Goal: Task Accomplishment & Management: Manage account settings

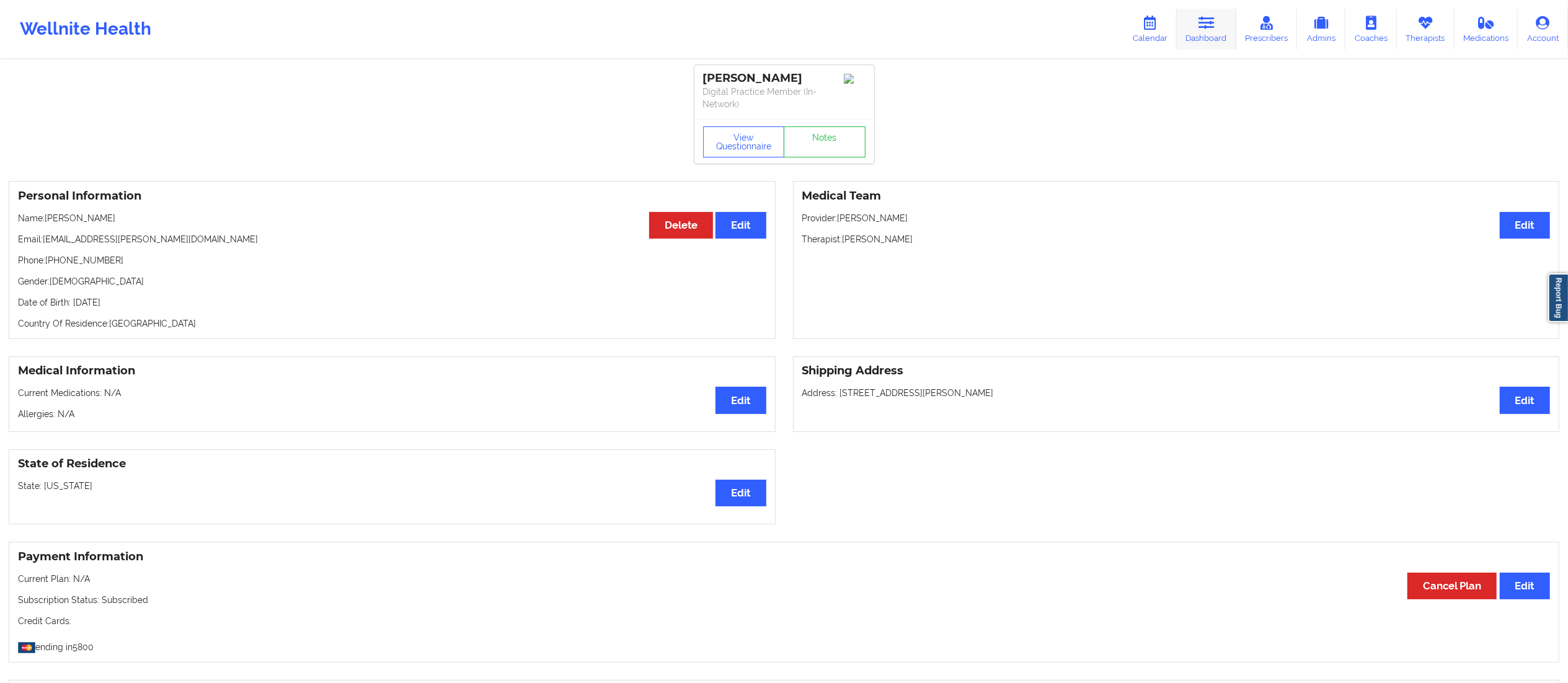
click at [1211, 29] on icon at bounding box center [1207, 23] width 16 height 13
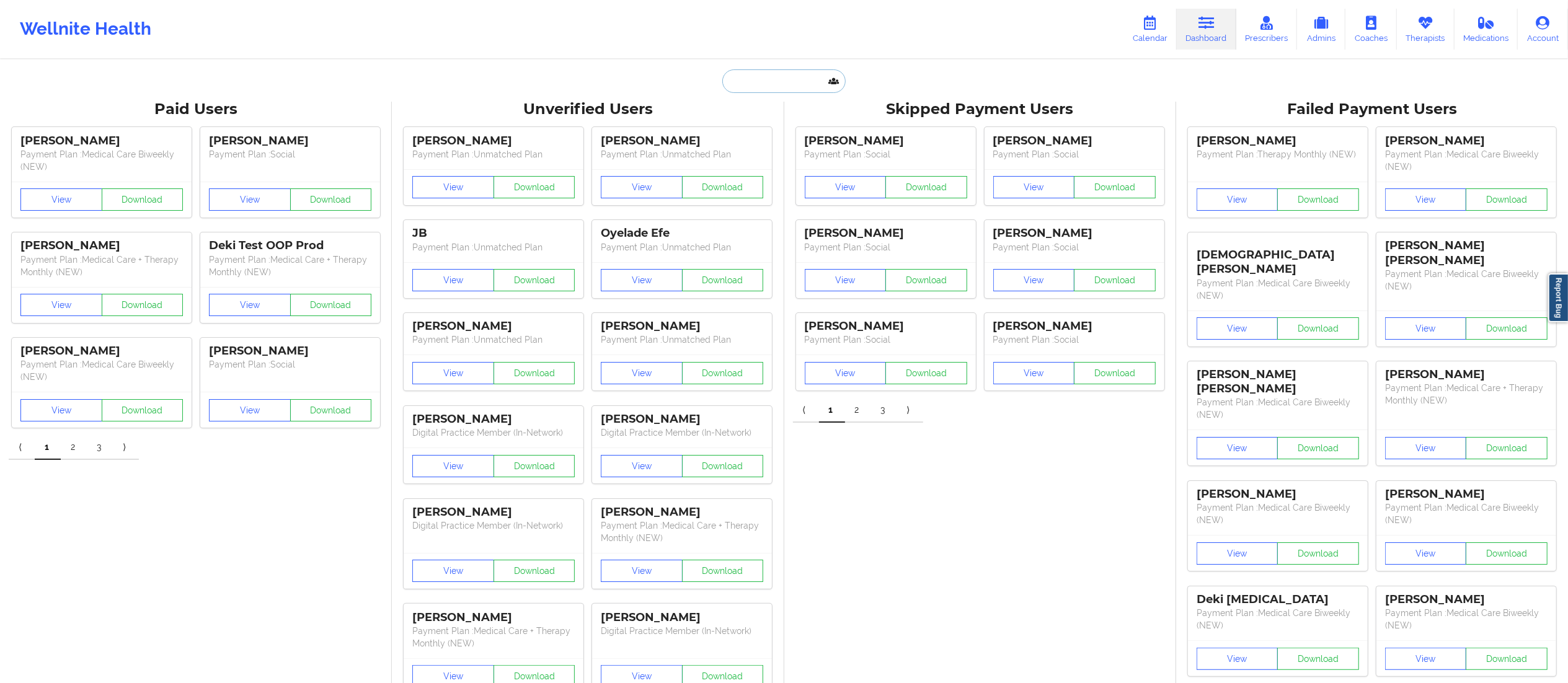
click at [770, 86] on input "text" at bounding box center [784, 81] width 123 height 24
type input "casey frud"
click at [767, 138] on div "Casey Frudakis - cfrudakis@gmail.com" at bounding box center [814, 135] width 166 height 23
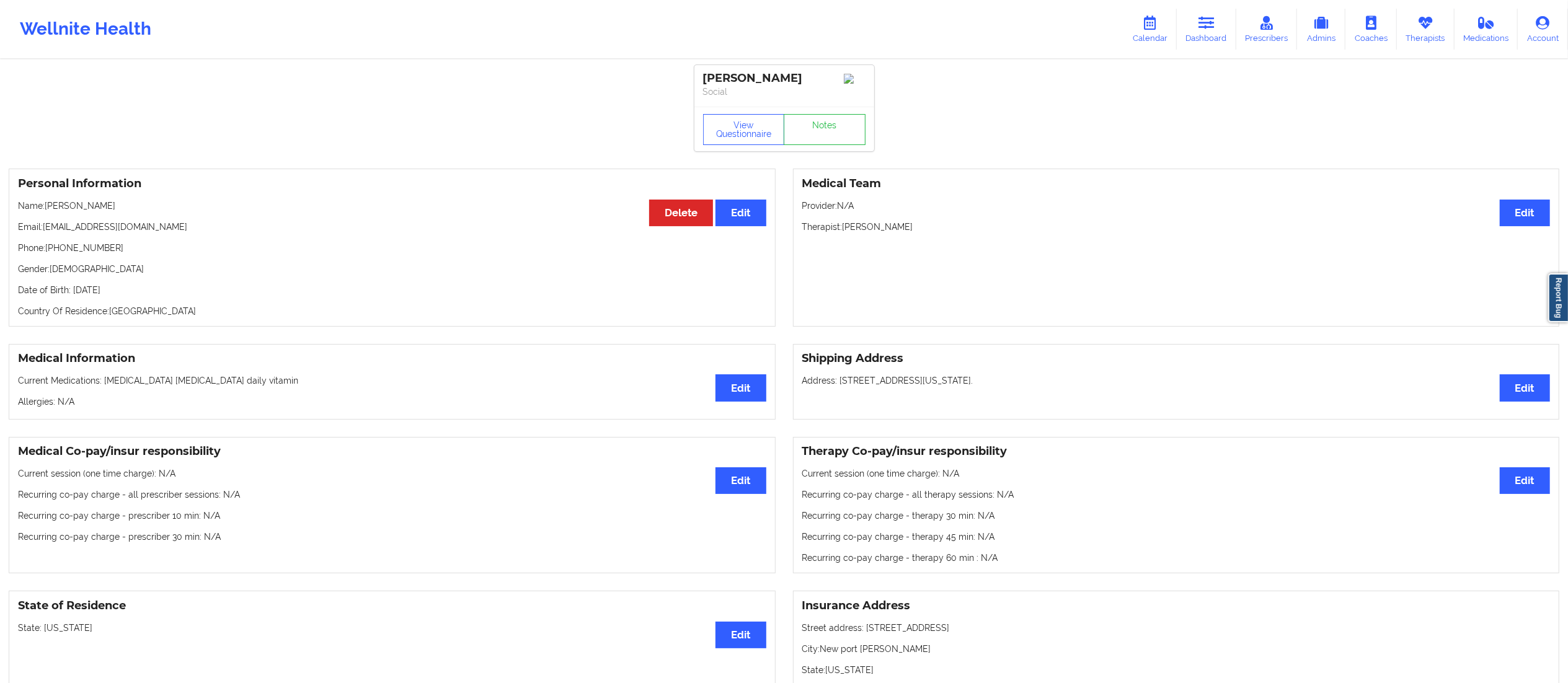
click at [54, 247] on p "Phone: +1727-249-6591" at bounding box center [392, 248] width 749 height 13
click at [65, 247] on p "Phone: +1727-249-6591" at bounding box center [392, 248] width 749 height 13
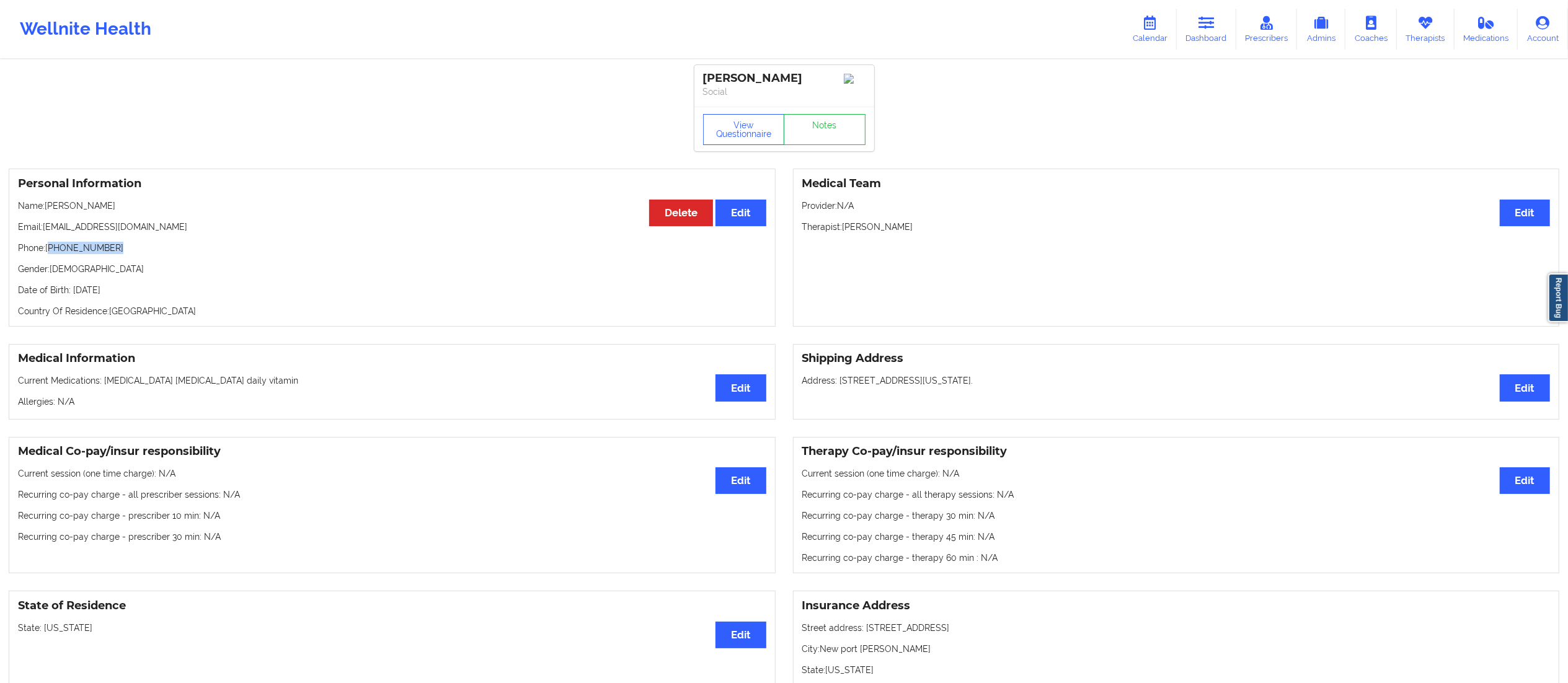
drag, startPoint x: 52, startPoint y: 248, endPoint x: 161, endPoint y: 247, distance: 109.0
click at [161, 247] on p "Phone: +1727-249-6591" at bounding box center [392, 248] width 749 height 13
copy p "1727-249-6591"
drag, startPoint x: 45, startPoint y: 228, endPoint x: 153, endPoint y: 220, distance: 108.3
click at [153, 220] on div "Personal Information Edit Delete Name: Casey Frudakis Email: cfrudakis@gmail.co…" at bounding box center [392, 248] width 767 height 158
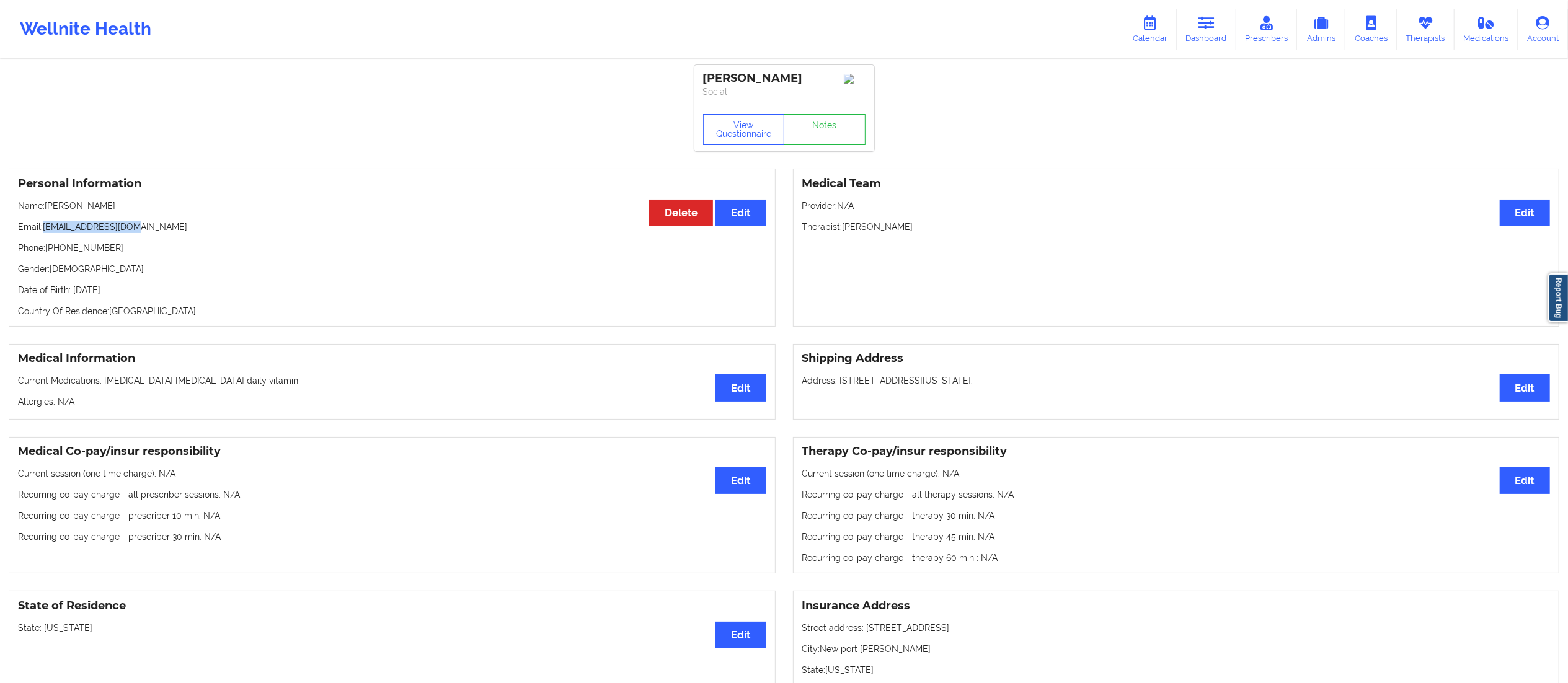
copy p "cfrudakis@gmail.com"
click at [1149, 34] on link "Calendar" at bounding box center [1151, 29] width 54 height 41
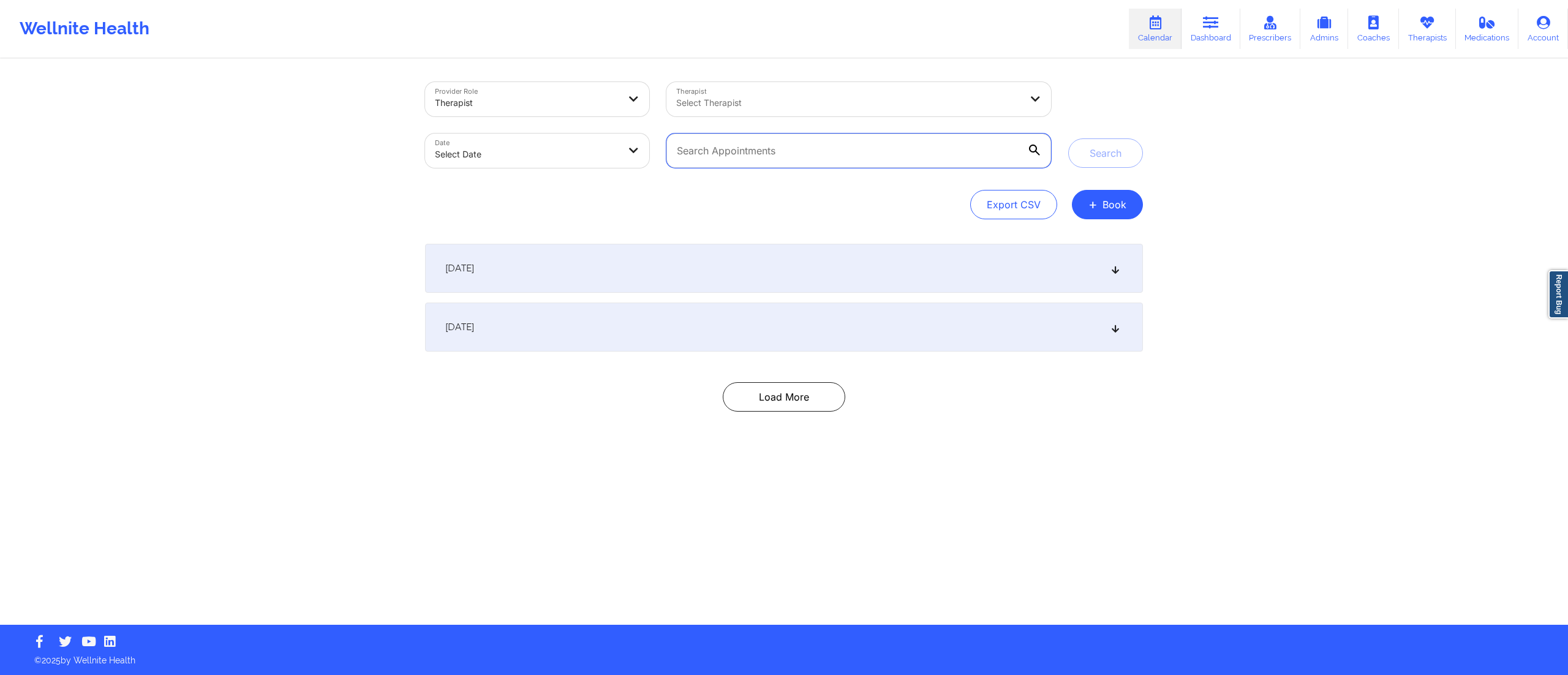
drag, startPoint x: 842, startPoint y: 157, endPoint x: 712, endPoint y: 141, distance: 131.0
click at [712, 141] on input "text" at bounding box center [859, 151] width 384 height 35
paste input "cfrudakis@gmail.com"
type input "cfrudakis@gmail.com"
click at [1105, 160] on button "Search" at bounding box center [1106, 153] width 75 height 29
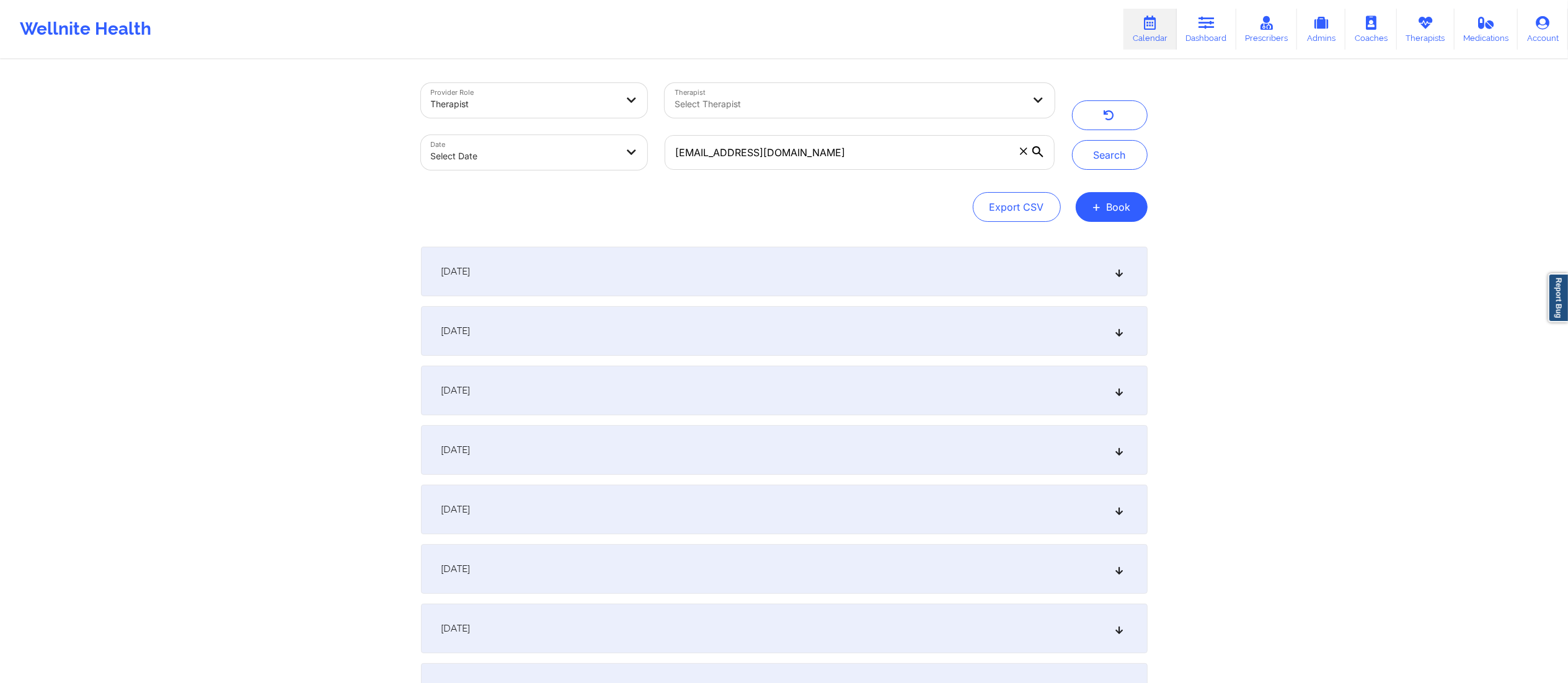
click at [598, 273] on div "September 22, 2025" at bounding box center [784, 272] width 727 height 50
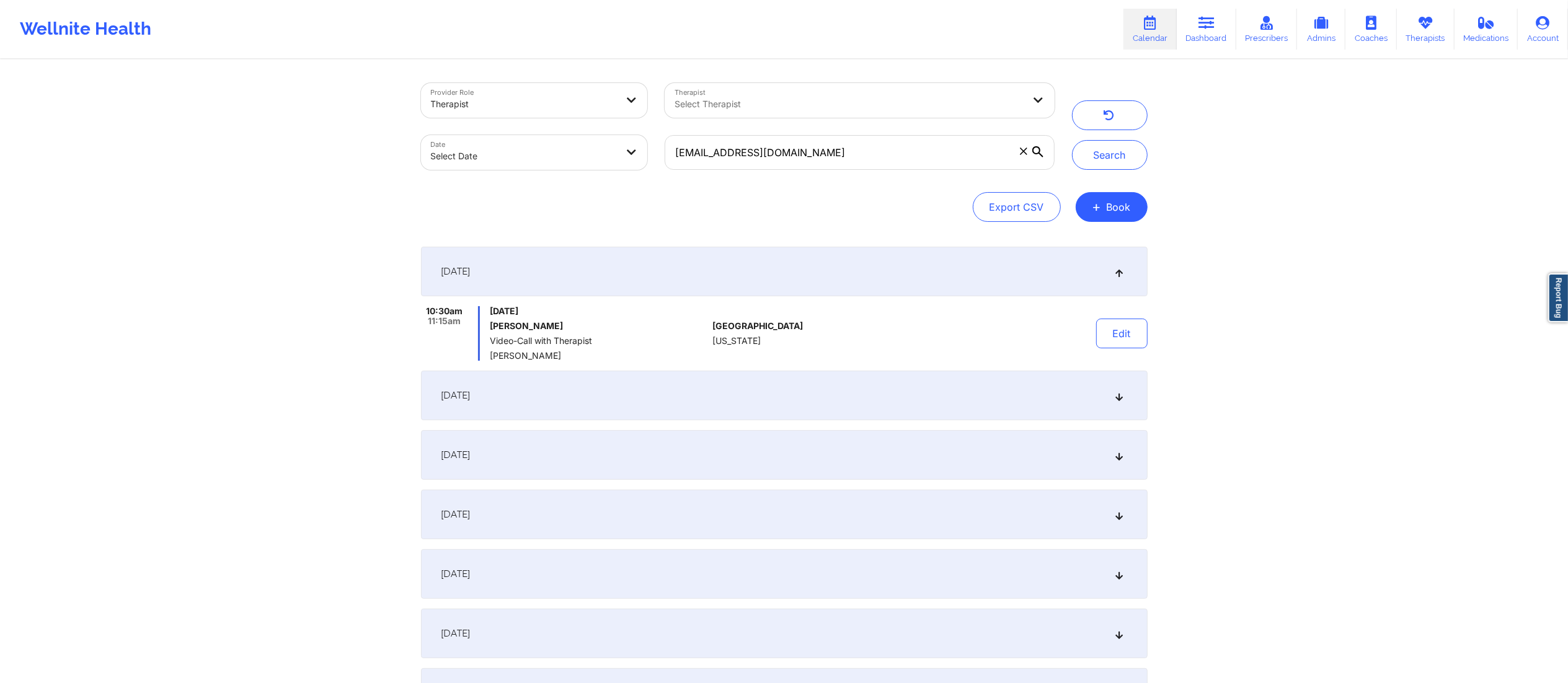
click at [598, 273] on div "September 22, 2025" at bounding box center [784, 272] width 727 height 50
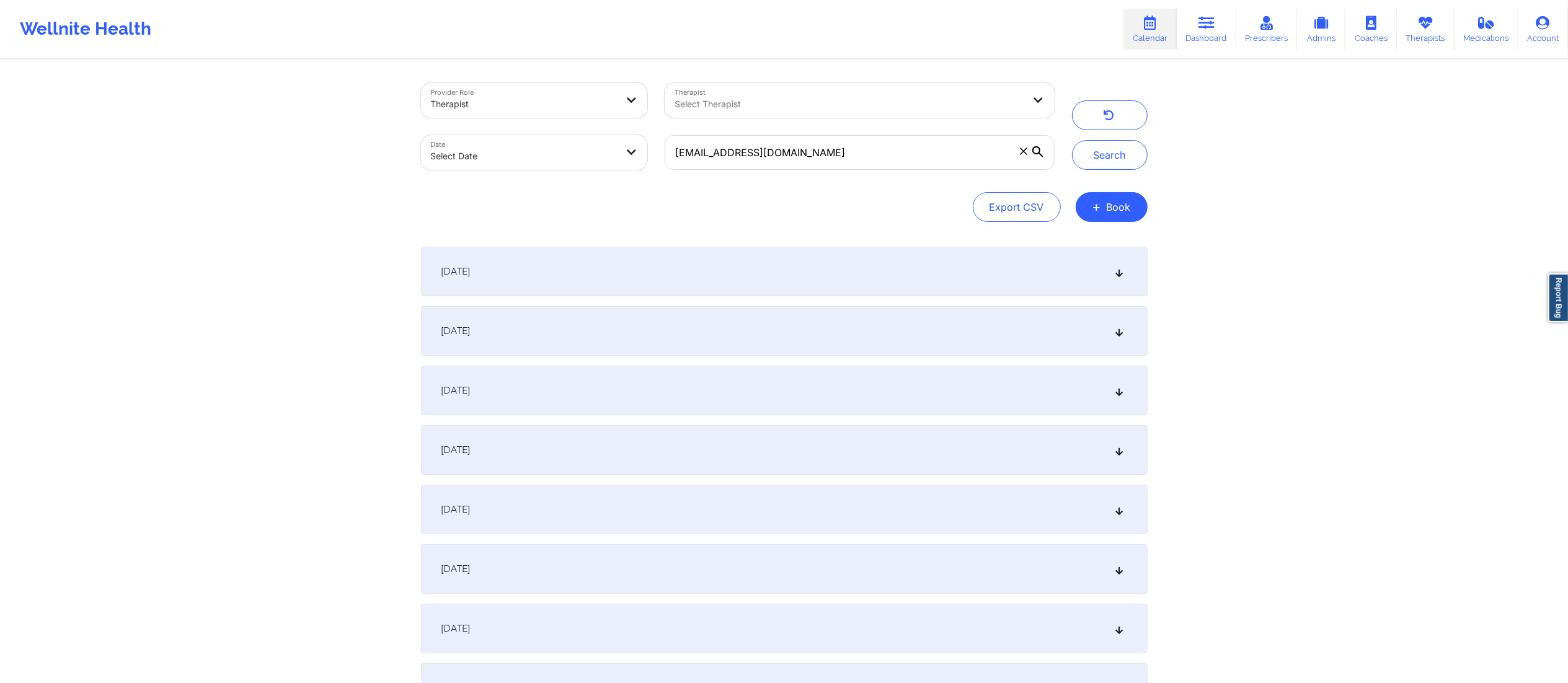
click at [598, 273] on div "September 22, 2025" at bounding box center [784, 272] width 727 height 50
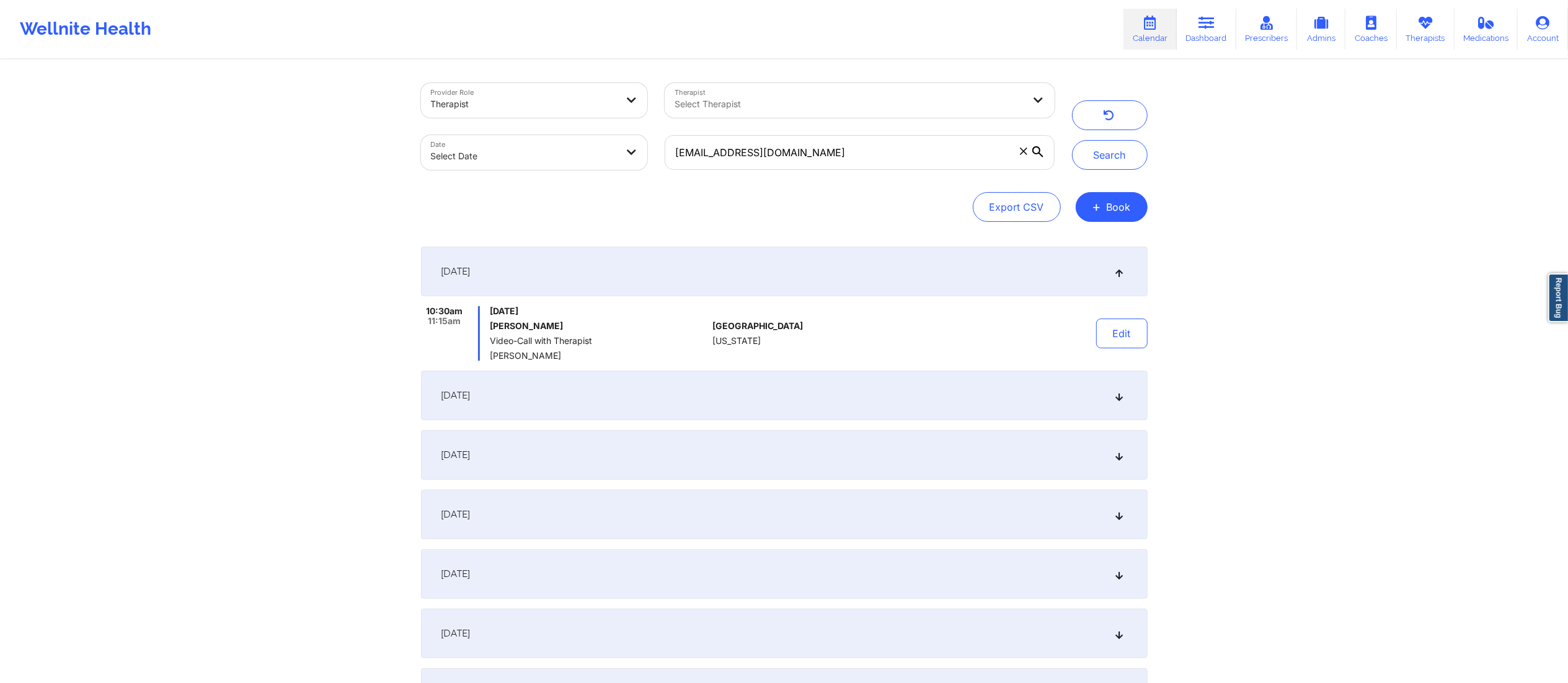
click at [598, 273] on div "September 22, 2025" at bounding box center [784, 272] width 727 height 50
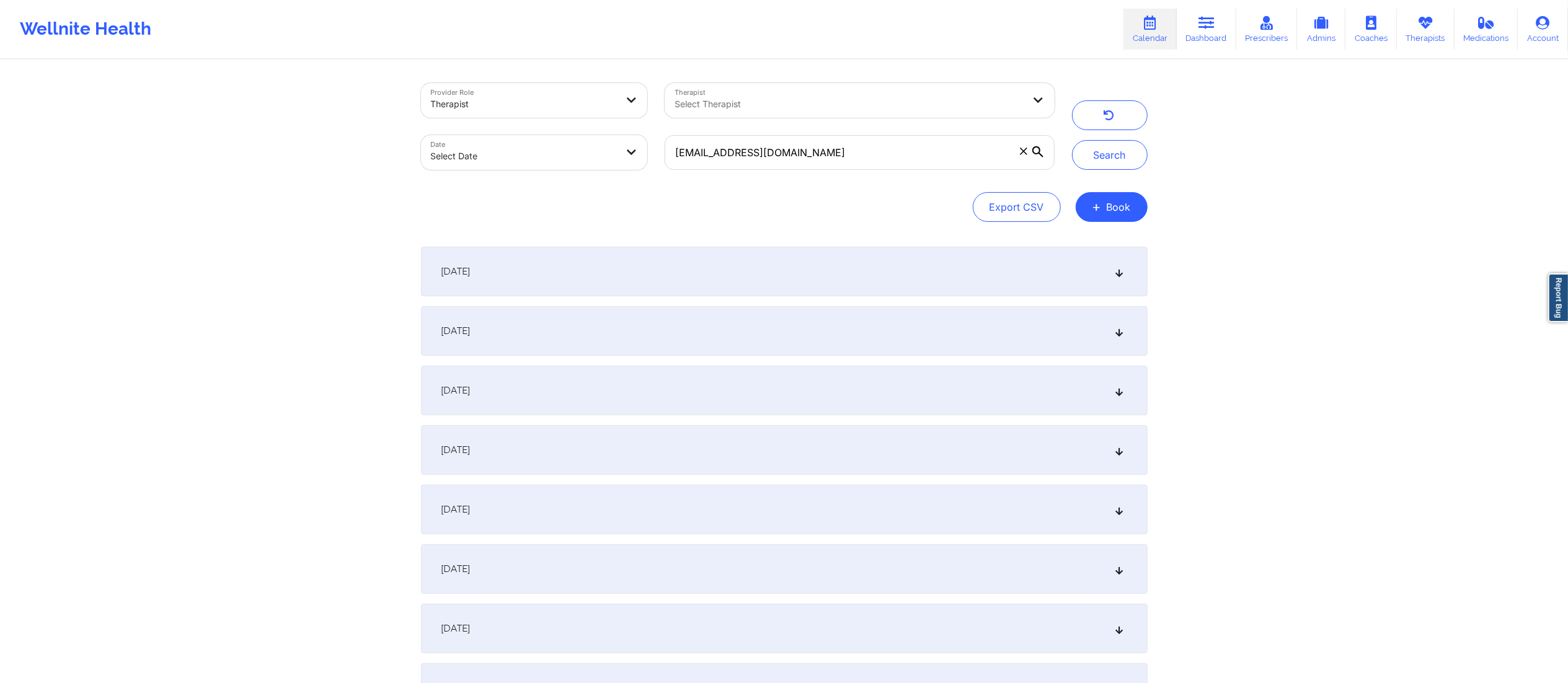
click at [597, 269] on div "September 22, 2025" at bounding box center [784, 272] width 727 height 50
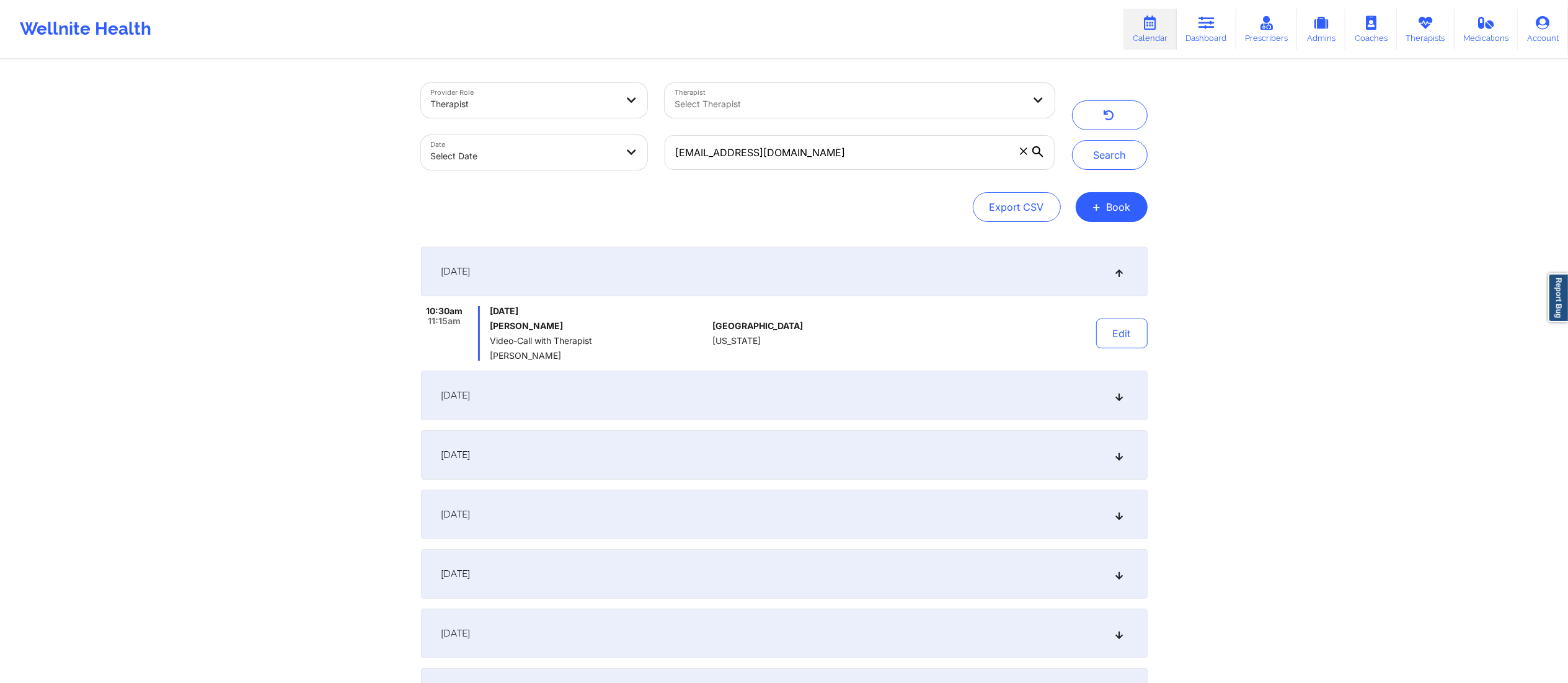
click at [597, 269] on div "September 22, 2025" at bounding box center [784, 272] width 727 height 50
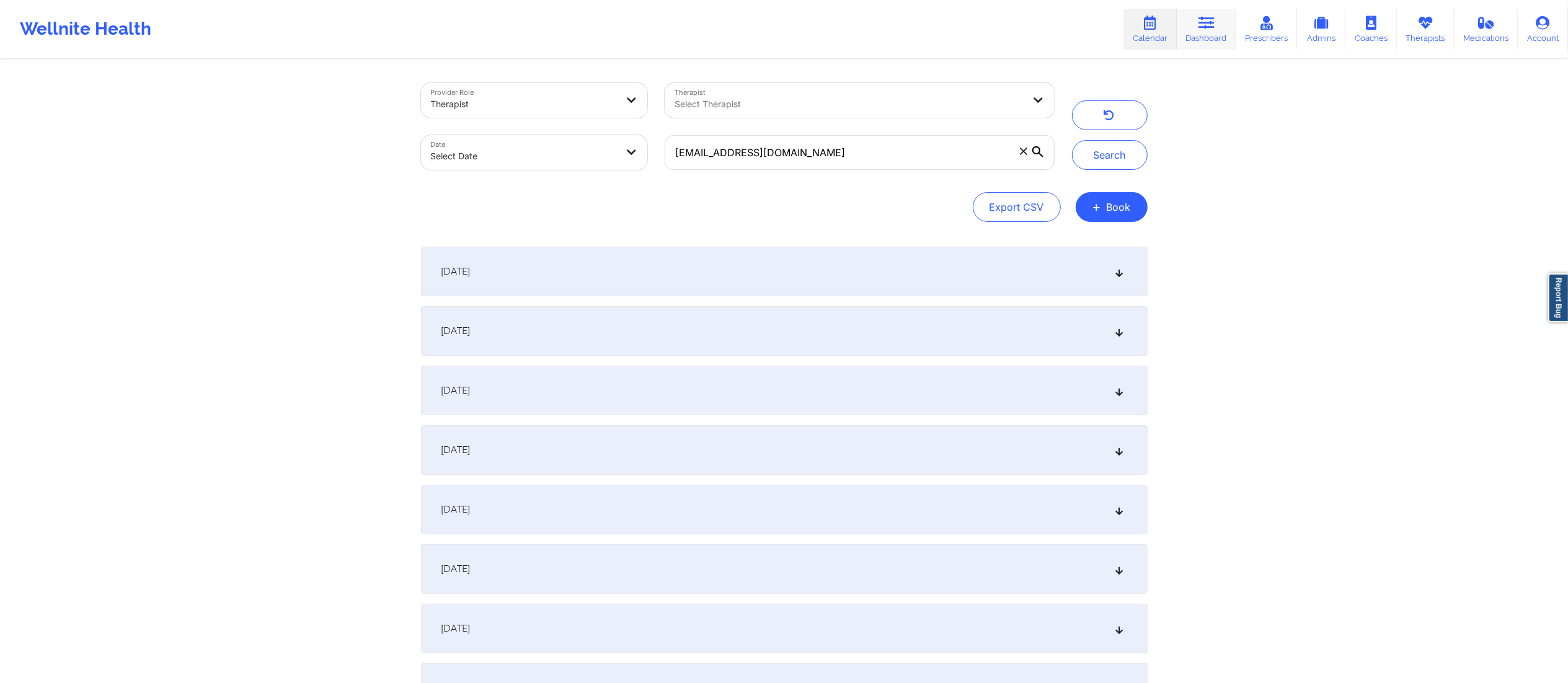
click at [1206, 28] on icon at bounding box center [1207, 23] width 16 height 13
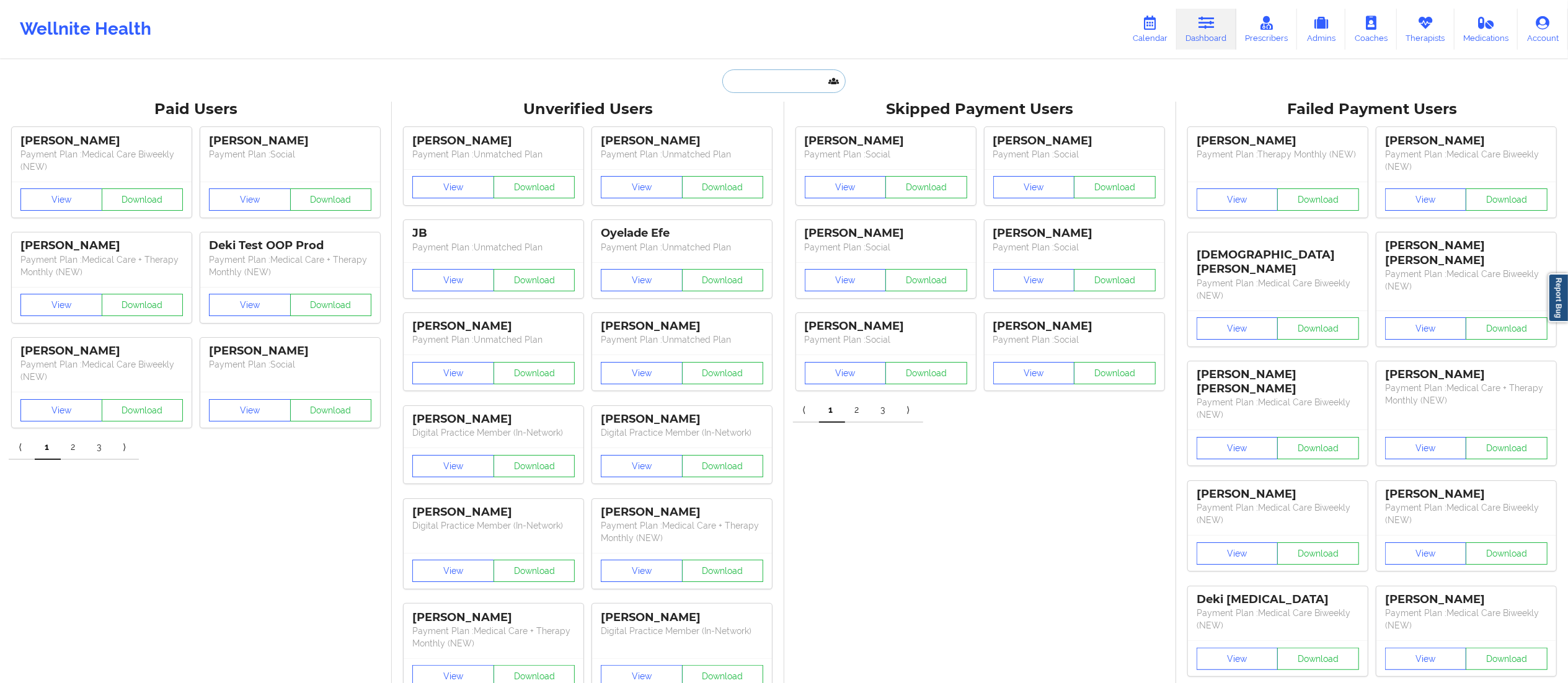
click at [775, 76] on input "text" at bounding box center [784, 81] width 123 height 24
paste input "cfrudakis@gmail.com"
type input "cfrudakis@gmail.com"
click at [784, 147] on div "Casey Frudakis - cfrudakis@gmail.com" at bounding box center [814, 135] width 166 height 23
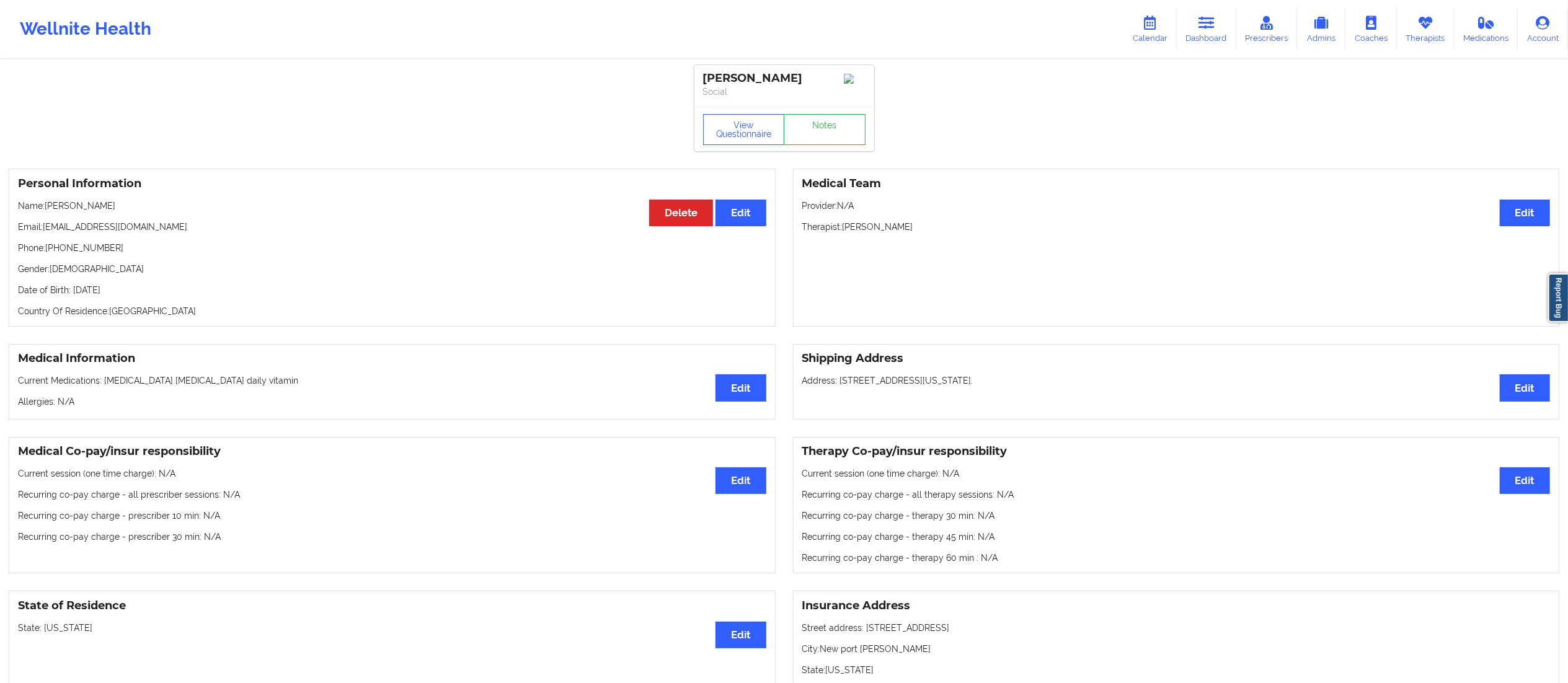
drag, startPoint x: 48, startPoint y: 205, endPoint x: 150, endPoint y: 207, distance: 102.0
click at [150, 207] on p "Name: Casey Frudakis" at bounding box center [392, 205] width 749 height 13
copy p "Casey Frudakis"
click at [1146, 36] on link "Calendar" at bounding box center [1151, 29] width 54 height 41
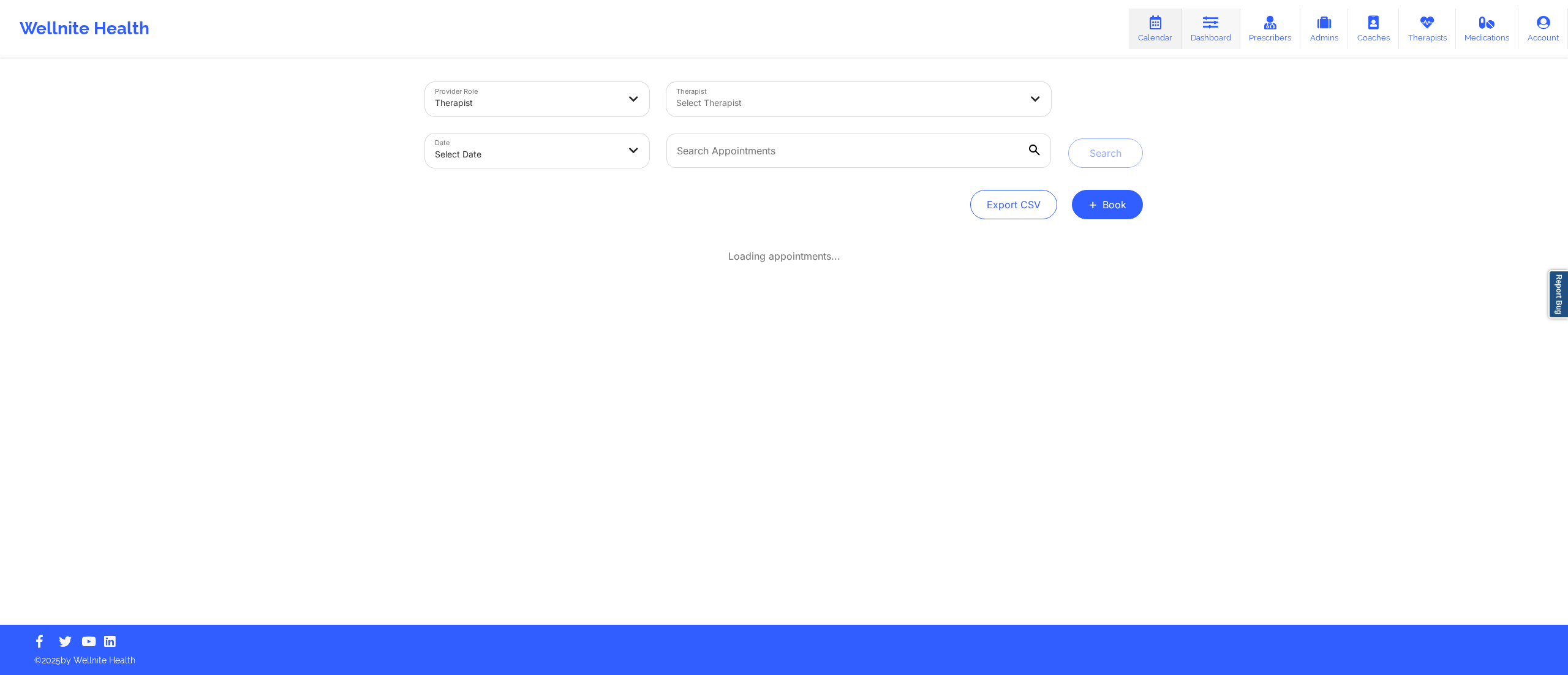
drag, startPoint x: 1209, startPoint y: 27, endPoint x: 1167, endPoint y: 54, distance: 49.9
click at [1209, 29] on icon at bounding box center [1211, 23] width 16 height 13
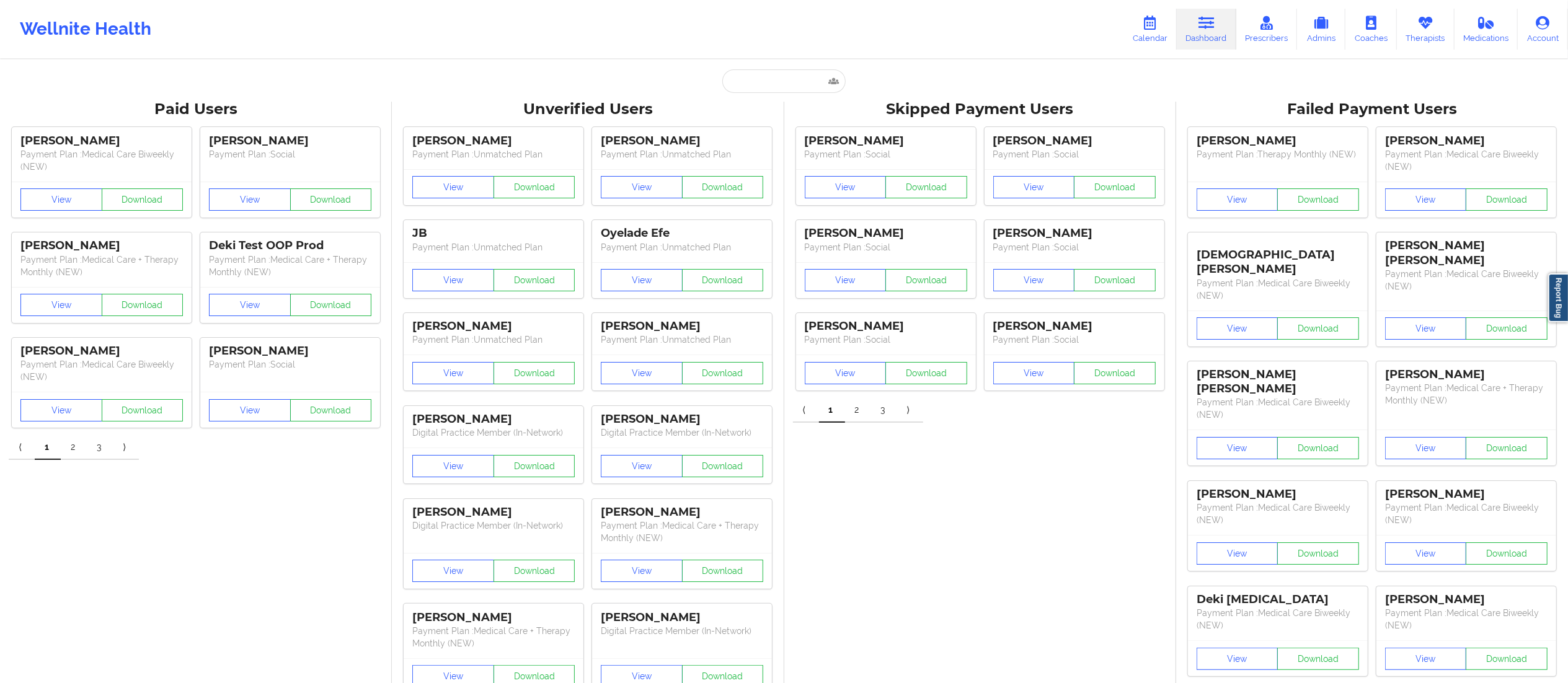
click at [752, 83] on input "text" at bounding box center [784, 81] width 123 height 24
type input "e"
type input "Sandoval"
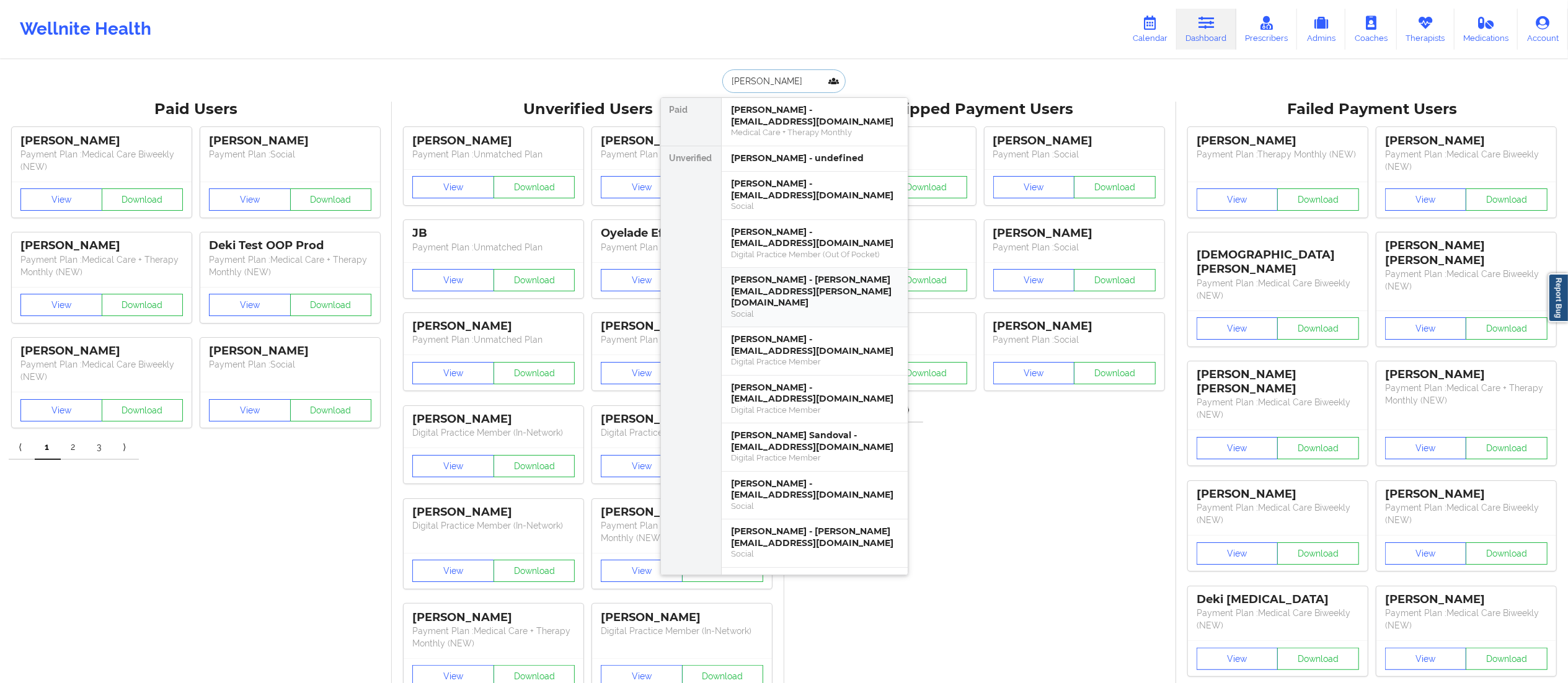
click at [769, 295] on div "Erika Cecilia Sandoval - erika.sandoval@live.com" at bounding box center [814, 291] width 166 height 35
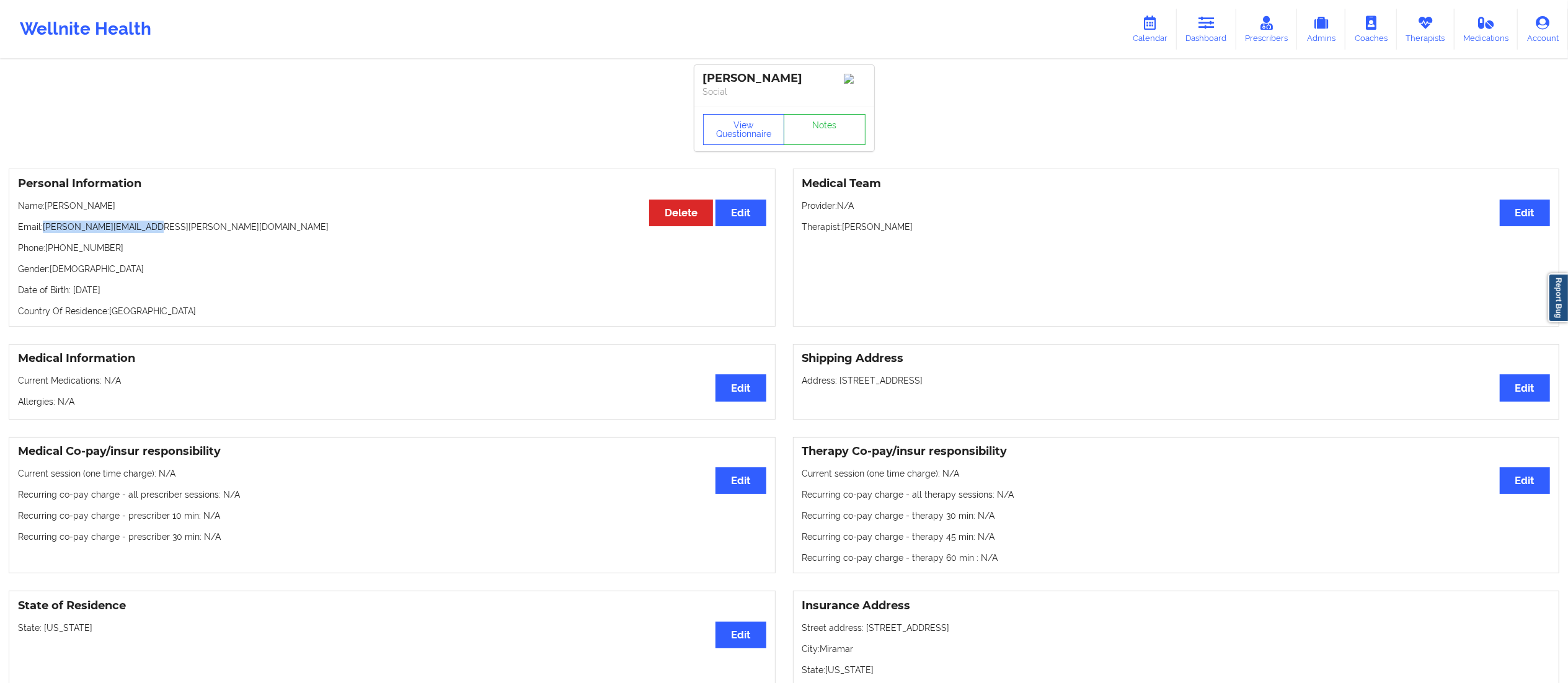
drag, startPoint x: 45, startPoint y: 225, endPoint x: 217, endPoint y: 228, distance: 172.0
click at [217, 228] on p "Email: erika.sandoval@live.com" at bounding box center [392, 227] width 749 height 13
copy p "erika.sandoval@live.com"
click at [1148, 48] on link "Calendar" at bounding box center [1151, 29] width 54 height 41
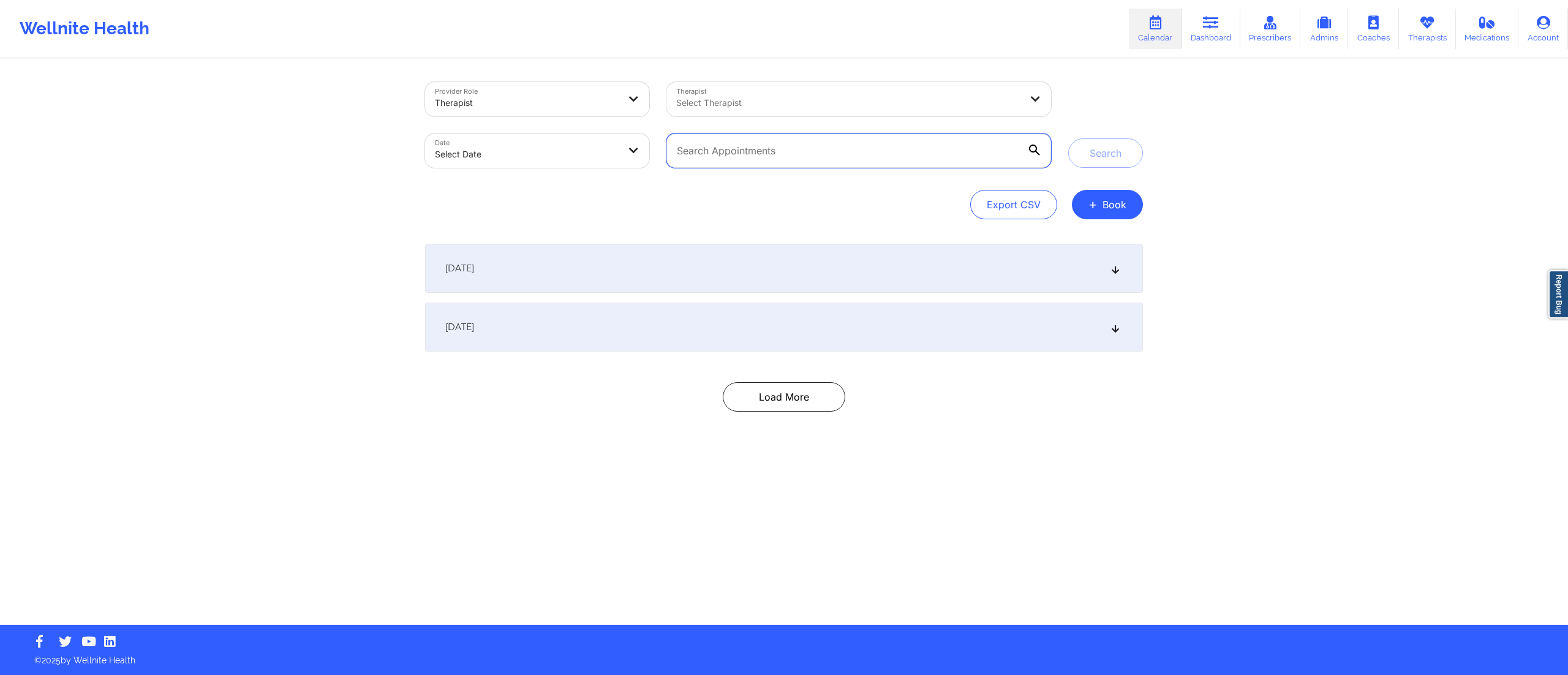
drag, startPoint x: 816, startPoint y: 146, endPoint x: 814, endPoint y: 153, distance: 7.3
click at [814, 153] on input "text" at bounding box center [859, 151] width 384 height 35
paste input "erika.sandoval@live.com"
type input "erika.sandoval@live.com"
click at [1091, 154] on button "Search" at bounding box center [1106, 153] width 75 height 29
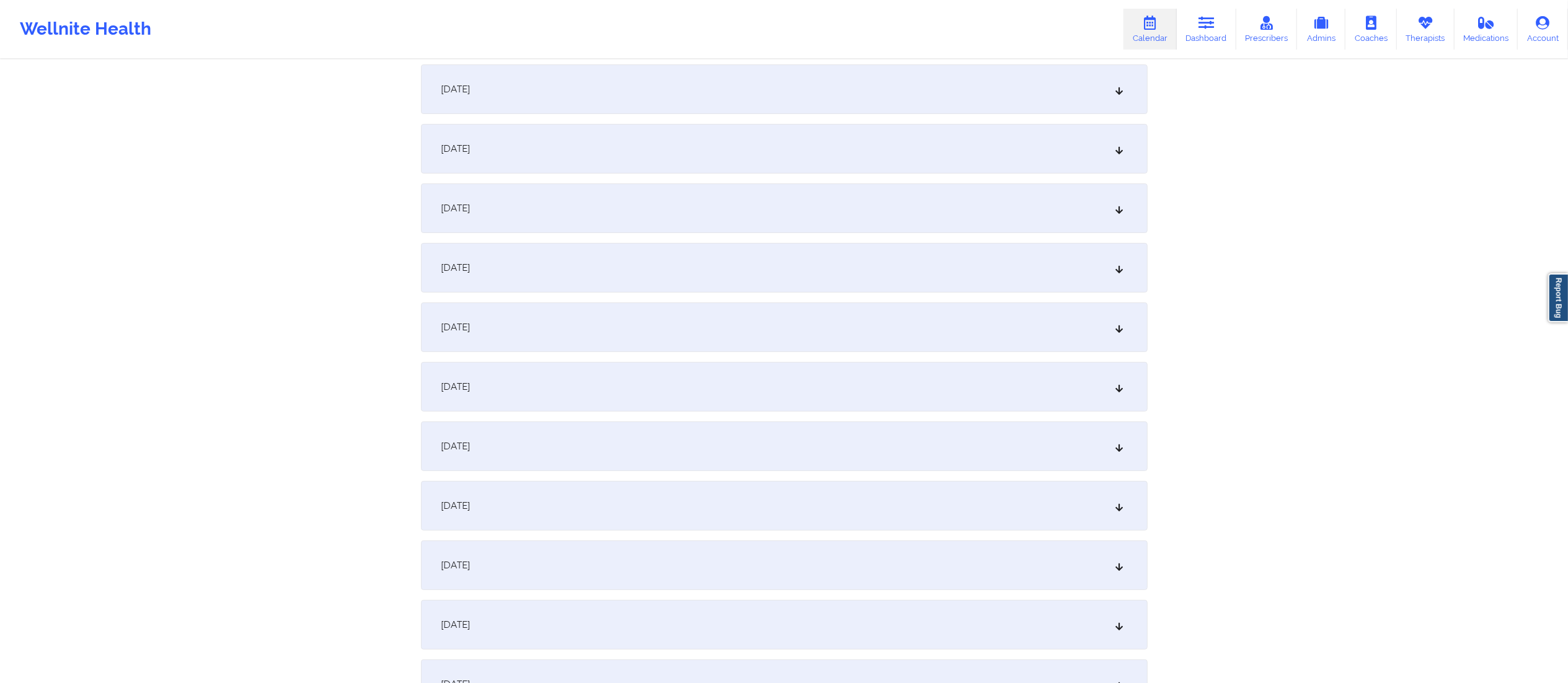
scroll to position [197, 0]
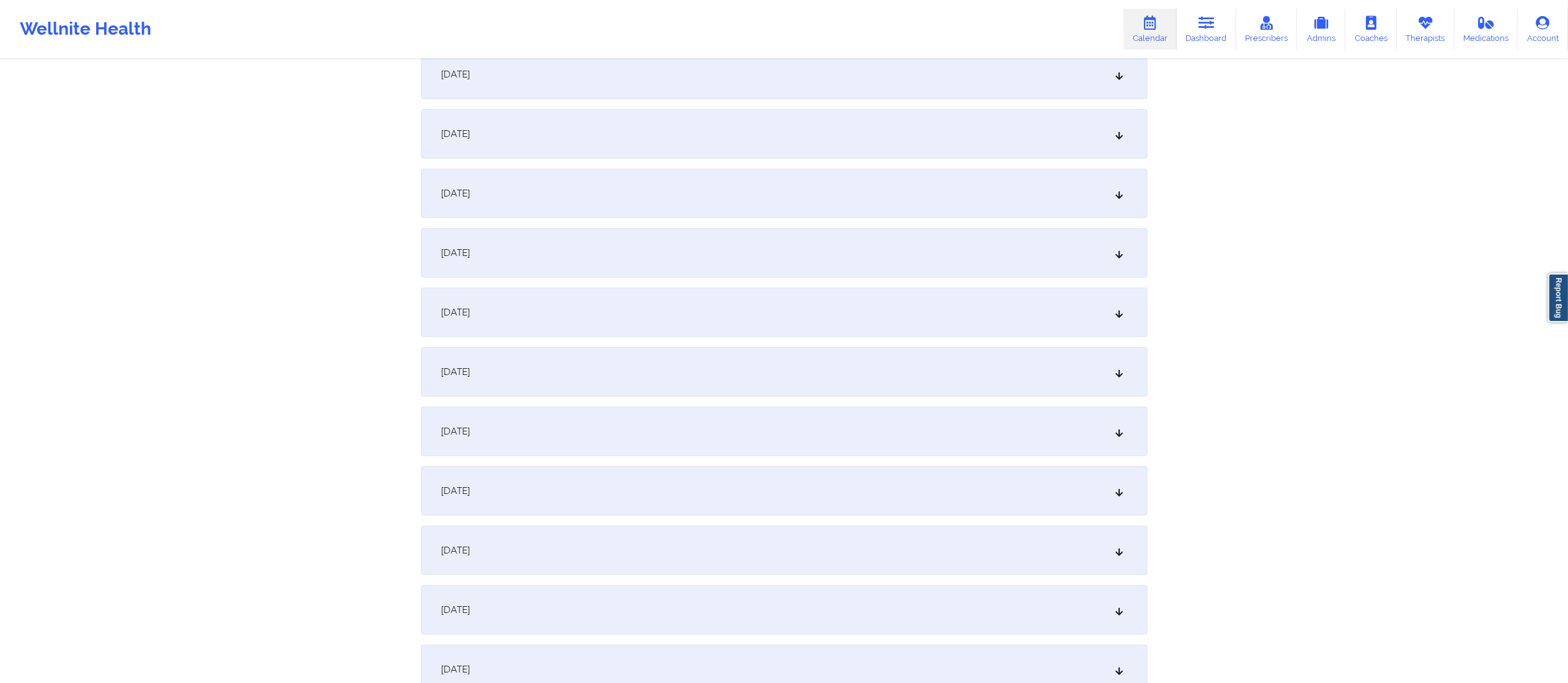
click at [551, 327] on div "October 20, 2025" at bounding box center [784, 312] width 727 height 50
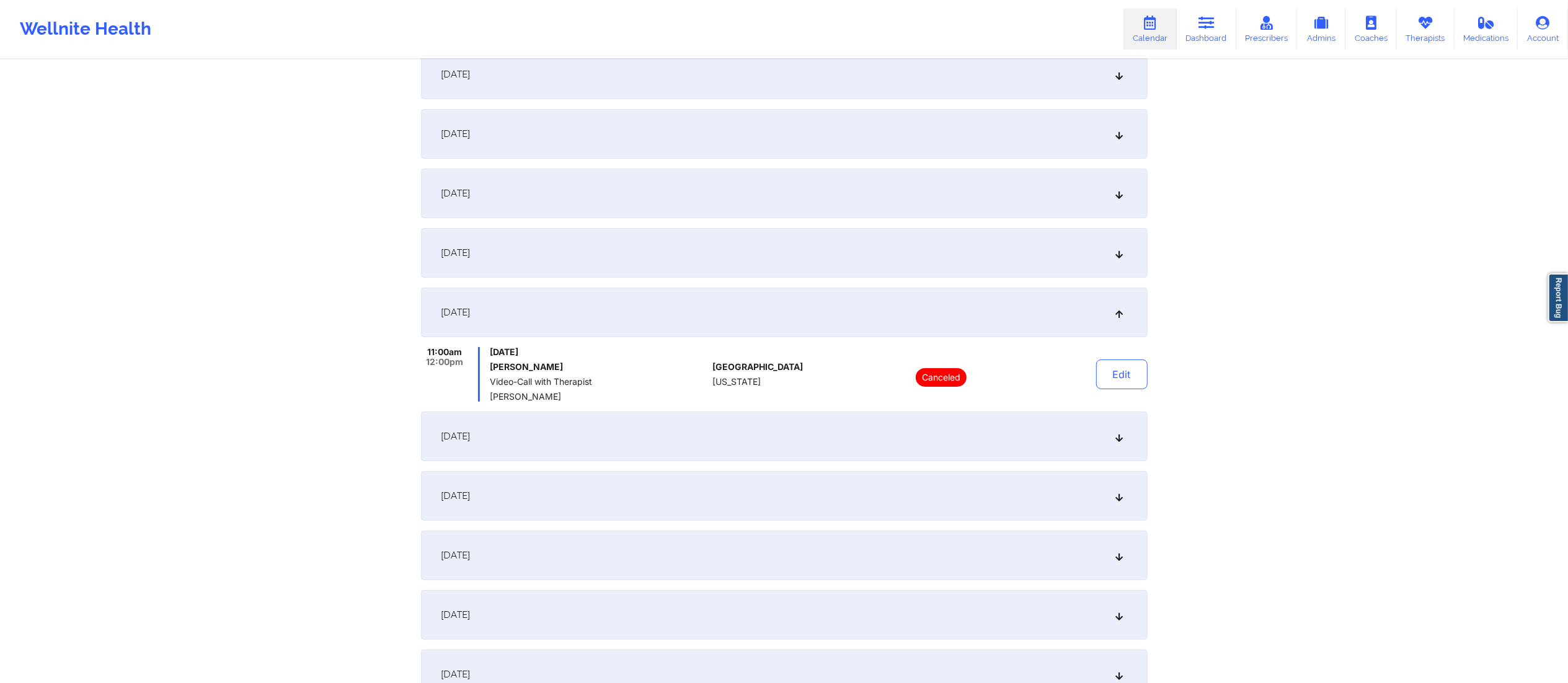
click at [571, 247] on div "October 13, 2025" at bounding box center [784, 253] width 727 height 50
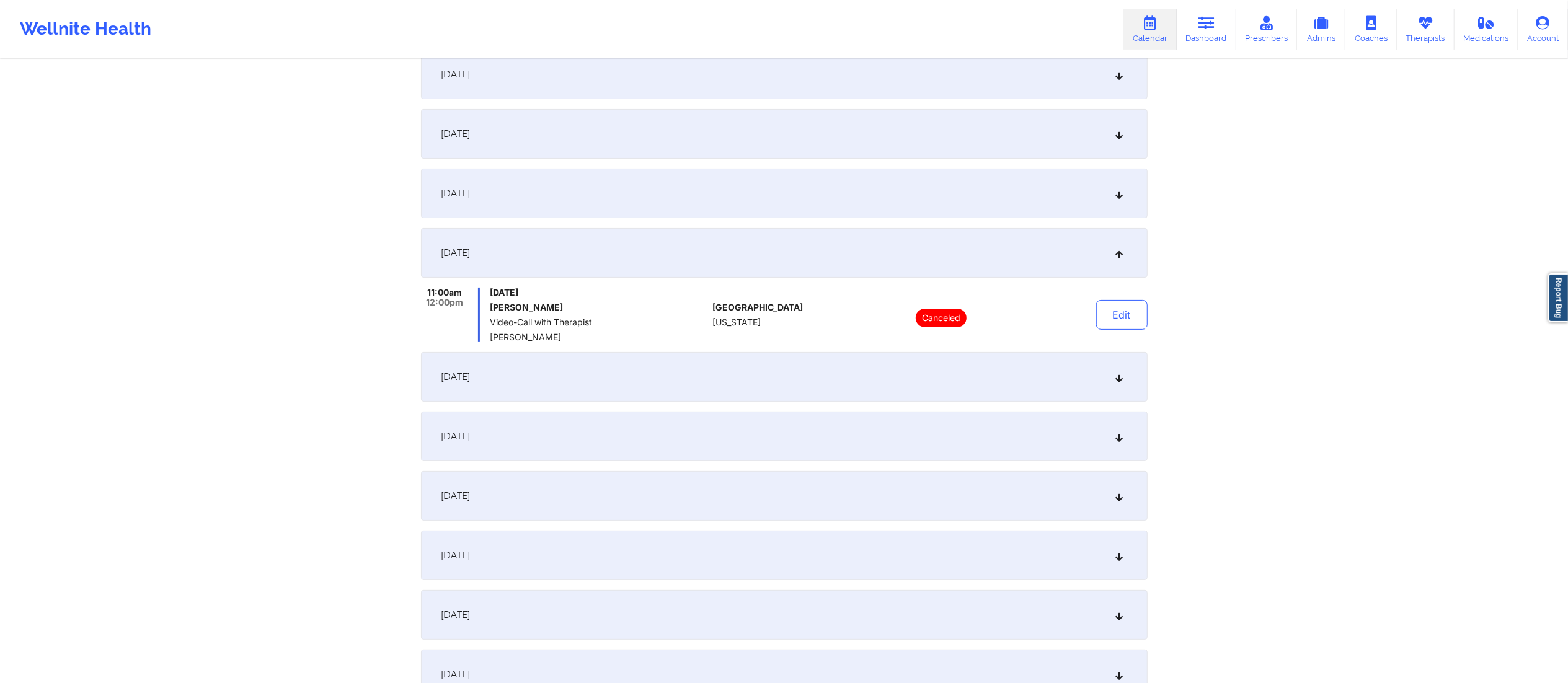
click at [641, 435] on div "October 27, 2025" at bounding box center [784, 436] width 727 height 50
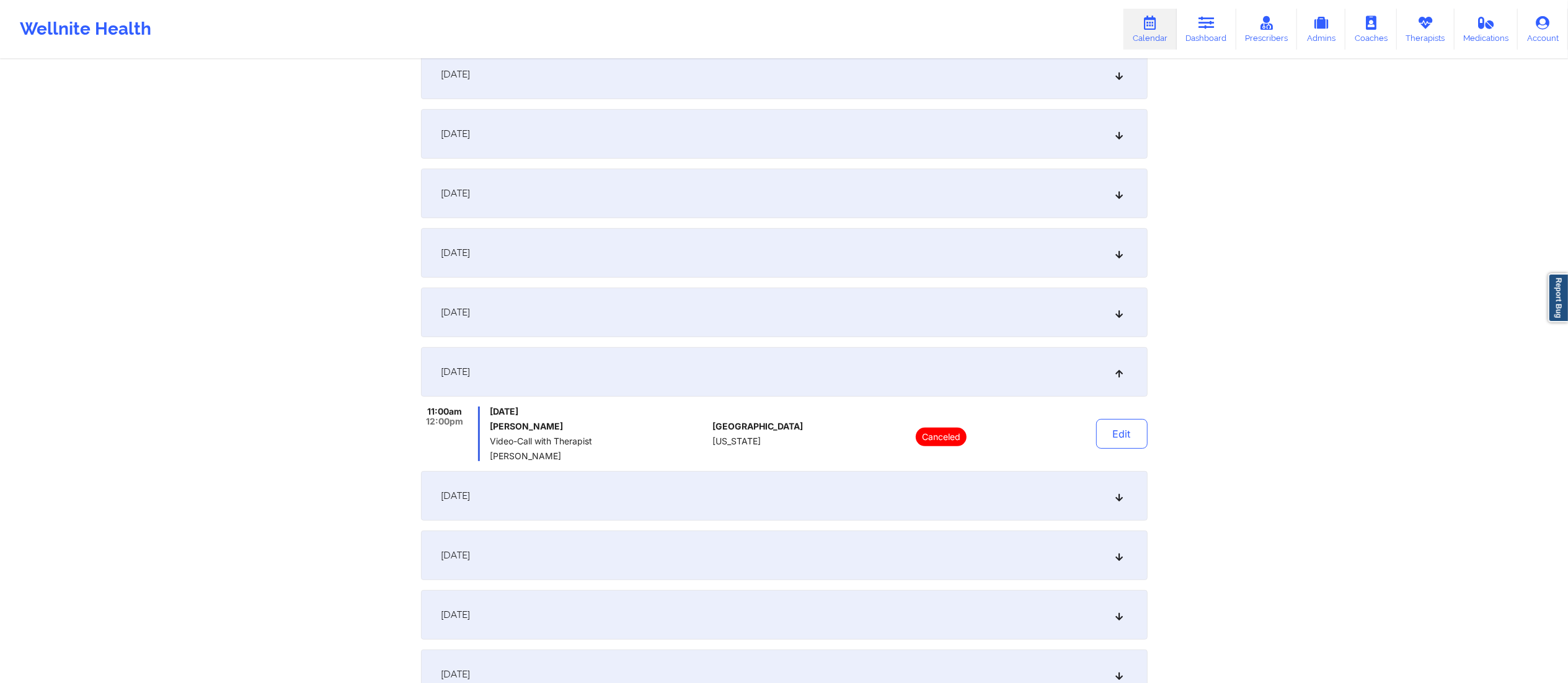
click at [680, 305] on div "October 20, 2025" at bounding box center [784, 312] width 727 height 50
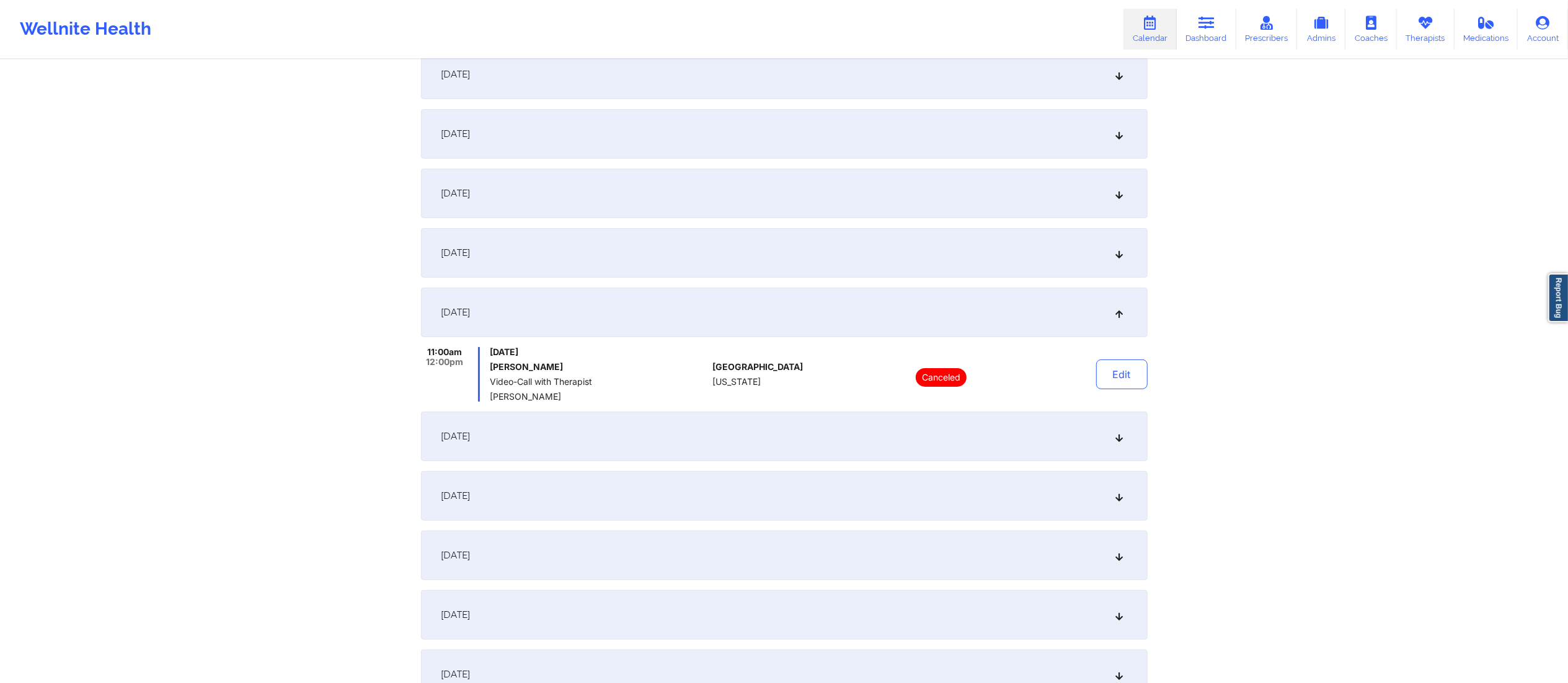
click at [675, 474] on div "November 3, 2025" at bounding box center [784, 496] width 727 height 50
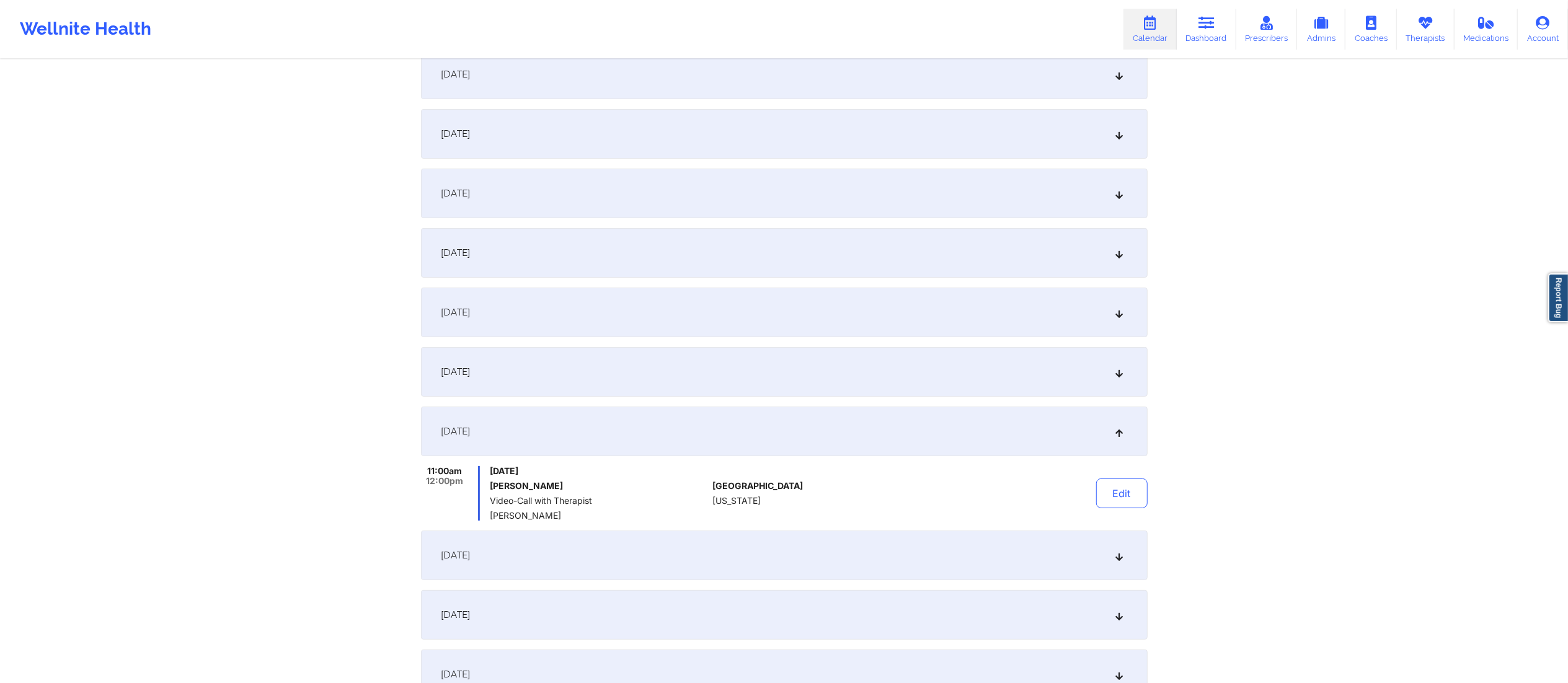
click at [645, 368] on div "October 27, 2025" at bounding box center [784, 372] width 727 height 50
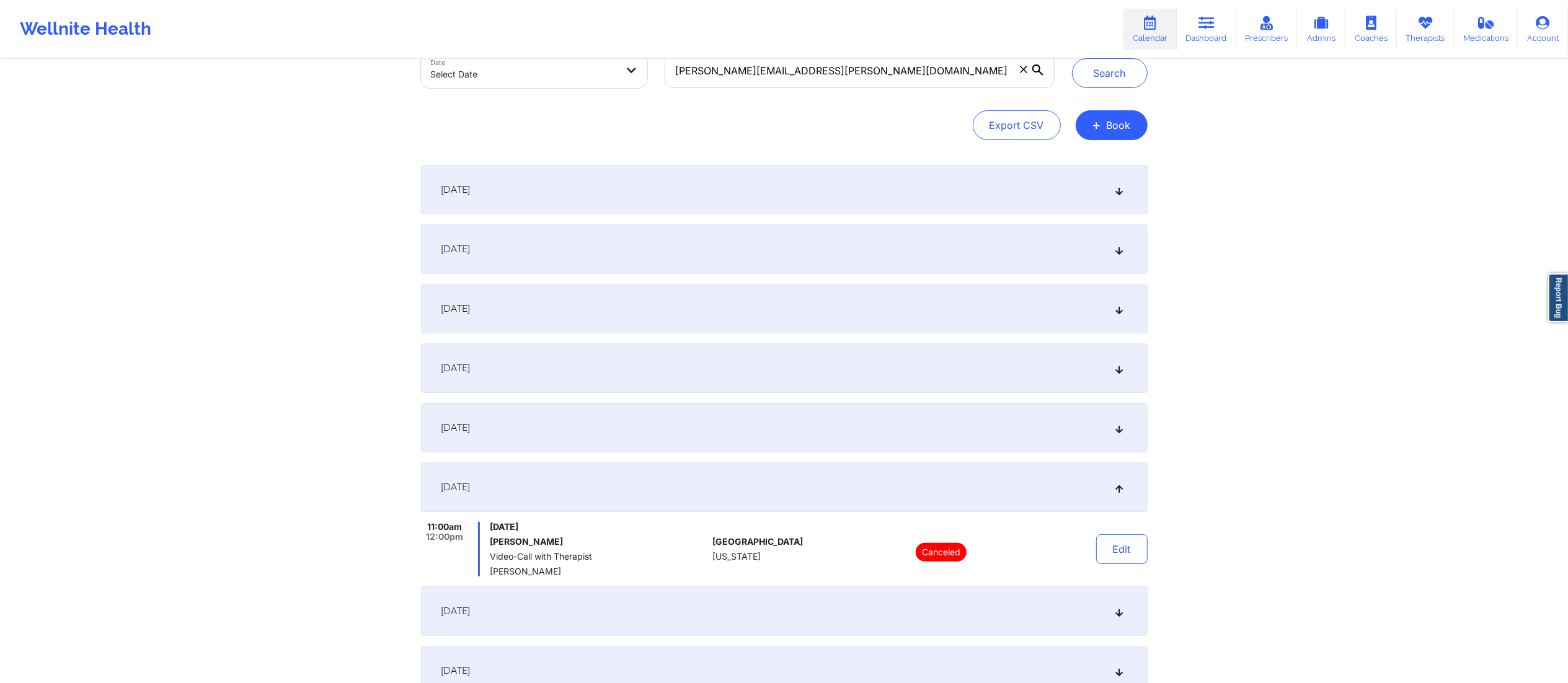
scroll to position [80, 0]
click at [660, 207] on div "[DATE]" at bounding box center [784, 190] width 727 height 50
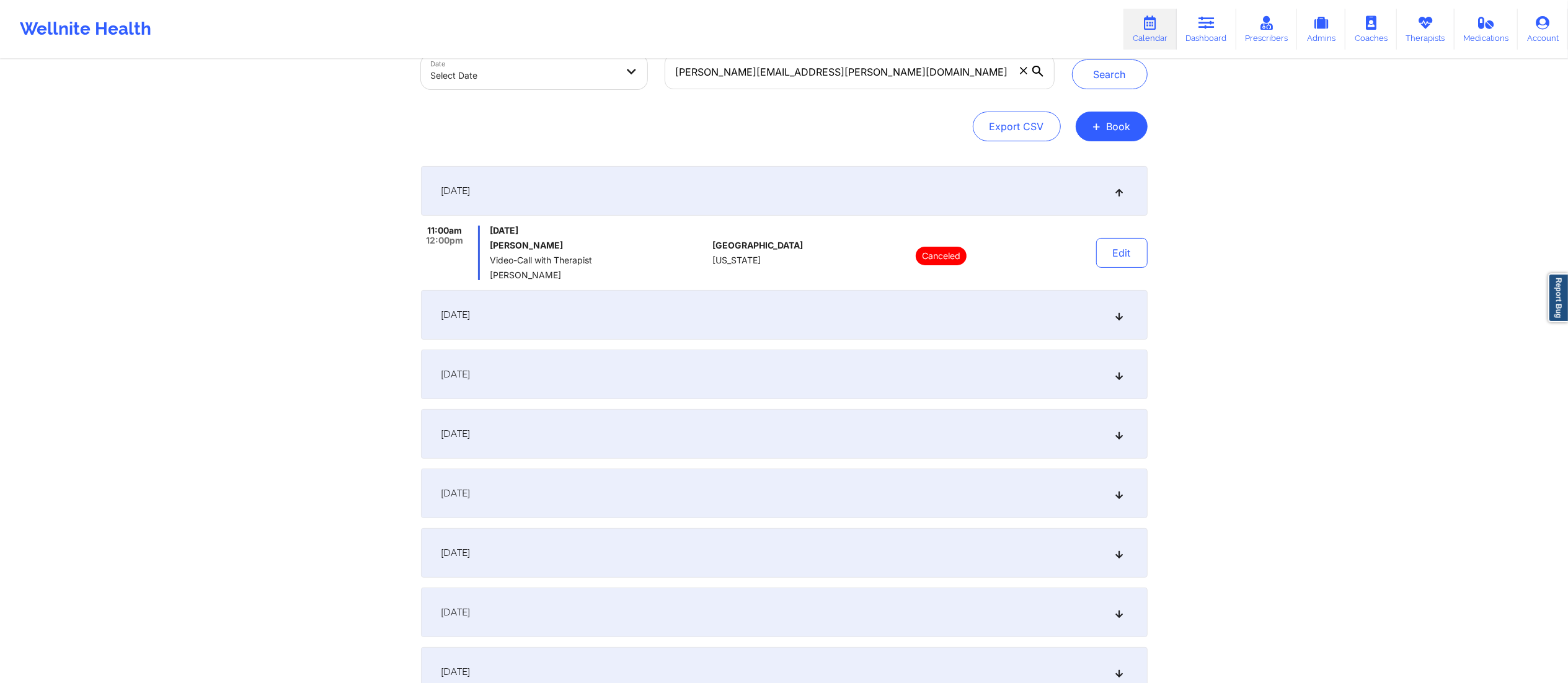
click at [690, 318] on div "September 29, 2025" at bounding box center [784, 315] width 727 height 50
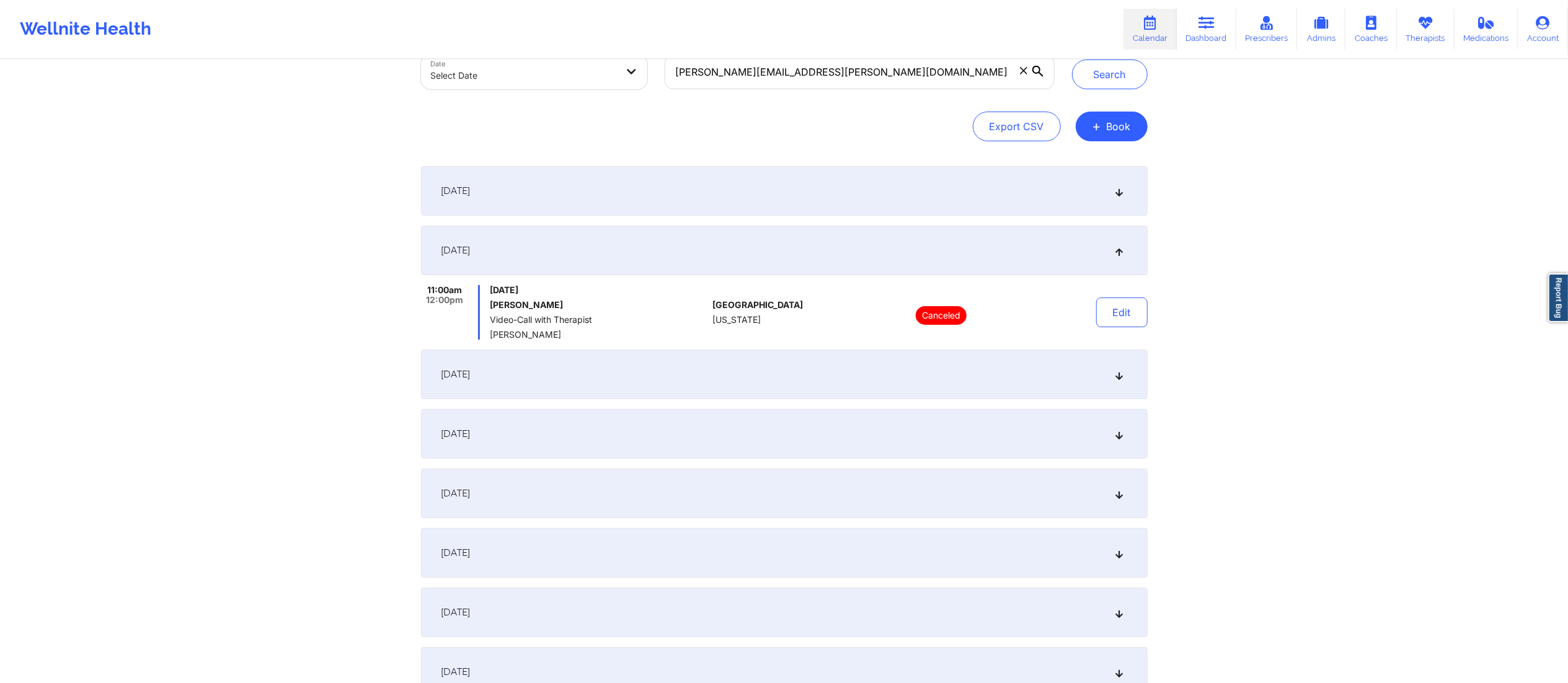
drag, startPoint x: 671, startPoint y: 376, endPoint x: 668, endPoint y: 383, distance: 7.6
click at [668, 381] on div "October 6, 2025" at bounding box center [784, 374] width 727 height 50
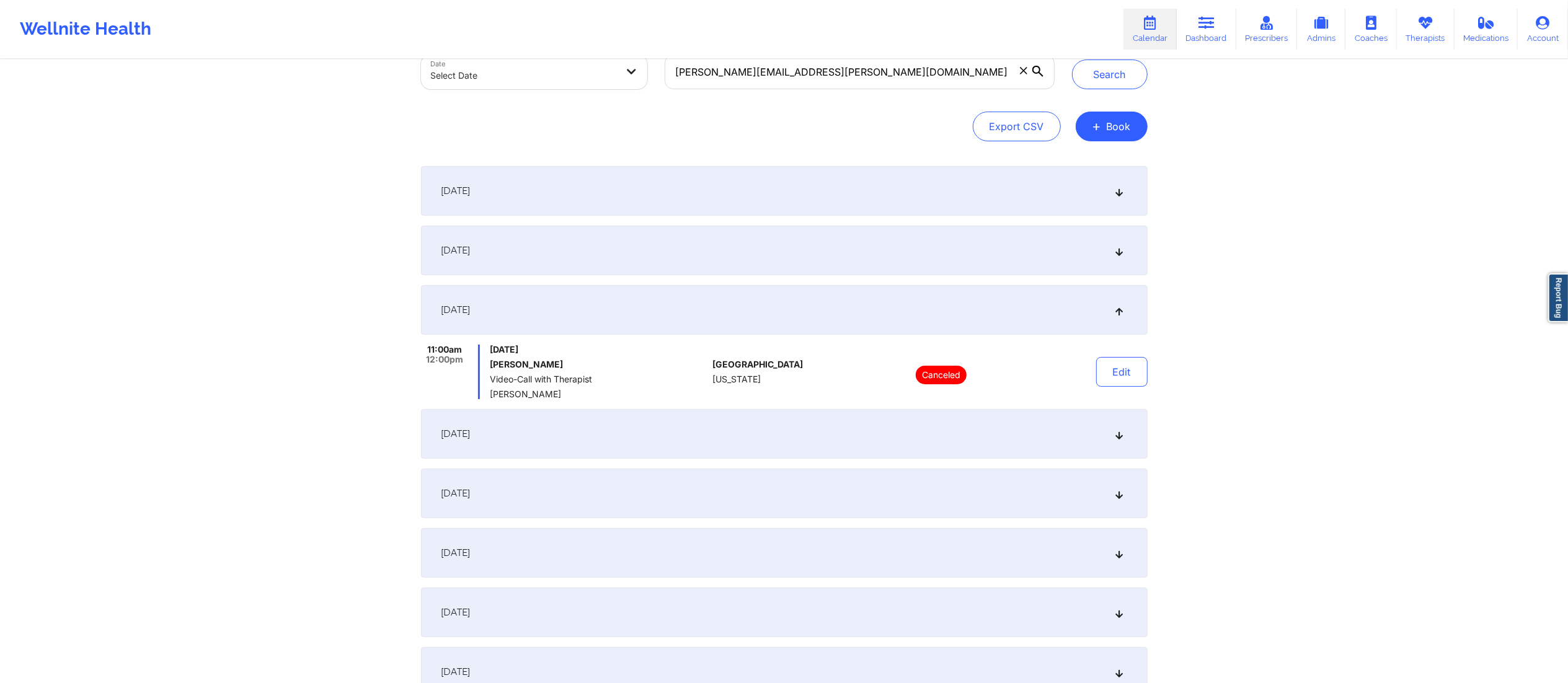
click at [673, 440] on div "October 13, 2025" at bounding box center [784, 434] width 727 height 50
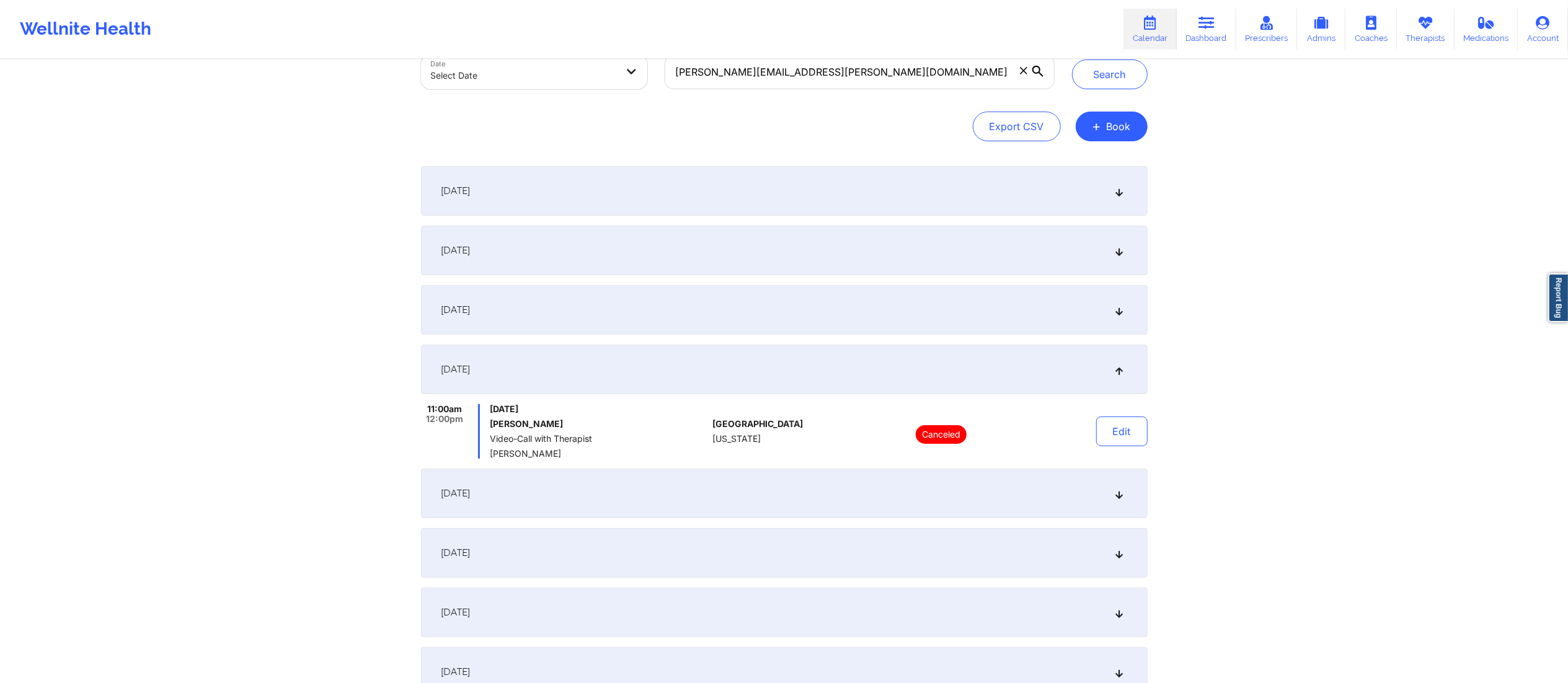
click at [683, 497] on div "October 20, 2025" at bounding box center [784, 493] width 727 height 50
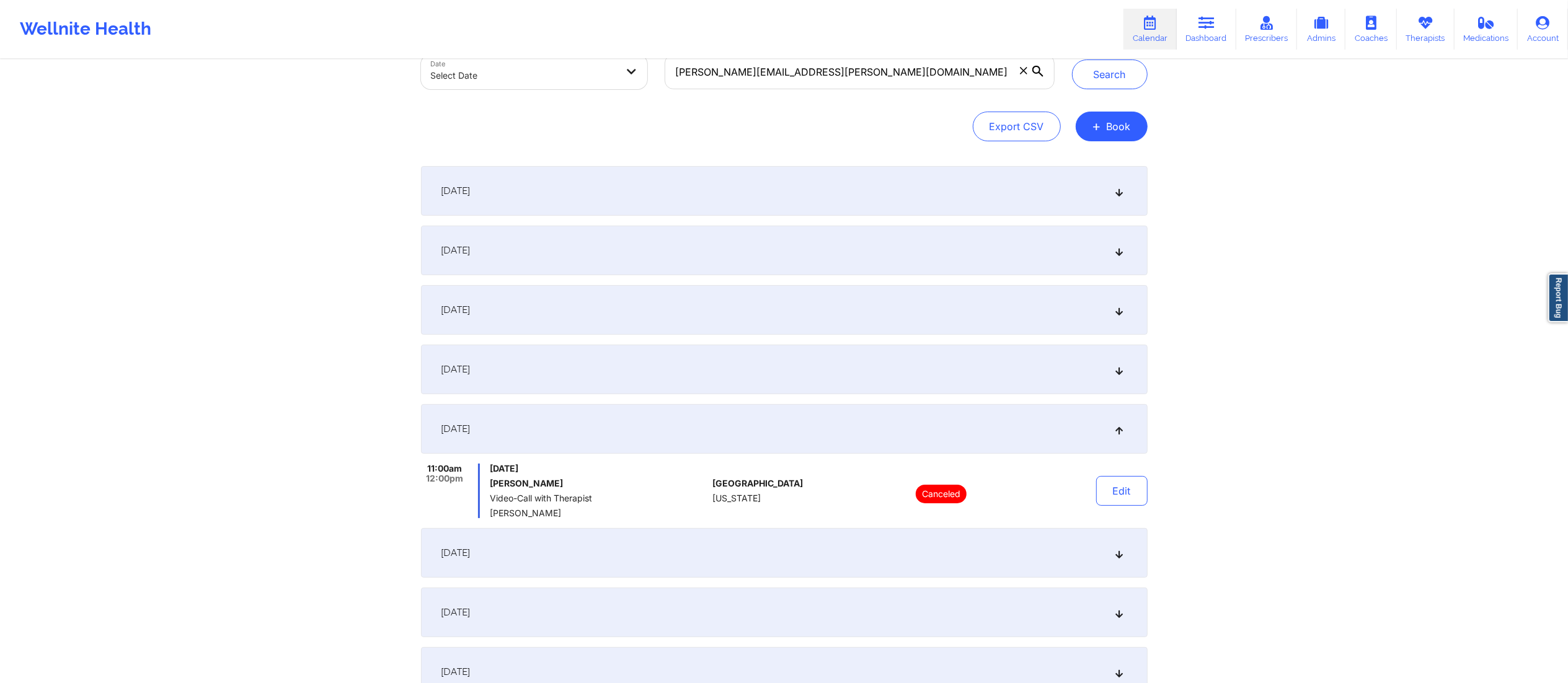
click at [688, 545] on div "October 27, 2025" at bounding box center [784, 553] width 727 height 50
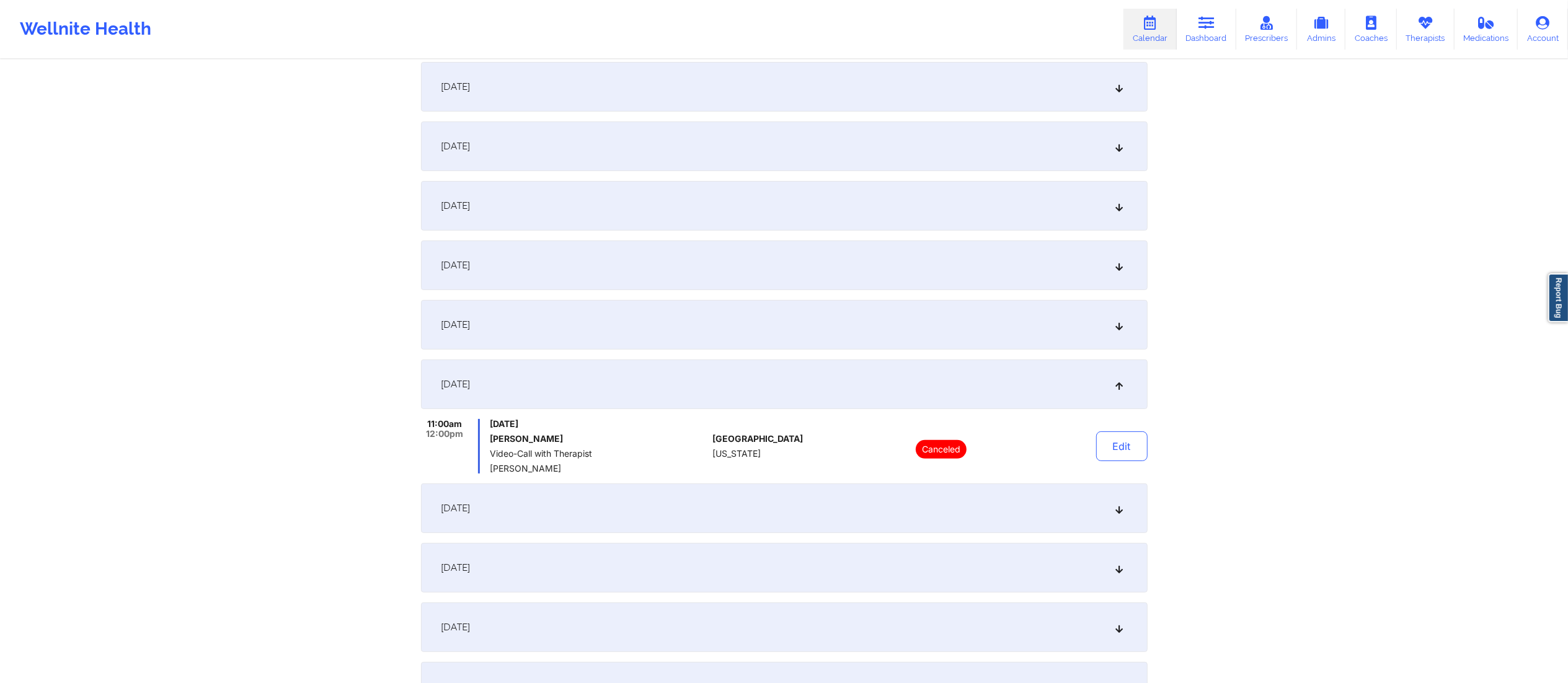
scroll to position [187, 0]
click at [695, 496] on div "November 3, 2025" at bounding box center [784, 506] width 727 height 50
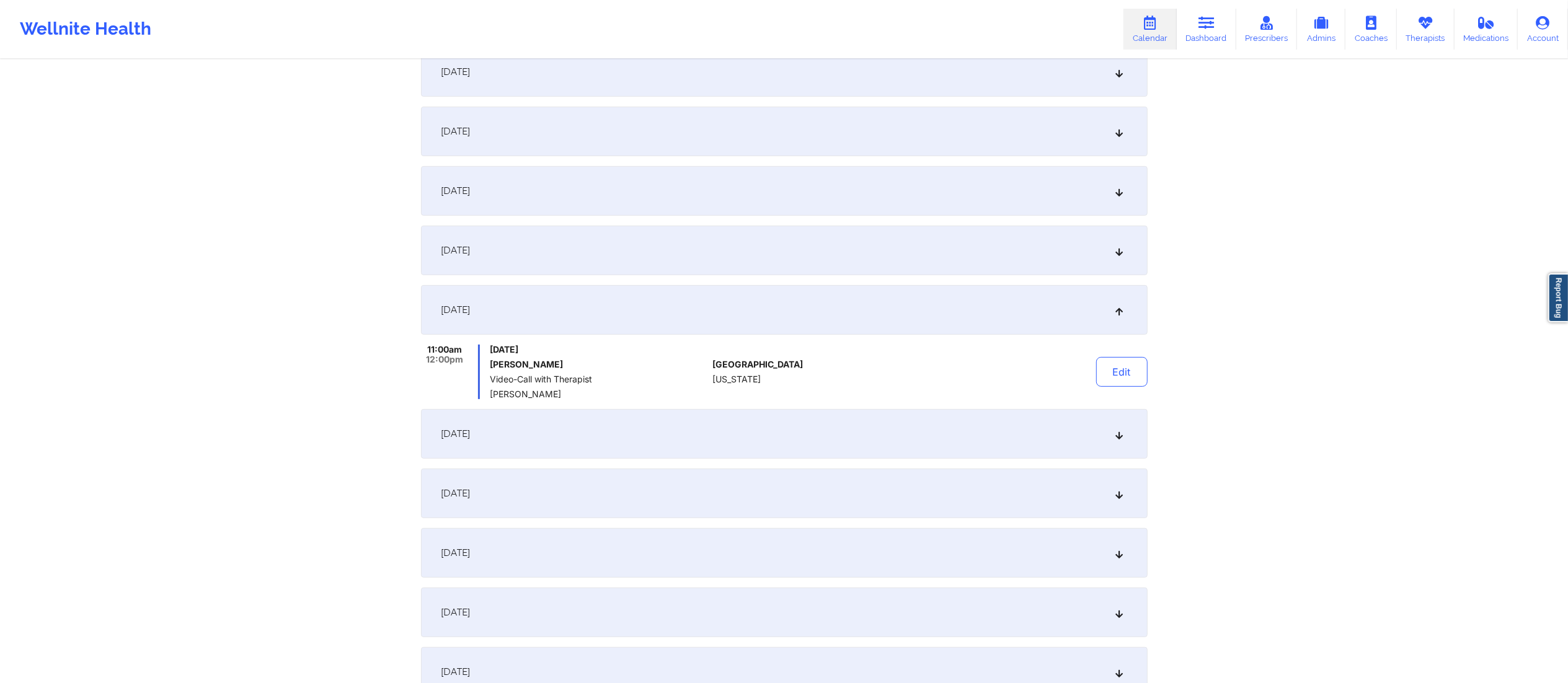
scroll to position [320, 0]
click at [682, 488] on div "November 17, 2025" at bounding box center [784, 492] width 727 height 50
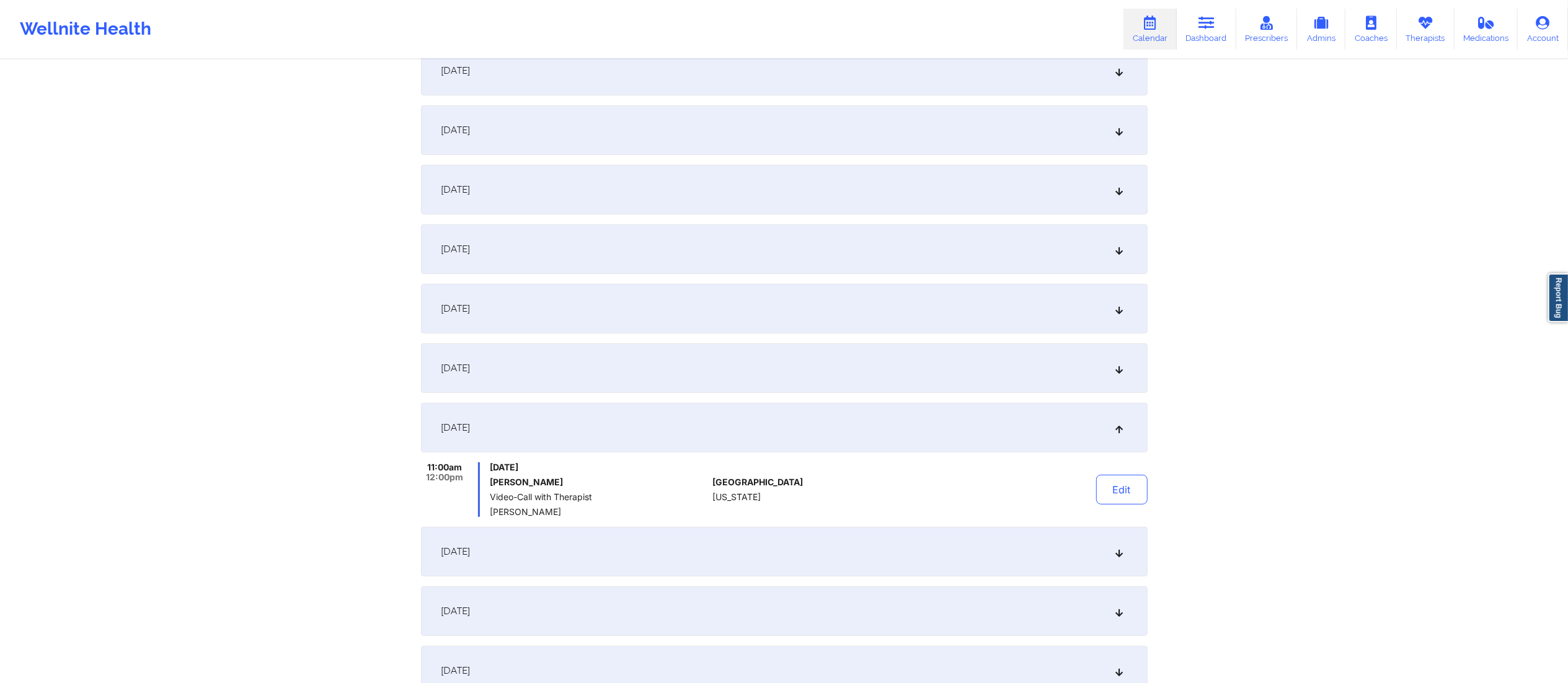
click at [680, 366] on div "November 10, 2025" at bounding box center [784, 368] width 727 height 50
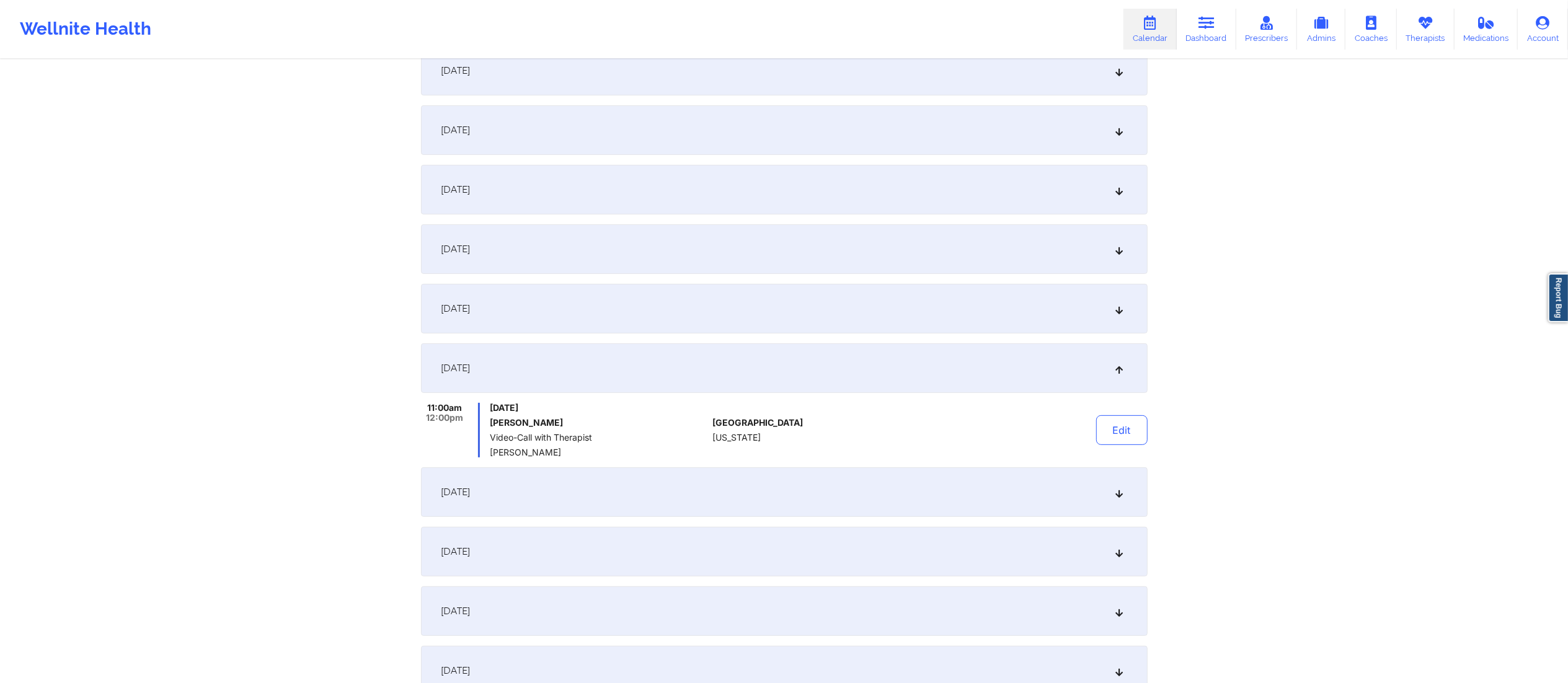
click at [694, 305] on div "November 3, 2025" at bounding box center [784, 309] width 727 height 50
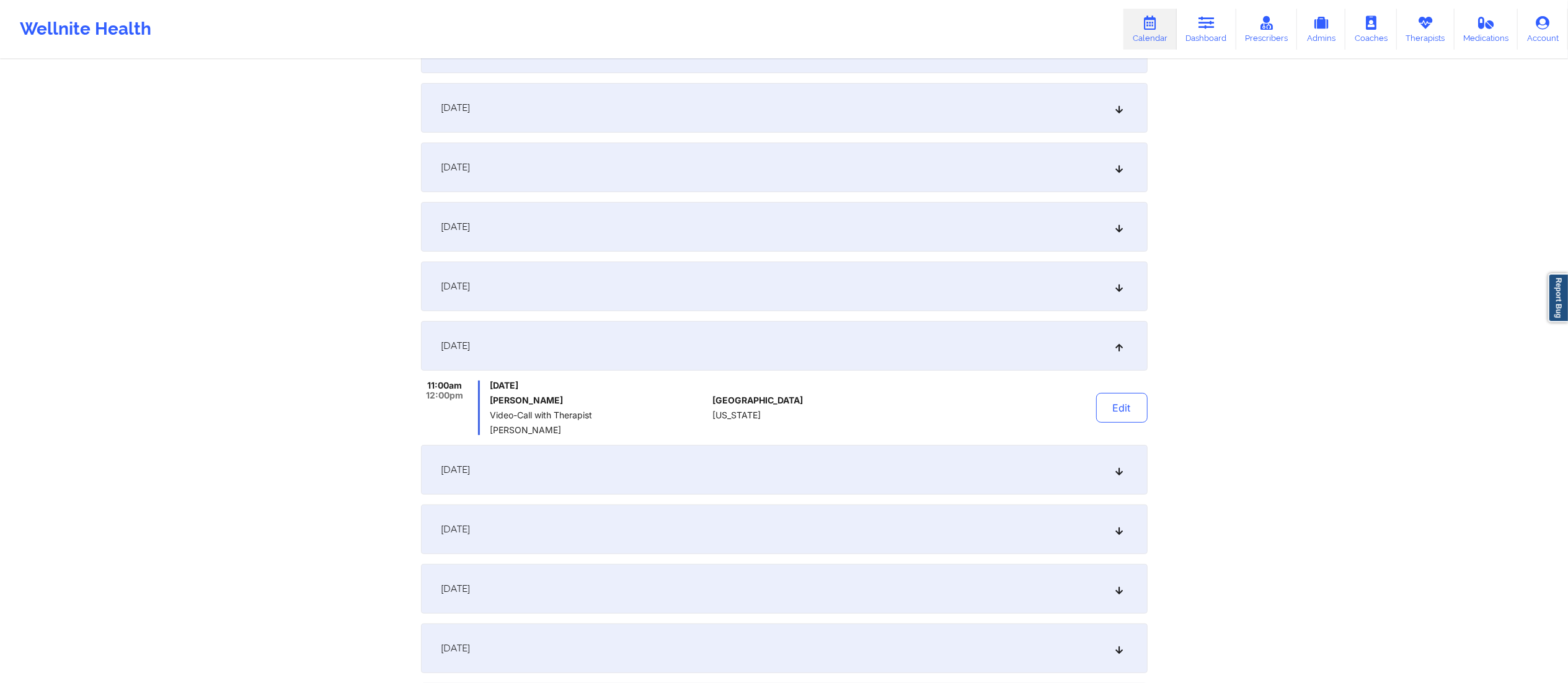
scroll to position [281, 0]
click at [685, 280] on div "October 27, 2025" at bounding box center [784, 287] width 727 height 50
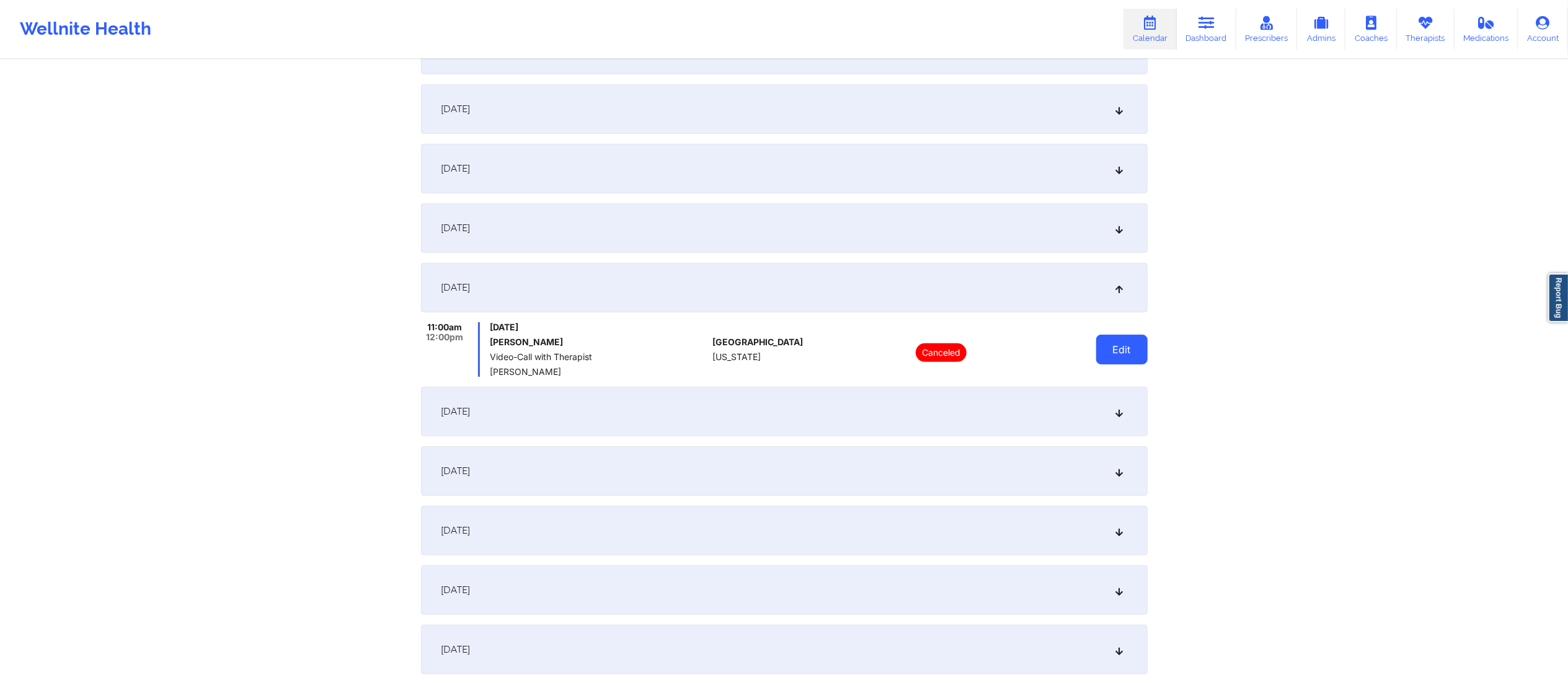
click at [1114, 355] on button "Edit" at bounding box center [1121, 350] width 51 height 30
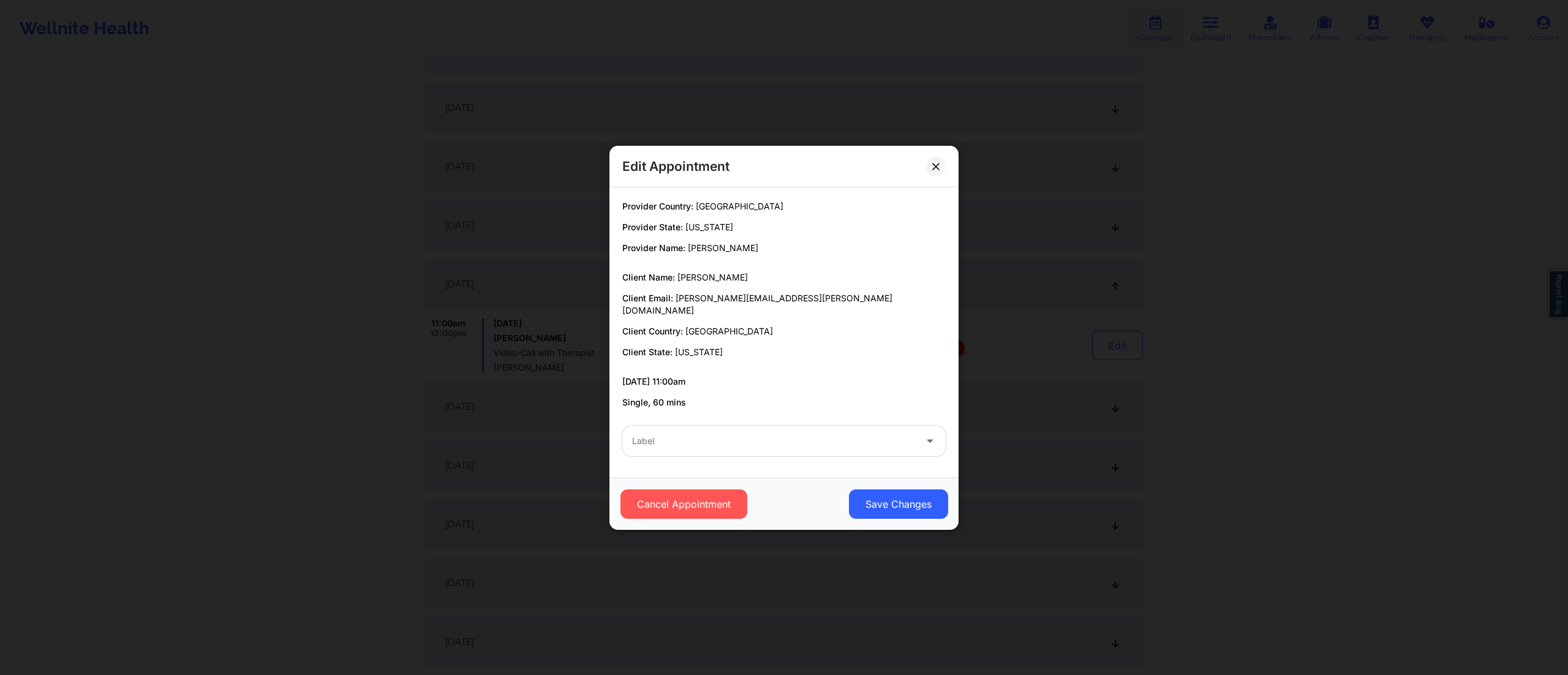
drag, startPoint x: 678, startPoint y: 279, endPoint x: 783, endPoint y: 281, distance: 105.0
click at [783, 281] on p "Client Name: Erika Cecilia Sandoval" at bounding box center [784, 277] width 323 height 12
copy span "[PERSON_NAME]"
click at [1020, 308] on div "Edit Appointment Provider Country: United States Provider State: Georgia Provid…" at bounding box center [784, 338] width 1568 height 675
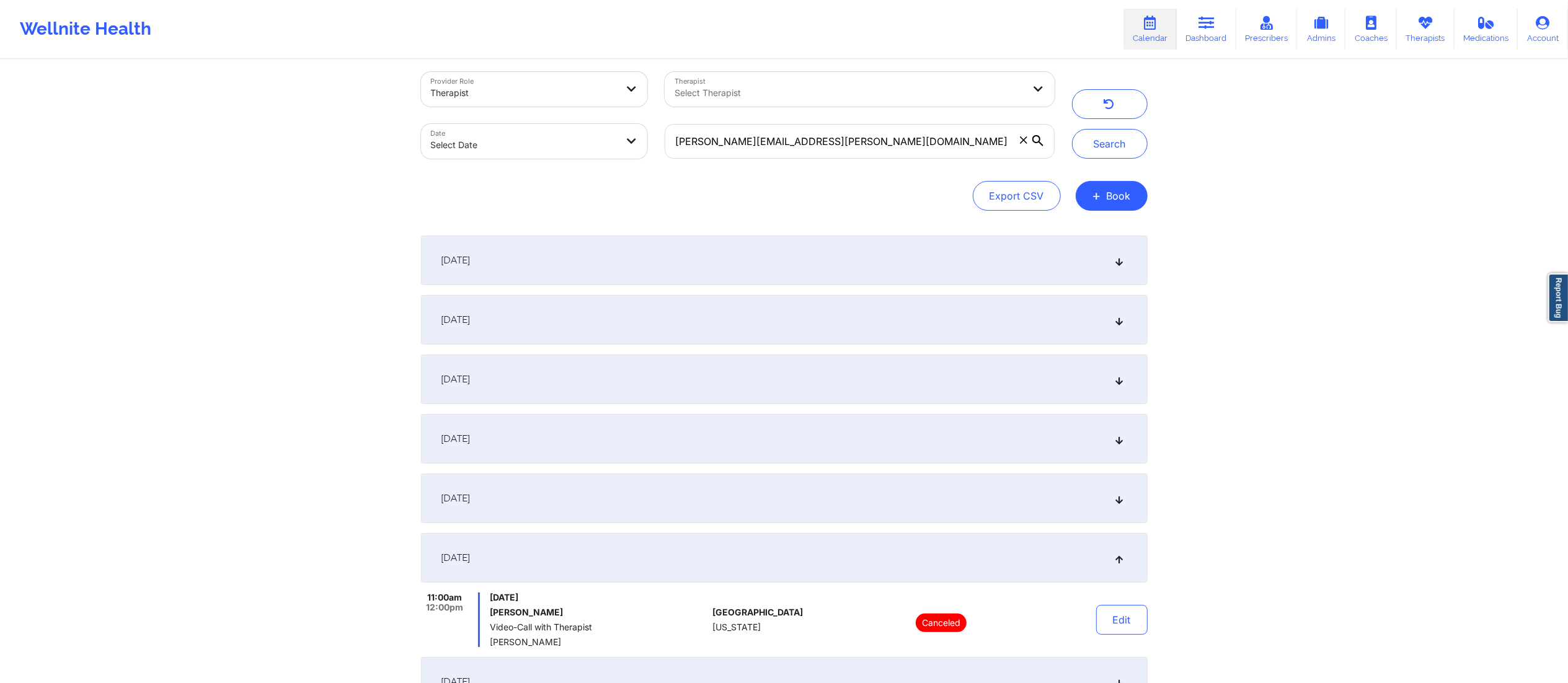
scroll to position [0, 0]
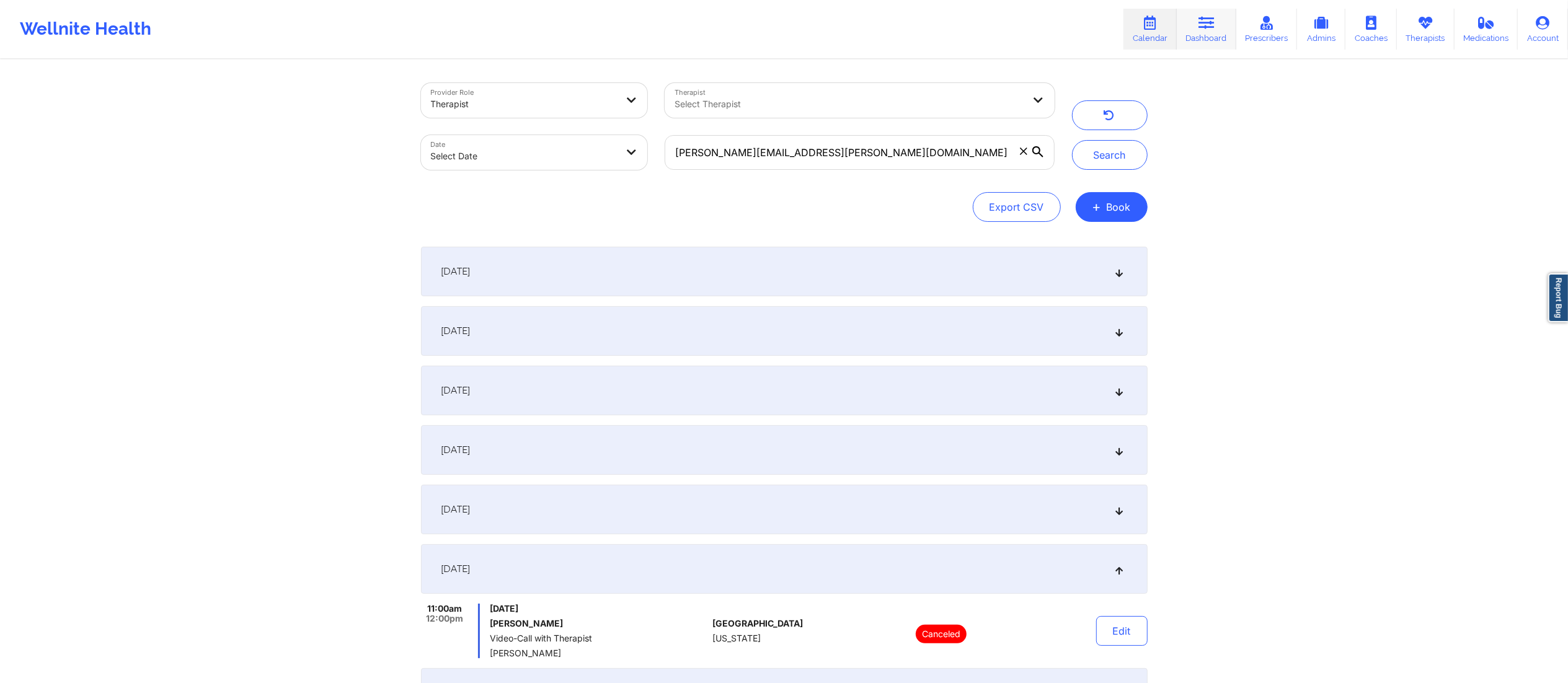
click at [1204, 30] on link "Dashboard" at bounding box center [1206, 29] width 60 height 41
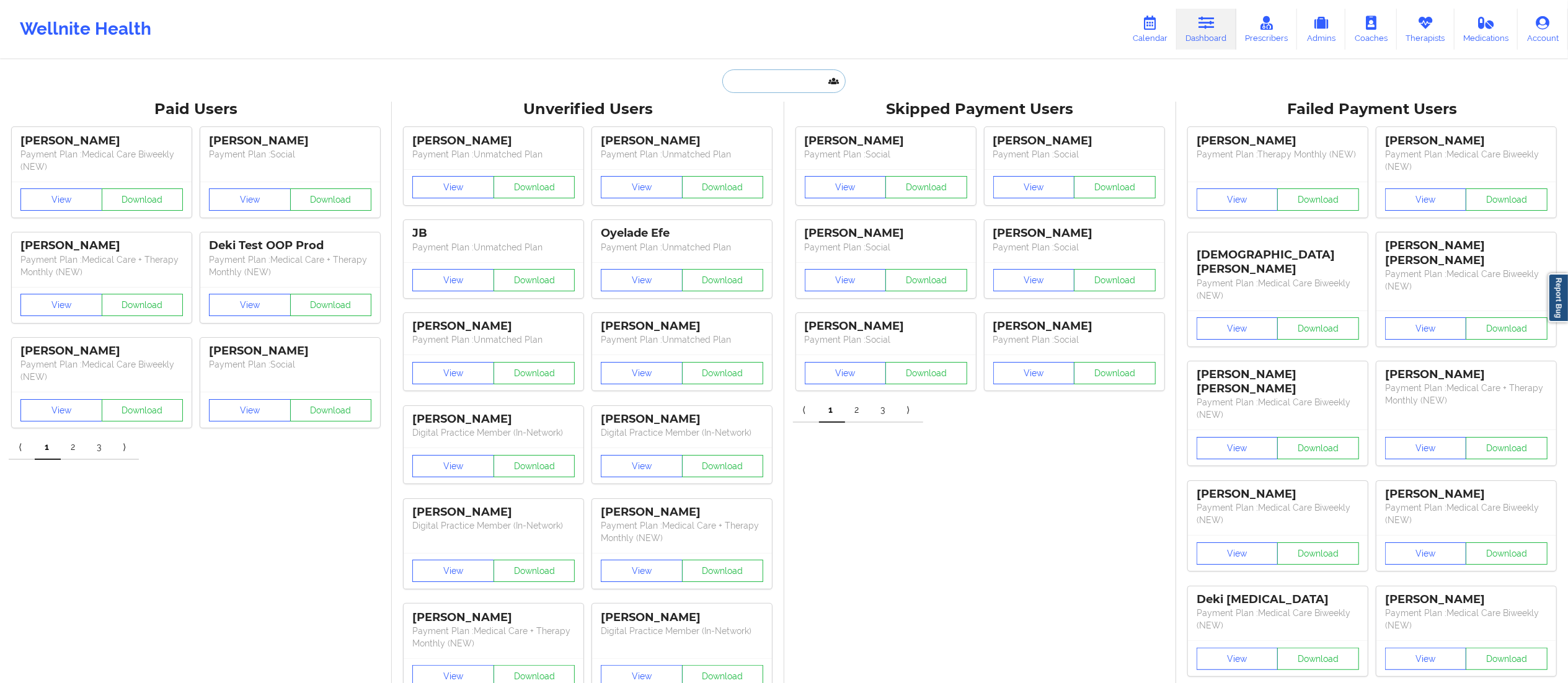
click at [781, 80] on input "text" at bounding box center [784, 81] width 123 height 24
paste input "Mathew Ramirez"
drag, startPoint x: 763, startPoint y: 81, endPoint x: 714, endPoint y: 73, distance: 49.6
click at [714, 73] on div "Mathew Ramirez Paid Unverified Skipped Failed" at bounding box center [784, 81] width 248 height 24
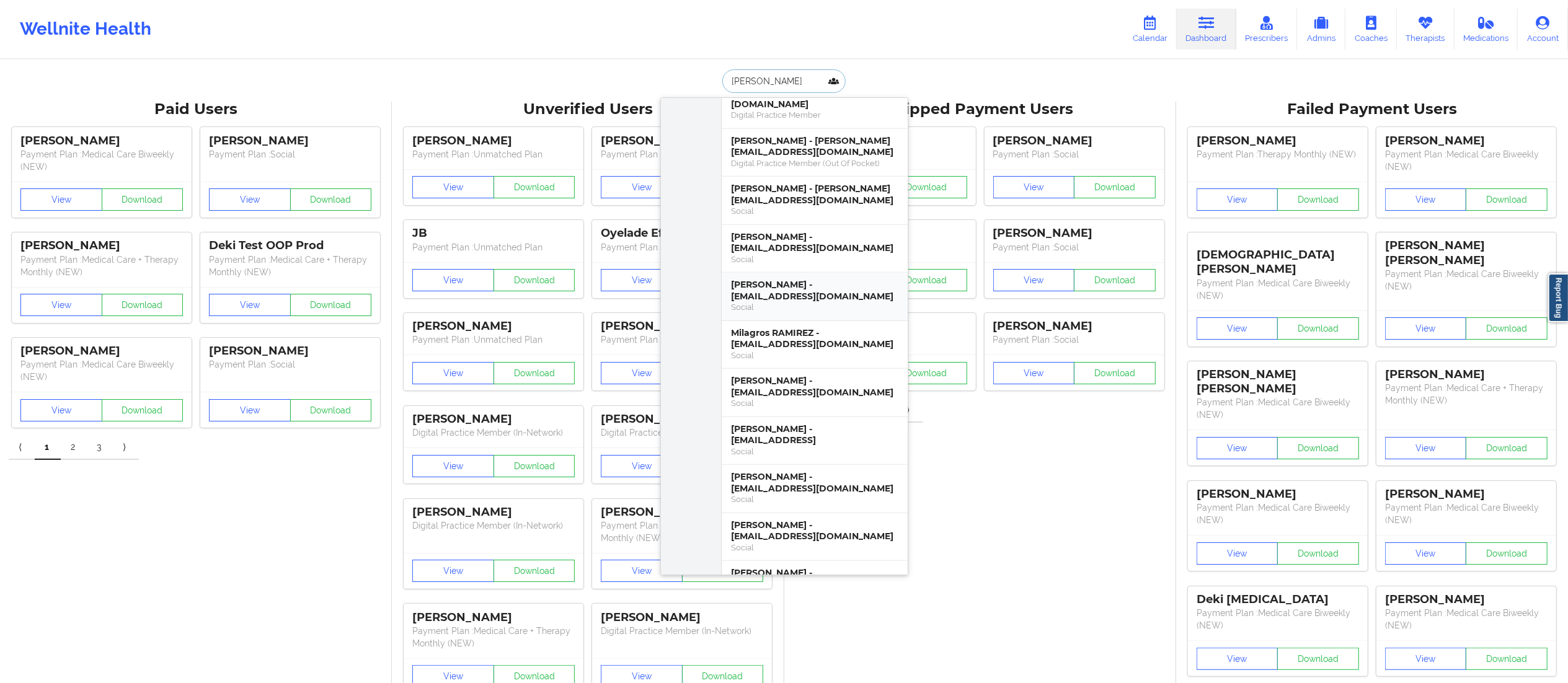
scroll to position [1245, 0]
type input "Ramirez"
click at [782, 373] on div "Mateo Ramirez - ramirezmateo465@gmail.com" at bounding box center [814, 384] width 166 height 23
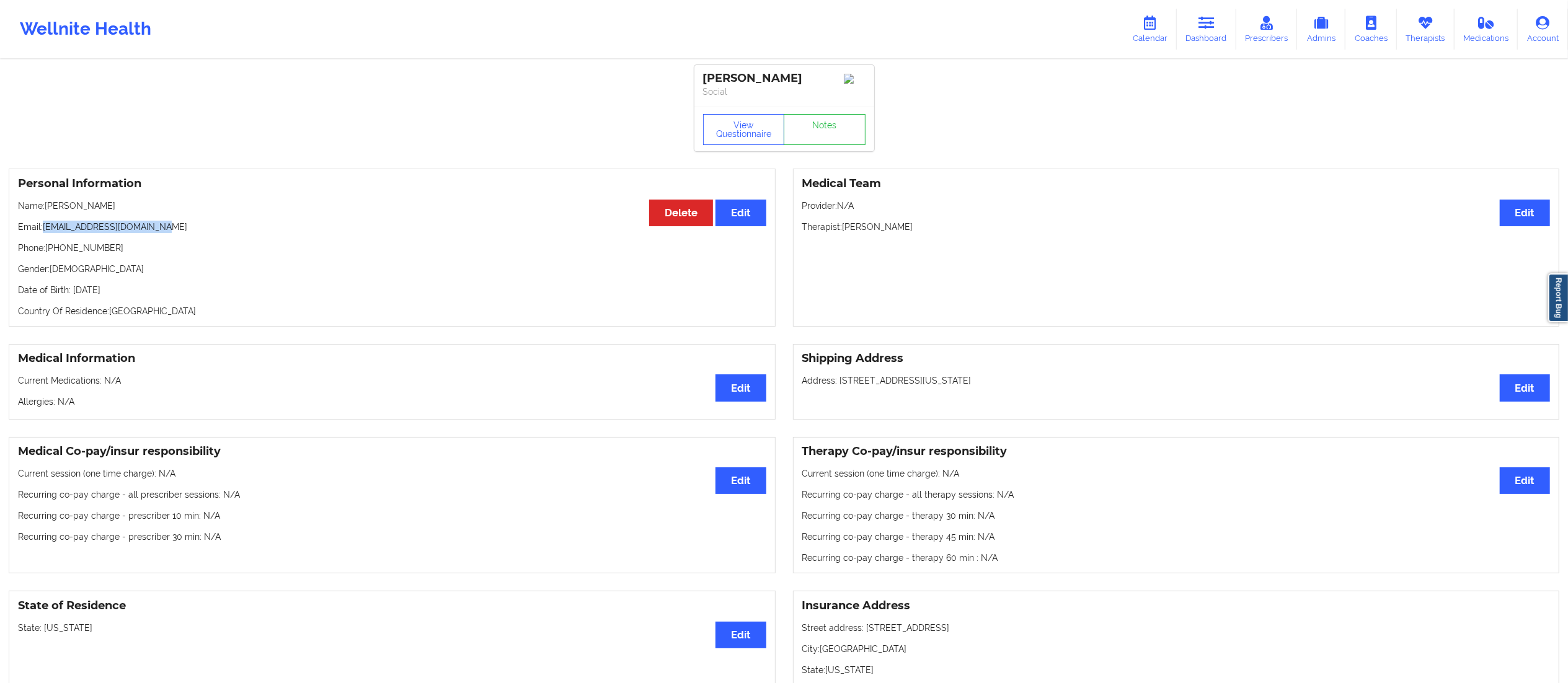
drag, startPoint x: 42, startPoint y: 227, endPoint x: 226, endPoint y: 217, distance: 184.3
click at [226, 217] on div "Personal Information Edit Delete Name: Mateo Ramirez Email: ramirezmateo465@gma…" at bounding box center [392, 248] width 767 height 158
copy p "ramirezmateo465@gmail.com"
drag, startPoint x: 47, startPoint y: 205, endPoint x: 172, endPoint y: 203, distance: 125.0
click at [172, 203] on p "Name: Mateo Ramirez" at bounding box center [392, 205] width 749 height 13
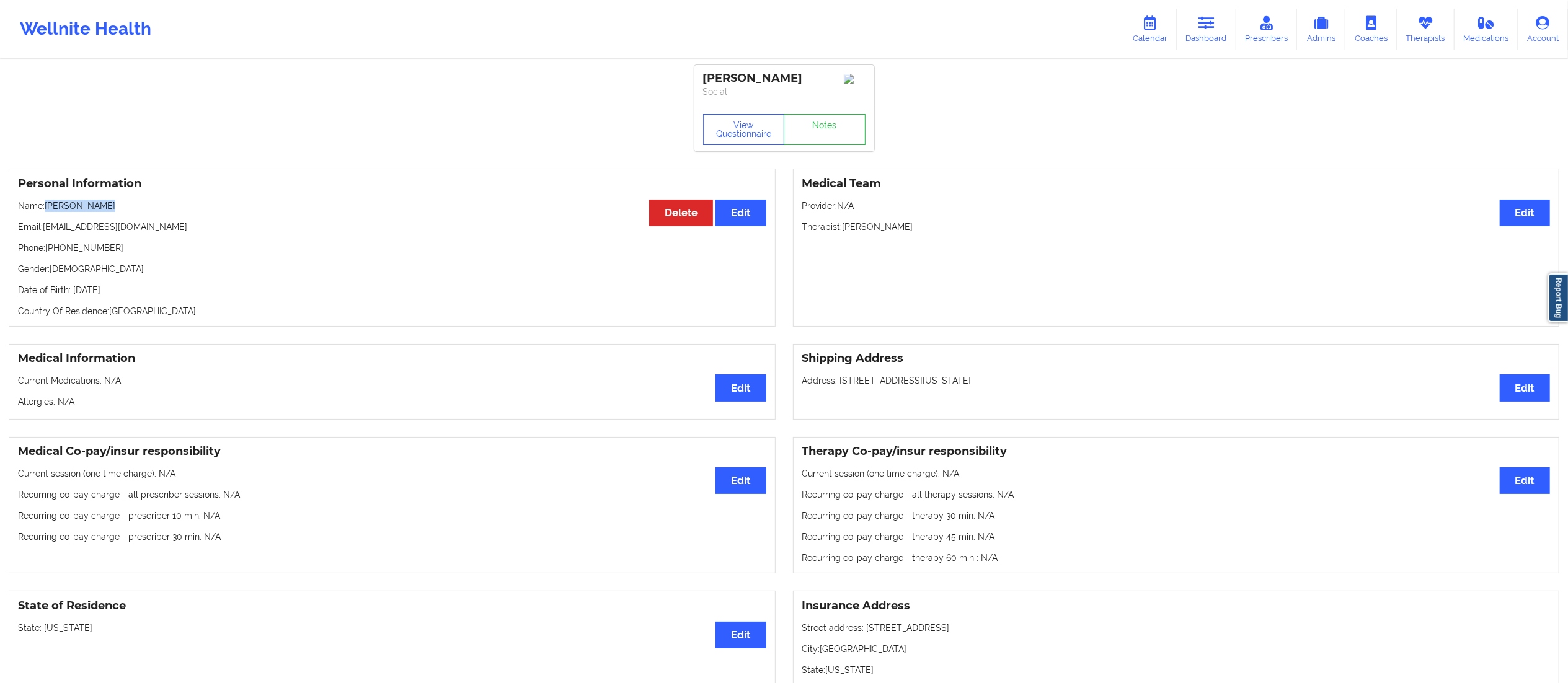
copy p "[PERSON_NAME]"
drag, startPoint x: 42, startPoint y: 225, endPoint x: 201, endPoint y: 225, distance: 159.0
click at [201, 225] on p "Email: ramirezmateo465@gmail.com" at bounding box center [392, 227] width 749 height 13
click at [65, 237] on div "Personal Information Edit Delete Name: Mateo Ramirez Email: ramirezmateo465@gma…" at bounding box center [392, 248] width 767 height 158
click at [61, 233] on p "Email: ramirezmateo465@gmail.com" at bounding box center [392, 227] width 749 height 13
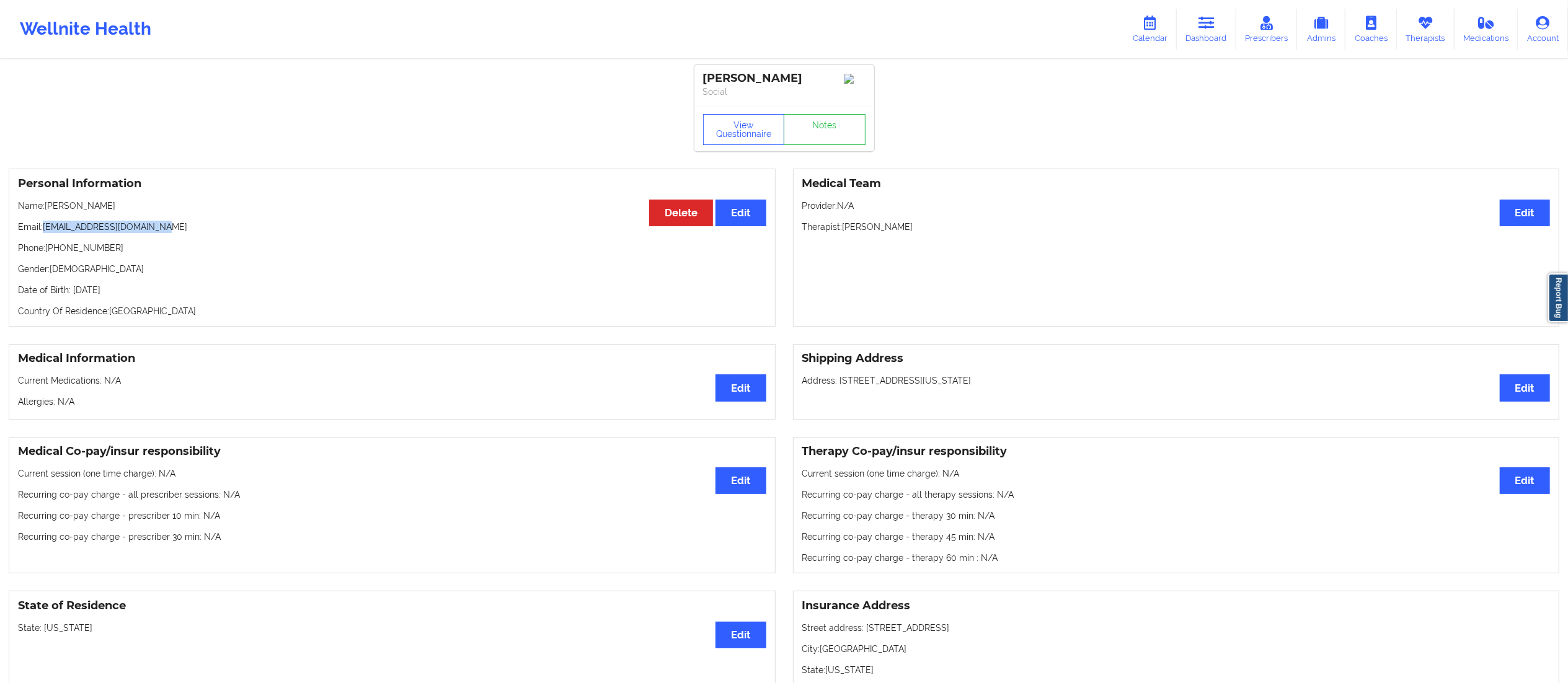
drag, startPoint x: 43, startPoint y: 225, endPoint x: 182, endPoint y: 230, distance: 139.1
click at [182, 228] on p "Email: ramirezmateo465@gmail.com" at bounding box center [392, 227] width 749 height 13
copy p "ramirezmateo465@gmail.com"
drag, startPoint x: 1147, startPoint y: 26, endPoint x: 1120, endPoint y: 41, distance: 30.9
click at [1147, 26] on icon at bounding box center [1151, 23] width 16 height 13
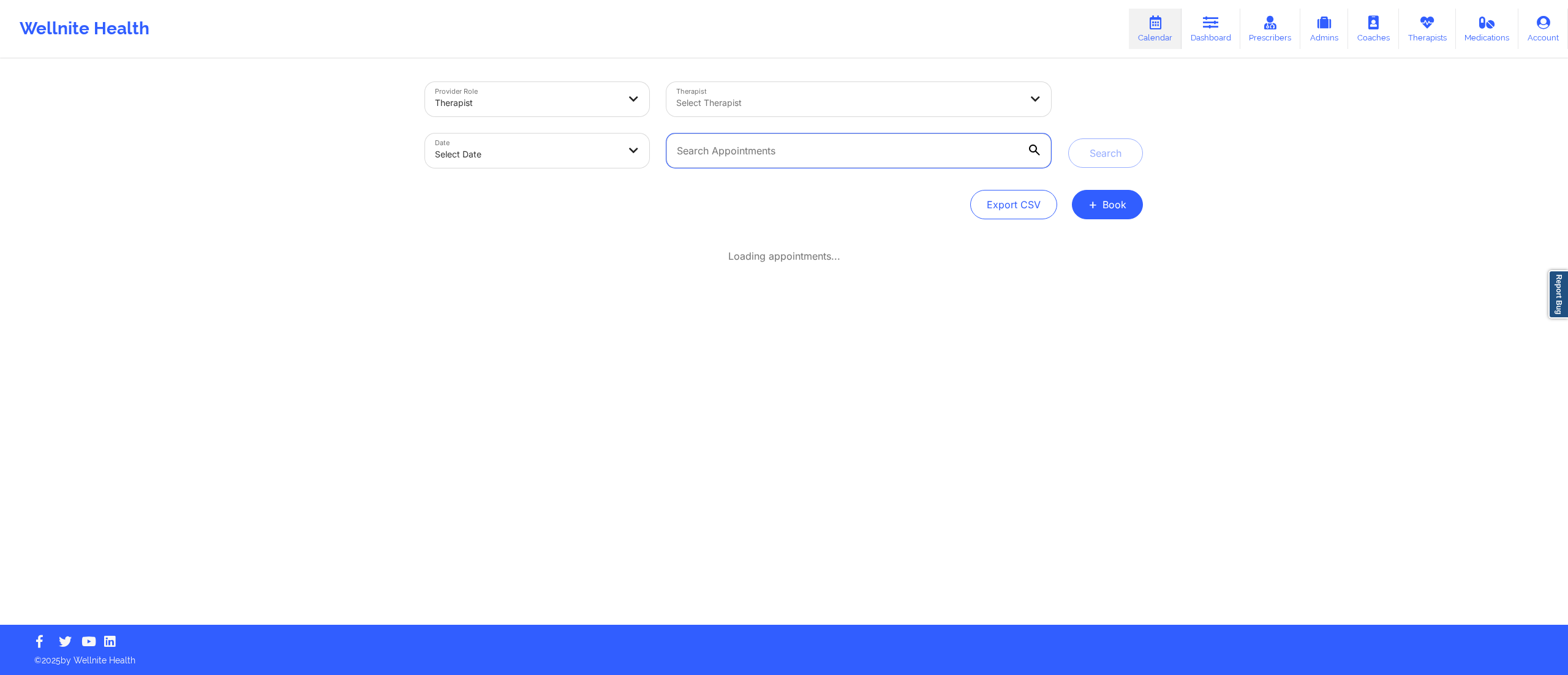
drag, startPoint x: 806, startPoint y: 141, endPoint x: 790, endPoint y: 138, distance: 16.3
click at [799, 140] on input "text" at bounding box center [859, 151] width 384 height 35
paste input "ramirezmateo465@gmail.com"
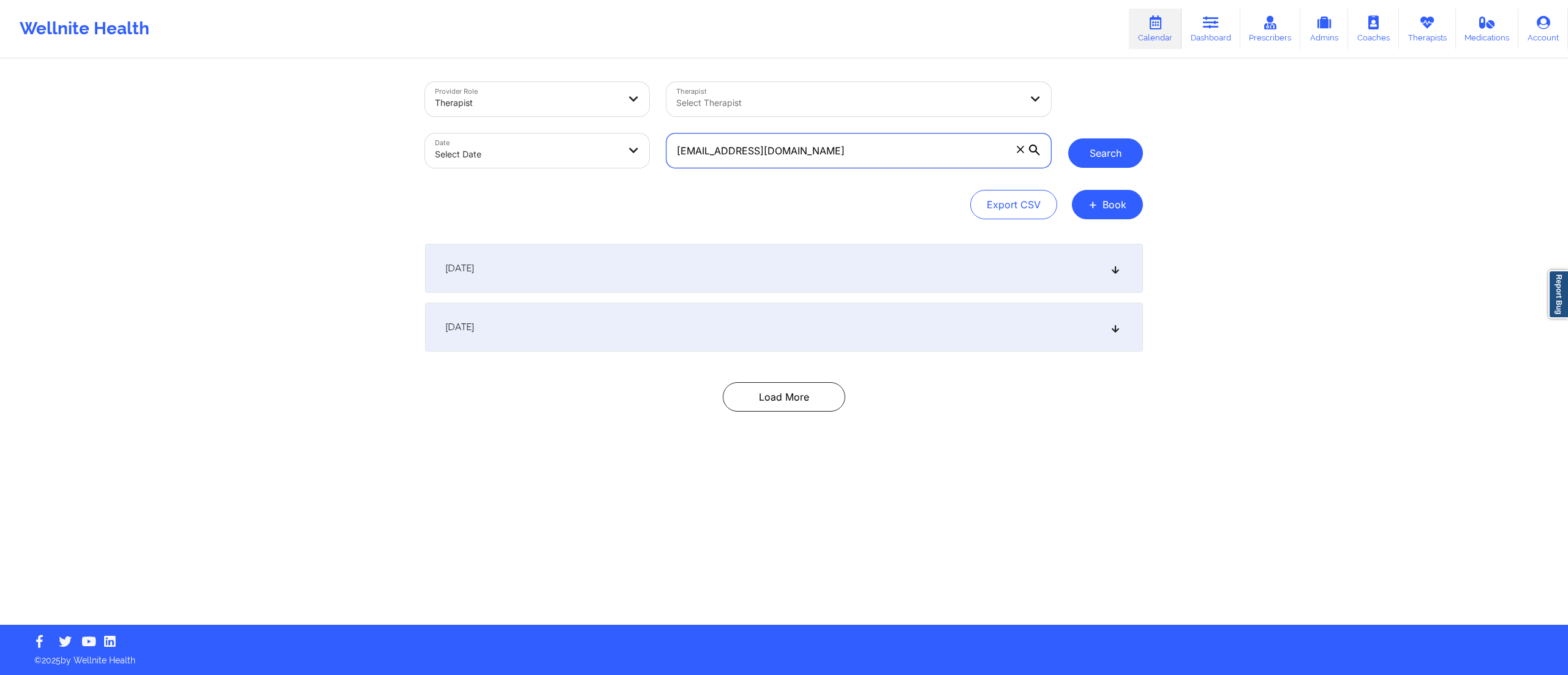
type input "ramirezmateo465@gmail.com"
click at [1098, 145] on button "Search" at bounding box center [1106, 153] width 75 height 29
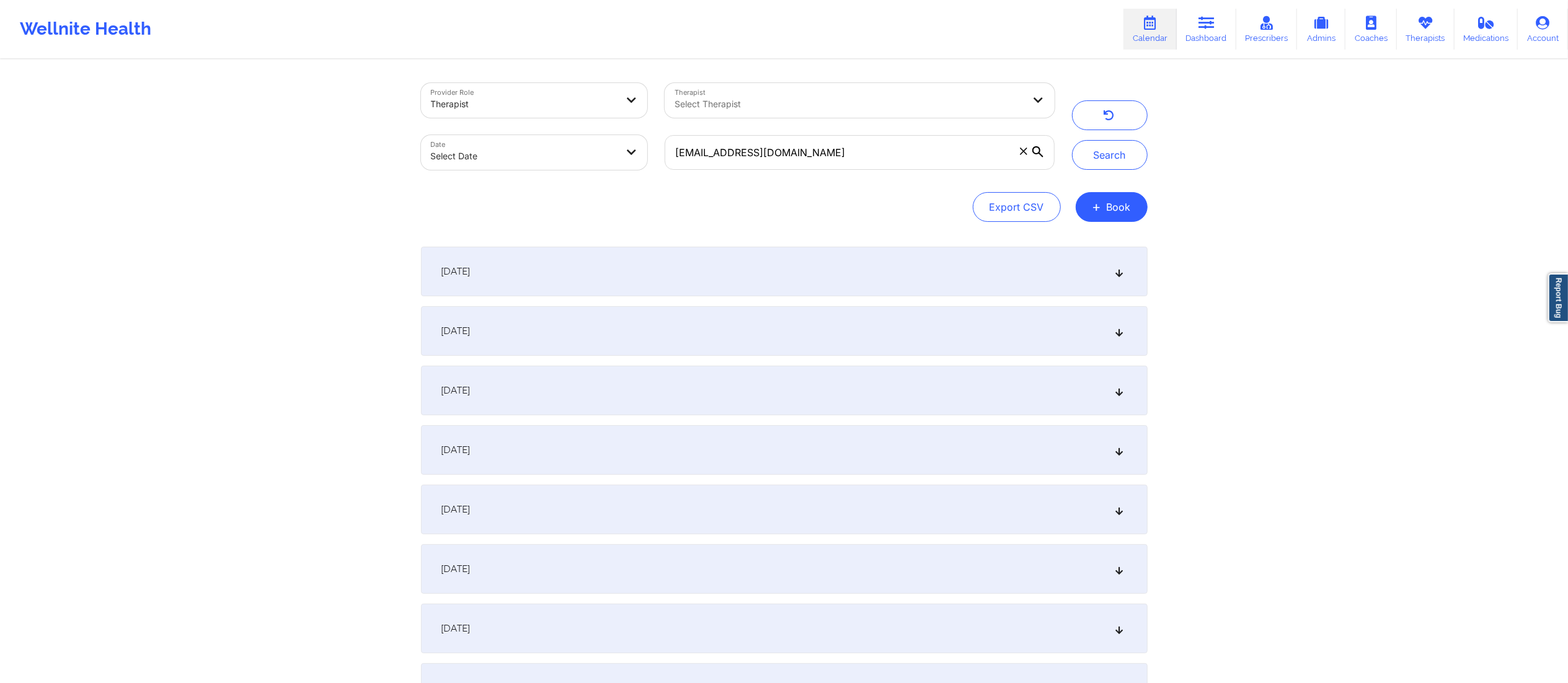
click at [630, 326] on div "September 23, 2025" at bounding box center [784, 331] width 727 height 50
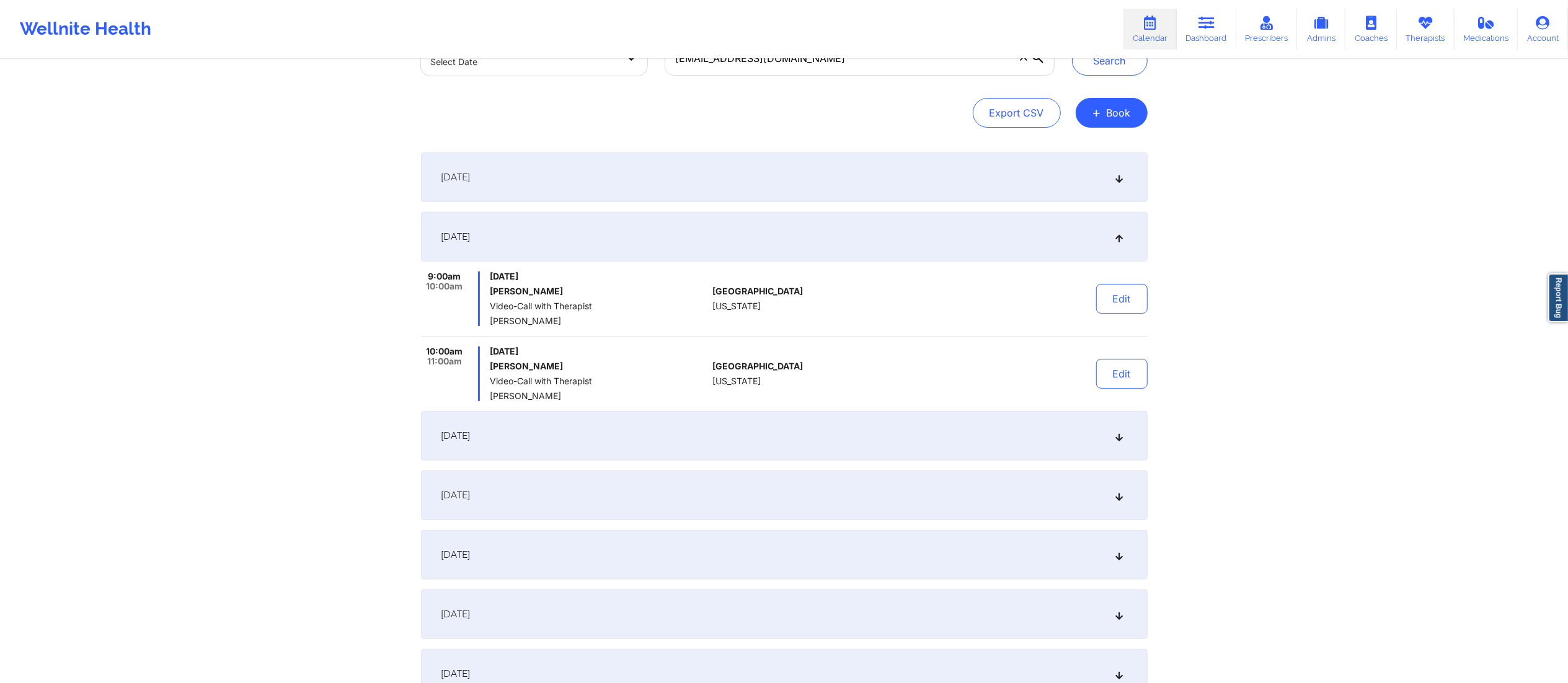
scroll to position [95, 0]
click at [621, 496] on div "September 30, 2025" at bounding box center [784, 494] width 727 height 50
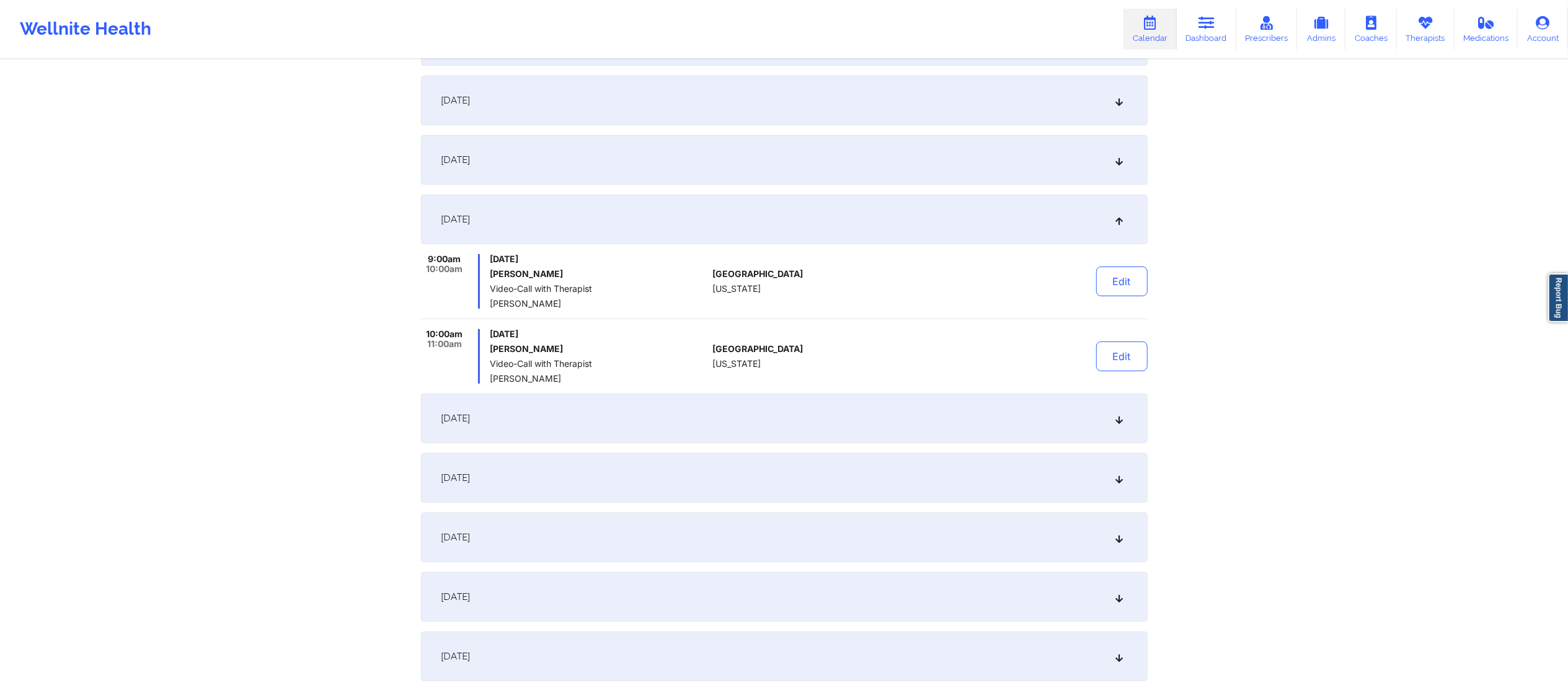
scroll to position [232, 0]
click at [604, 465] on div "October 7, 2025" at bounding box center [784, 476] width 727 height 50
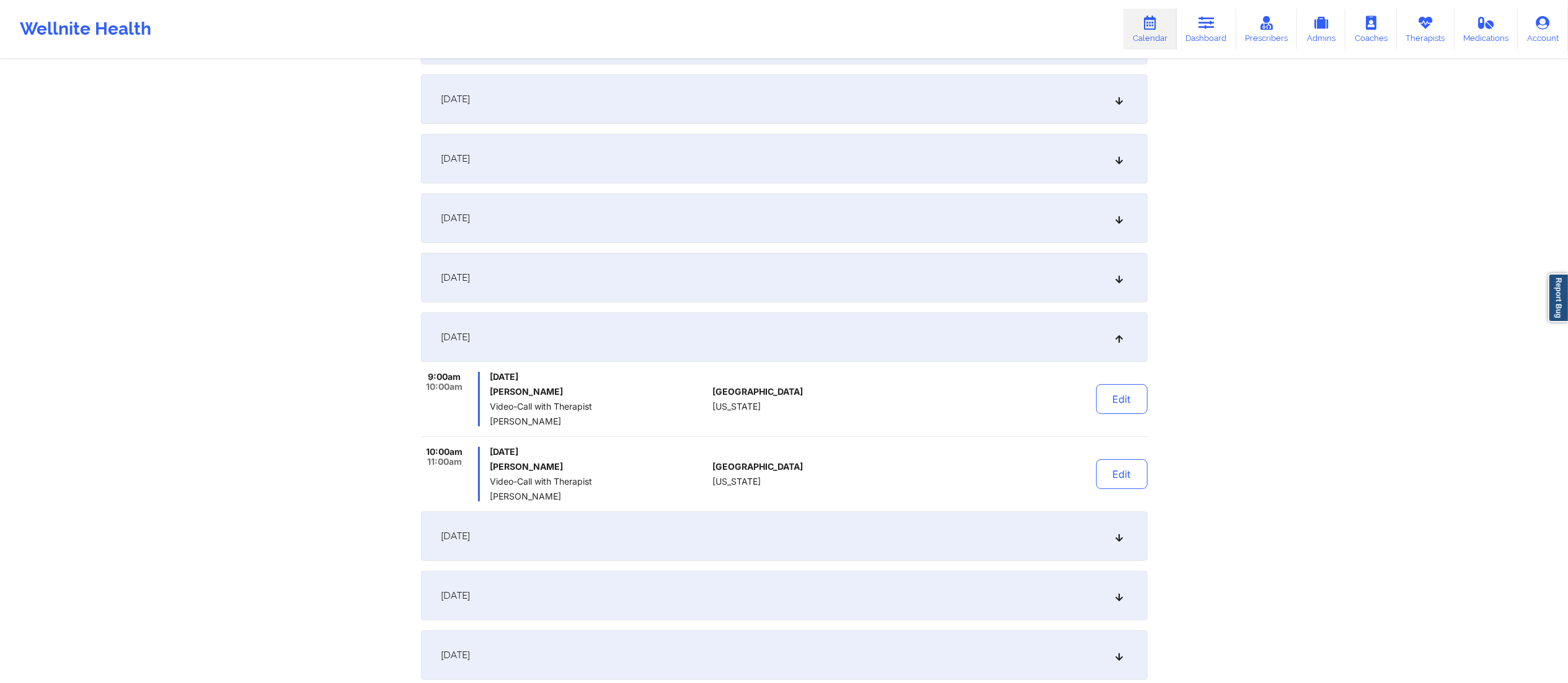
click at [1199, 36] on link "Dashboard" at bounding box center [1206, 29] width 60 height 41
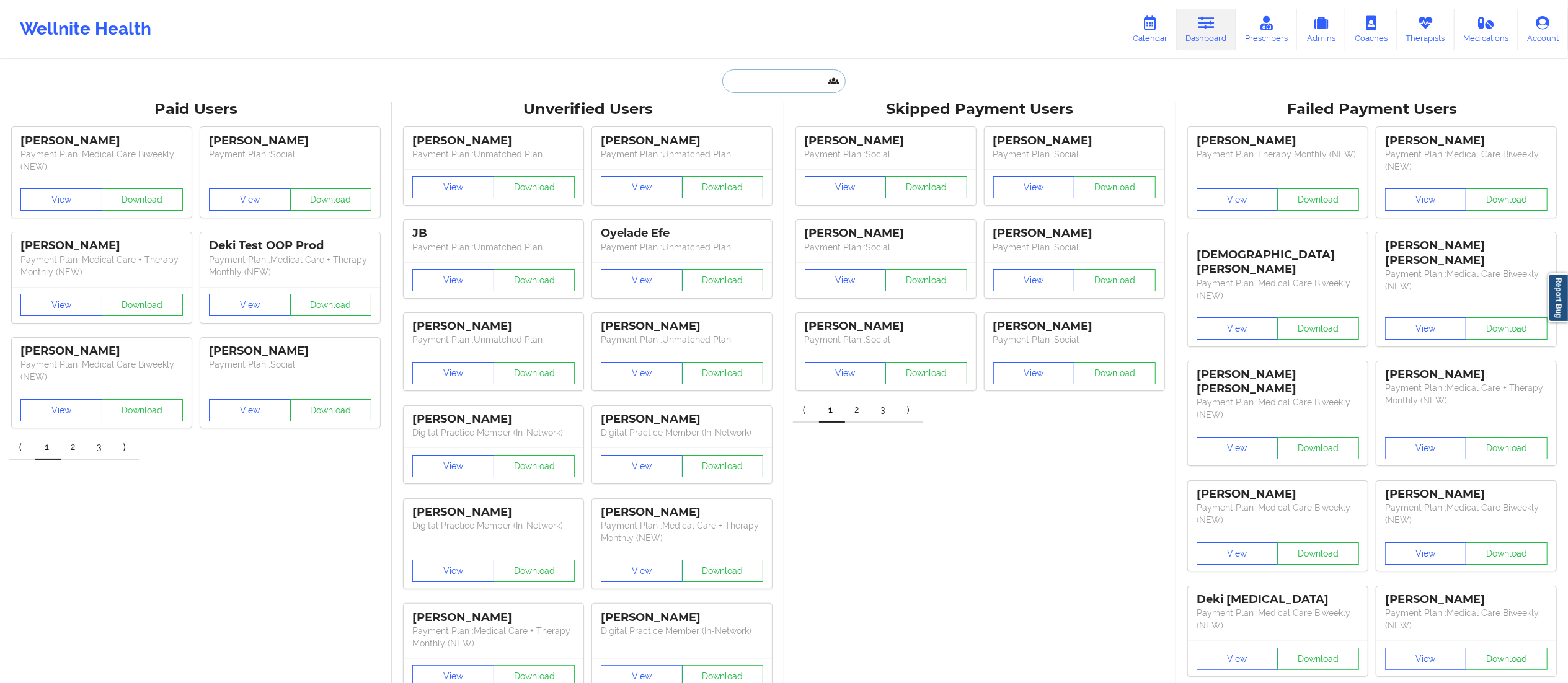
click at [799, 81] on input "text" at bounding box center [784, 81] width 123 height 24
paste input "Adrianne Artist"
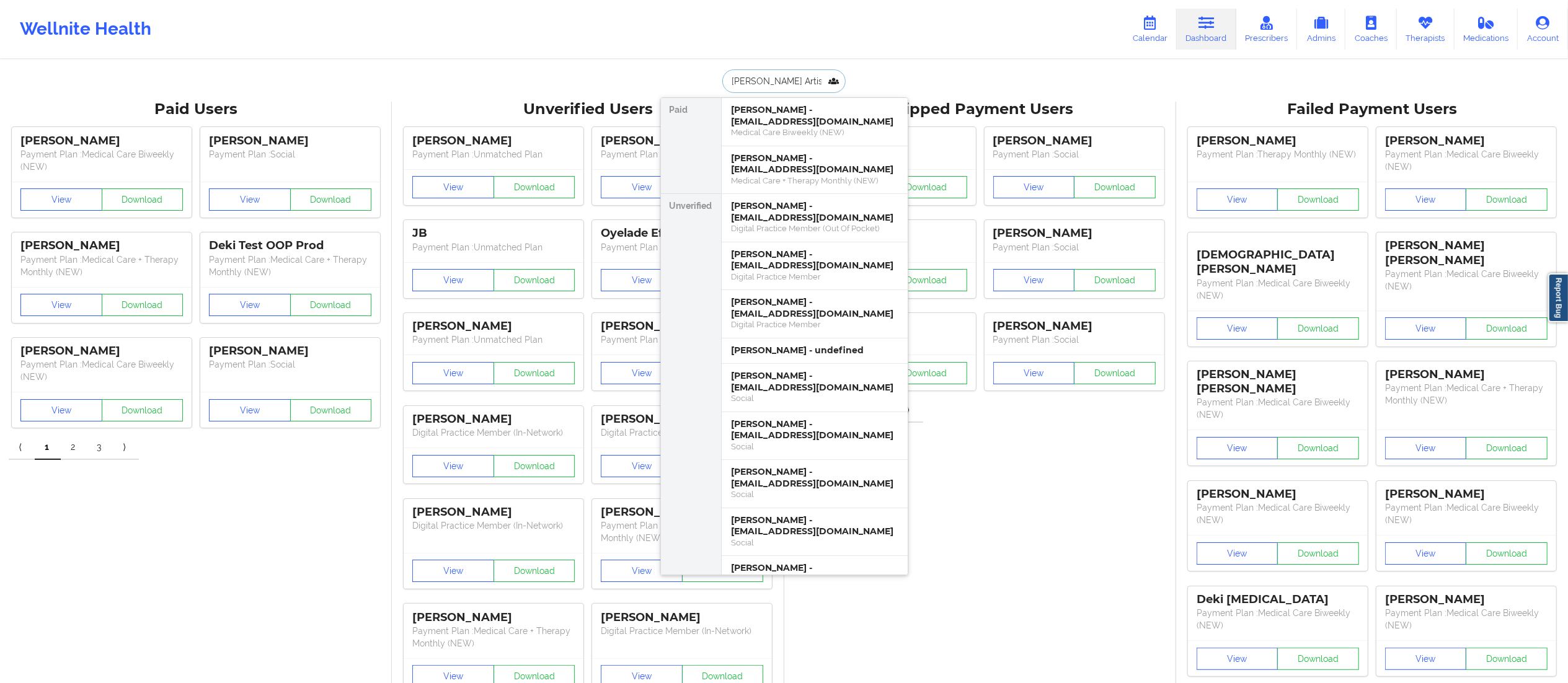
type input "Adrianne Artist"
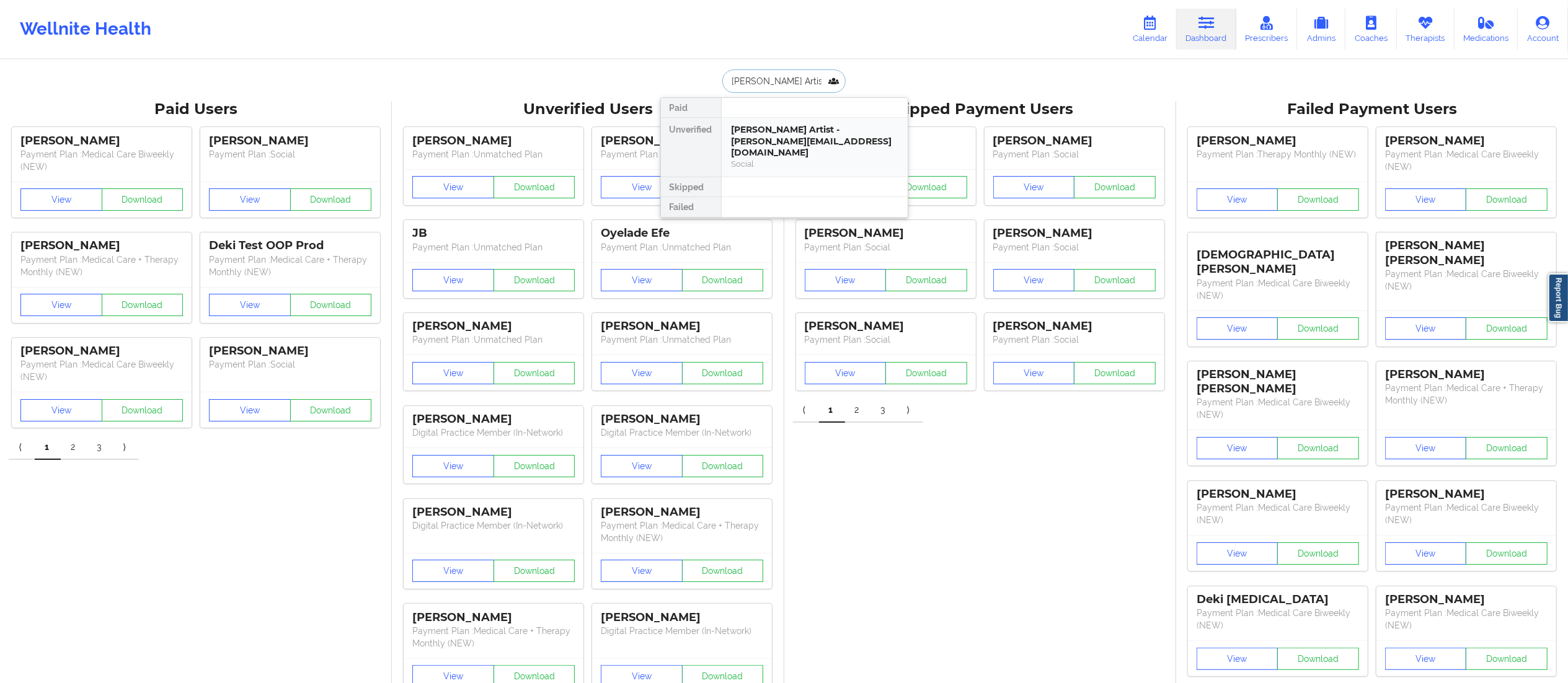
click at [777, 134] on div "Adrianne Artist - adrianne.artist@gmail.com" at bounding box center [814, 141] width 166 height 35
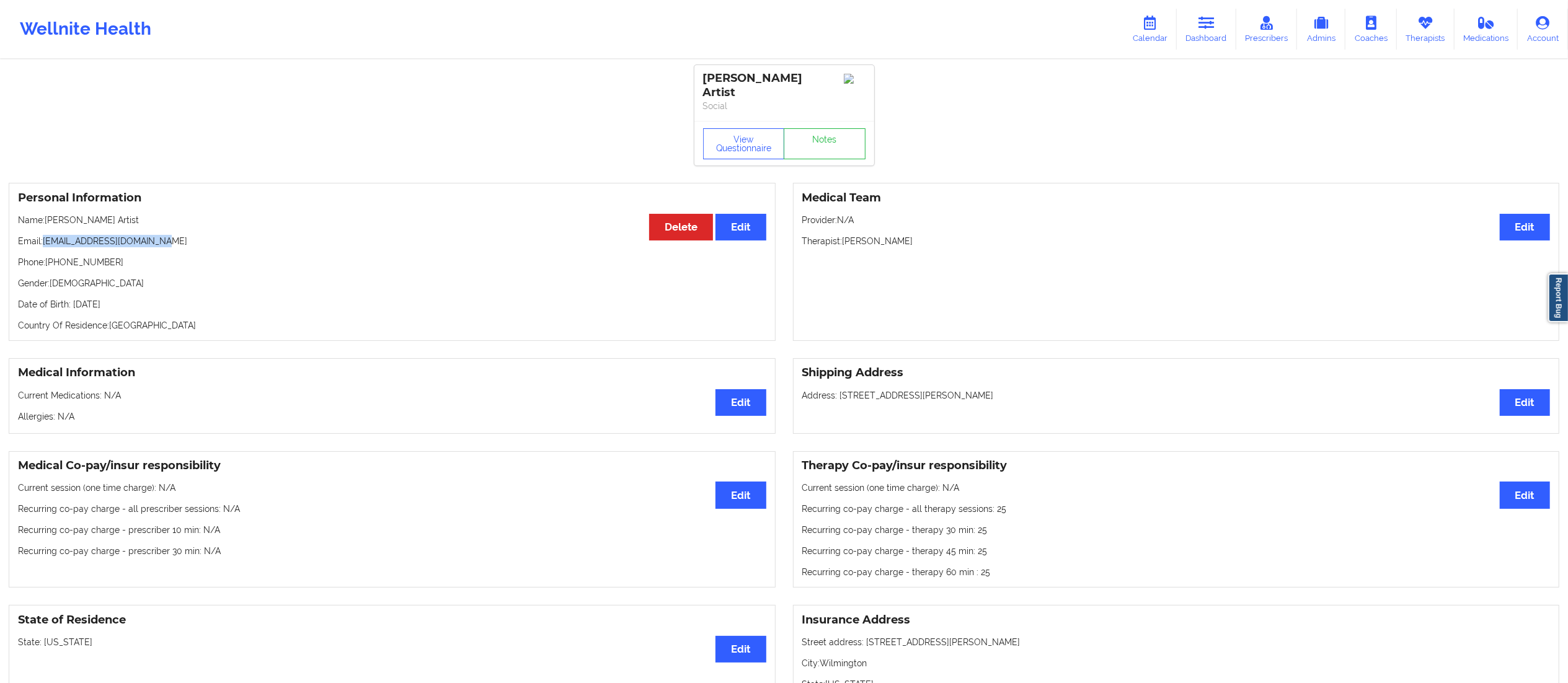
drag, startPoint x: 42, startPoint y: 225, endPoint x: 209, endPoint y: 231, distance: 167.1
click at [209, 235] on p "Email: adrianne.artist@gmail.com" at bounding box center [392, 241] width 749 height 13
click at [192, 238] on div "Personal Information Edit Delete Name: Adrianne Artist Email: adrianne.artist@g…" at bounding box center [392, 262] width 767 height 158
drag, startPoint x: 45, startPoint y: 228, endPoint x: 199, endPoint y: 232, distance: 154.1
click at [199, 235] on p "Email: adrianne.artist@gmail.com" at bounding box center [392, 241] width 749 height 13
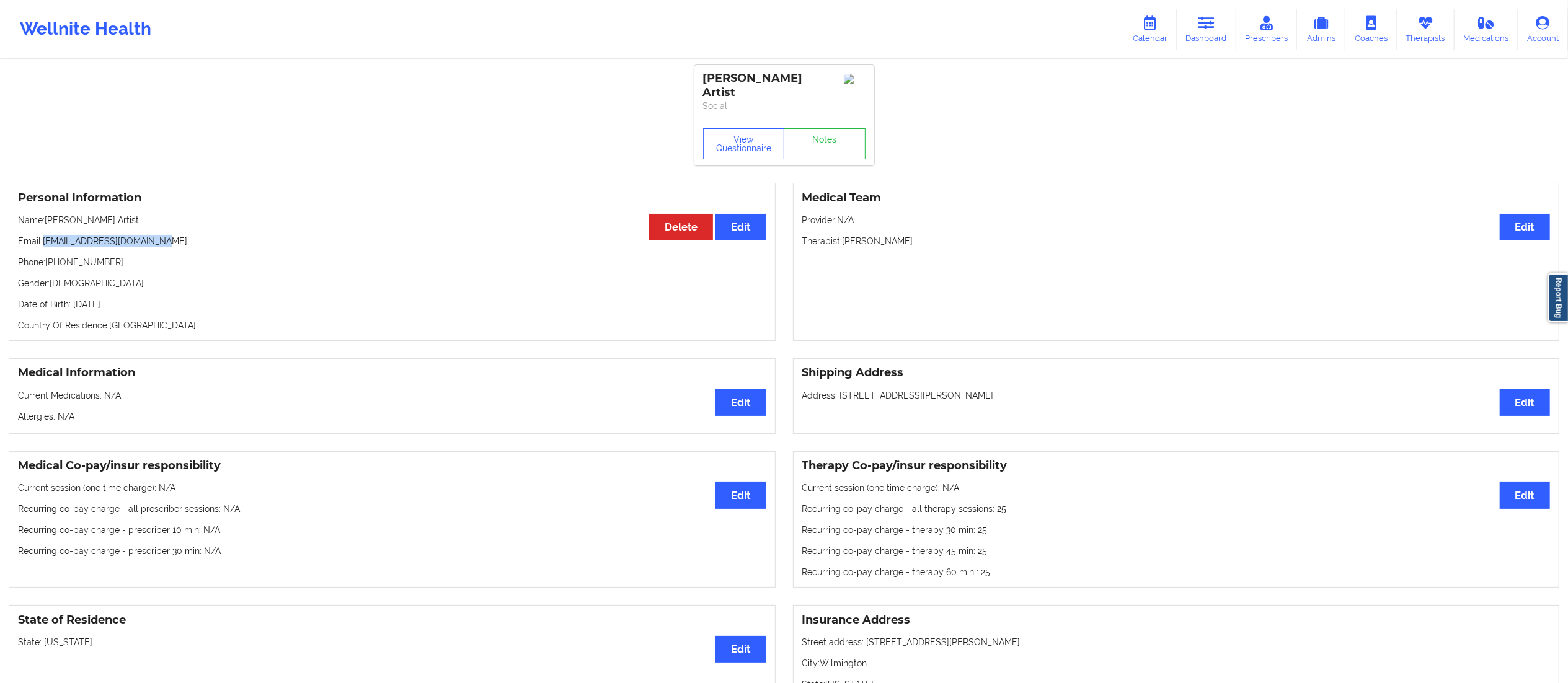
copy p "adrianne.artist@gmail.com"
click at [1143, 34] on link "Calendar" at bounding box center [1151, 29] width 54 height 41
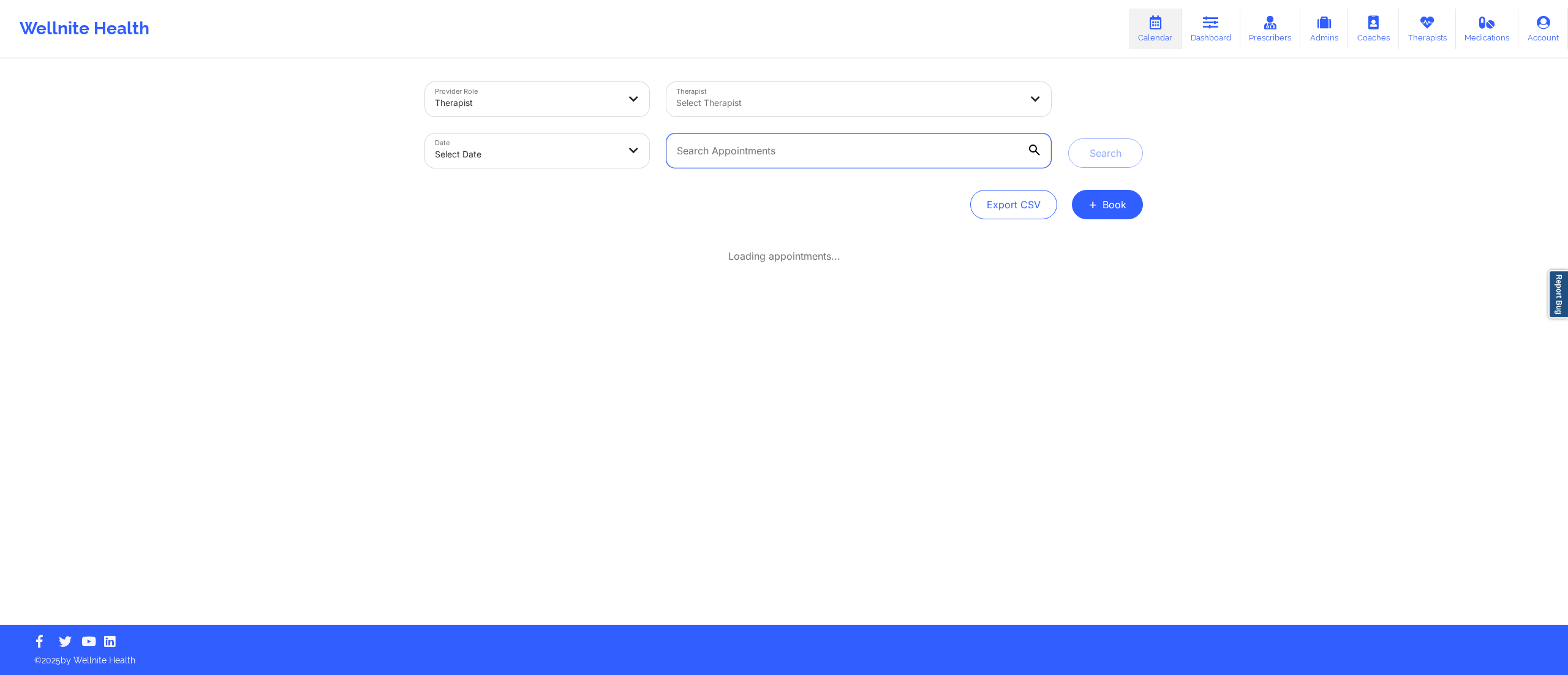
click at [812, 147] on input "text" at bounding box center [859, 151] width 384 height 35
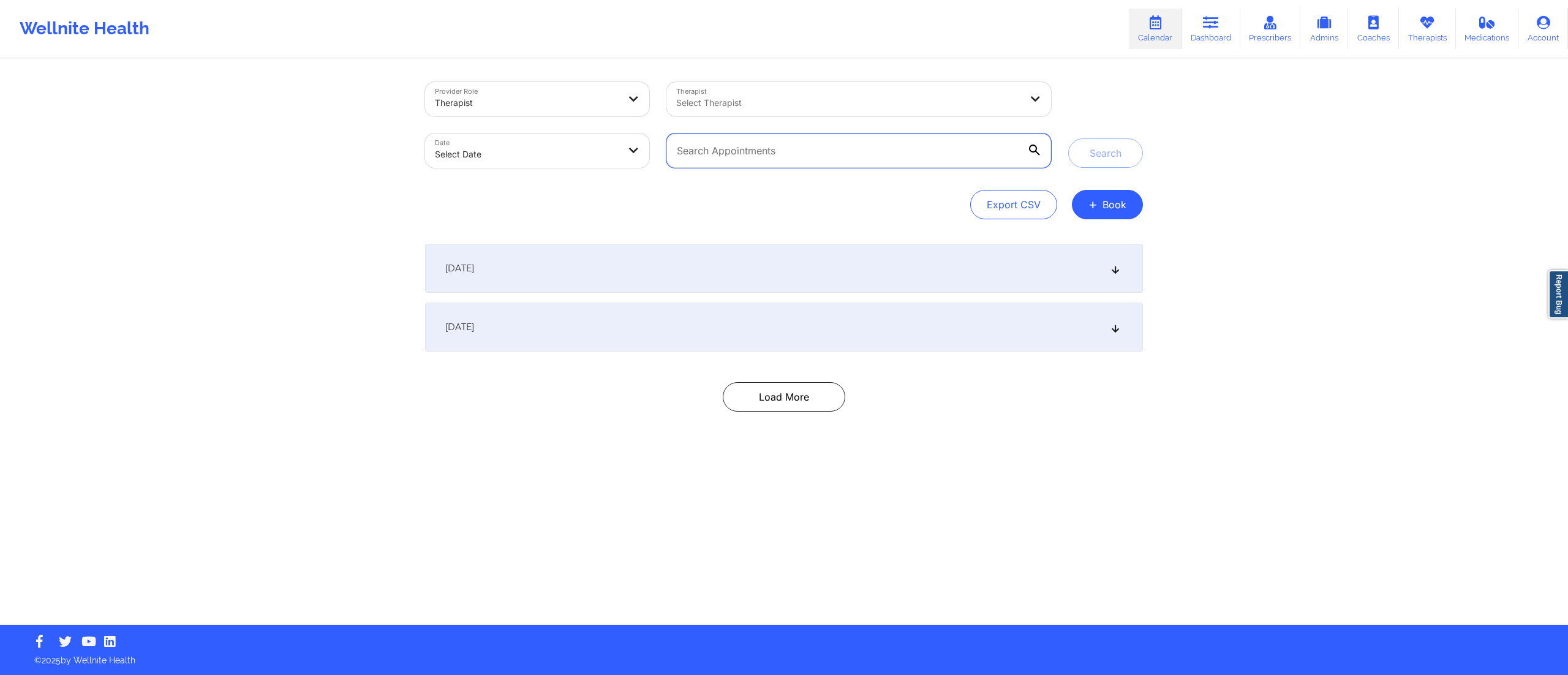
paste input "adrianne.artist@gmail.com"
type input "adrianne.artist@gmail.com"
click at [538, 165] on body "Wellnite Health Calendar Dashboard Prescribers Admins Coaches Therapists Medica…" at bounding box center [784, 338] width 1568 height 675
select select "2025-8"
select select "2025-9"
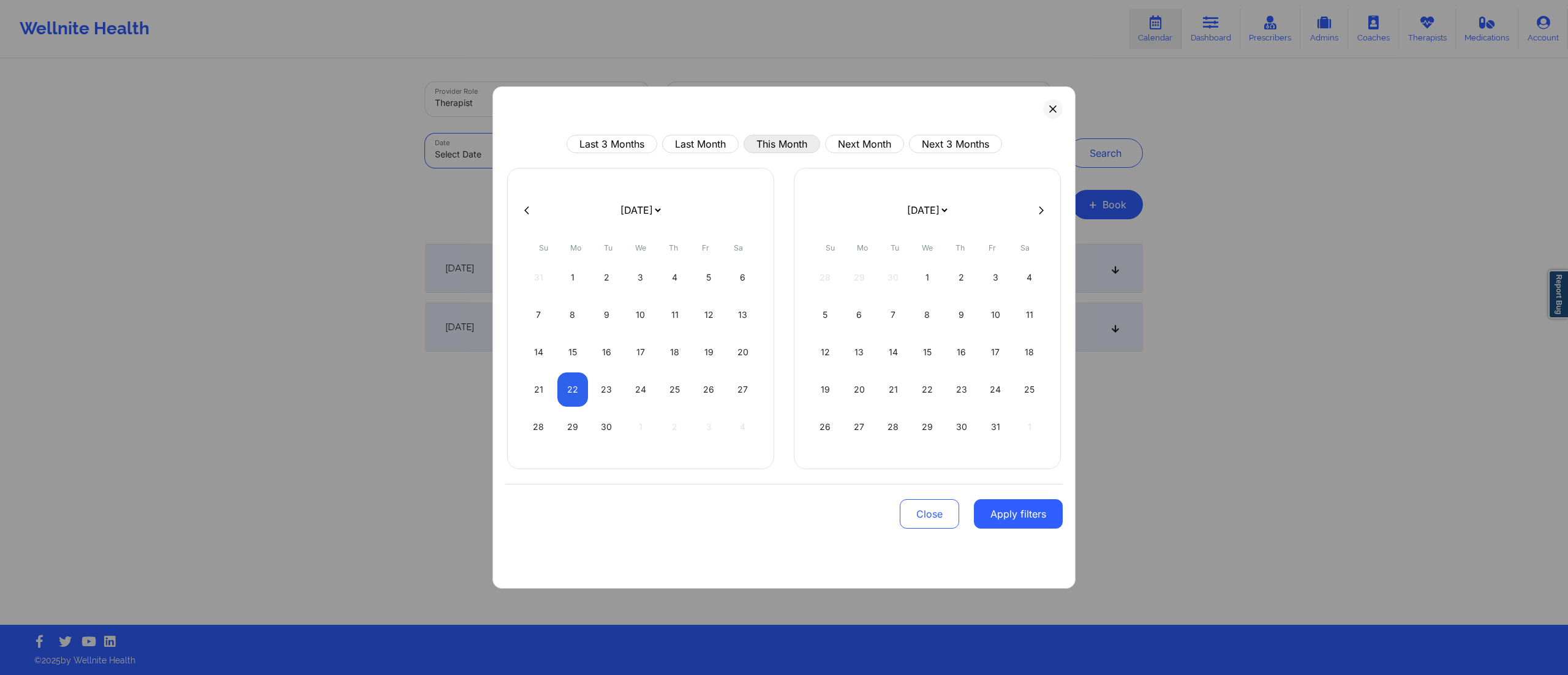
click at [777, 151] on button "This Month" at bounding box center [781, 143] width 76 height 18
select select "2025-8"
select select "2025-9"
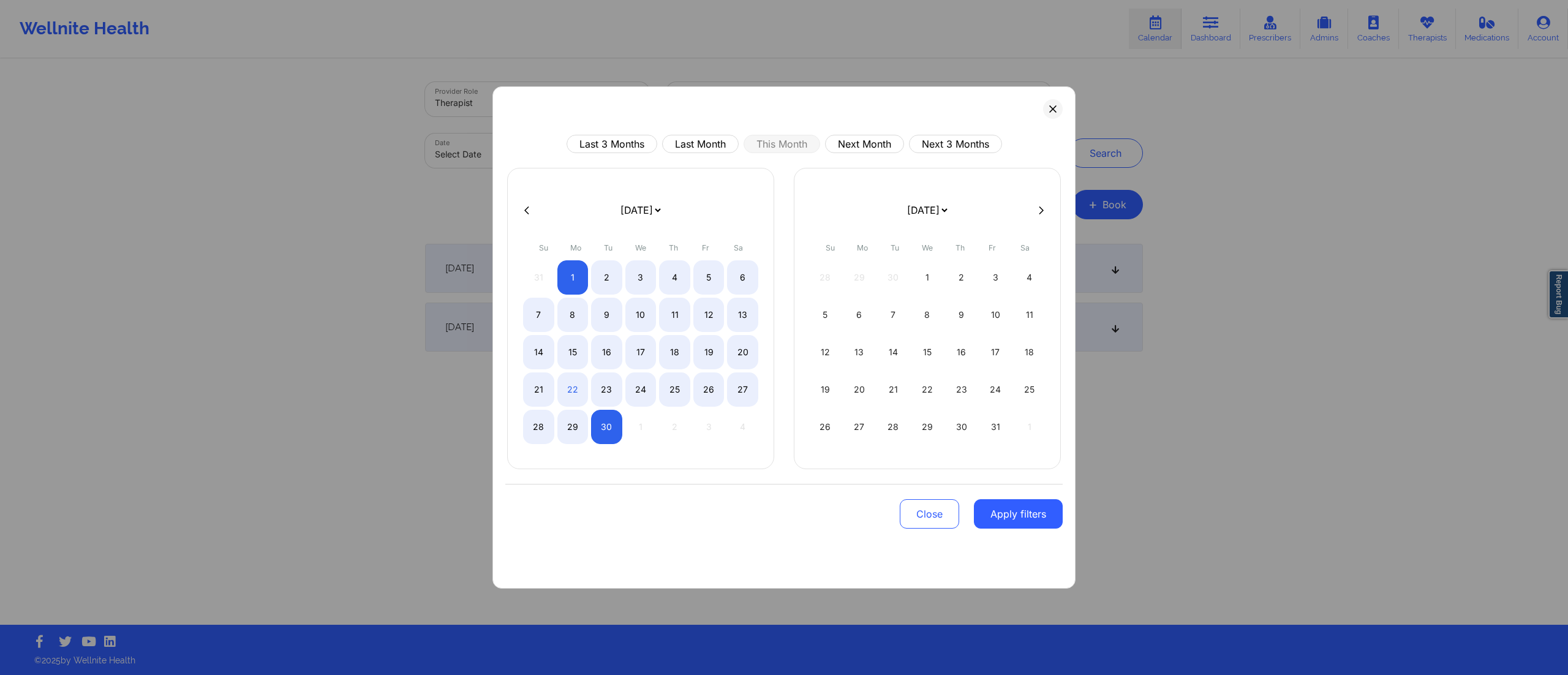
click at [998, 499] on div "Close Apply filters" at bounding box center [784, 512] width 557 height 57
click at [998, 517] on button "Apply filters" at bounding box center [1018, 514] width 89 height 29
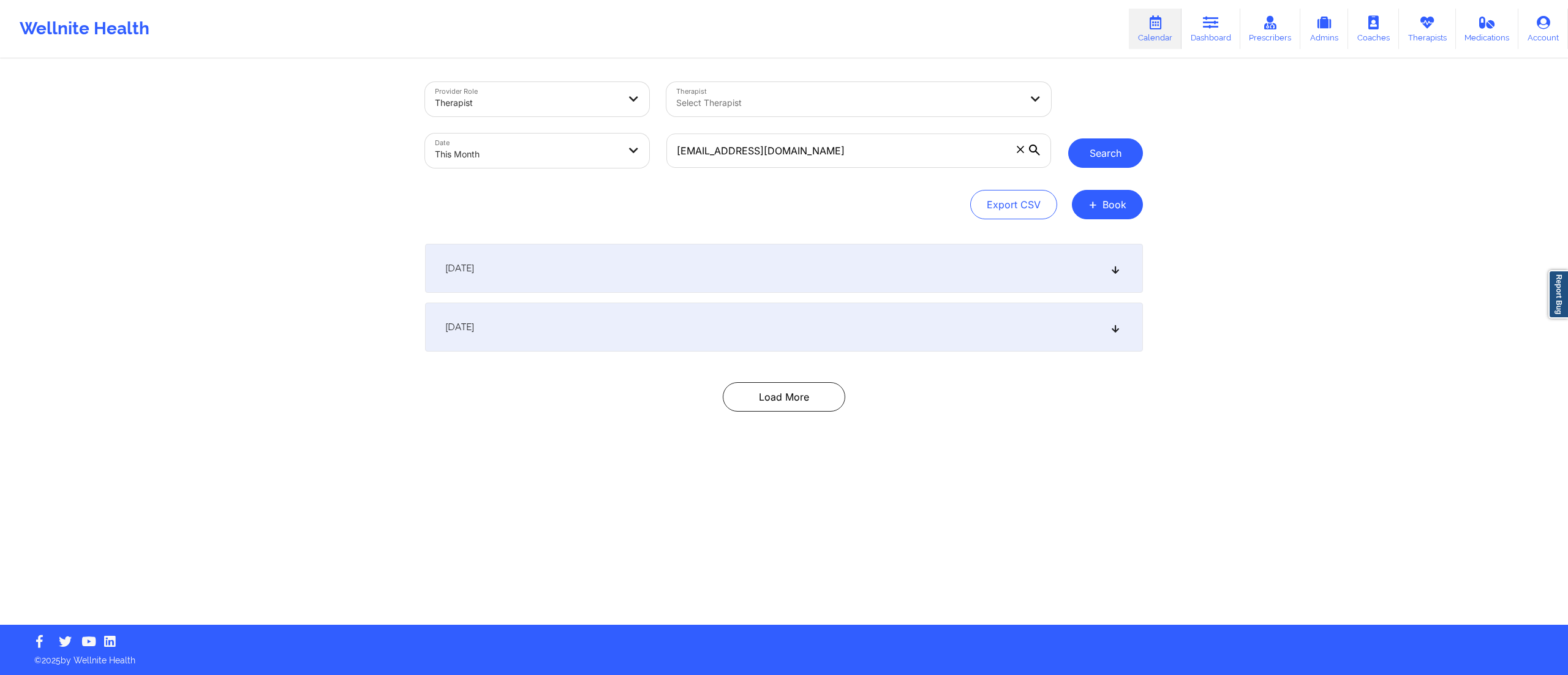
click at [1092, 154] on button "Search" at bounding box center [1106, 153] width 75 height 29
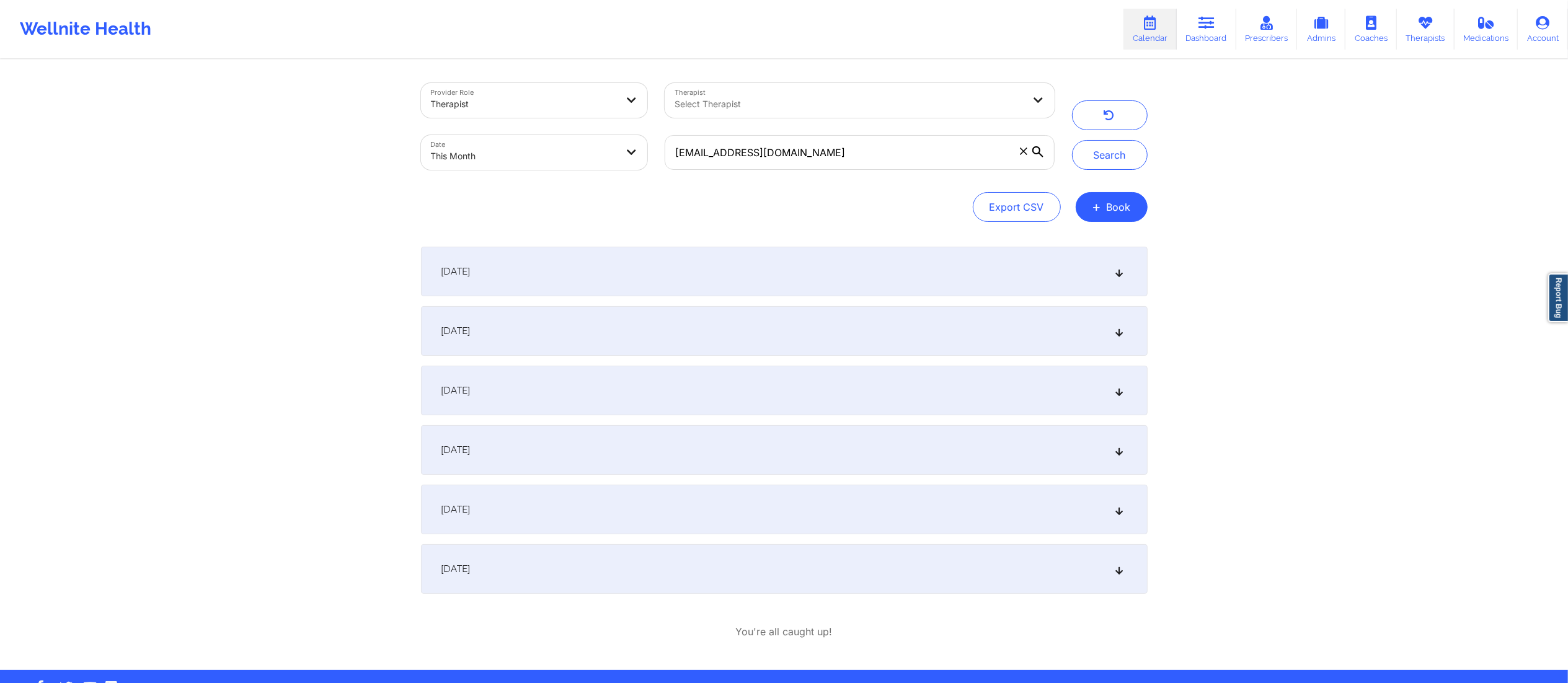
click at [539, 278] on div "September 6, 2025" at bounding box center [784, 272] width 727 height 50
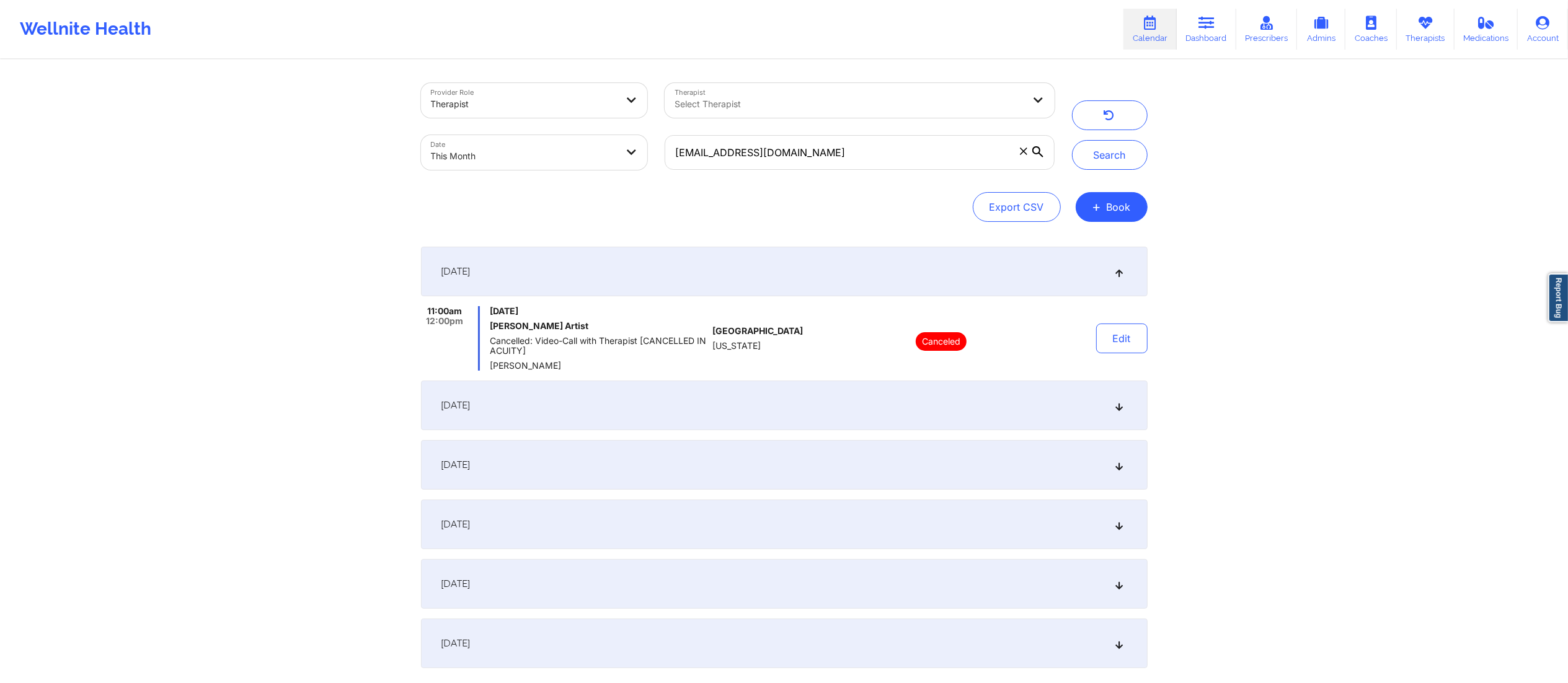
click at [604, 394] on div "September 13, 2025" at bounding box center [784, 405] width 727 height 50
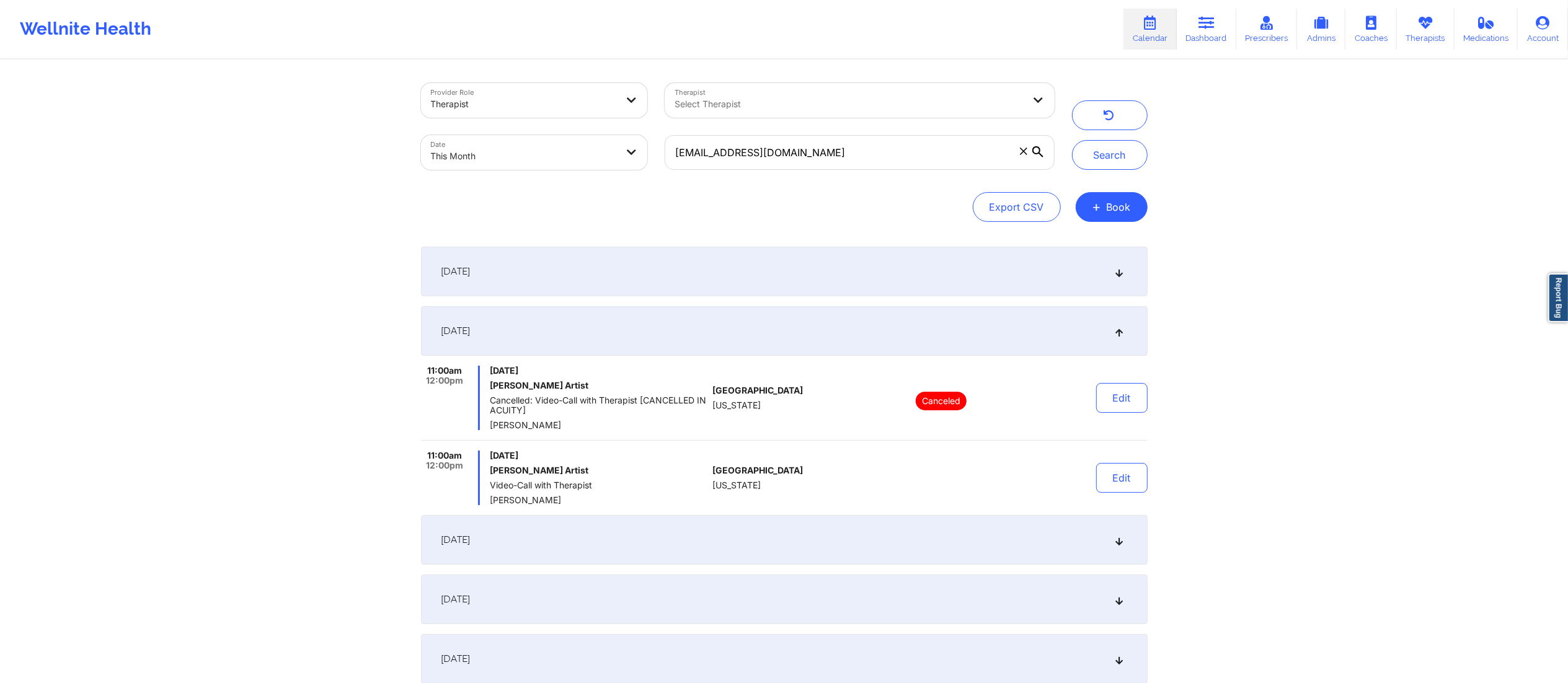
click at [671, 542] on div "September 14, 2025" at bounding box center [784, 539] width 727 height 50
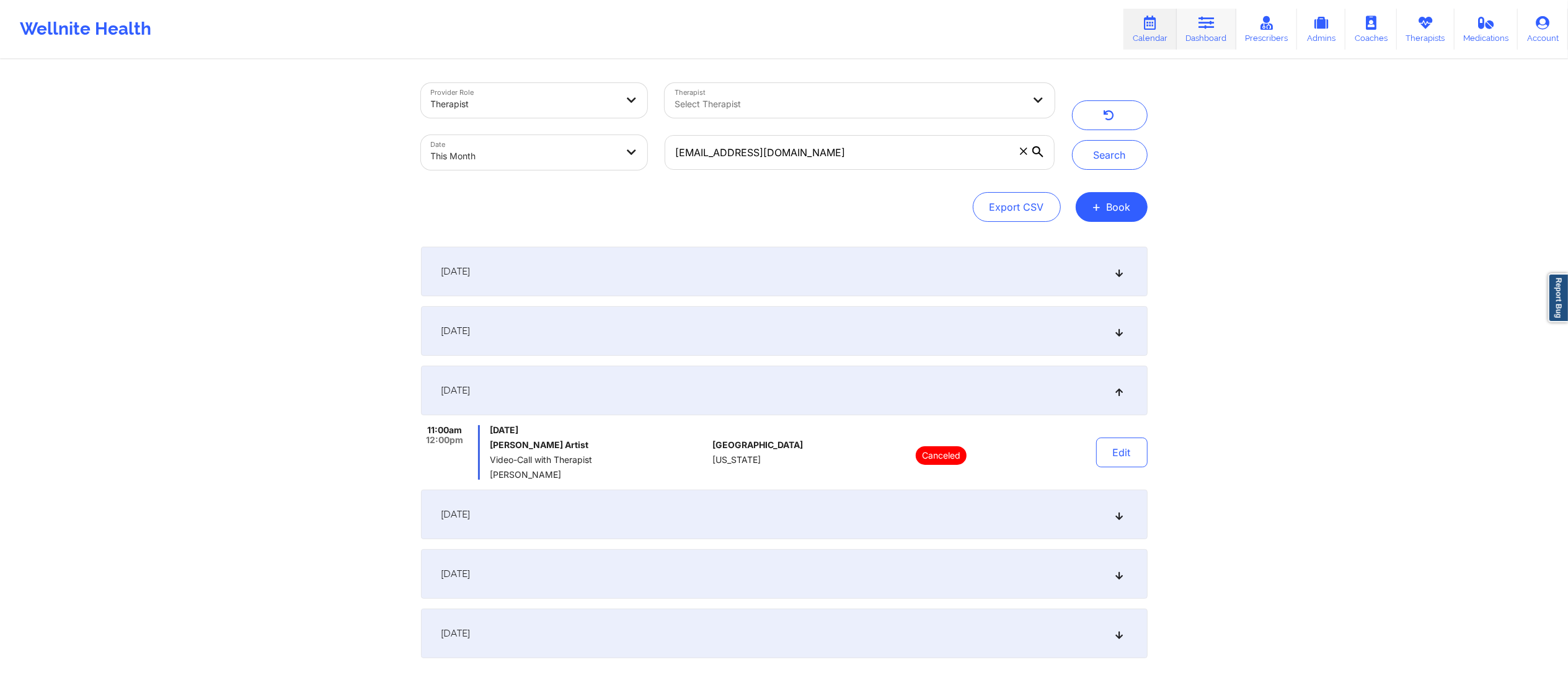
click at [1198, 20] on link "Dashboard" at bounding box center [1206, 29] width 60 height 41
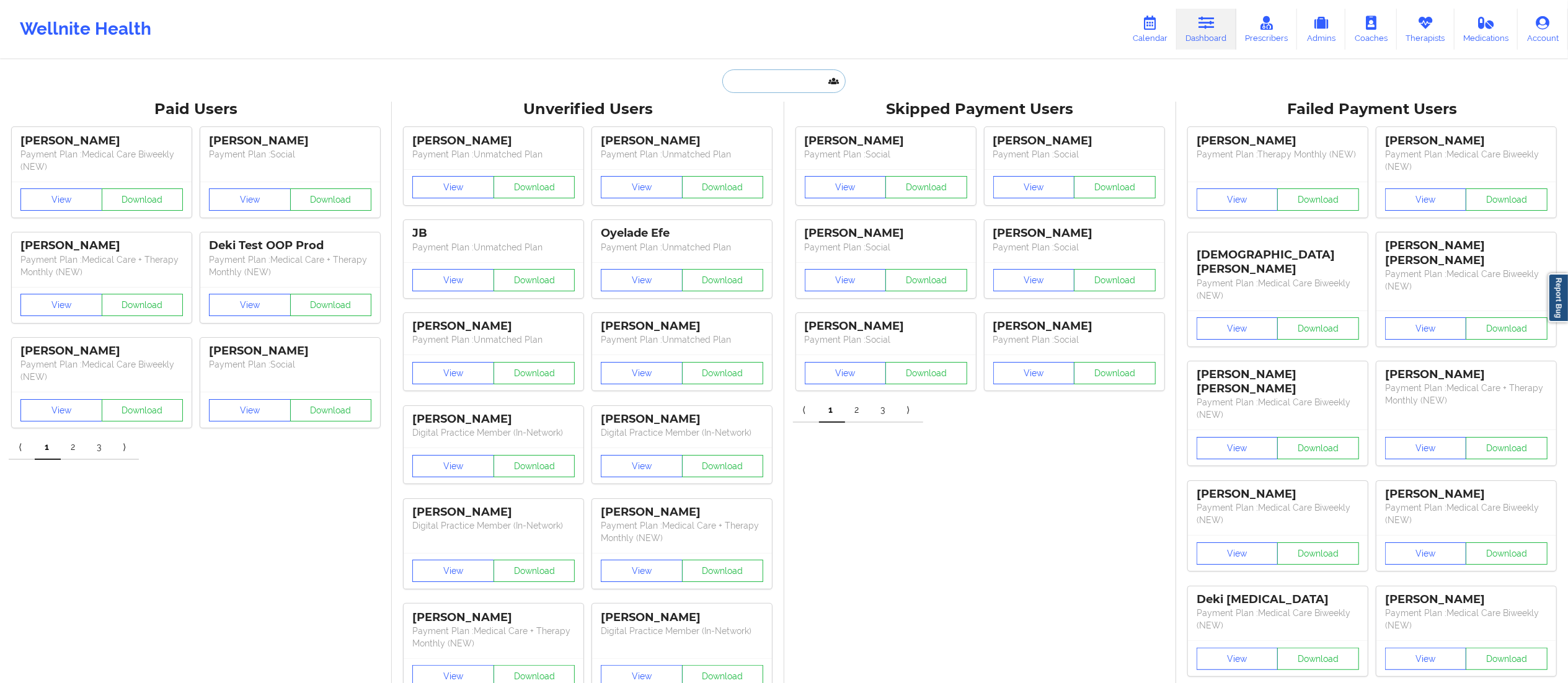
click at [778, 74] on input "text" at bounding box center [784, 81] width 123 height 24
paste input "adrianne.artist@gmail.com"
type input "adrianne.artist@gmail.com"
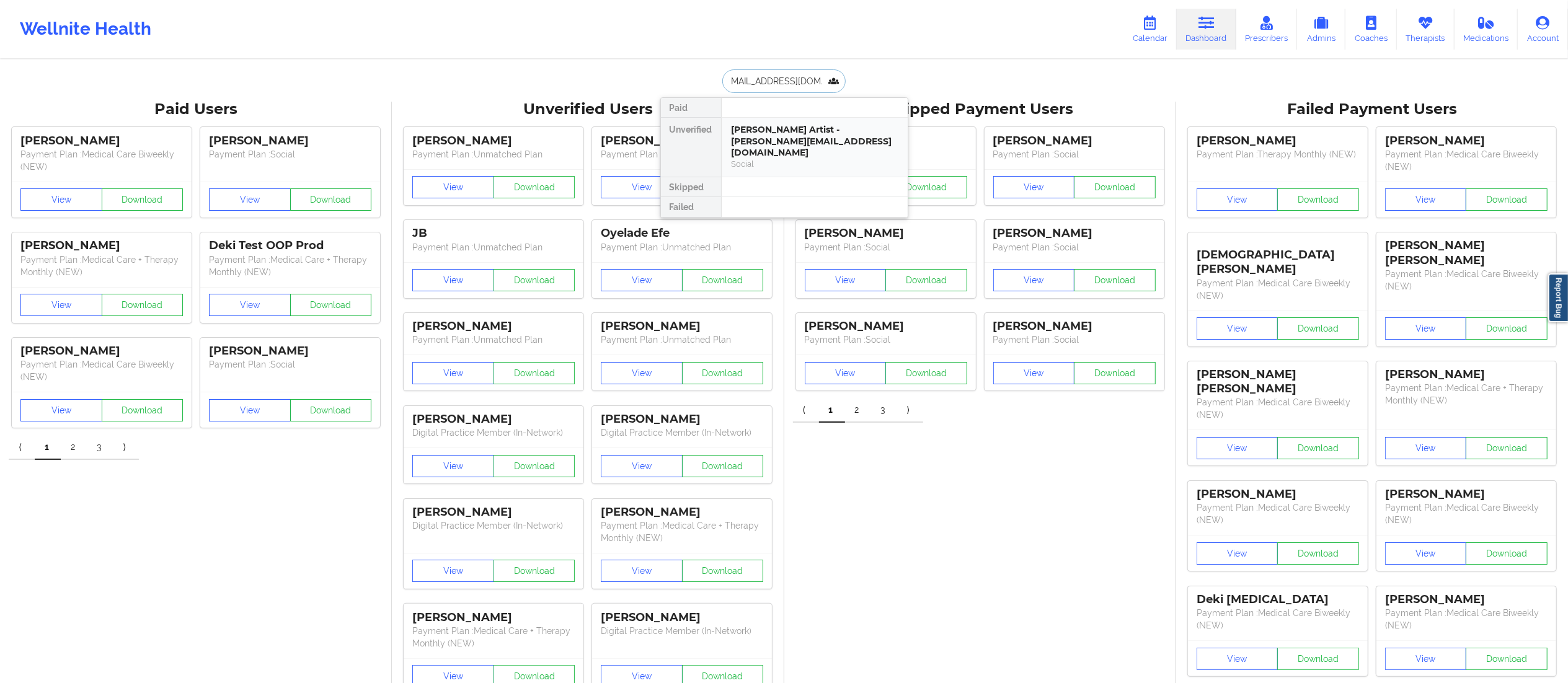
click at [786, 144] on div "Adrianne Artist - adrianne.artist@gmail.com" at bounding box center [814, 141] width 166 height 35
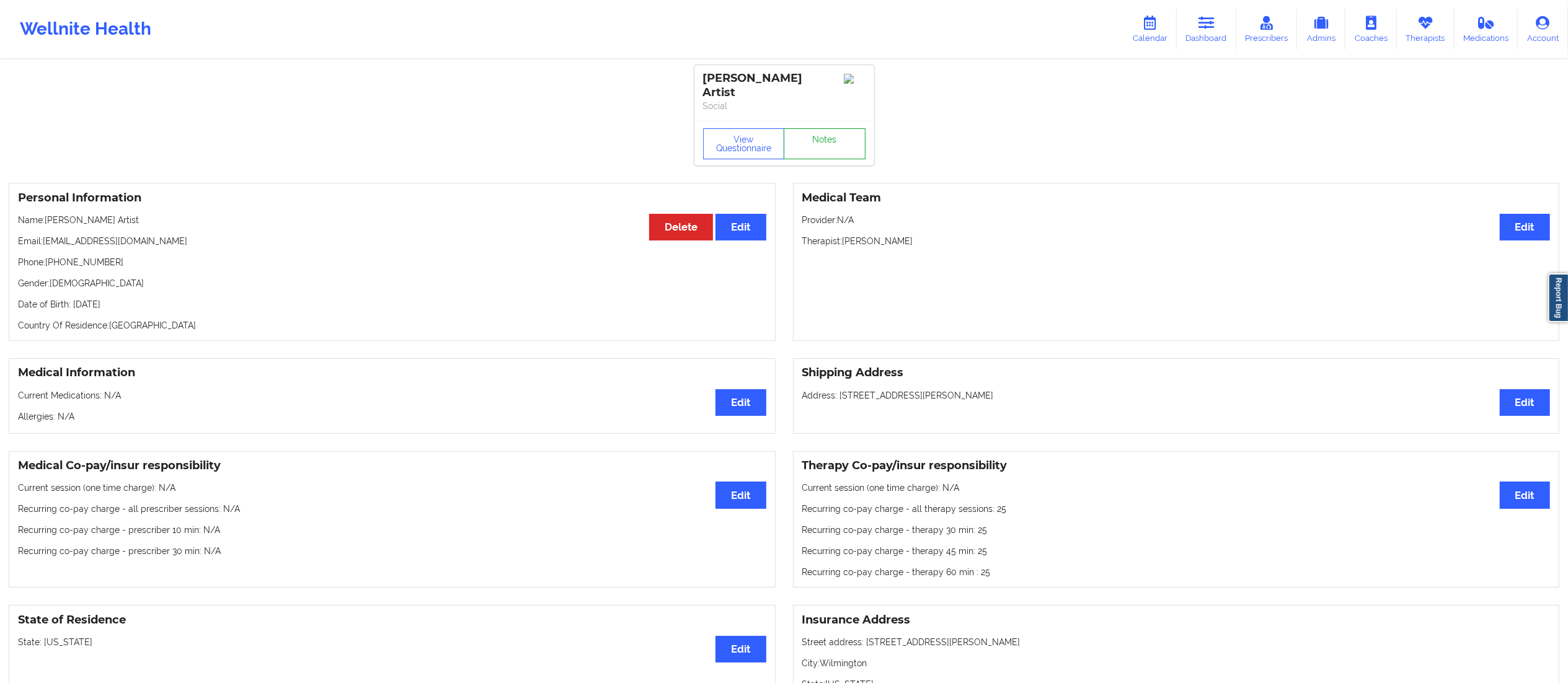
click at [819, 133] on link "Notes" at bounding box center [825, 144] width 82 height 31
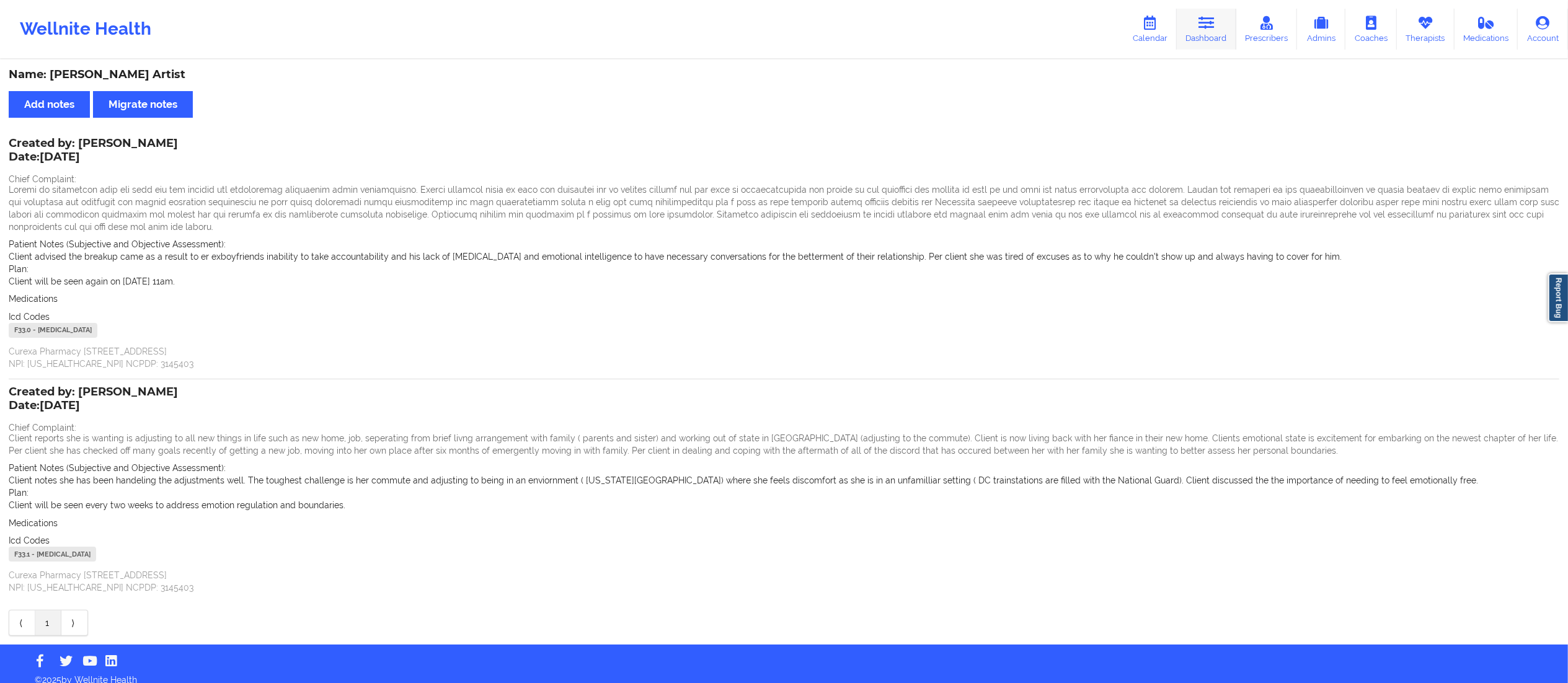
click at [1204, 25] on icon at bounding box center [1207, 23] width 16 height 13
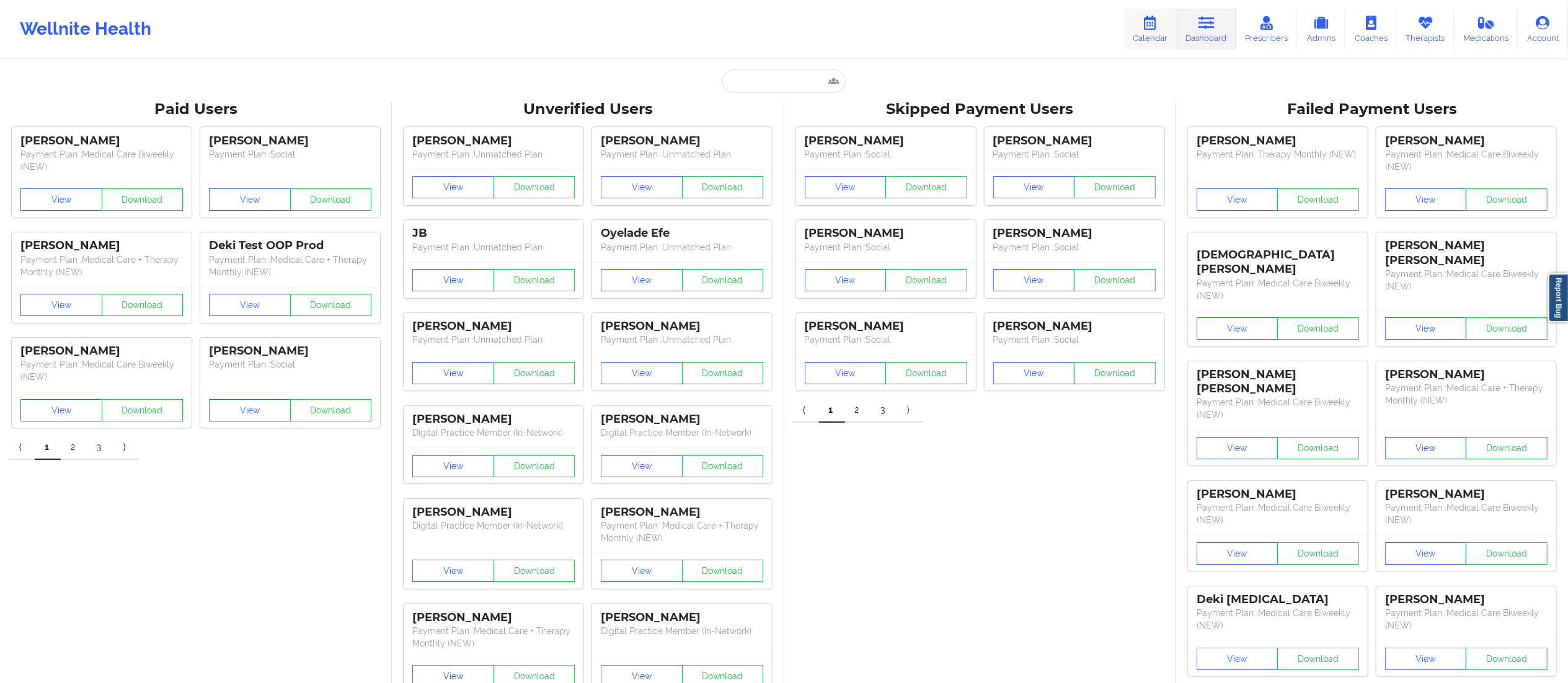
click at [1156, 28] on icon at bounding box center [1151, 23] width 16 height 13
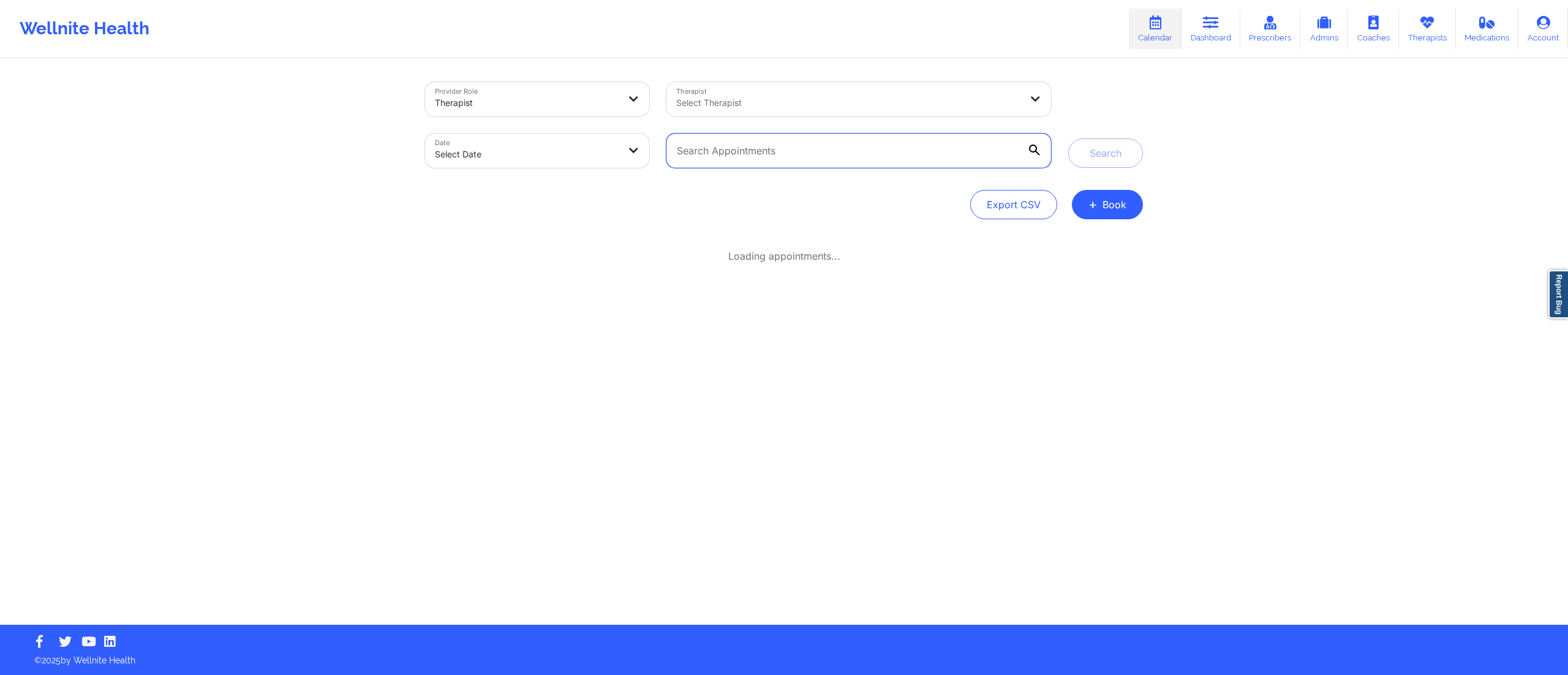
click at [804, 160] on input "text" at bounding box center [859, 151] width 384 height 35
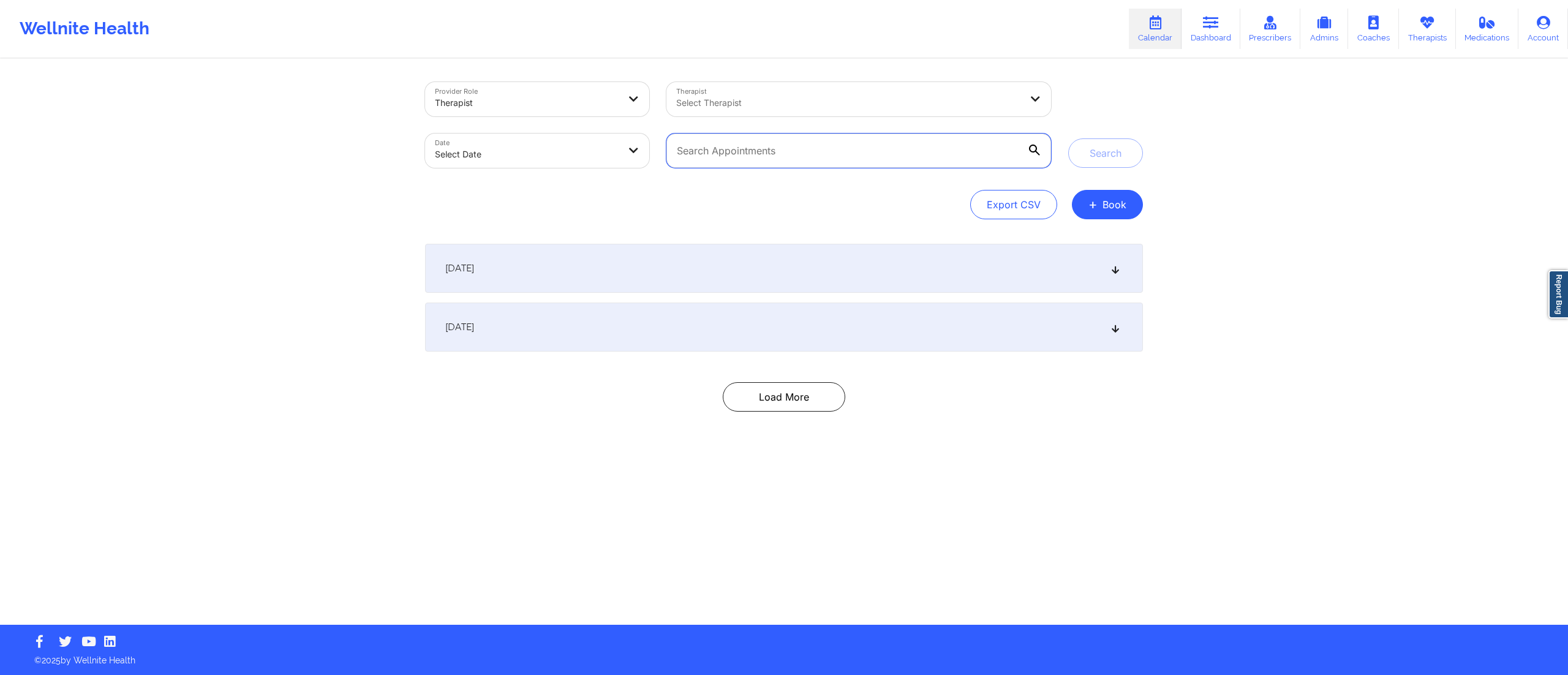
paste input "adrianne.artist@gmail.com"
type input "adrianne.artist@gmail.com"
click at [1121, 146] on button "Search" at bounding box center [1106, 153] width 75 height 29
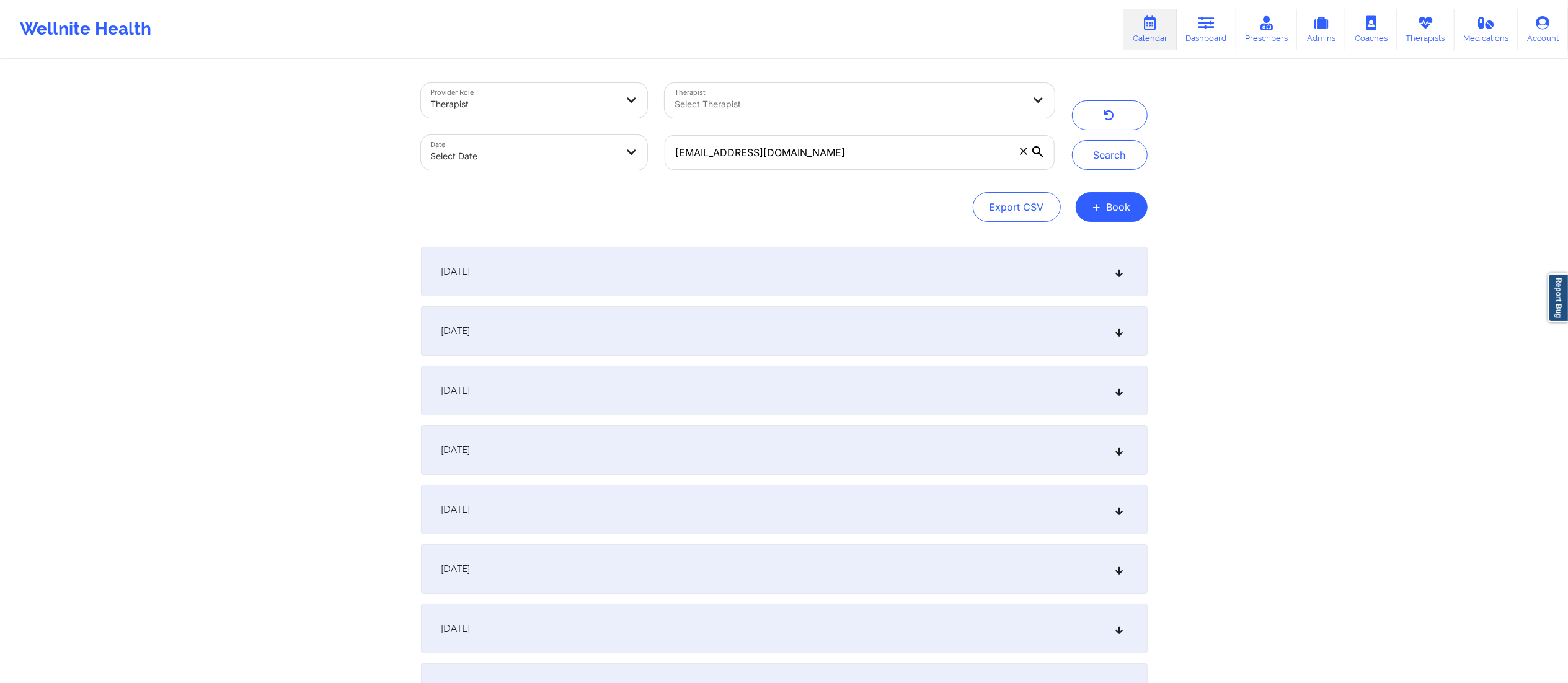
click at [563, 141] on body "Wellnite Health Calendar Dashboard Prescribers Admins Coaches Therapists Medica…" at bounding box center [784, 342] width 1568 height 683
select select "2025-8"
select select "2025-9"
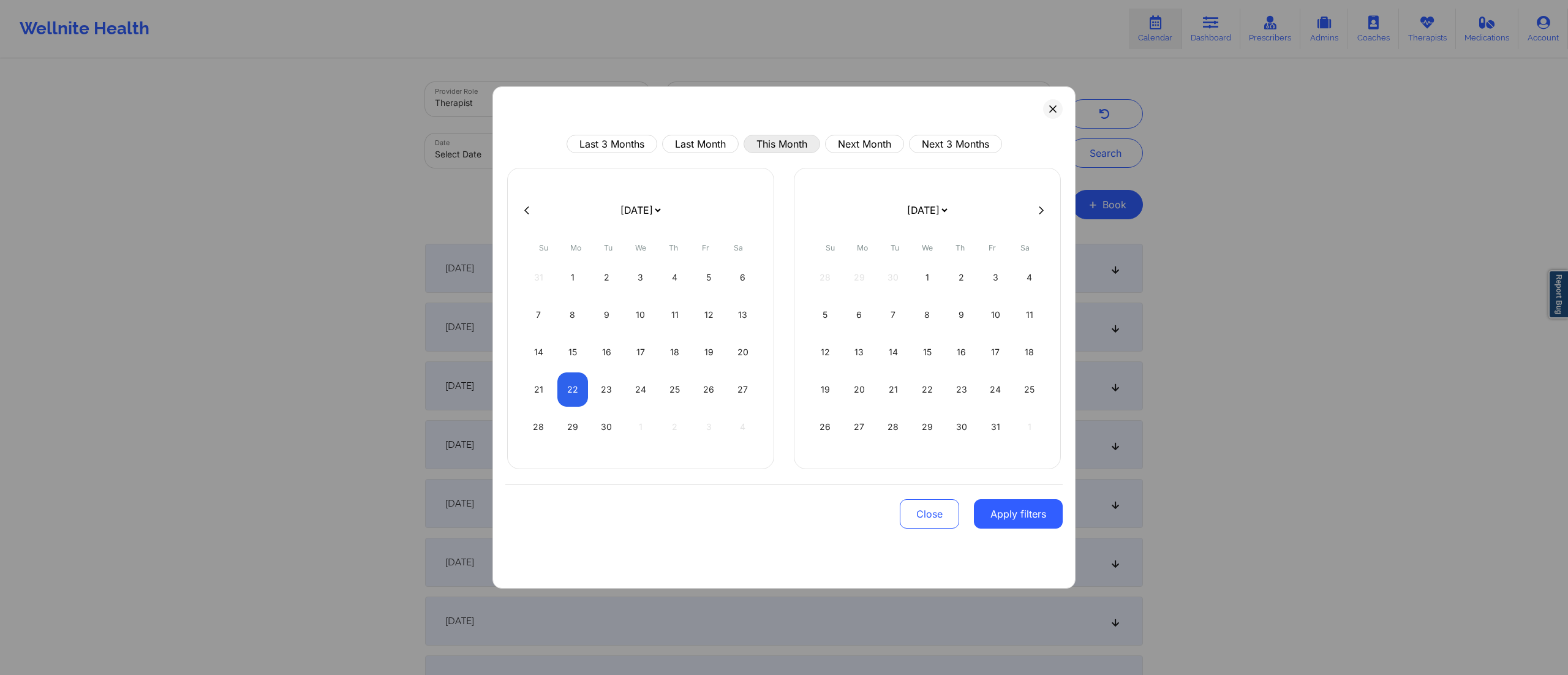
click at [774, 141] on button "This Month" at bounding box center [781, 143] width 76 height 18
select select "2025-8"
select select "2025-9"
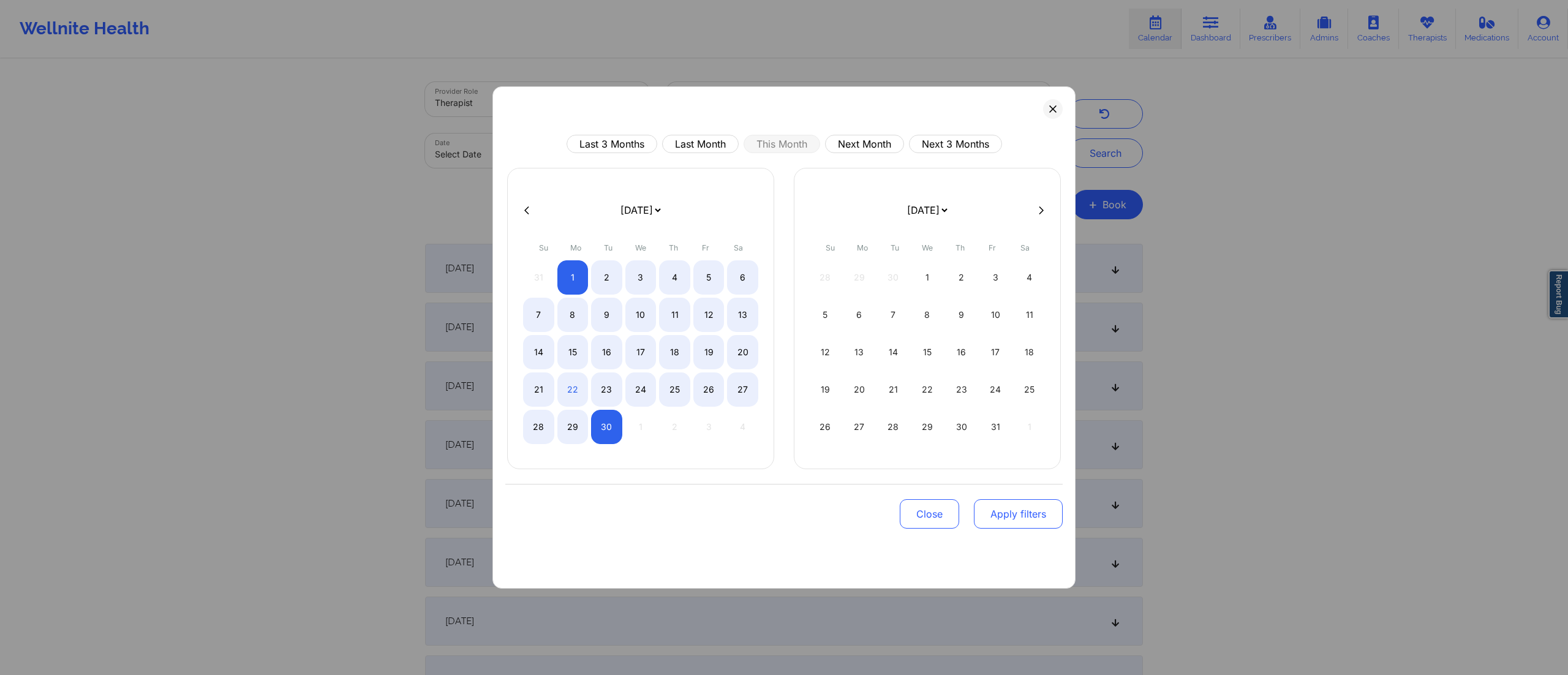
click at [1009, 510] on button "Apply filters" at bounding box center [1018, 514] width 89 height 29
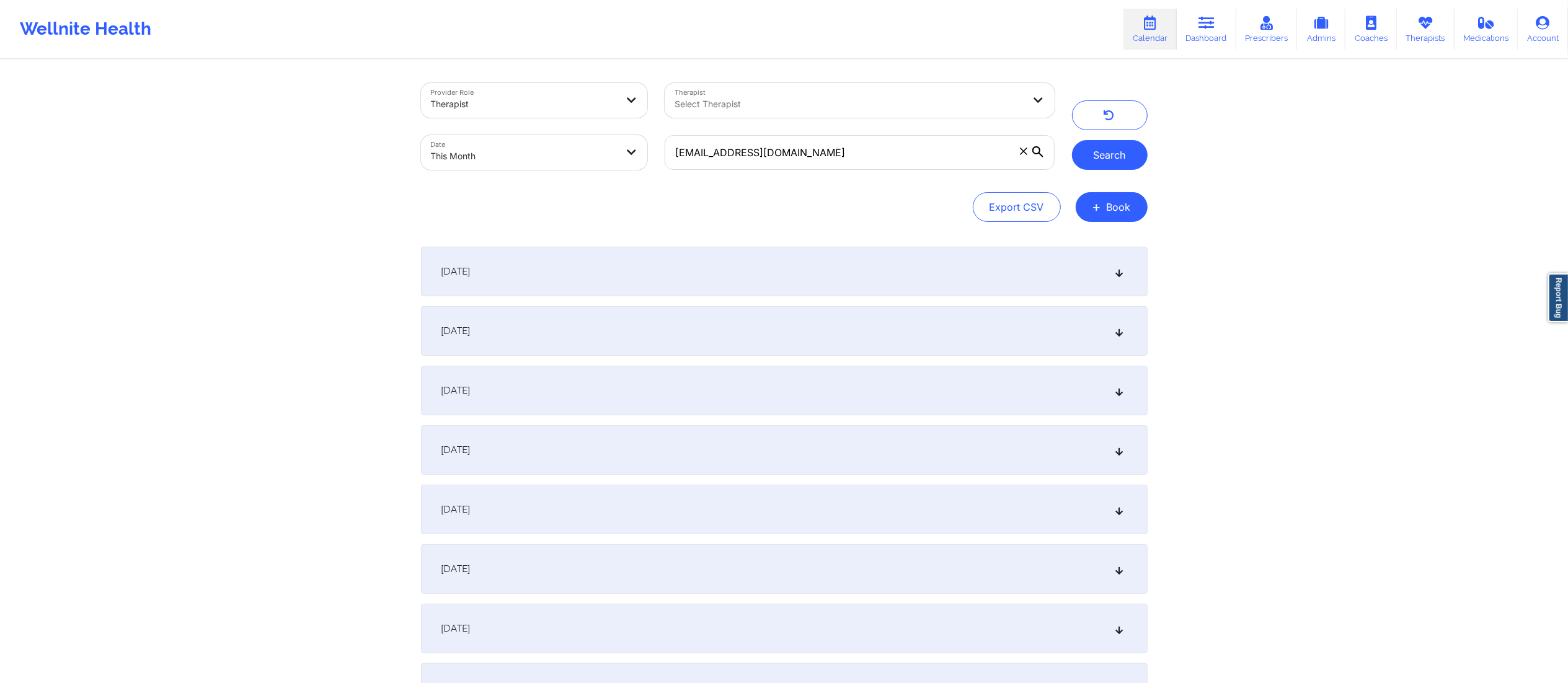
click at [1113, 150] on button "Search" at bounding box center [1110, 155] width 76 height 30
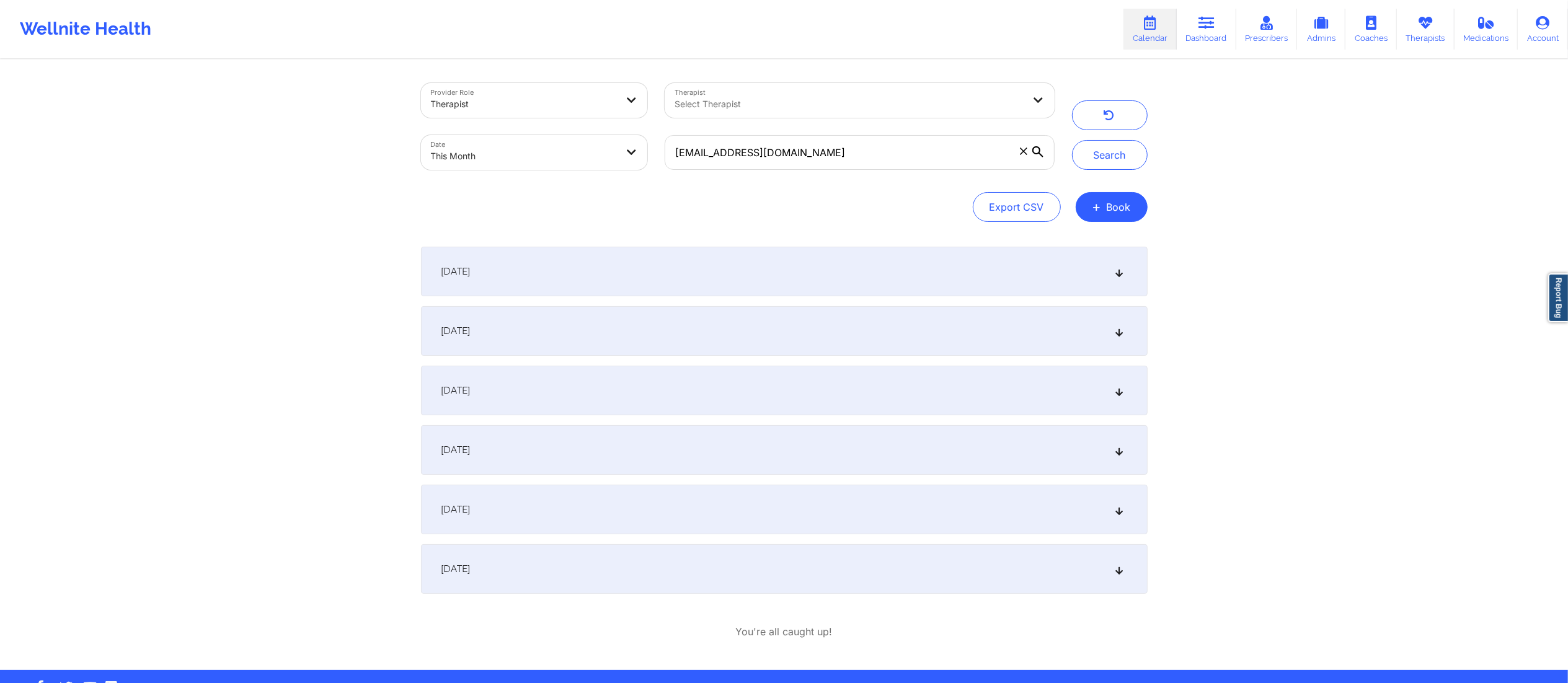
click at [531, 385] on div "September 14, 2025" at bounding box center [784, 391] width 727 height 50
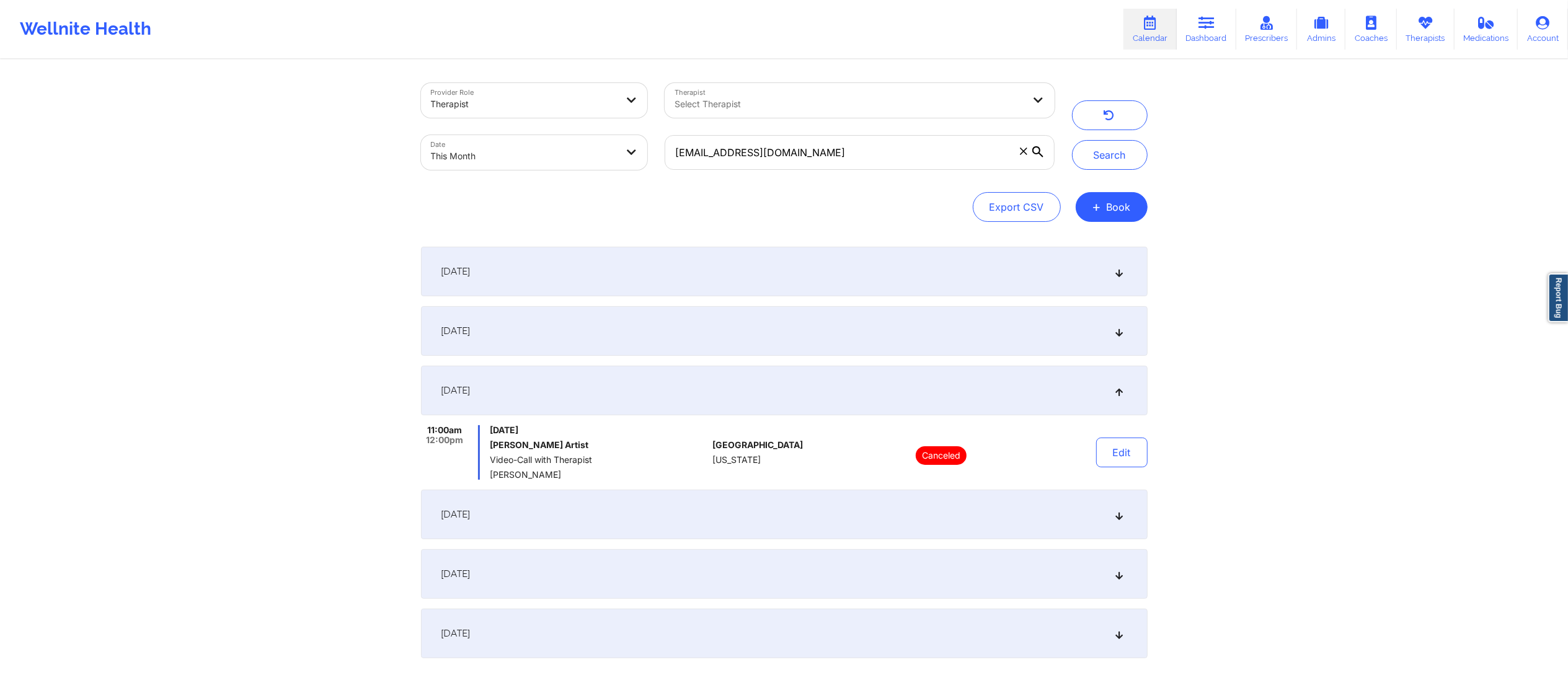
click at [656, 327] on div "September 13, 2025" at bounding box center [784, 331] width 727 height 50
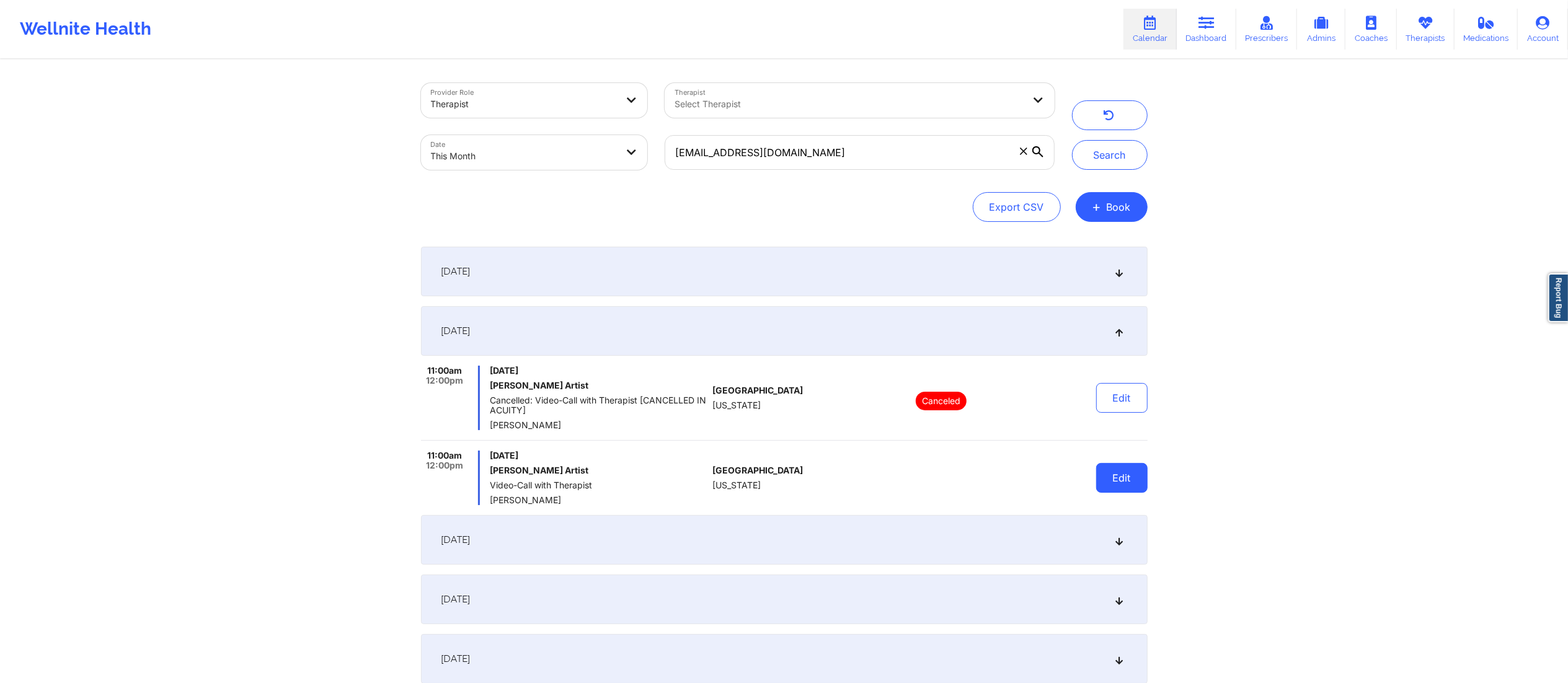
click at [1124, 471] on button "Edit" at bounding box center [1121, 478] width 51 height 30
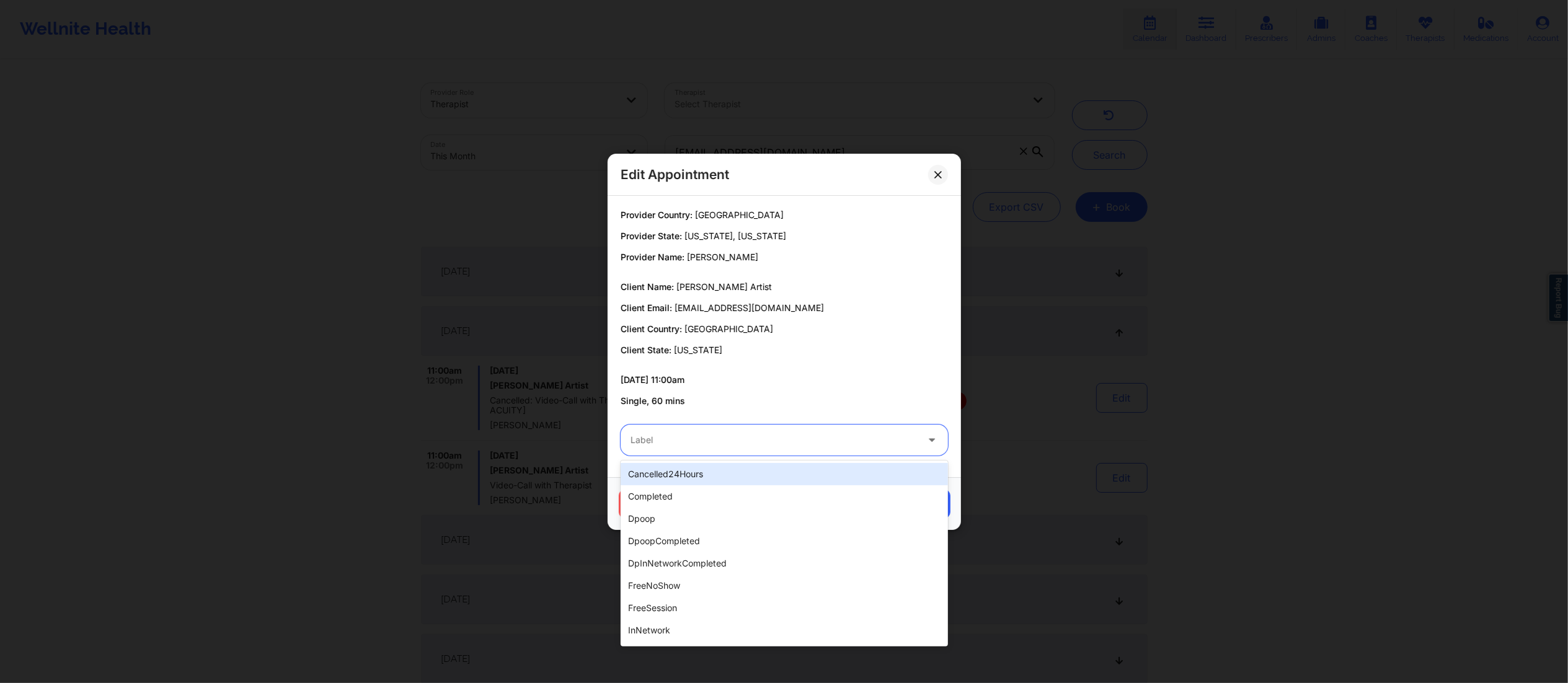
click at [745, 444] on div at bounding box center [773, 440] width 287 height 15
click at [686, 493] on div "completed" at bounding box center [784, 496] width 327 height 22
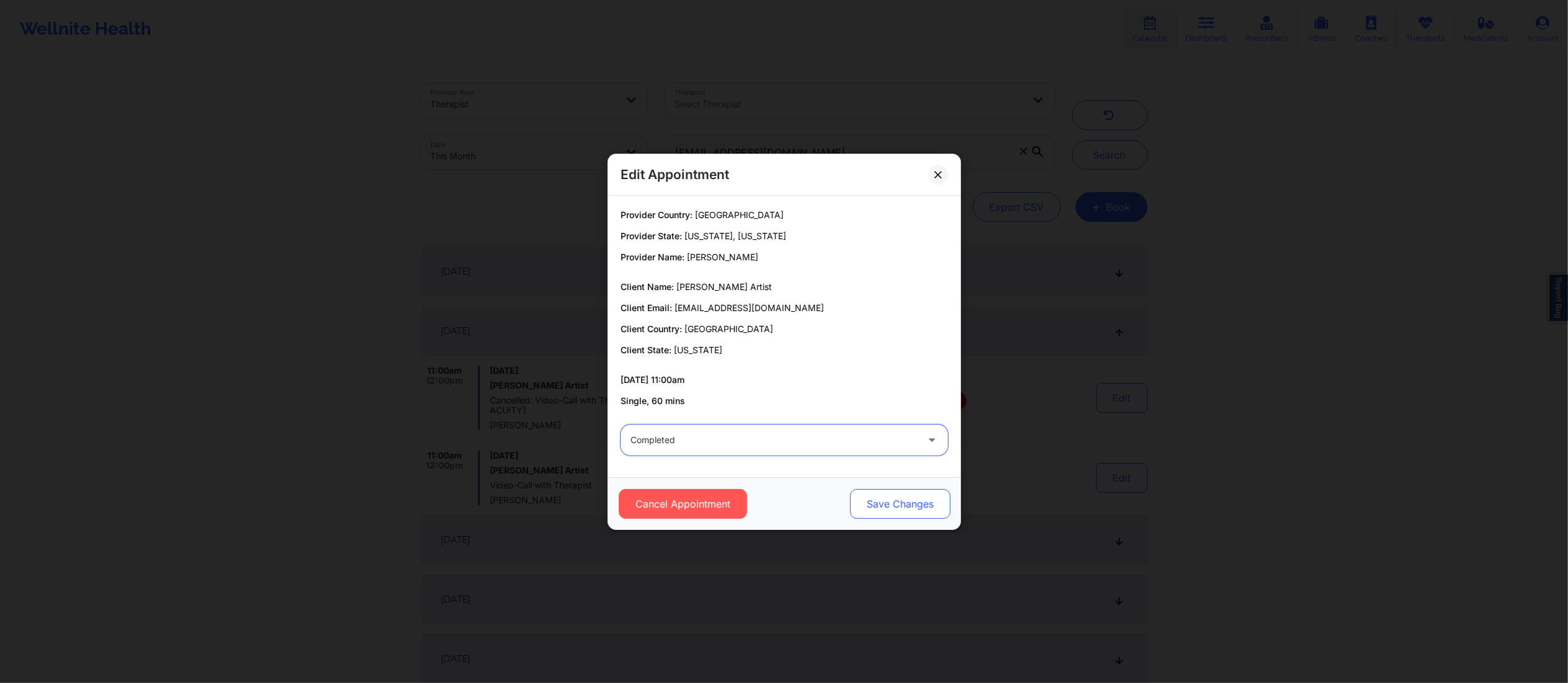
click at [879, 493] on button "Save Changes" at bounding box center [899, 504] width 100 height 30
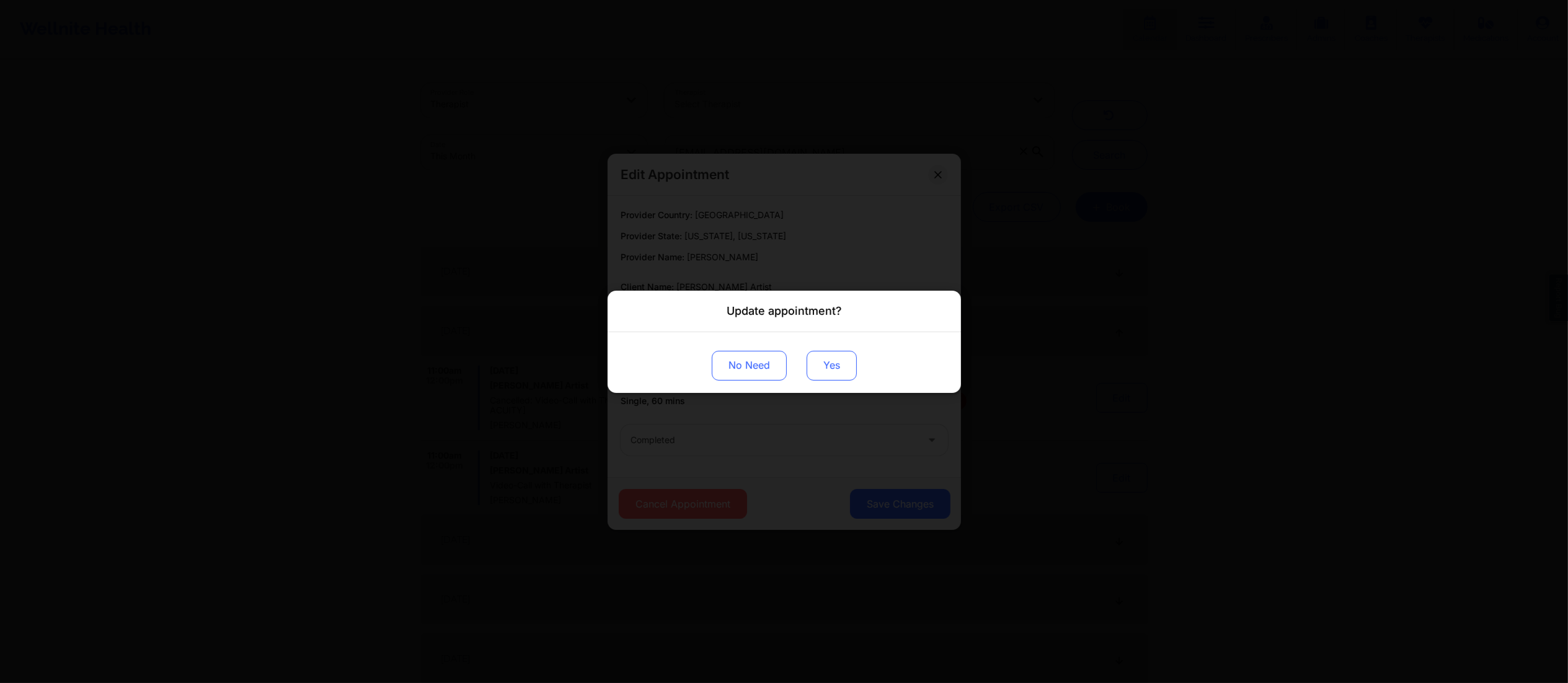
click at [826, 362] on button "Yes" at bounding box center [831, 365] width 50 height 30
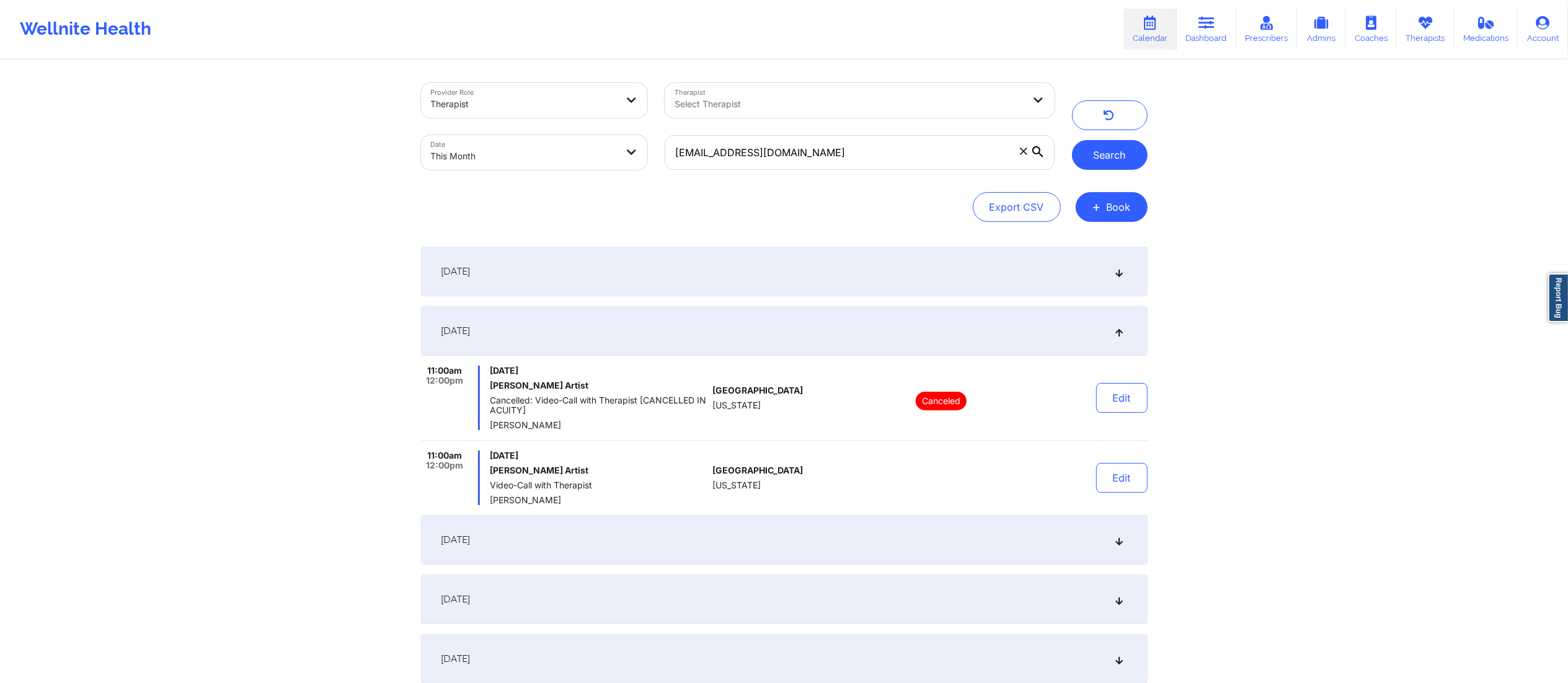
click at [1127, 156] on button "Search" at bounding box center [1110, 155] width 76 height 30
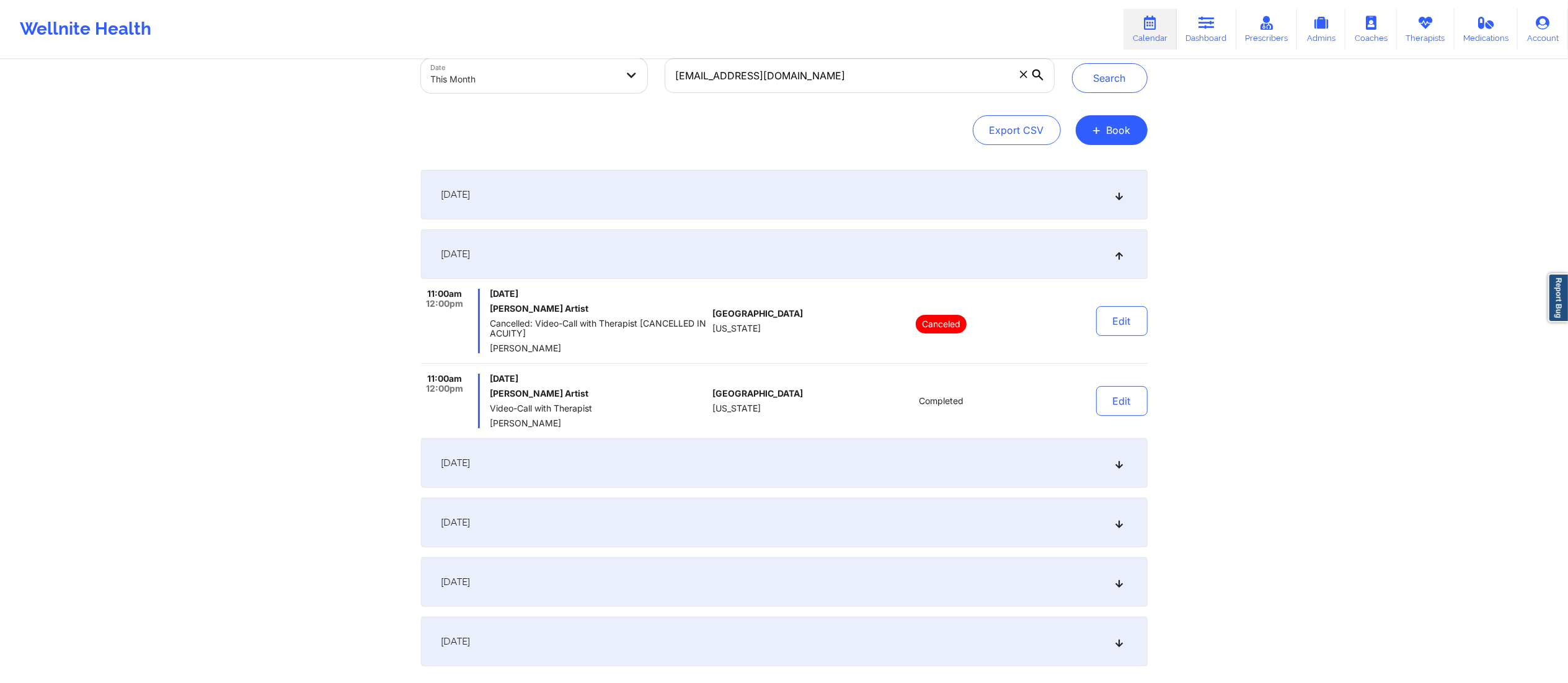
scroll to position [78, 0]
click at [864, 262] on div "September 13, 2025" at bounding box center [784, 253] width 727 height 50
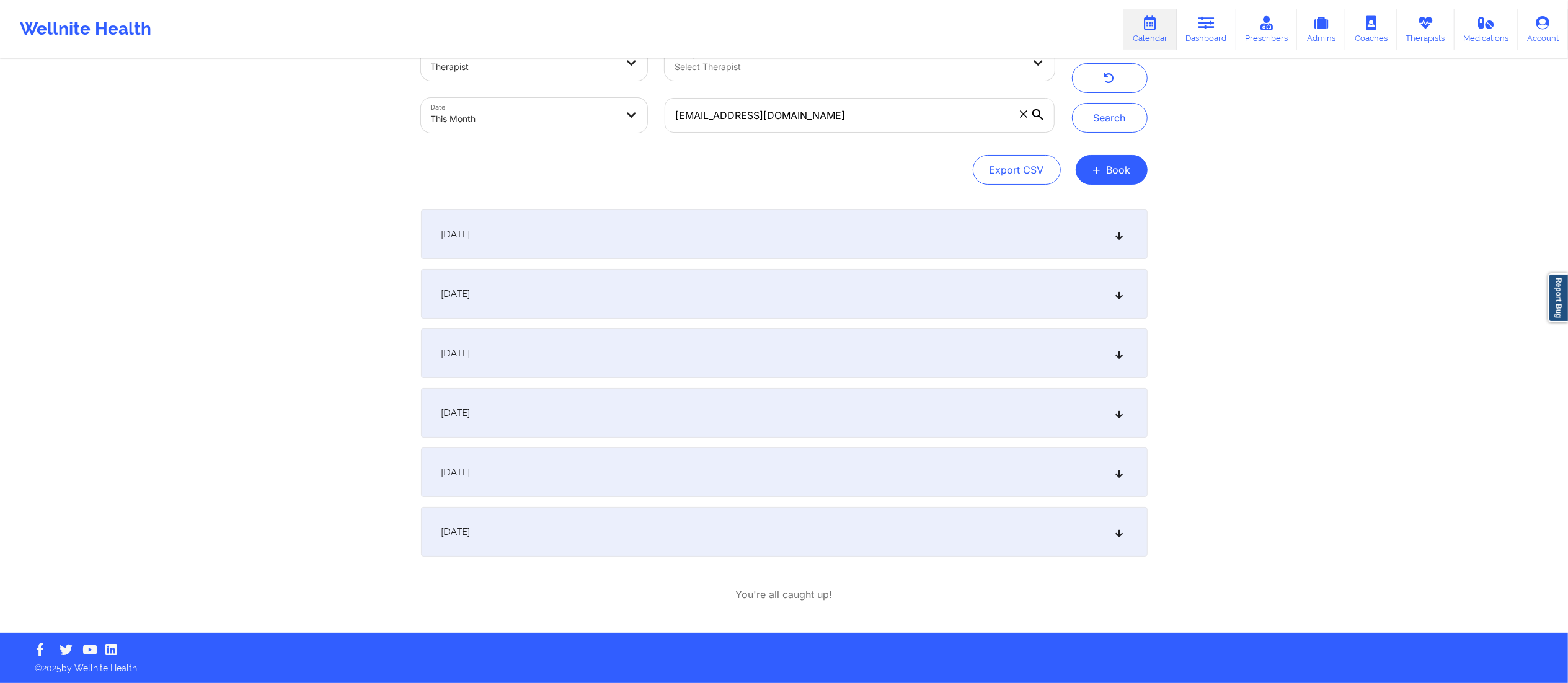
click at [613, 350] on div "September 14, 2025" at bounding box center [784, 353] width 727 height 50
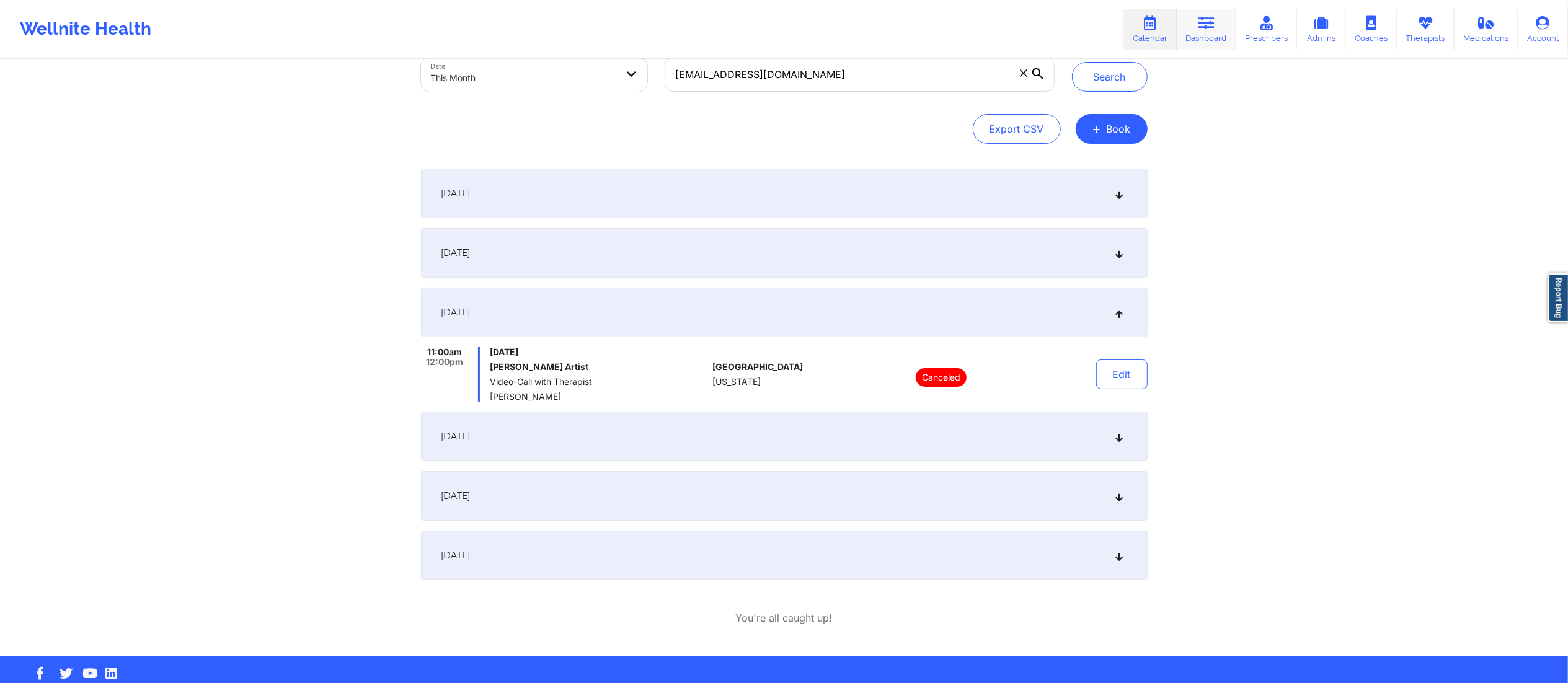
drag, startPoint x: 1218, startPoint y: 30, endPoint x: 1206, endPoint y: 37, distance: 13.9
click at [1218, 30] on link "Dashboard" at bounding box center [1206, 29] width 60 height 41
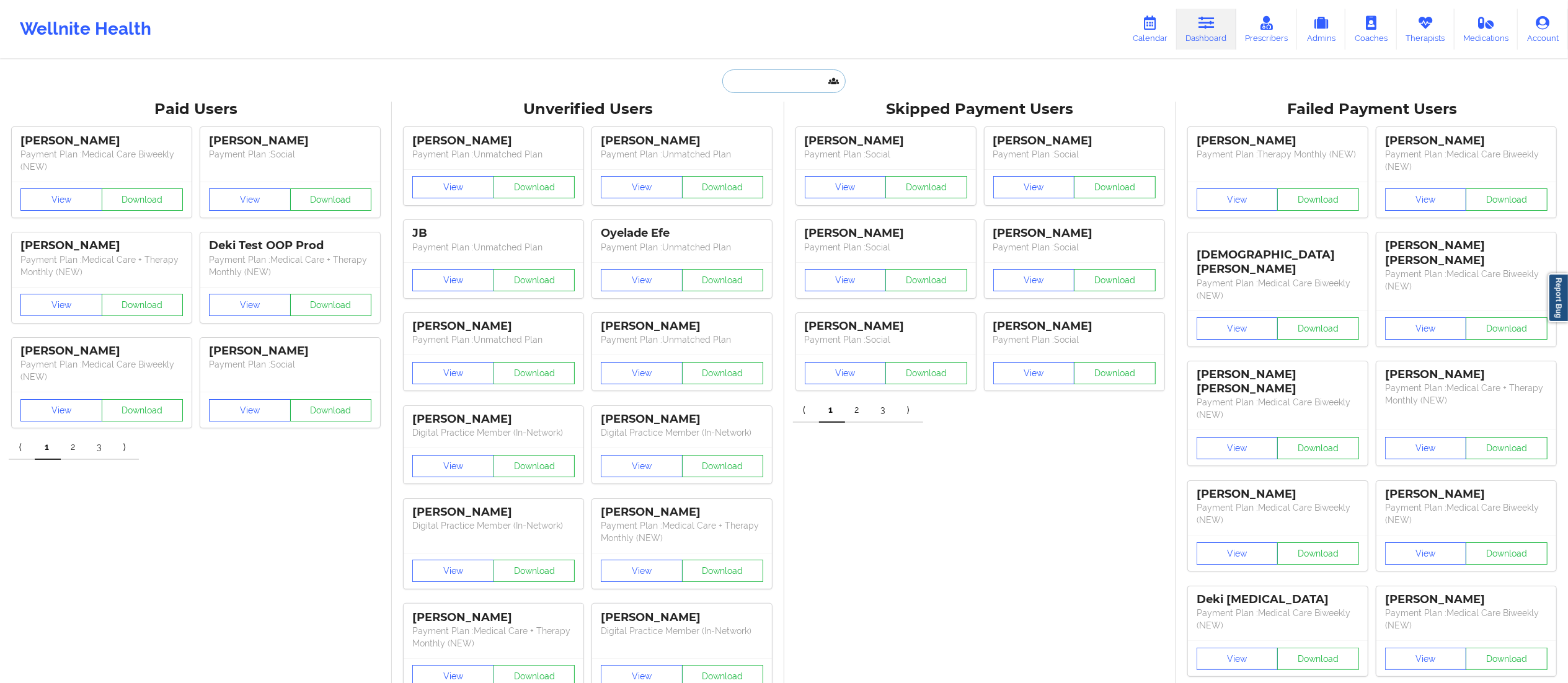
click at [748, 89] on input "text" at bounding box center [784, 81] width 123 height 24
paste input "adrianne.artist@gmail.com"
type input "adrianne.artist@gmail.com"
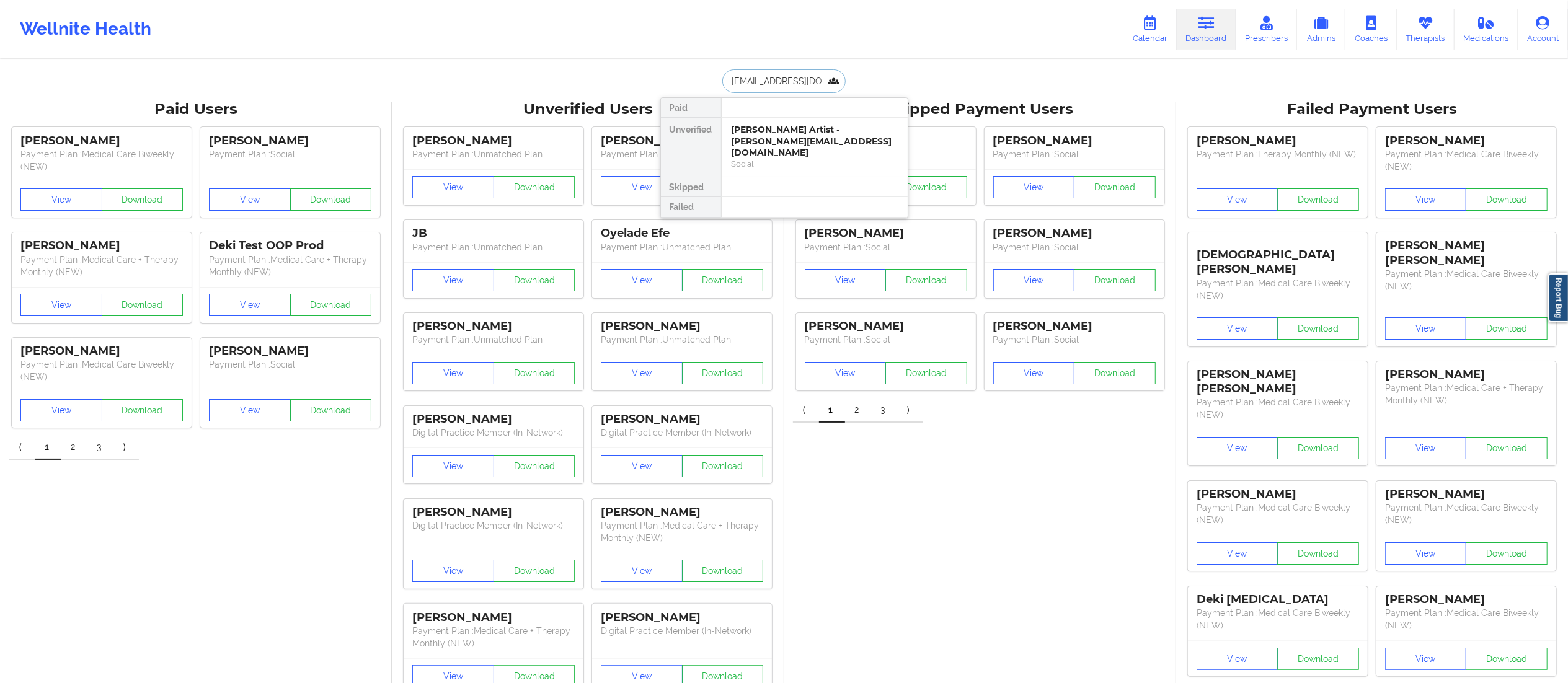
scroll to position [0, 9]
click at [797, 141] on div "Adrianne Artist - adrianne.artist@gmail.com" at bounding box center [814, 141] width 166 height 35
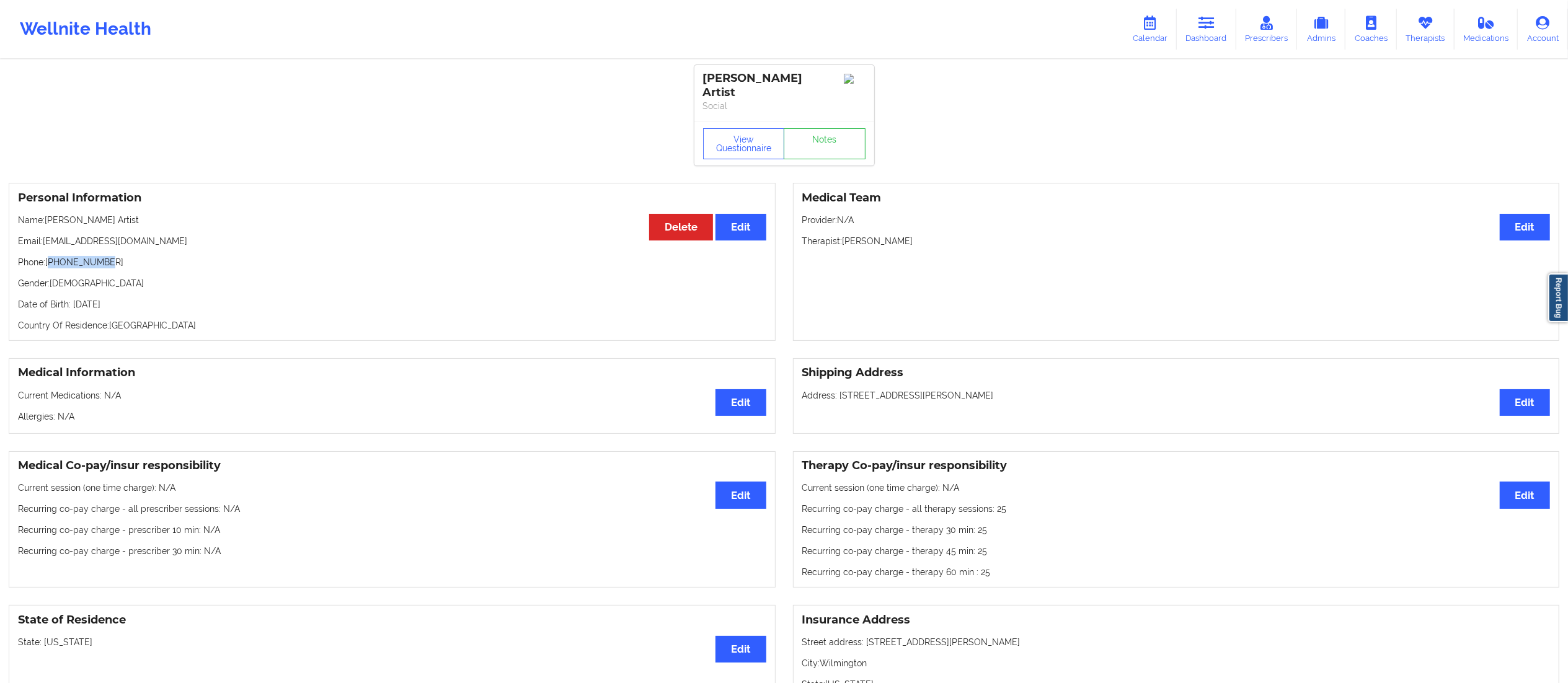
drag, startPoint x: 51, startPoint y: 248, endPoint x: 204, endPoint y: 250, distance: 153.0
click at [204, 256] on p "Phone: +13024655751" at bounding box center [392, 262] width 749 height 13
copy p "13024655751"
click at [808, 128] on link "Notes" at bounding box center [825, 144] width 82 height 31
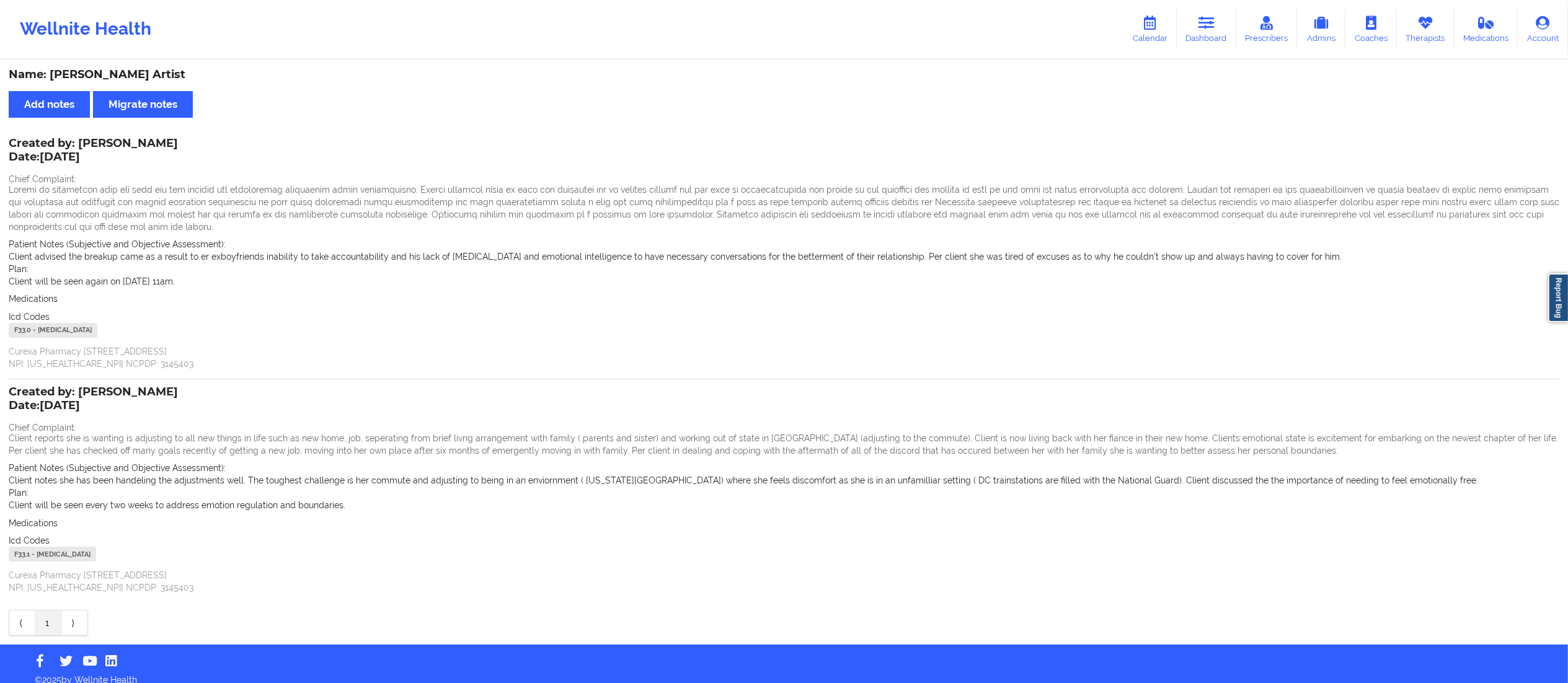
drag, startPoint x: 1139, startPoint y: 28, endPoint x: 1130, endPoint y: 39, distance: 14.2
click at [1139, 28] on link "Calendar" at bounding box center [1151, 29] width 54 height 41
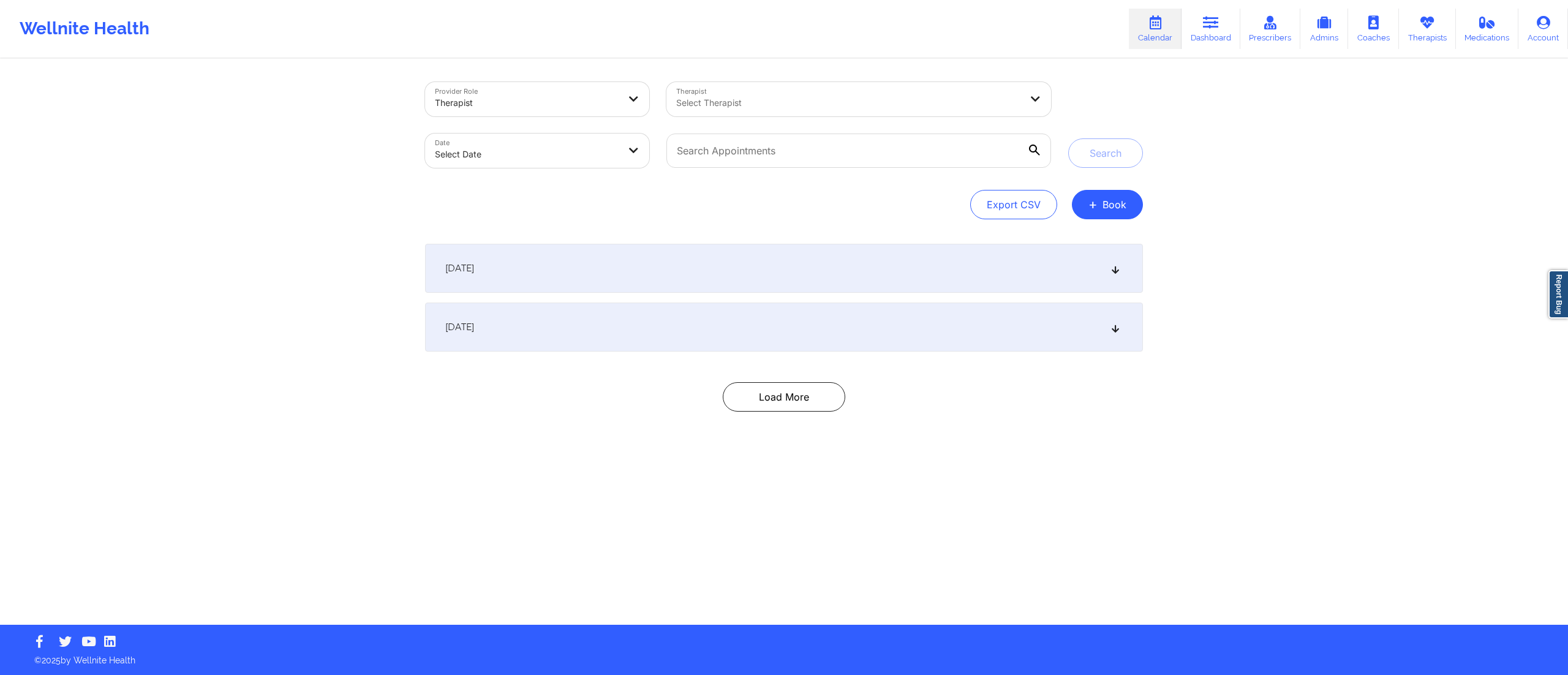
click at [523, 149] on body "Wellnite Health Calendar Dashboard Prescribers Admins Coaches Therapists Medica…" at bounding box center [784, 338] width 1568 height 675
select select "2025-8"
select select "2025-9"
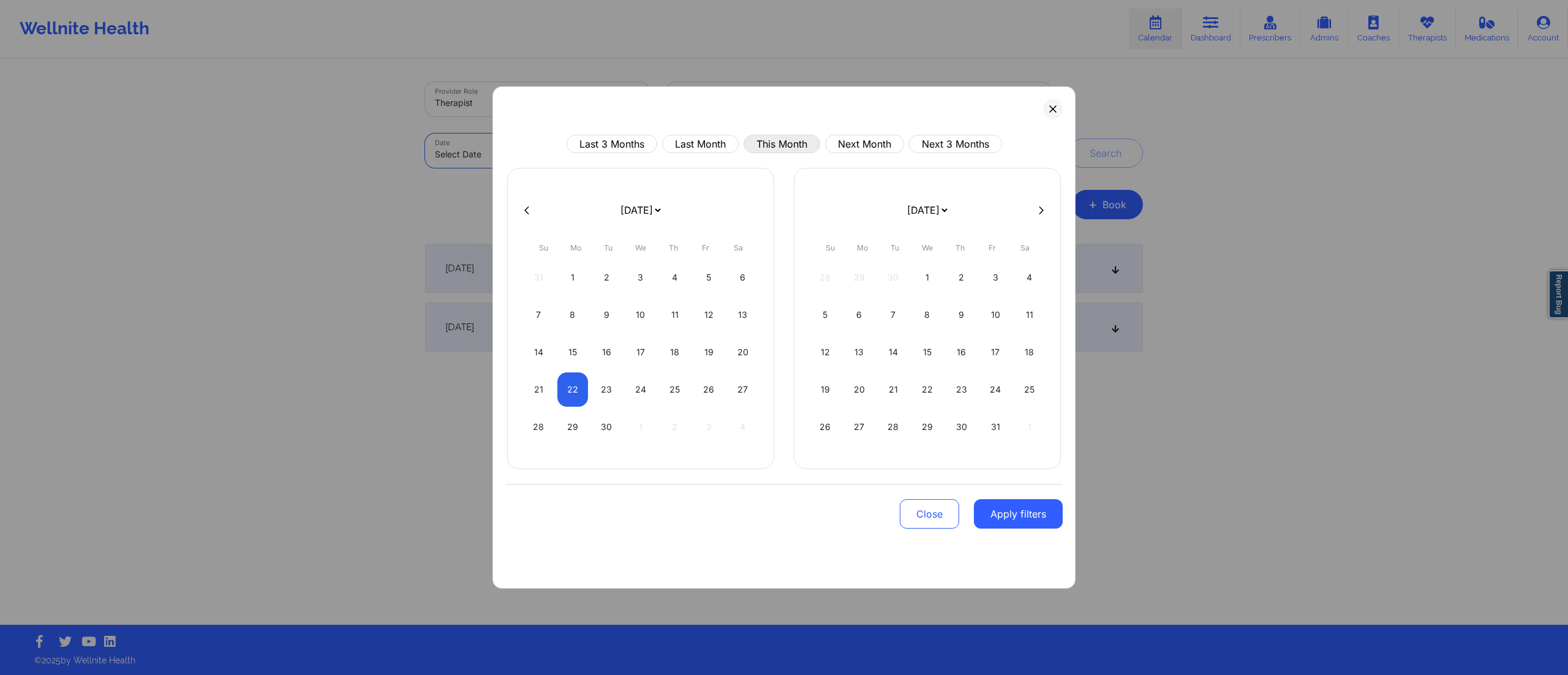
click at [787, 138] on button "This Month" at bounding box center [781, 143] width 76 height 18
select select "2025-8"
select select "2025-9"
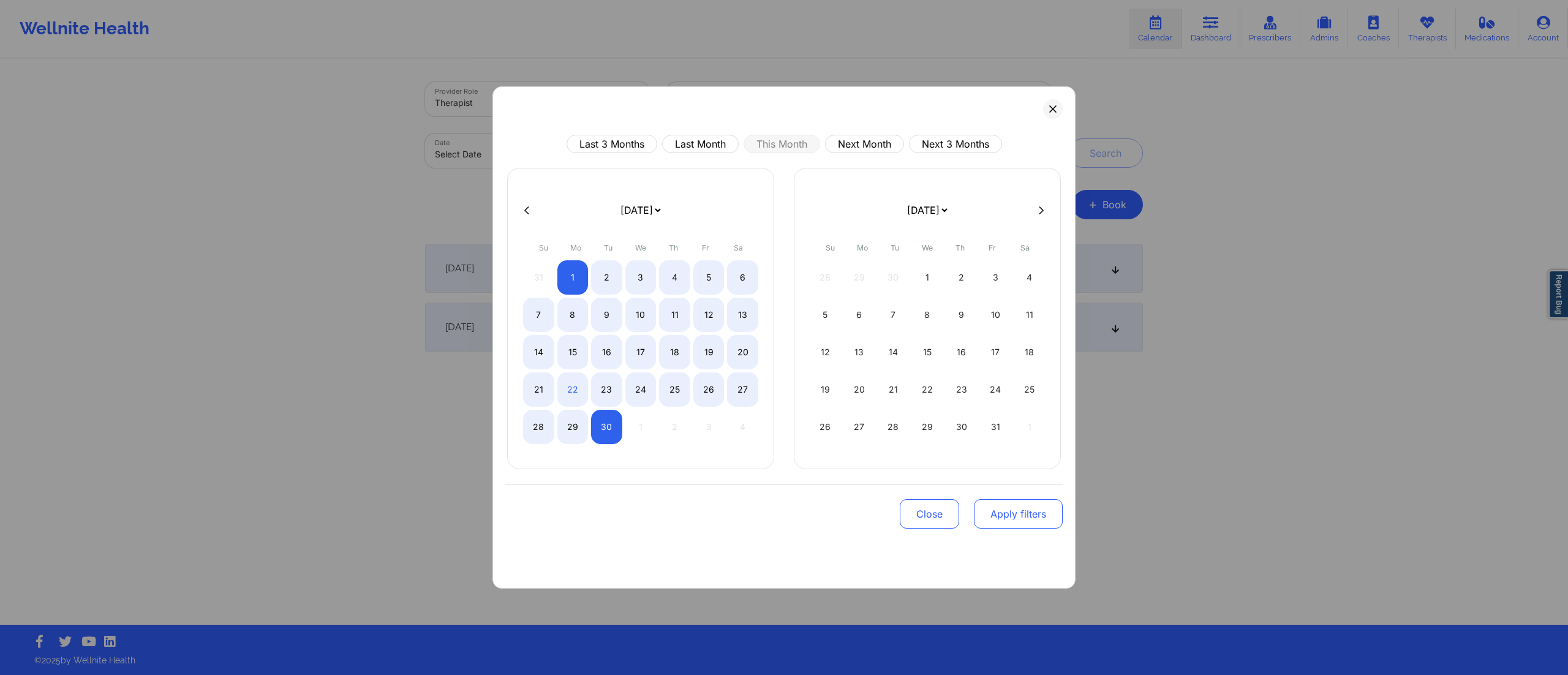
click at [1015, 526] on button "Apply filters" at bounding box center [1018, 514] width 89 height 29
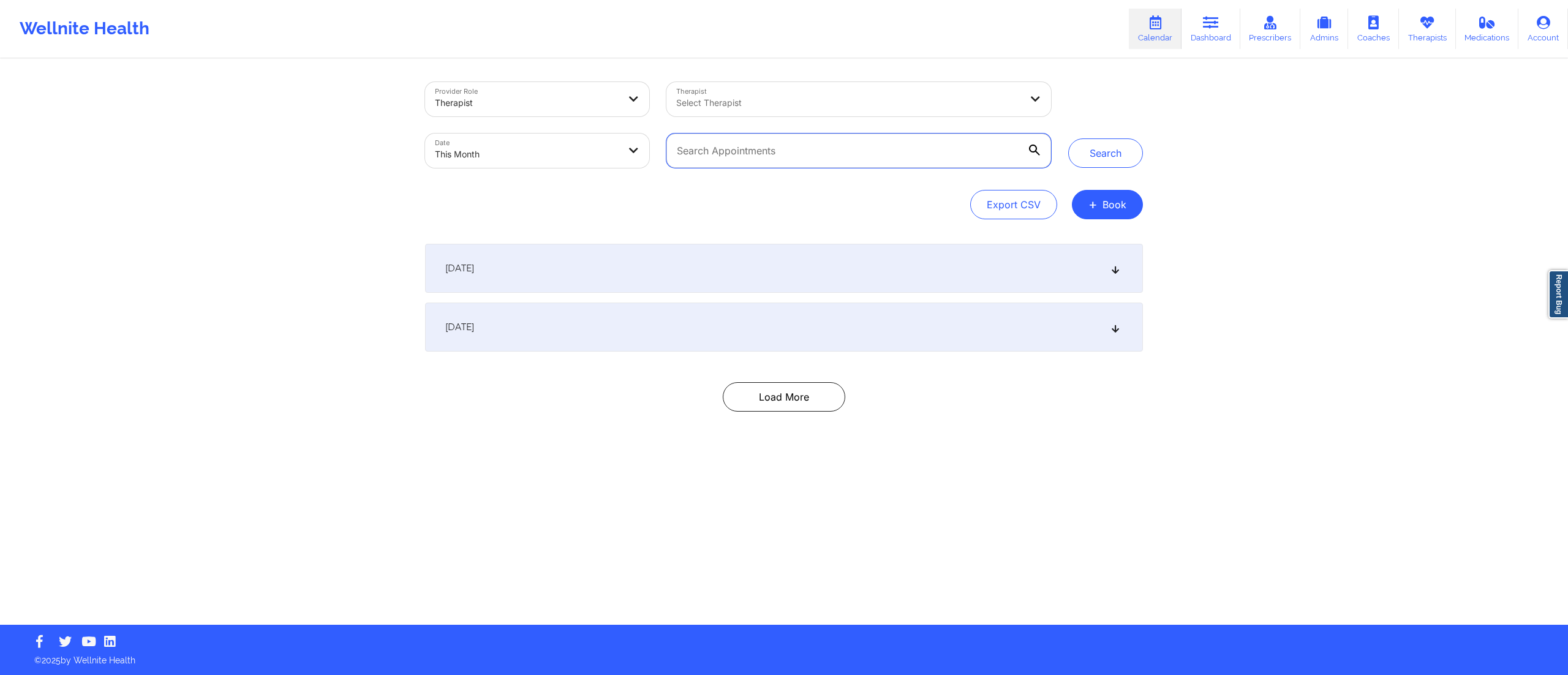
click at [879, 153] on input "text" at bounding box center [859, 151] width 384 height 35
paste input "13024655751"
drag, startPoint x: 759, startPoint y: 141, endPoint x: 597, endPoint y: 151, distance: 162.3
click at [597, 151] on div "Provider Role Therapist Therapist Select Therapist Date This Month 13024655751" at bounding box center [738, 125] width 643 height 103
paste input "adrianne.artist@gmail.com"
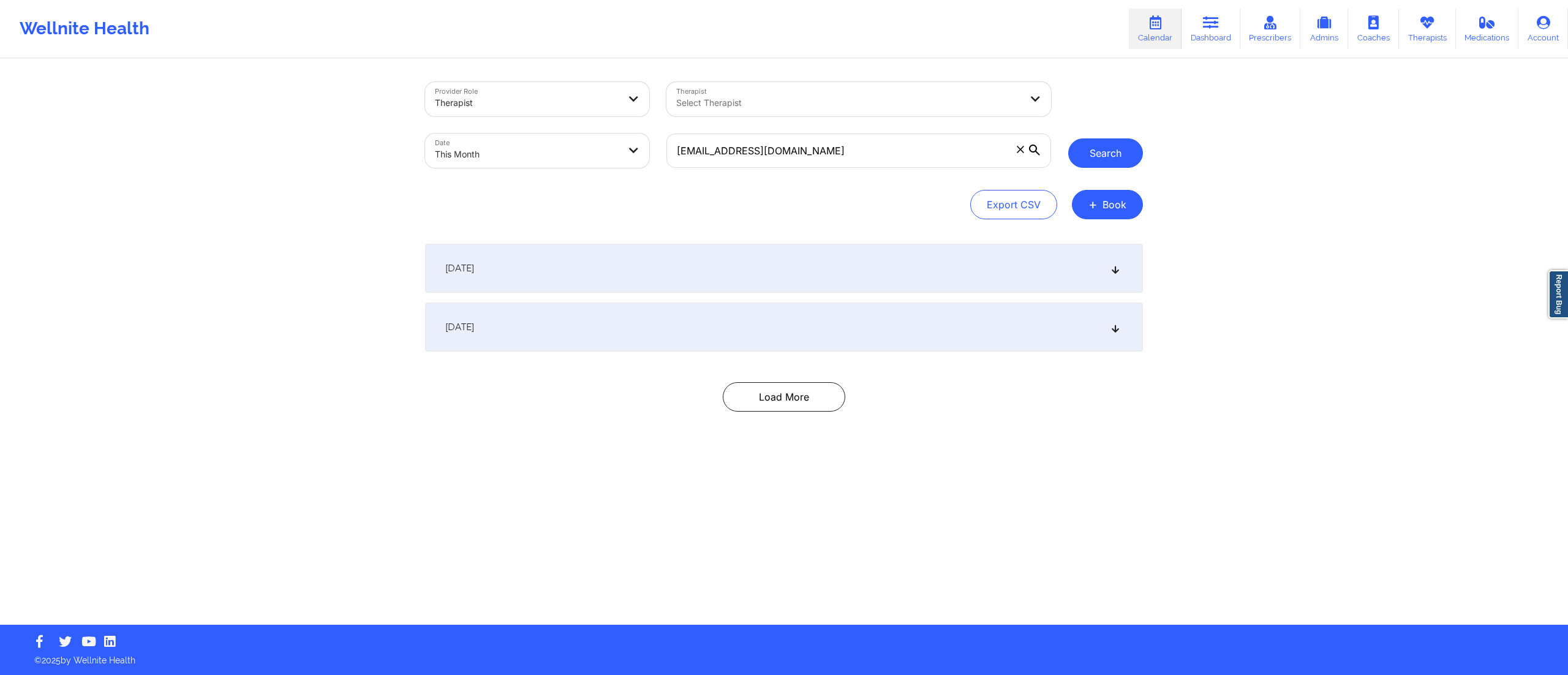
click at [1089, 141] on button "Search" at bounding box center [1106, 153] width 75 height 29
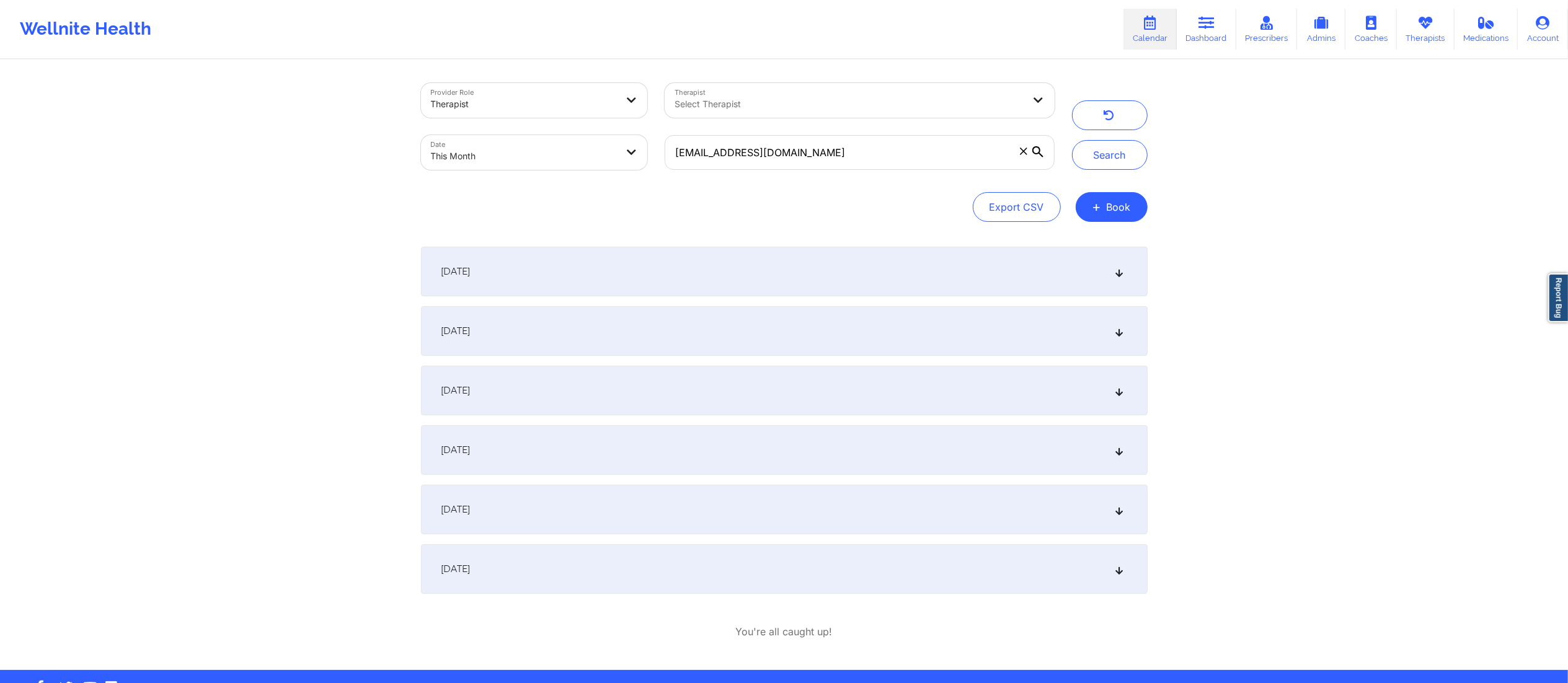
click at [616, 268] on div "September 6, 2025" at bounding box center [784, 272] width 727 height 50
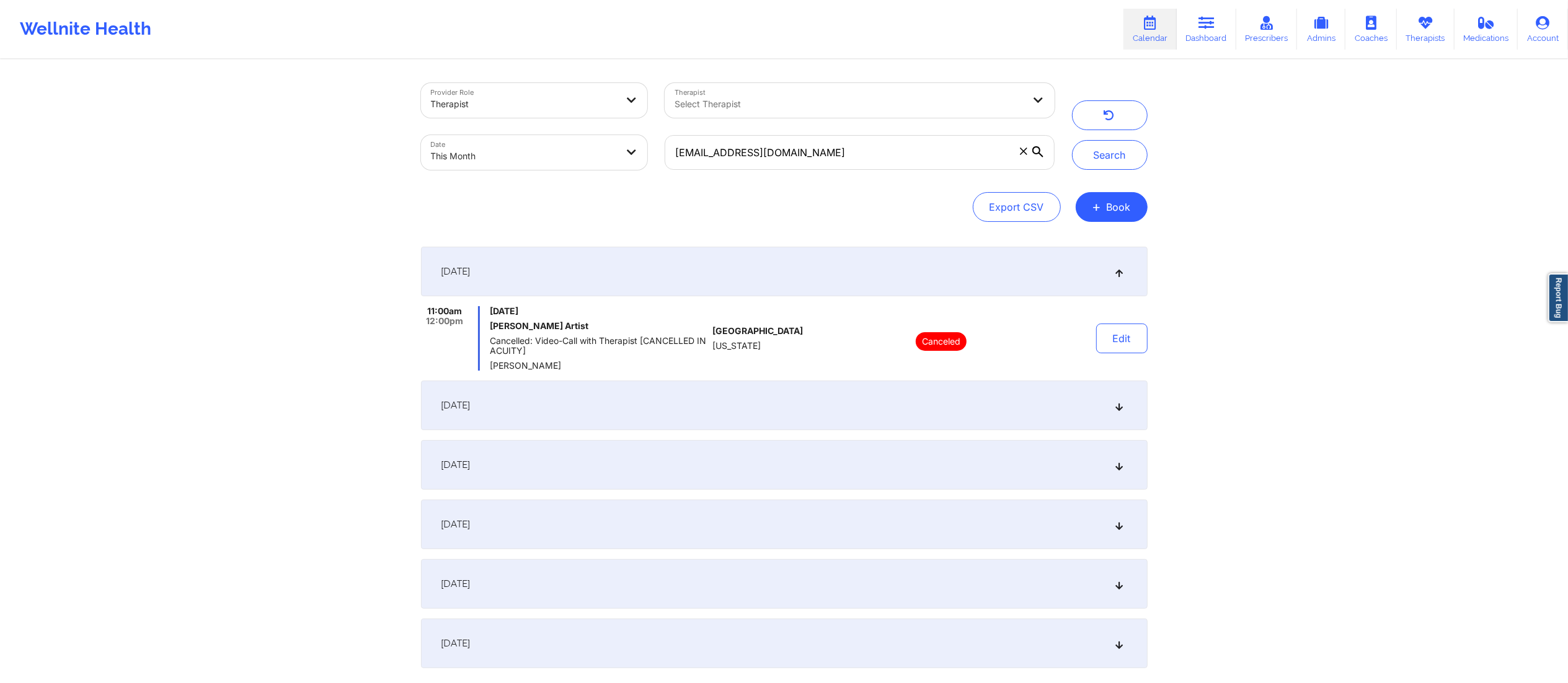
click at [615, 275] on div "September 6, 2025" at bounding box center [784, 272] width 727 height 50
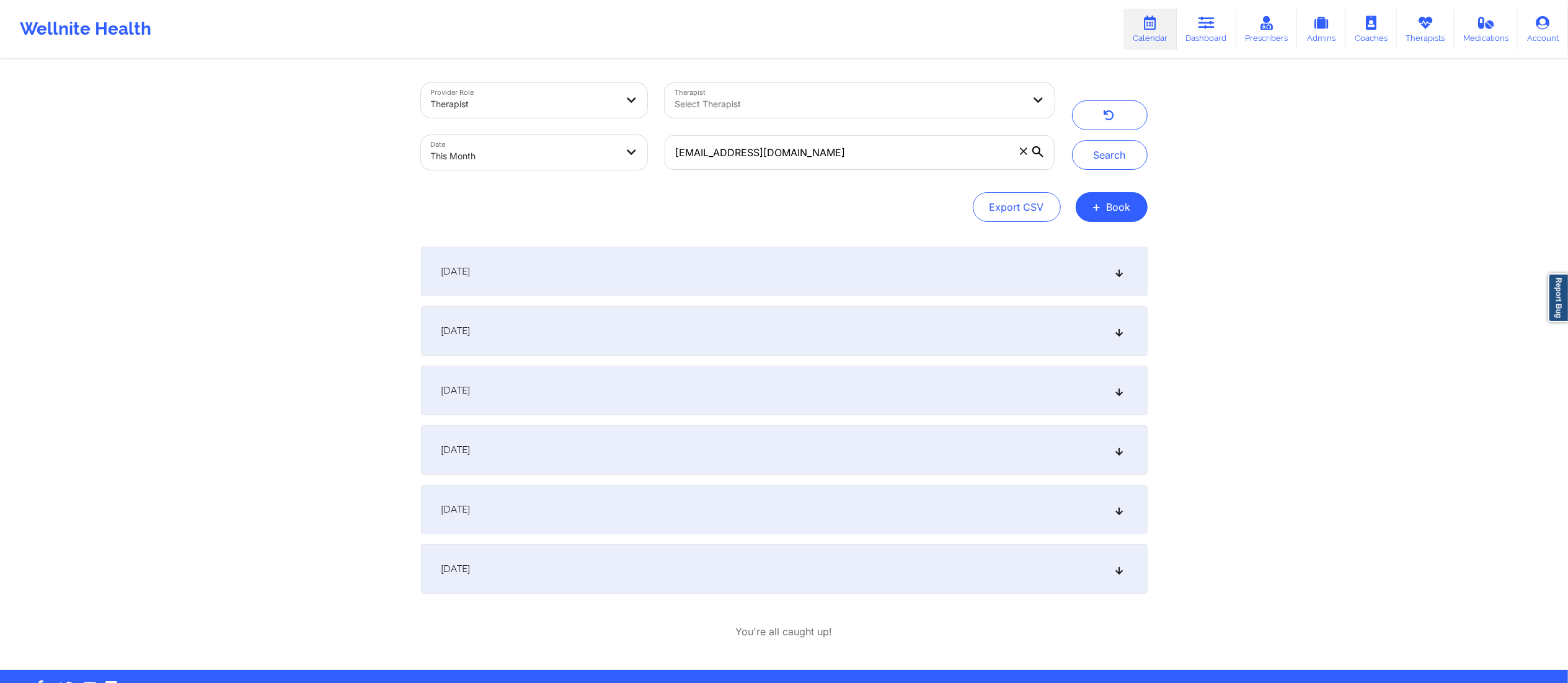
click at [603, 356] on div "September 6, 2025 11:00am 12:00pm Saturday, September 6, 2025 Adrianne Artist C…" at bounding box center [784, 420] width 727 height 347
click at [604, 340] on div "September 13, 2025" at bounding box center [784, 331] width 727 height 50
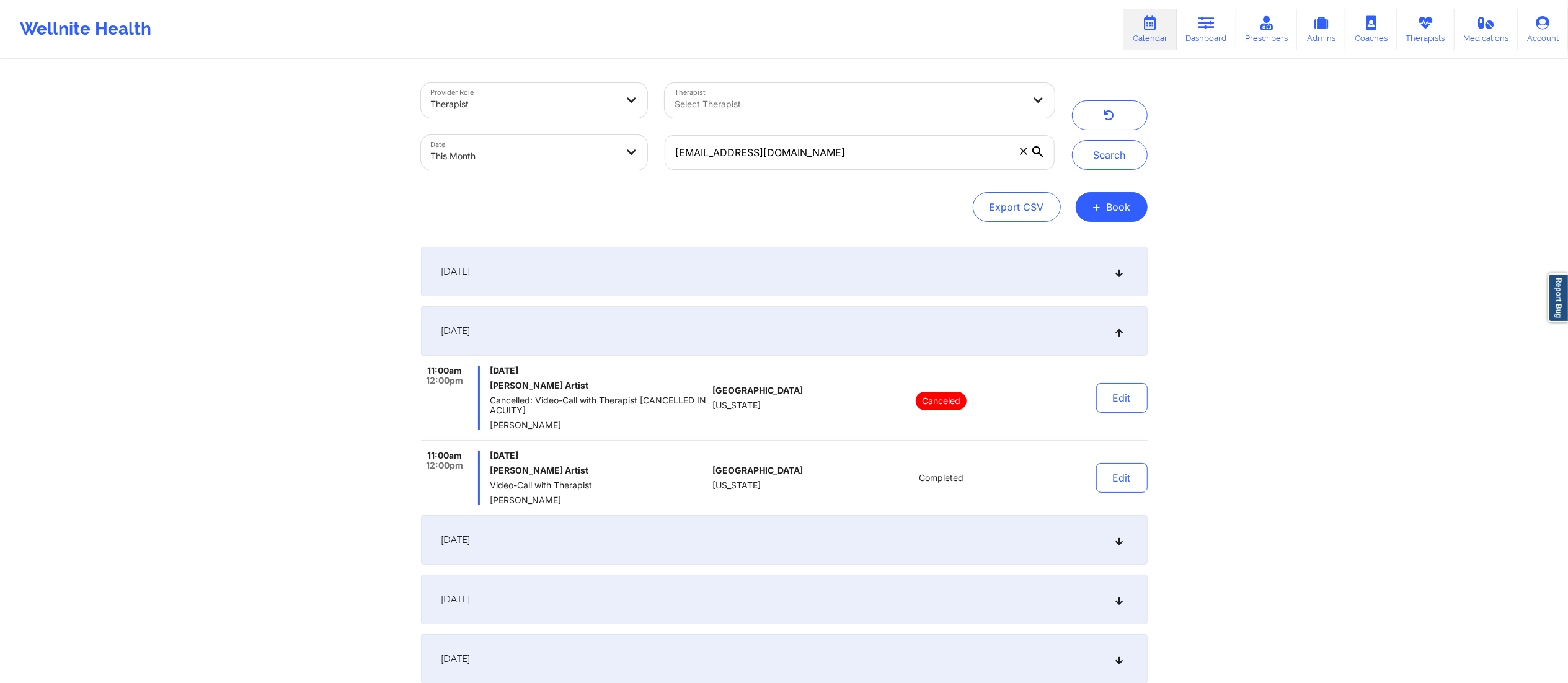
click at [720, 311] on div "September 13, 2025" at bounding box center [784, 331] width 727 height 50
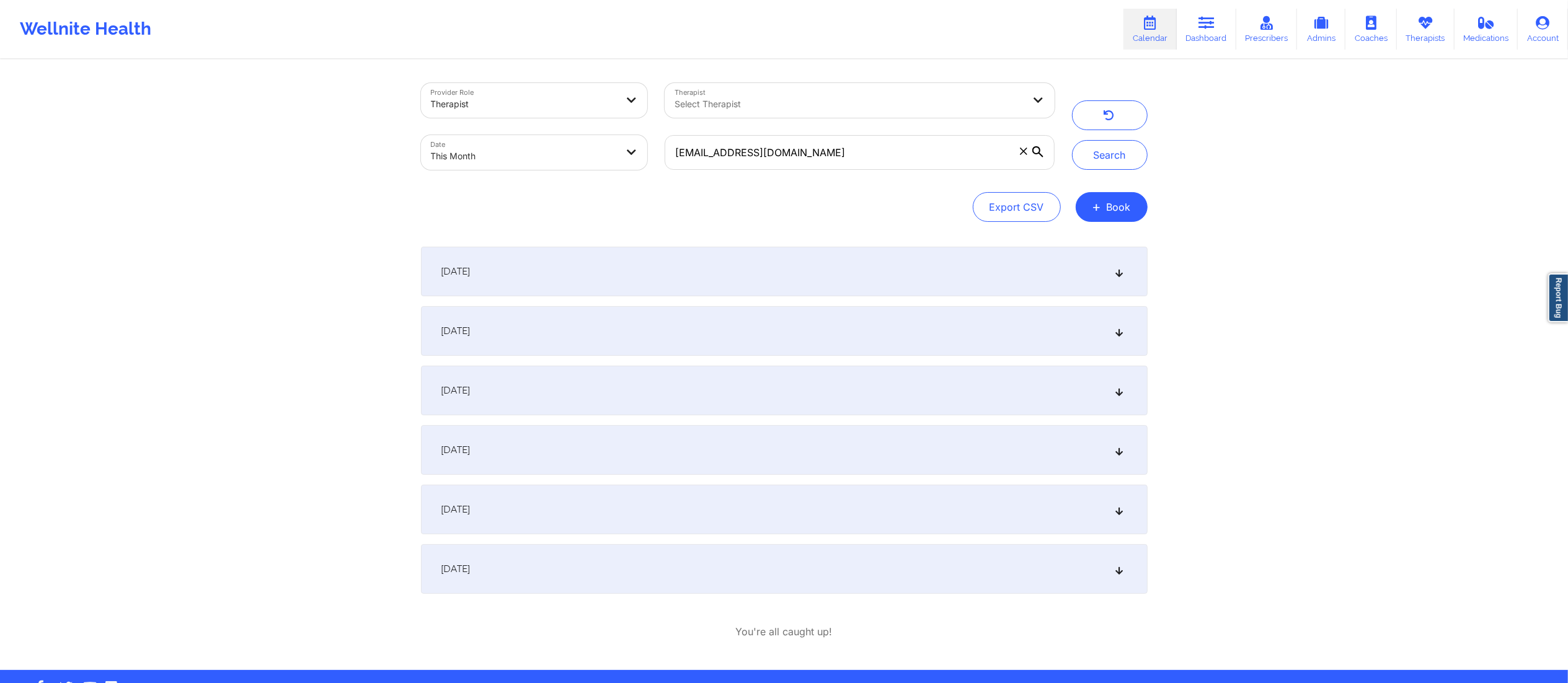
click at [703, 388] on div "September 14, 2025" at bounding box center [784, 391] width 727 height 50
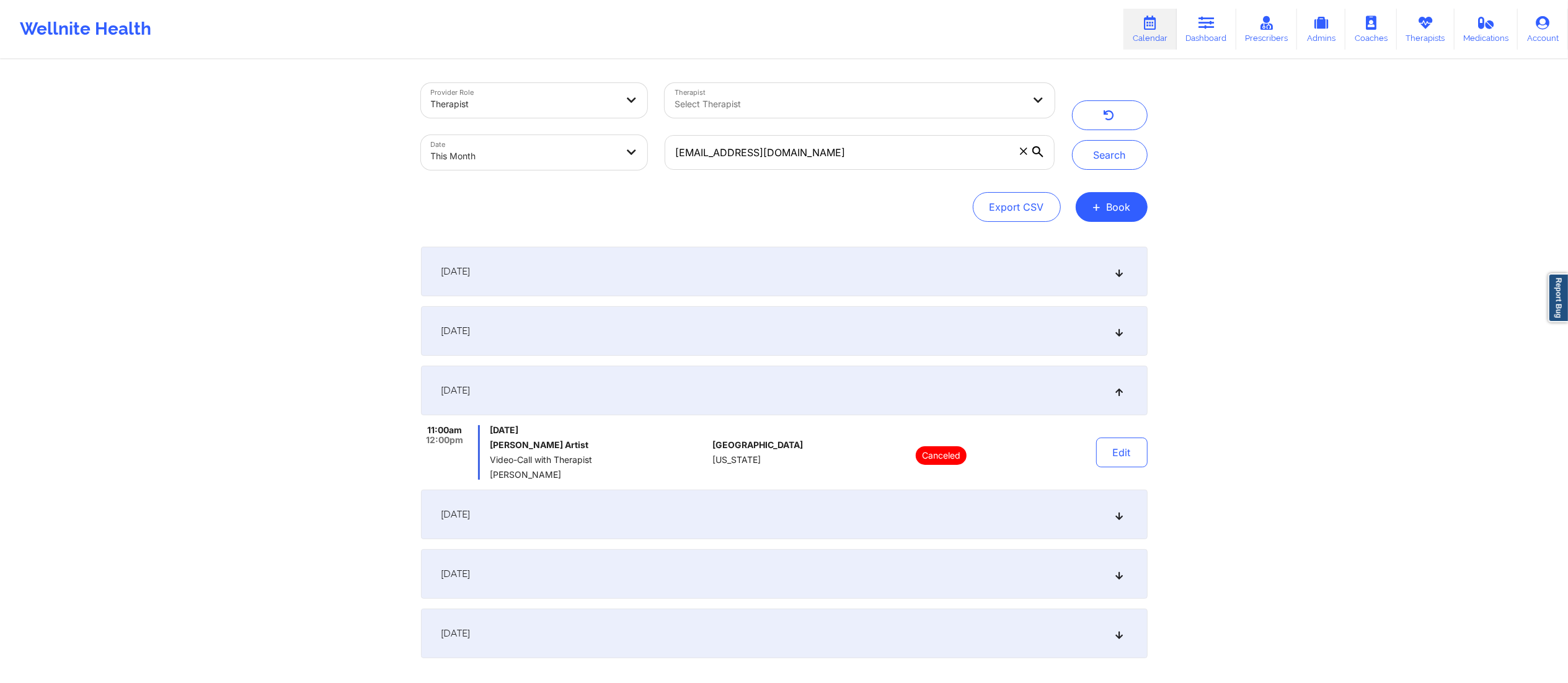
click at [744, 518] on div "[DATE]" at bounding box center [784, 514] width 727 height 50
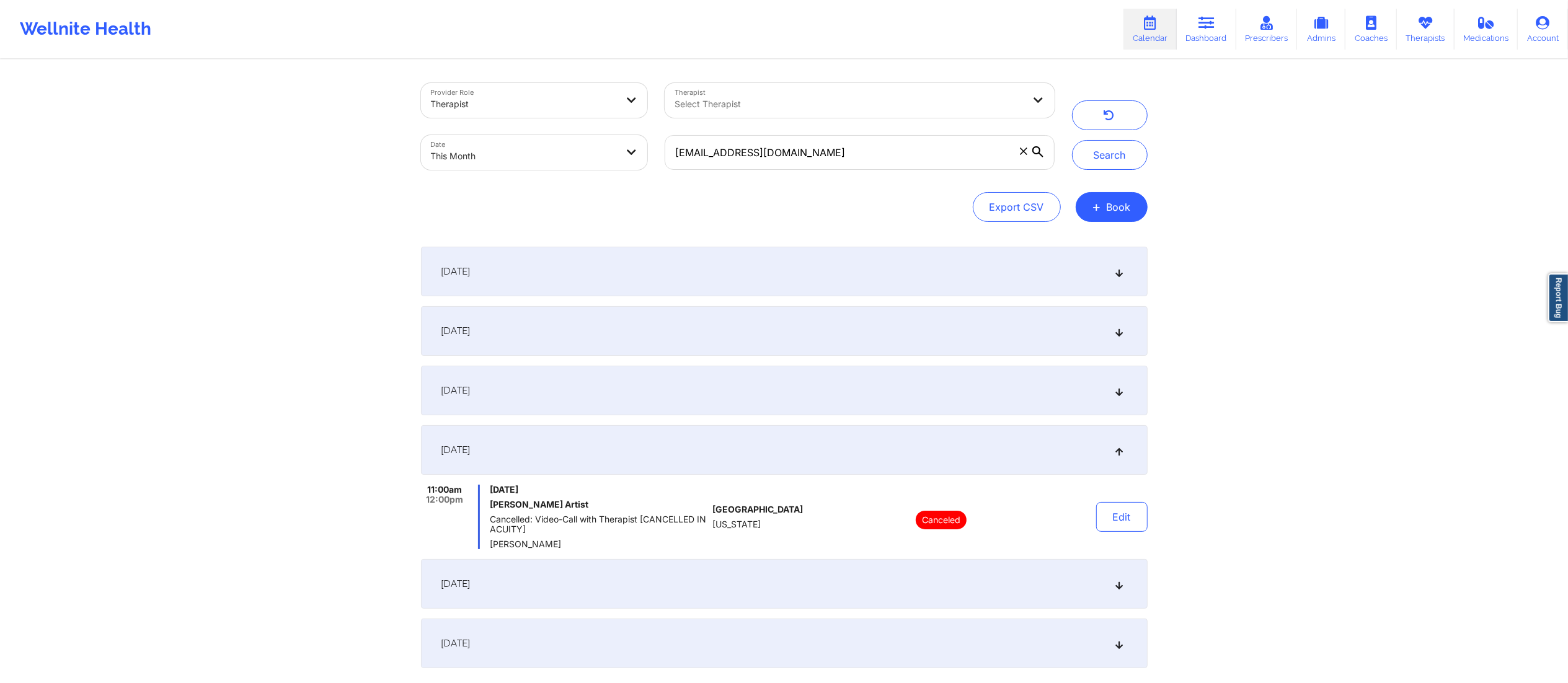
click at [732, 585] on div "September 27, 2025" at bounding box center [784, 584] width 727 height 50
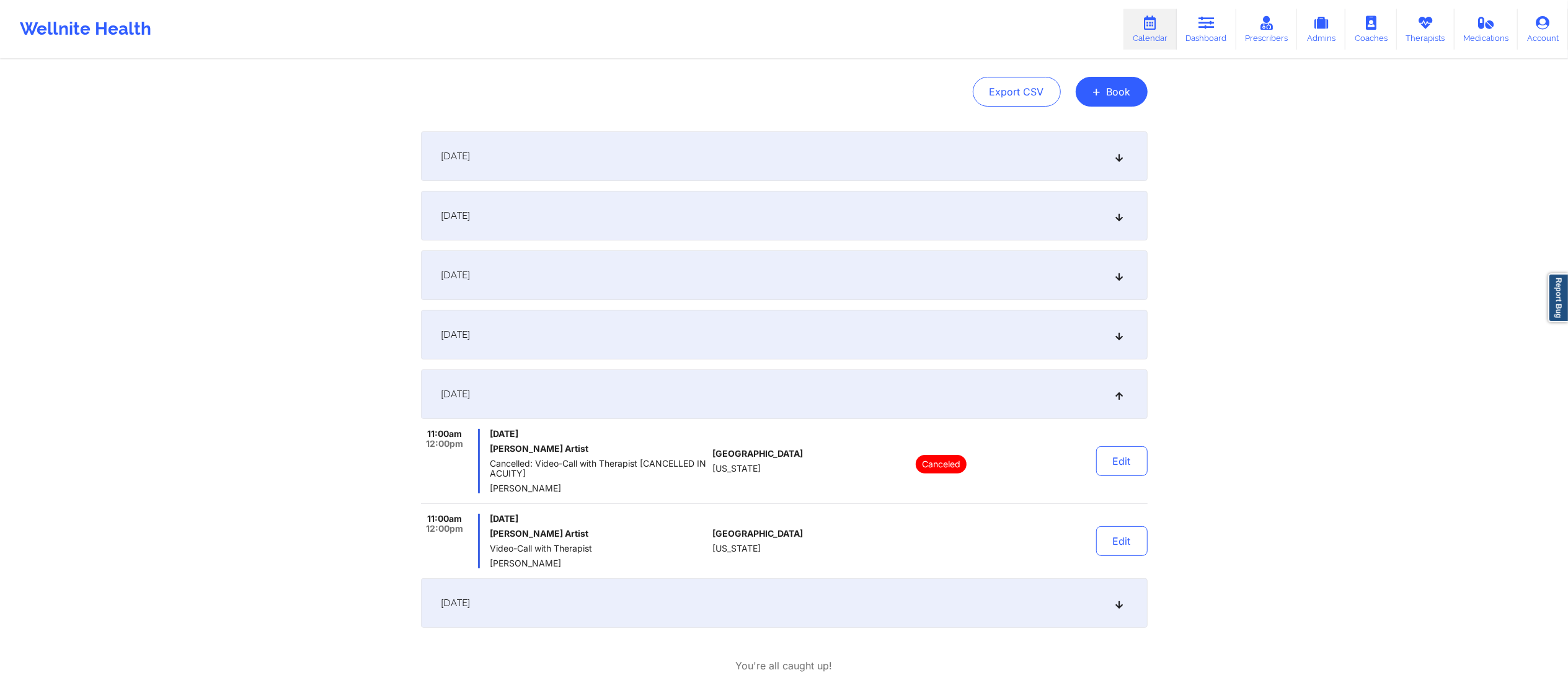
scroll to position [117, 0]
click at [703, 580] on div "September 28, 2025" at bounding box center [784, 602] width 727 height 50
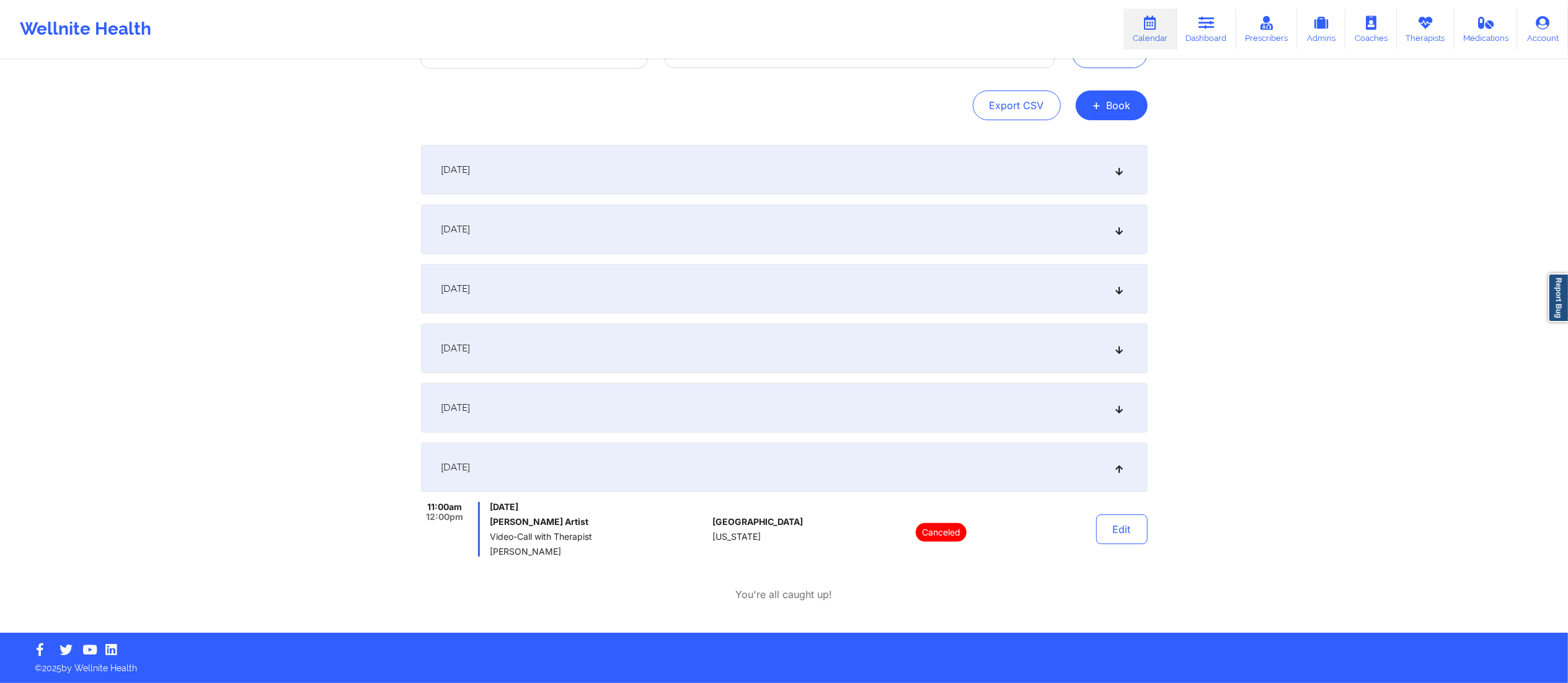
click at [789, 468] on div "September 28, 2025" at bounding box center [784, 467] width 727 height 50
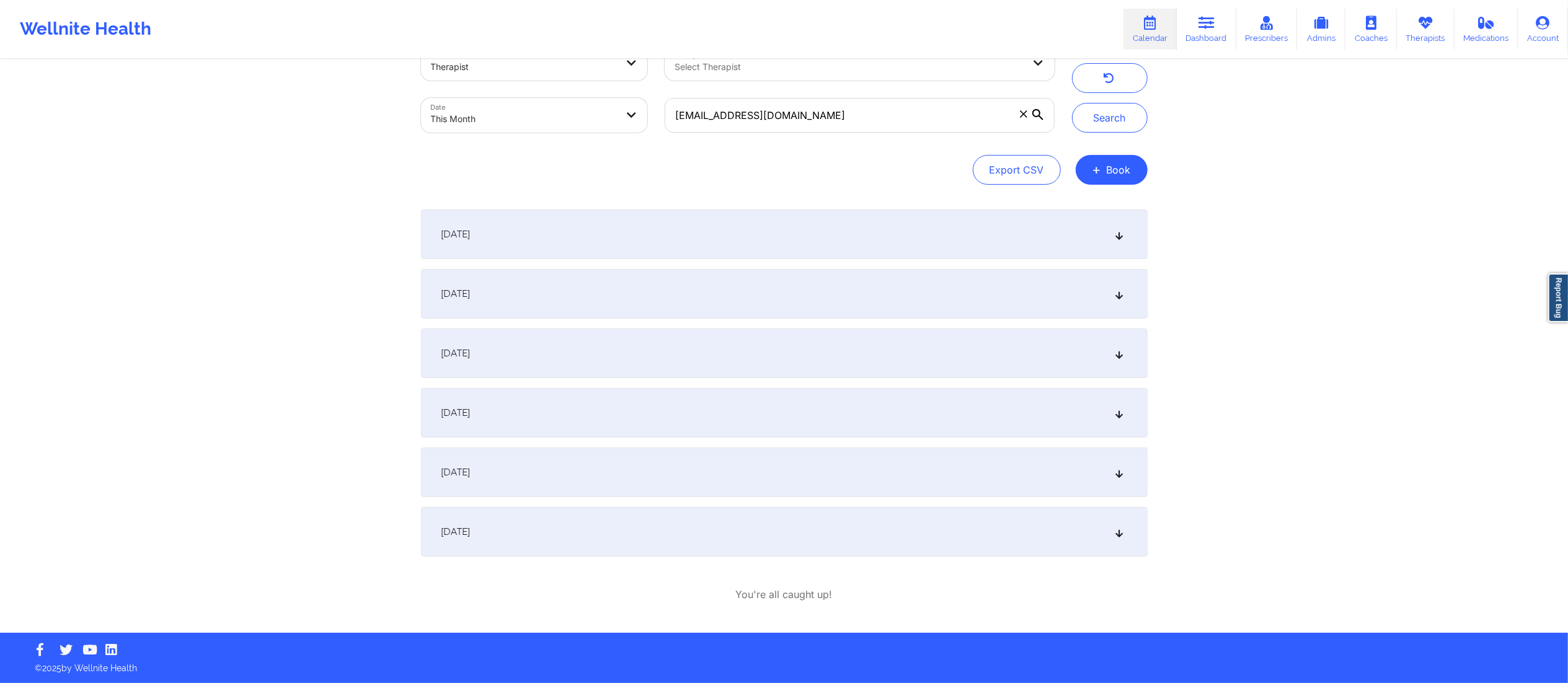
click at [767, 466] on div "September 27, 2025" at bounding box center [784, 472] width 727 height 50
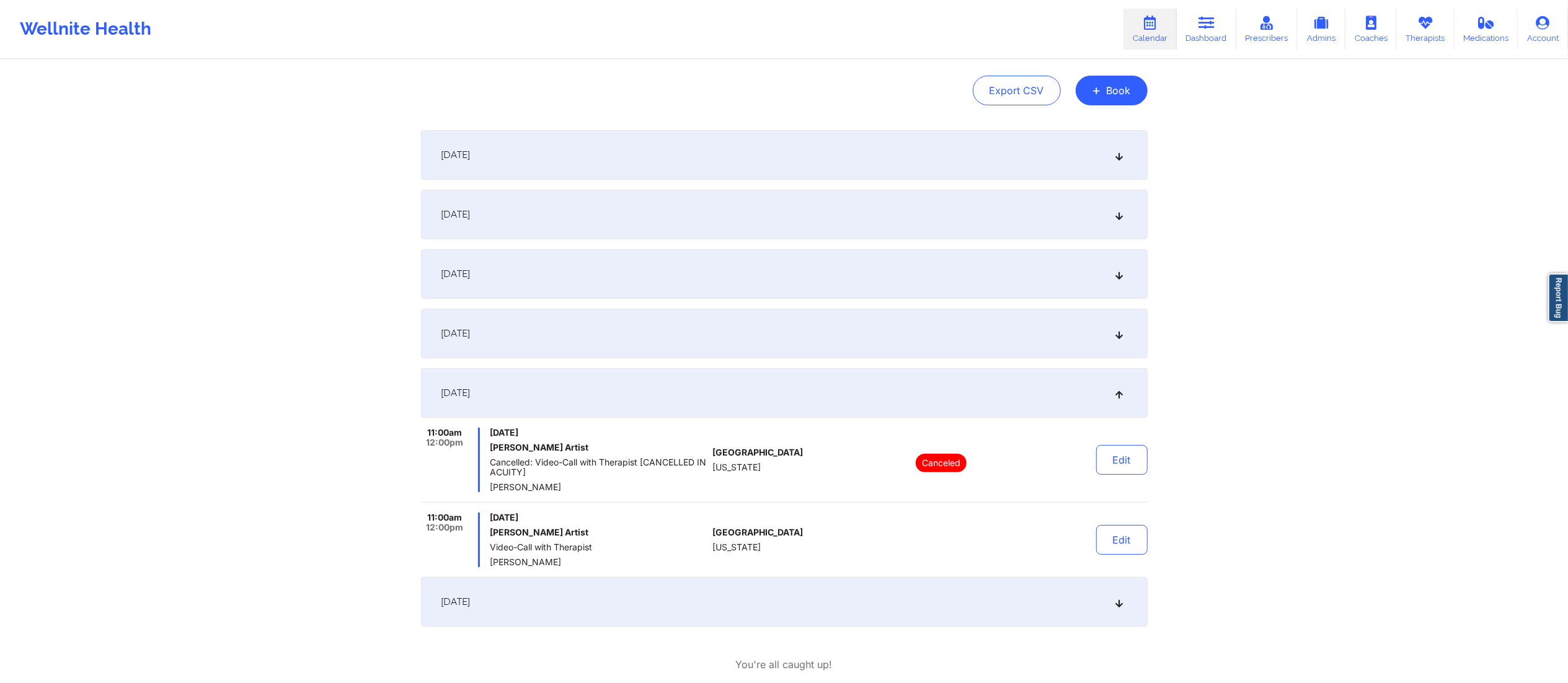
click at [620, 220] on div "September 13, 2025" at bounding box center [784, 214] width 727 height 50
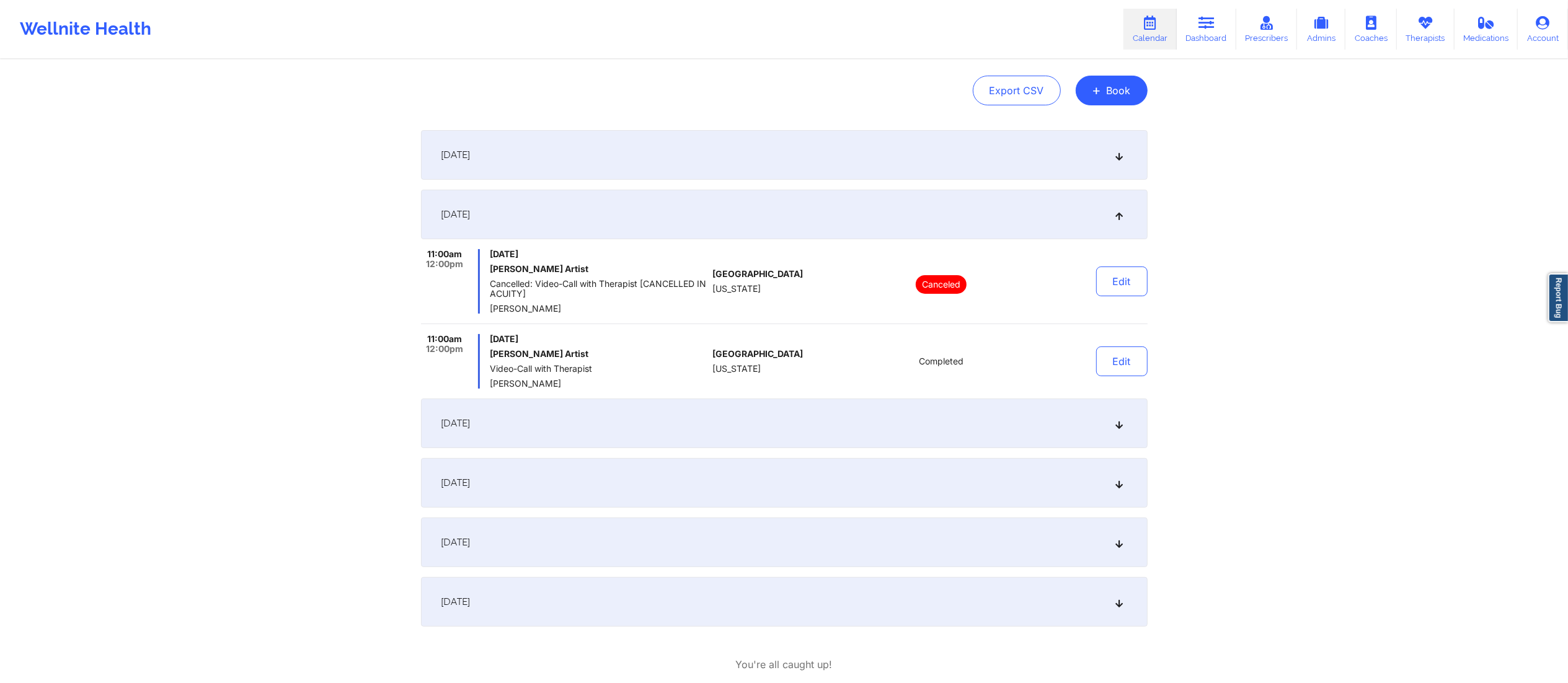
click at [620, 423] on div "September 14, 2025" at bounding box center [784, 423] width 727 height 50
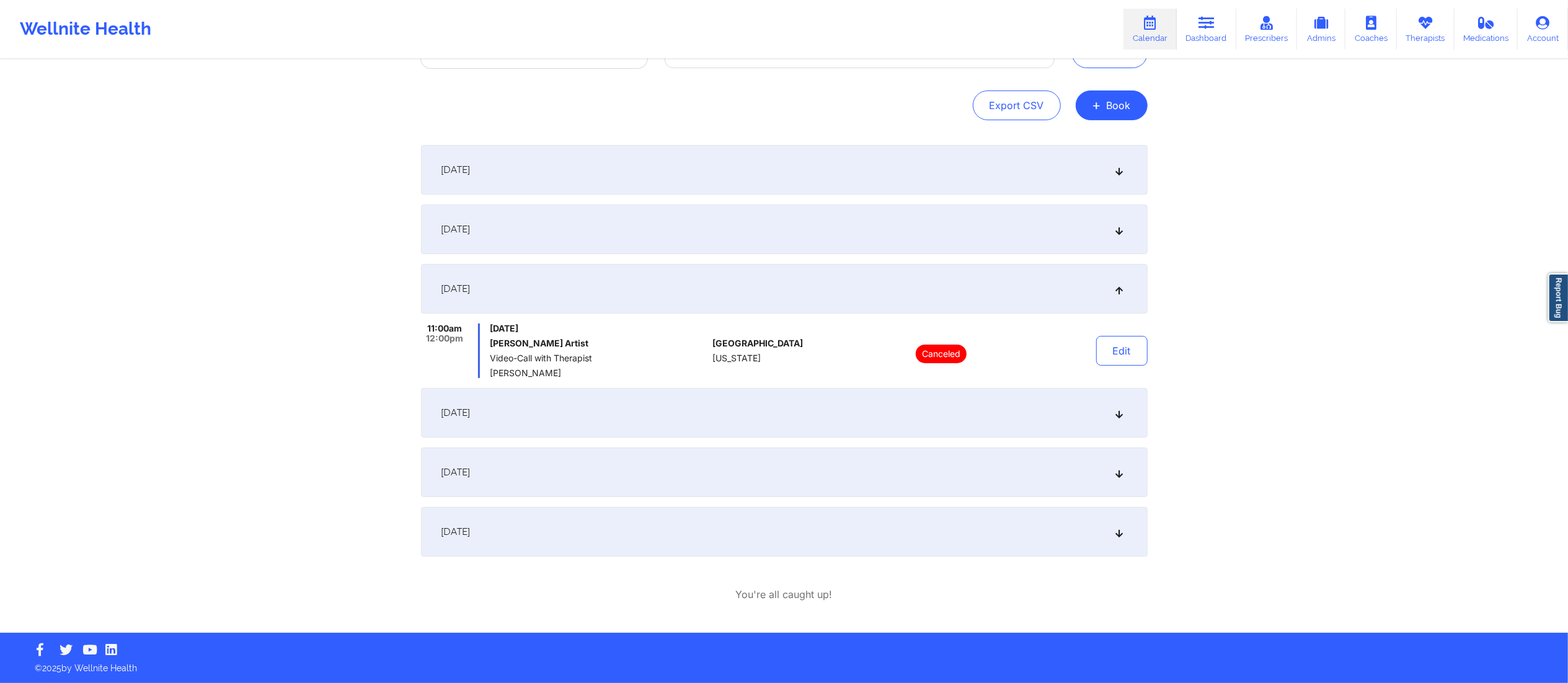
click at [702, 426] on div "[DATE]" at bounding box center [784, 413] width 727 height 50
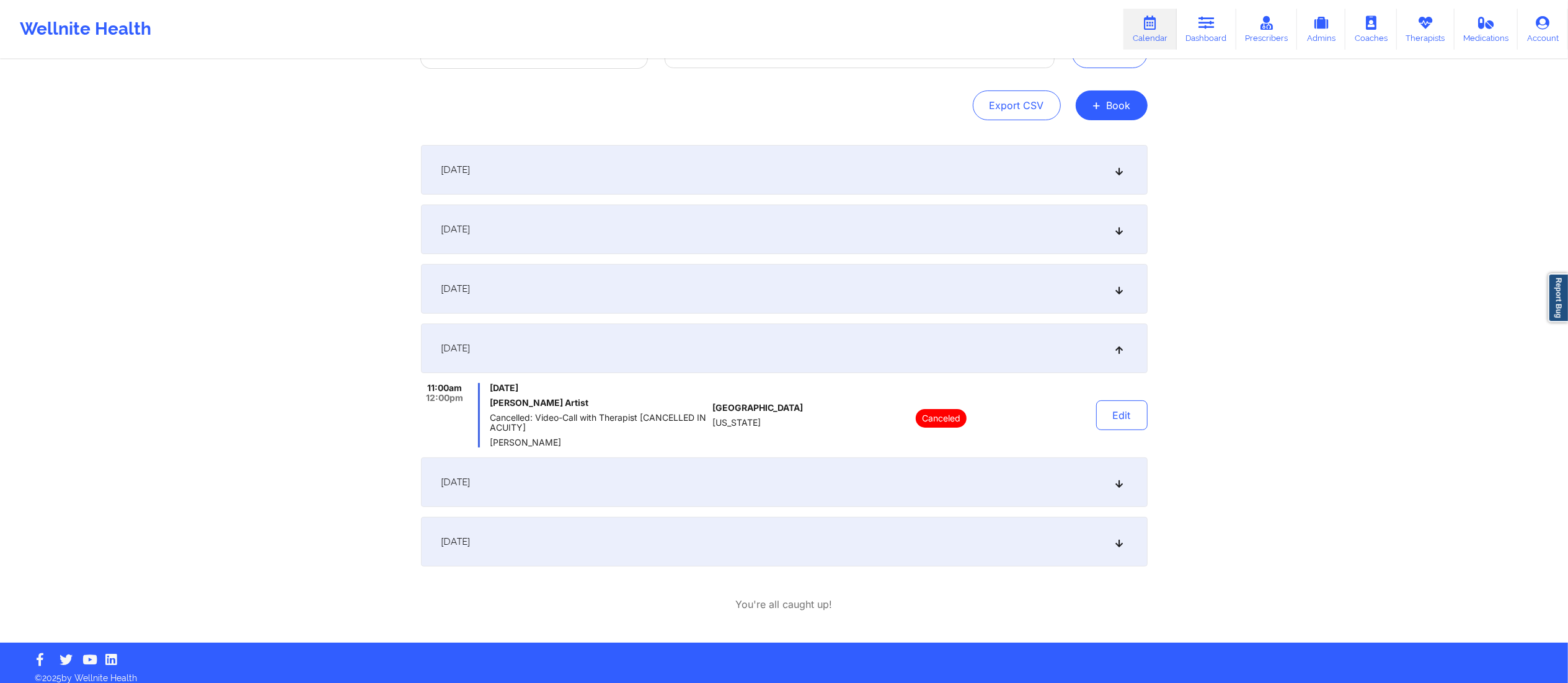
scroll to position [112, 0]
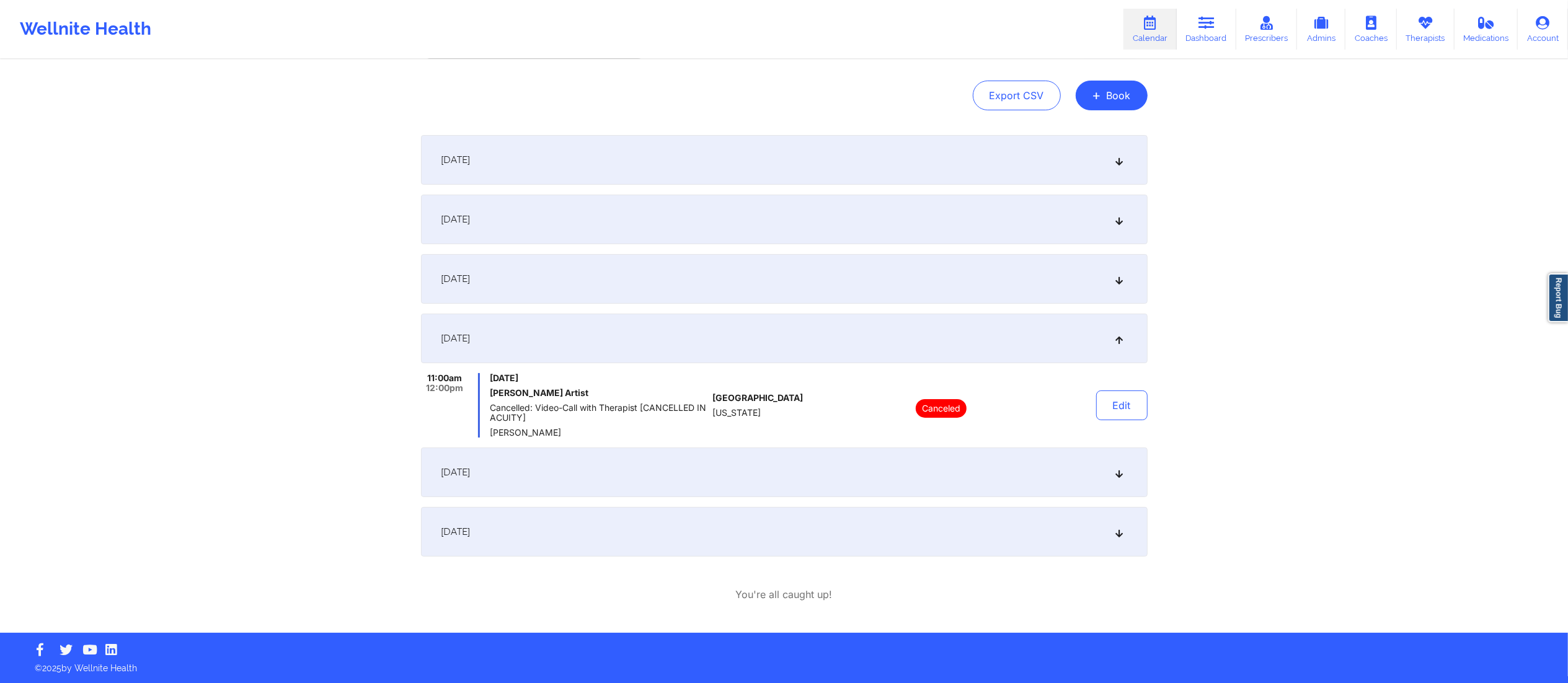
click at [586, 217] on div "September 13, 2025" at bounding box center [784, 219] width 727 height 50
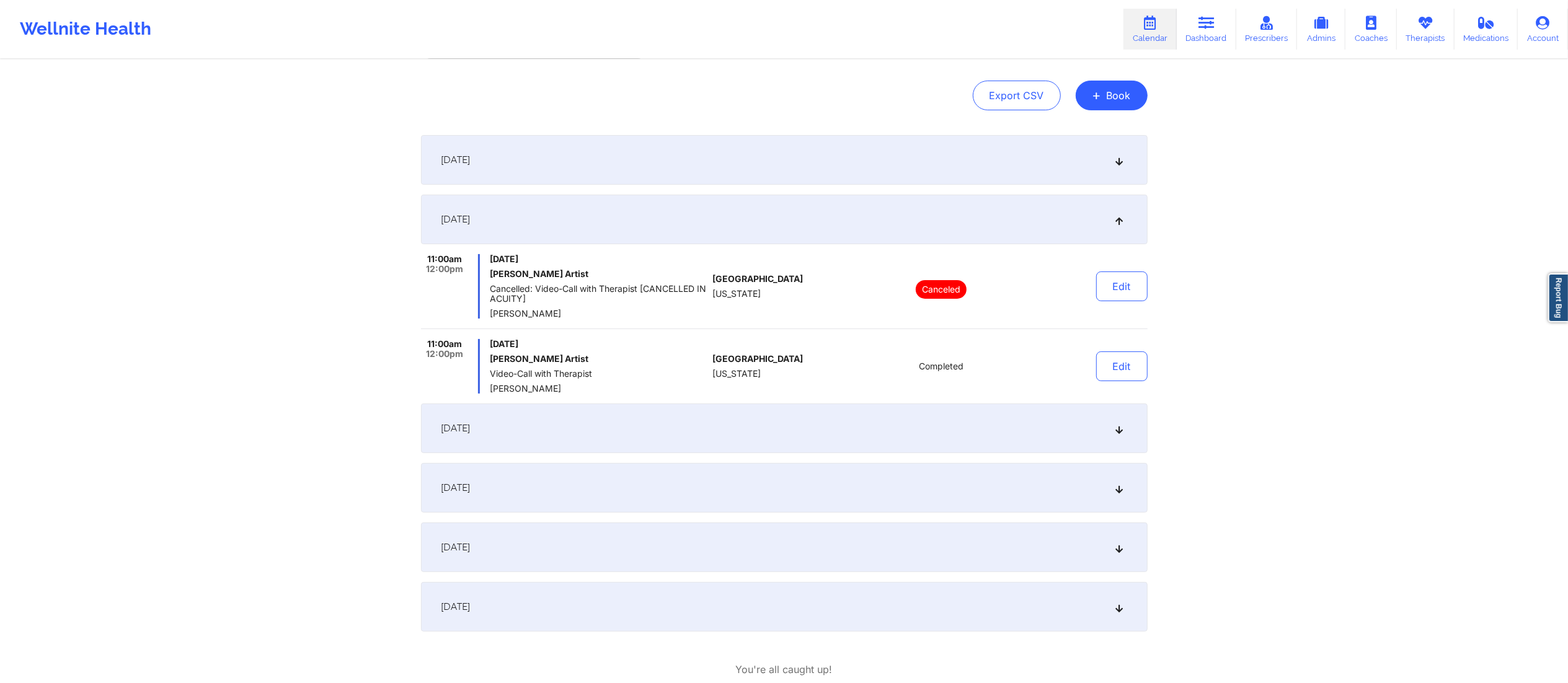
scroll to position [117, 0]
click at [814, 434] on div "September 14, 2025" at bounding box center [784, 423] width 727 height 50
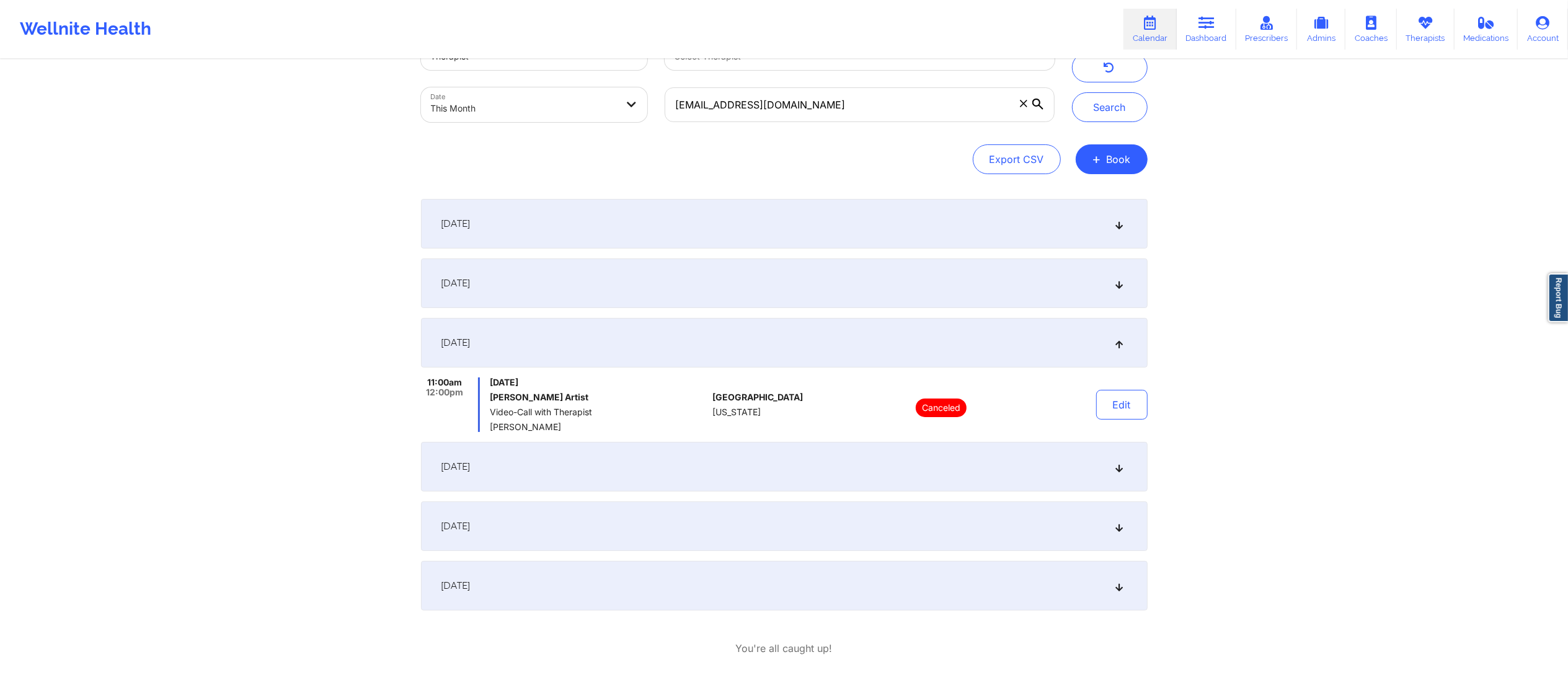
scroll to position [0, 0]
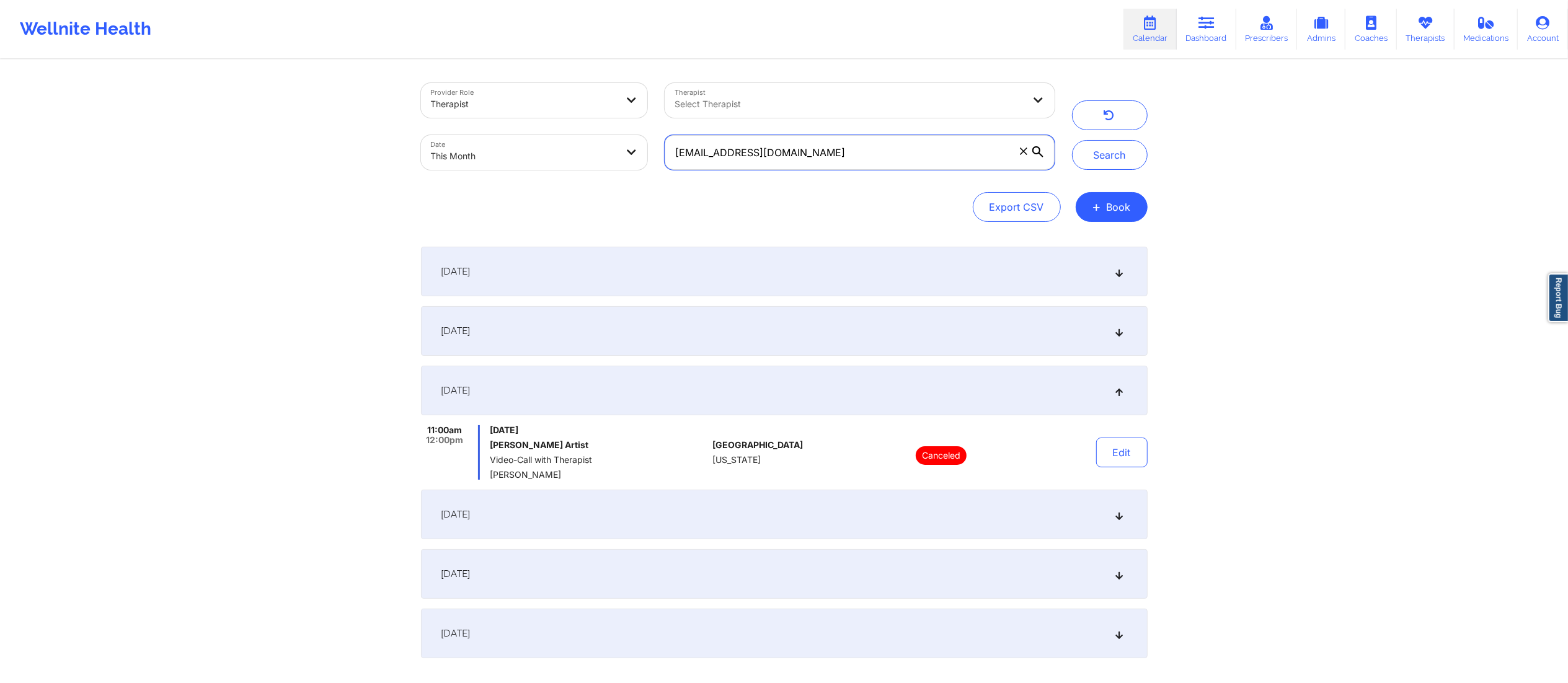
drag, startPoint x: 836, startPoint y: 148, endPoint x: 653, endPoint y: 187, distance: 187.1
click at [653, 187] on div "Provider Role Therapist Therapist Select Therapist Date This Month adrianne.art…" at bounding box center [784, 153] width 727 height 139
paste input "joshleeb91"
type input "joshleeb91@gmail.com"
click at [1107, 163] on button "Search" at bounding box center [1110, 155] width 76 height 30
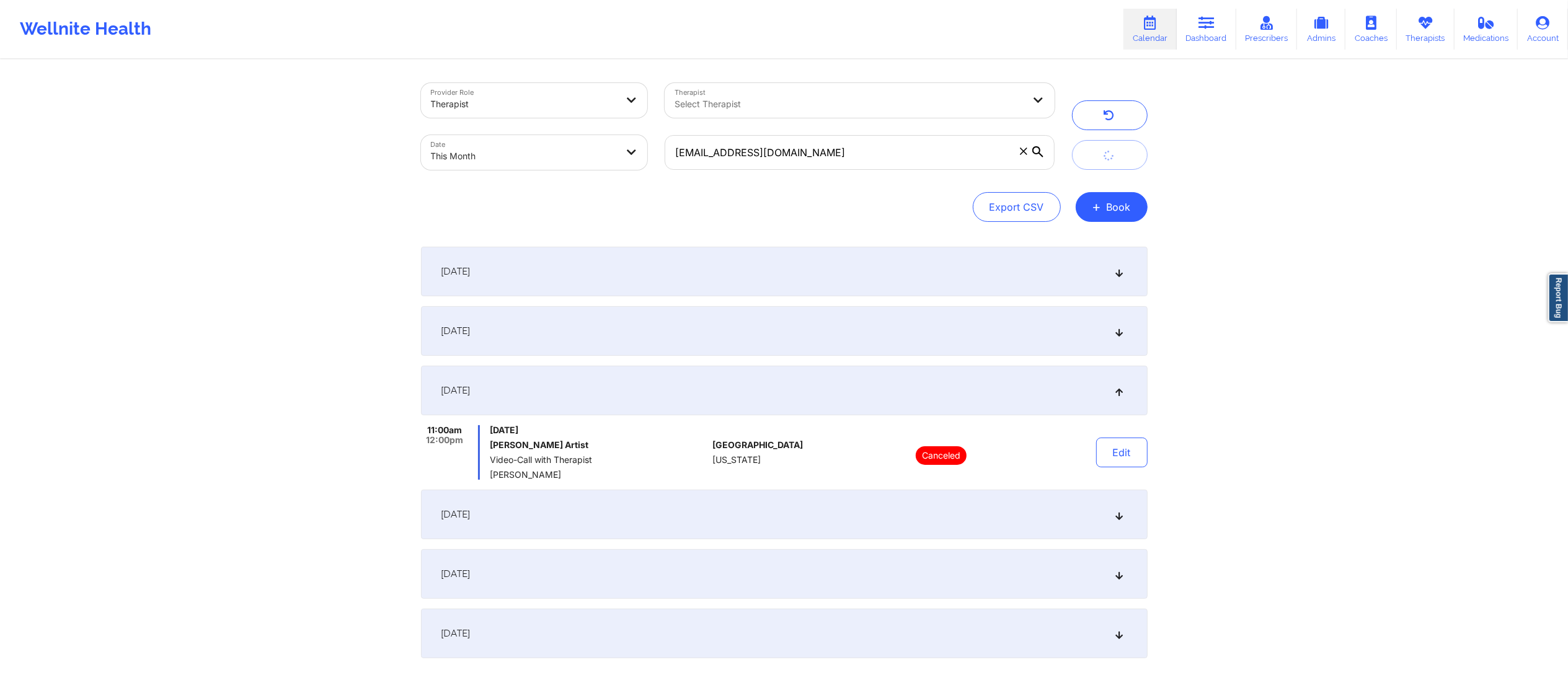
click at [528, 153] on body "Wellnite Health Calendar Dashboard Prescribers Admins Coaches Therapists Medica…" at bounding box center [784, 342] width 1568 height 683
select select "2025-8"
select select "2025-9"
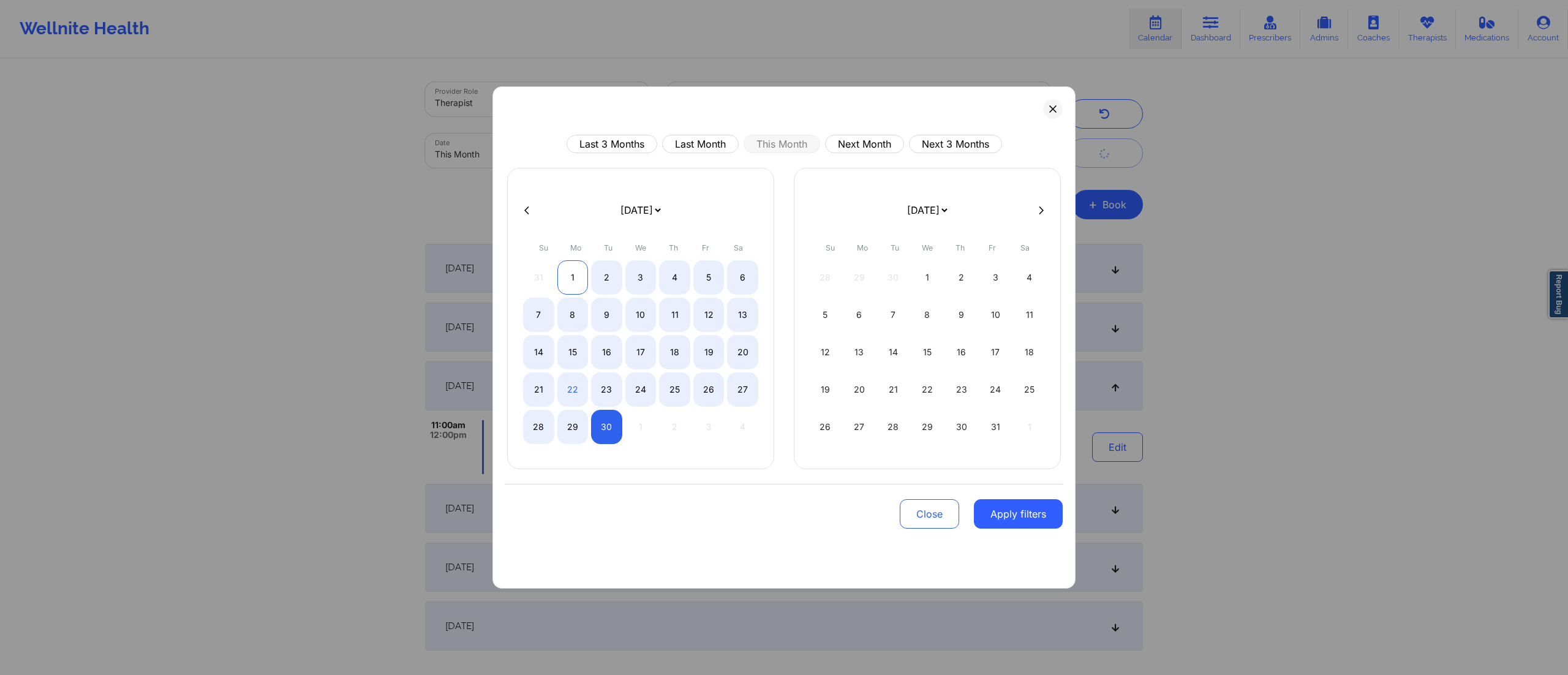
click at [576, 279] on div "1" at bounding box center [573, 277] width 31 height 35
select select "2025-8"
select select "2025-9"
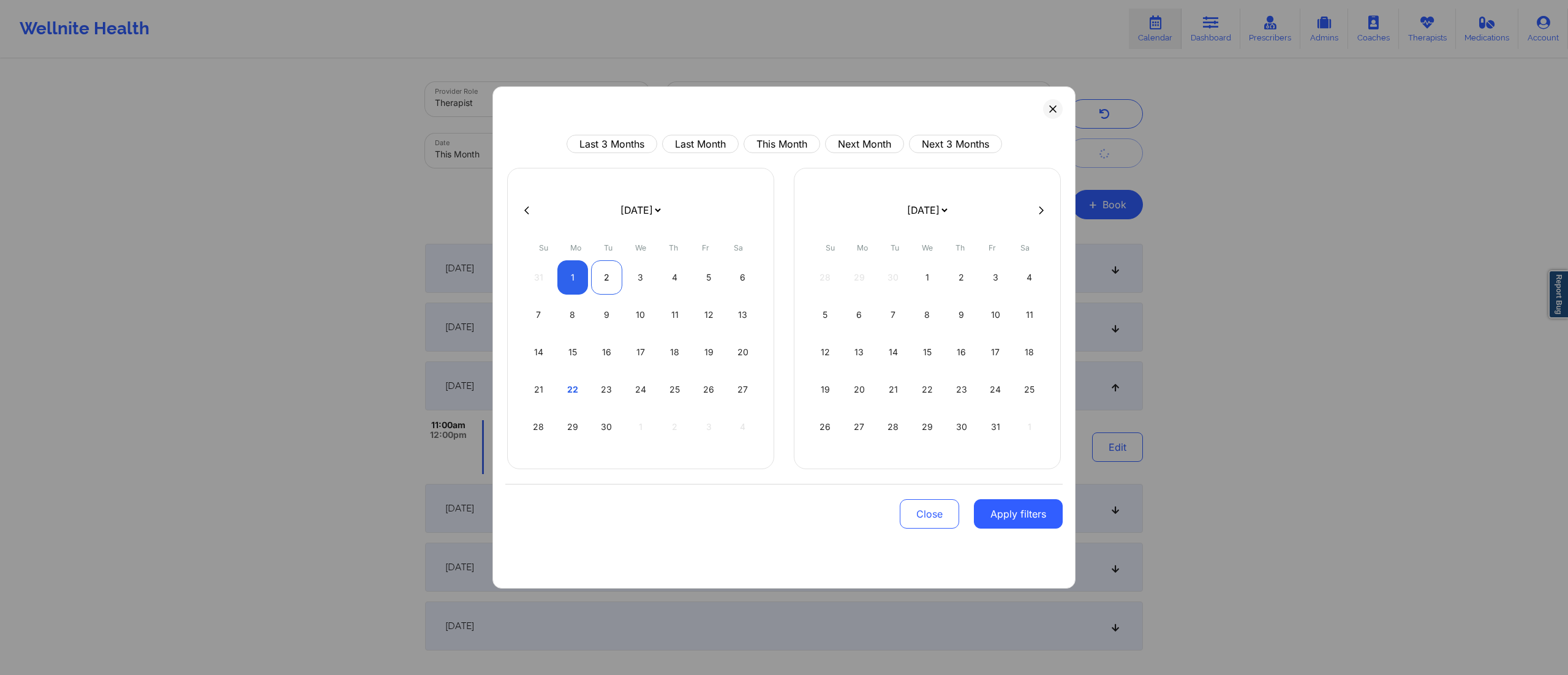
select select "2025-8"
select select "2025-9"
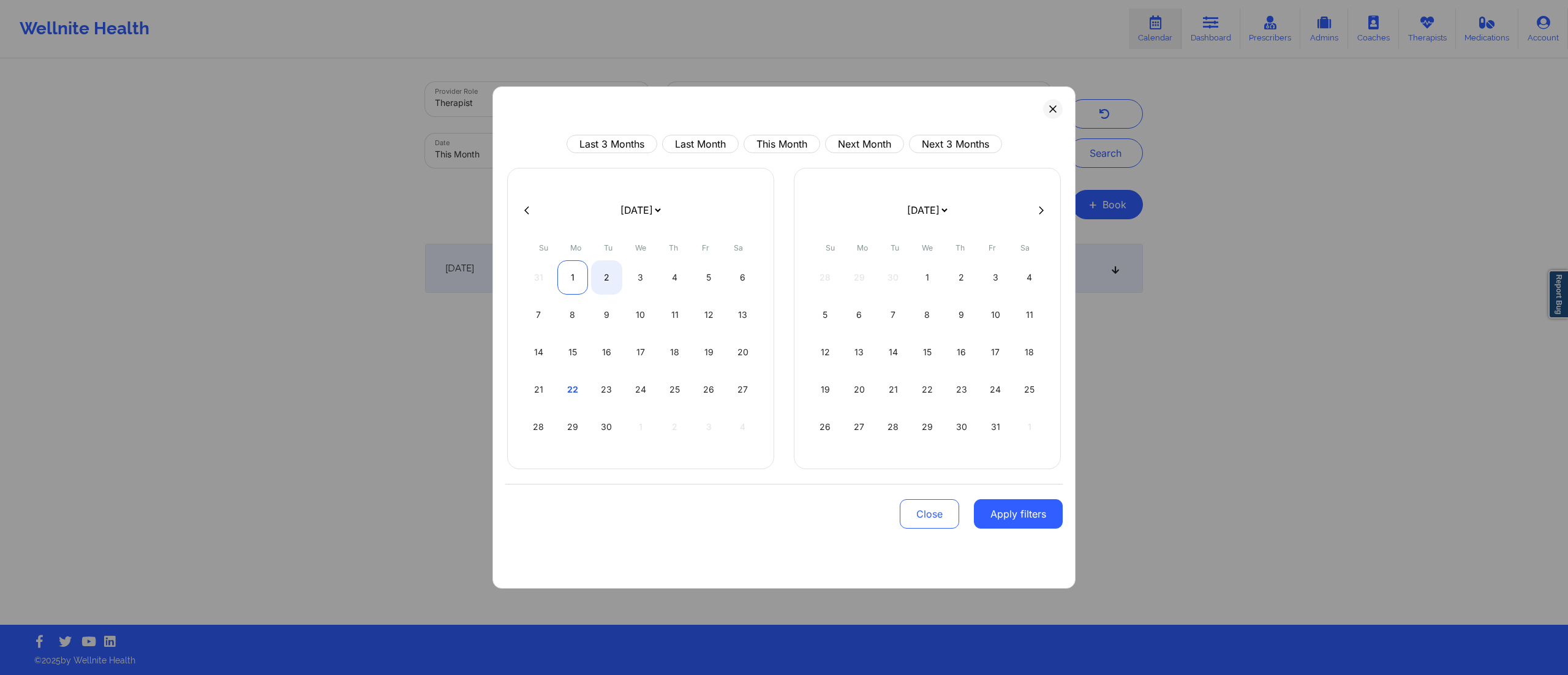
select select "2025-8"
select select "2025-9"
select select "2025-8"
select select "2025-9"
select select "2025-8"
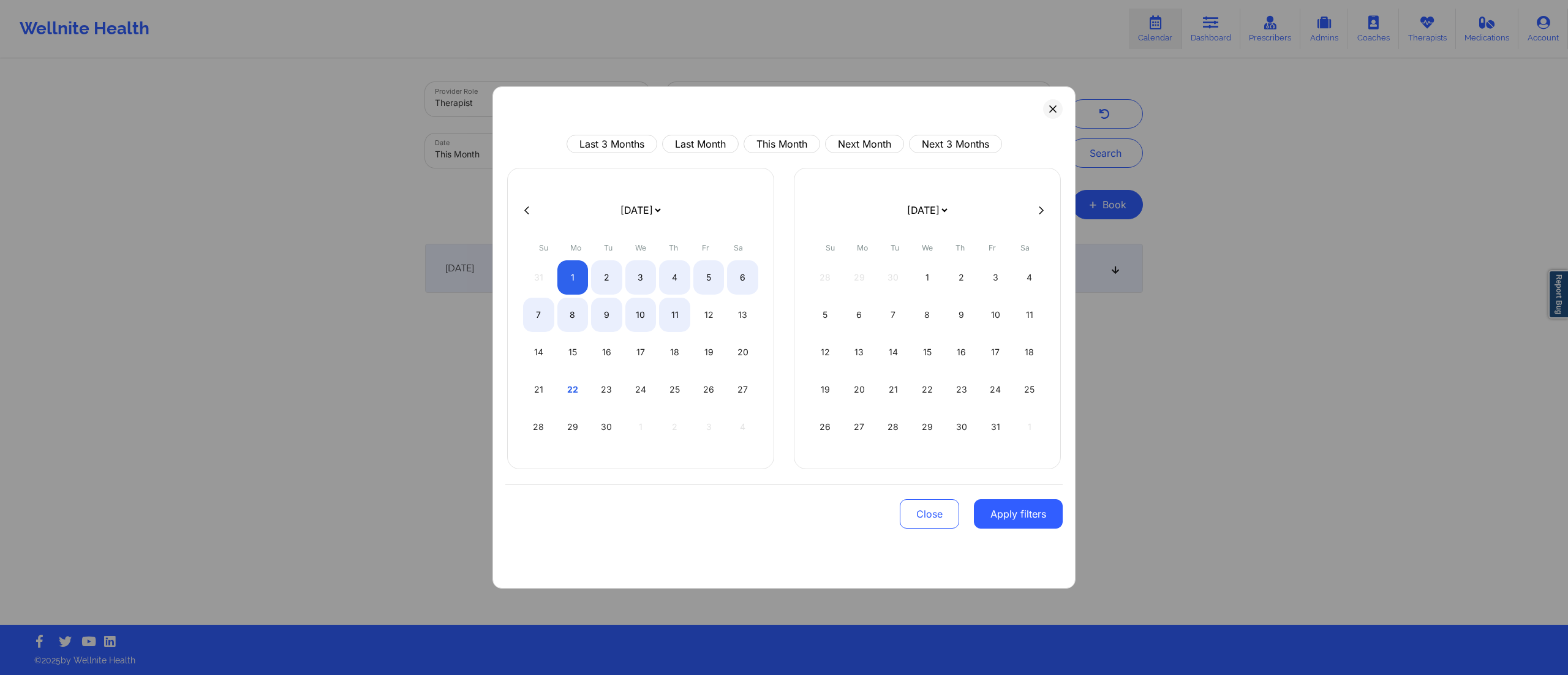
select select "2025-9"
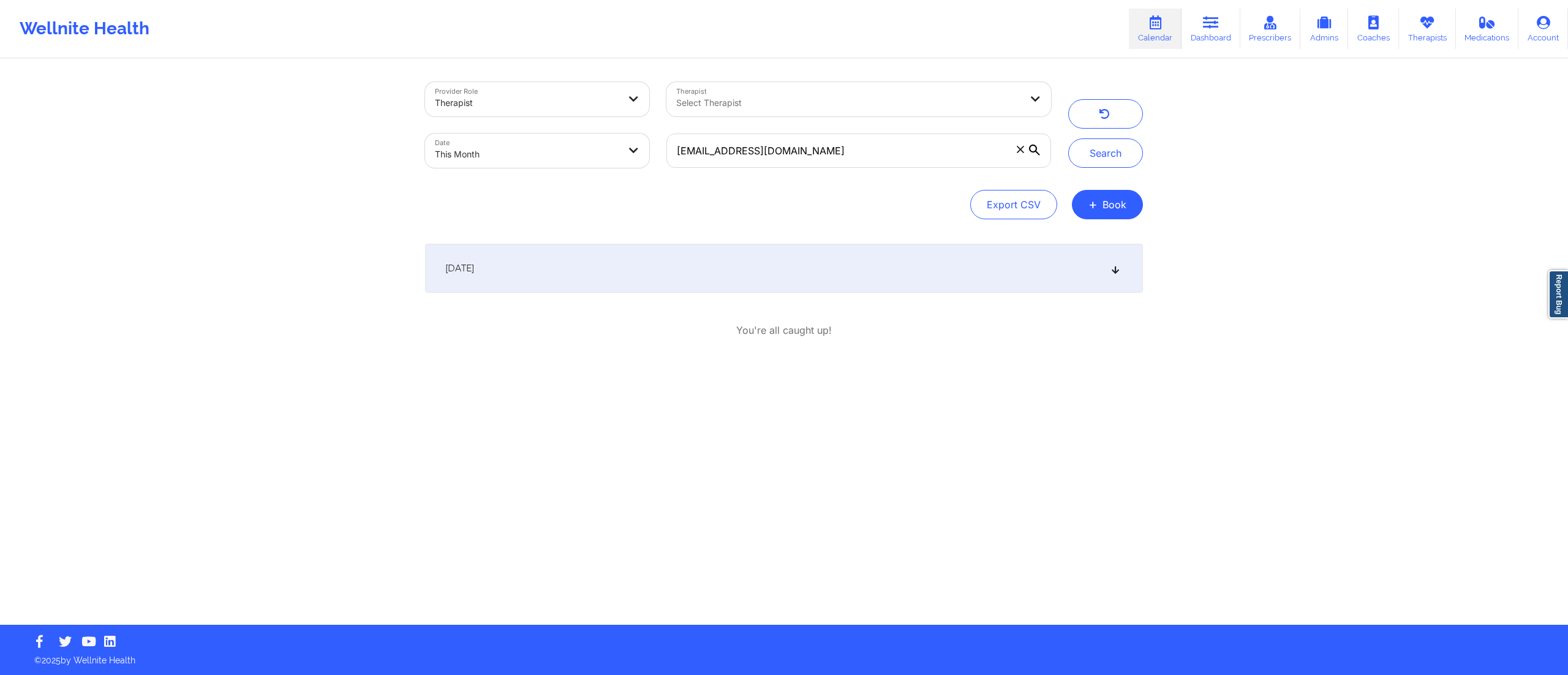
click at [702, 288] on div "[DATE]" at bounding box center [784, 268] width 718 height 49
drag, startPoint x: 796, startPoint y: 149, endPoint x: 620, endPoint y: 156, distance: 176.1
click at [620, 156] on div "Provider Role Therapist Therapist Select Therapist Date This Month joshleeb91@g…" at bounding box center [738, 125] width 643 height 103
paste input "info@nikkiruiz"
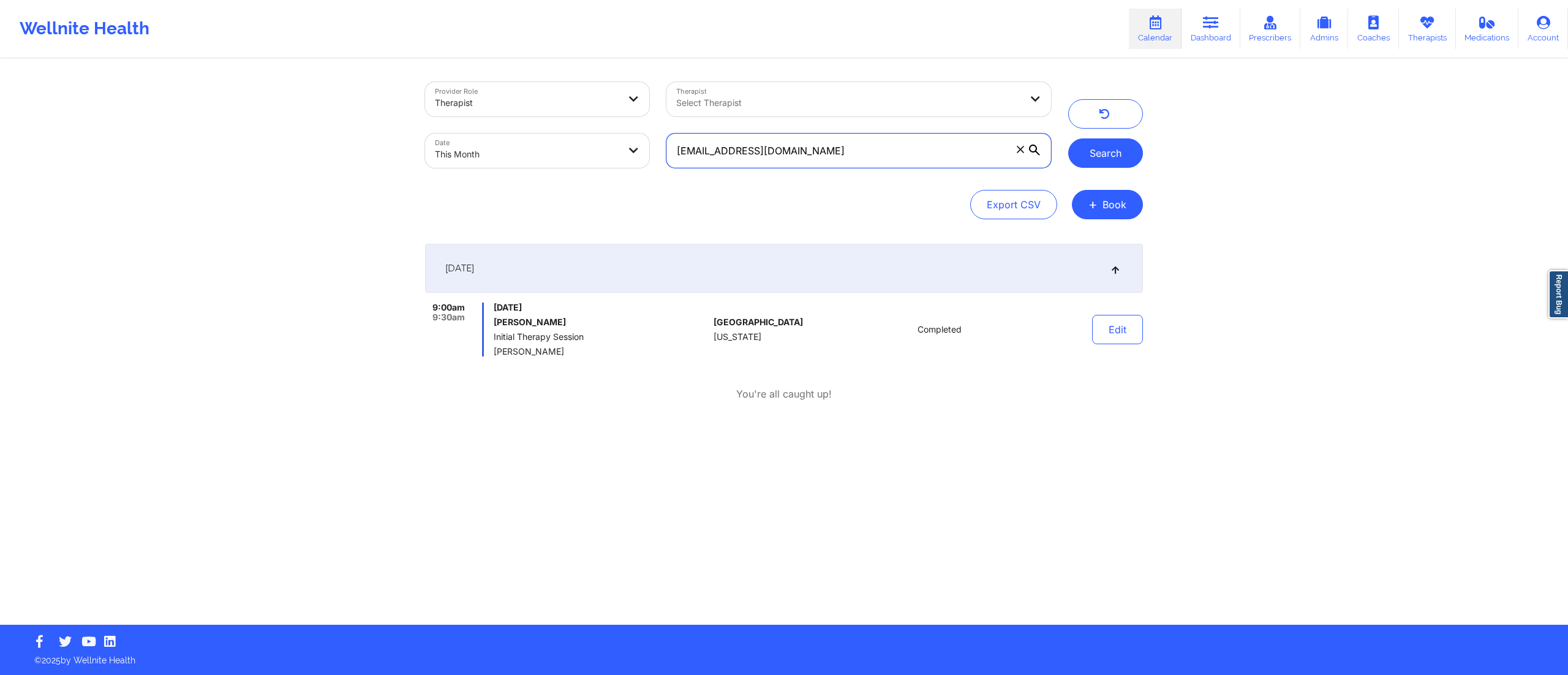
type input "info@nikkiruiz.com"
click at [1120, 159] on button "Search" at bounding box center [1106, 153] width 75 height 29
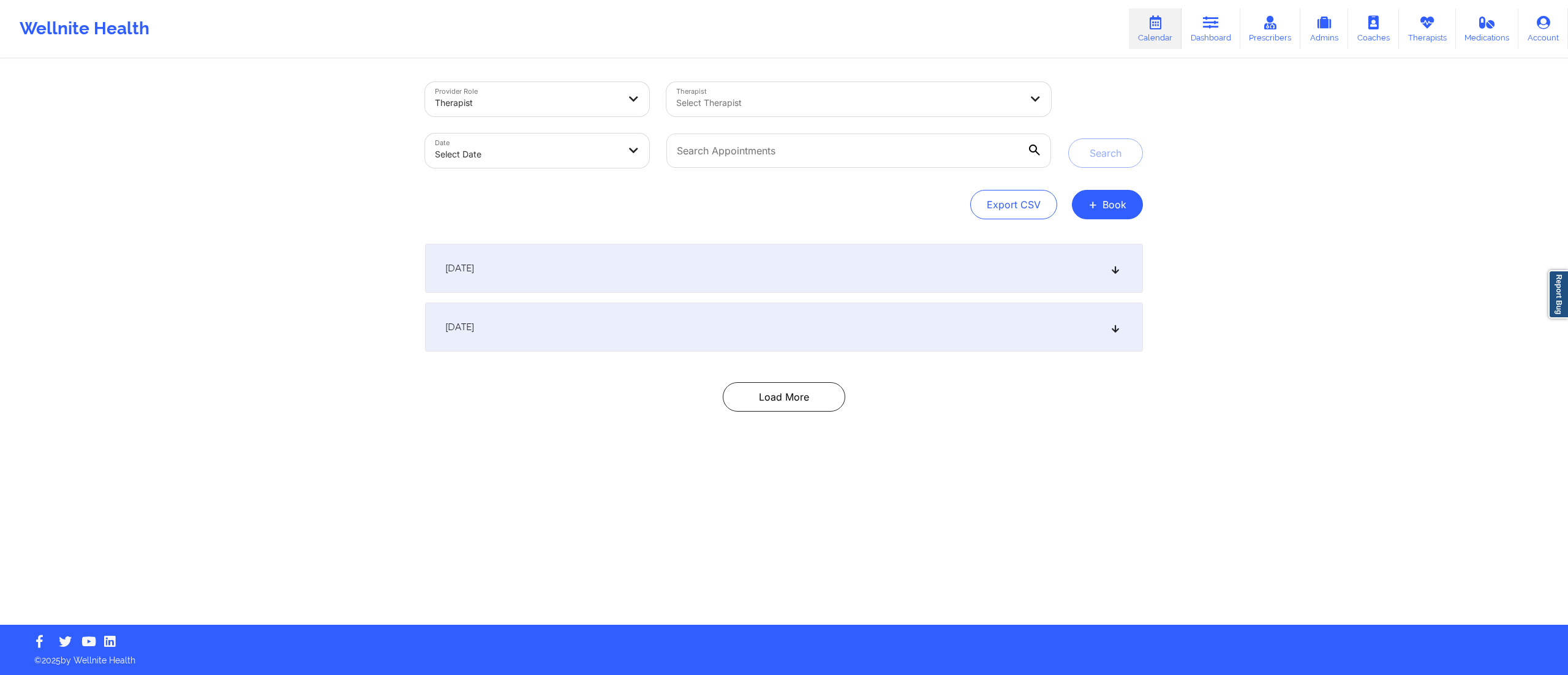
click at [537, 267] on div "[DATE]" at bounding box center [784, 268] width 718 height 49
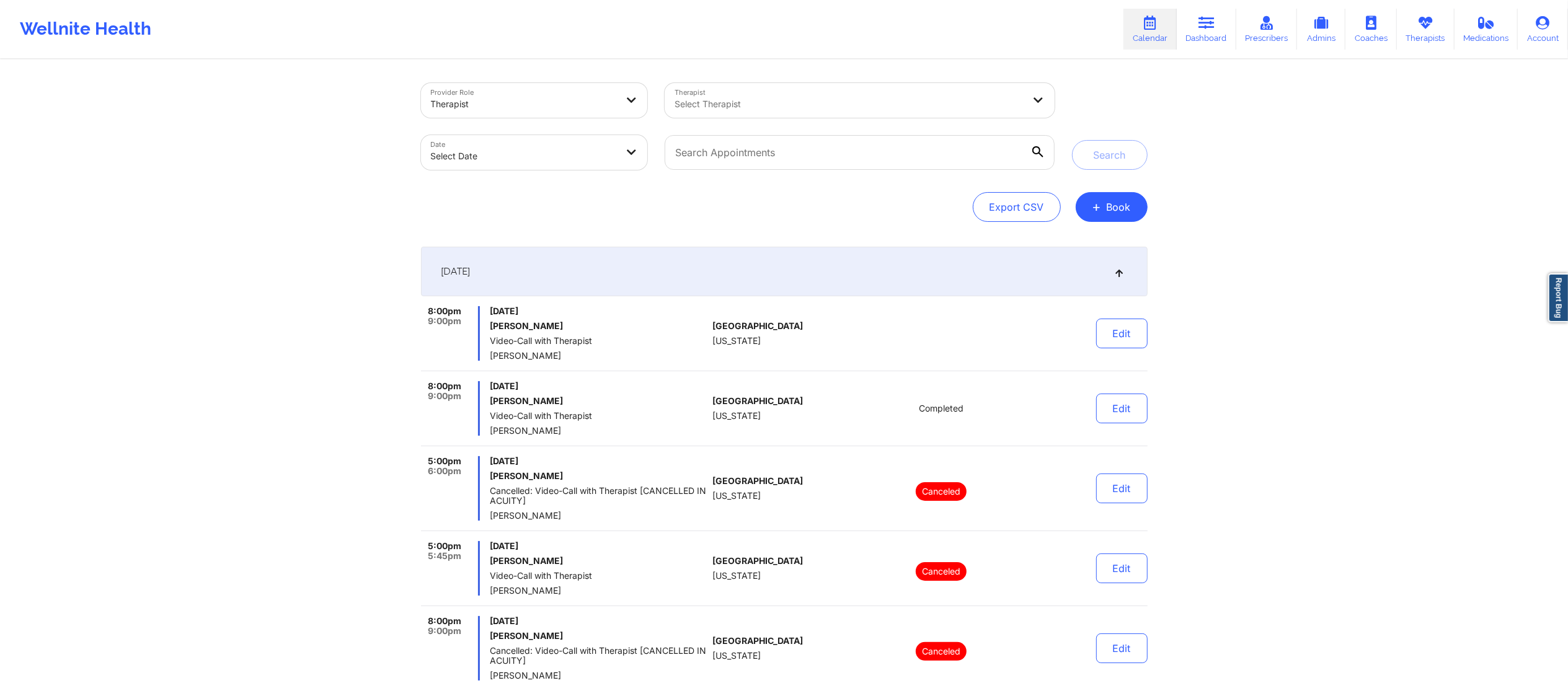
click at [544, 272] on div "[DATE]" at bounding box center [784, 272] width 727 height 50
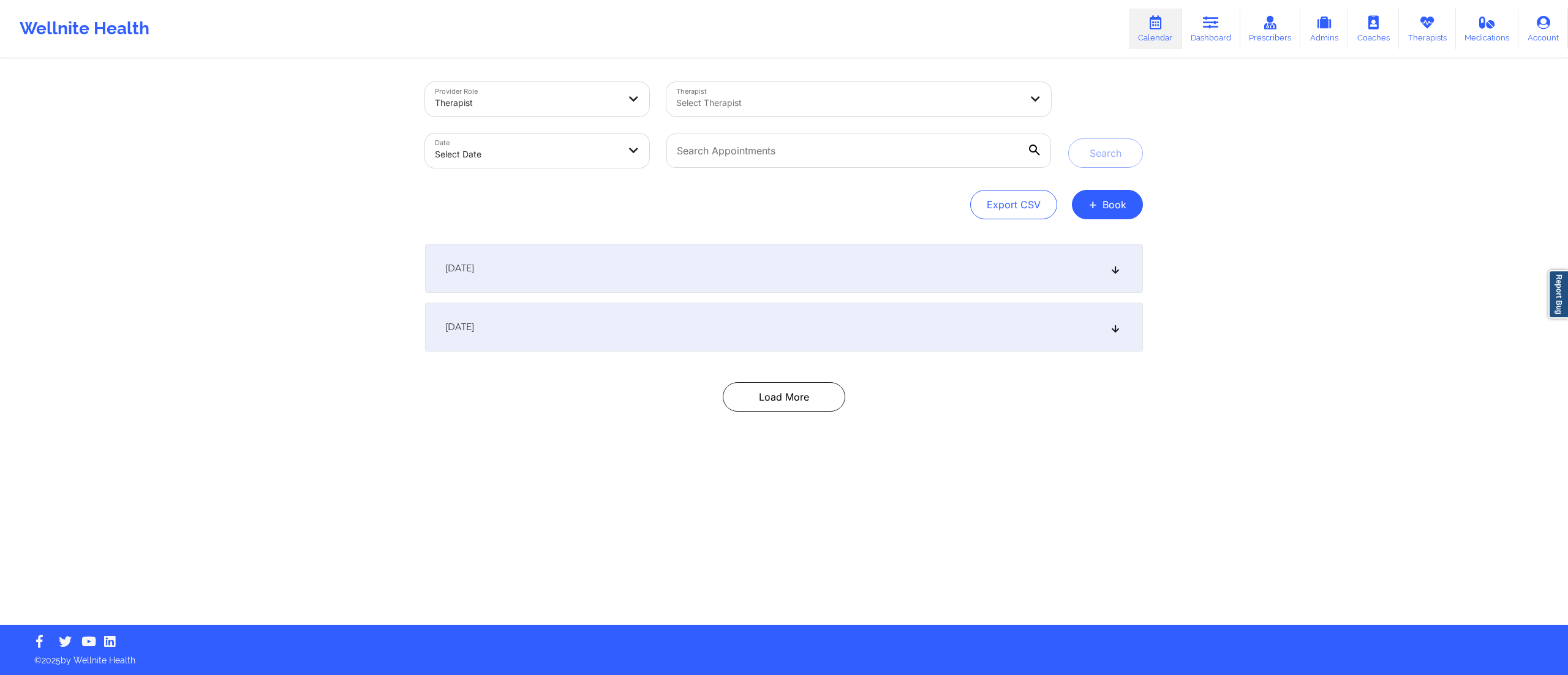
click at [549, 162] on body "Wellnite Health Calendar Dashboard Prescribers Admins Coaches Therapists Medica…" at bounding box center [784, 338] width 1568 height 675
select select "2025-8"
select select "2025-9"
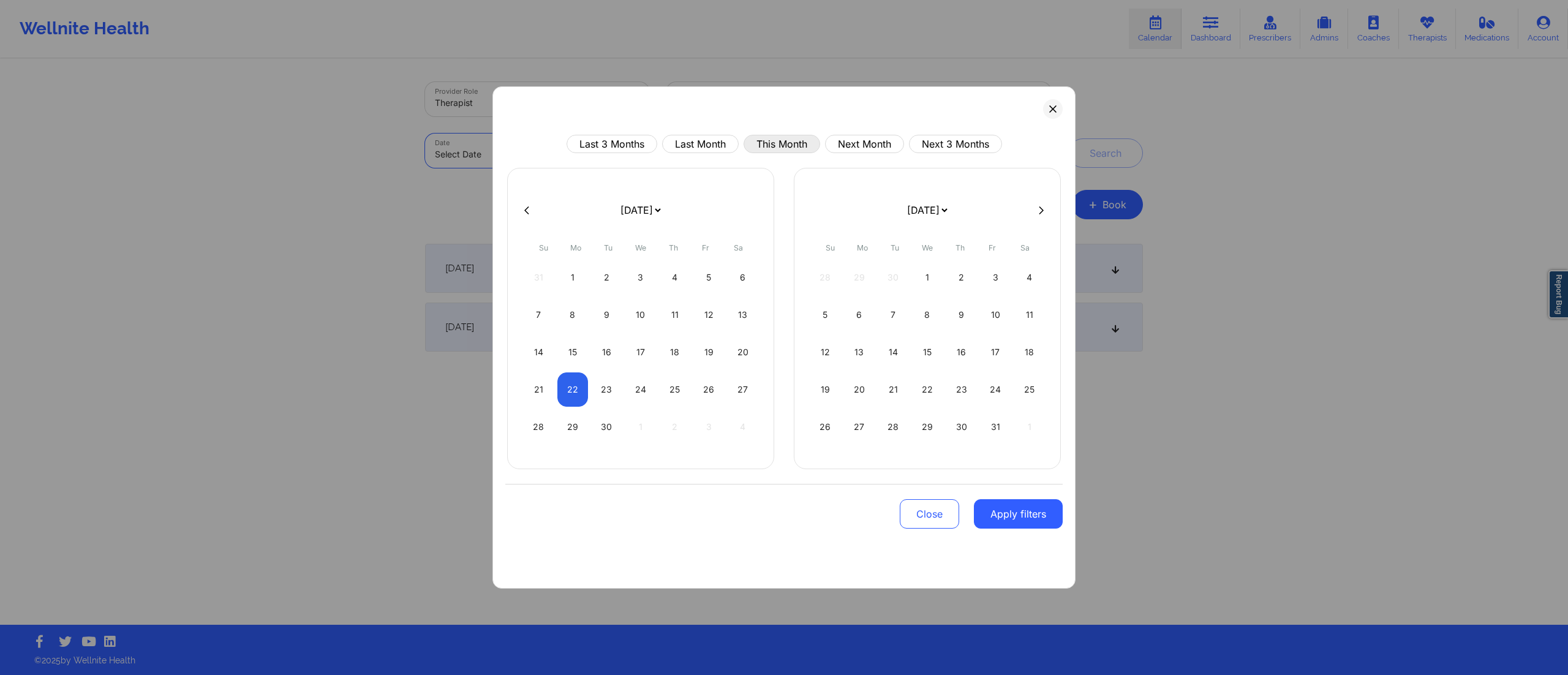
click at [780, 144] on button "This Month" at bounding box center [781, 143] width 76 height 18
select select "2025-8"
select select "2025-9"
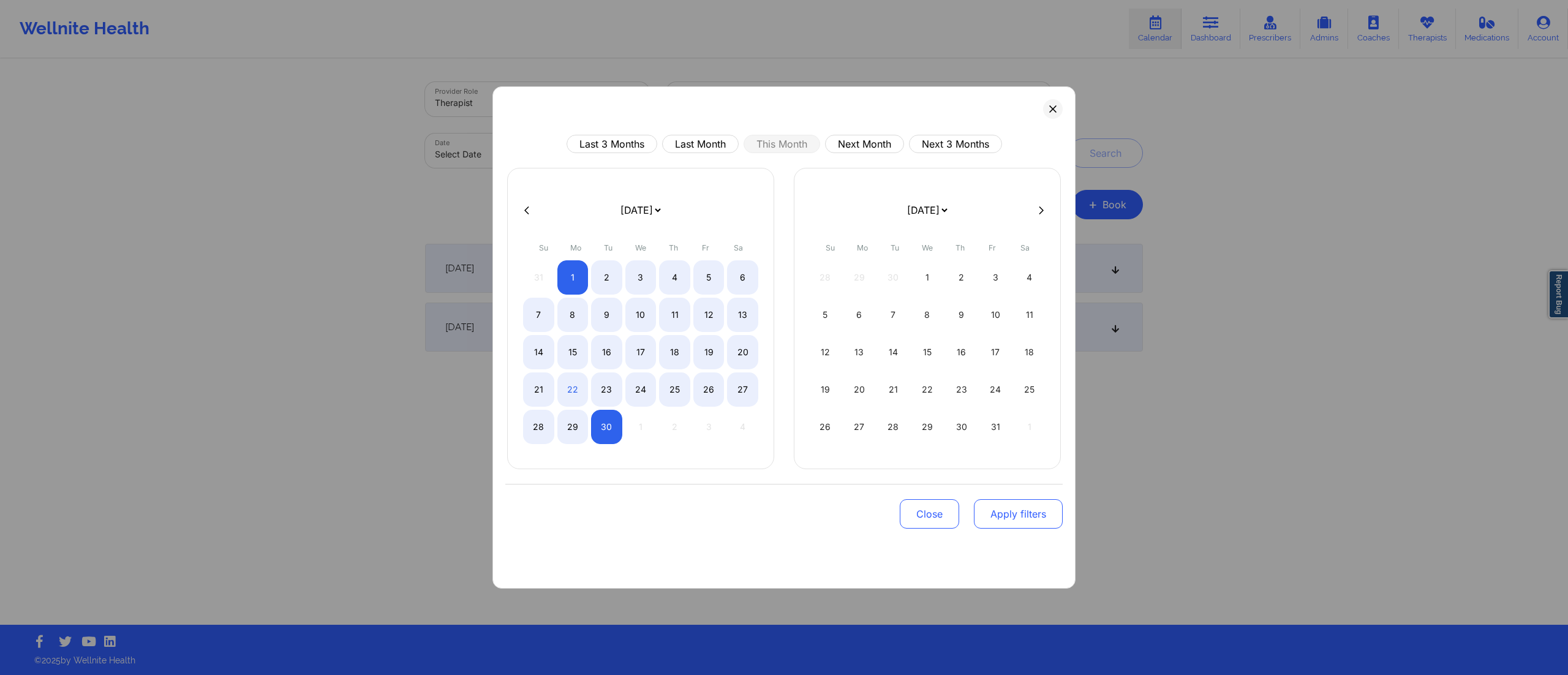
click at [1012, 520] on button "Apply filters" at bounding box center [1018, 514] width 89 height 29
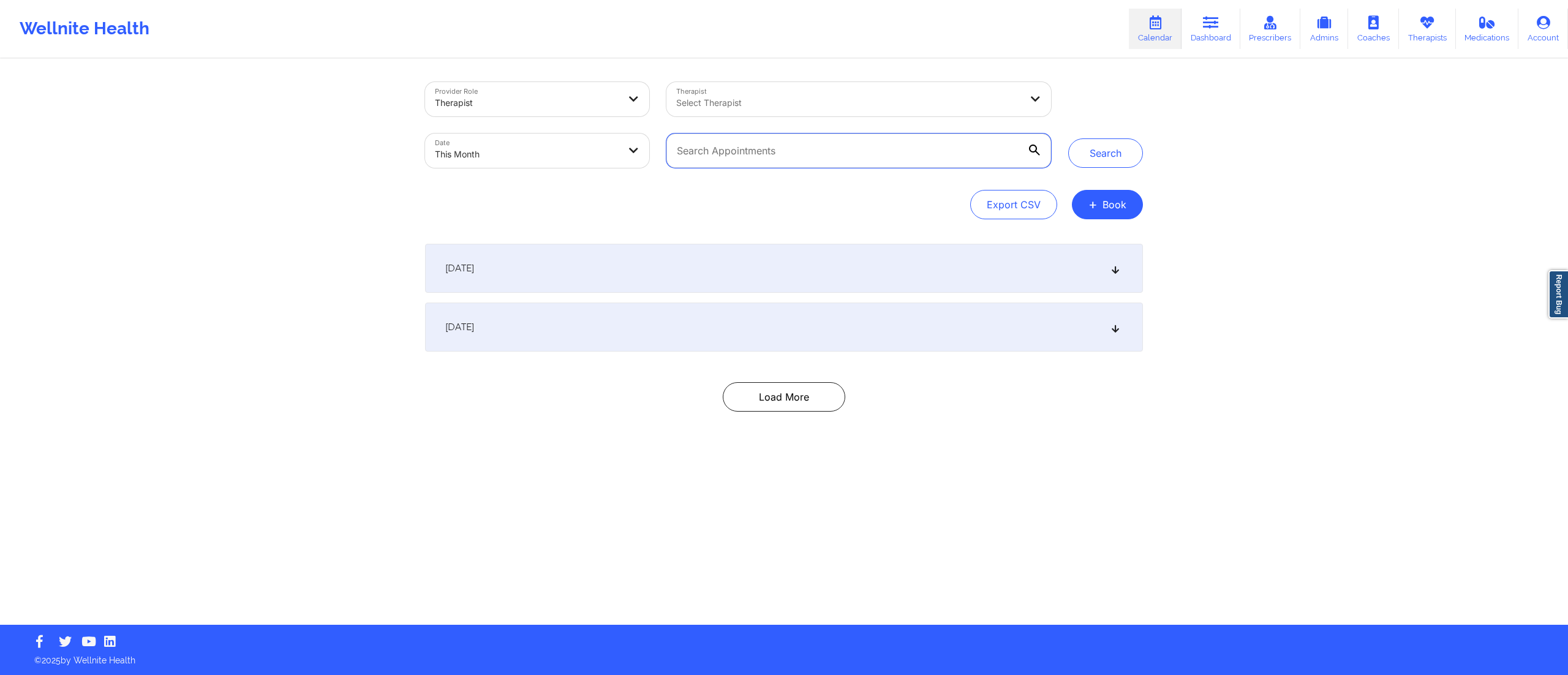
click at [820, 166] on input "text" at bounding box center [859, 151] width 384 height 35
paste input "info@nikkiruiz.com"
click at [1096, 156] on button "Search" at bounding box center [1106, 153] width 75 height 29
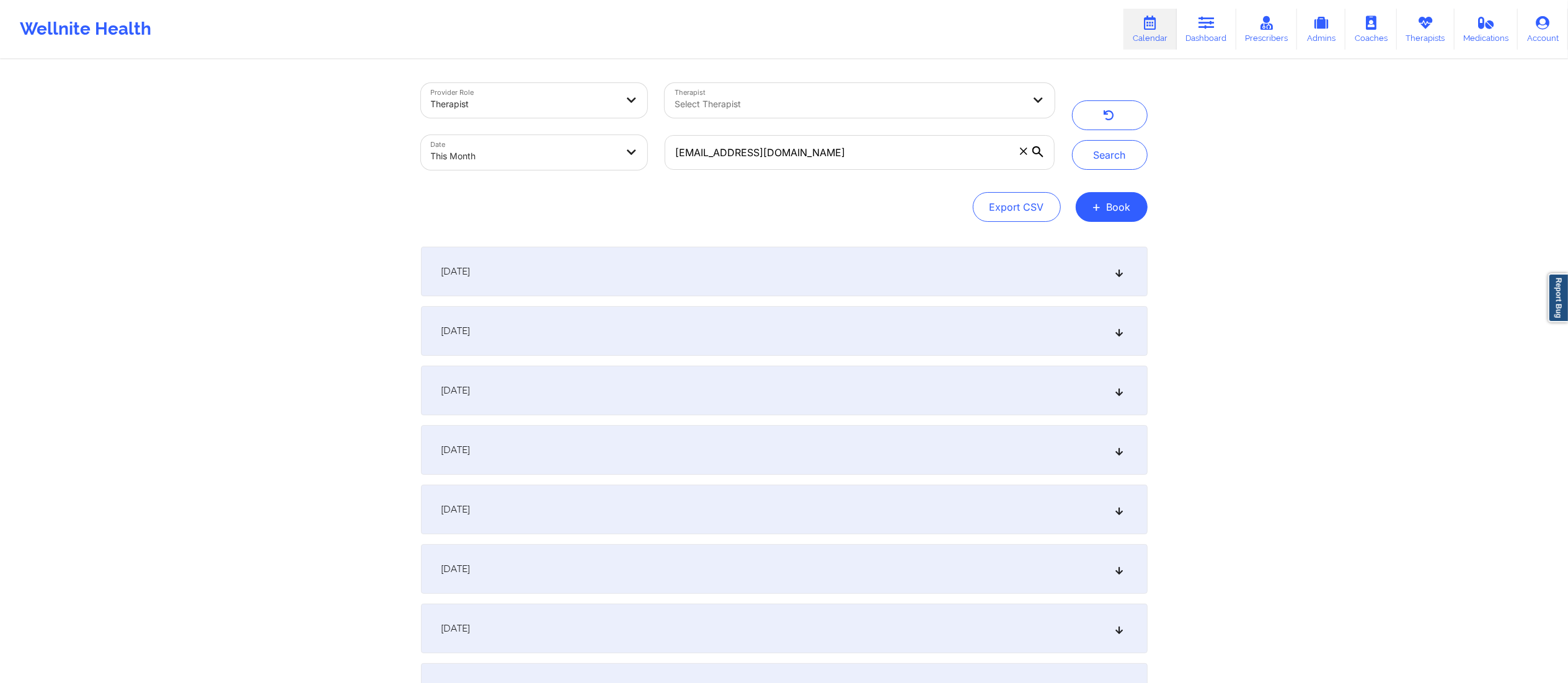
click at [598, 289] on div "September 1, 2025" at bounding box center [784, 272] width 727 height 50
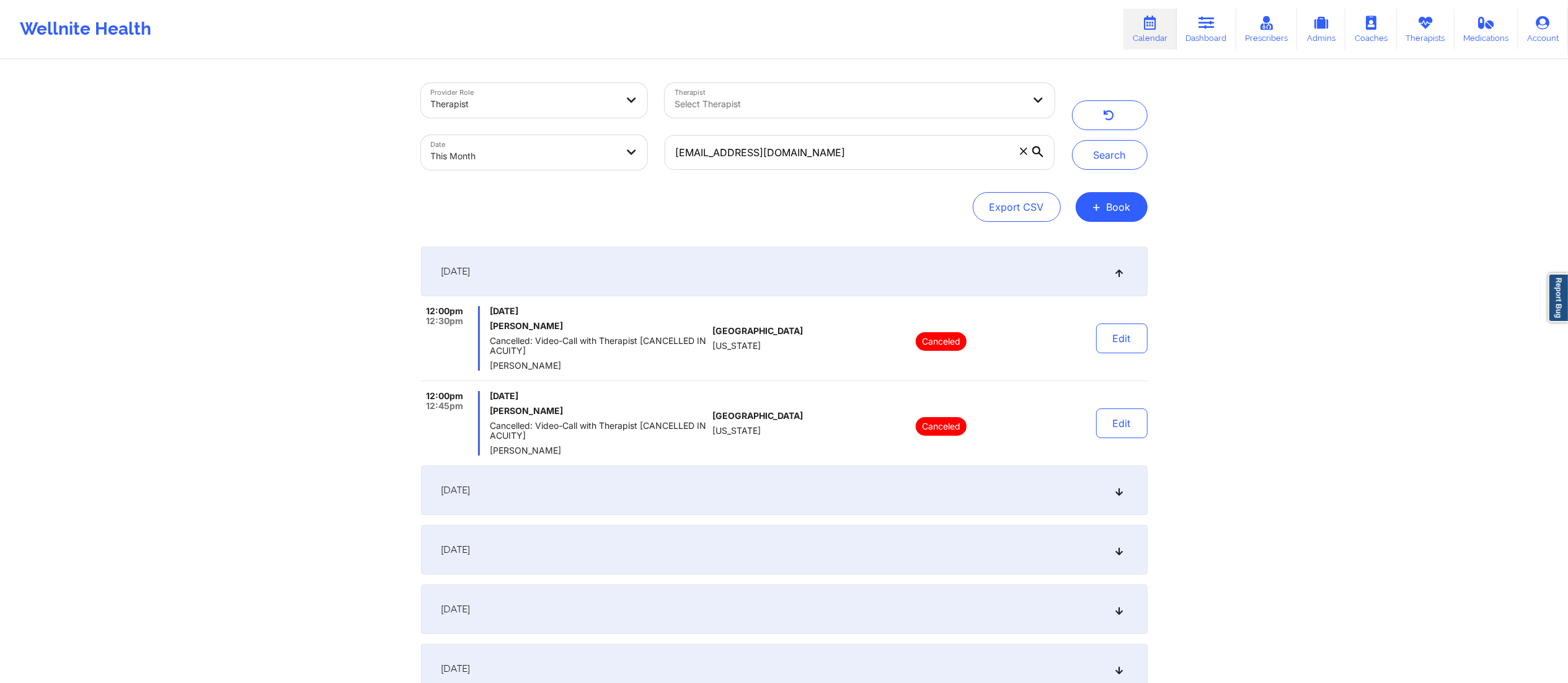
click at [613, 269] on div "September 1, 2025" at bounding box center [784, 272] width 727 height 50
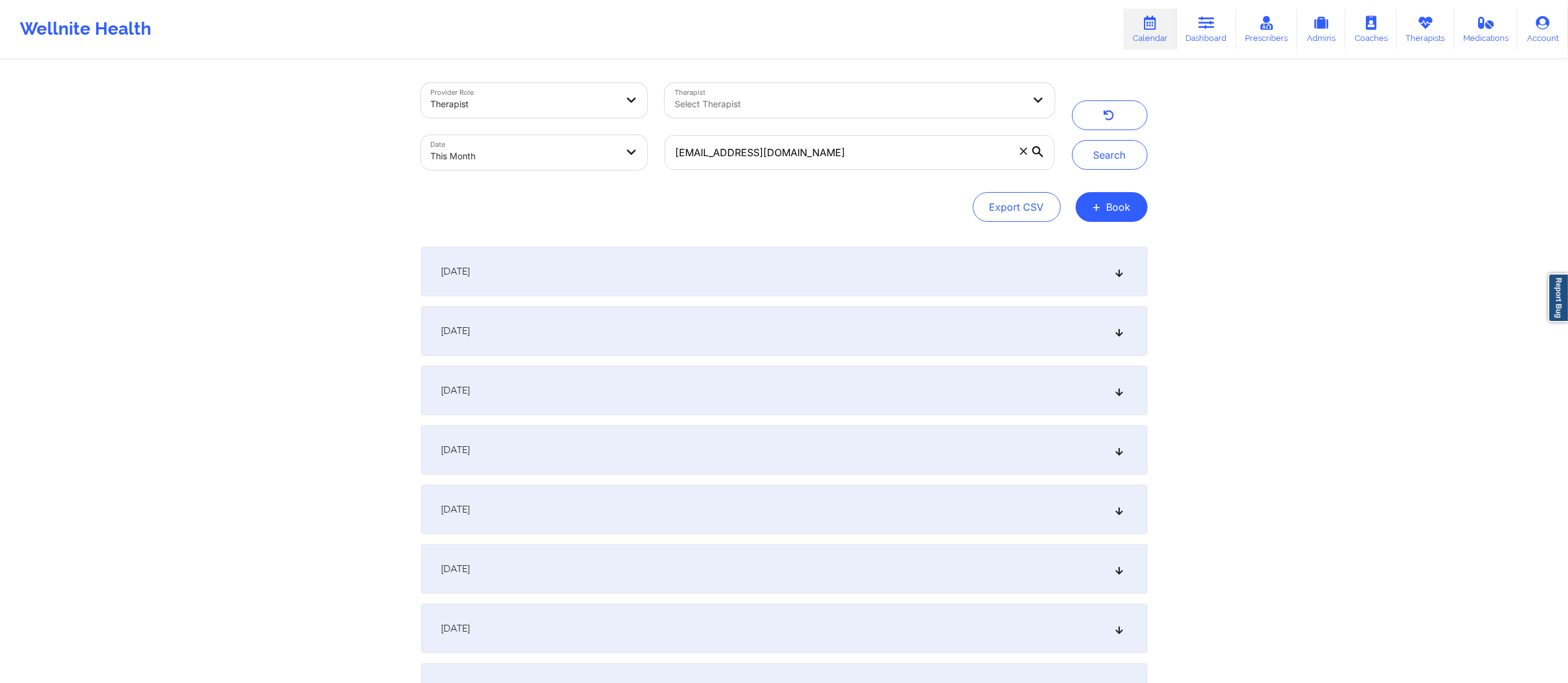
click at [577, 329] on div "September 2, 2025" at bounding box center [784, 331] width 727 height 50
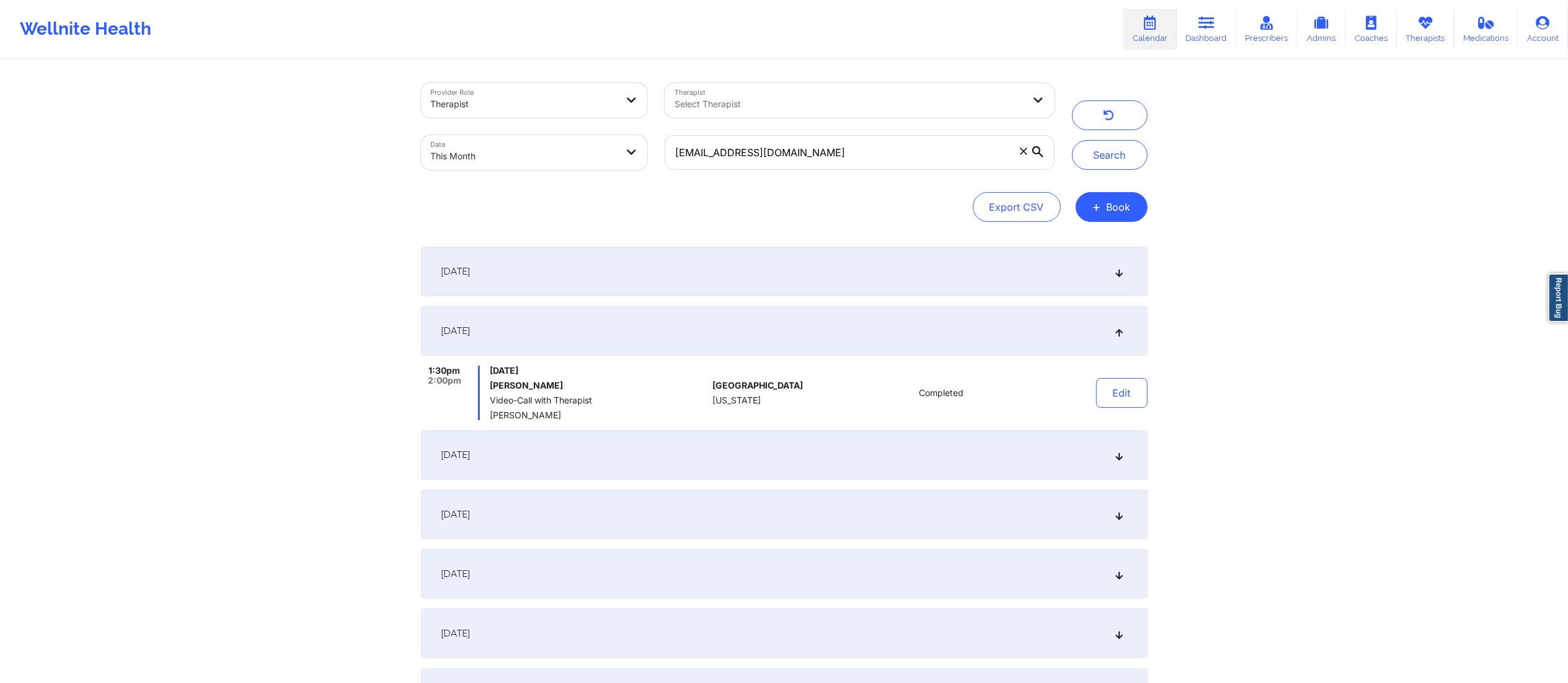
click at [623, 330] on div "September 2, 2025" at bounding box center [784, 331] width 727 height 50
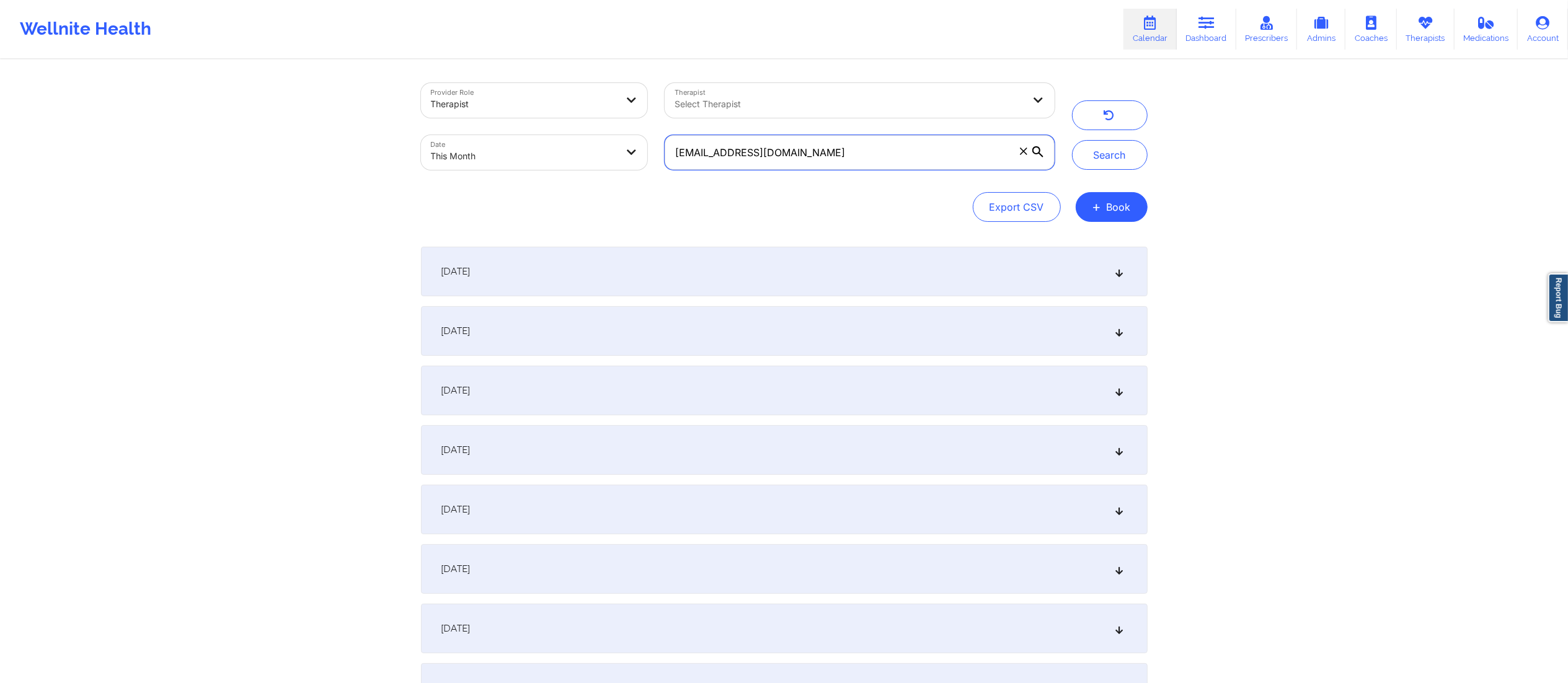
drag, startPoint x: 811, startPoint y: 153, endPoint x: 628, endPoint y: 154, distance: 183.0
click at [628, 154] on div "Provider Role Therapist Therapist Select Therapist Date This Month info@nikkiru…" at bounding box center [737, 126] width 651 height 104
paste input "smithshatema3@gmail"
click at [1106, 158] on button "Search" at bounding box center [1110, 155] width 76 height 30
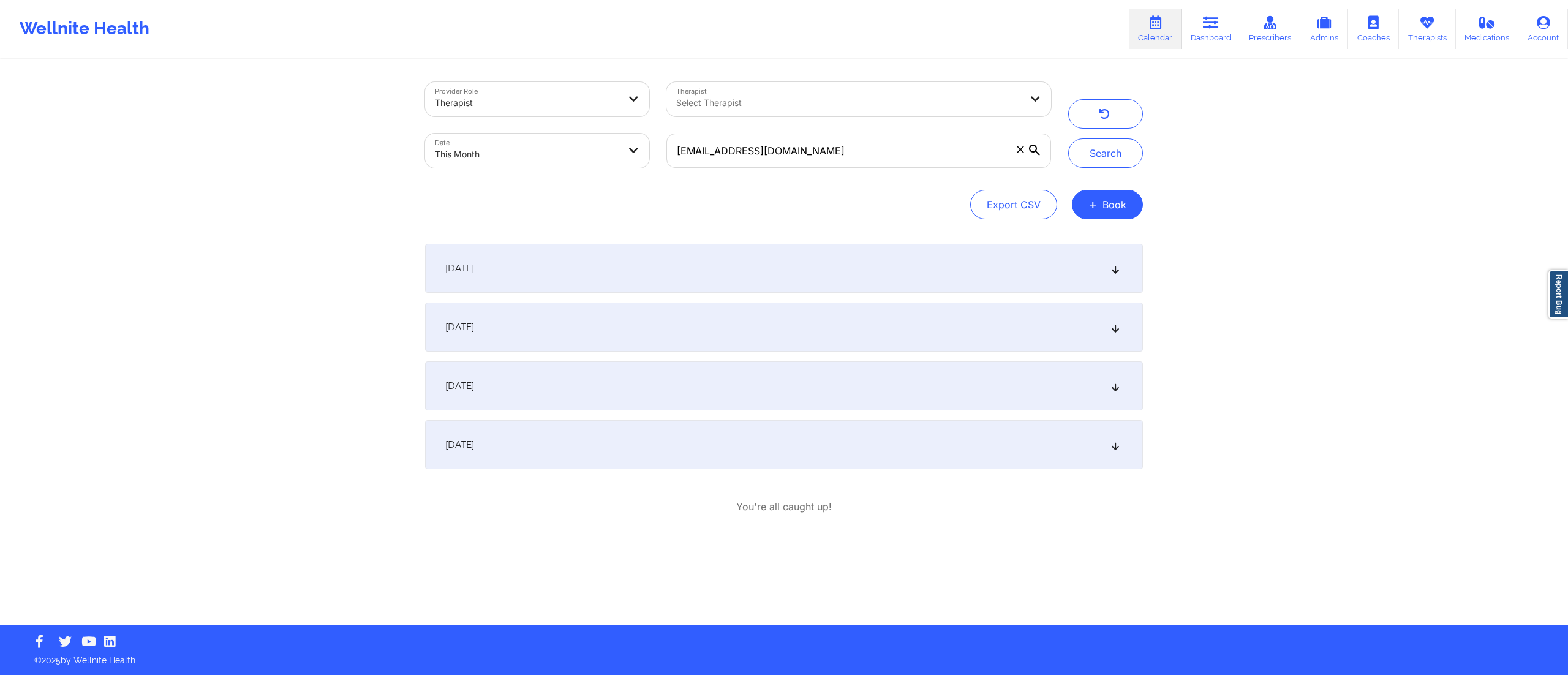
click at [565, 268] on div "September 2, 2025" at bounding box center [784, 268] width 718 height 49
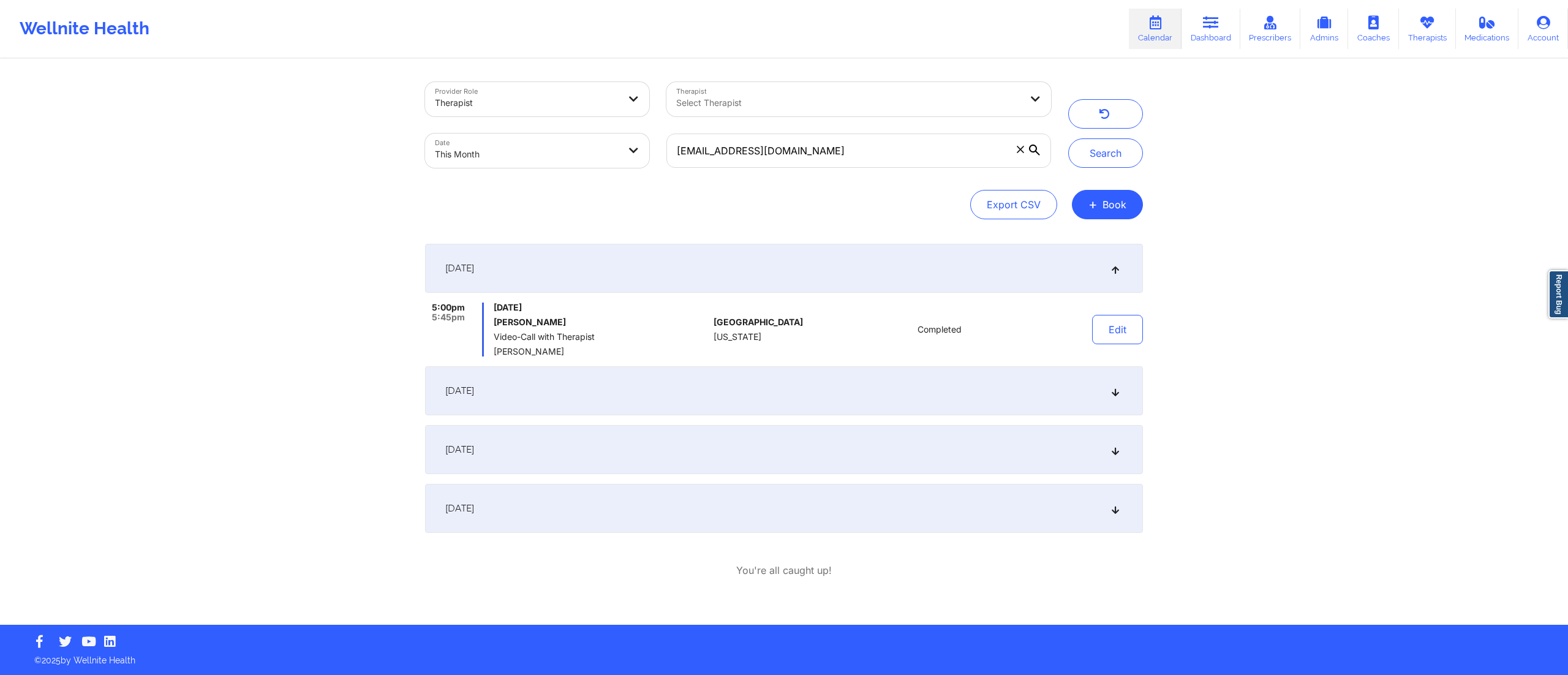
click at [674, 274] on div "September 2, 2025" at bounding box center [784, 268] width 718 height 49
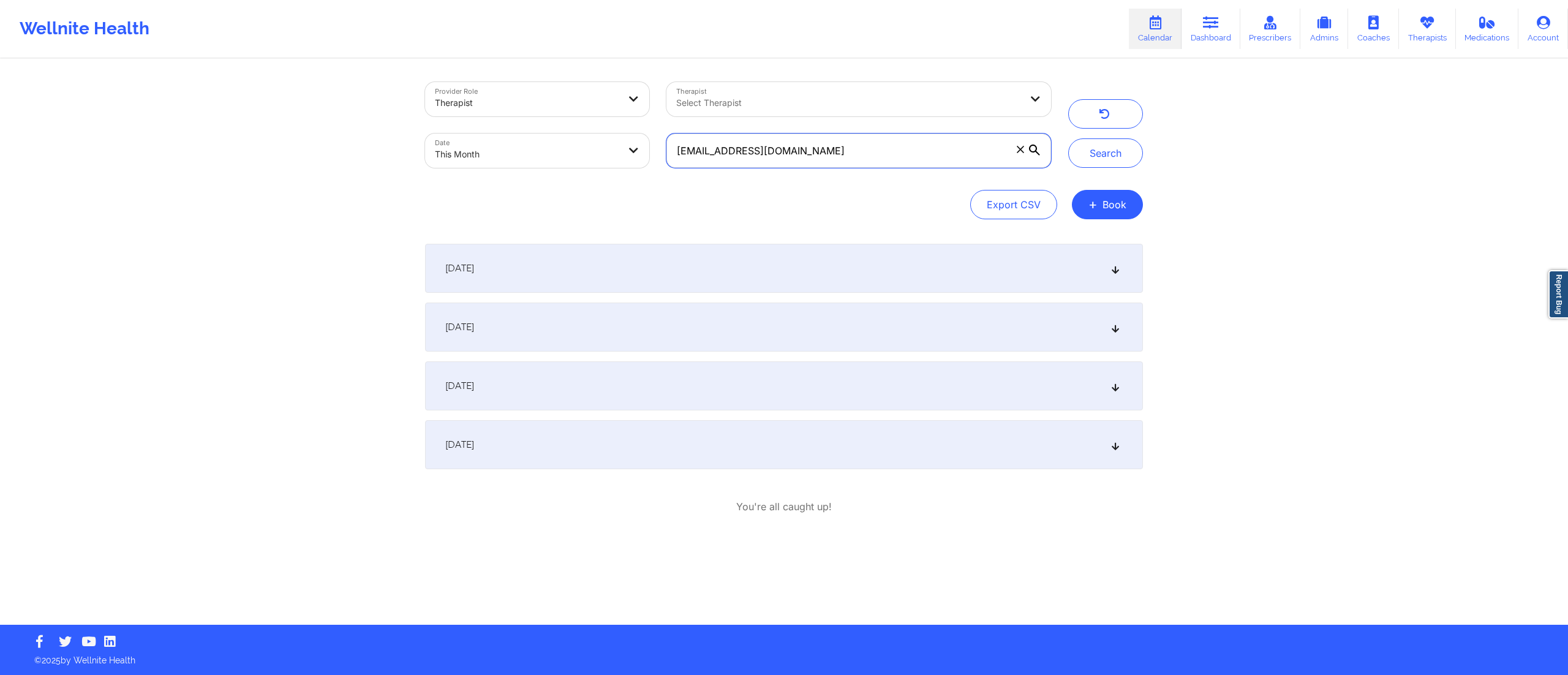
drag, startPoint x: 801, startPoint y: 141, endPoint x: 672, endPoint y: 141, distance: 129.0
click at [672, 141] on input "smithshatema3@gmail.com" at bounding box center [859, 151] width 384 height 35
paste input "lau.jamison"
click at [1114, 158] on button "Search" at bounding box center [1106, 153] width 75 height 29
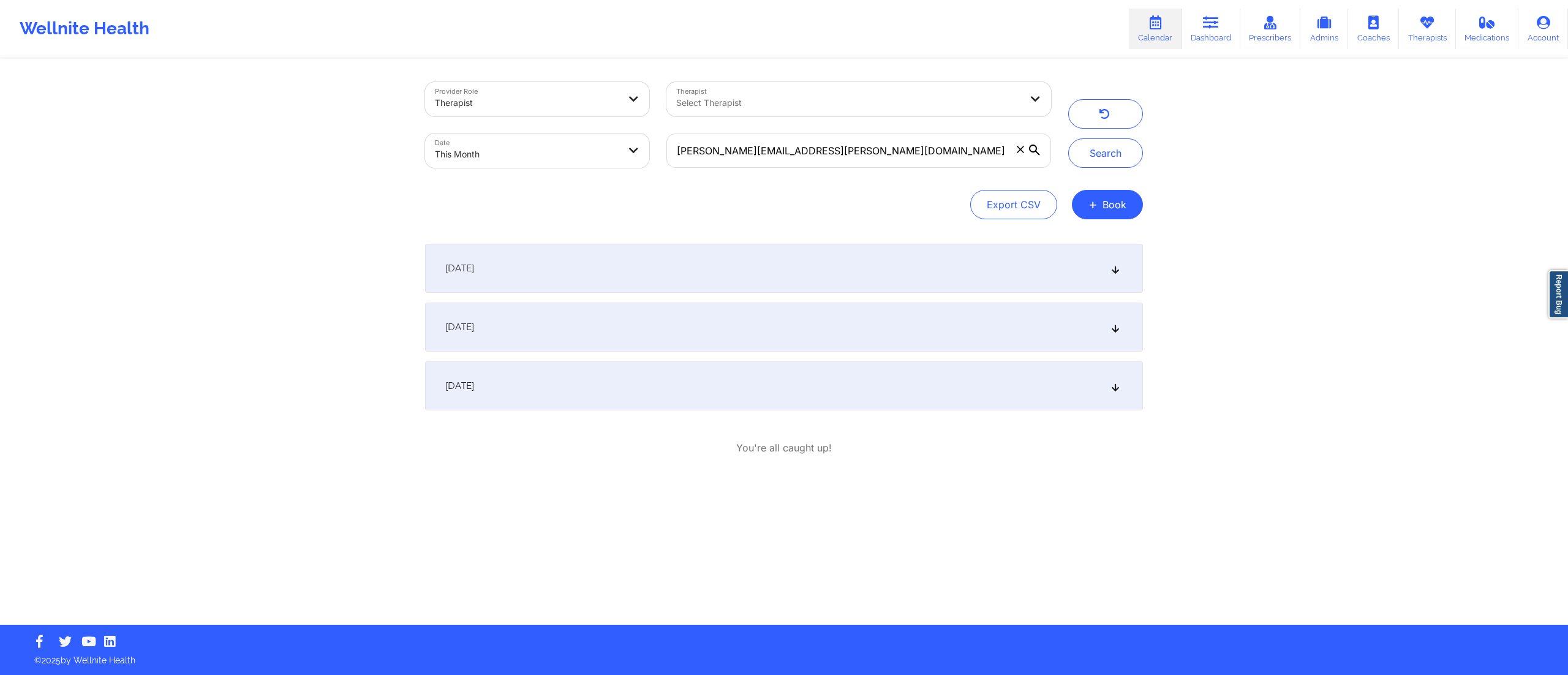
click at [760, 264] on div "September 2, 2025" at bounding box center [784, 268] width 718 height 49
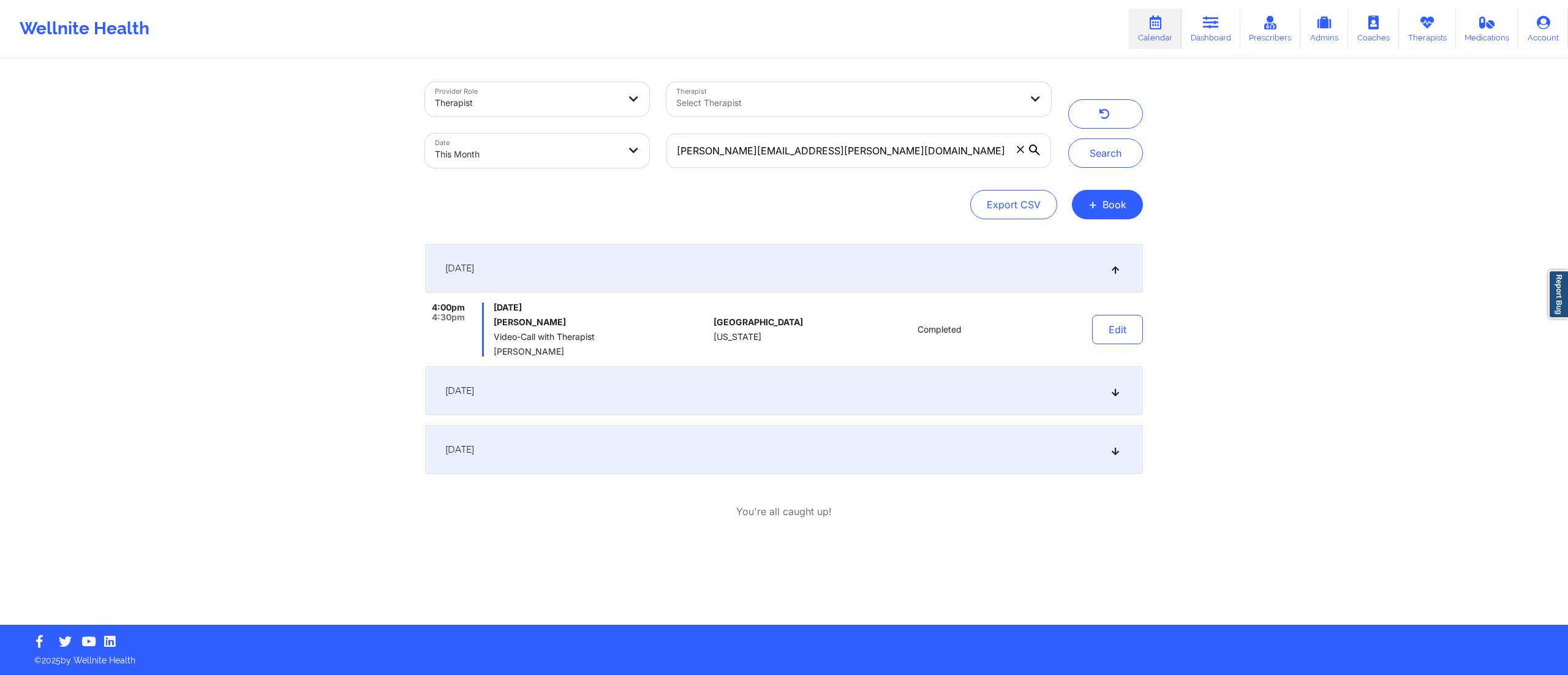
click at [737, 276] on div "September 2, 2025" at bounding box center [784, 268] width 718 height 49
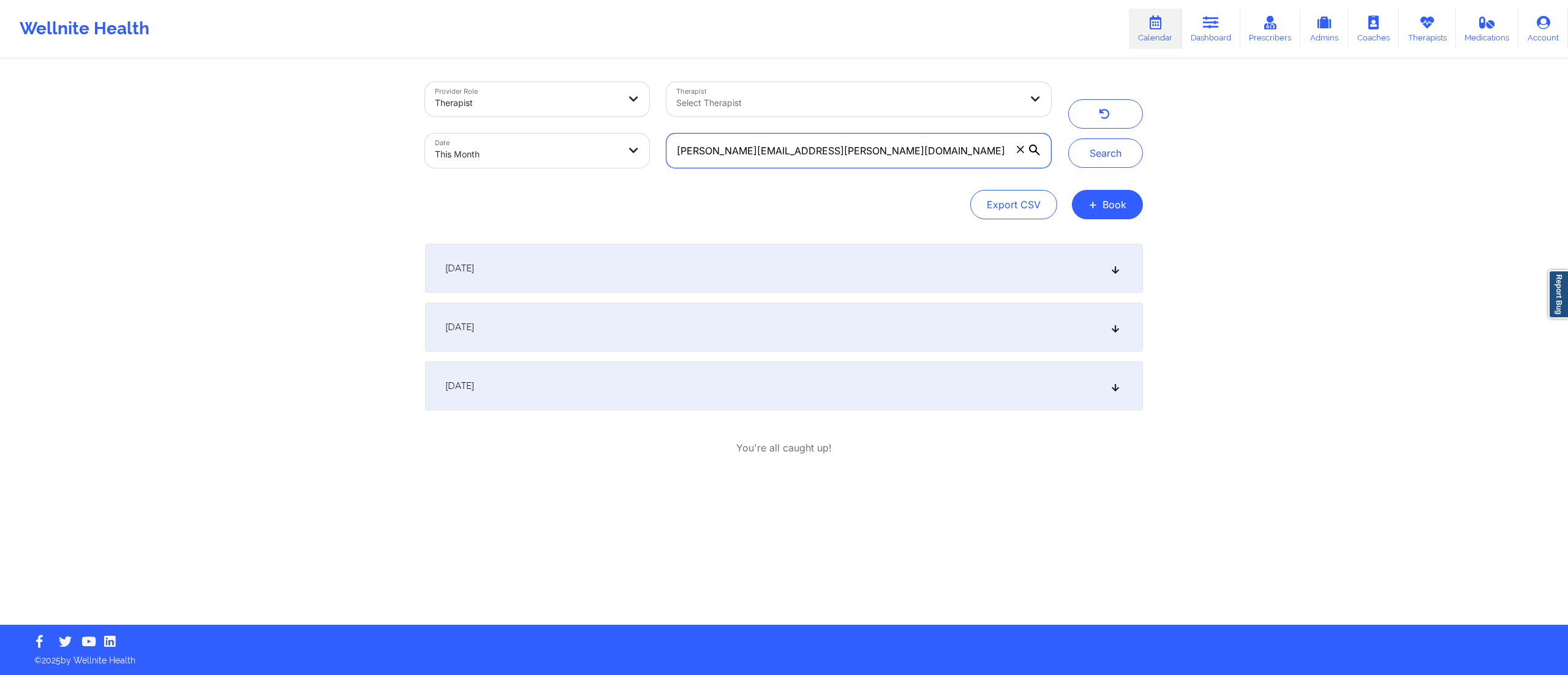
drag, startPoint x: 831, startPoint y: 149, endPoint x: 627, endPoint y: 139, distance: 204.2
click at [627, 139] on div "Provider Role Therapist Therapist Select Therapist Date This Month lau.jamison@…" at bounding box center [738, 125] width 643 height 103
paste input "sarahnicollep"
click at [1120, 146] on button "Search" at bounding box center [1106, 153] width 75 height 29
click at [753, 252] on div "September 1, 2025" at bounding box center [784, 268] width 718 height 49
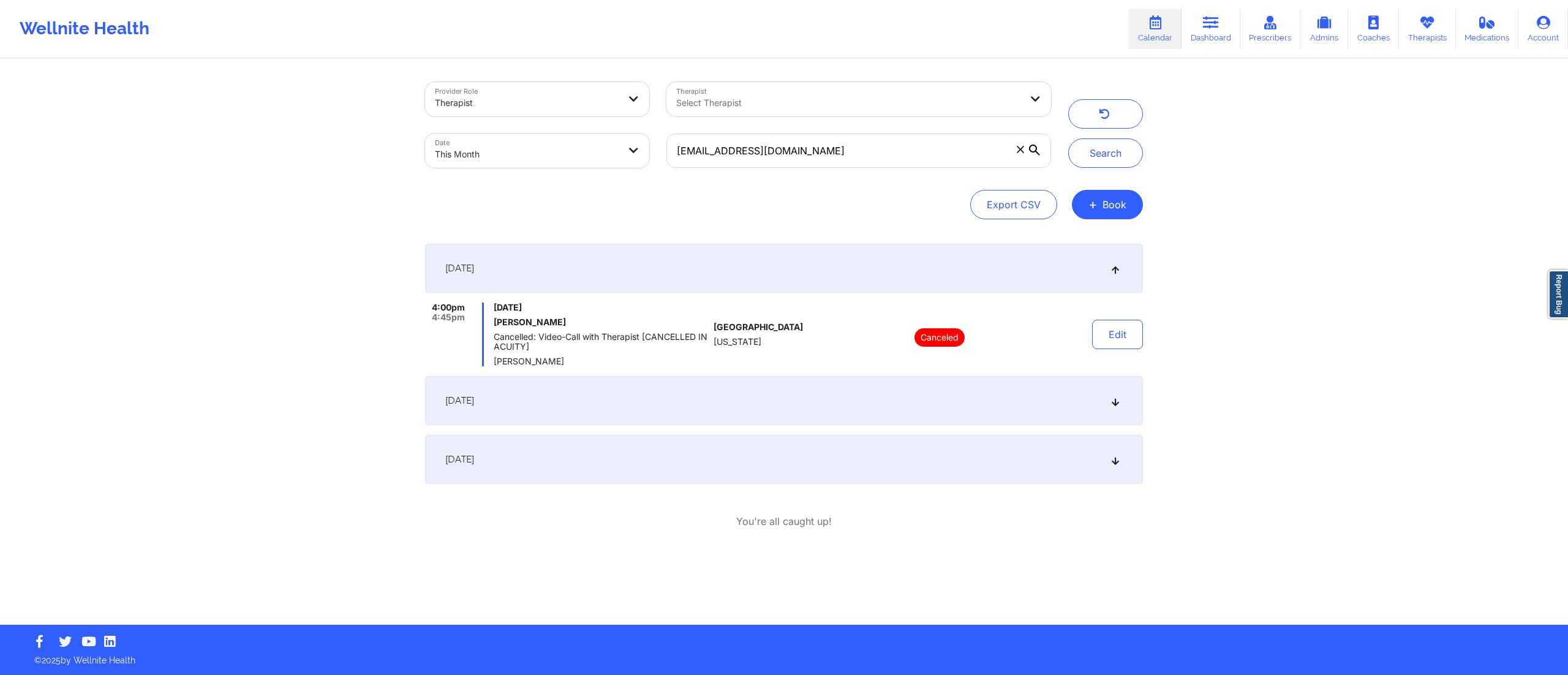
click at [657, 397] on div "September 3, 2025" at bounding box center [784, 401] width 718 height 49
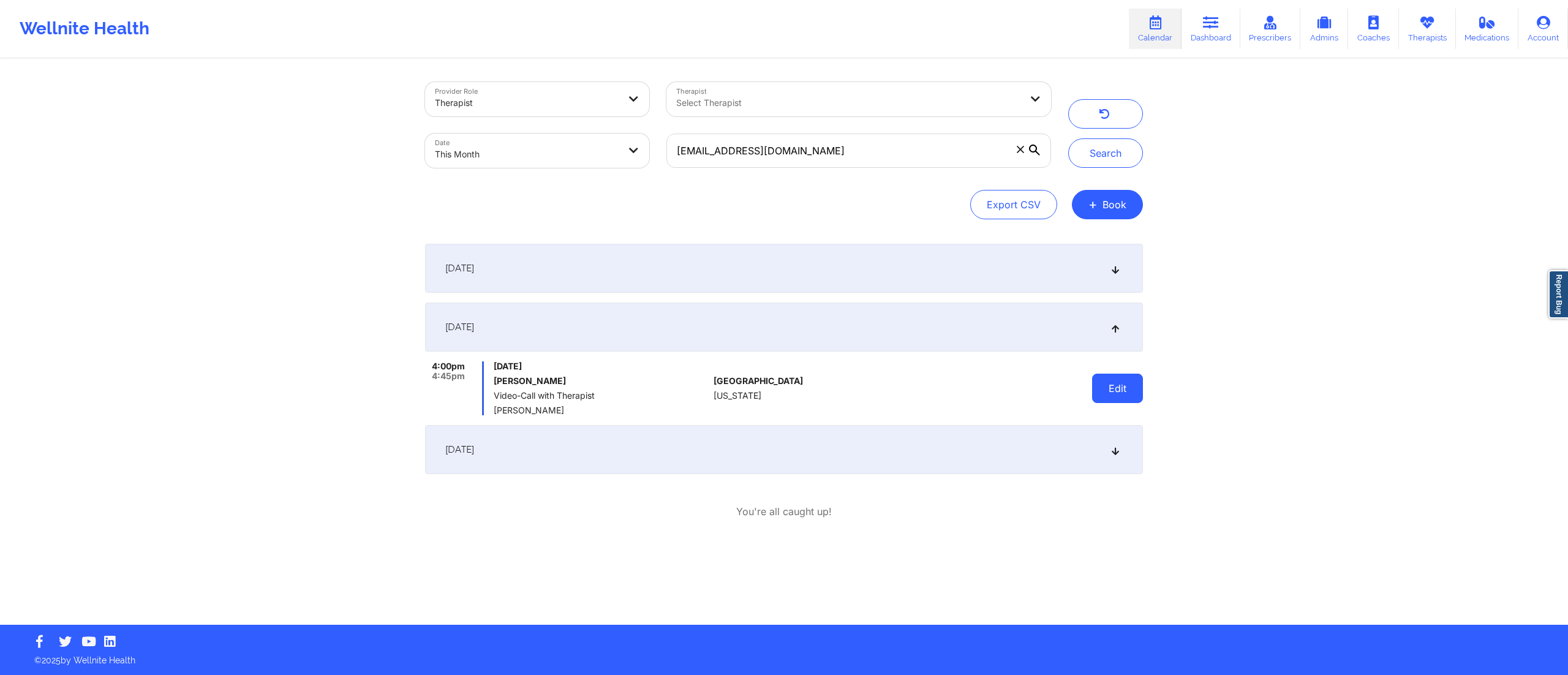
click at [1117, 391] on button "Edit" at bounding box center [1117, 388] width 51 height 29
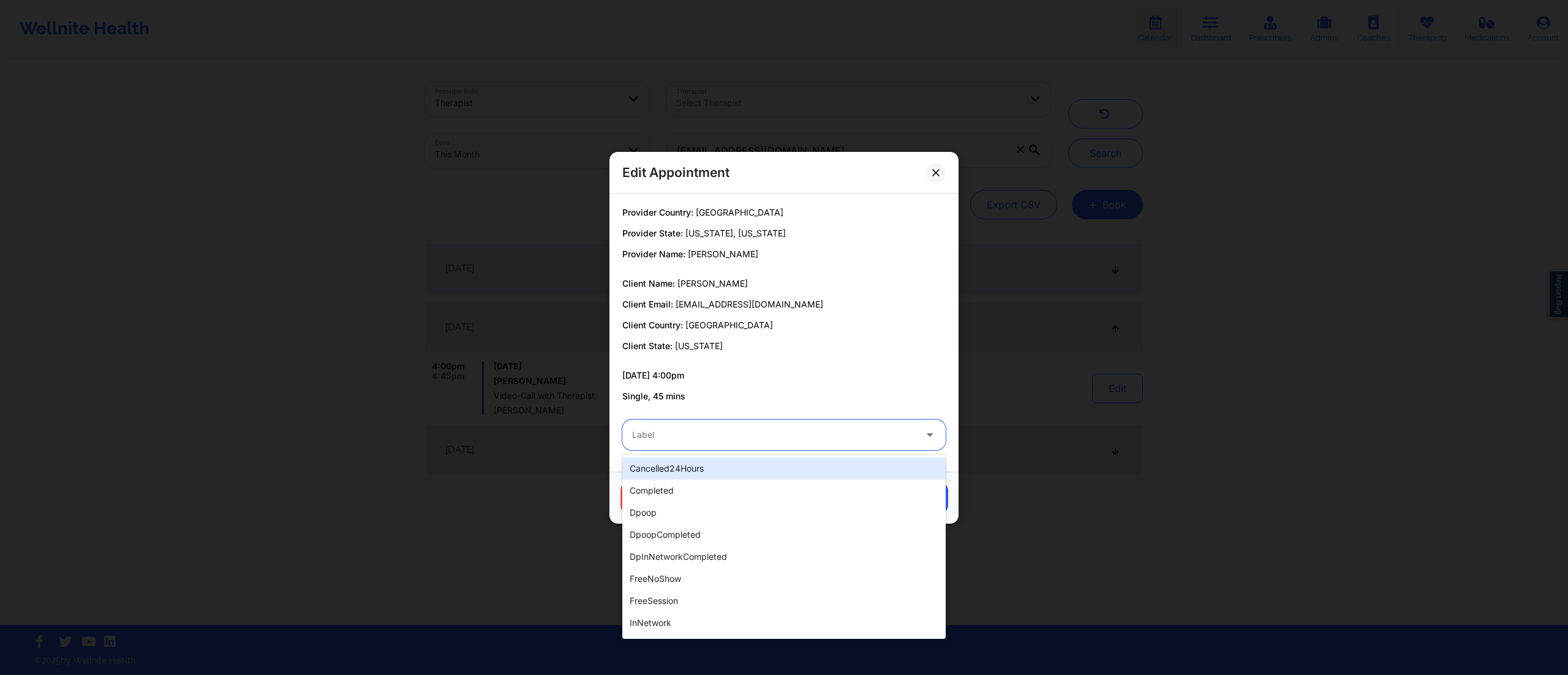
click at [709, 438] on div at bounding box center [773, 435] width 283 height 15
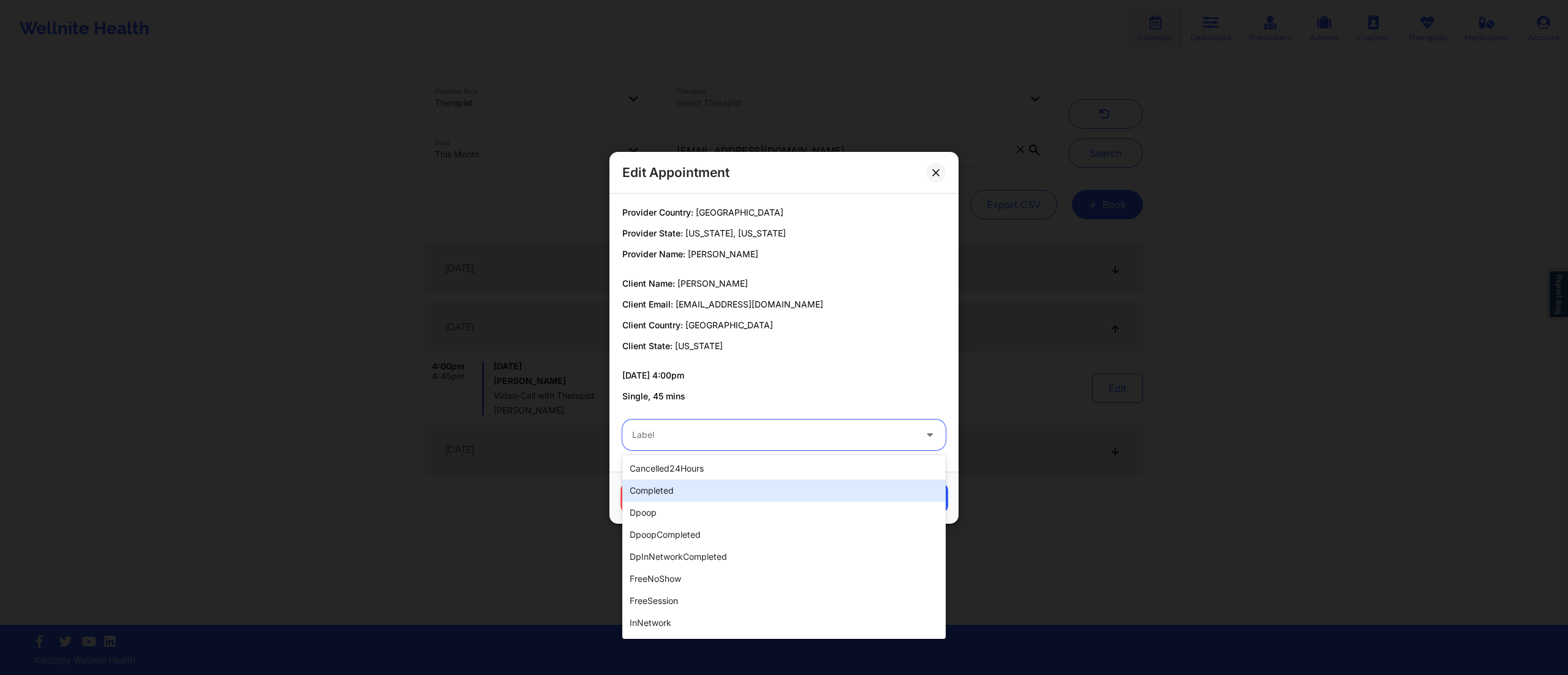
click at [689, 494] on div "completed" at bounding box center [784, 490] width 323 height 22
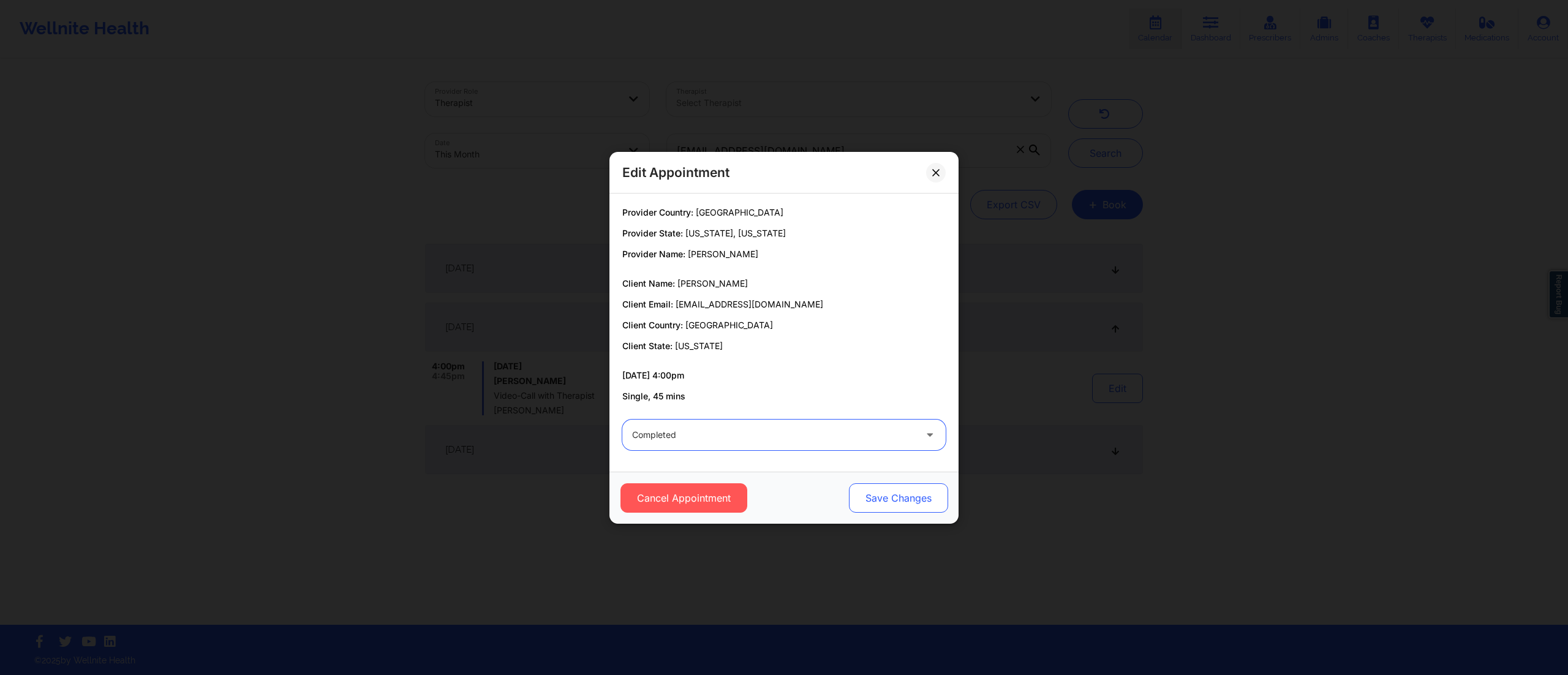
click at [885, 502] on button "Save Changes" at bounding box center [898, 498] width 99 height 29
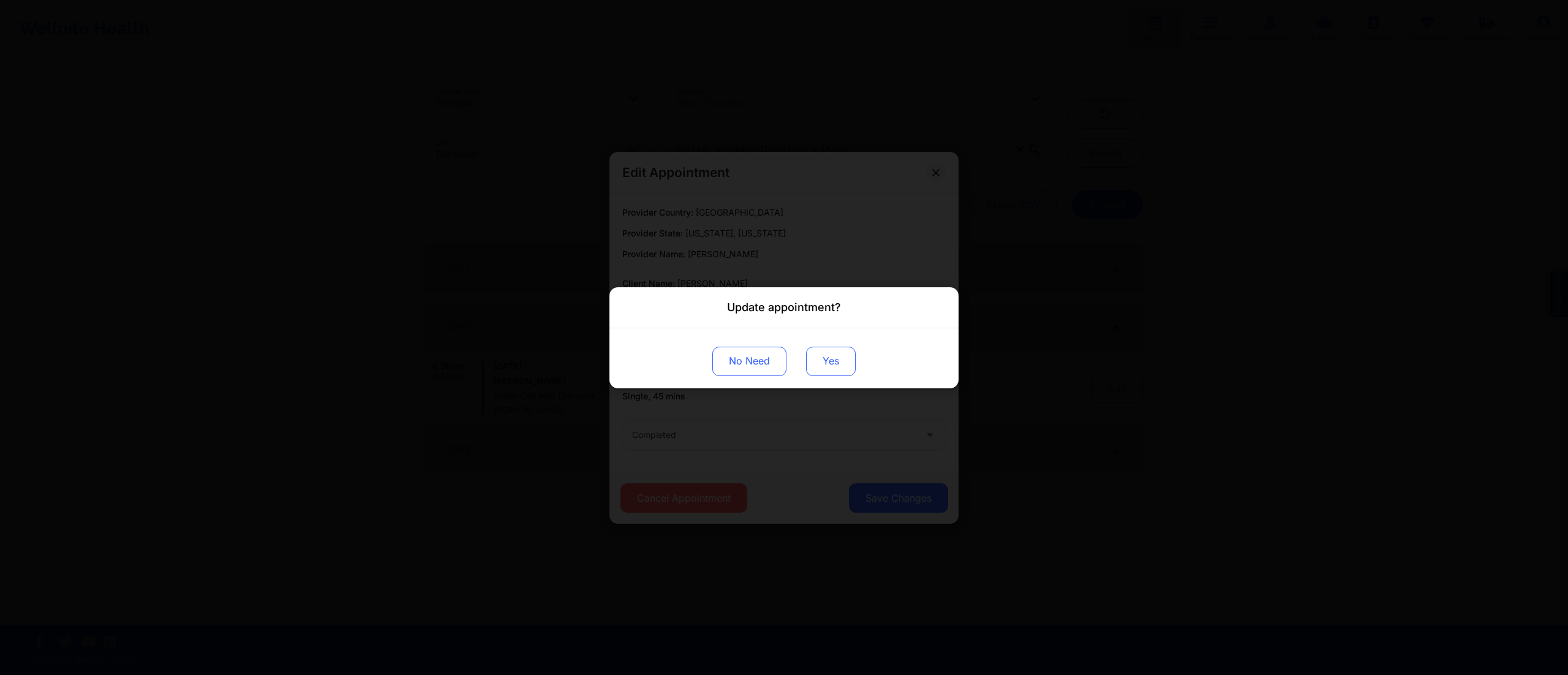
click at [831, 351] on button "Yes" at bounding box center [830, 361] width 49 height 29
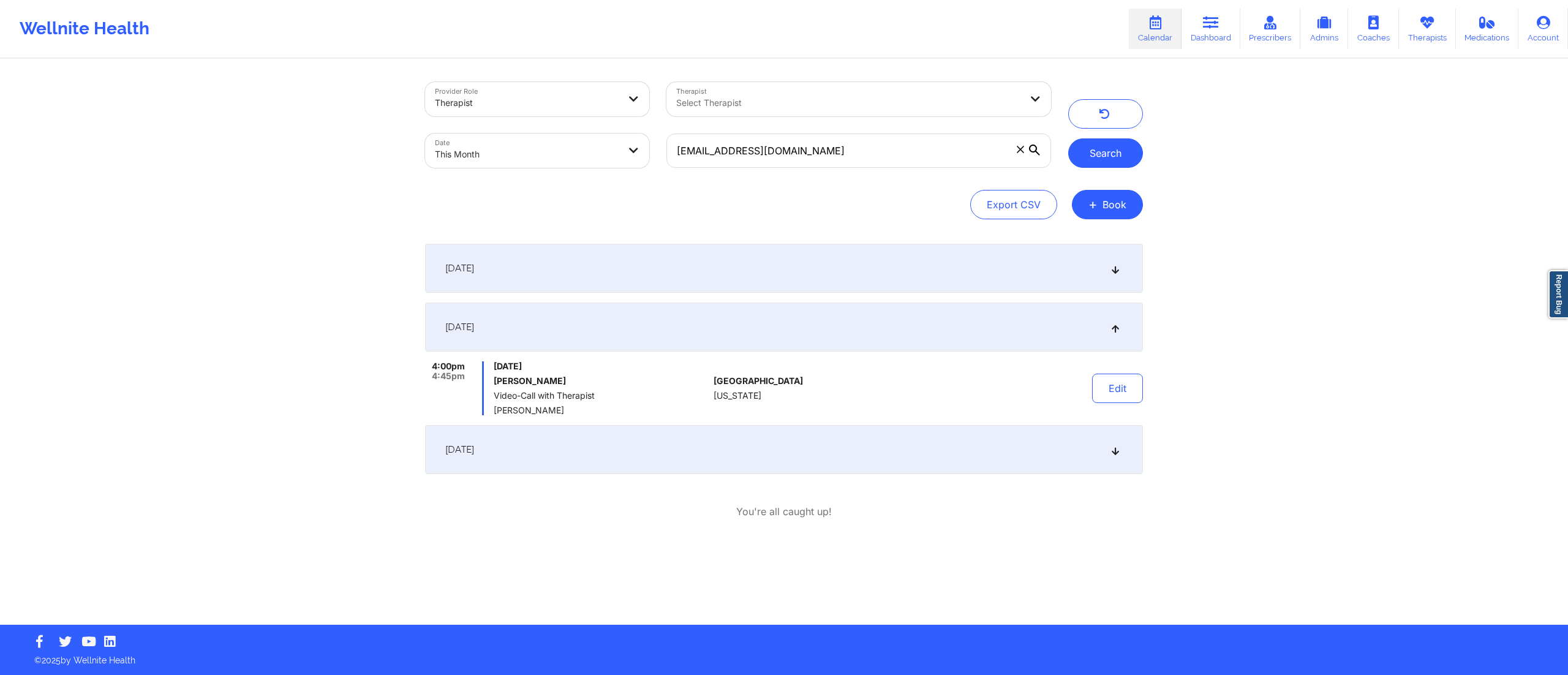
click at [1113, 149] on button "Search" at bounding box center [1106, 153] width 75 height 29
drag, startPoint x: 806, startPoint y: 149, endPoint x: 670, endPoint y: 153, distance: 136.1
click at [670, 153] on input "sarahnicollep@gmail.com" at bounding box center [859, 151] width 384 height 35
paste input "o.galli@icloud"
click at [1106, 154] on button "Search" at bounding box center [1106, 153] width 75 height 29
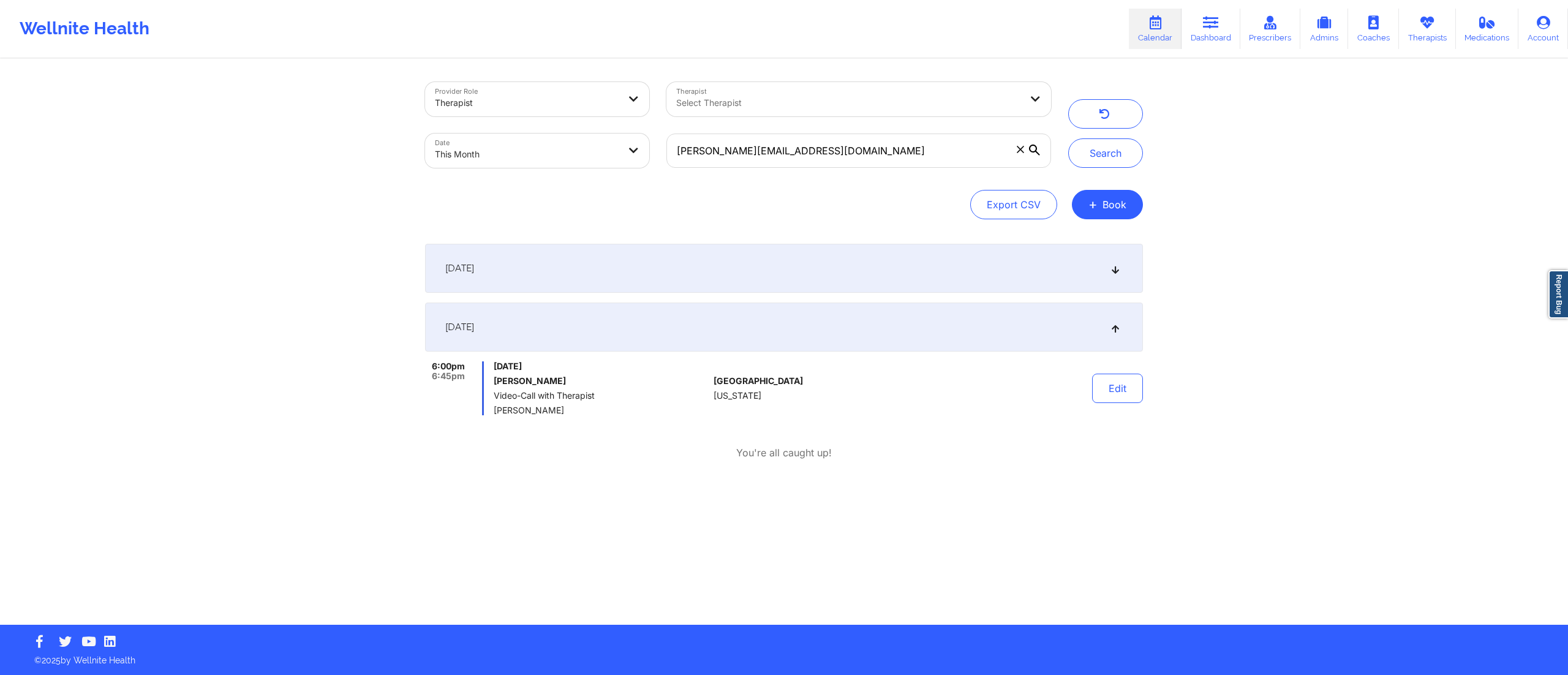
click at [636, 271] on div "[DATE]" at bounding box center [784, 268] width 718 height 49
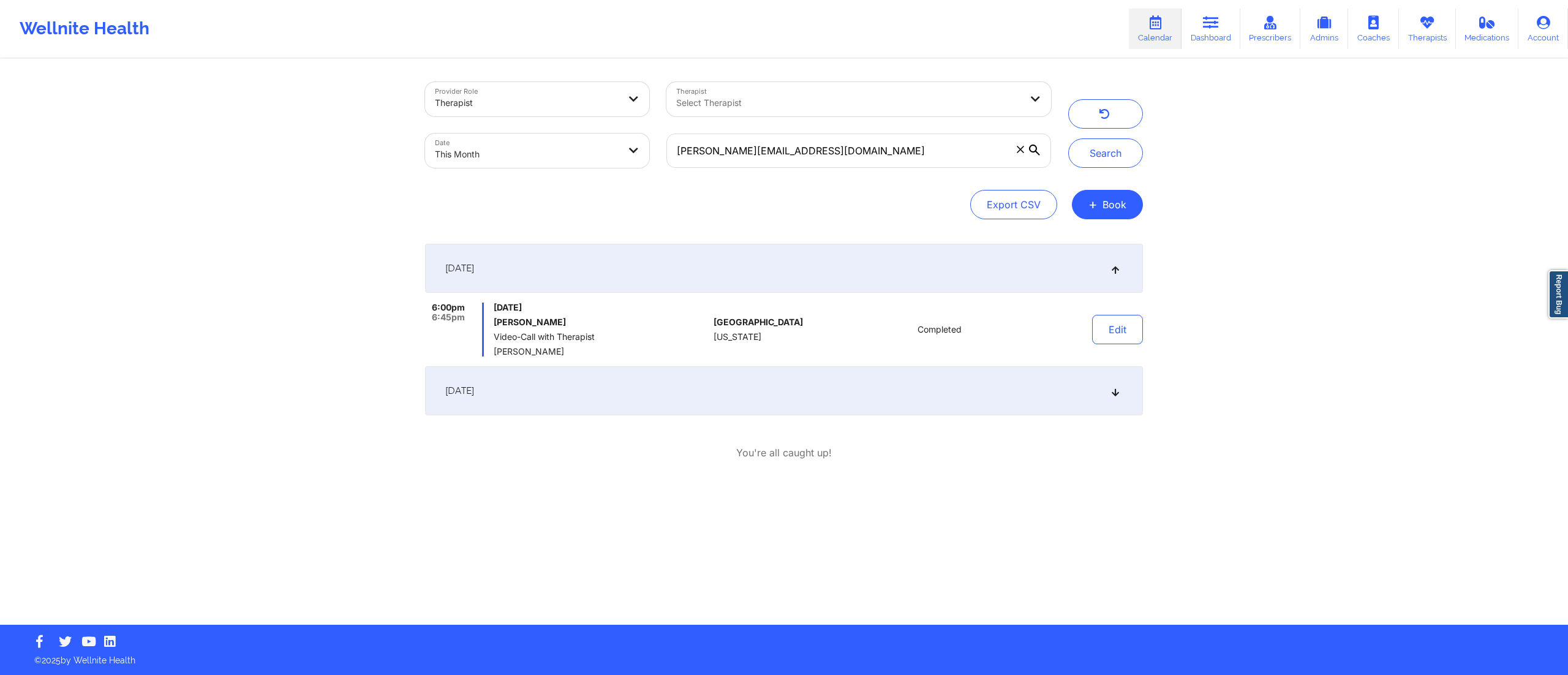
click at [690, 399] on div "[DATE]" at bounding box center [784, 390] width 718 height 49
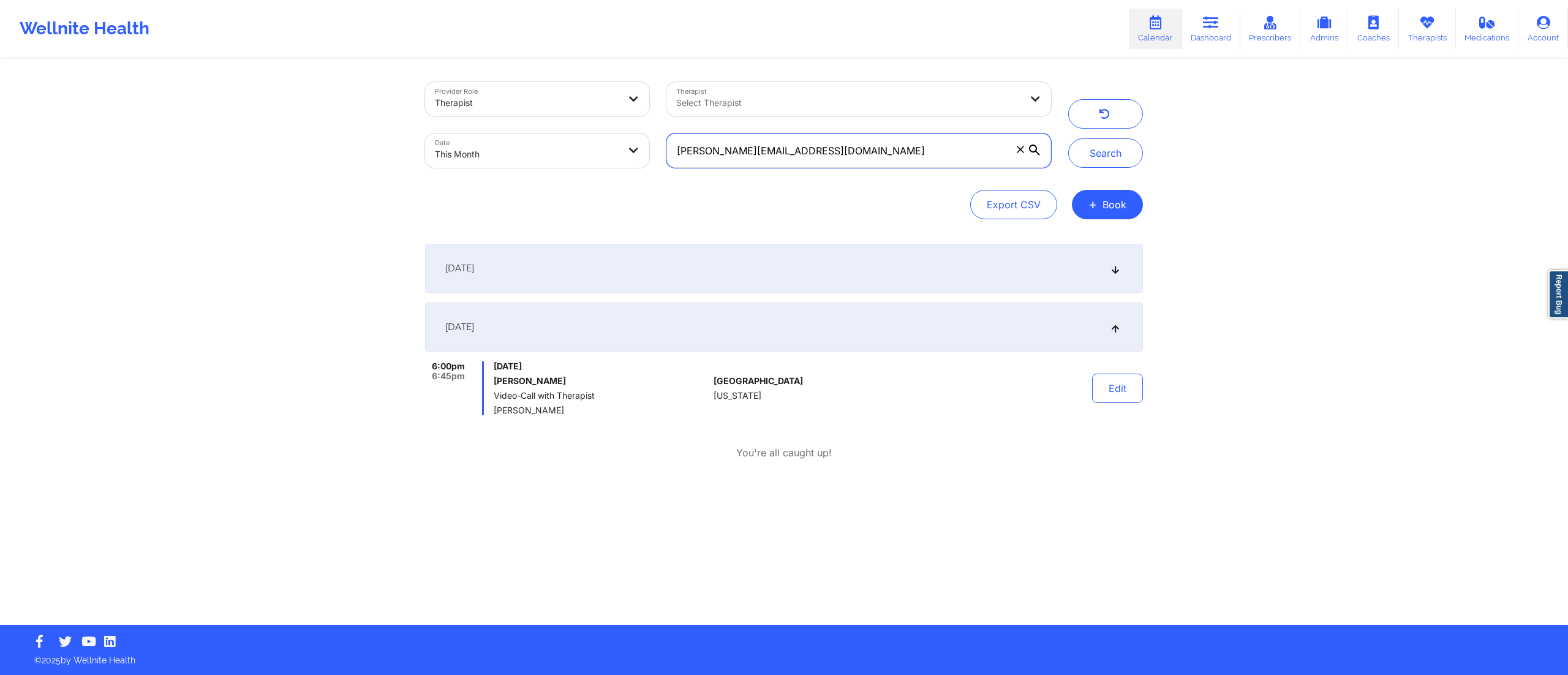
drag, startPoint x: 721, startPoint y: 146, endPoint x: 669, endPoint y: 139, distance: 52.5
click at [669, 139] on input "o.galli@icloud.com" at bounding box center [859, 151] width 384 height 35
paste input "info@nikkiruiz"
click at [1111, 156] on button "Search" at bounding box center [1106, 153] width 75 height 29
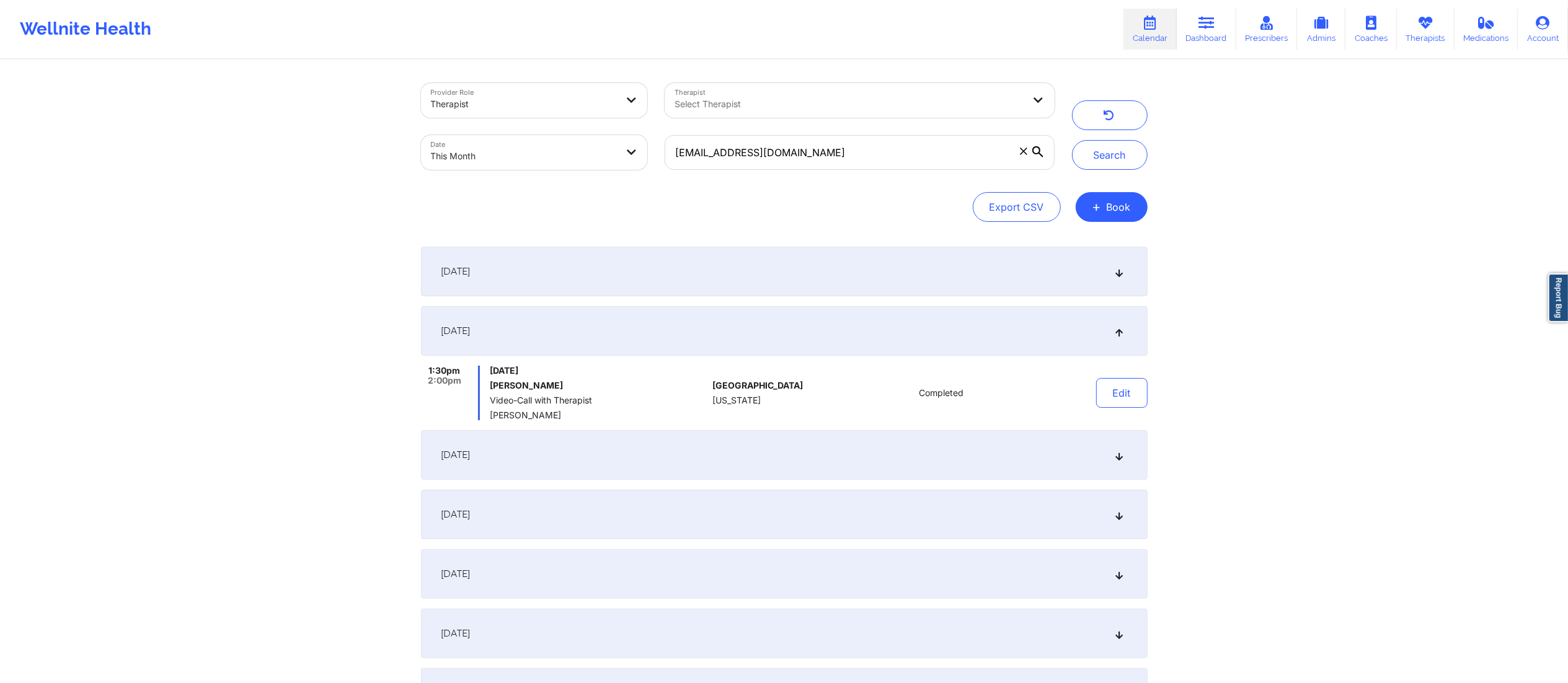
click at [746, 458] on div "[DATE]" at bounding box center [784, 455] width 727 height 50
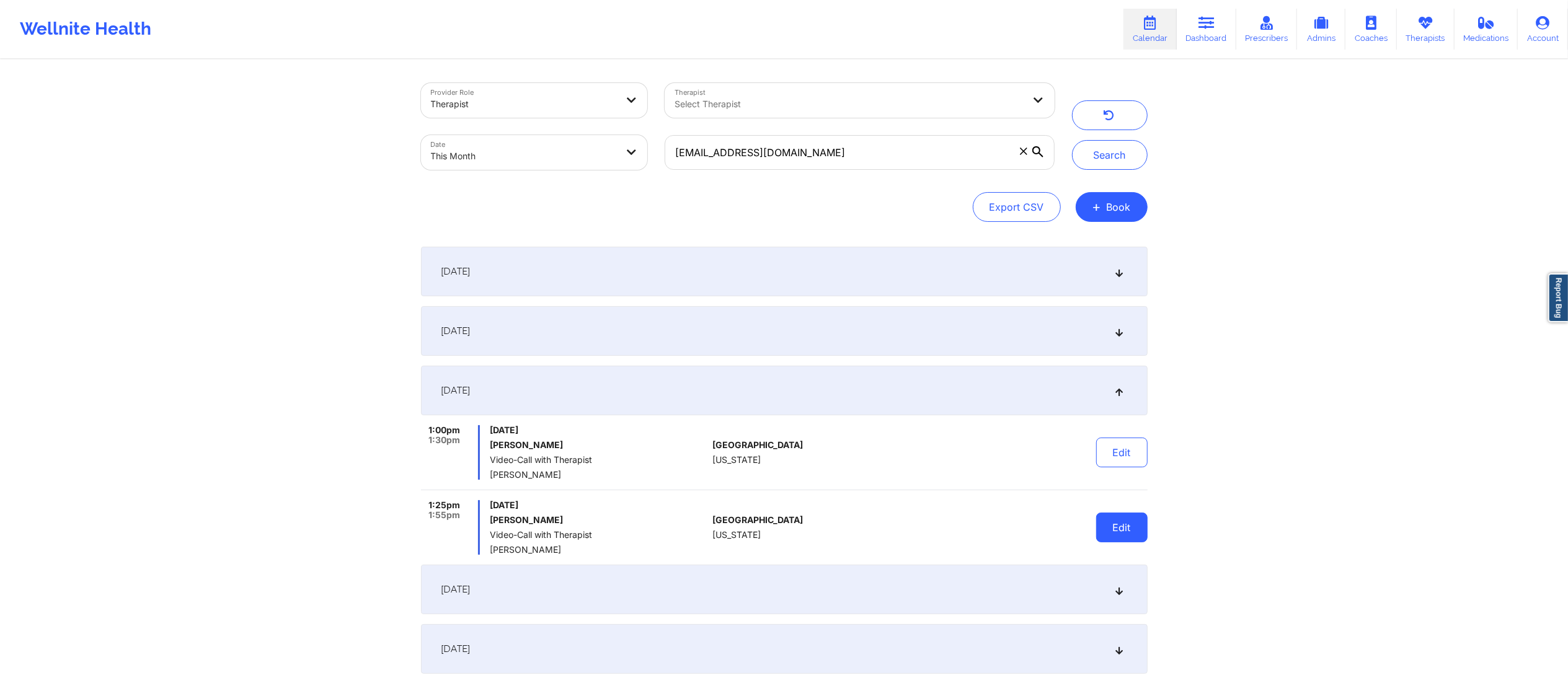
click at [1129, 522] on button "Edit" at bounding box center [1121, 528] width 51 height 30
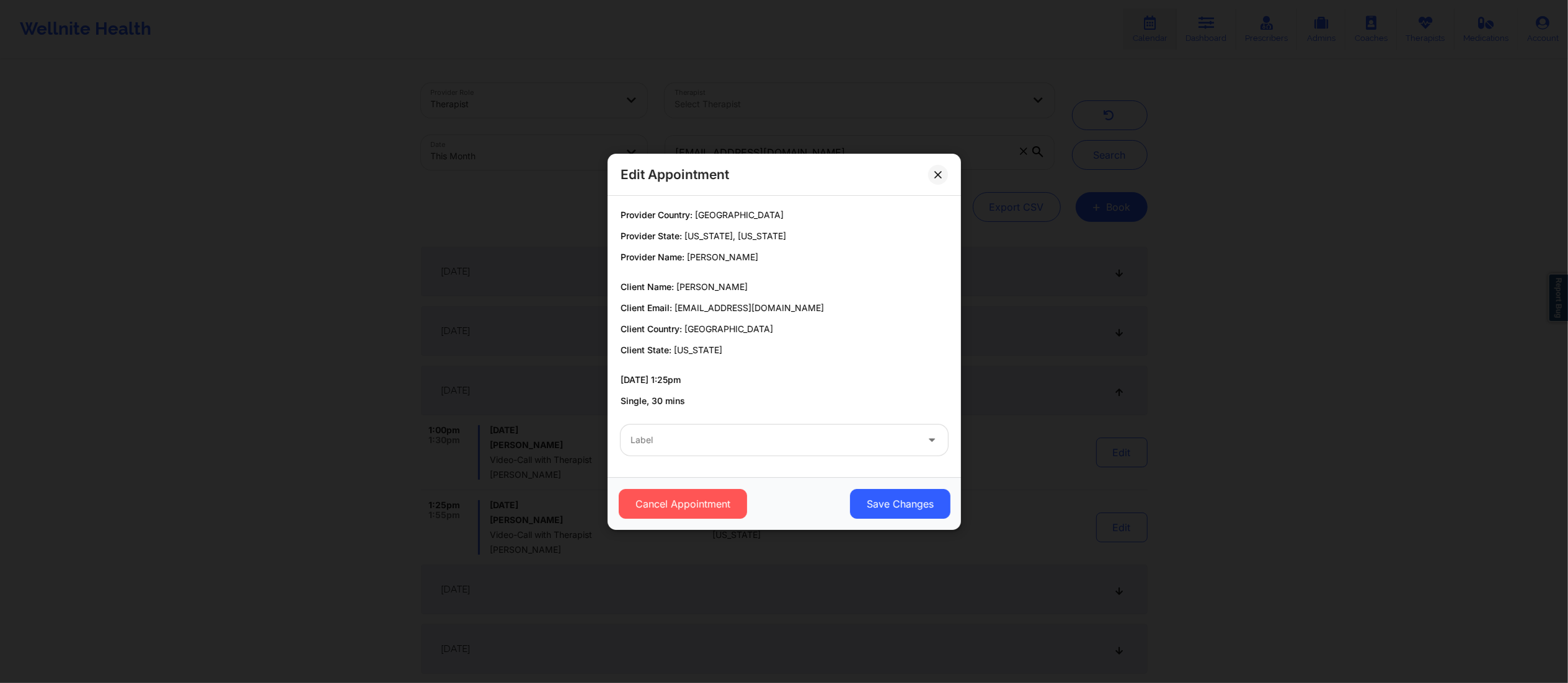
click at [744, 440] on div at bounding box center [773, 440] width 287 height 15
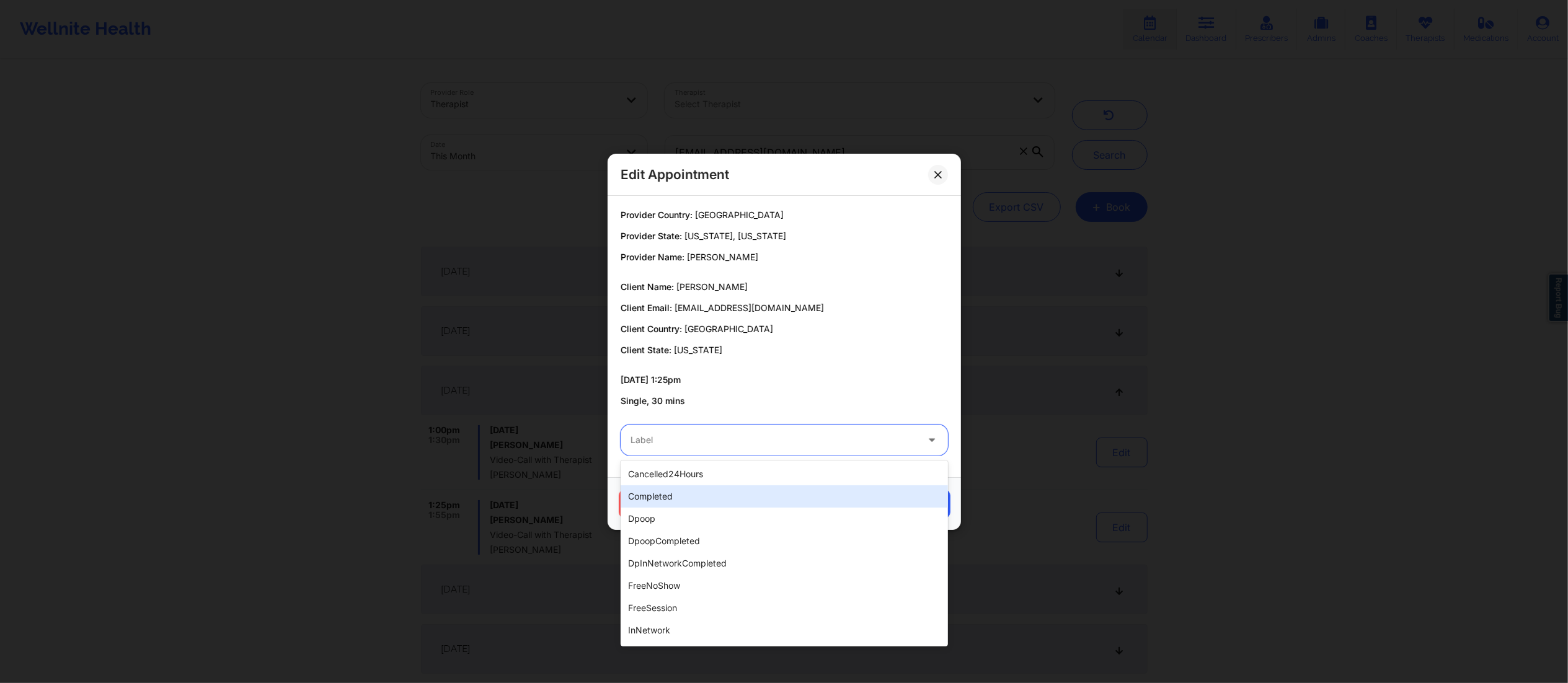
click at [698, 500] on div "completed" at bounding box center [784, 496] width 327 height 22
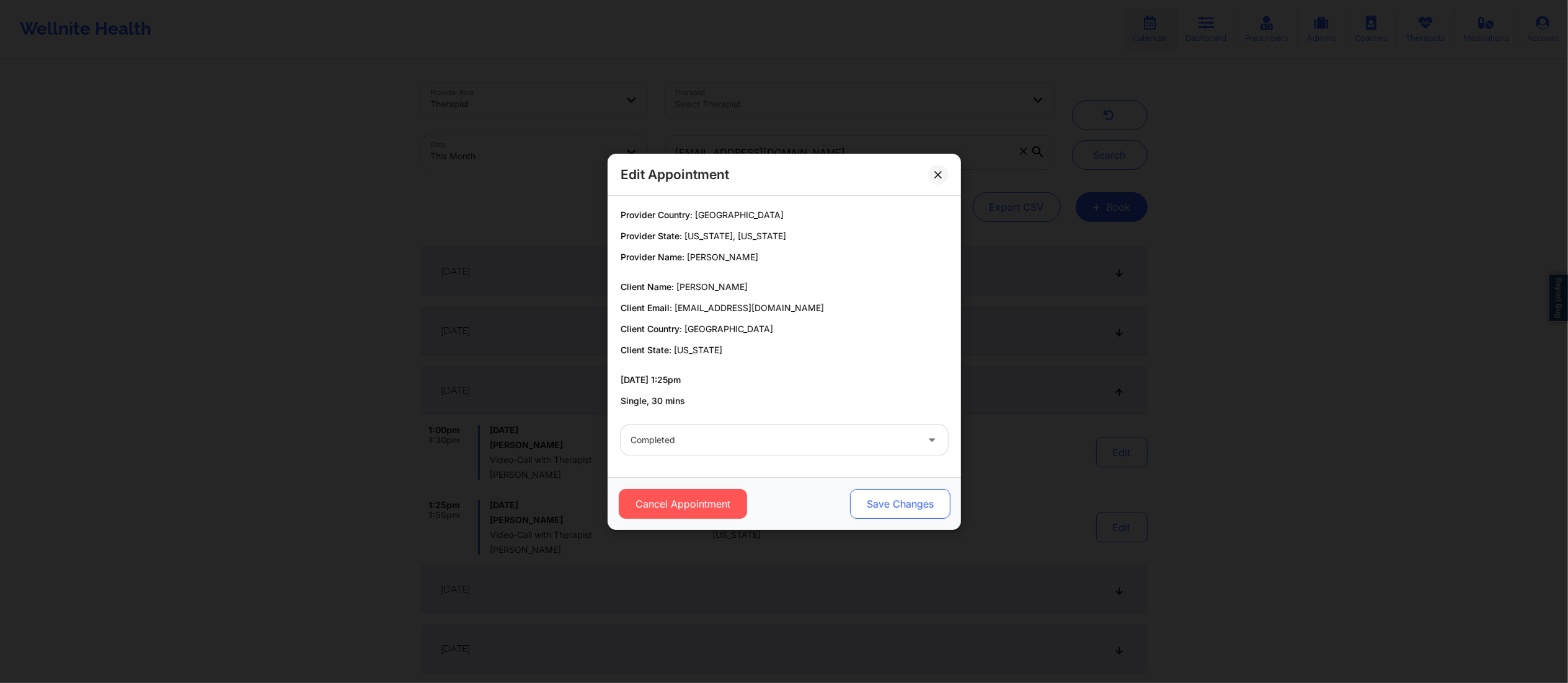
click at [912, 500] on button "Save Changes" at bounding box center [899, 504] width 100 height 30
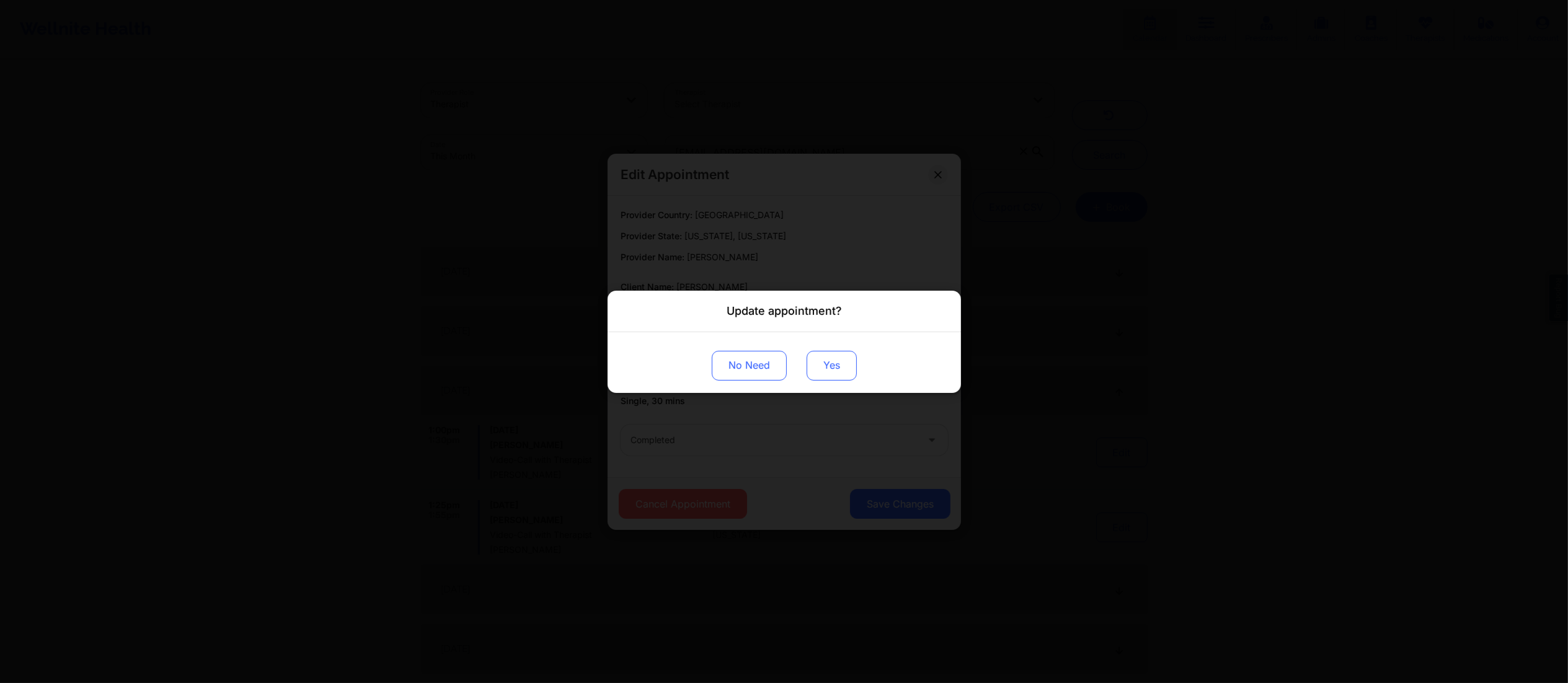
click at [813, 367] on button "Yes" at bounding box center [831, 365] width 50 height 30
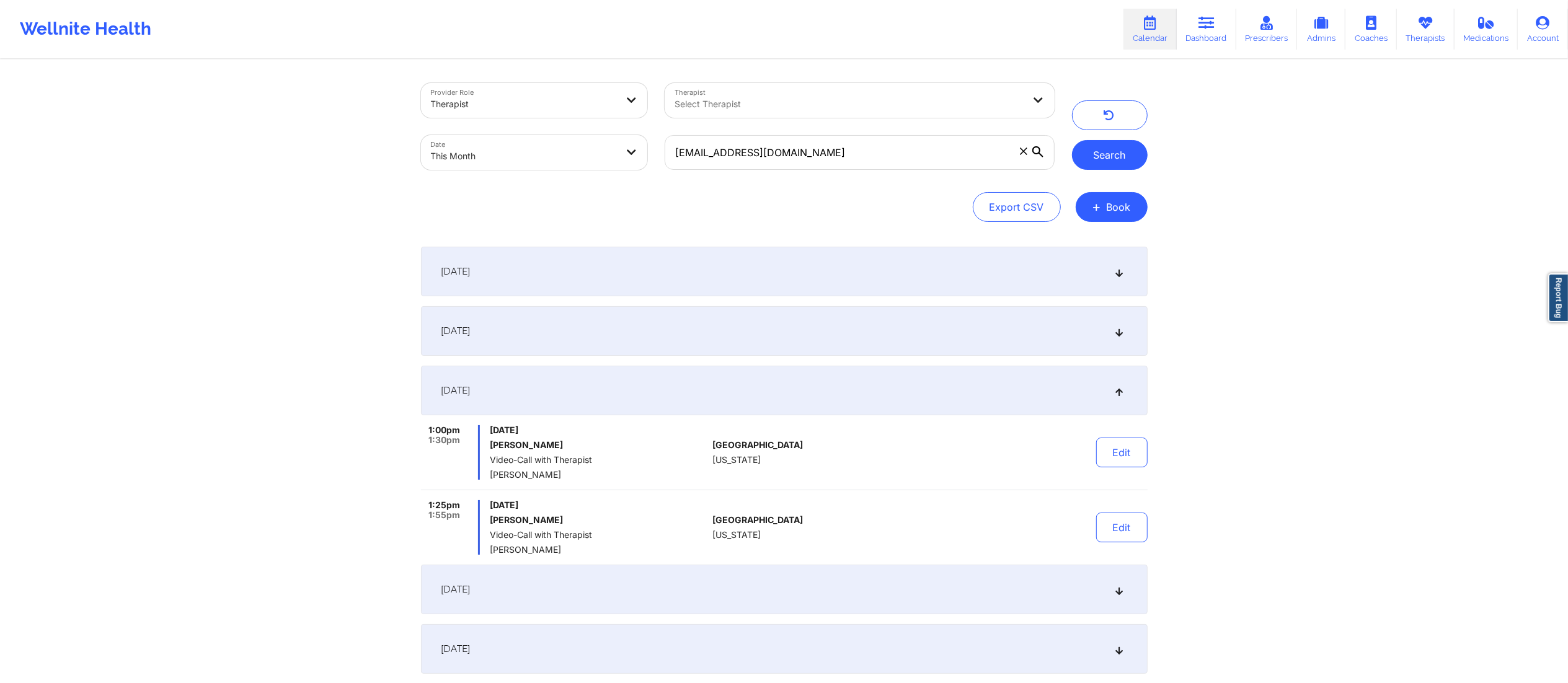
click at [1089, 165] on button "Search" at bounding box center [1110, 155] width 76 height 30
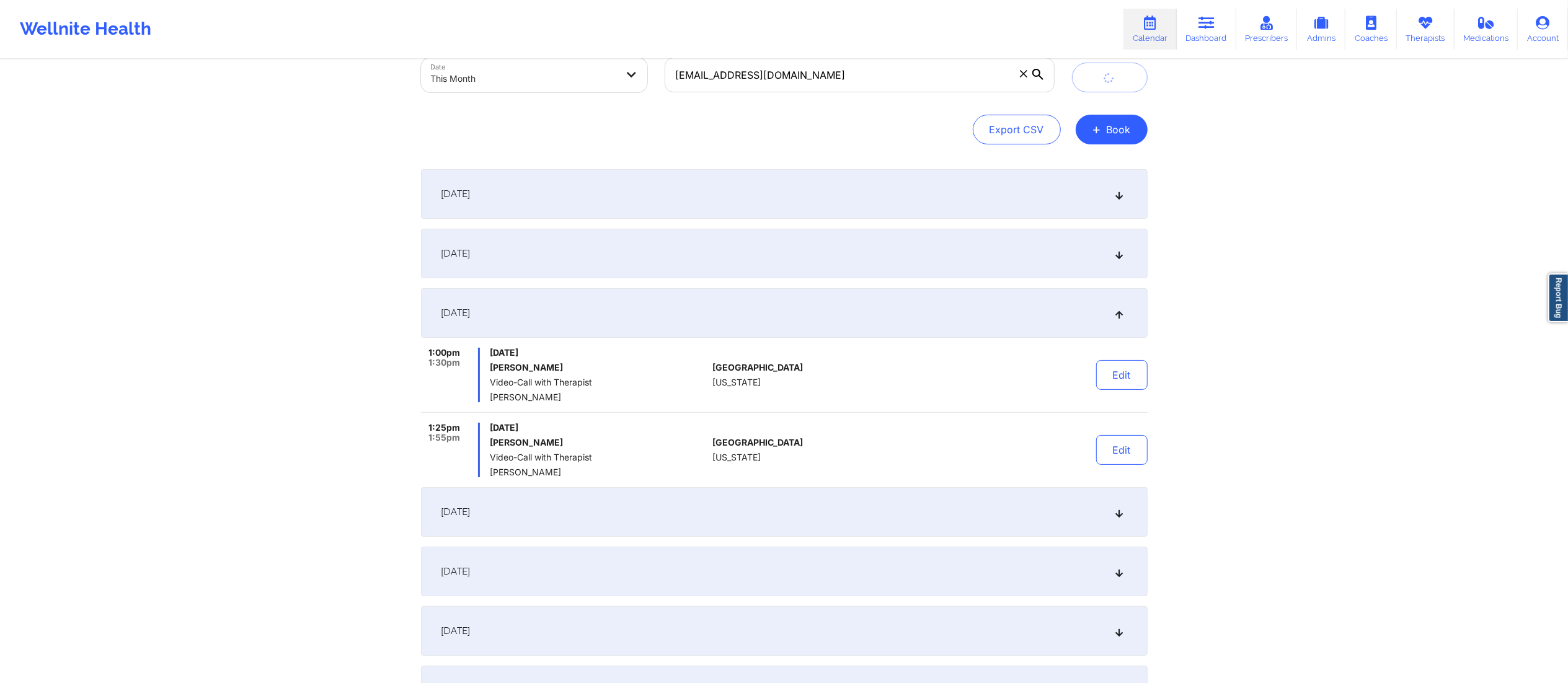
scroll to position [80, 0]
drag, startPoint x: 935, startPoint y: 82, endPoint x: 658, endPoint y: 83, distance: 277.0
click at [658, 83] on div "info@nikkiruiz.com" at bounding box center [860, 73] width 407 height 52
paste input "mattcelentano@gmail"
click at [1076, 79] on button "Search" at bounding box center [1110, 76] width 76 height 30
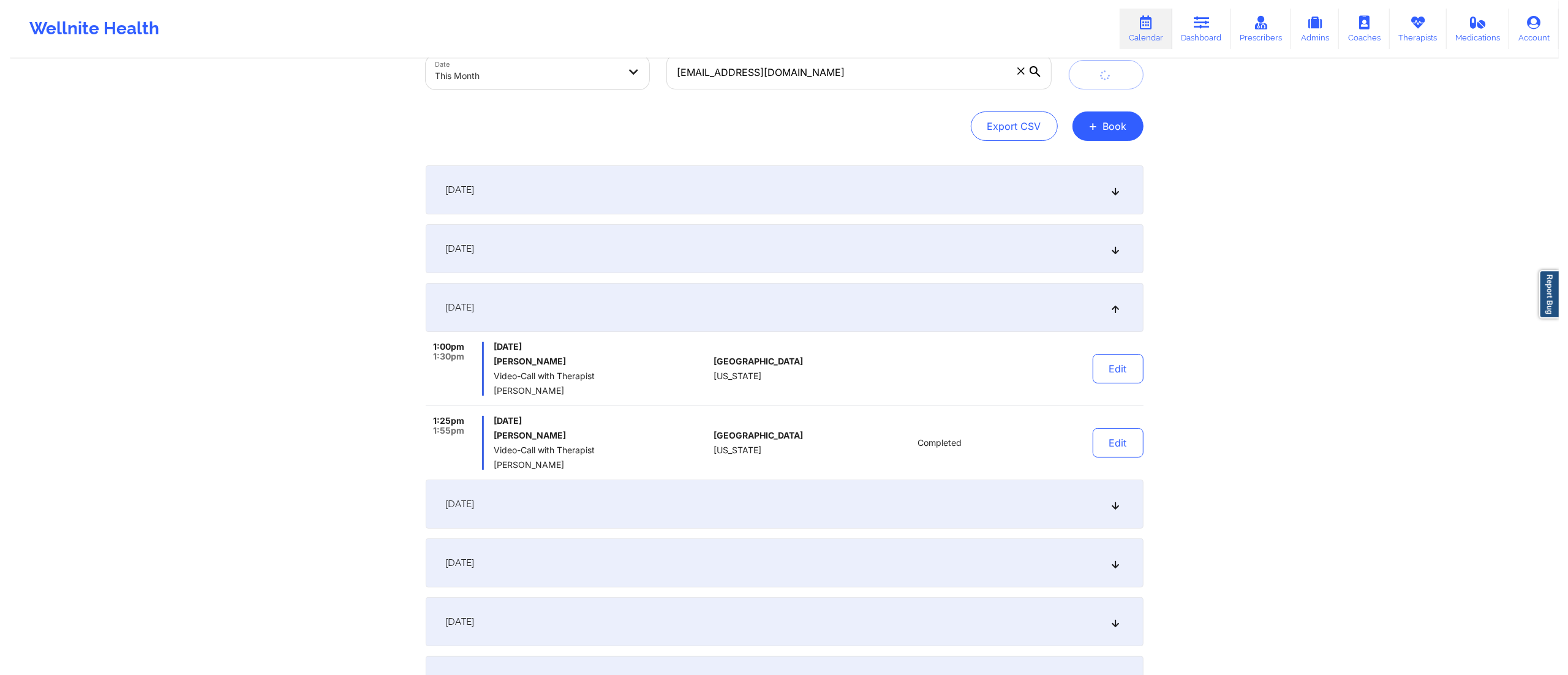
scroll to position [0, 0]
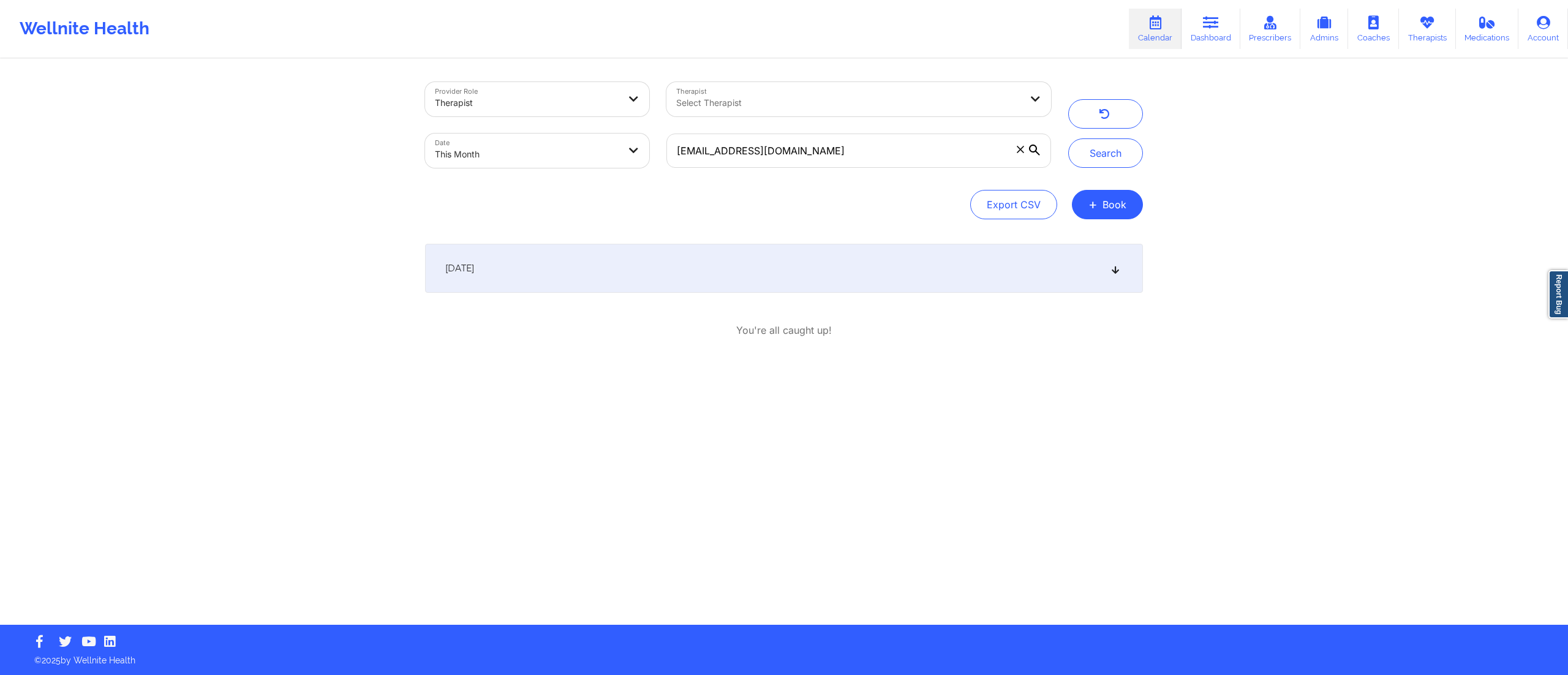
click at [667, 274] on div "September 8, 2025" at bounding box center [784, 268] width 718 height 49
click at [1100, 327] on button "Edit" at bounding box center [1117, 329] width 51 height 29
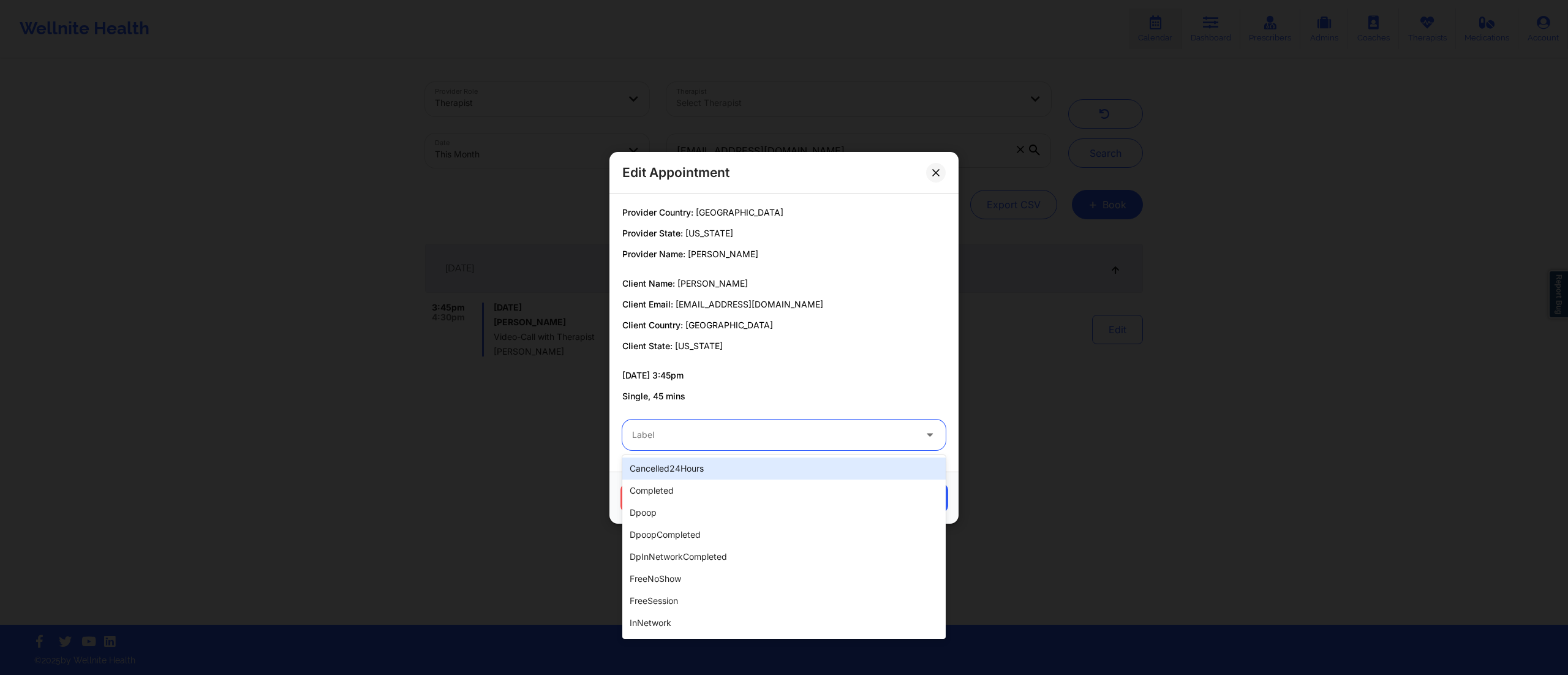
click at [681, 446] on div "Label" at bounding box center [770, 435] width 294 height 31
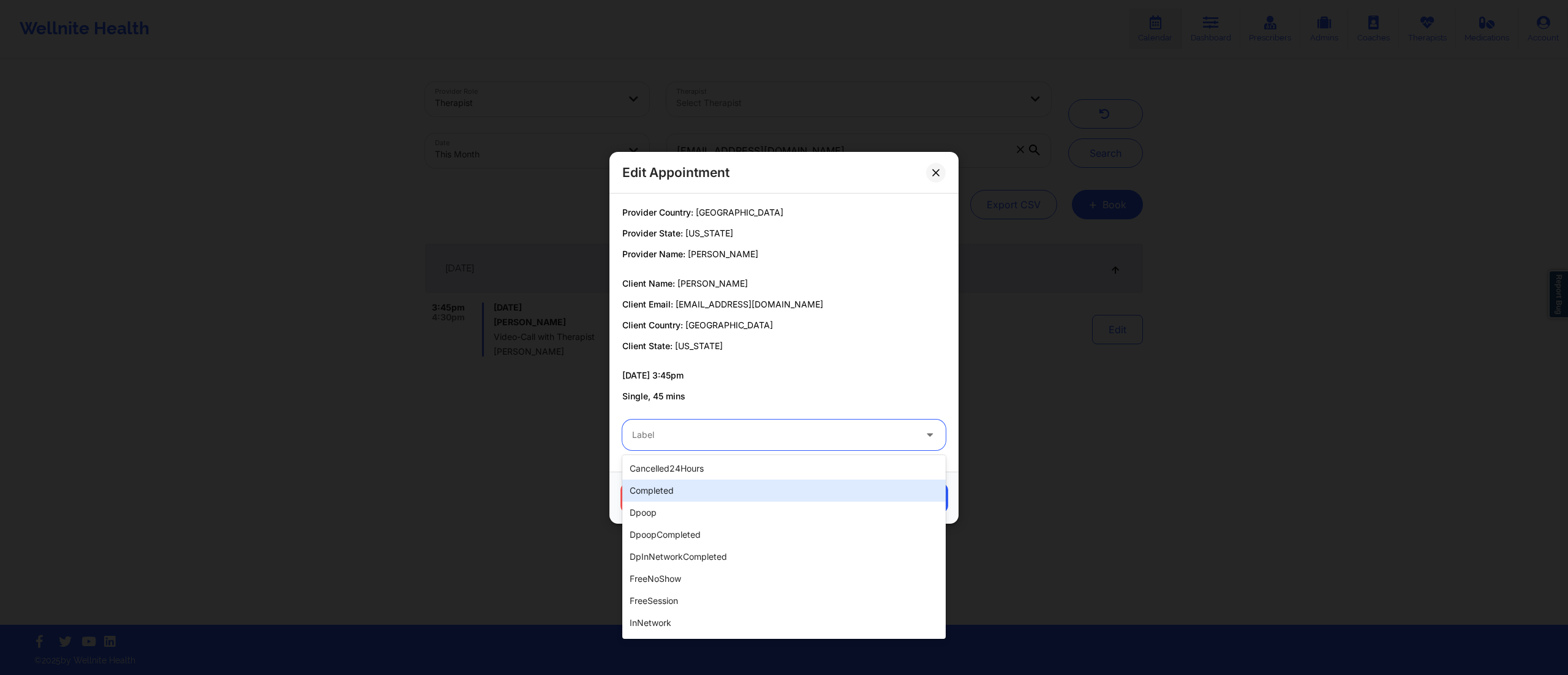
click at [674, 494] on div "completed" at bounding box center [784, 490] width 323 height 22
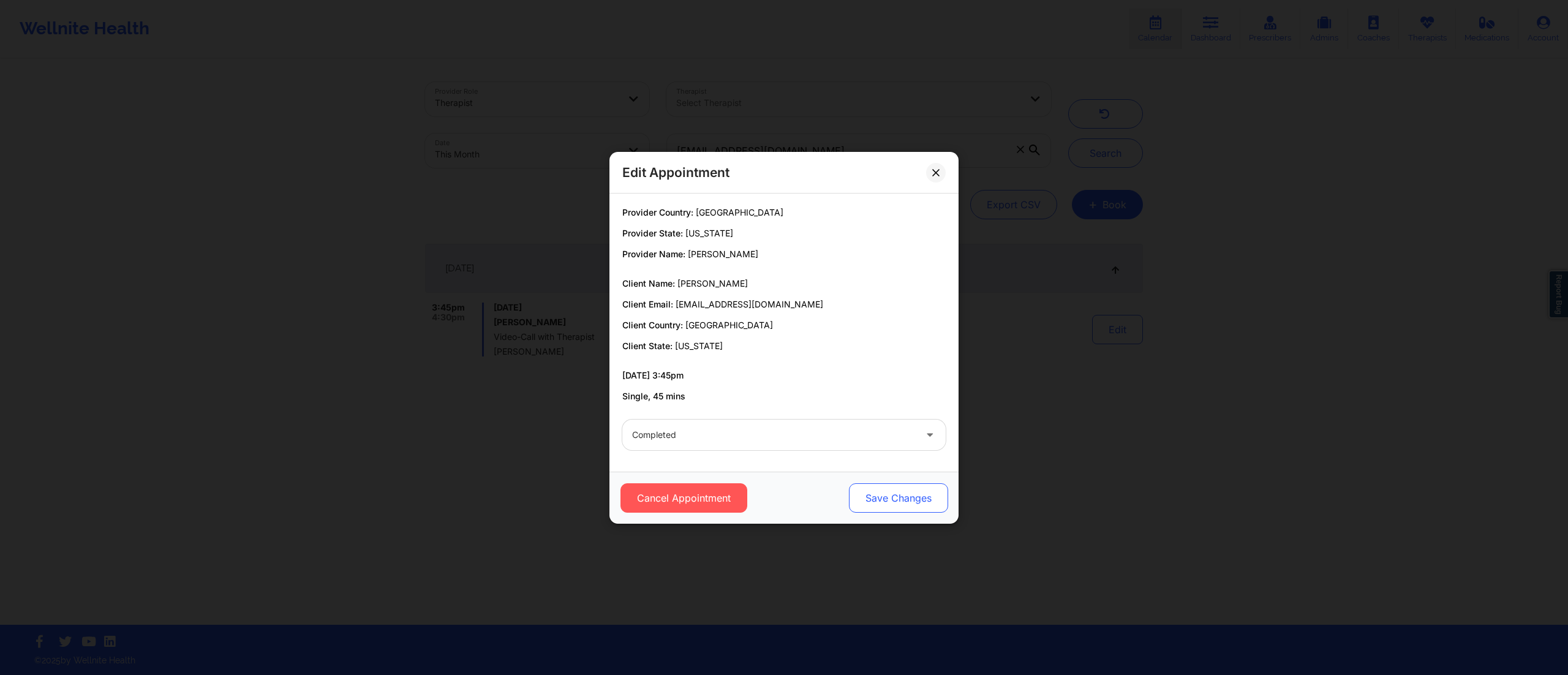
click at [912, 499] on button "Save Changes" at bounding box center [898, 498] width 99 height 29
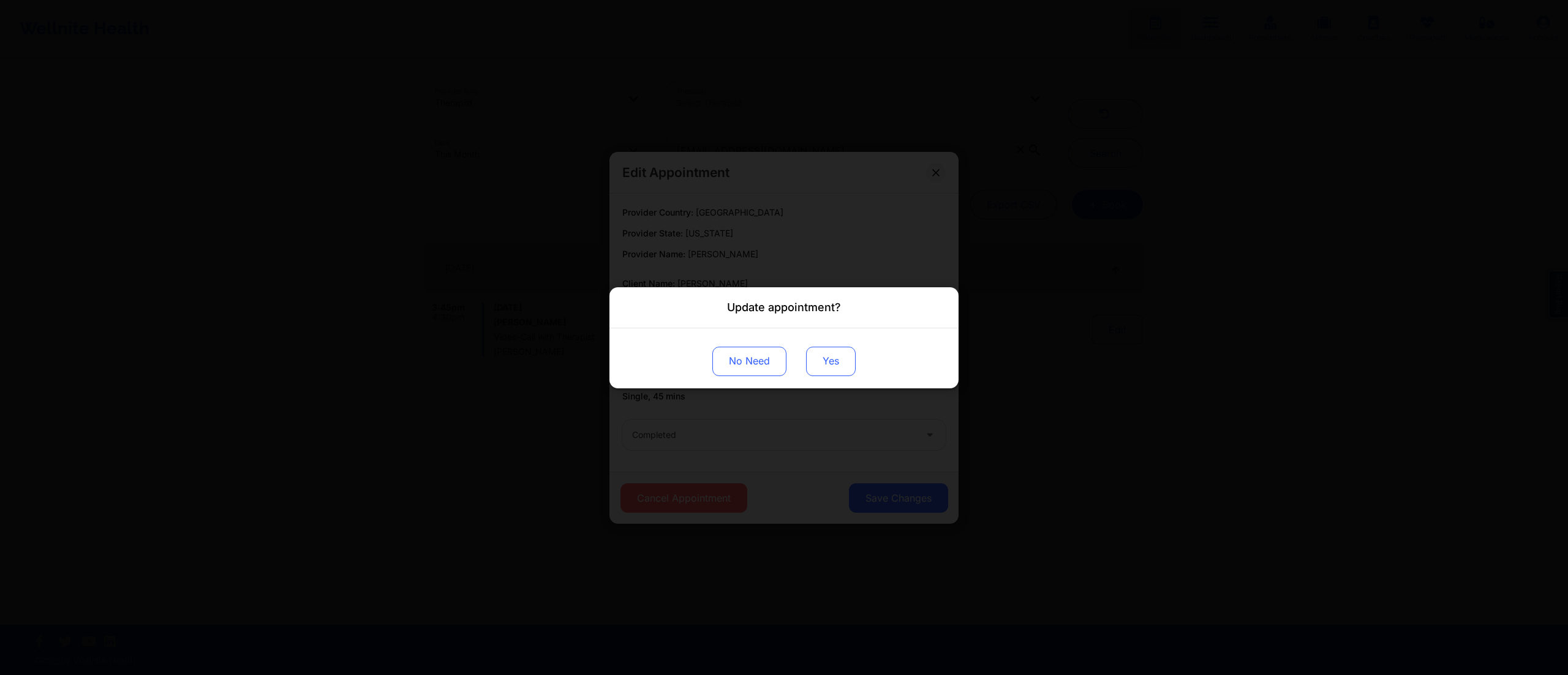
click at [827, 367] on button "Yes" at bounding box center [830, 361] width 49 height 29
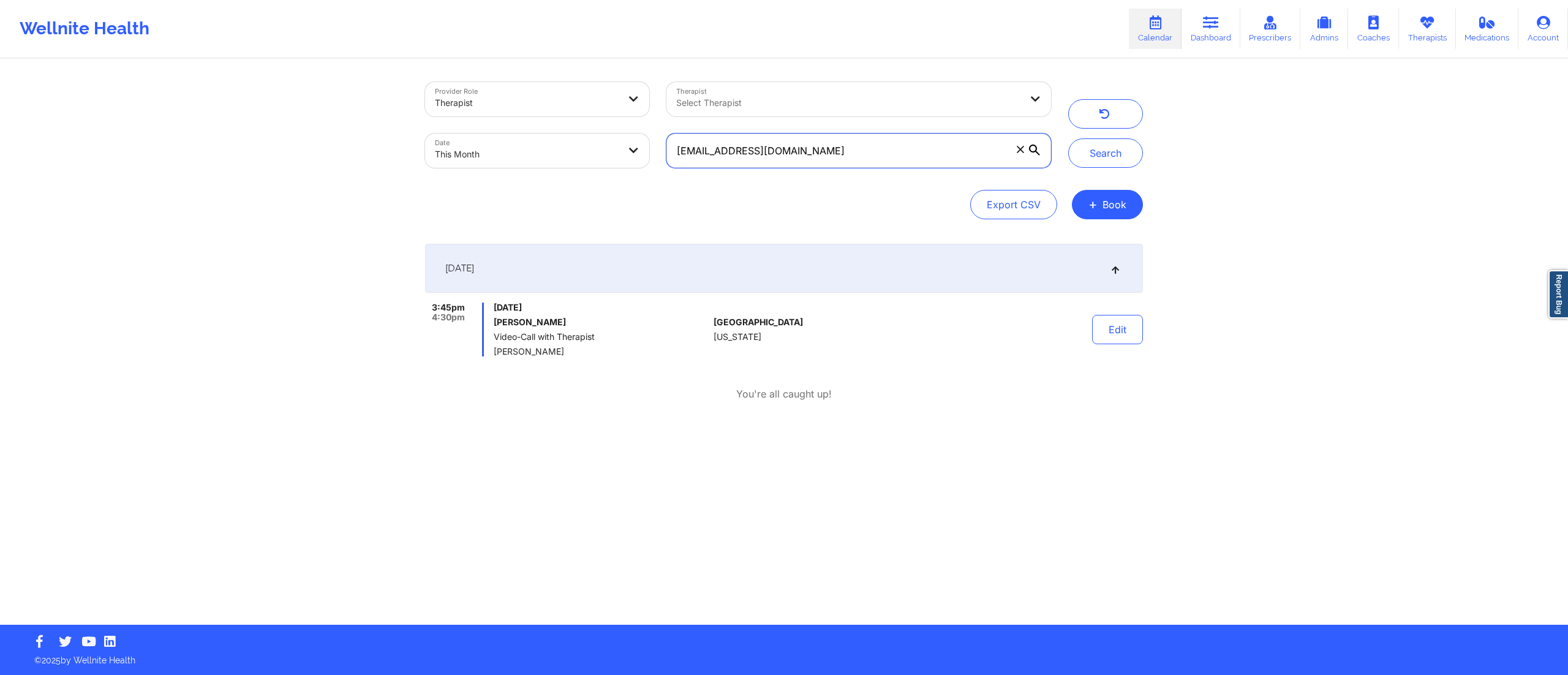
drag, startPoint x: 828, startPoint y: 146, endPoint x: 645, endPoint y: 136, distance: 183.3
click at [645, 136] on div "Provider Role Therapist Therapist Select Therapist Date This Month mattcelentan…" at bounding box center [738, 125] width 643 height 103
click at [1121, 157] on button "Search" at bounding box center [1106, 153] width 75 height 29
paste input "brad51499"
type input "brad51499@gmail.com"
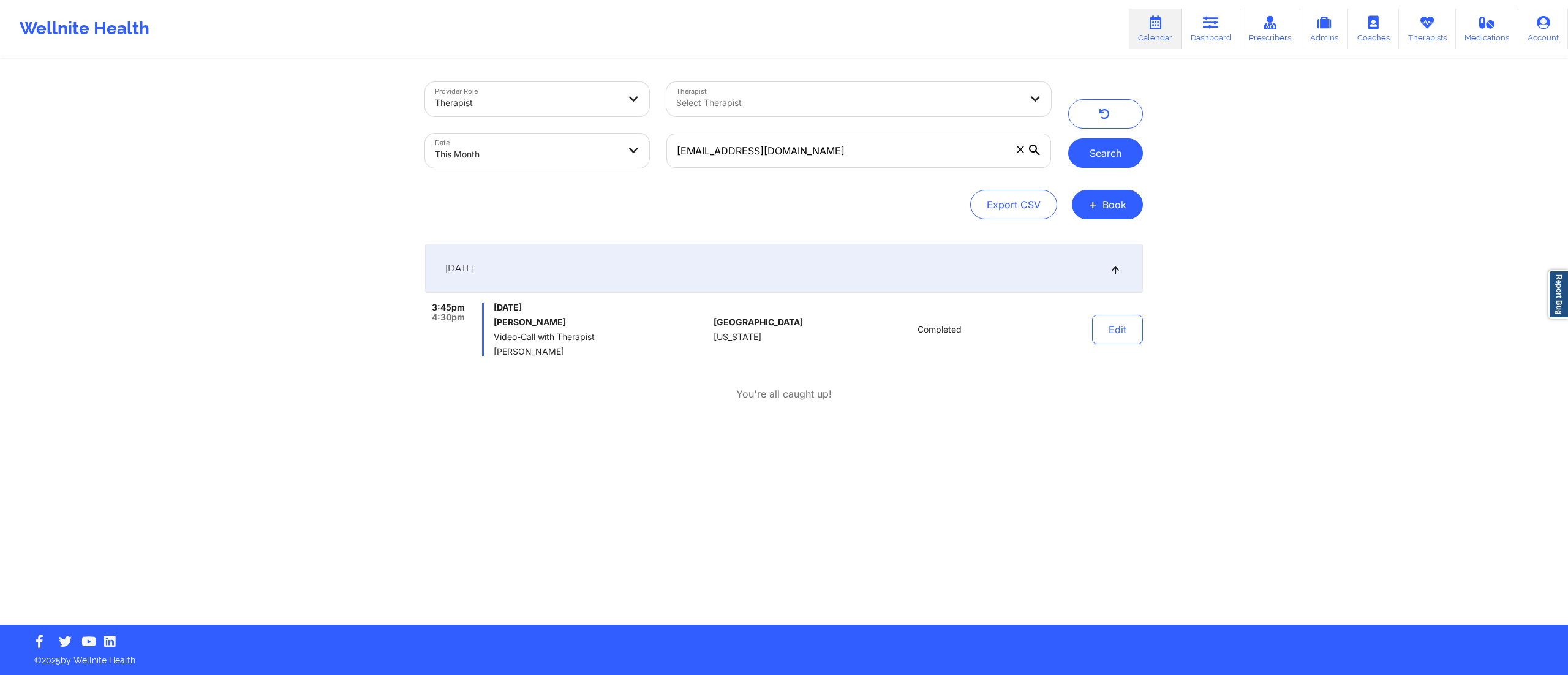
click at [1096, 156] on button "Search" at bounding box center [1106, 153] width 75 height 29
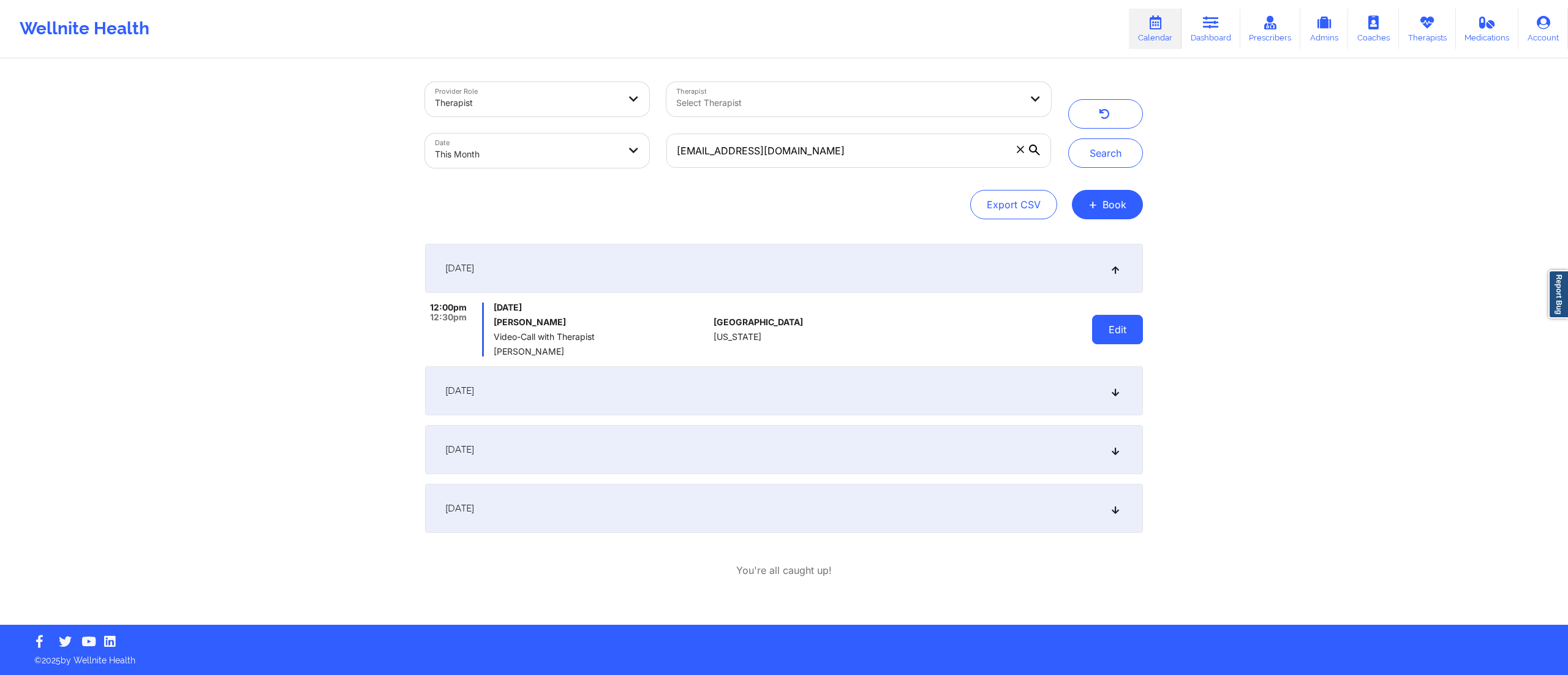
click at [1133, 332] on button "Edit" at bounding box center [1117, 329] width 51 height 29
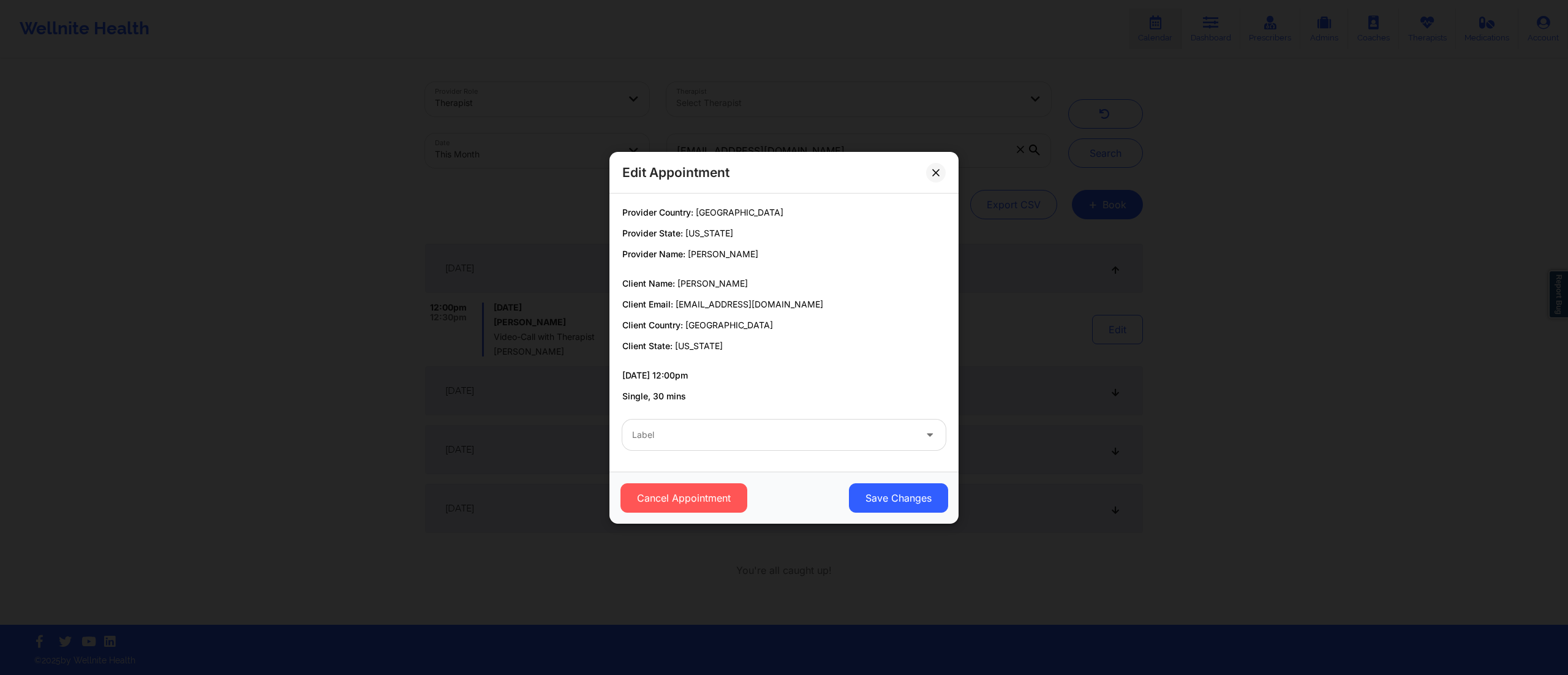
click at [746, 448] on div "Label" at bounding box center [770, 435] width 294 height 31
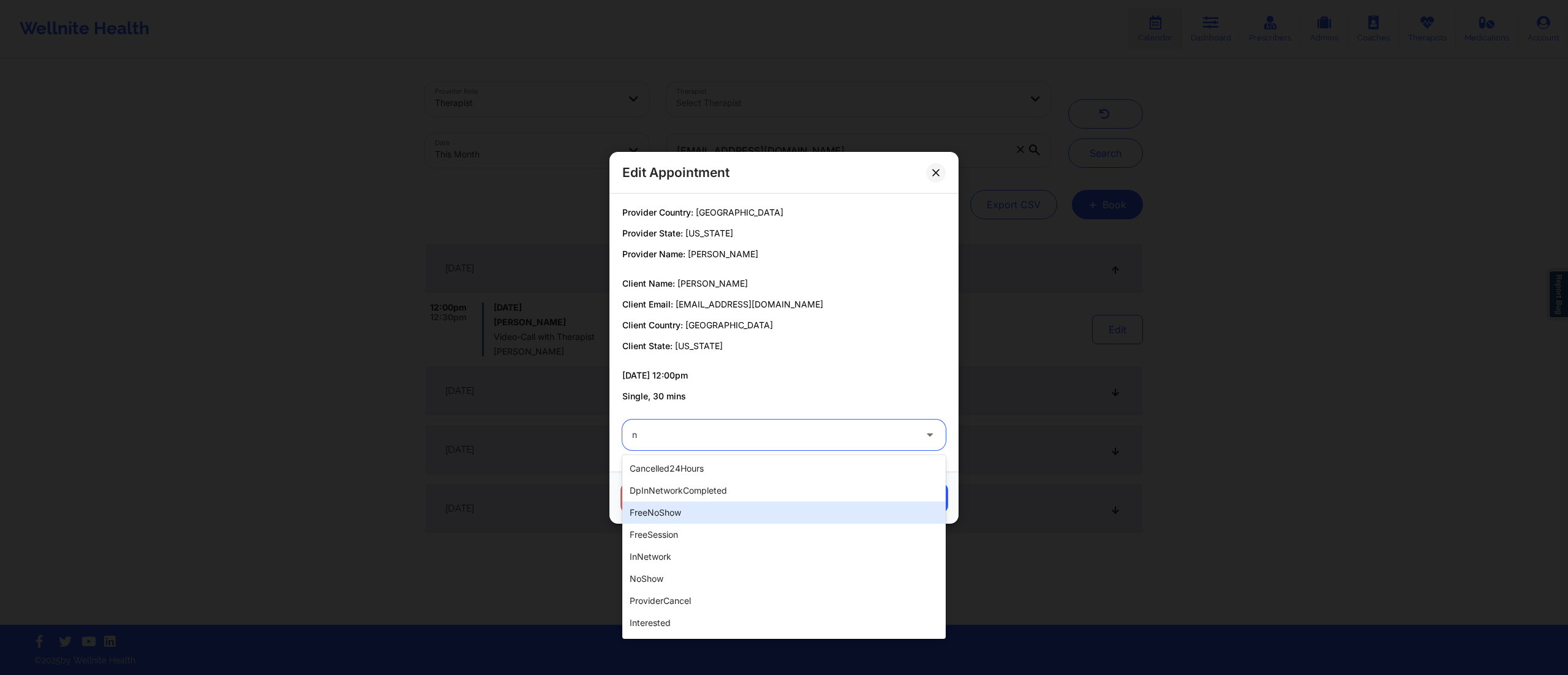
type input "no"
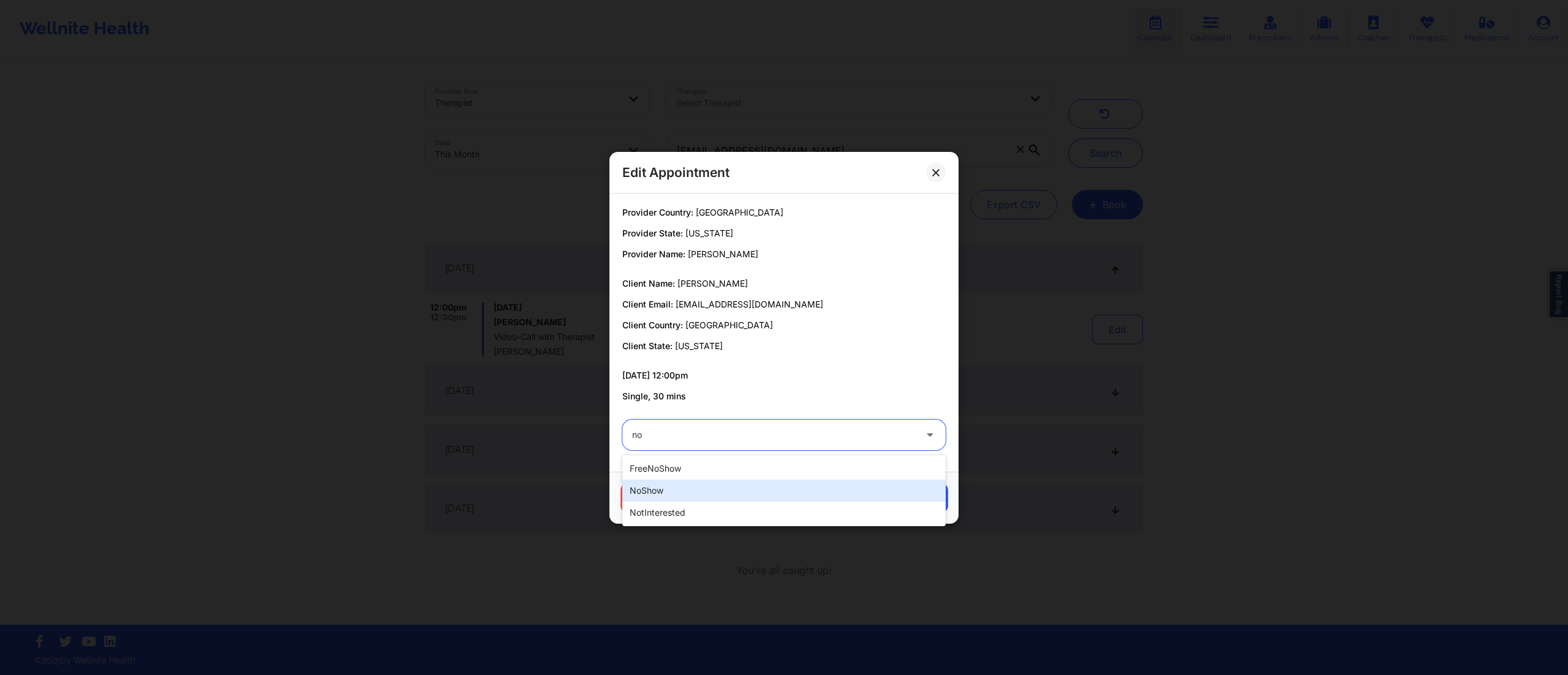
click at [677, 485] on div "noShow" at bounding box center [784, 490] width 323 height 22
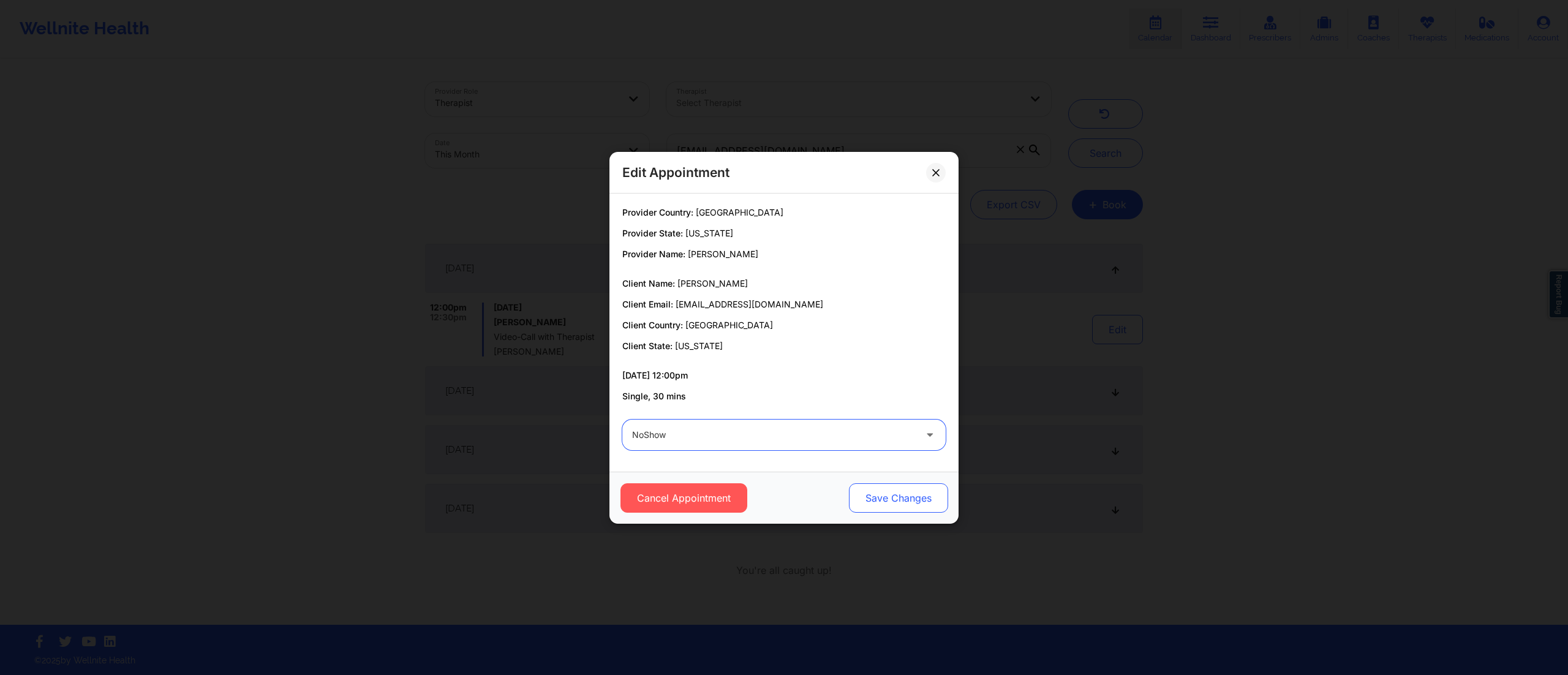
click at [873, 494] on button "Save Changes" at bounding box center [898, 498] width 99 height 29
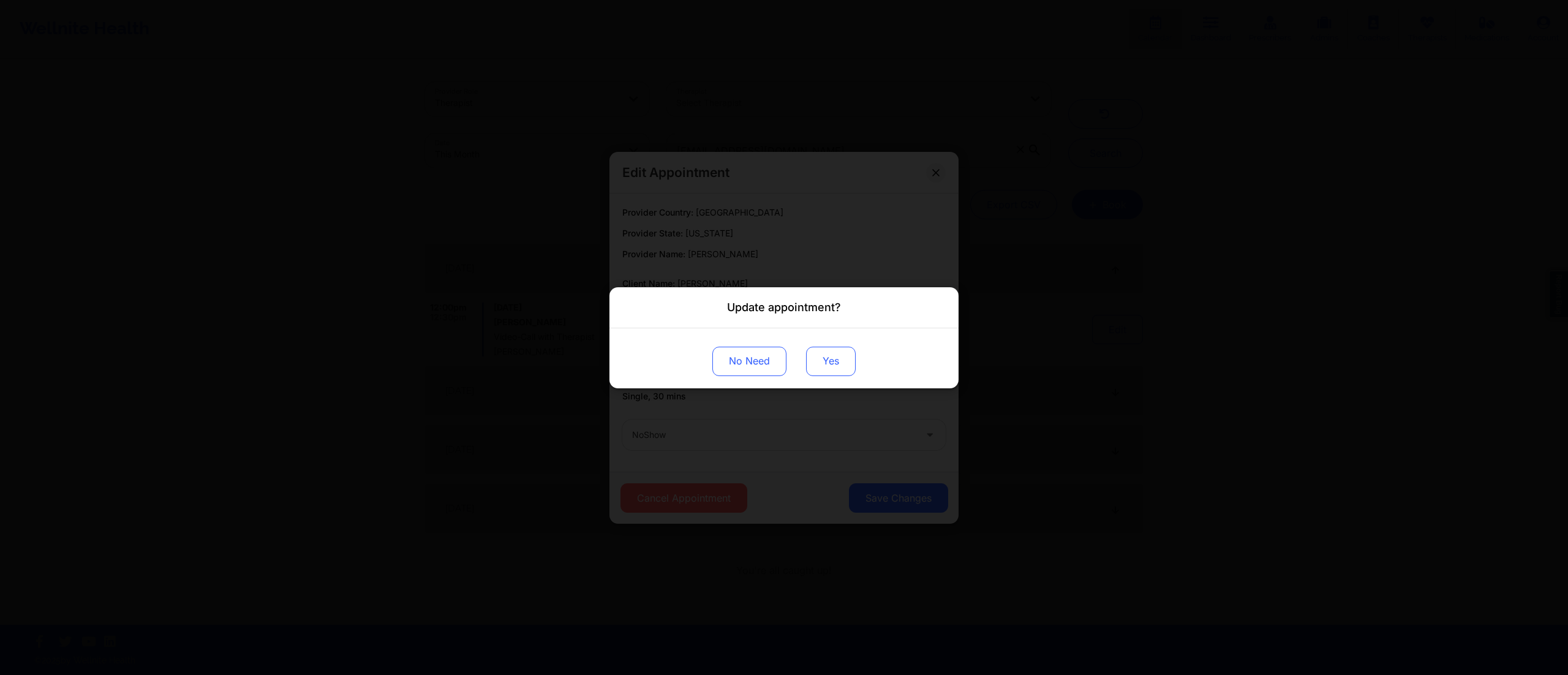
click at [819, 362] on button "Yes" at bounding box center [830, 361] width 49 height 29
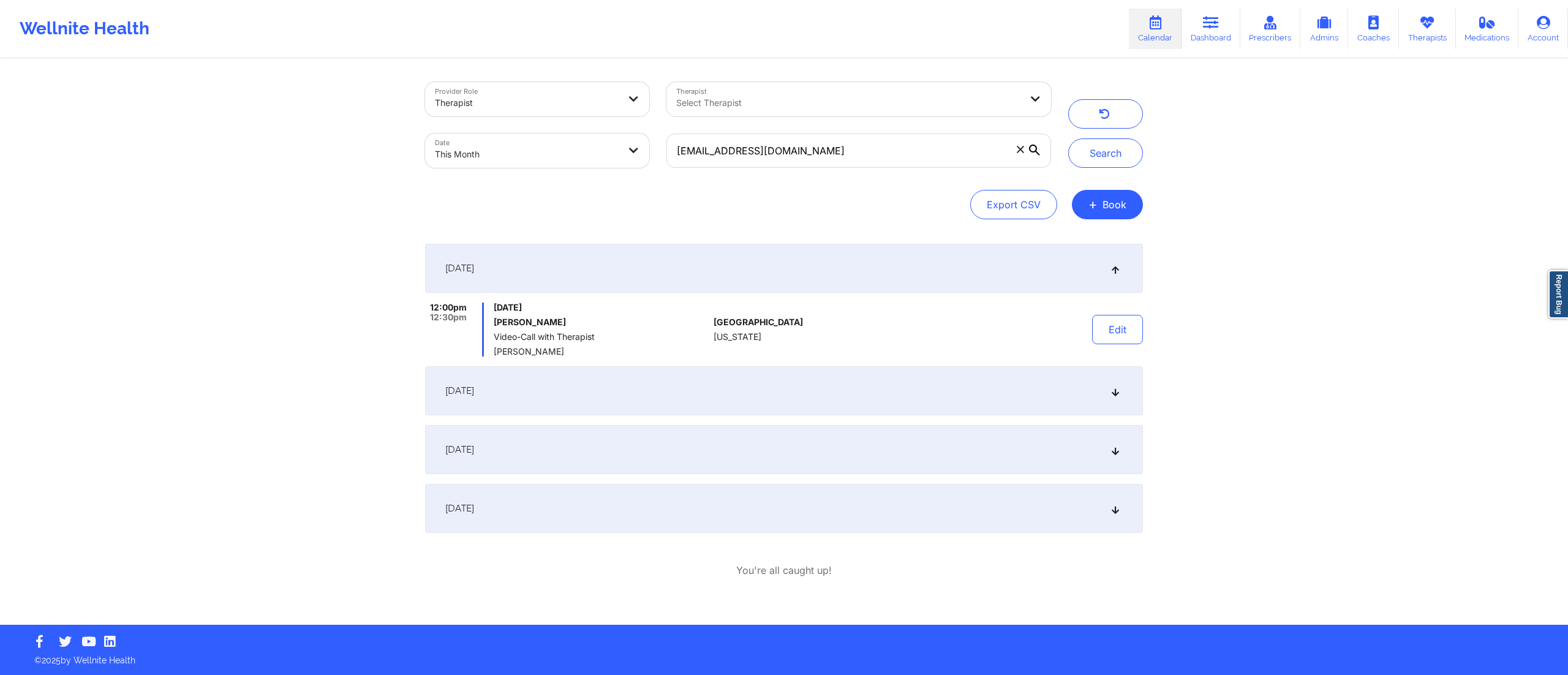
click at [993, 388] on div "[DATE]" at bounding box center [784, 390] width 718 height 49
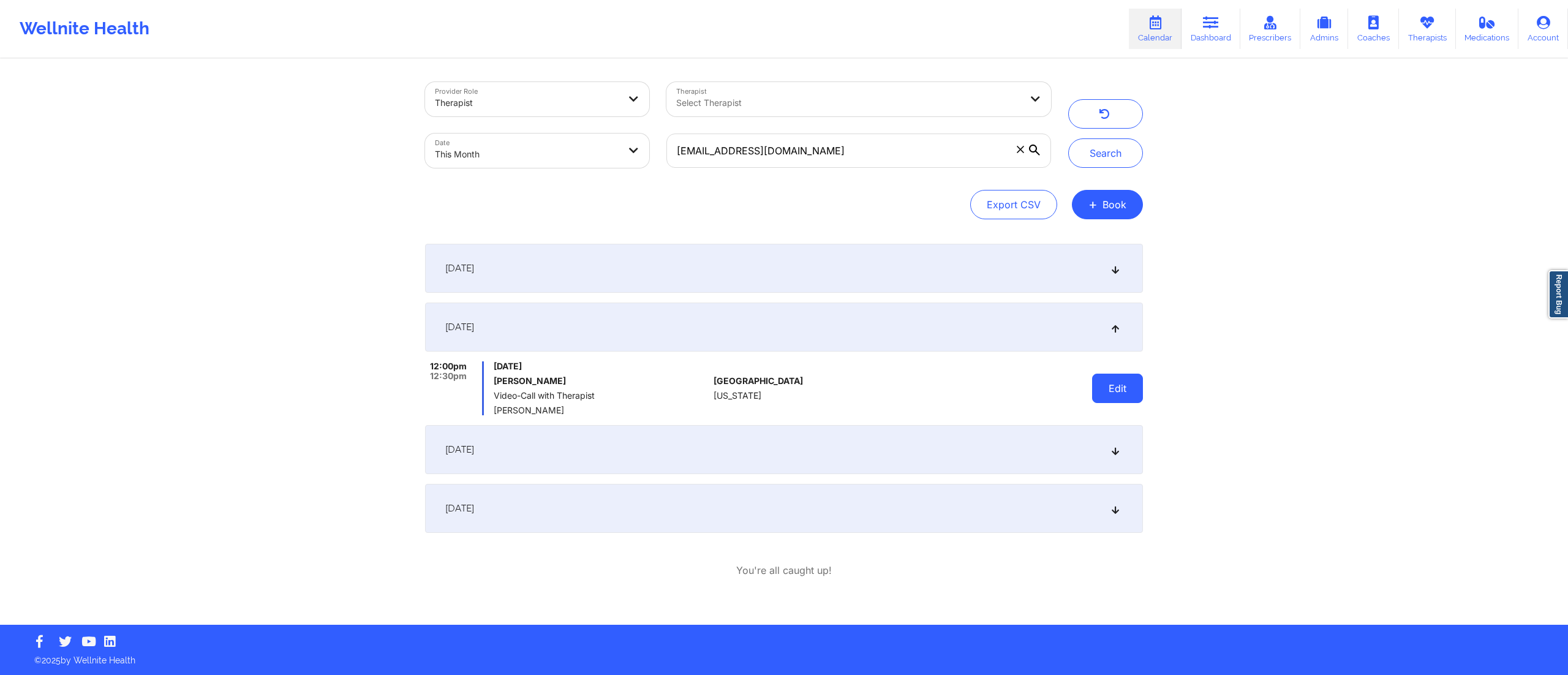
click at [1106, 388] on button "Edit" at bounding box center [1117, 388] width 51 height 29
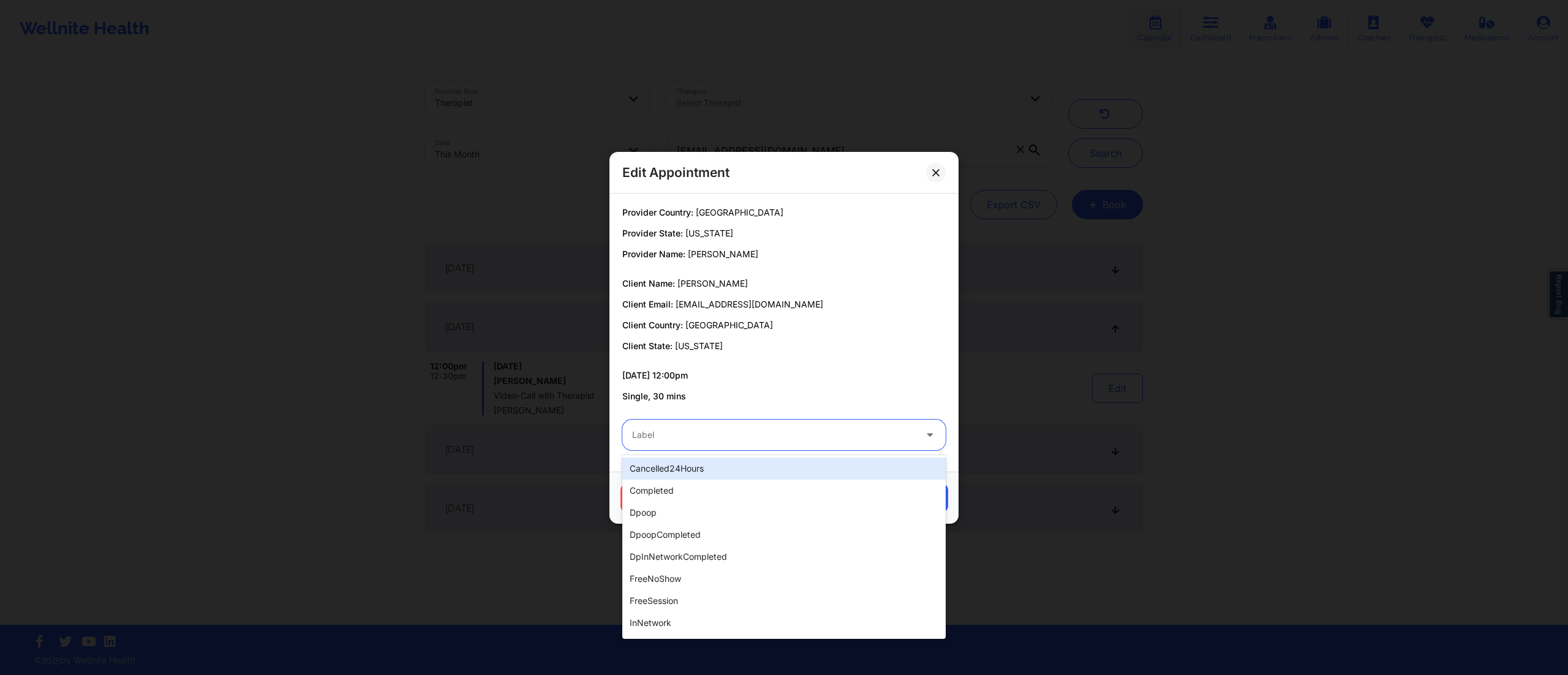
click at [804, 431] on div at bounding box center [773, 435] width 283 height 15
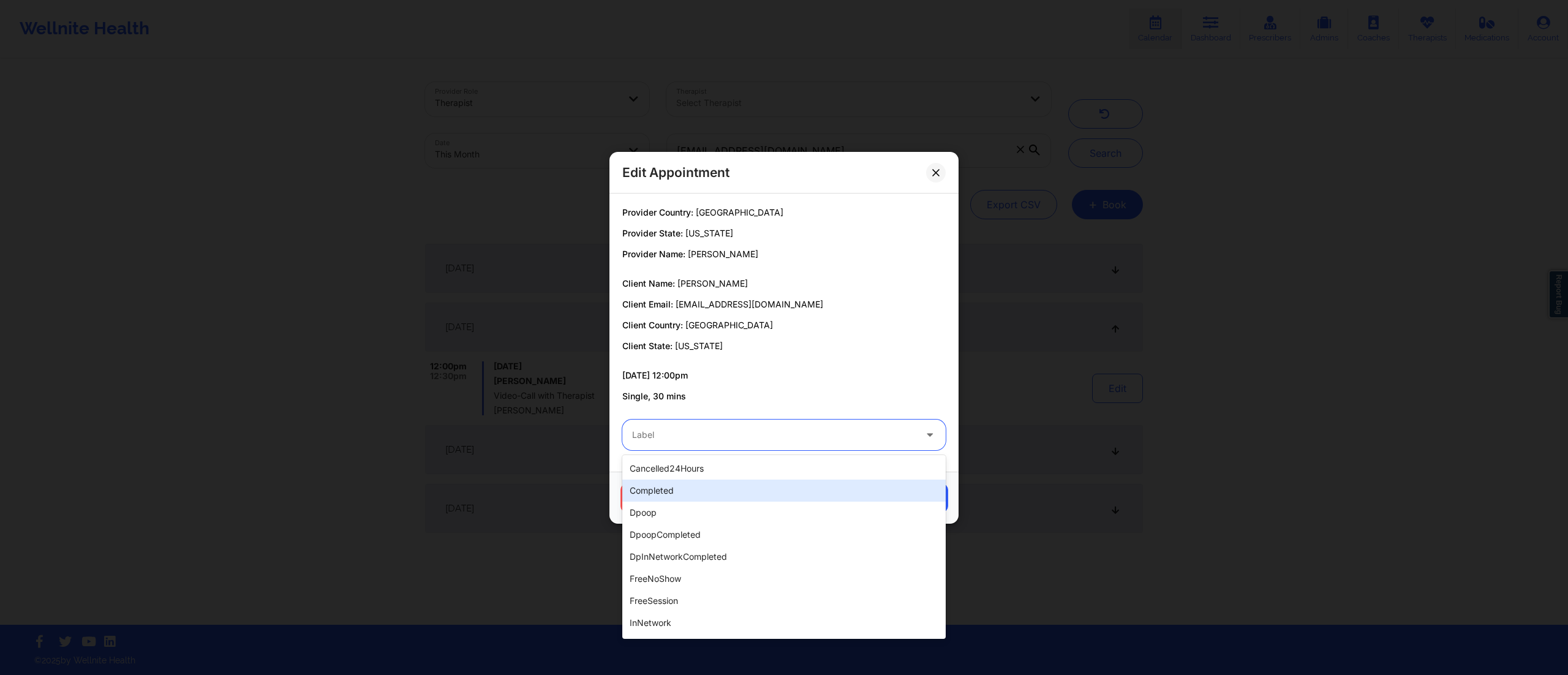
click at [693, 494] on div "completed" at bounding box center [784, 490] width 323 height 22
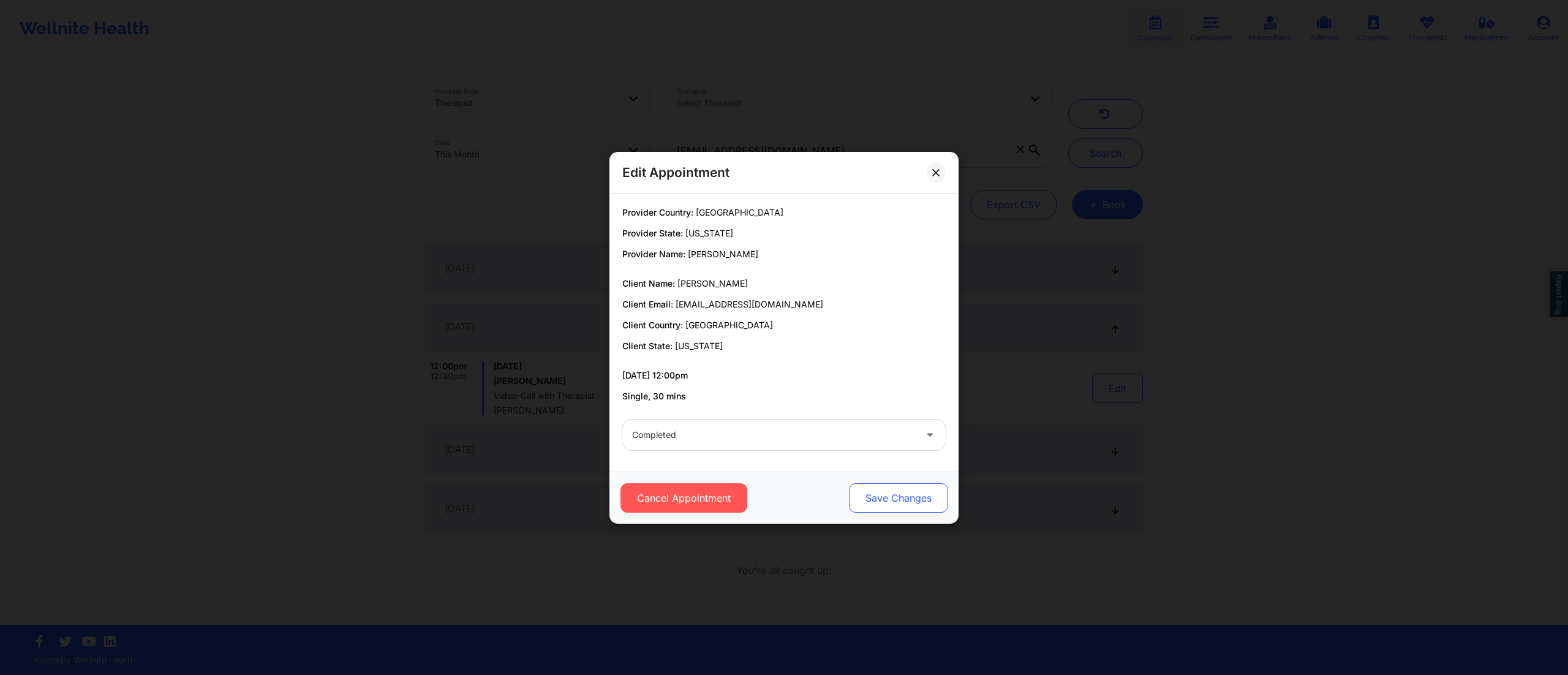
click at [895, 488] on button "Save Changes" at bounding box center [898, 498] width 99 height 29
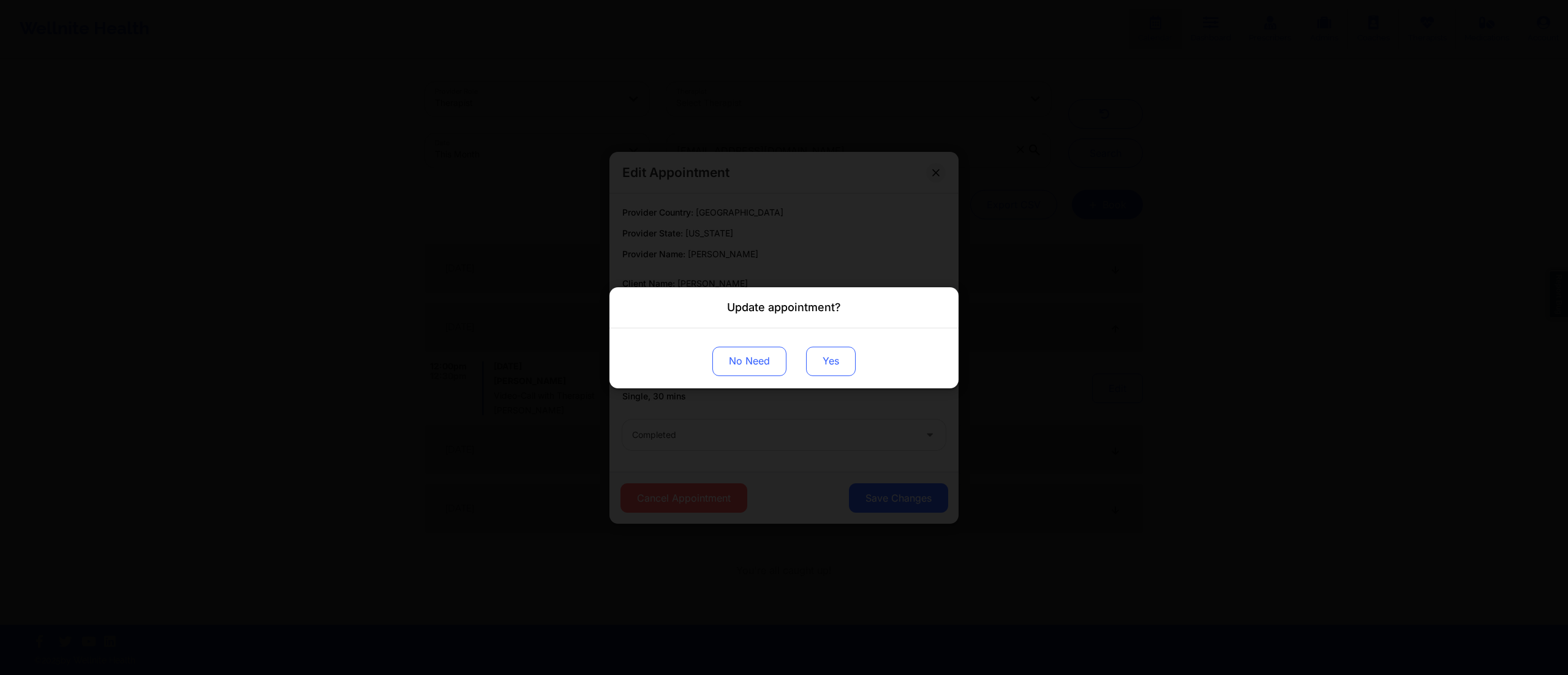
click at [824, 357] on button "Yes" at bounding box center [830, 361] width 49 height 29
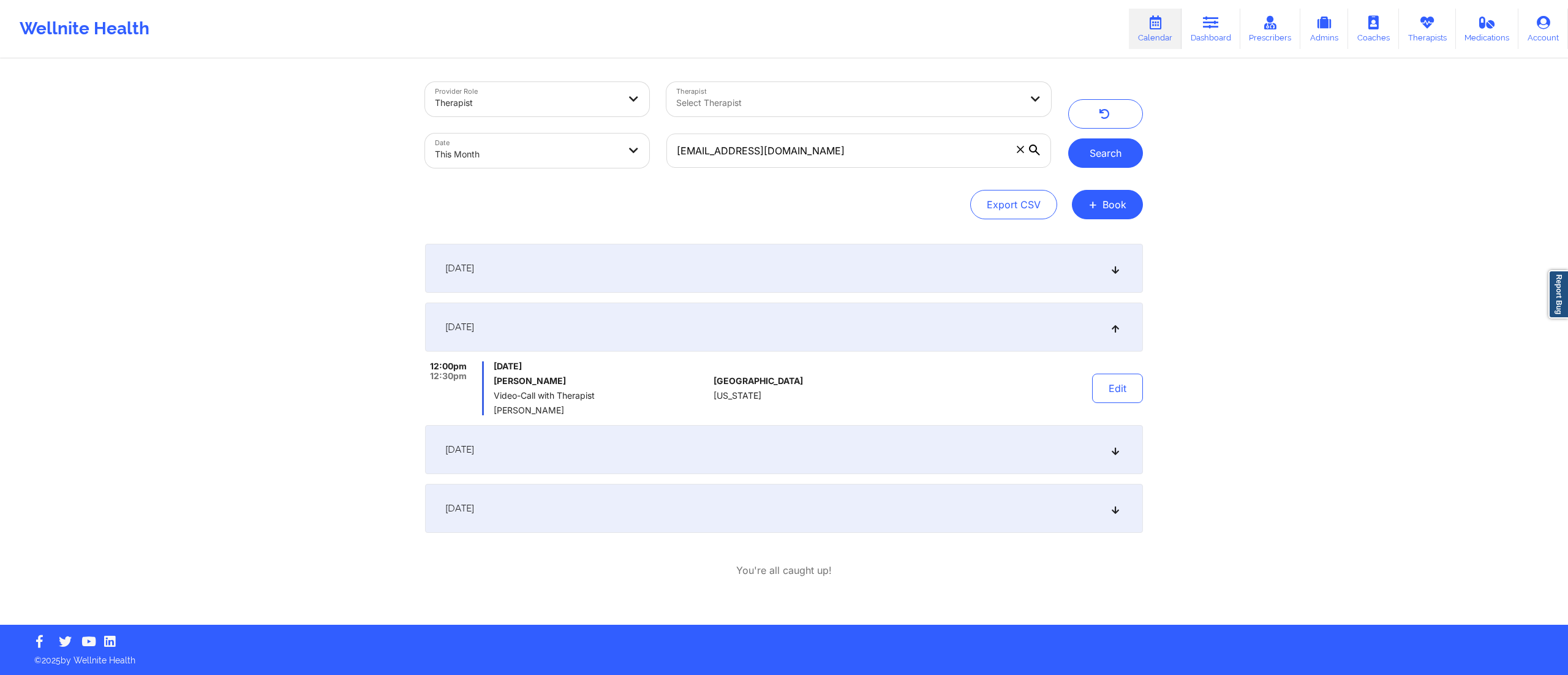
click at [1093, 149] on button "Search" at bounding box center [1106, 153] width 75 height 29
click at [842, 282] on div "[DATE]" at bounding box center [784, 268] width 718 height 49
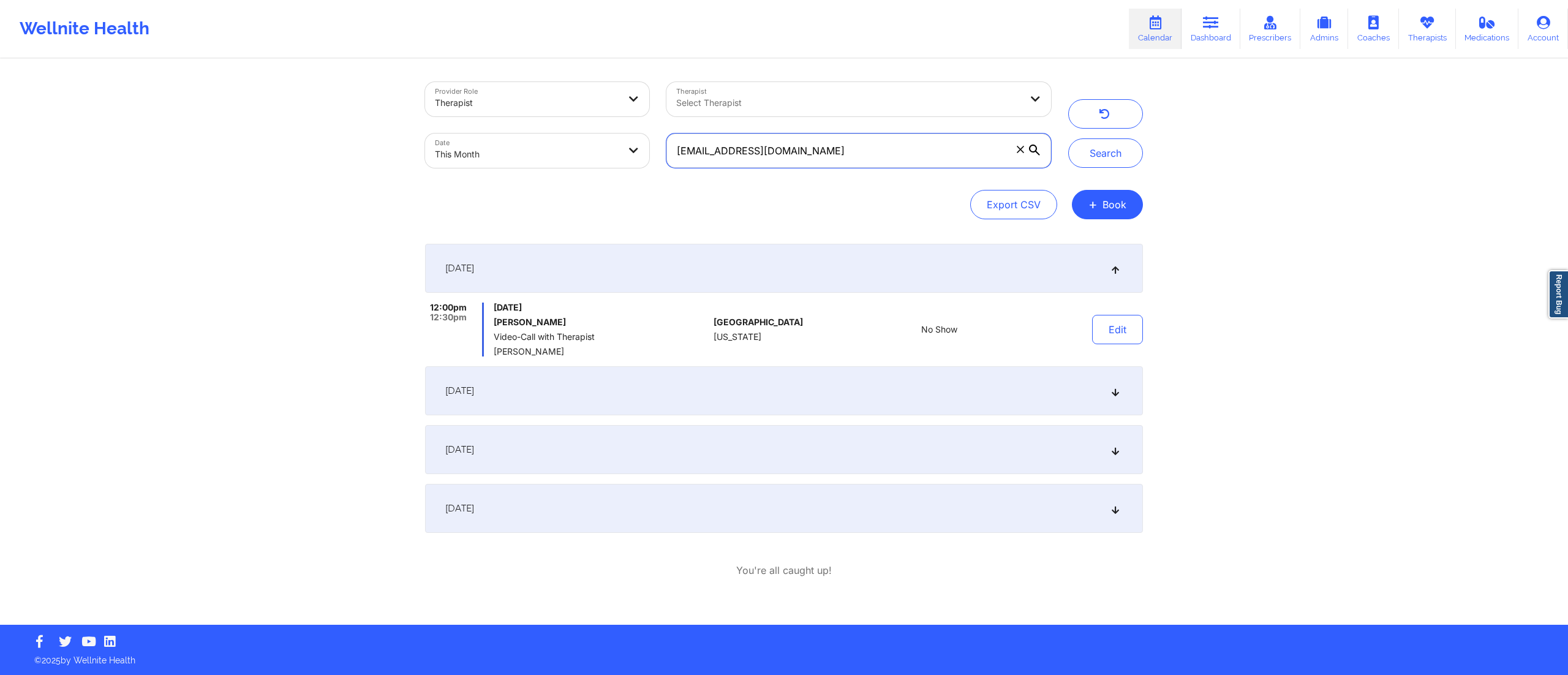
drag, startPoint x: 871, startPoint y: 161, endPoint x: 650, endPoint y: 154, distance: 221.1
click at [650, 154] on div "Provider Role Therapist Therapist Select Therapist Date This Month brad51499@gm…" at bounding box center [738, 125] width 643 height 103
paste input "stephanie.valente"
type input "stephanie.valente@gmail.com"
click at [1085, 154] on button "Search" at bounding box center [1106, 153] width 75 height 29
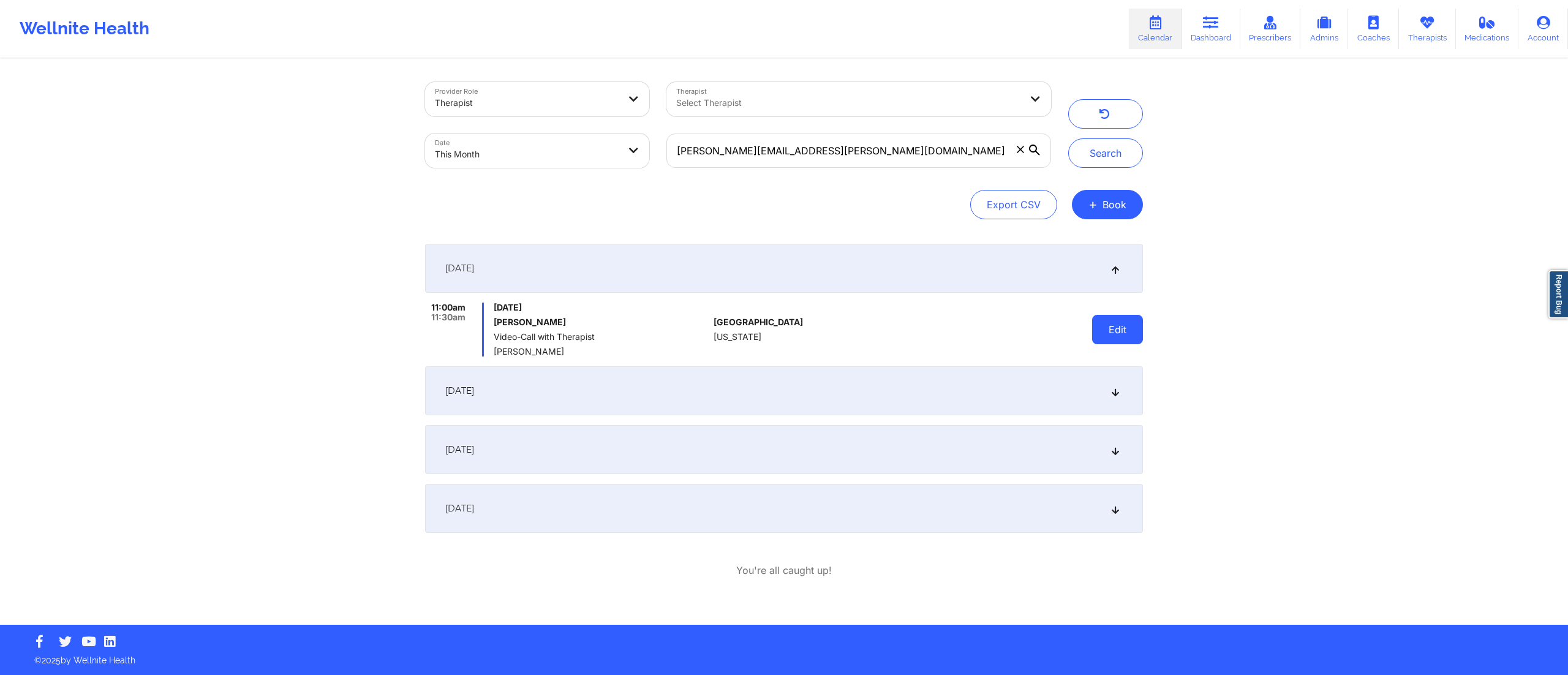
click at [1115, 329] on button "Edit" at bounding box center [1117, 329] width 51 height 29
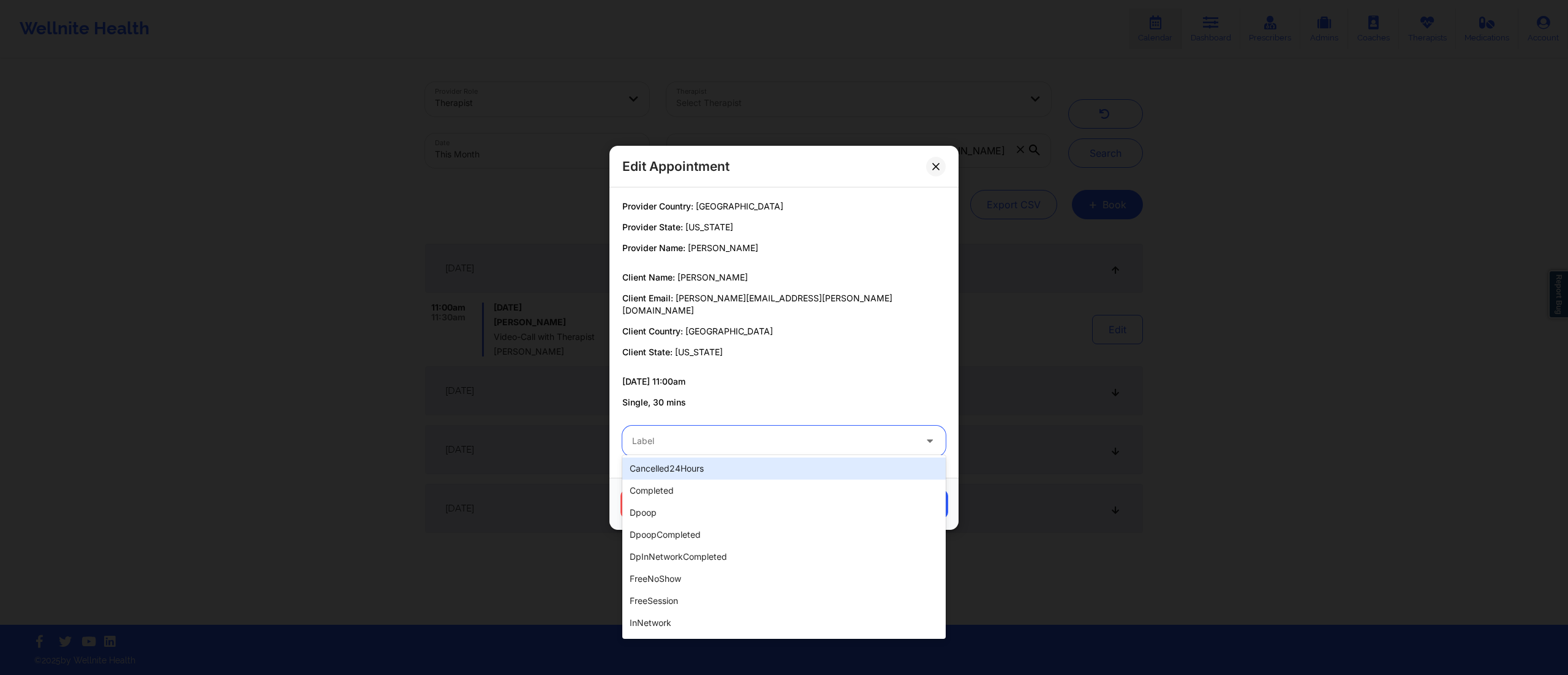
click at [740, 434] on div at bounding box center [773, 441] width 283 height 15
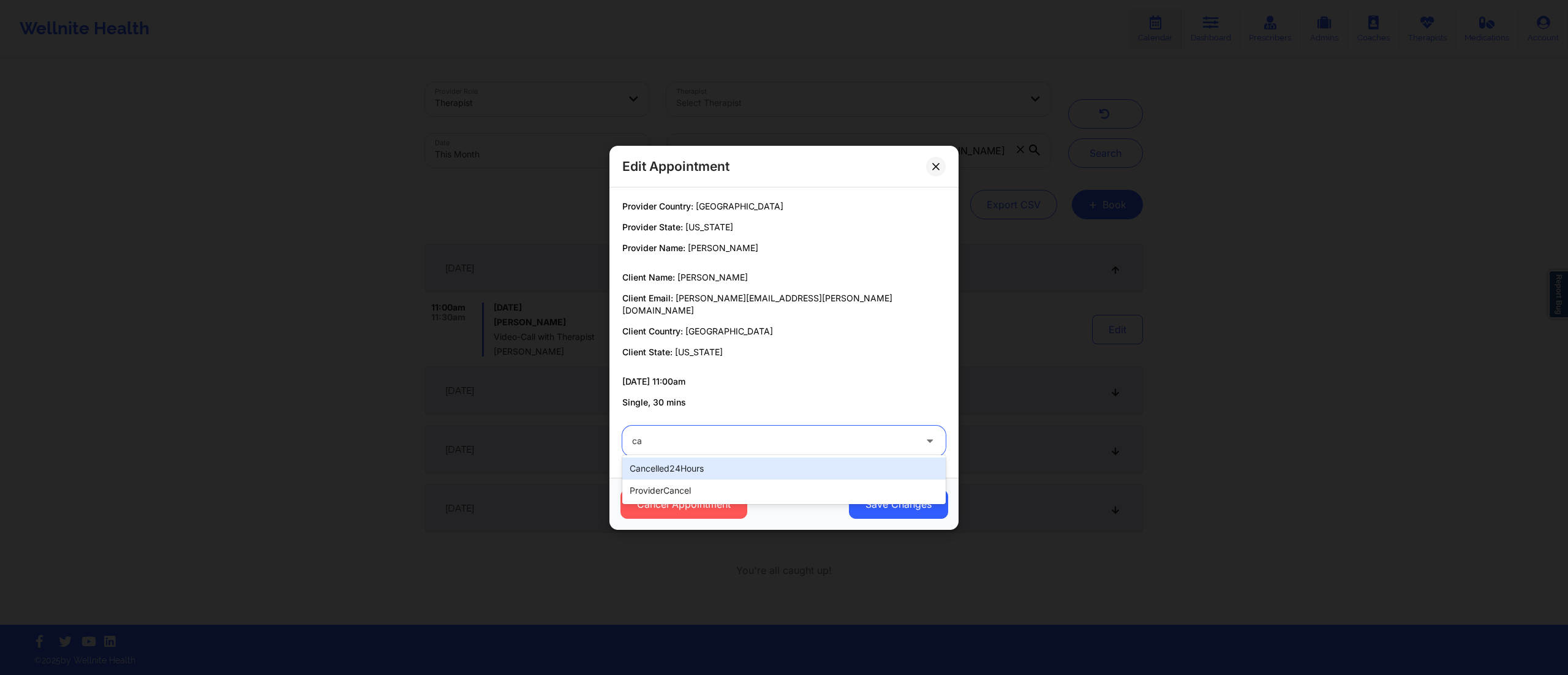
type input "c"
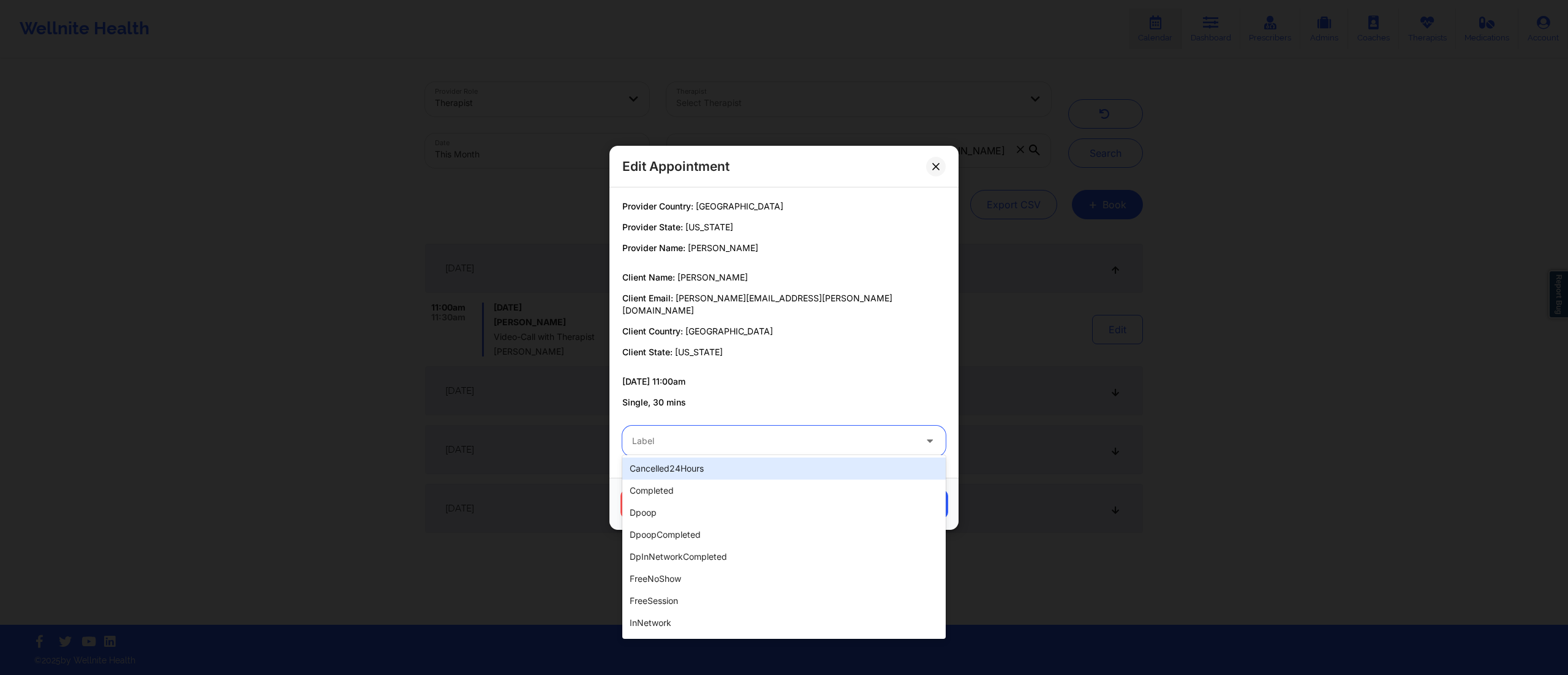
click at [790, 384] on div "09/05/2025 11:00am Single, 30 mins" at bounding box center [784, 392] width 323 height 33
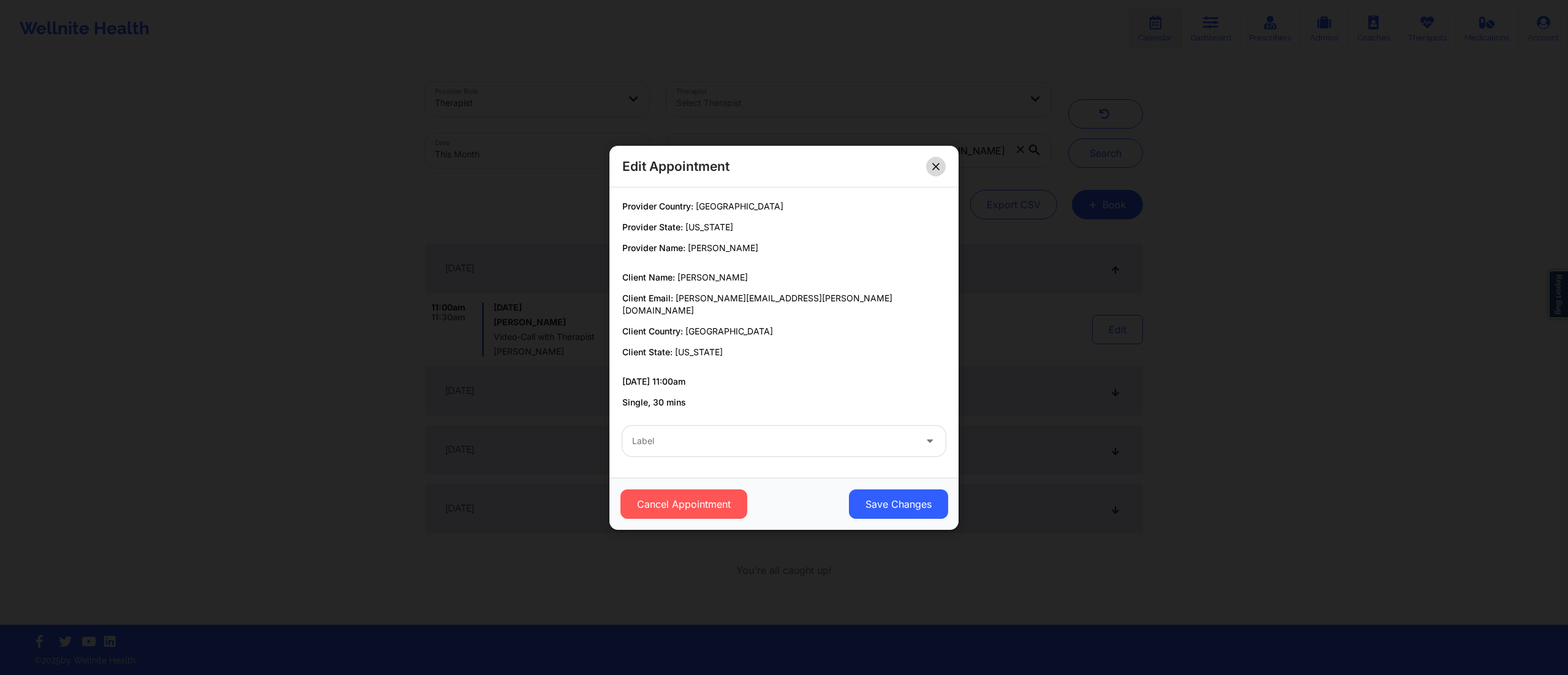
click at [928, 166] on button at bounding box center [936, 165] width 20 height 20
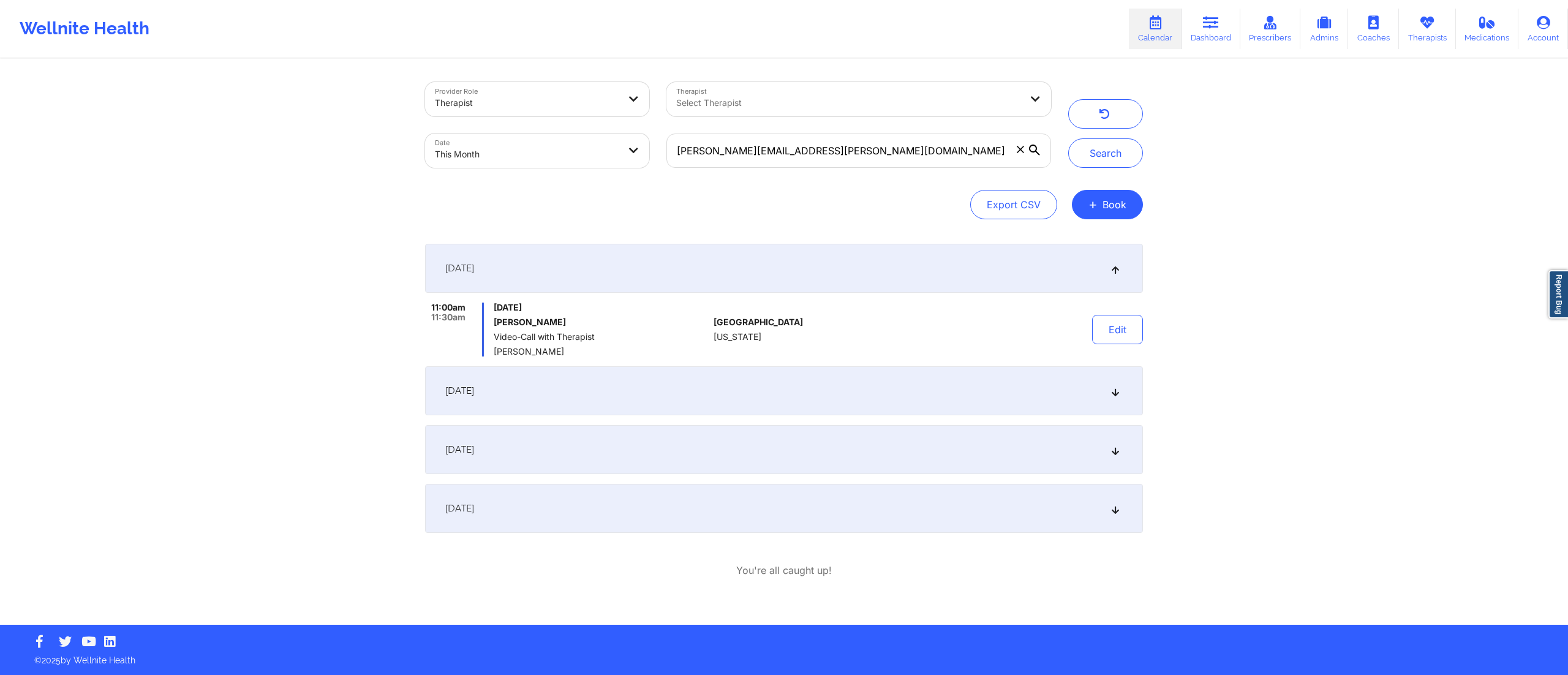
click at [998, 395] on div "[DATE]" at bounding box center [784, 390] width 718 height 49
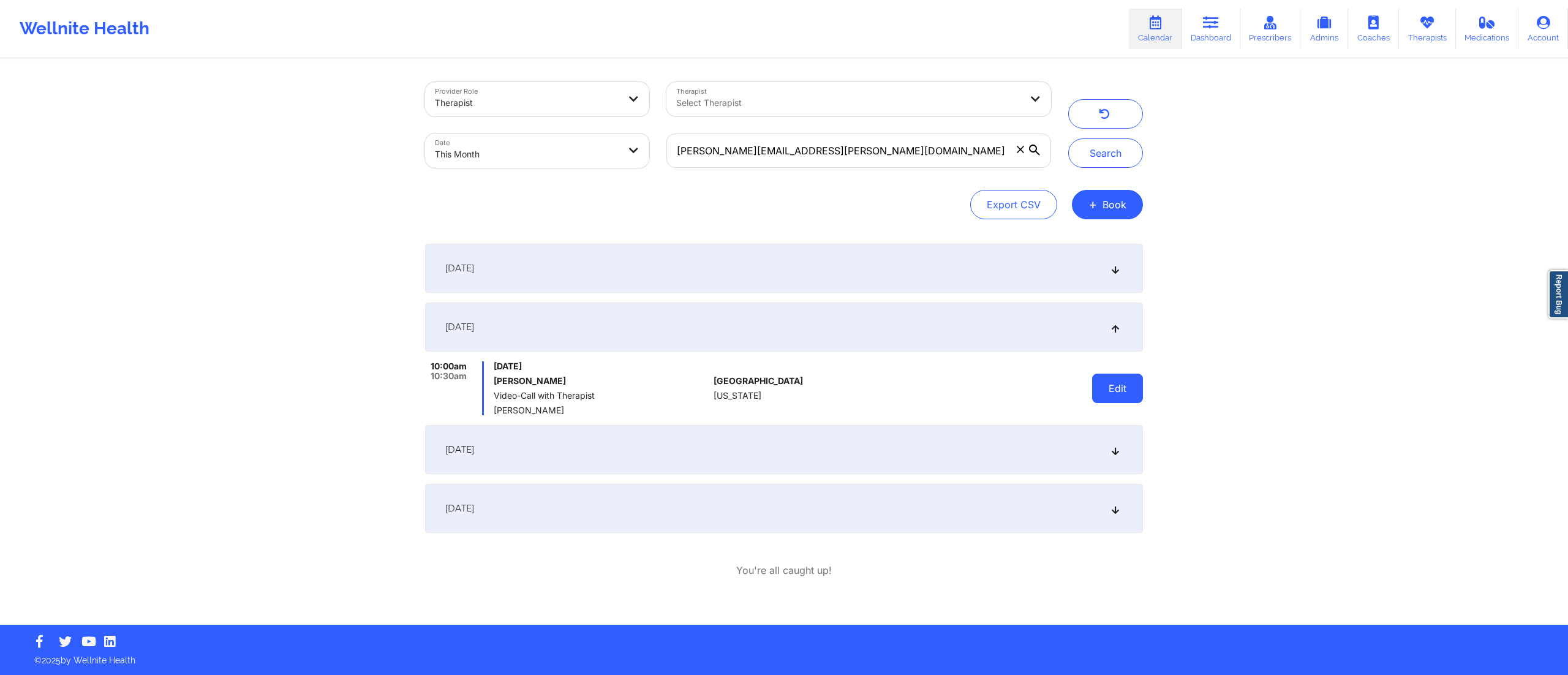
click at [1112, 379] on button "Edit" at bounding box center [1117, 388] width 51 height 29
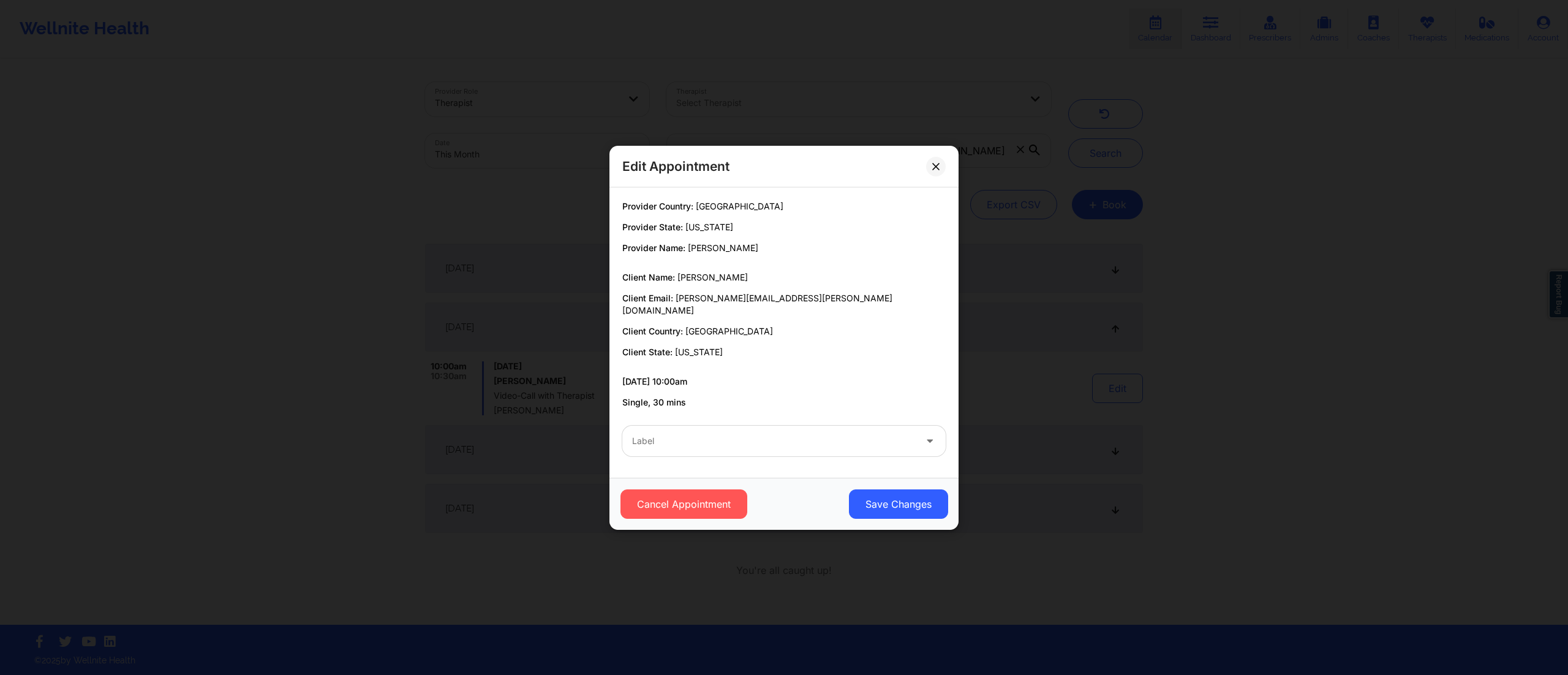
click at [723, 434] on div at bounding box center [773, 441] width 283 height 15
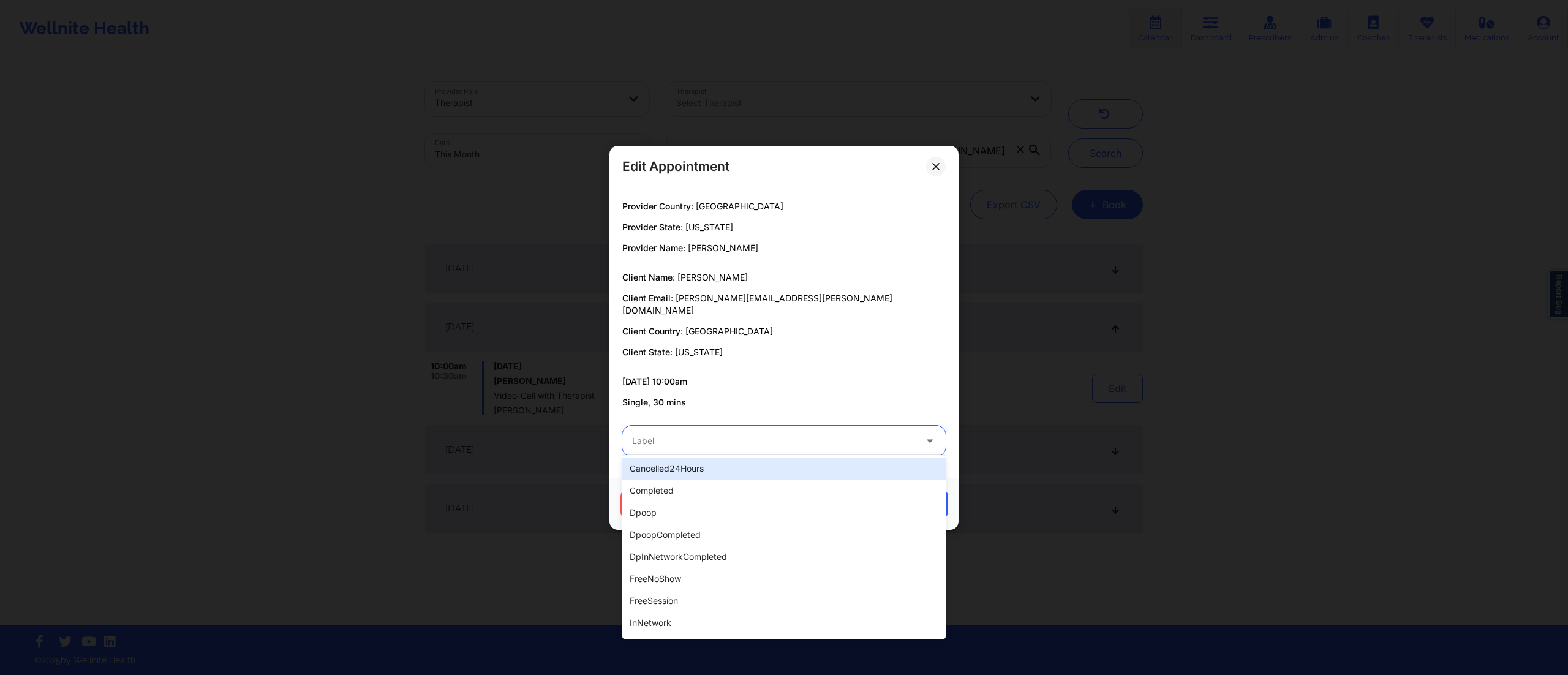
type input "c"
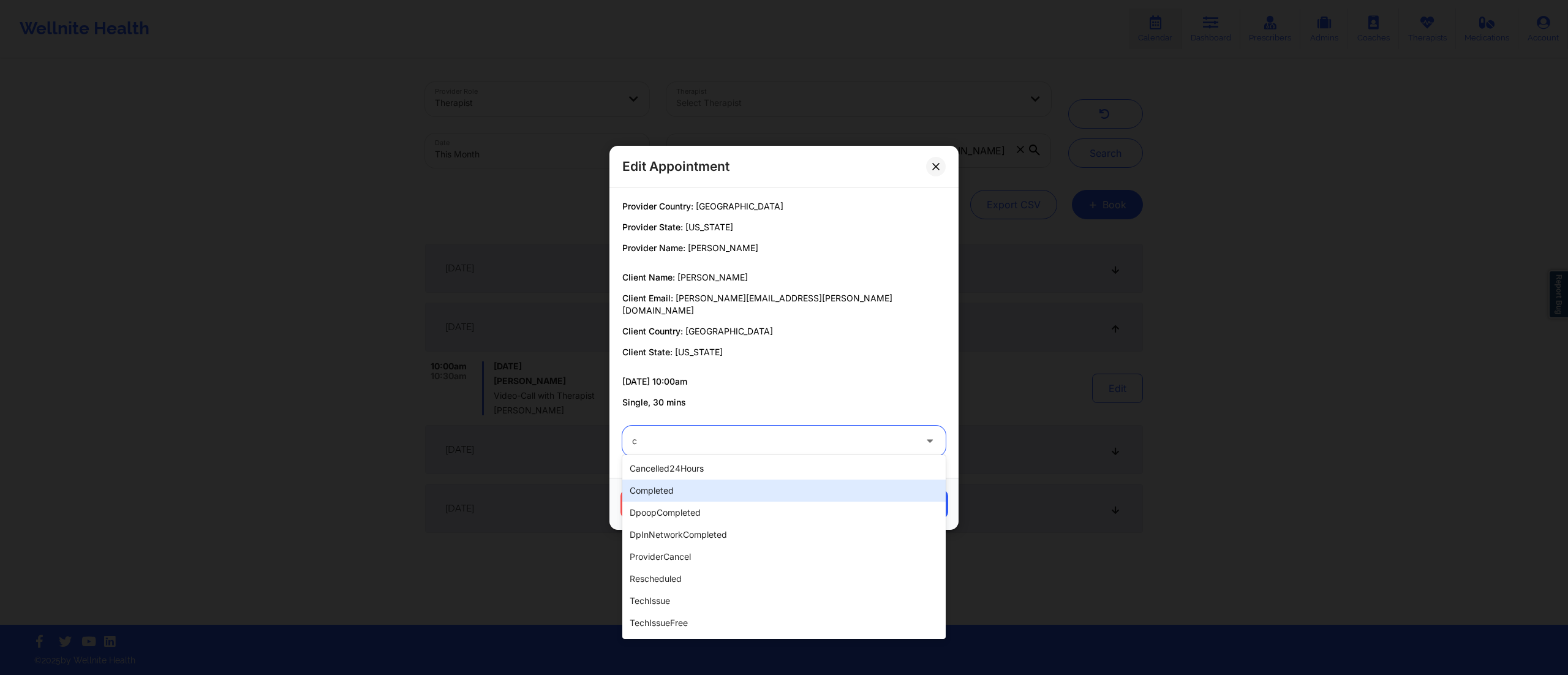
click at [687, 482] on div "completed" at bounding box center [784, 490] width 323 height 22
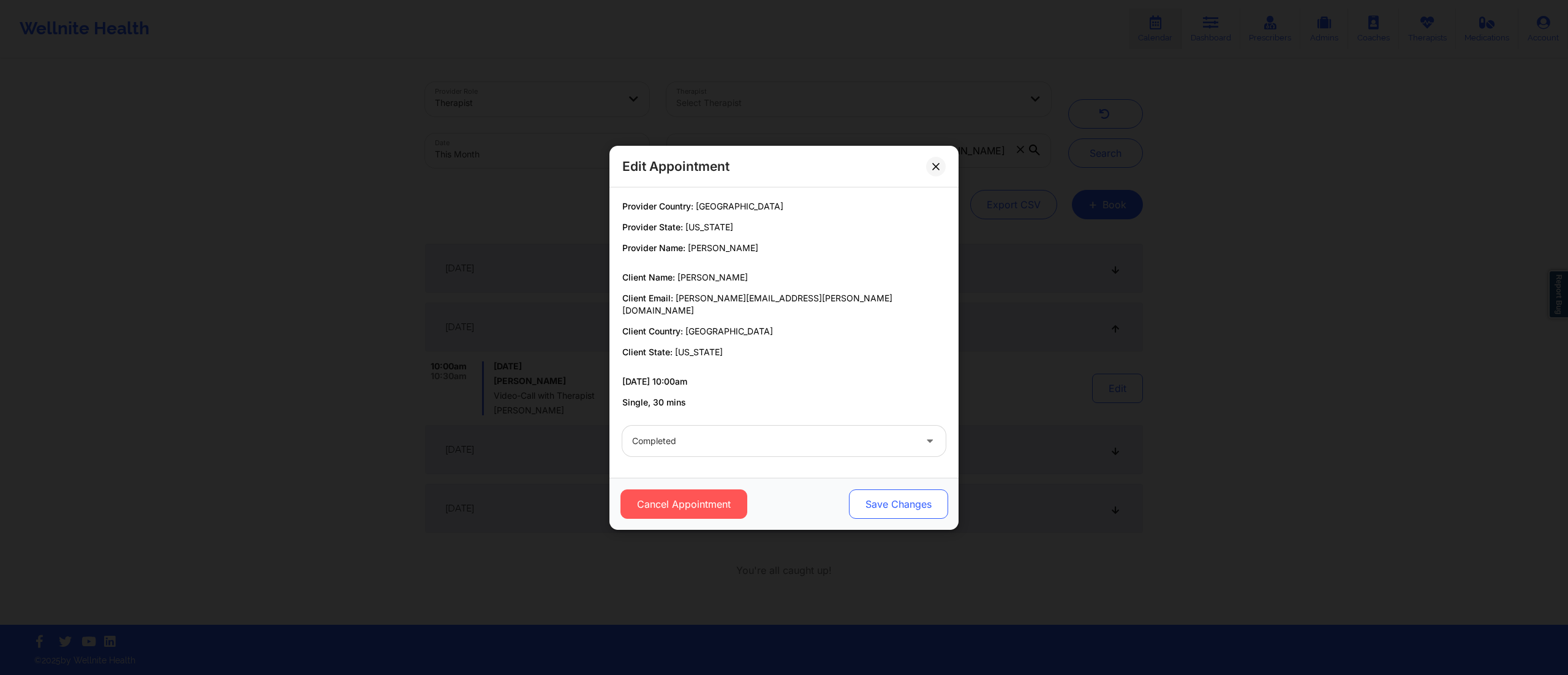
click at [898, 492] on button "Save Changes" at bounding box center [898, 504] width 99 height 29
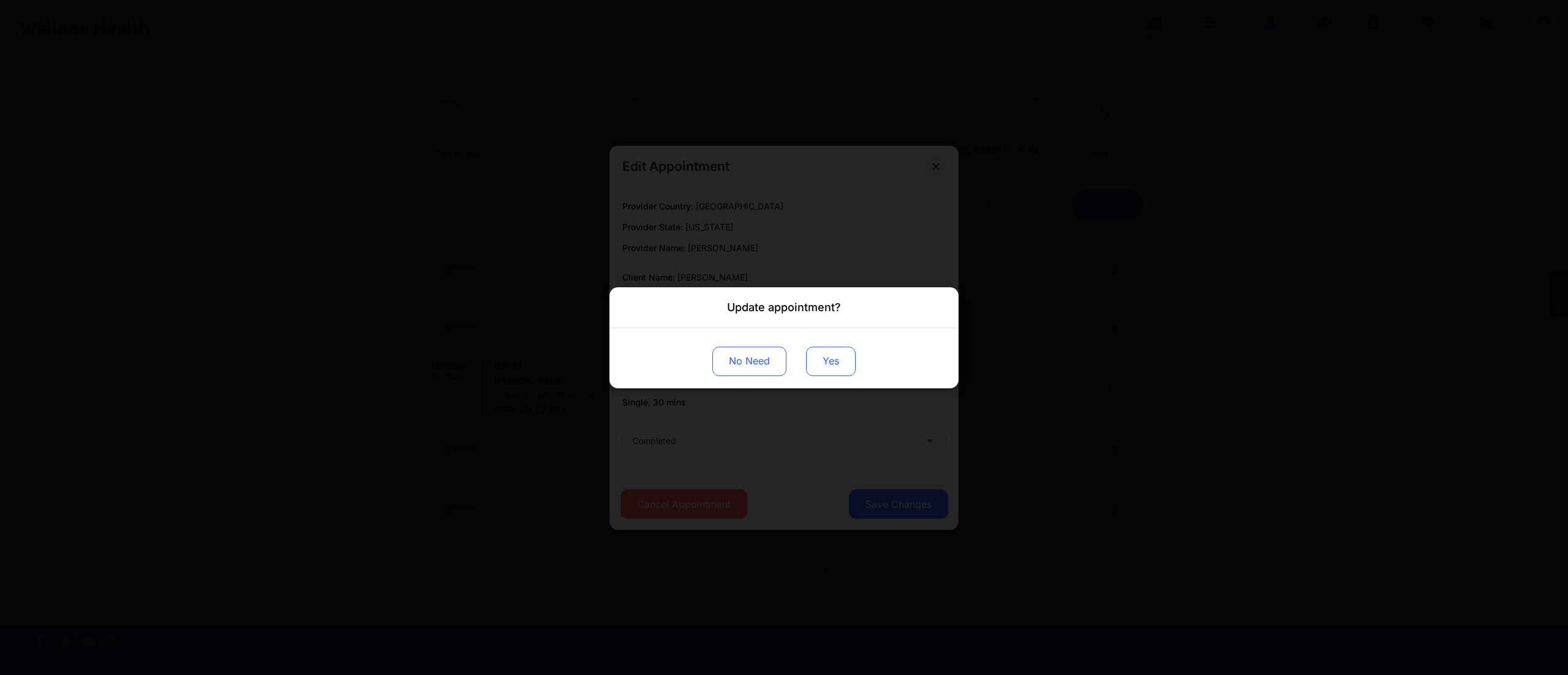
click at [831, 353] on button "Yes" at bounding box center [830, 361] width 49 height 29
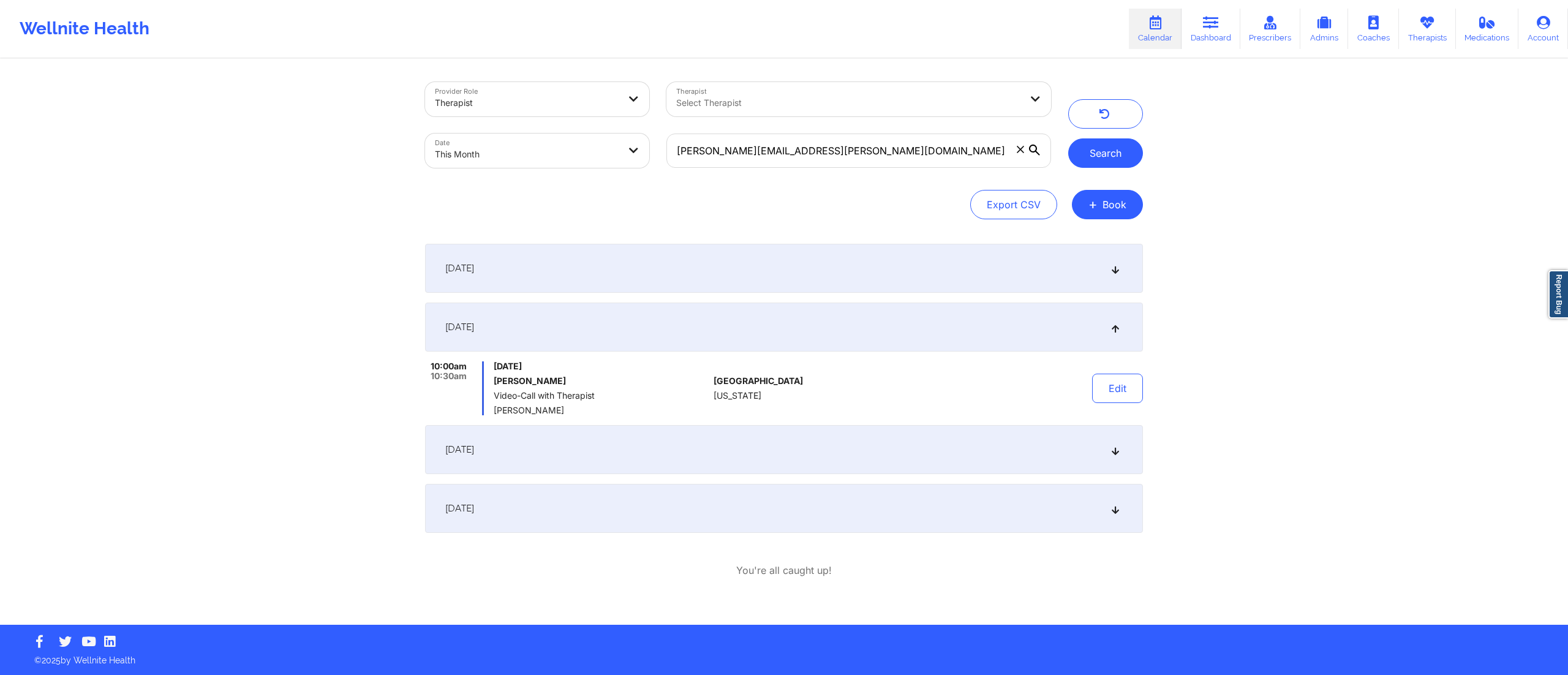
click at [1093, 158] on button "Search" at bounding box center [1106, 153] width 75 height 29
click at [834, 257] on div "[DATE]" at bounding box center [784, 268] width 718 height 49
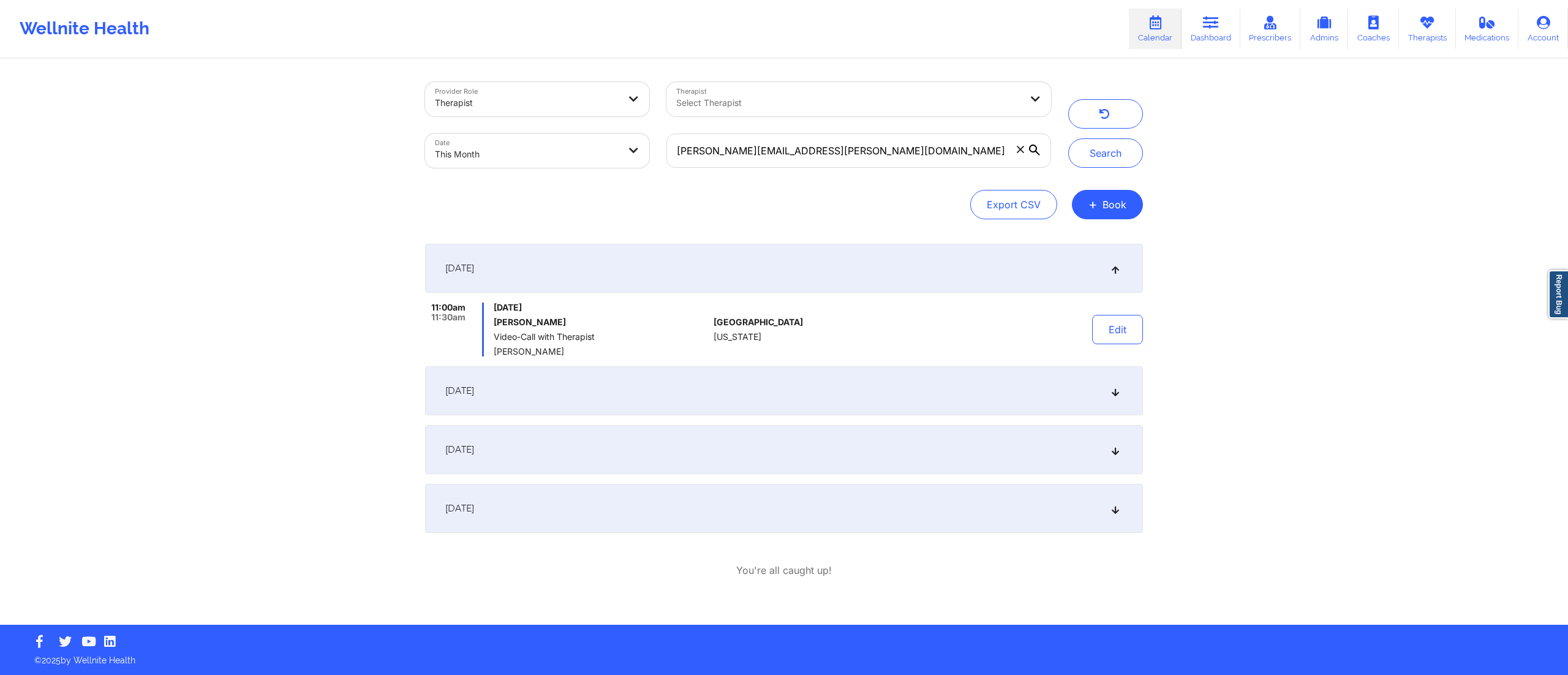
click at [809, 396] on div "[DATE]" at bounding box center [784, 390] width 718 height 49
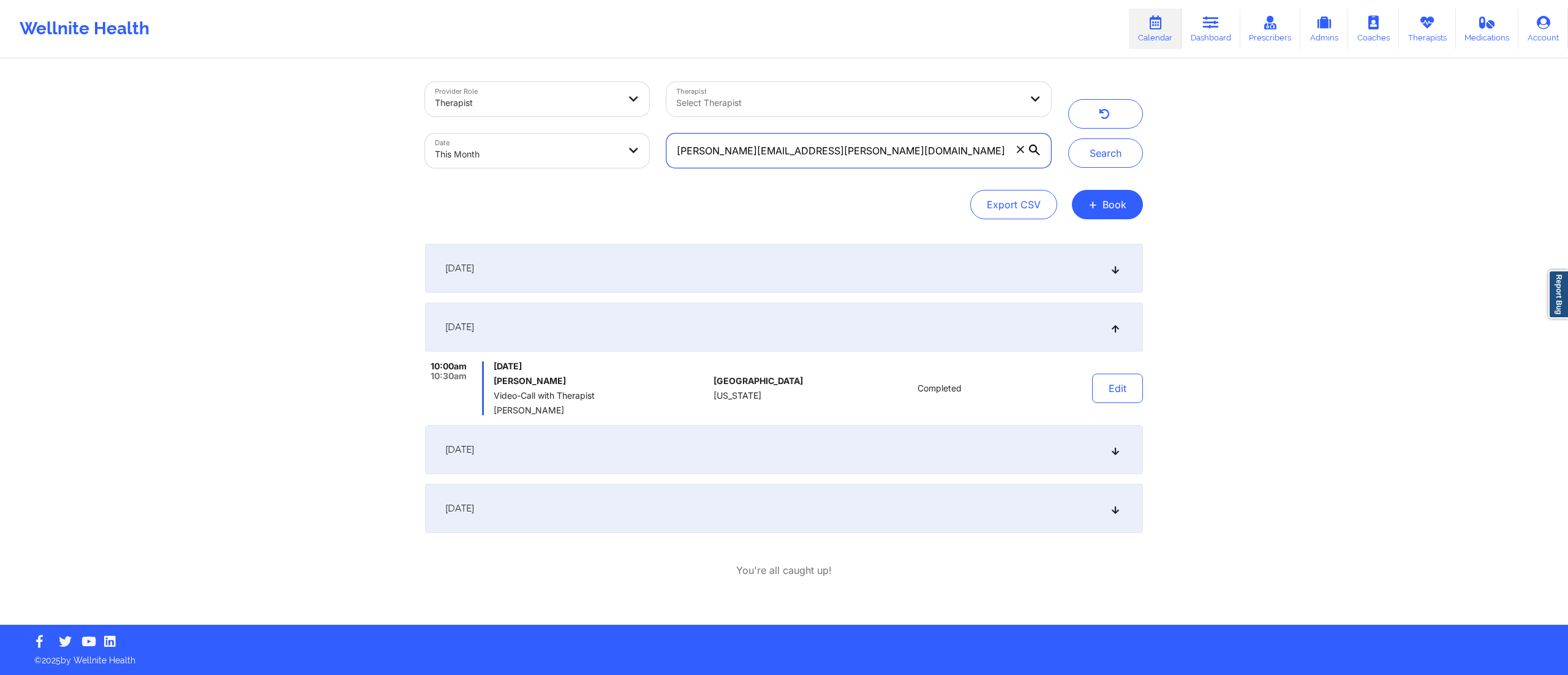
drag, startPoint x: 870, startPoint y: 145, endPoint x: 656, endPoint y: 139, distance: 214.1
click at [656, 139] on div "Provider Role Therapist Therapist Select Therapist Date This Month stephanie.va…" at bounding box center [738, 125] width 643 height 103
paste input "jamieleighcop"
click at [1100, 159] on button "Search" at bounding box center [1106, 153] width 75 height 29
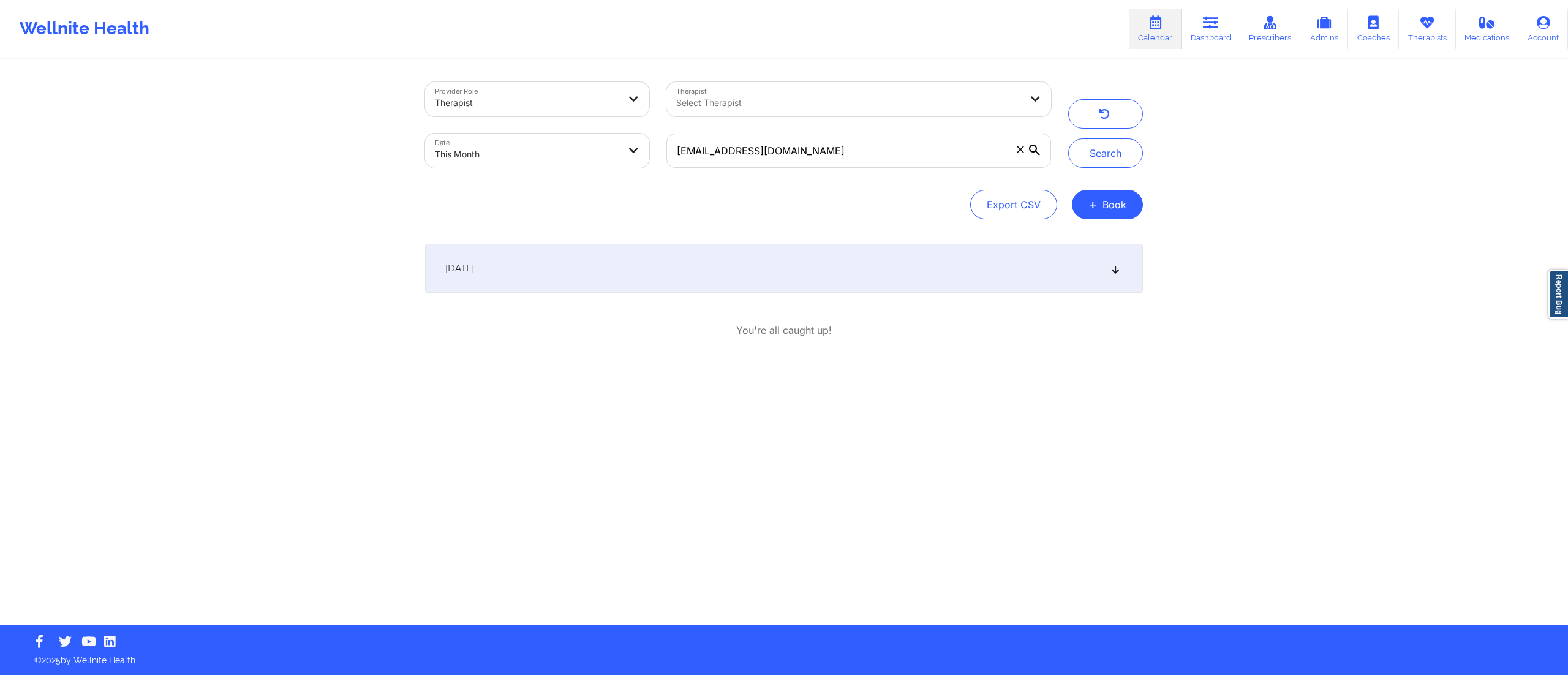
click at [772, 267] on div "[DATE]" at bounding box center [784, 268] width 718 height 49
click at [1109, 338] on button "Edit" at bounding box center [1117, 329] width 51 height 29
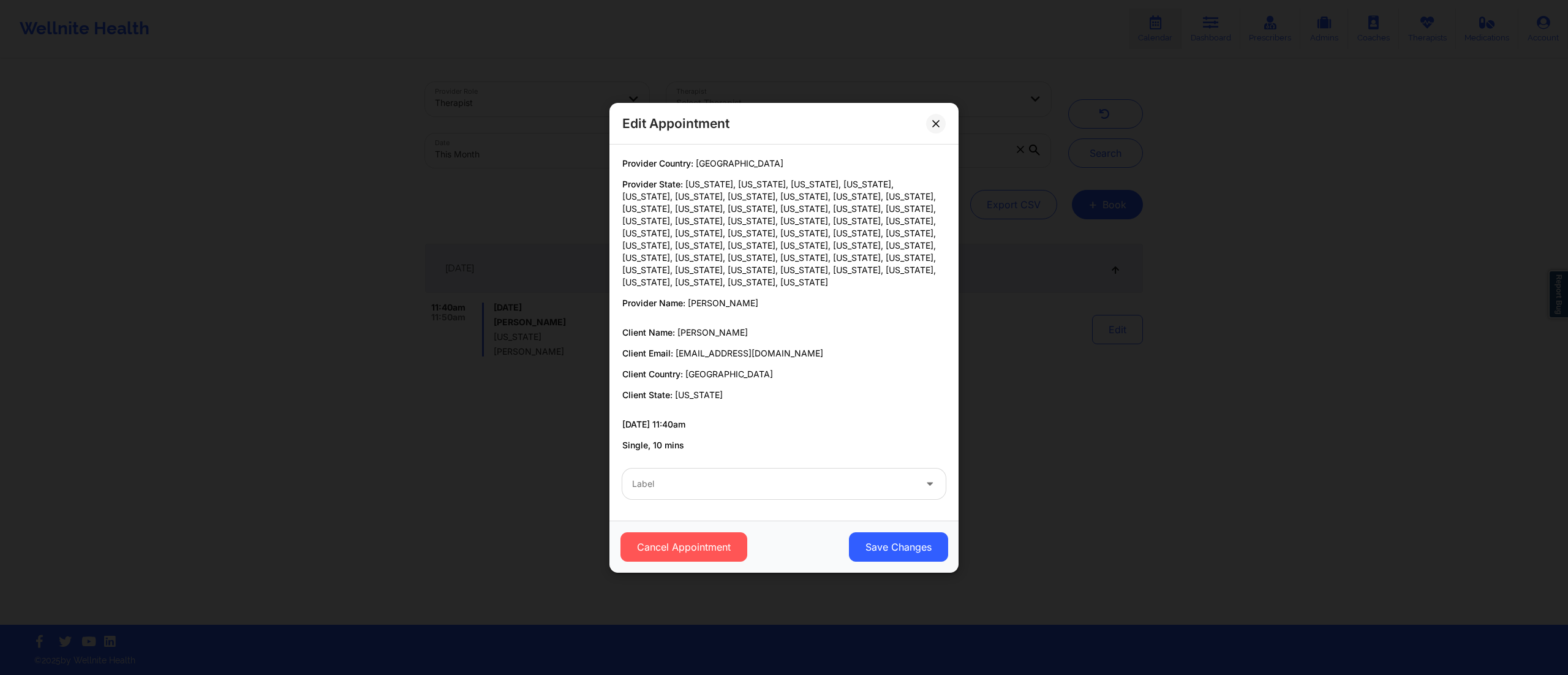
click at [767, 495] on div "Label" at bounding box center [784, 484] width 340 height 48
click at [711, 490] on div "Label" at bounding box center [770, 484] width 294 height 31
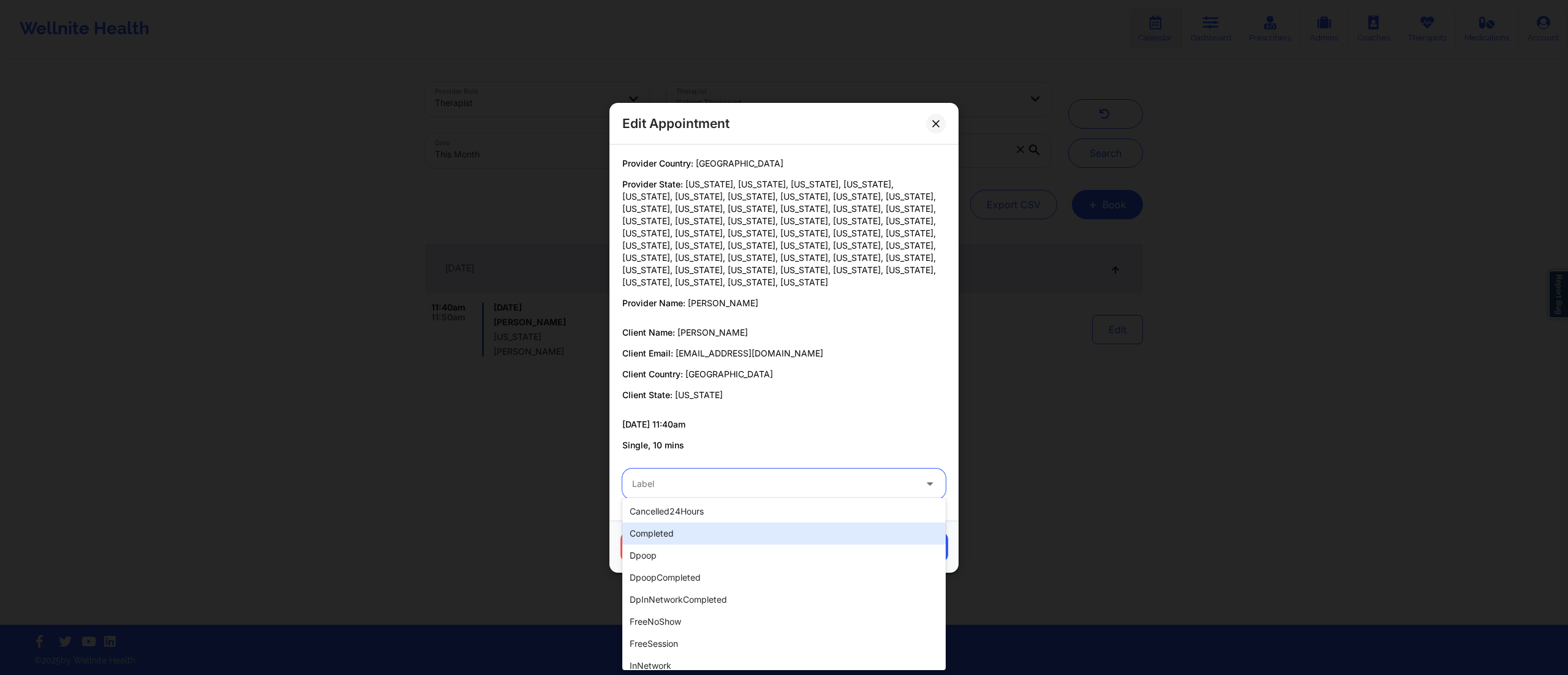
click at [677, 535] on div "completed" at bounding box center [784, 534] width 323 height 22
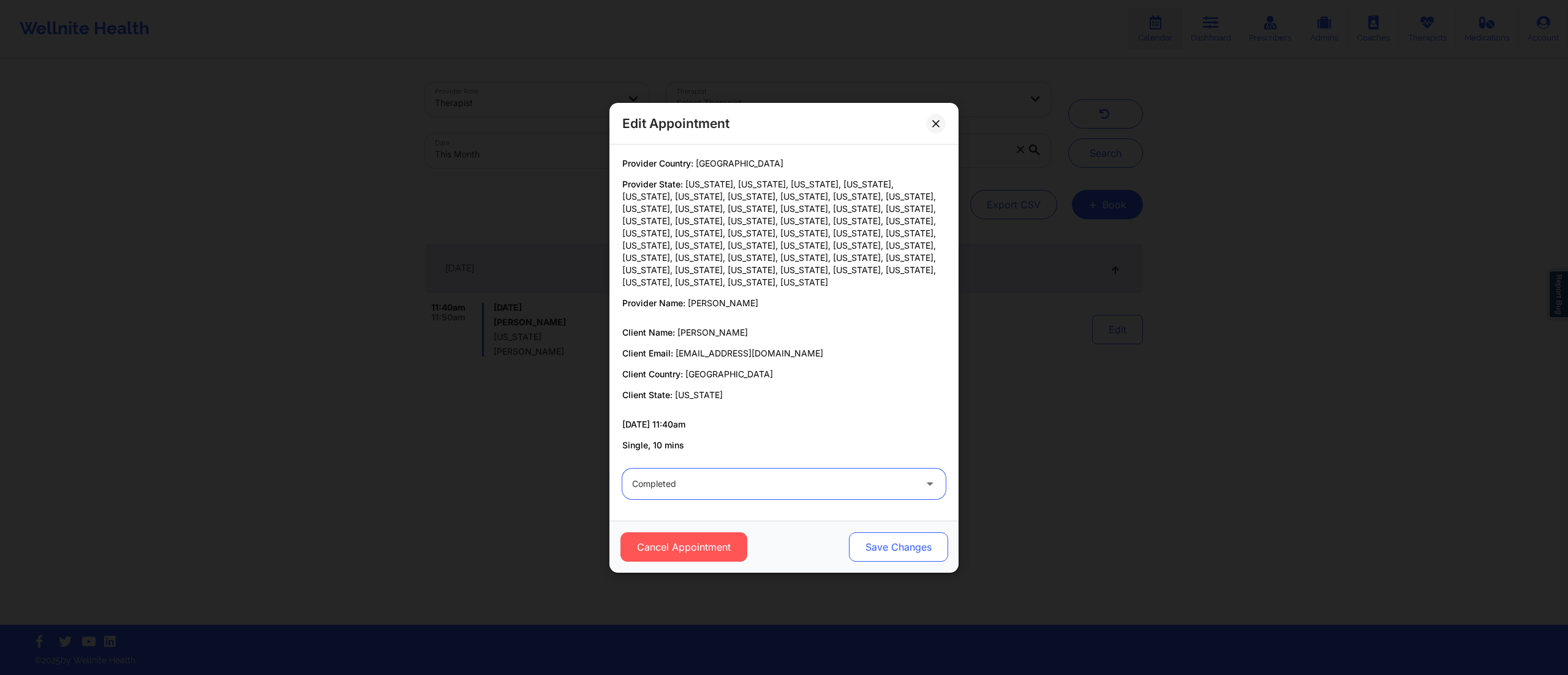
click at [888, 543] on button "Save Changes" at bounding box center [898, 547] width 99 height 29
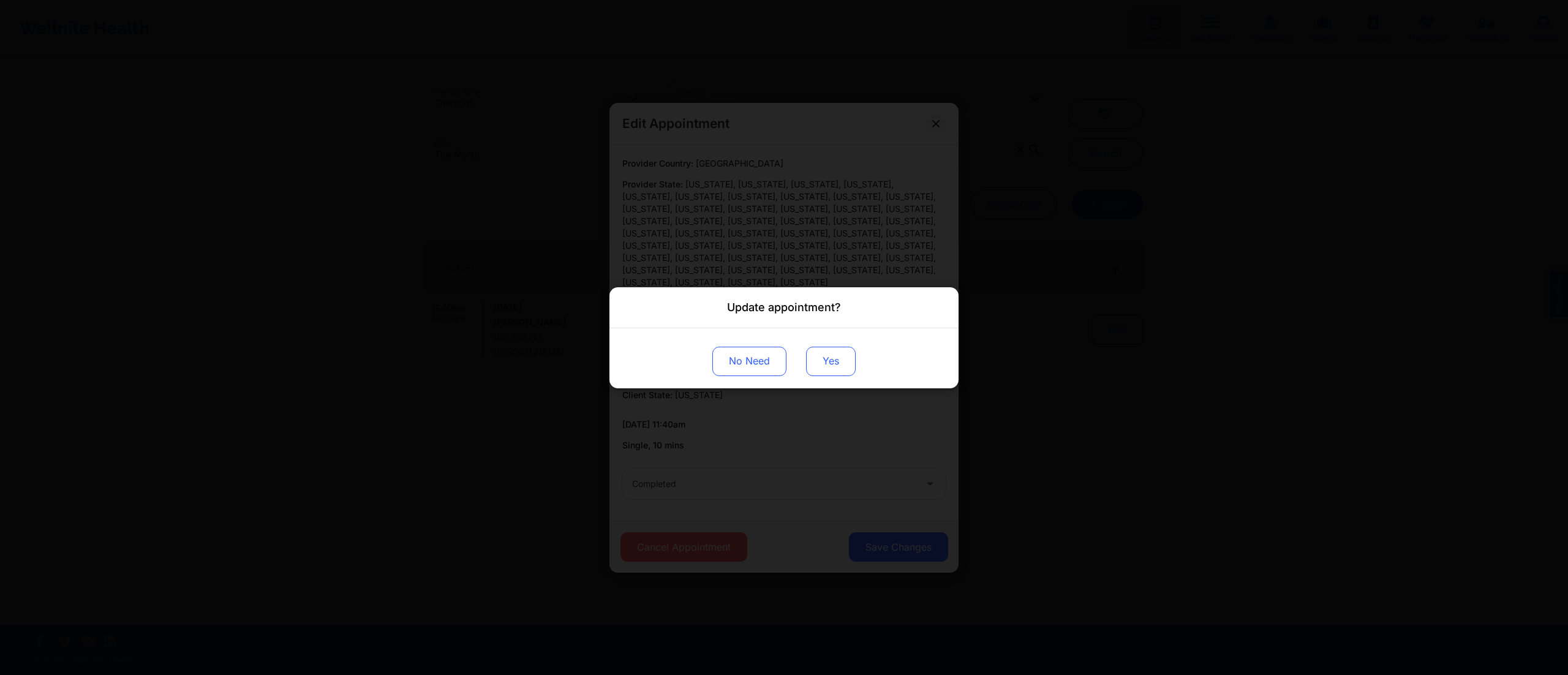
click at [831, 360] on button "Yes" at bounding box center [830, 361] width 49 height 29
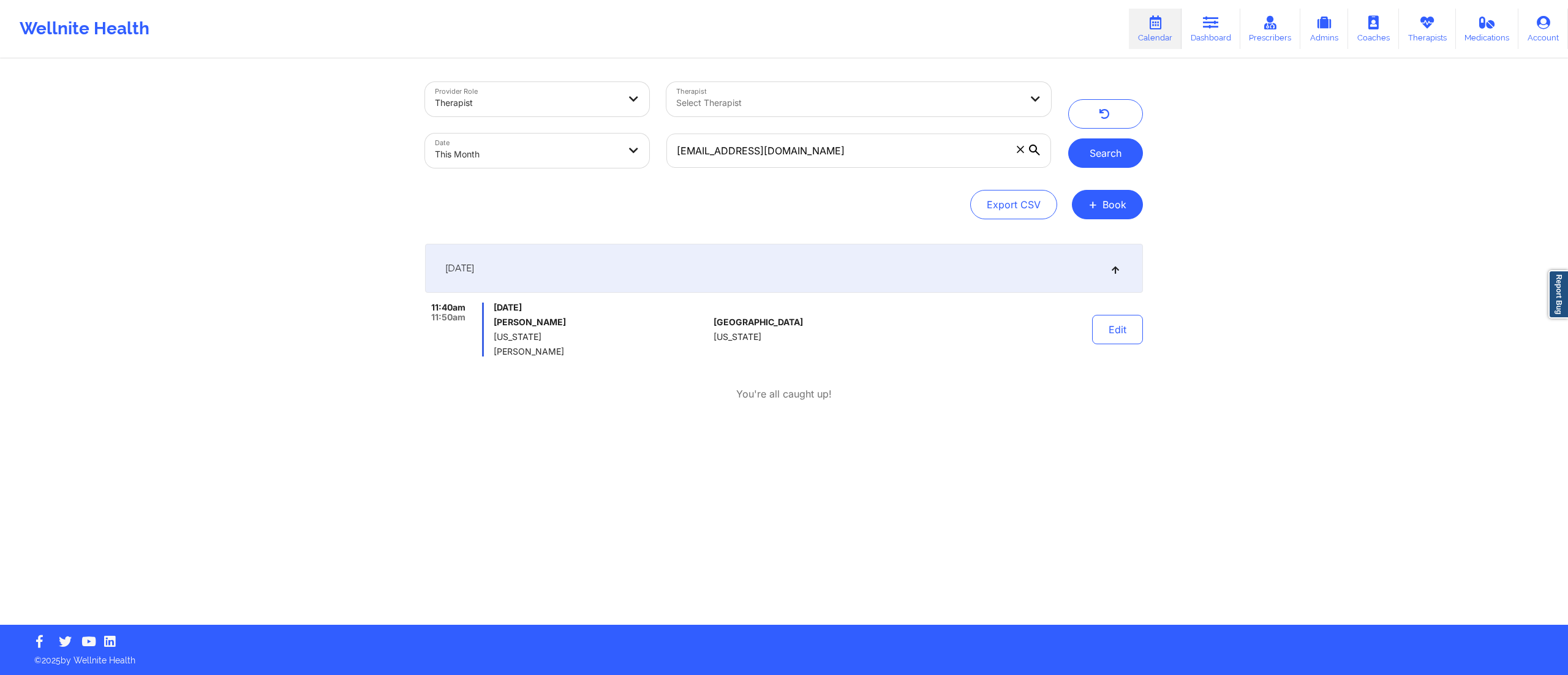
click at [1092, 139] on button "Search" at bounding box center [1106, 153] width 75 height 29
drag, startPoint x: 836, startPoint y: 145, endPoint x: 640, endPoint y: 146, distance: 196.0
click at [643, 154] on div "Provider Role Therapist Therapist Select Therapist Date This Month jamieleighco…" at bounding box center [738, 125] width 643 height 103
paste input "ecmitch14"
click at [1100, 149] on button "Search" at bounding box center [1106, 153] width 75 height 29
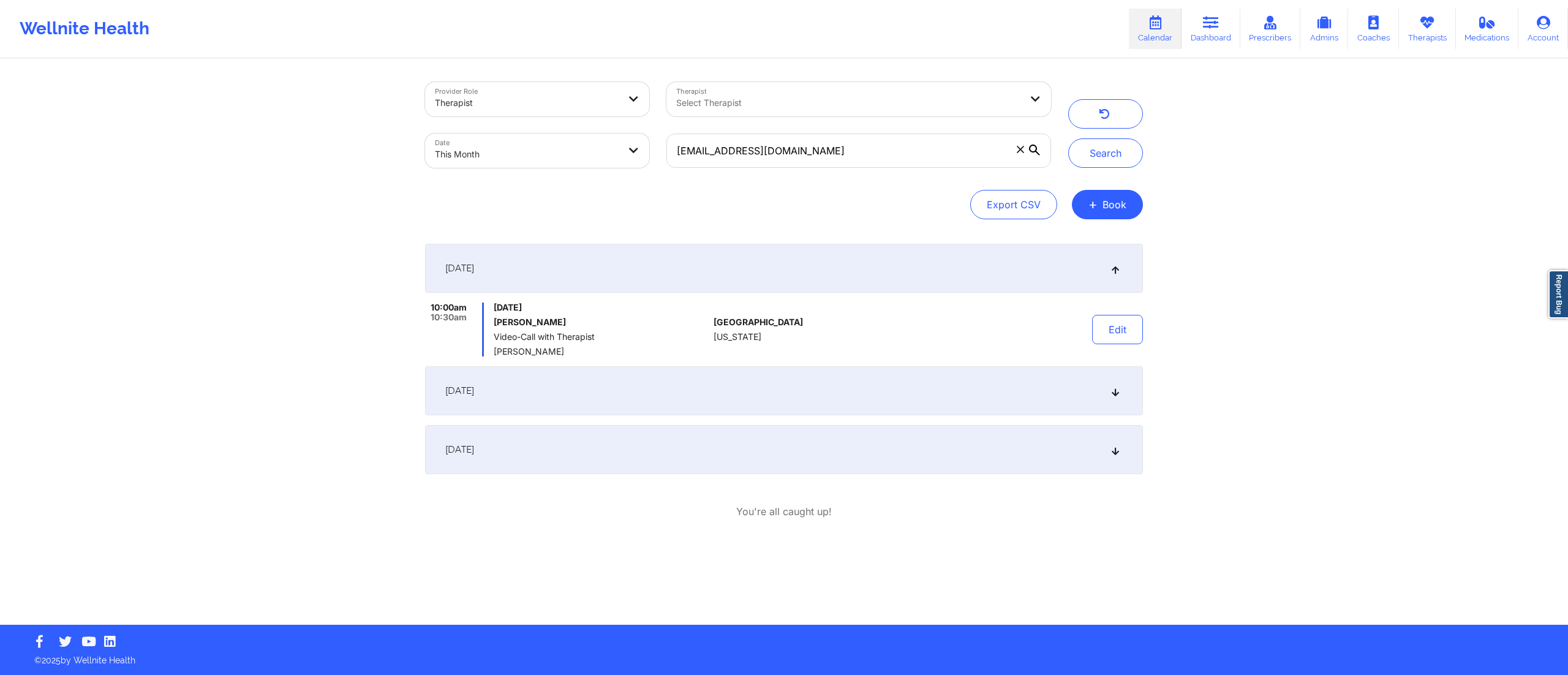
click at [728, 387] on div "September 14, 2025" at bounding box center [784, 390] width 718 height 49
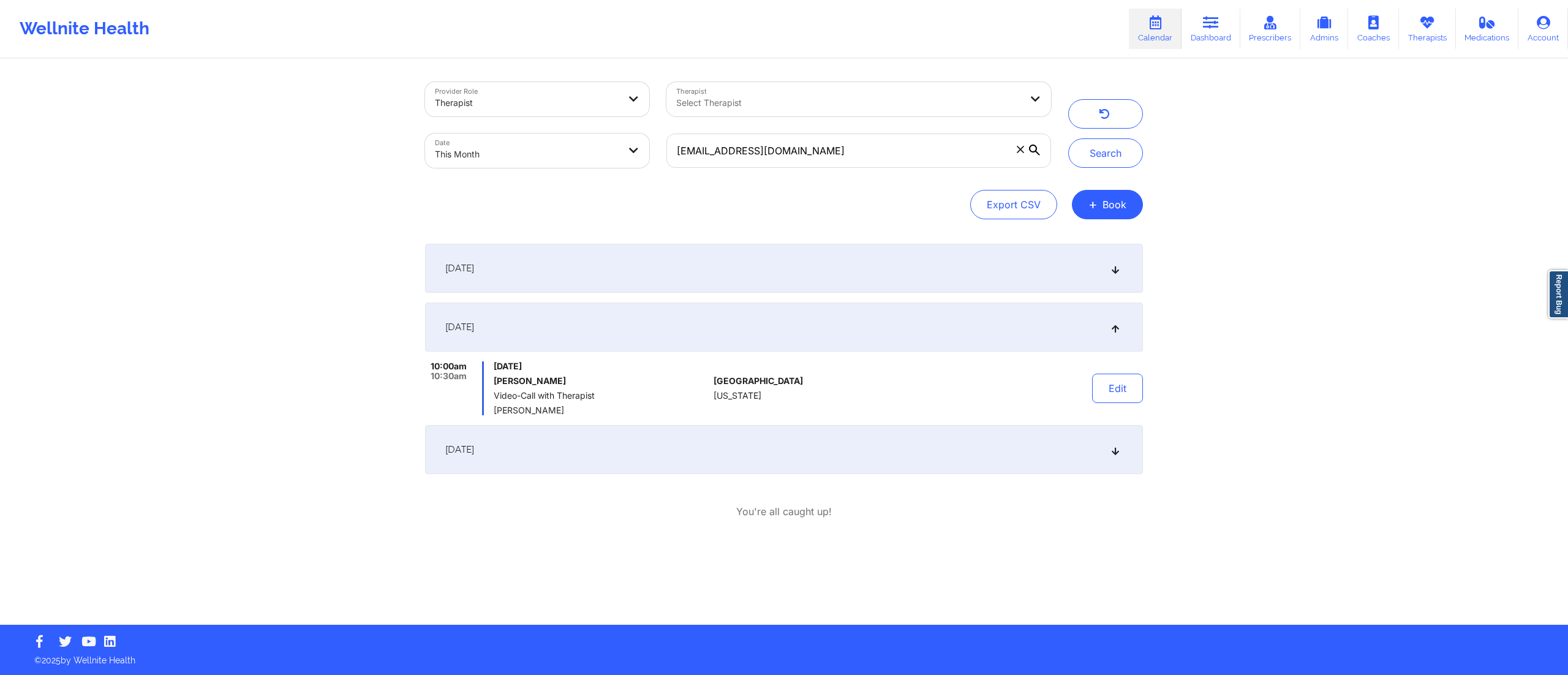
click at [819, 274] on div "[DATE]" at bounding box center [784, 268] width 718 height 49
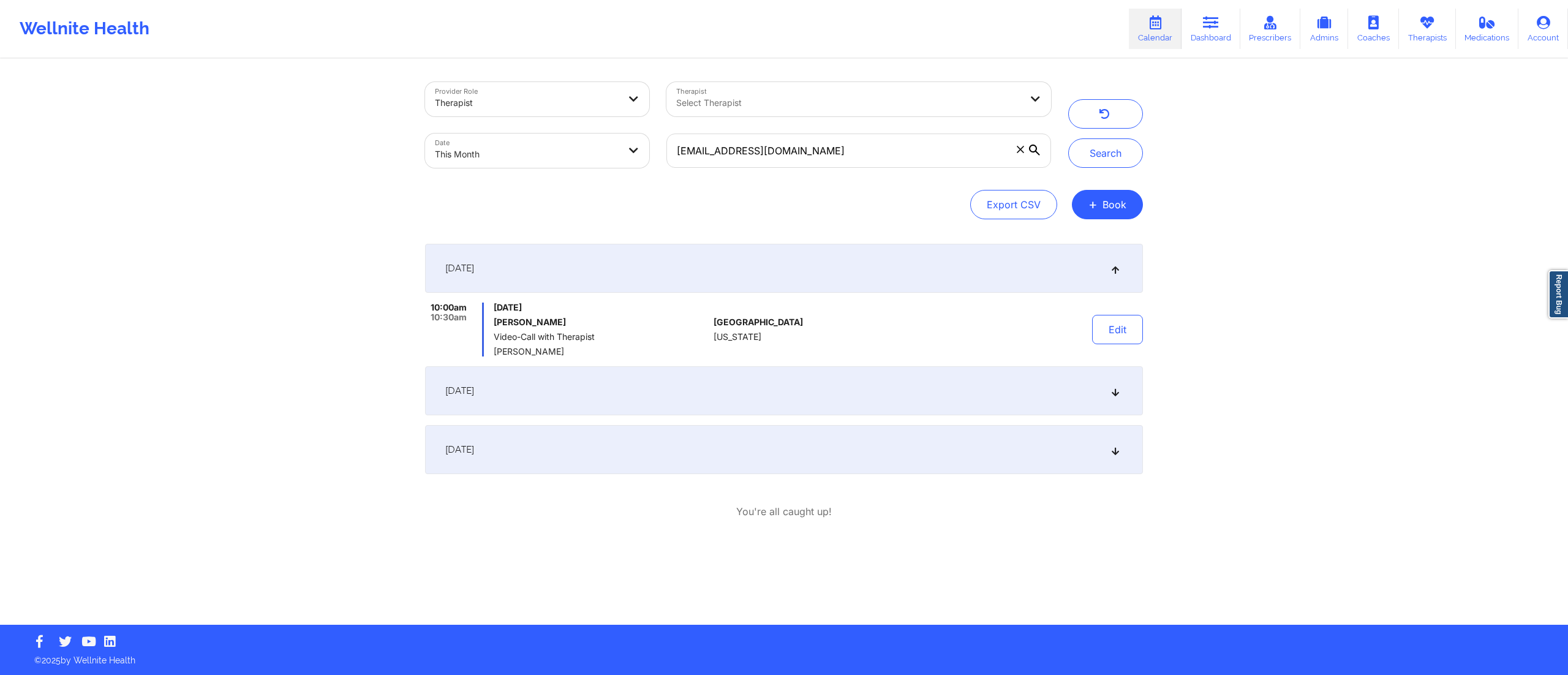
drag, startPoint x: 785, startPoint y: 388, endPoint x: 858, endPoint y: 391, distance: 73.1
click at [789, 391] on div "September 14, 2025" at bounding box center [784, 390] width 718 height 49
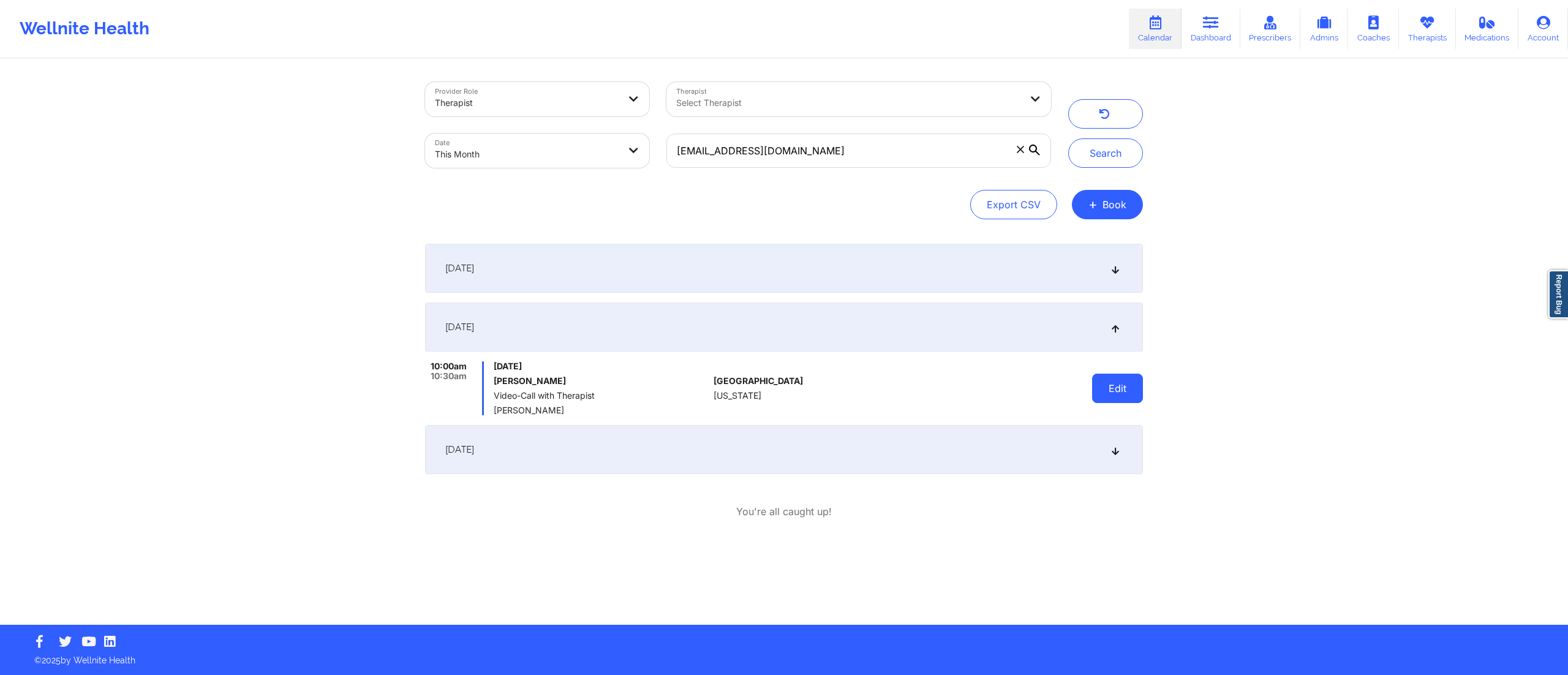
click at [1120, 391] on button "Edit" at bounding box center [1117, 388] width 51 height 29
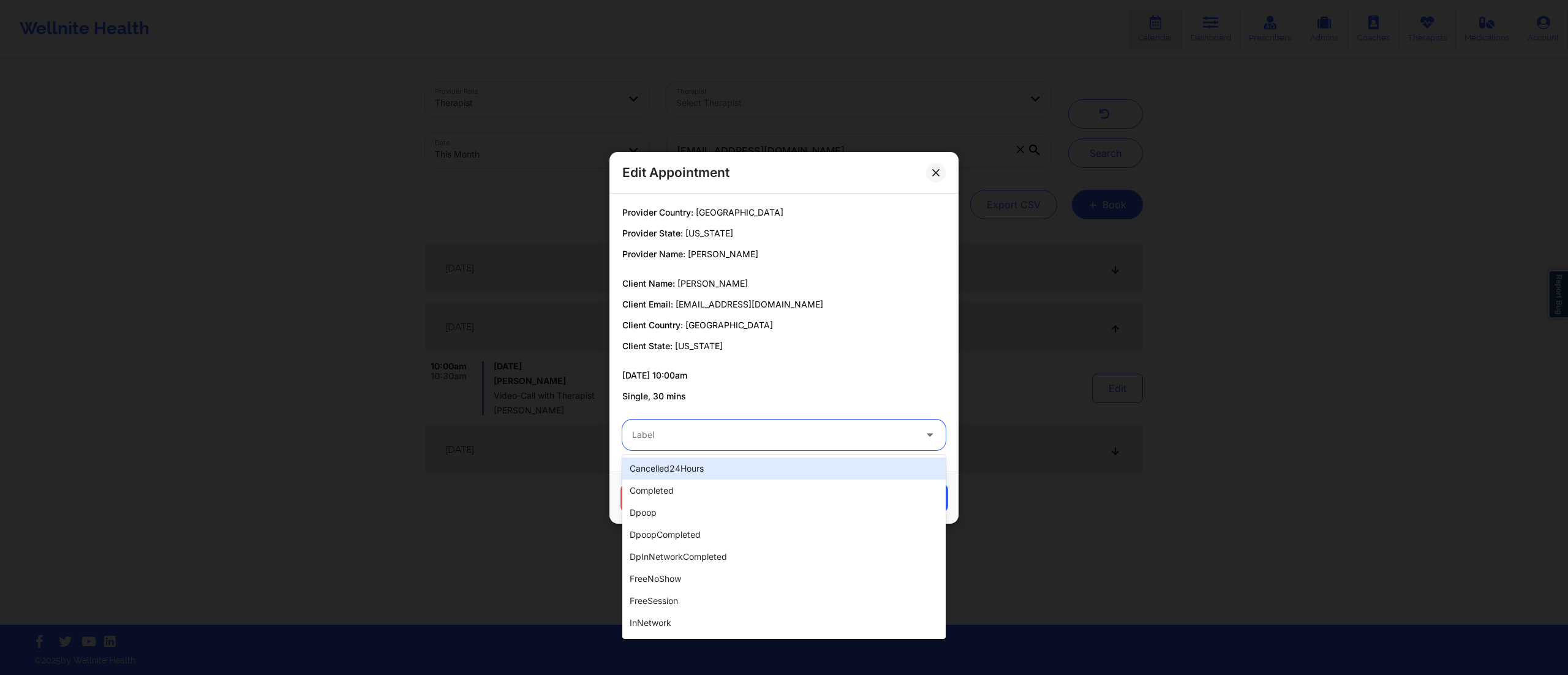
click at [709, 435] on div at bounding box center [773, 435] width 283 height 15
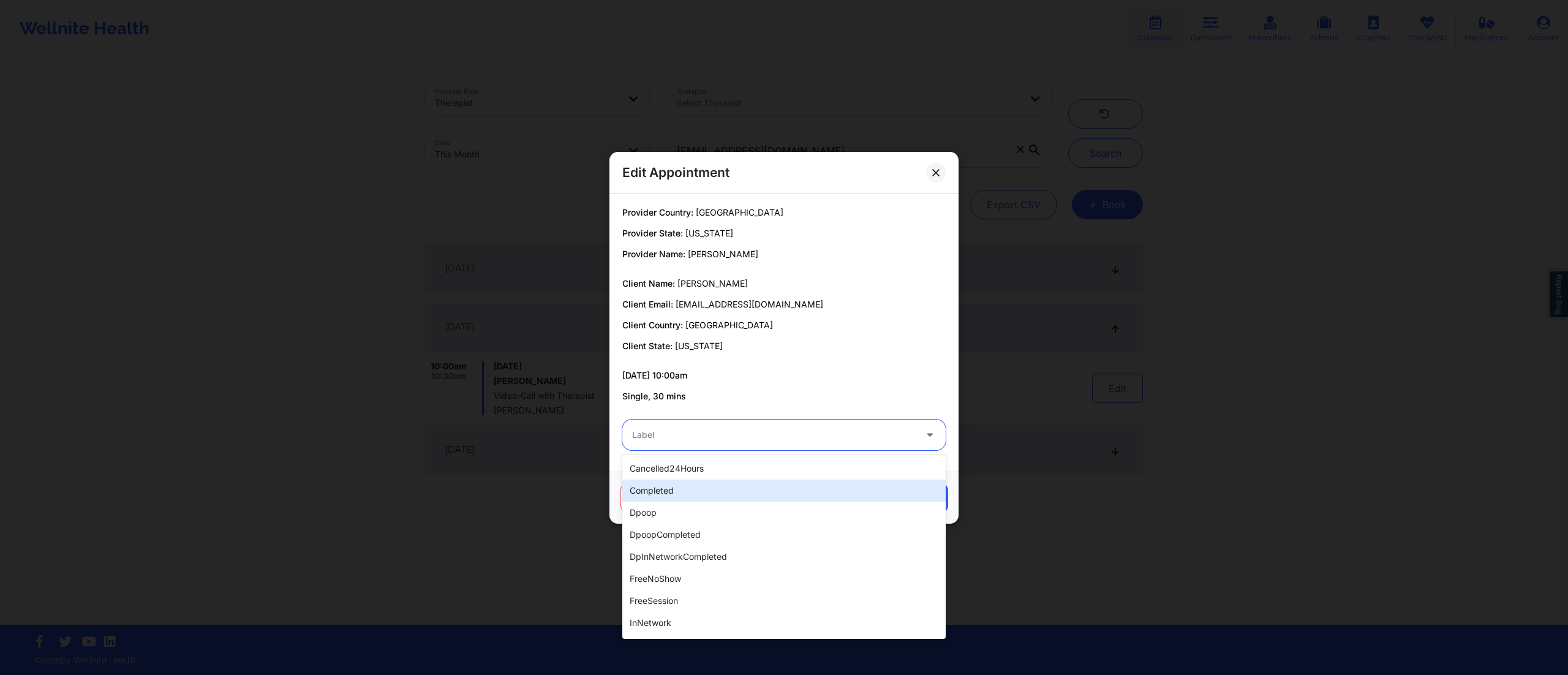
click at [663, 499] on div "completed" at bounding box center [784, 490] width 323 height 22
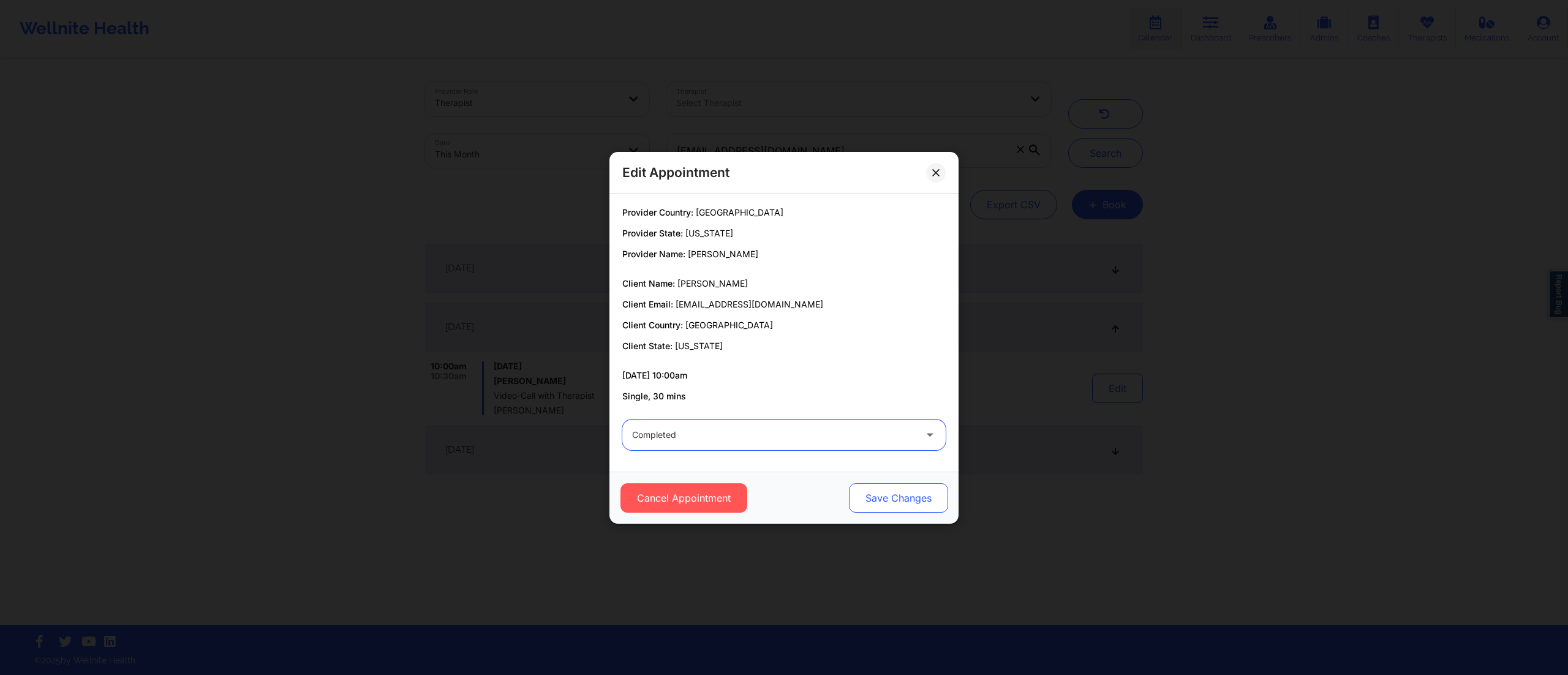
drag, startPoint x: 837, startPoint y: 490, endPoint x: 863, endPoint y: 494, distance: 26.3
click at [842, 494] on div "Cancel Appointment Save Changes" at bounding box center [784, 498] width 332 height 29
click at [876, 493] on button "Save Changes" at bounding box center [898, 498] width 99 height 29
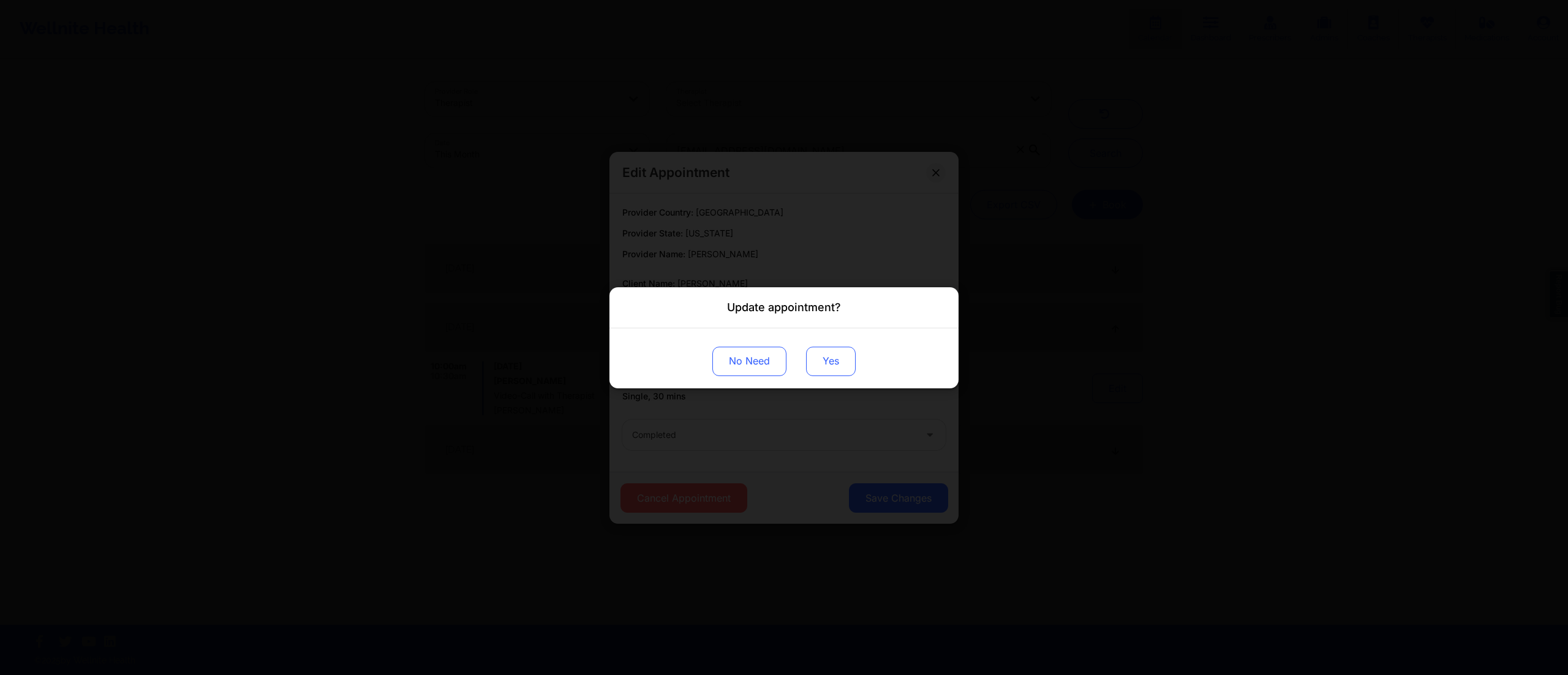
click at [826, 351] on button "Yes" at bounding box center [830, 361] width 49 height 29
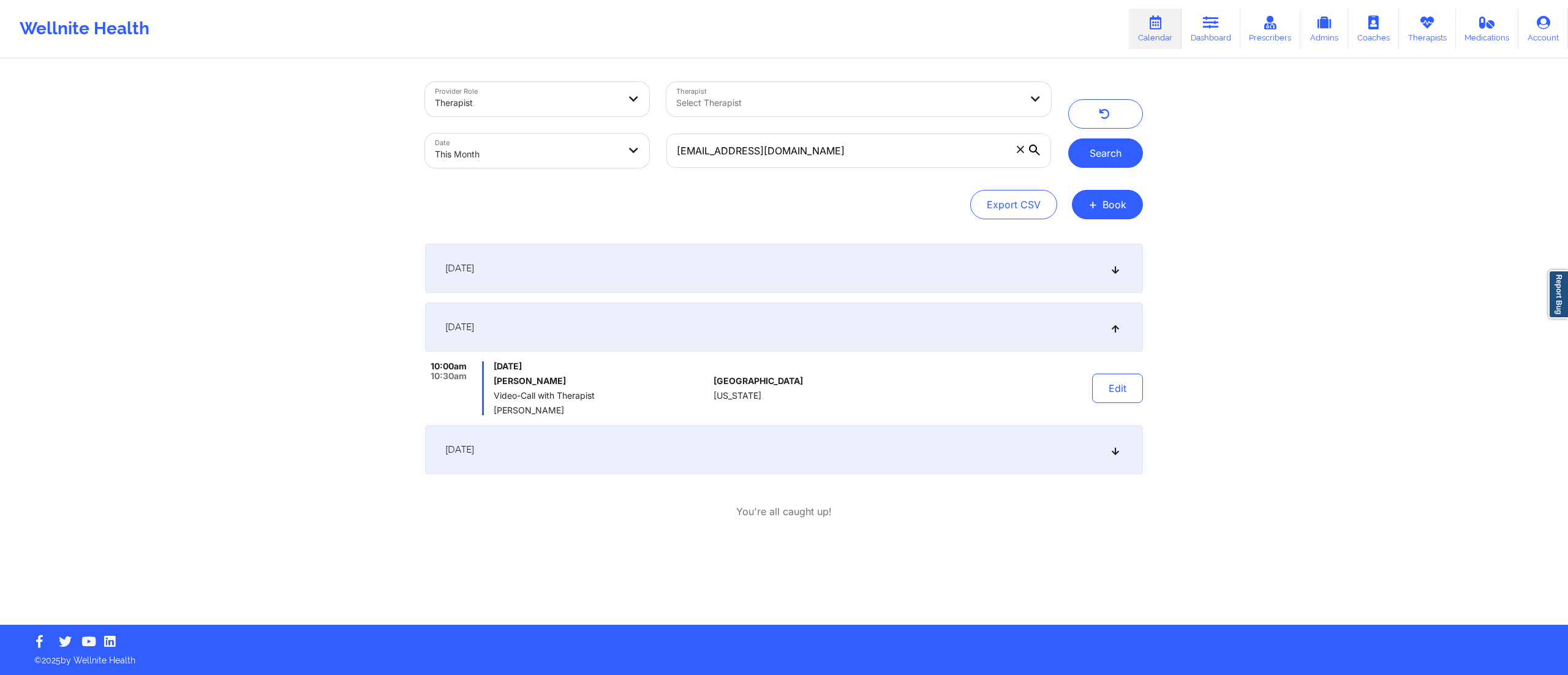
click at [1103, 143] on button "Search" at bounding box center [1106, 153] width 75 height 29
drag, startPoint x: 898, startPoint y: 154, endPoint x: 660, endPoint y: 166, distance: 238.3
click at [658, 174] on div "ecmitch14@gmail.com" at bounding box center [859, 151] width 402 height 51
paste input "mlynmio"
click at [1106, 160] on button "Search" at bounding box center [1106, 153] width 75 height 29
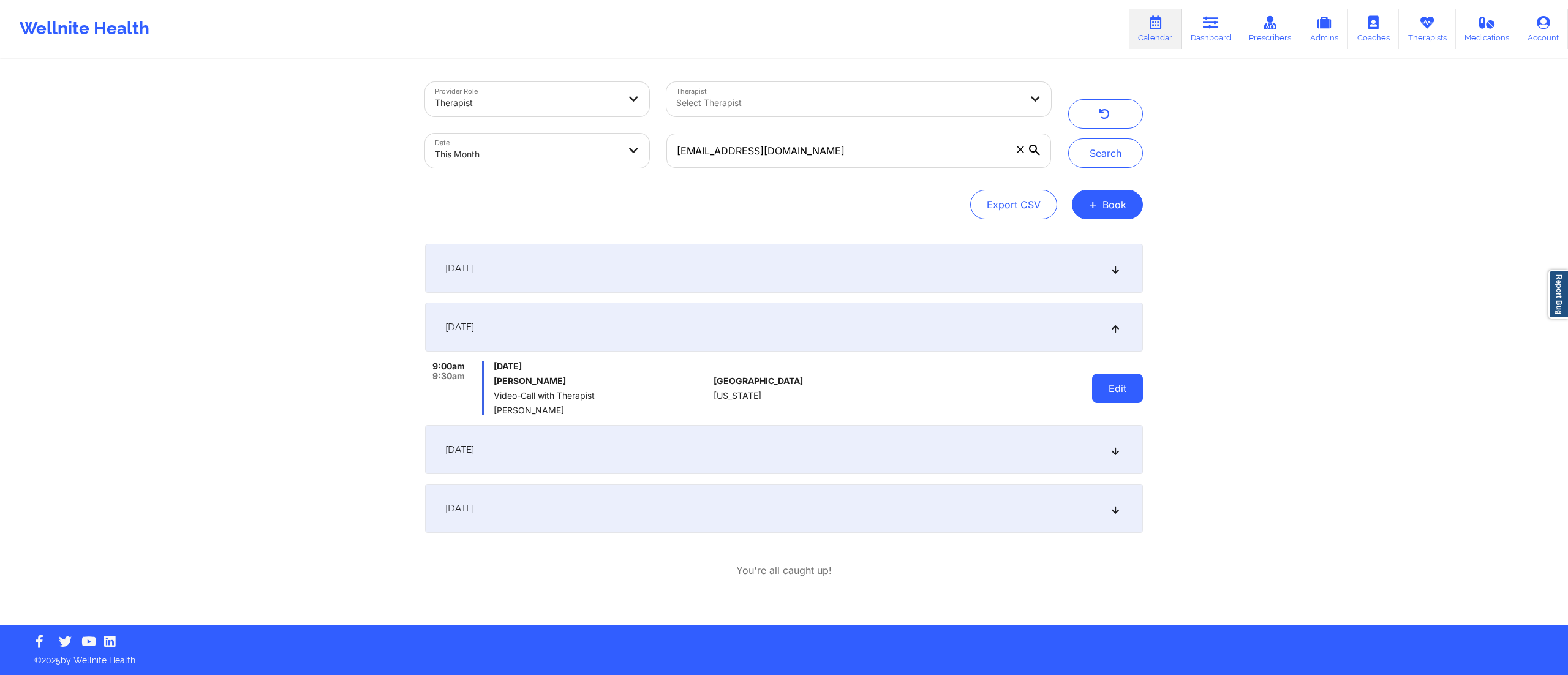
click at [1105, 382] on button "Edit" at bounding box center [1117, 388] width 51 height 29
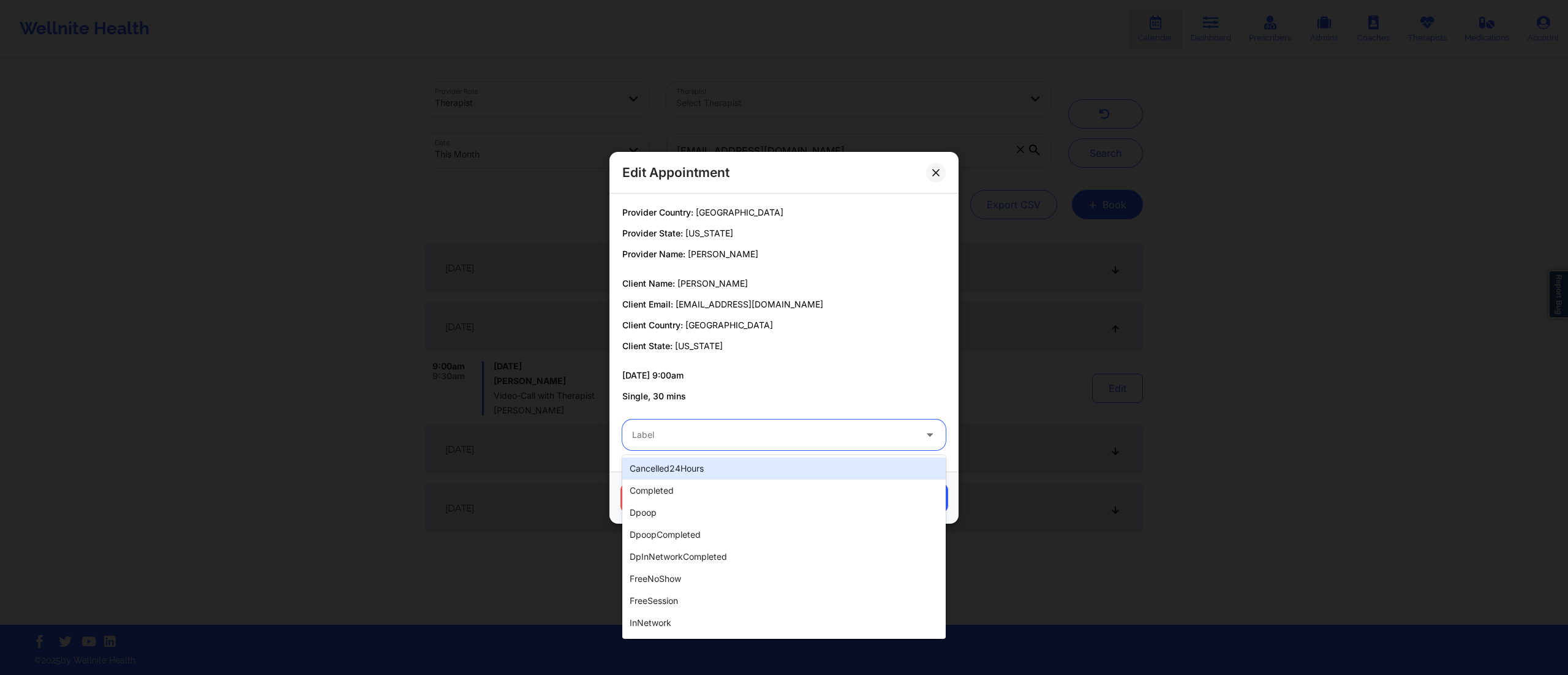
drag, startPoint x: 718, startPoint y: 428, endPoint x: 698, endPoint y: 445, distance: 26.2
click at [715, 432] on div at bounding box center [773, 435] width 283 height 15
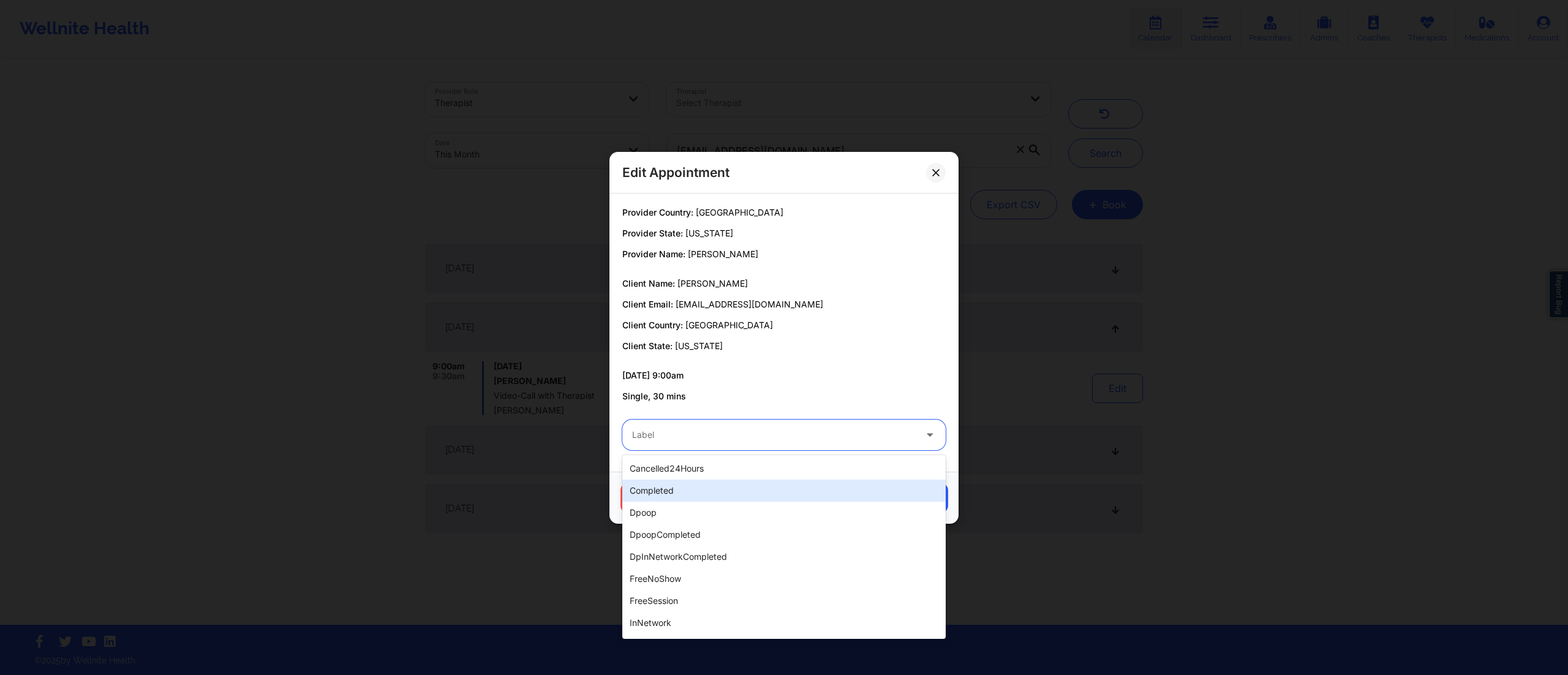
click at [656, 490] on div "completed" at bounding box center [784, 490] width 323 height 22
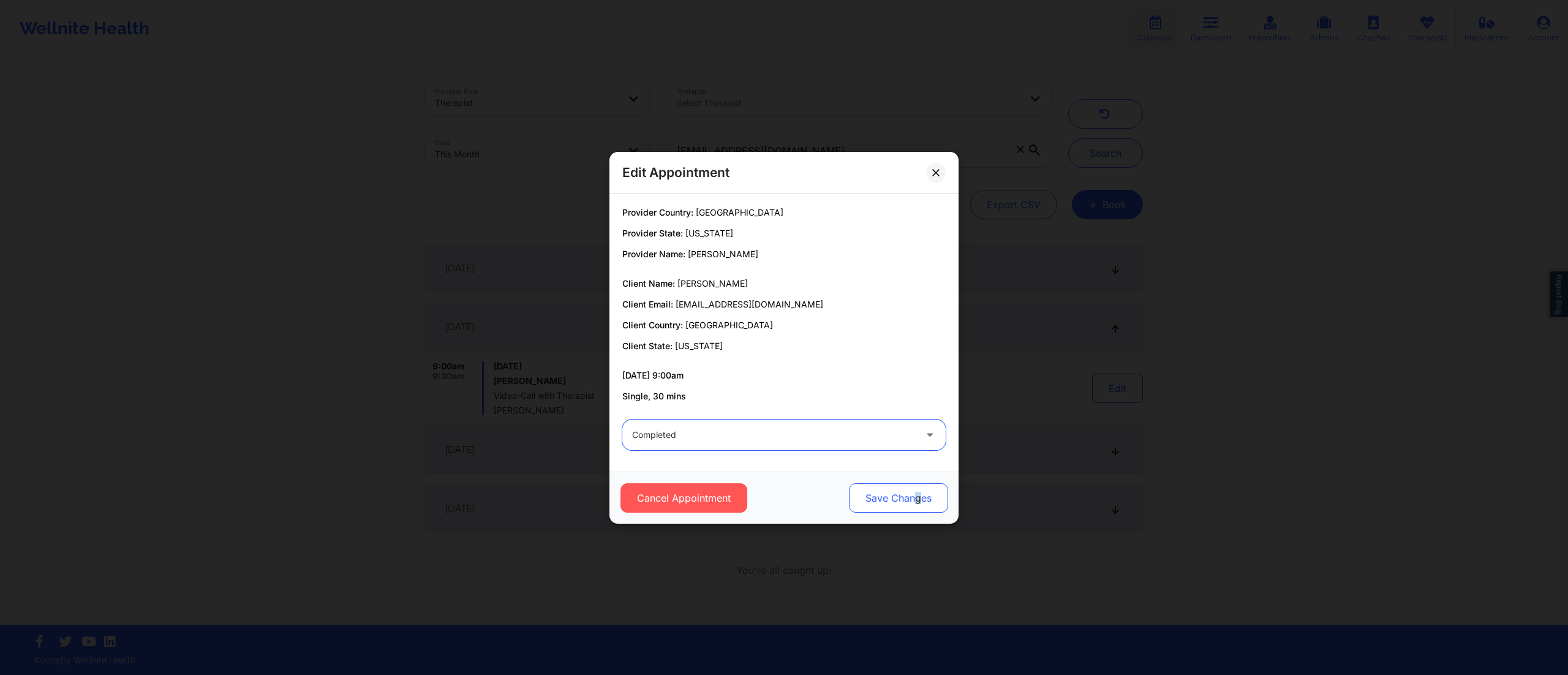
click at [916, 496] on button "Save Changes" at bounding box center [898, 498] width 99 height 29
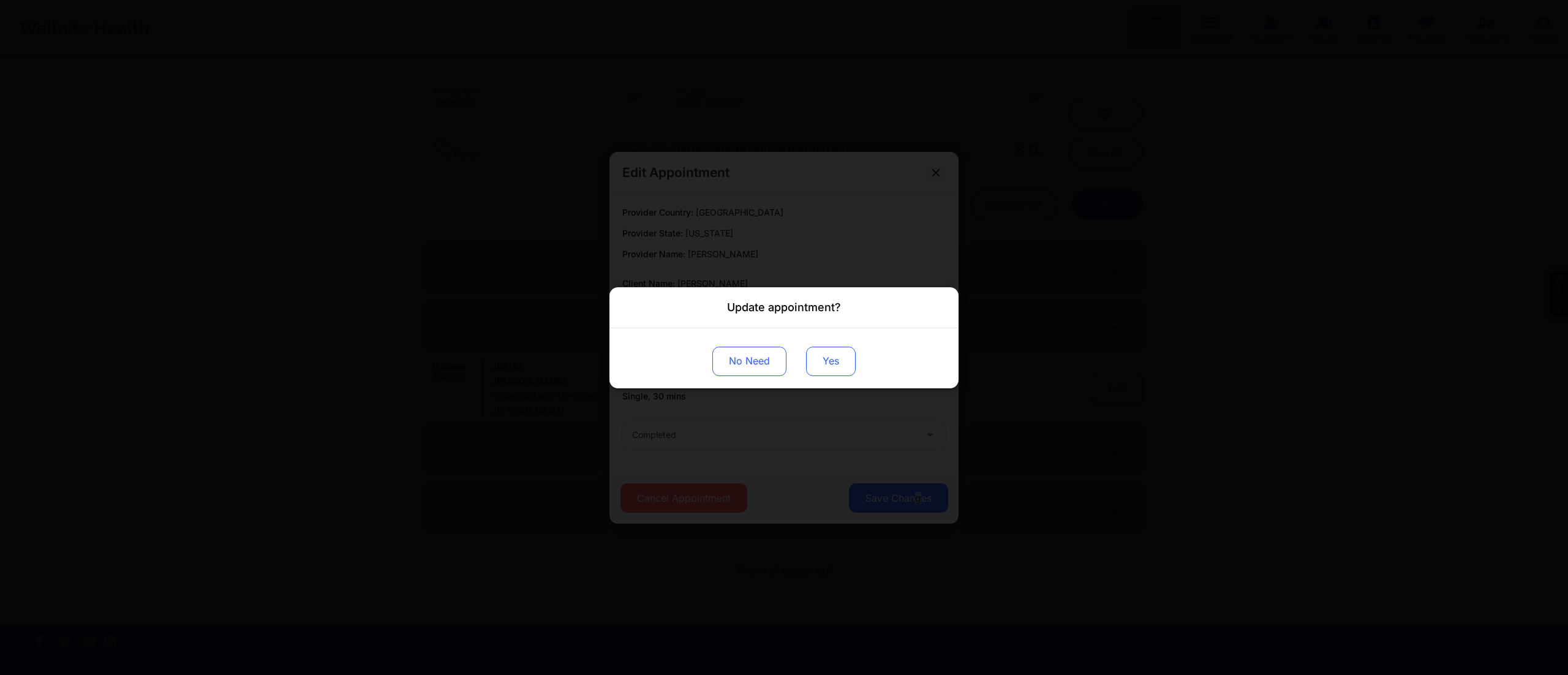
click at [834, 352] on button "Yes" at bounding box center [830, 361] width 49 height 29
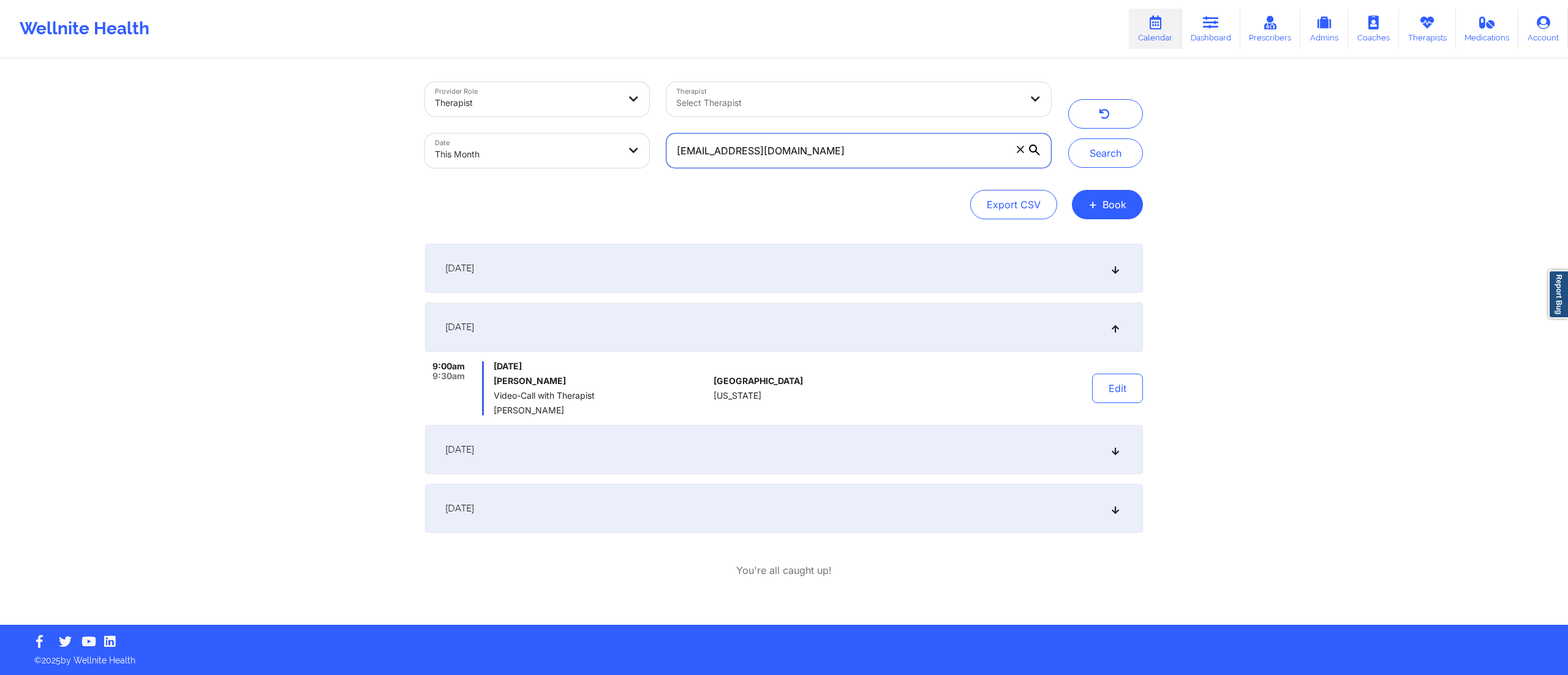
drag, startPoint x: 799, startPoint y: 147, endPoint x: 652, endPoint y: 131, distance: 147.9
click at [652, 131] on div "Provider Role Therapist Therapist Select Therapist Date This Month emlynmio@gma…" at bounding box center [738, 125] width 643 height 103
paste input "staclynn95"
click at [1109, 149] on button "Search" at bounding box center [1106, 153] width 75 height 29
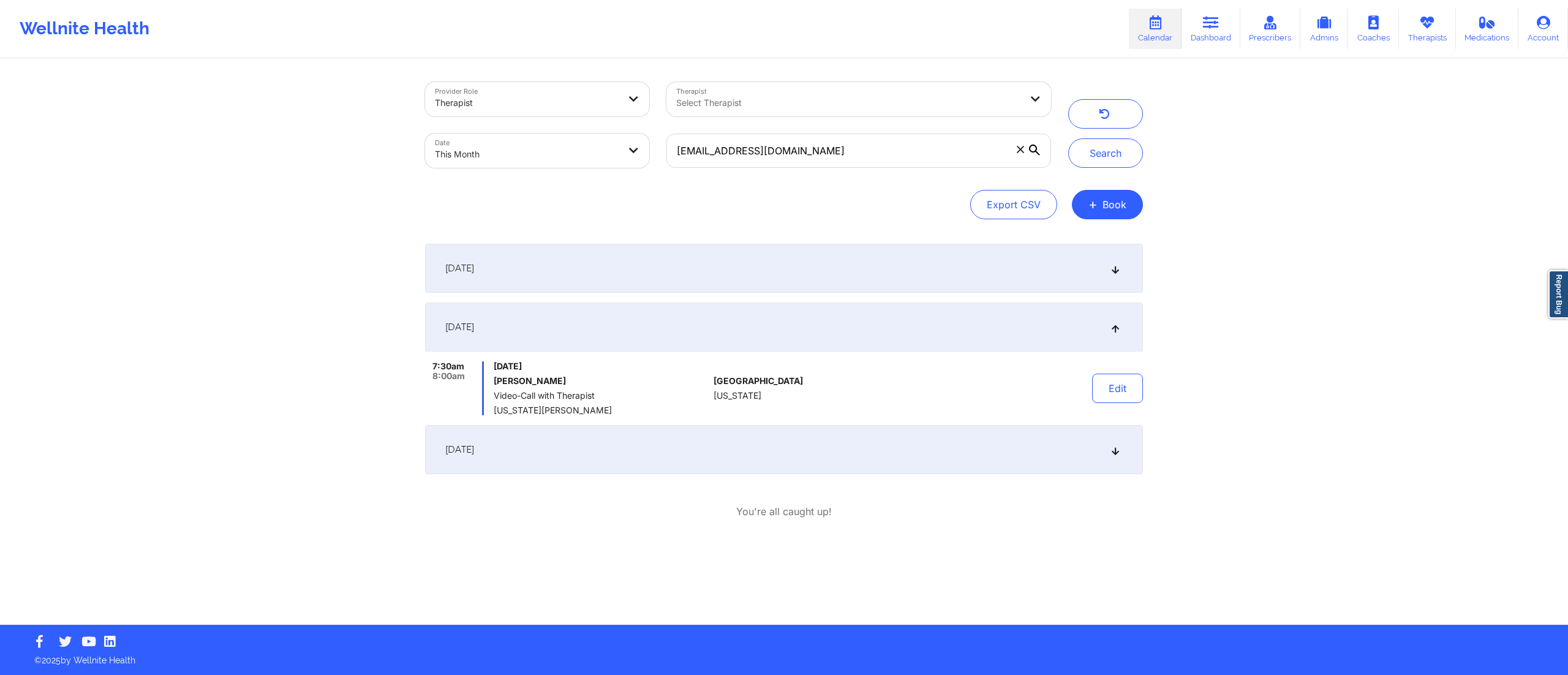
click at [720, 268] on div "[DATE]" at bounding box center [784, 268] width 718 height 49
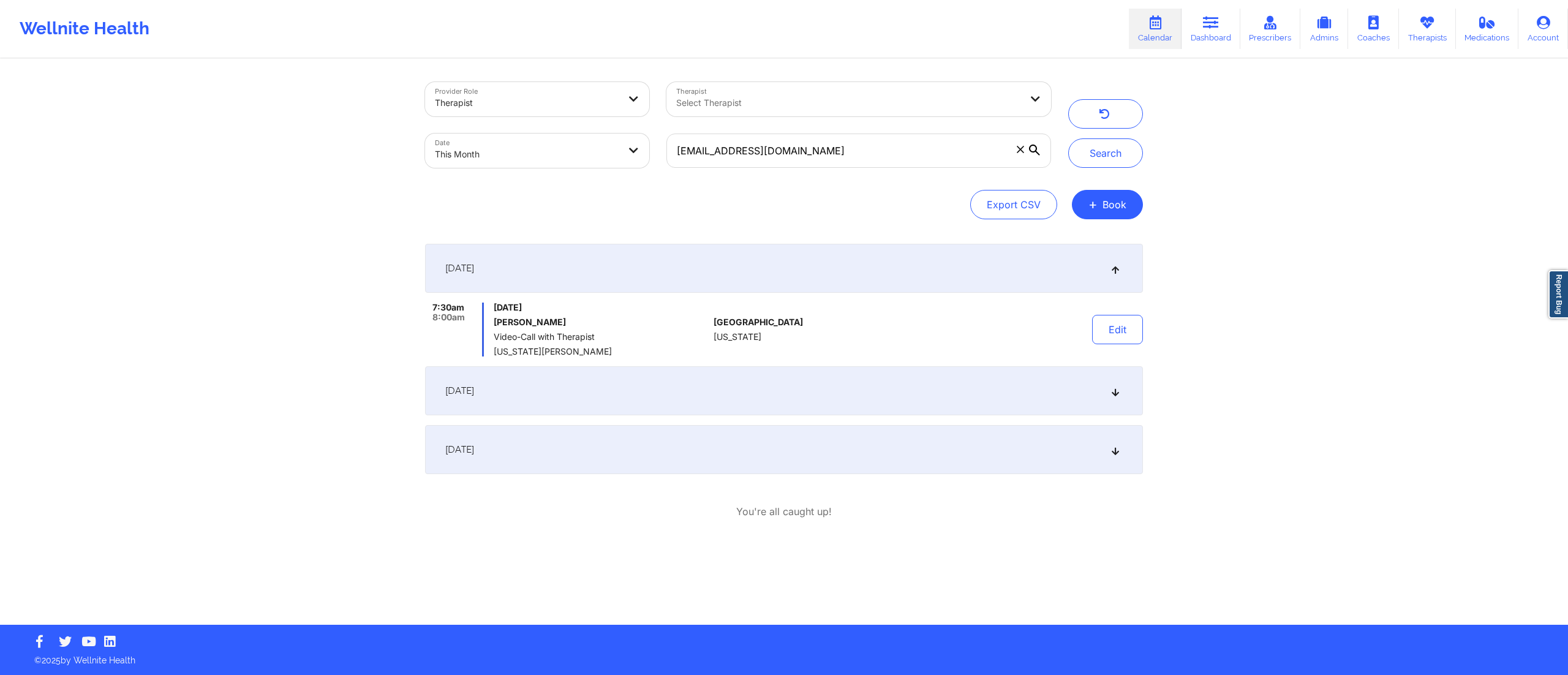
click at [748, 388] on div "[DATE]" at bounding box center [784, 390] width 718 height 49
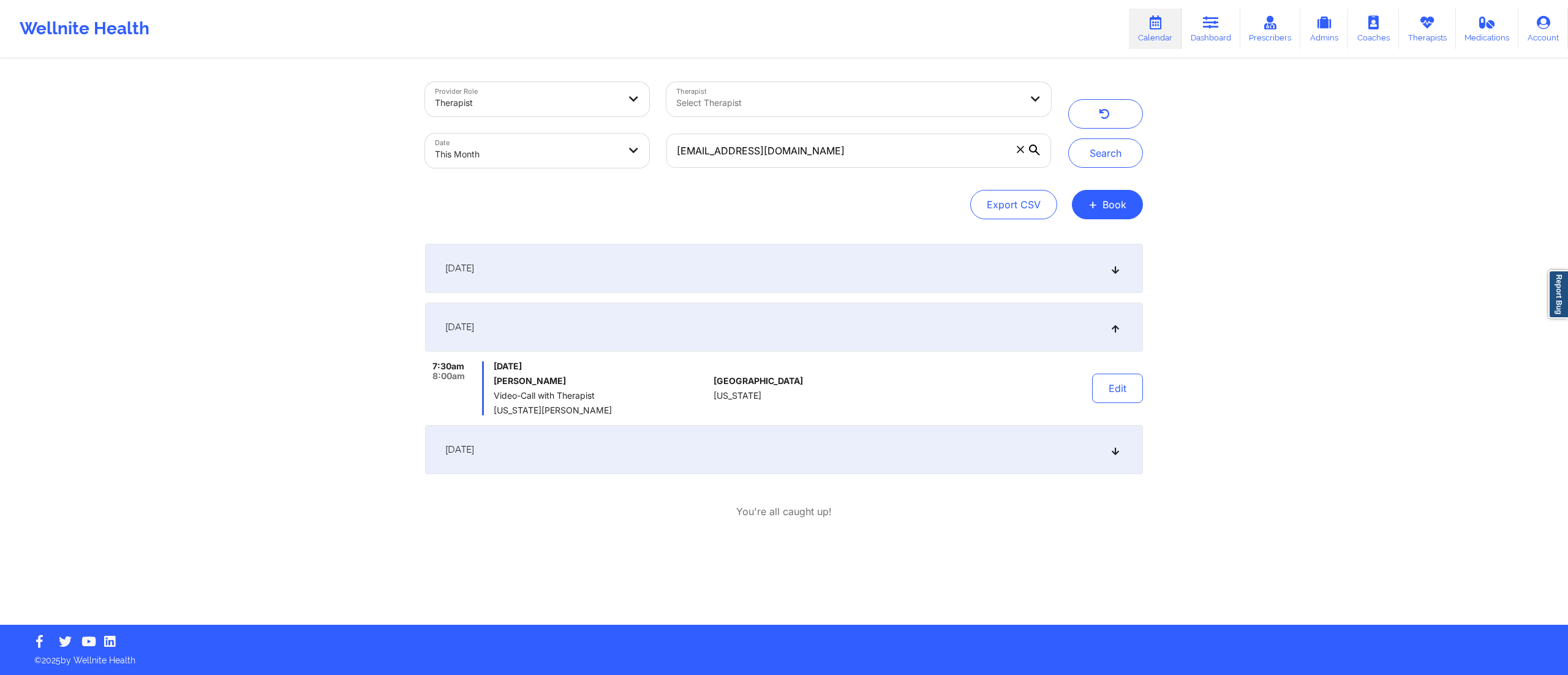
drag, startPoint x: 704, startPoint y: 436, endPoint x: 700, endPoint y: 443, distance: 8.1
click at [701, 440] on div "[DATE]" at bounding box center [784, 449] width 718 height 49
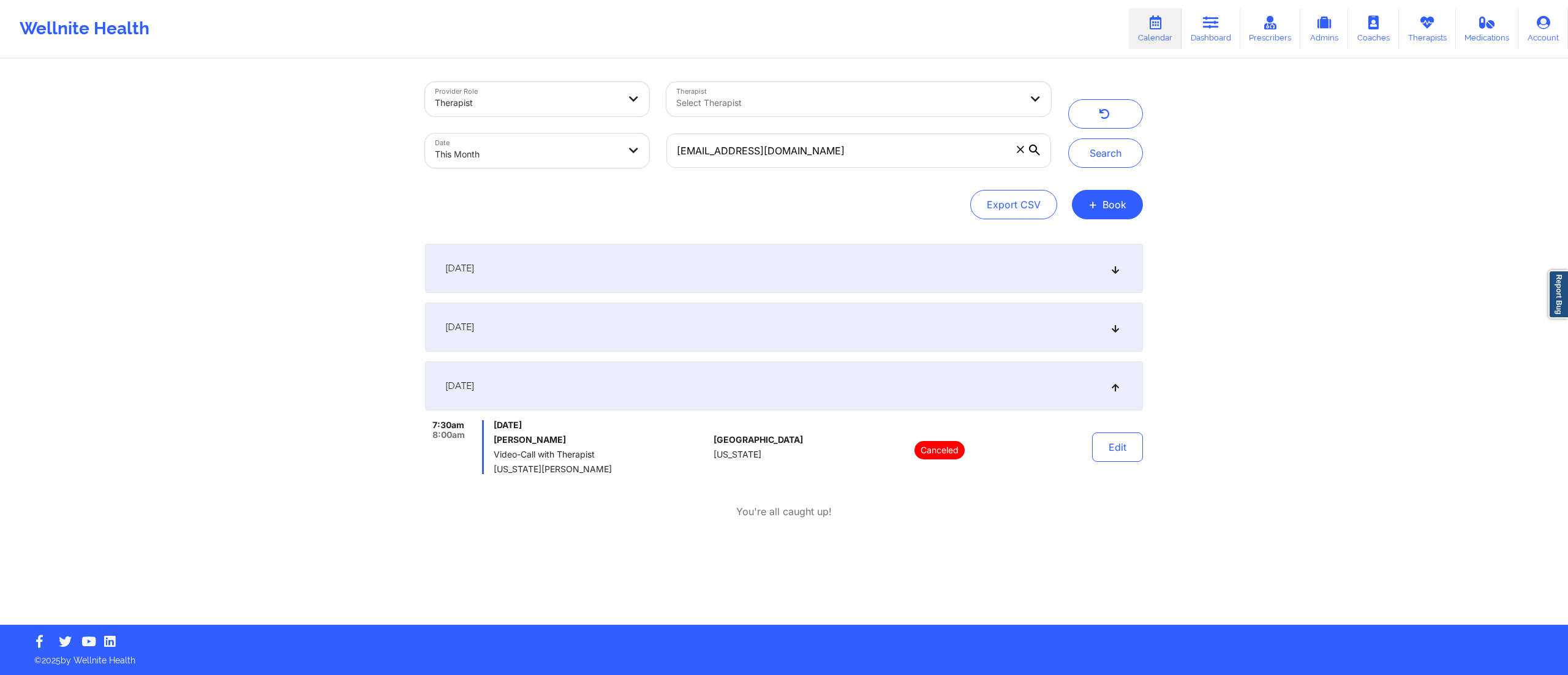
click at [837, 329] on div "[DATE]" at bounding box center [784, 327] width 718 height 49
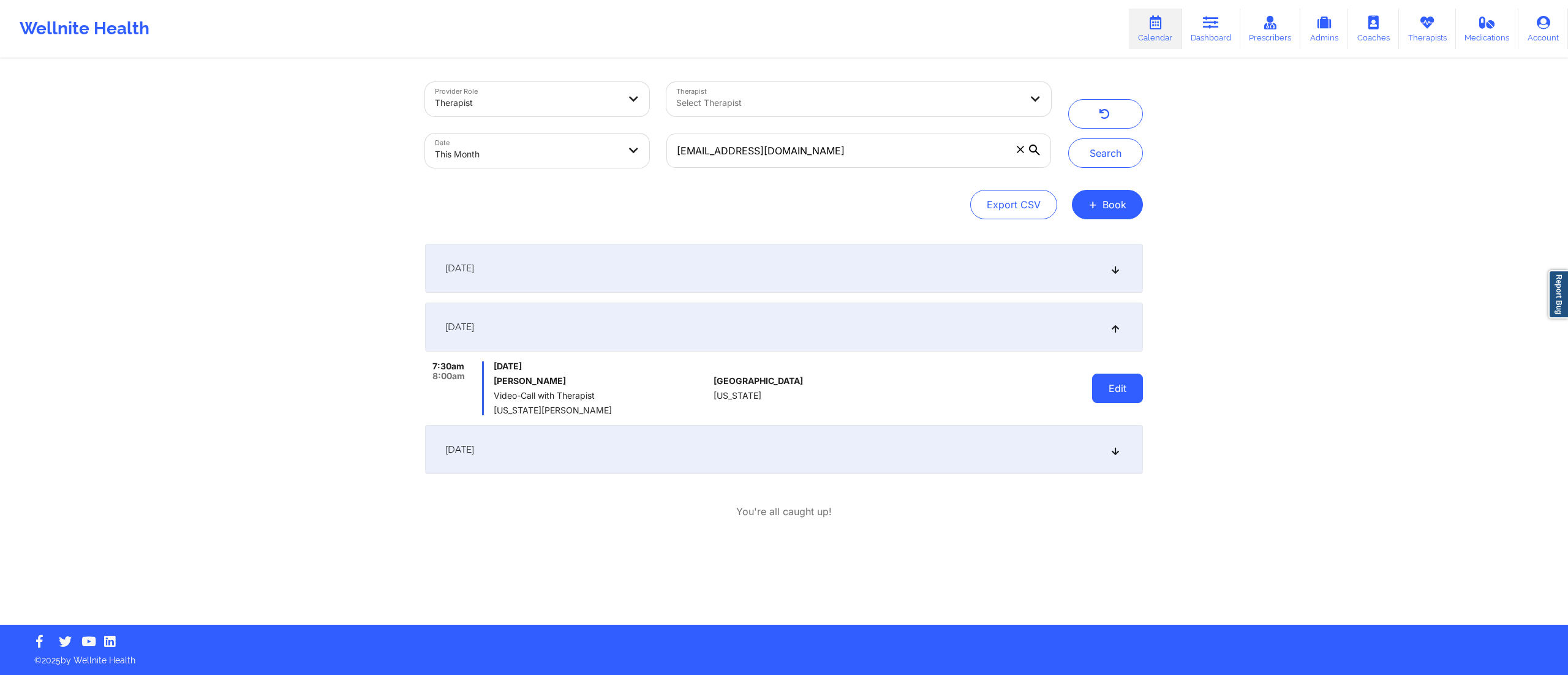
click at [1129, 380] on button "Edit" at bounding box center [1117, 388] width 51 height 29
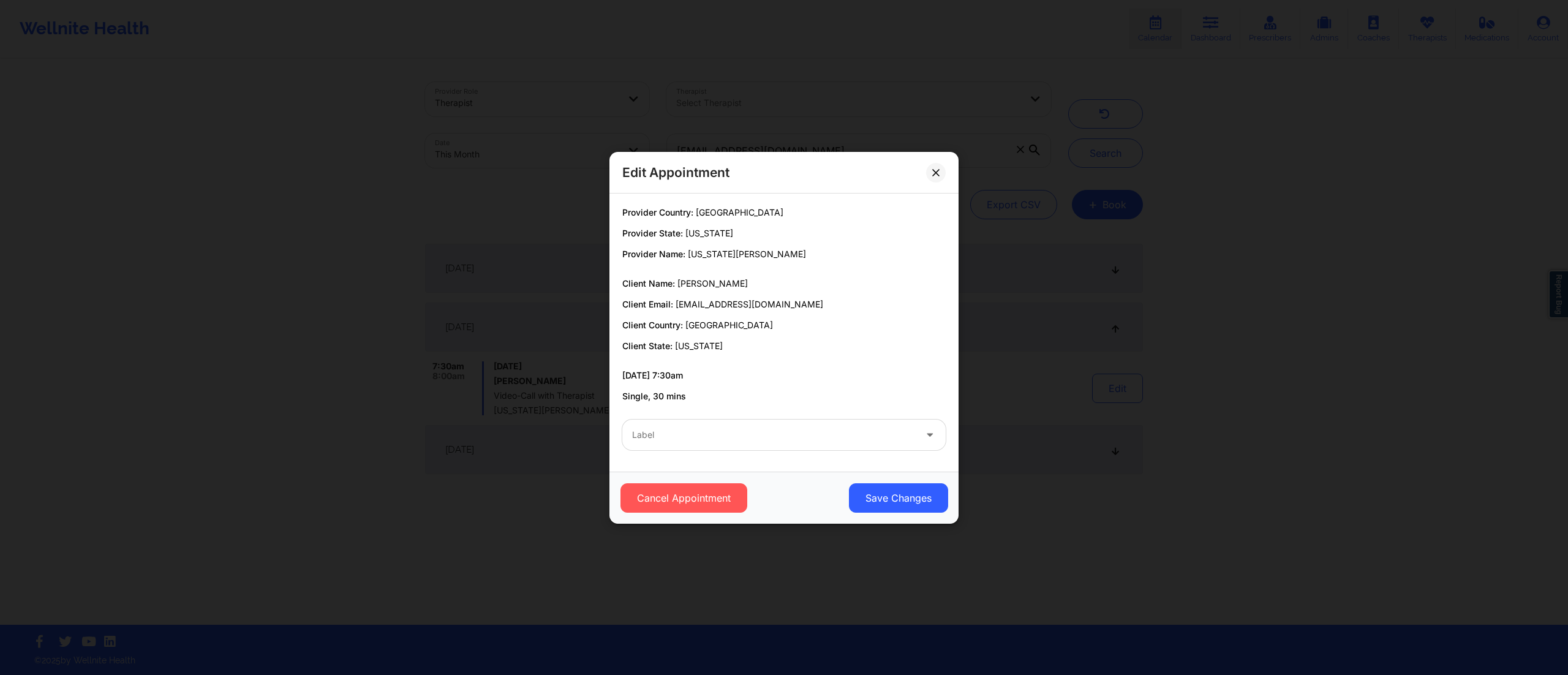
click at [754, 435] on div at bounding box center [773, 435] width 283 height 15
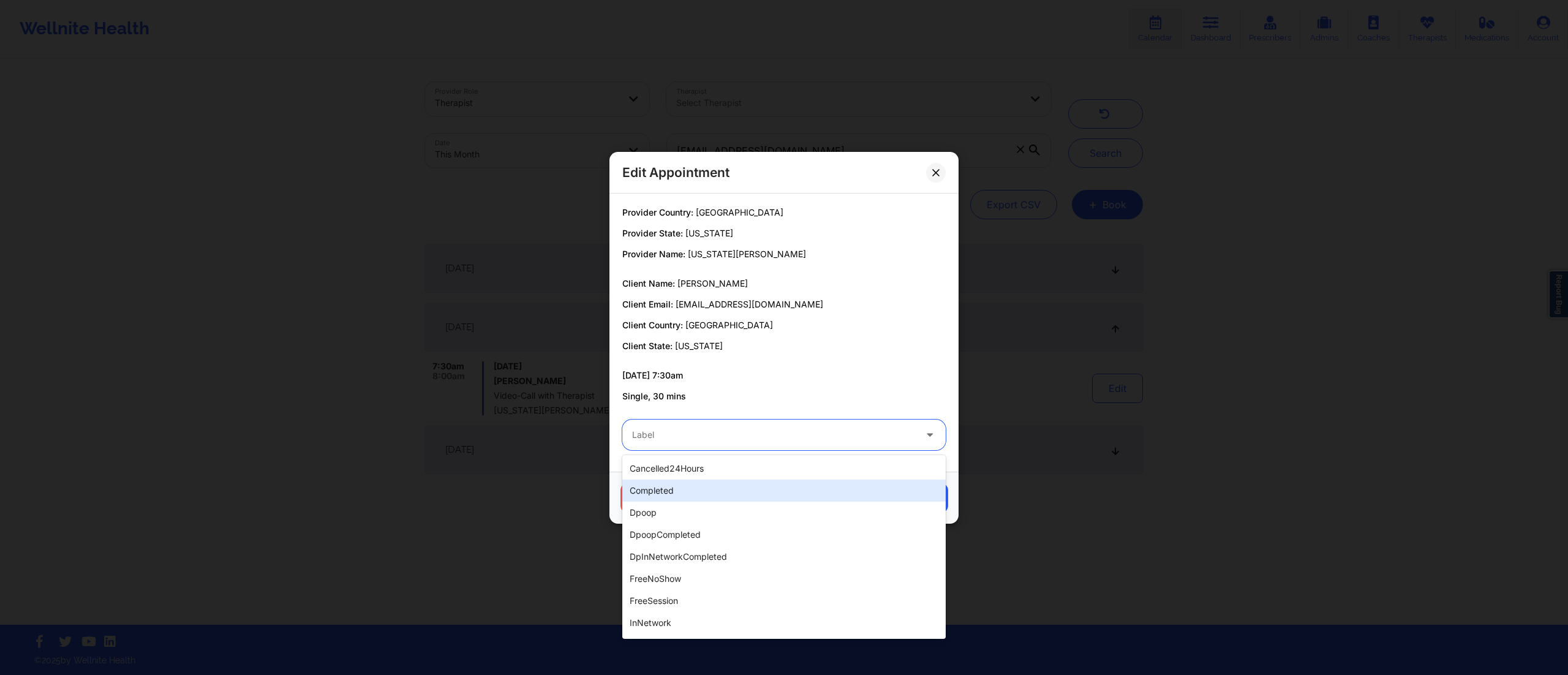
click at [696, 493] on div "completed" at bounding box center [784, 490] width 323 height 22
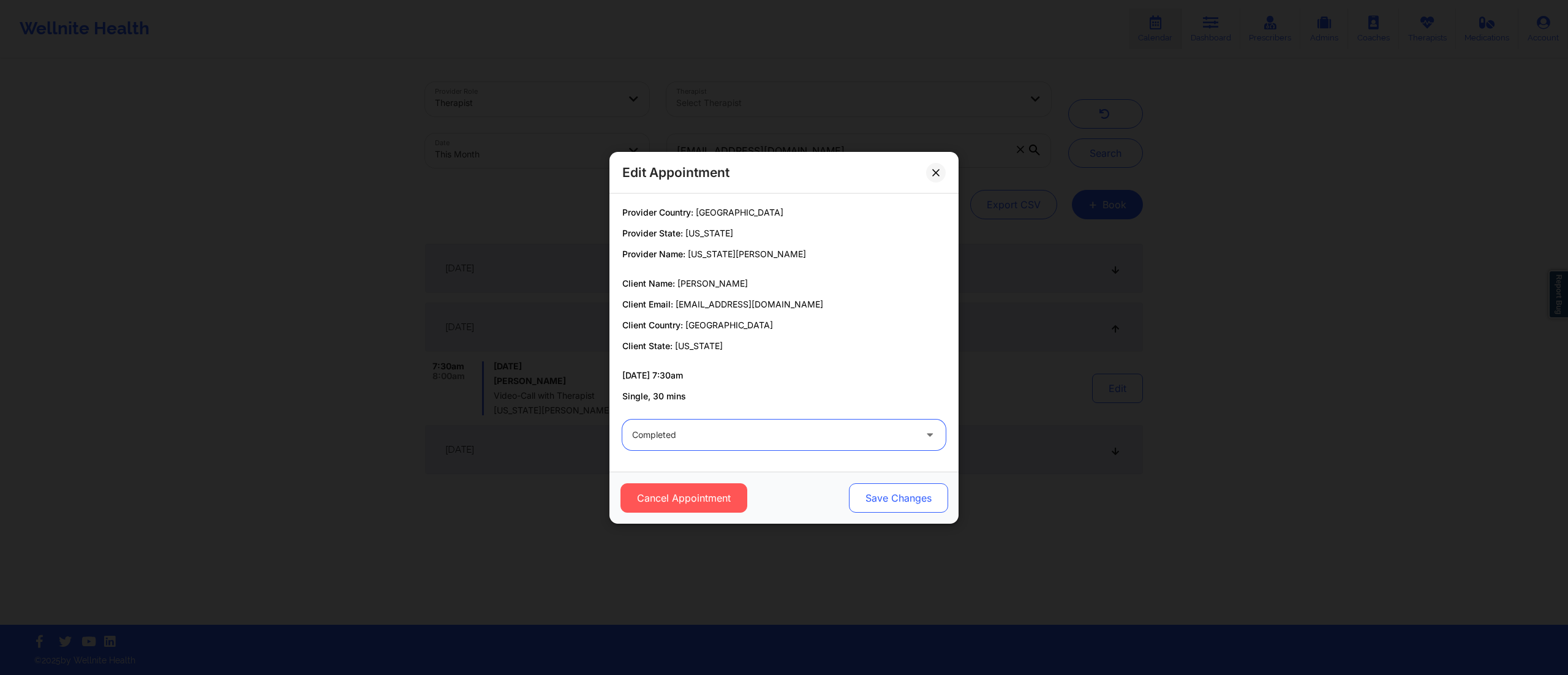
click at [908, 501] on button "Save Changes" at bounding box center [898, 498] width 99 height 29
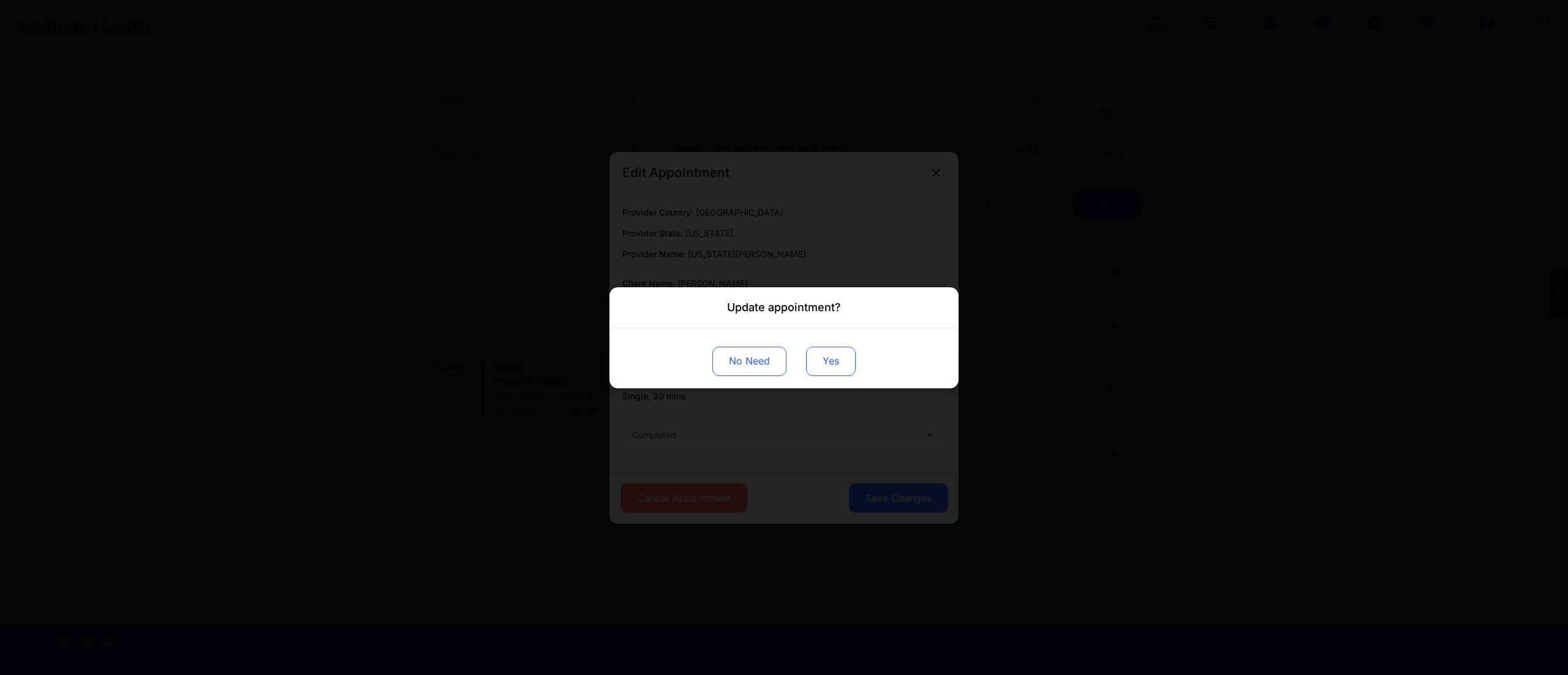
click at [829, 360] on button "Yes" at bounding box center [830, 361] width 49 height 29
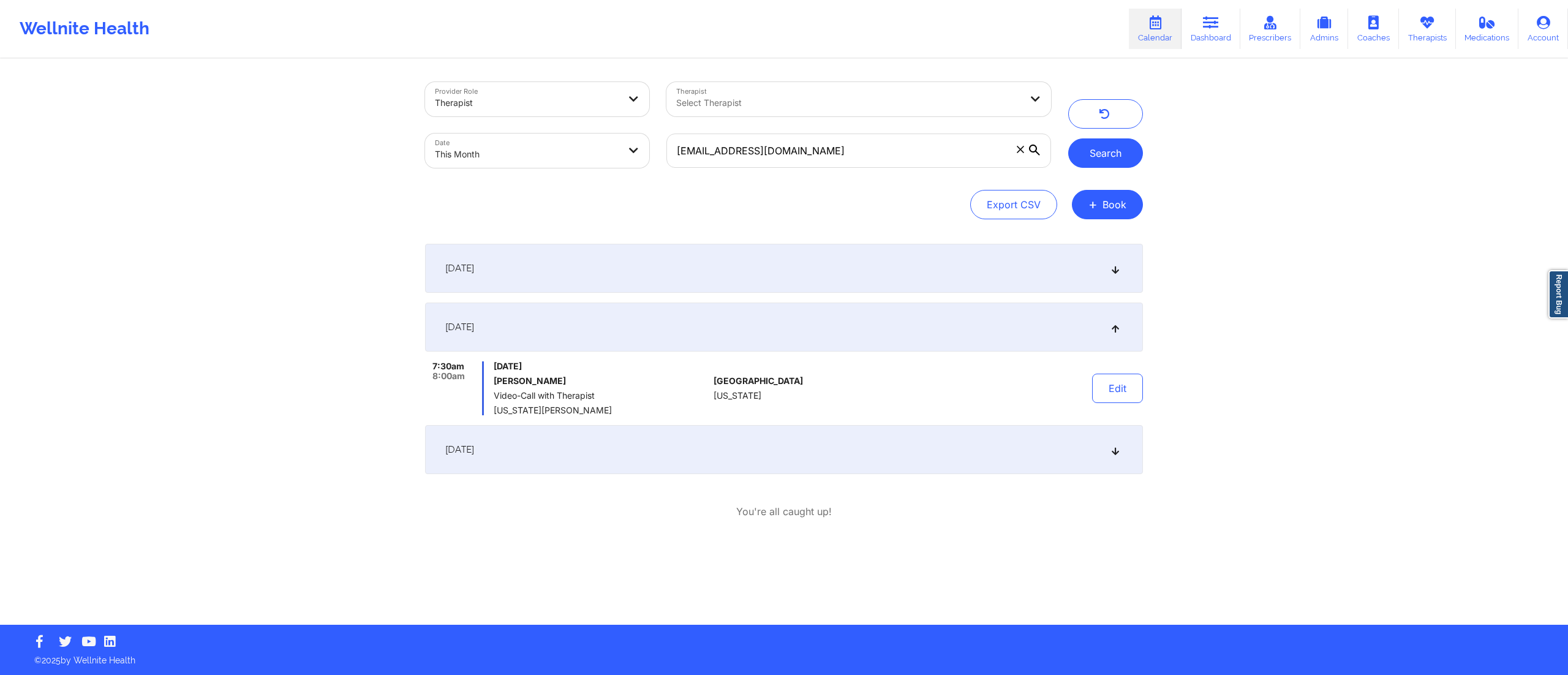
click at [1108, 145] on button "Search" at bounding box center [1106, 153] width 75 height 29
drag, startPoint x: 826, startPoint y: 146, endPoint x: 584, endPoint y: 160, distance: 242.4
click at [584, 160] on div "Provider Role Therapist Therapist Select Therapist Date This Month staclynn95@g…" at bounding box center [738, 125] width 643 height 103
paste input "mary.akers2@ao"
click at [1093, 151] on button "Search" at bounding box center [1106, 153] width 75 height 29
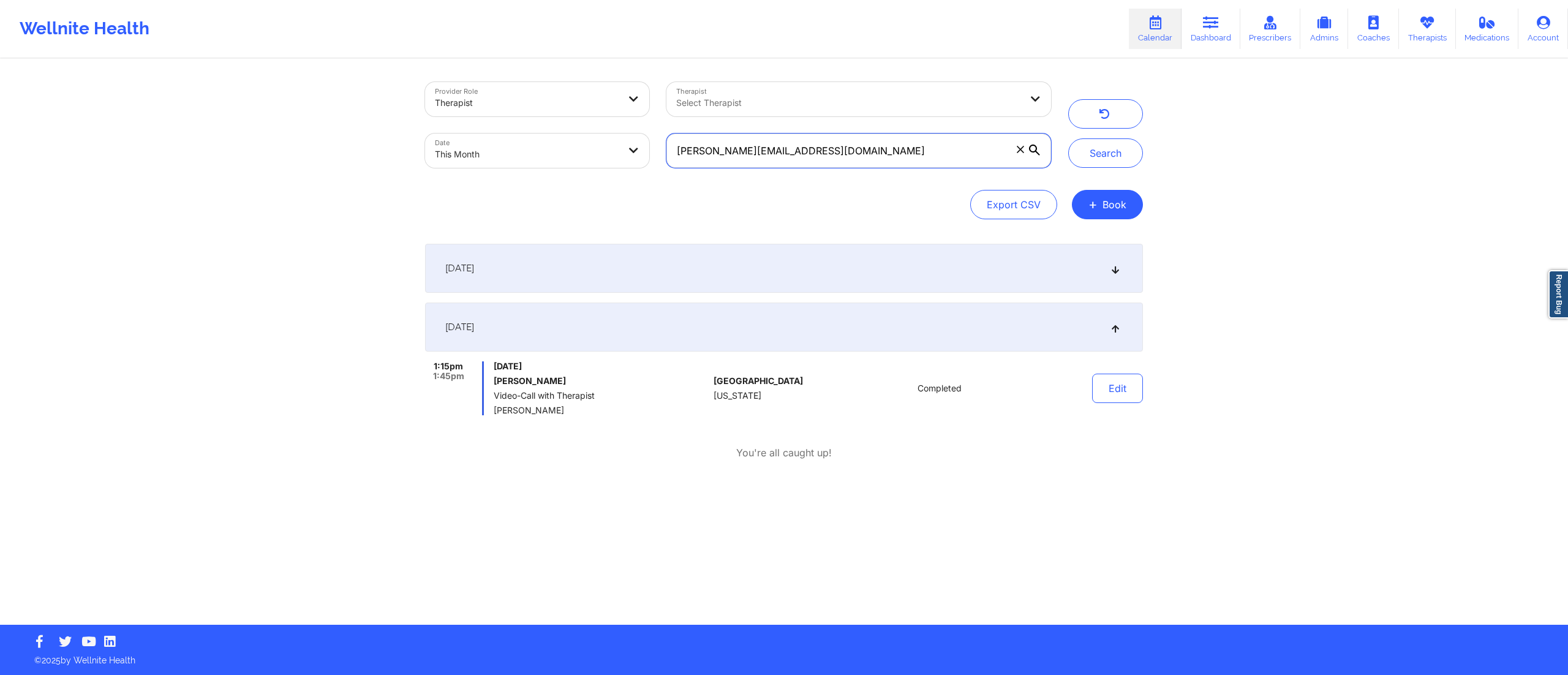
drag, startPoint x: 844, startPoint y: 156, endPoint x: 559, endPoint y: 206, distance: 289.4
click at [559, 206] on div "Provider Role Therapist Therapist Select Therapist Date This Month mary.akers2@…" at bounding box center [784, 151] width 718 height 138
paste input "sarahnicollep@gmai"
click at [1103, 157] on button "Search" at bounding box center [1106, 153] width 75 height 29
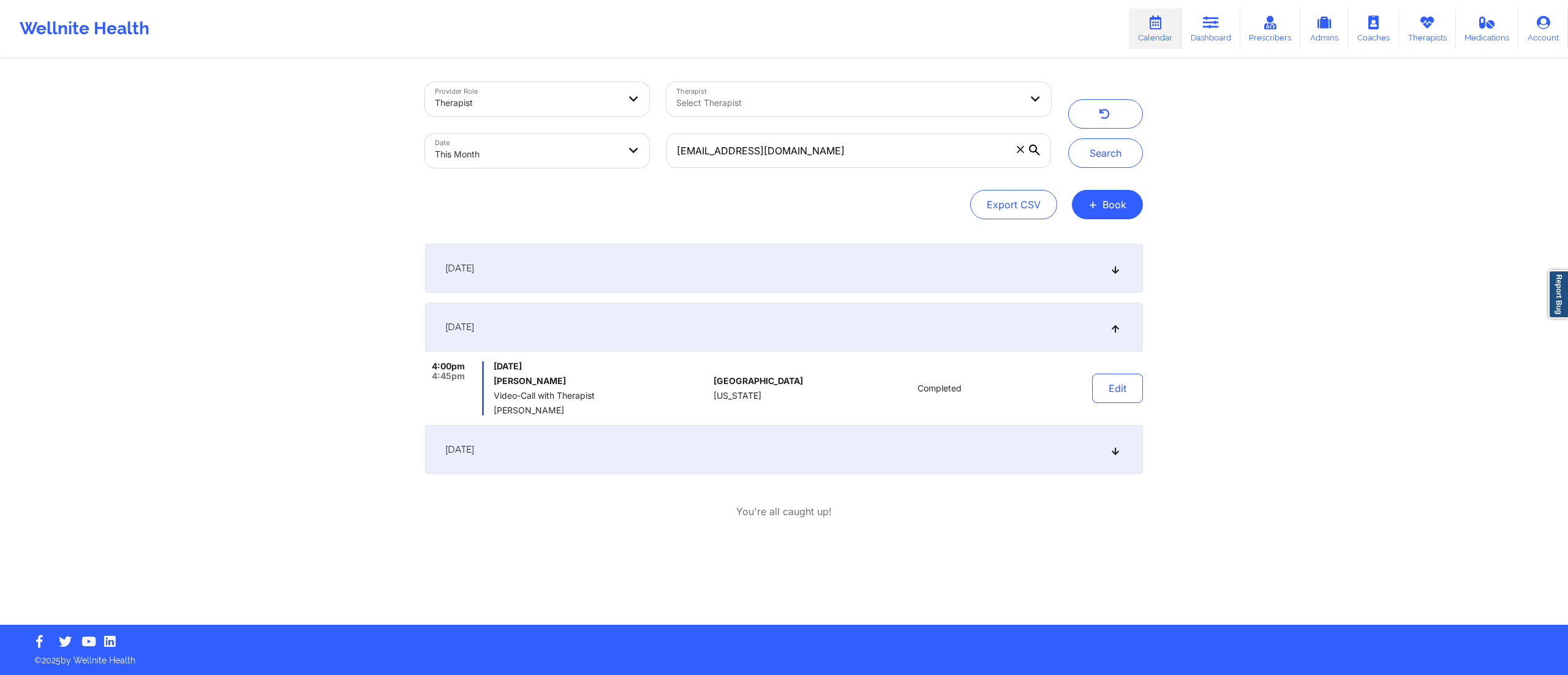
click at [853, 465] on div "[DATE]" at bounding box center [784, 449] width 718 height 49
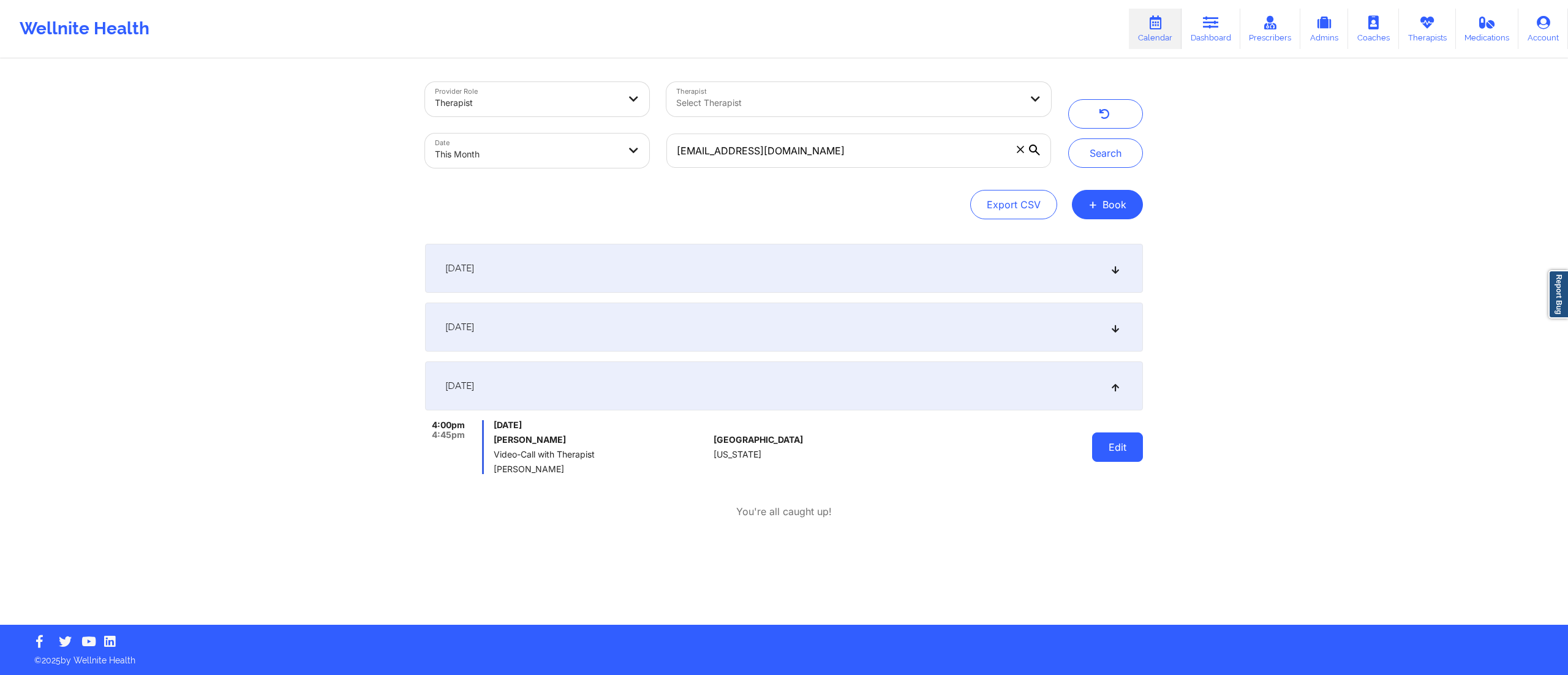
click at [1111, 449] on button "Edit" at bounding box center [1117, 447] width 51 height 29
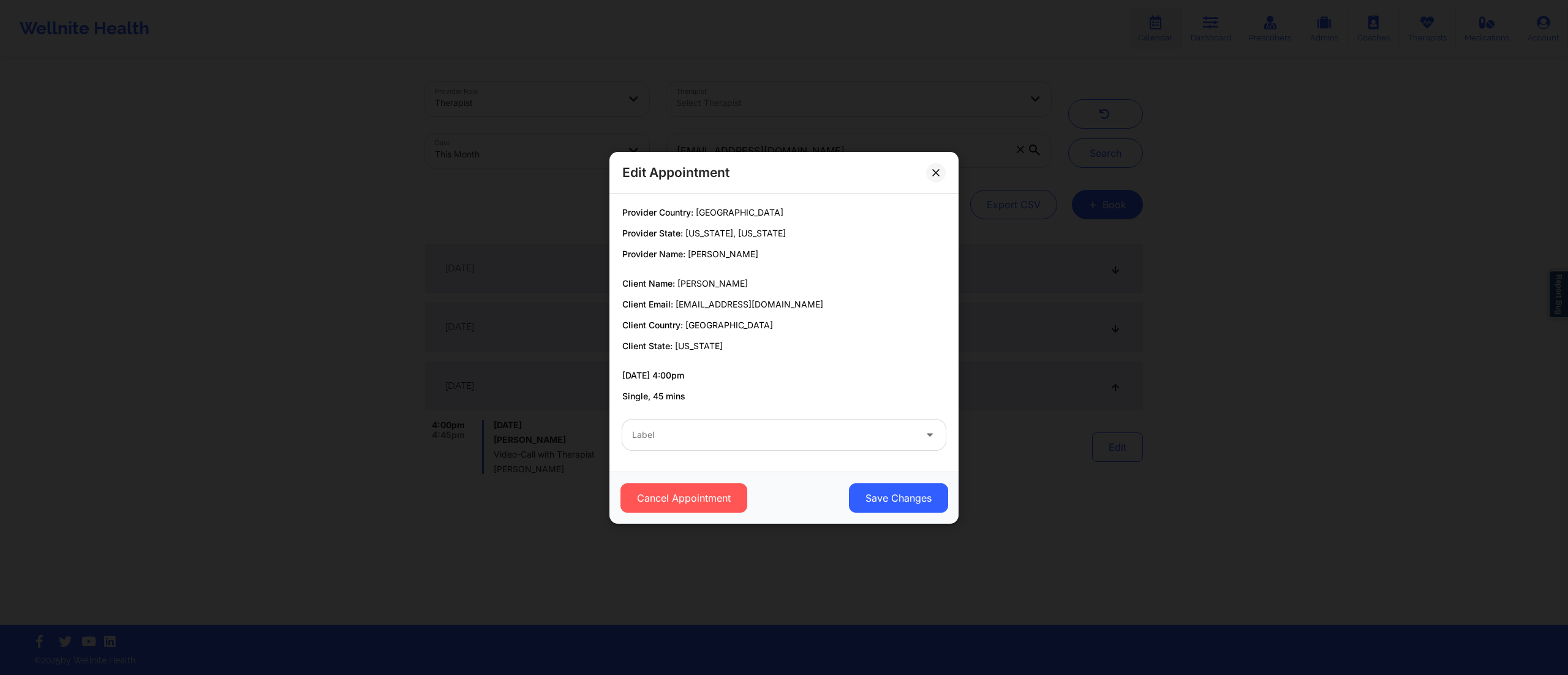
click at [751, 438] on div at bounding box center [773, 435] width 283 height 15
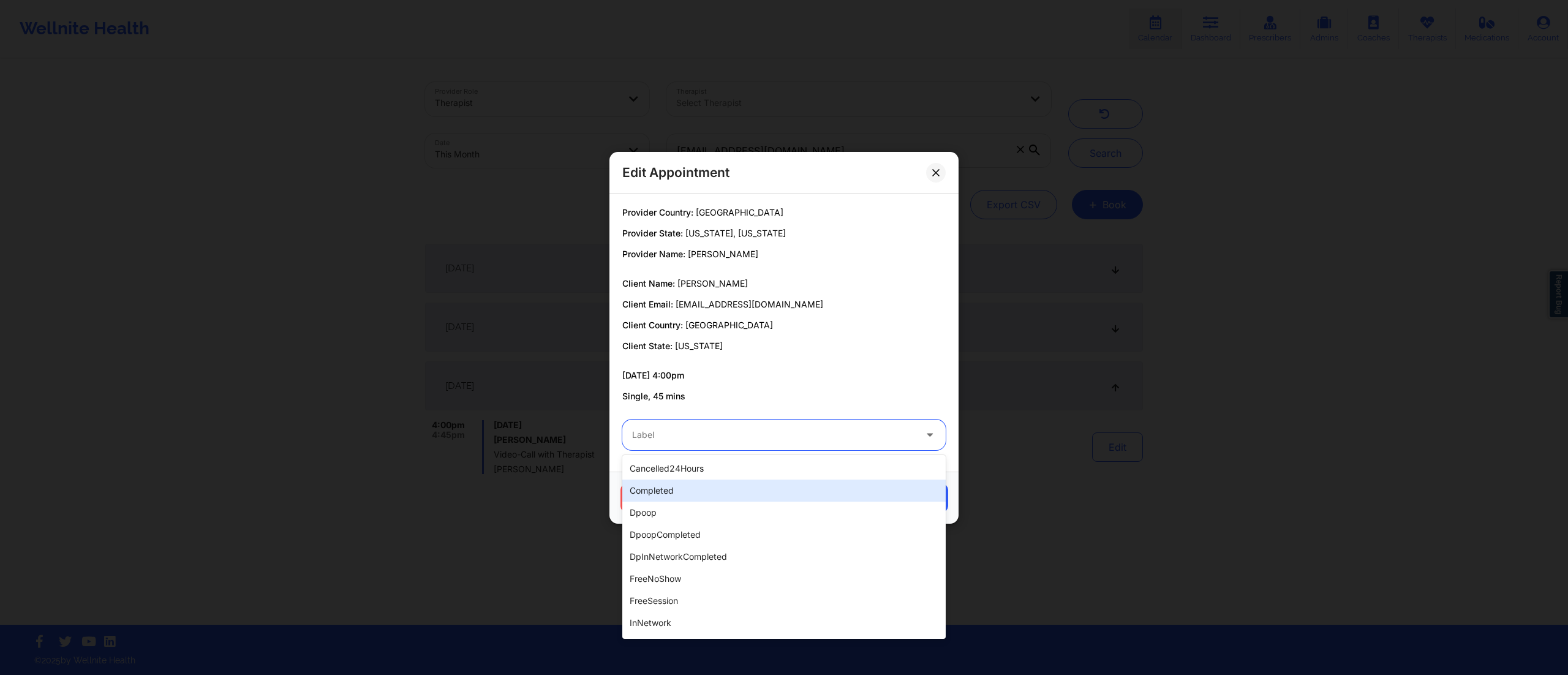
click at [697, 493] on div "completed" at bounding box center [784, 490] width 323 height 22
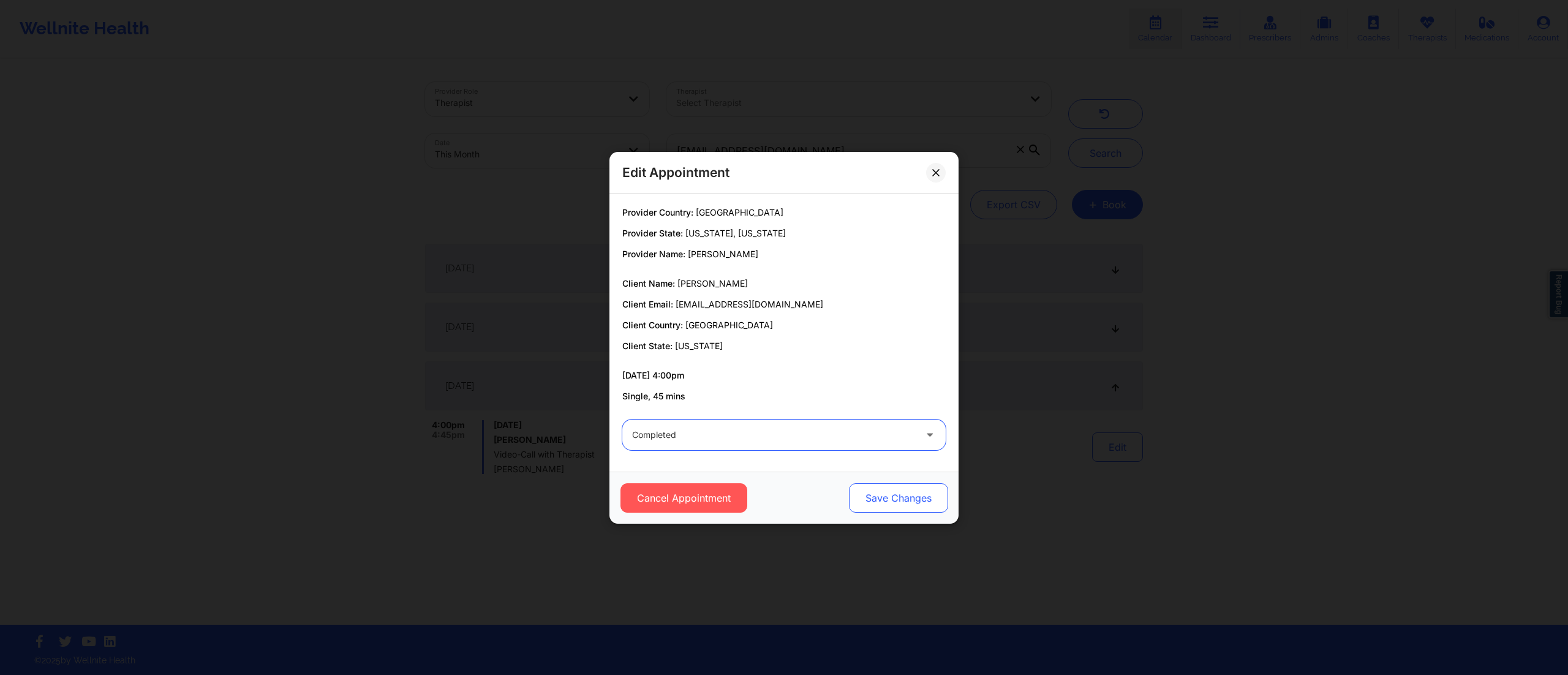
click at [890, 490] on button "Save Changes" at bounding box center [898, 498] width 99 height 29
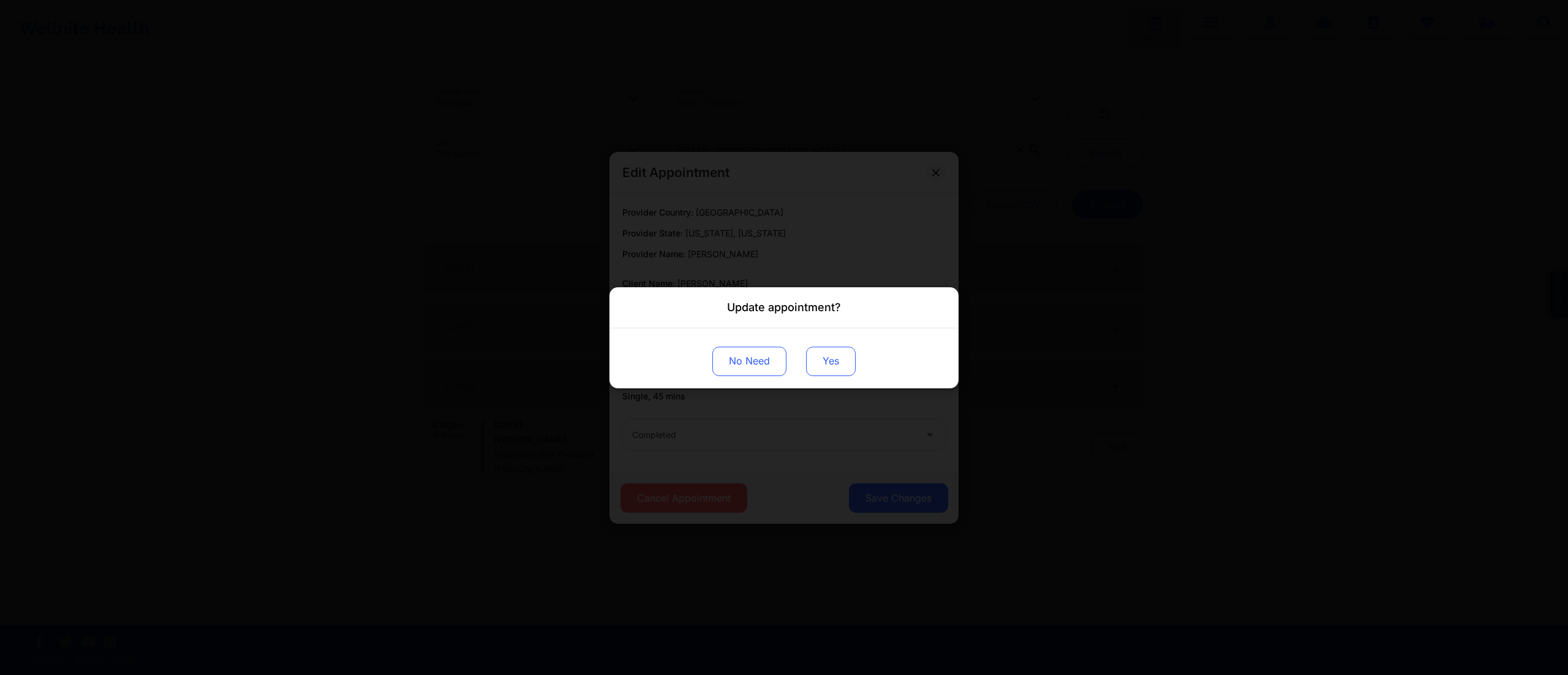
click at [834, 354] on button "Yes" at bounding box center [830, 361] width 49 height 29
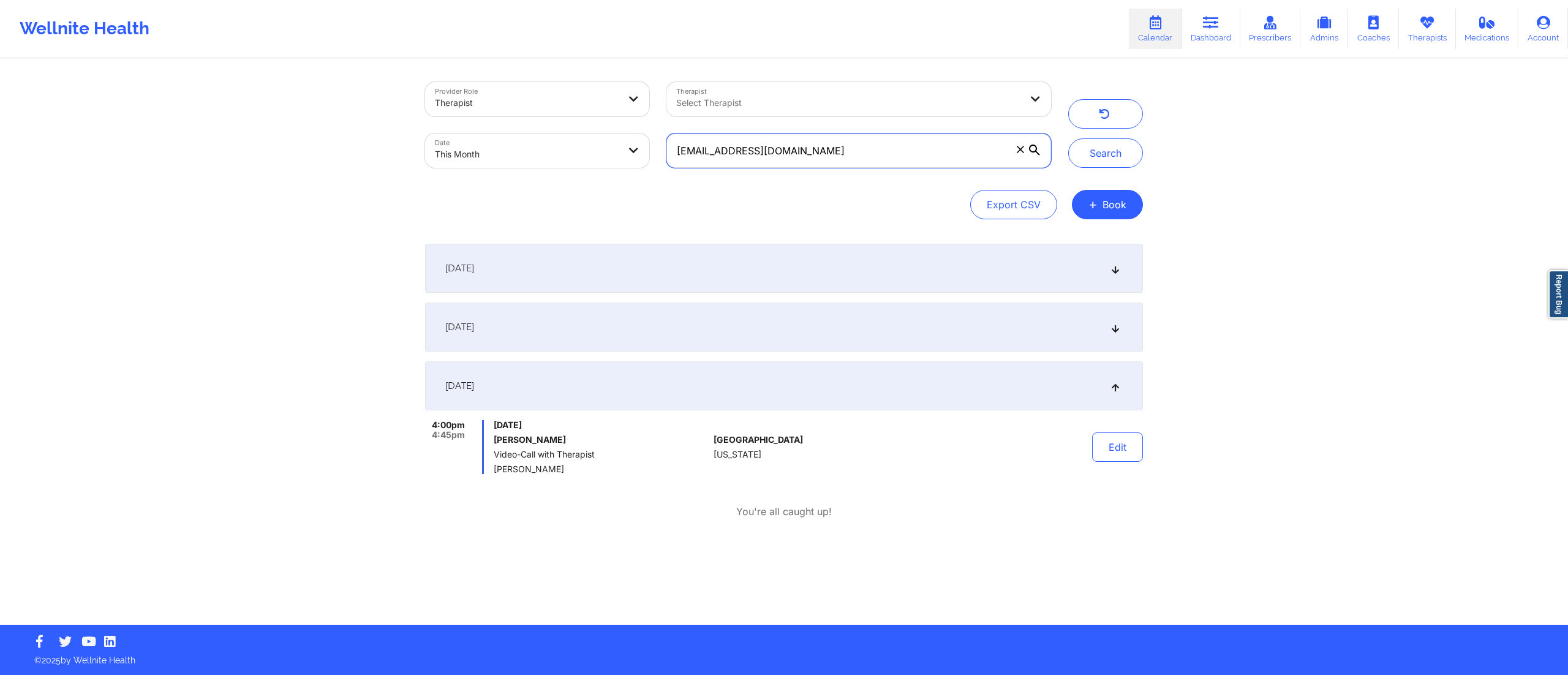
drag, startPoint x: 818, startPoint y: 154, endPoint x: 605, endPoint y: 160, distance: 213.1
click at [605, 160] on div "Provider Role Therapist Therapist Select Therapist Date This Month sarahnicolle…" at bounding box center [738, 125] width 643 height 103
paste input "mithshatema3"
type input "smithshatema3@gmail.com"
click at [1093, 146] on button "Search" at bounding box center [1106, 153] width 75 height 29
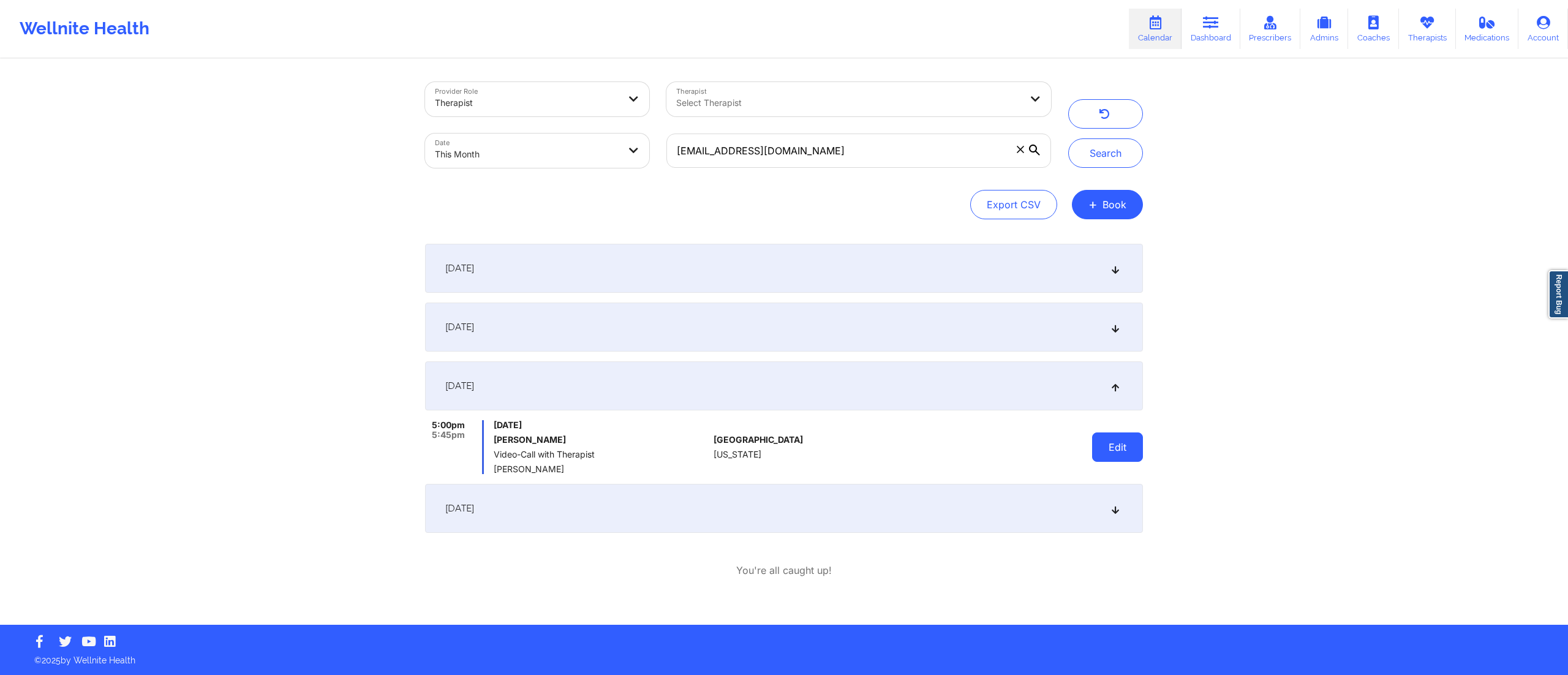
click at [1108, 448] on button "Edit" at bounding box center [1117, 447] width 51 height 29
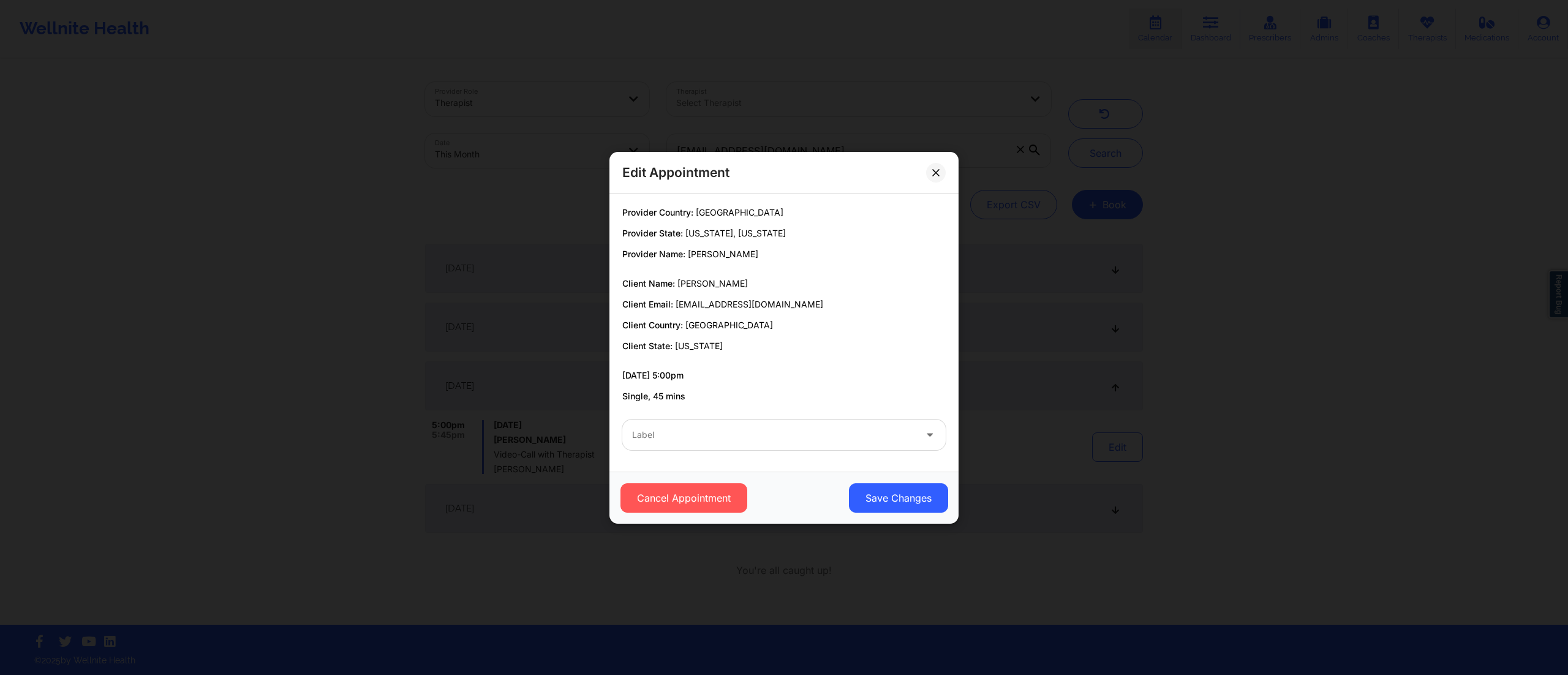
click at [765, 446] on div "Label" at bounding box center [770, 435] width 294 height 31
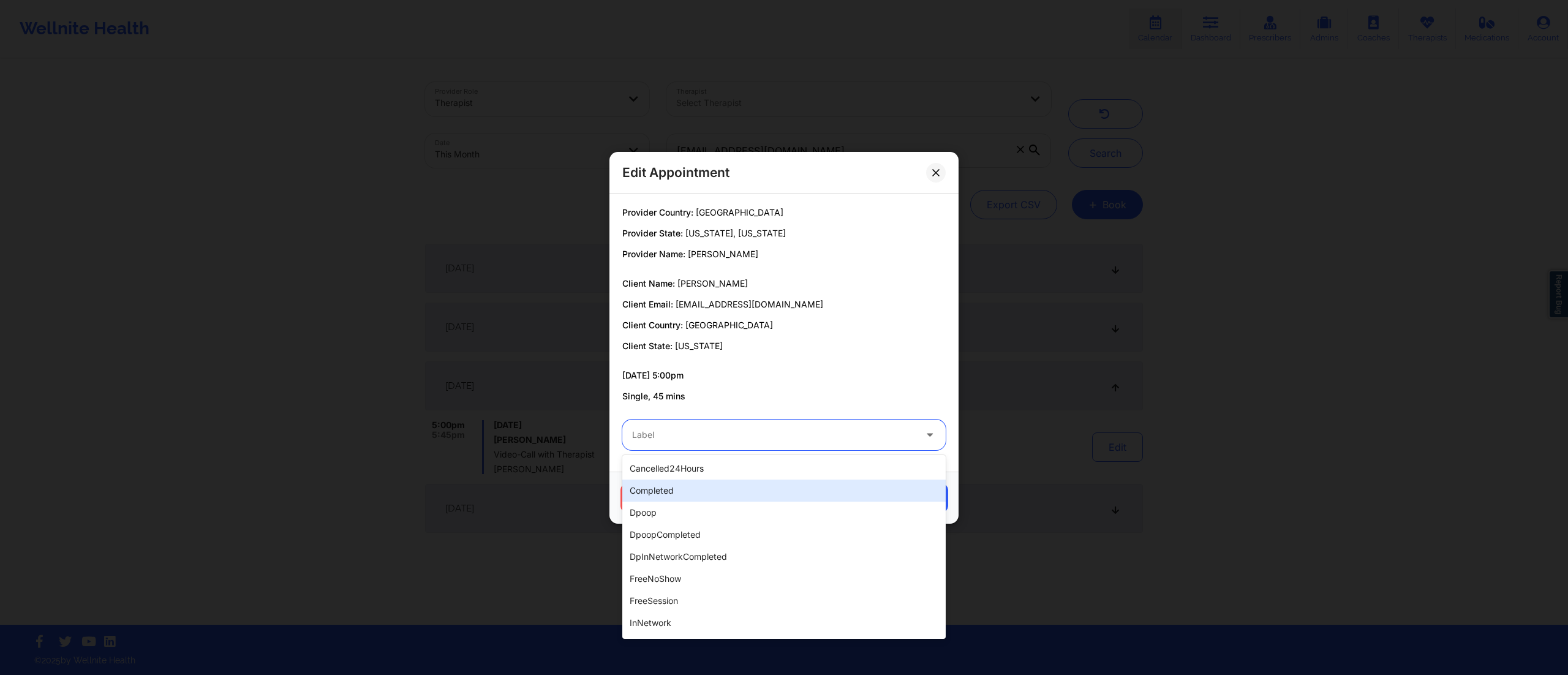
click at [689, 494] on div "completed" at bounding box center [784, 490] width 323 height 22
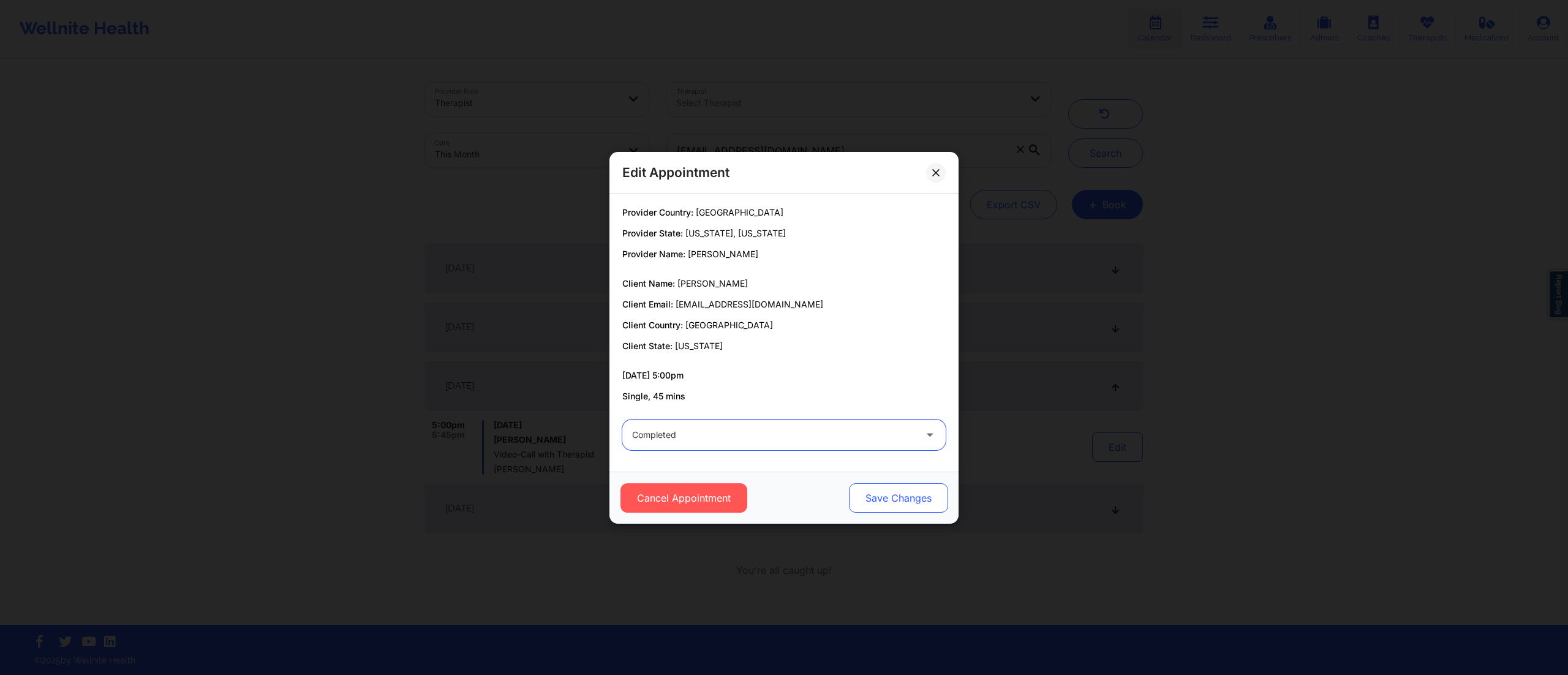
click at [937, 490] on button "Save Changes" at bounding box center [898, 498] width 99 height 29
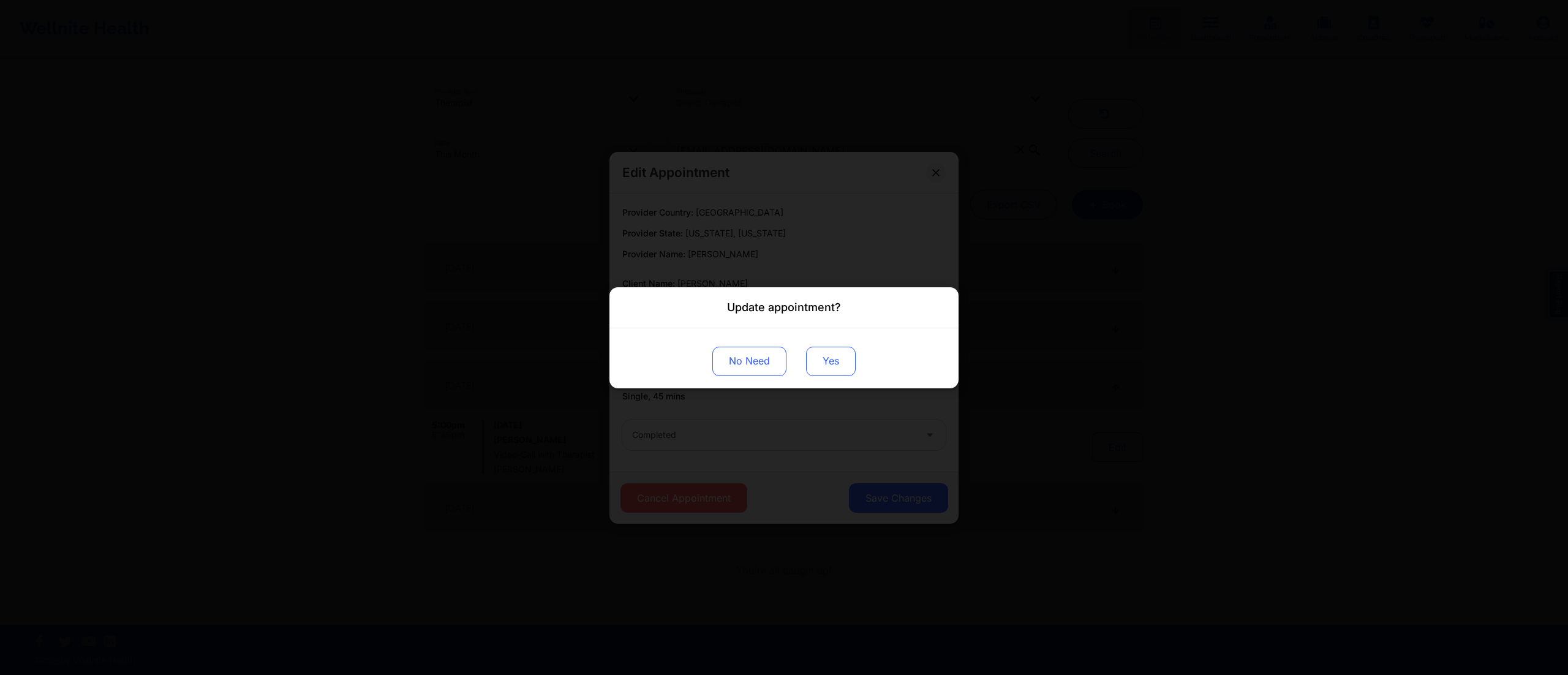
click at [821, 357] on button "Yes" at bounding box center [830, 361] width 49 height 29
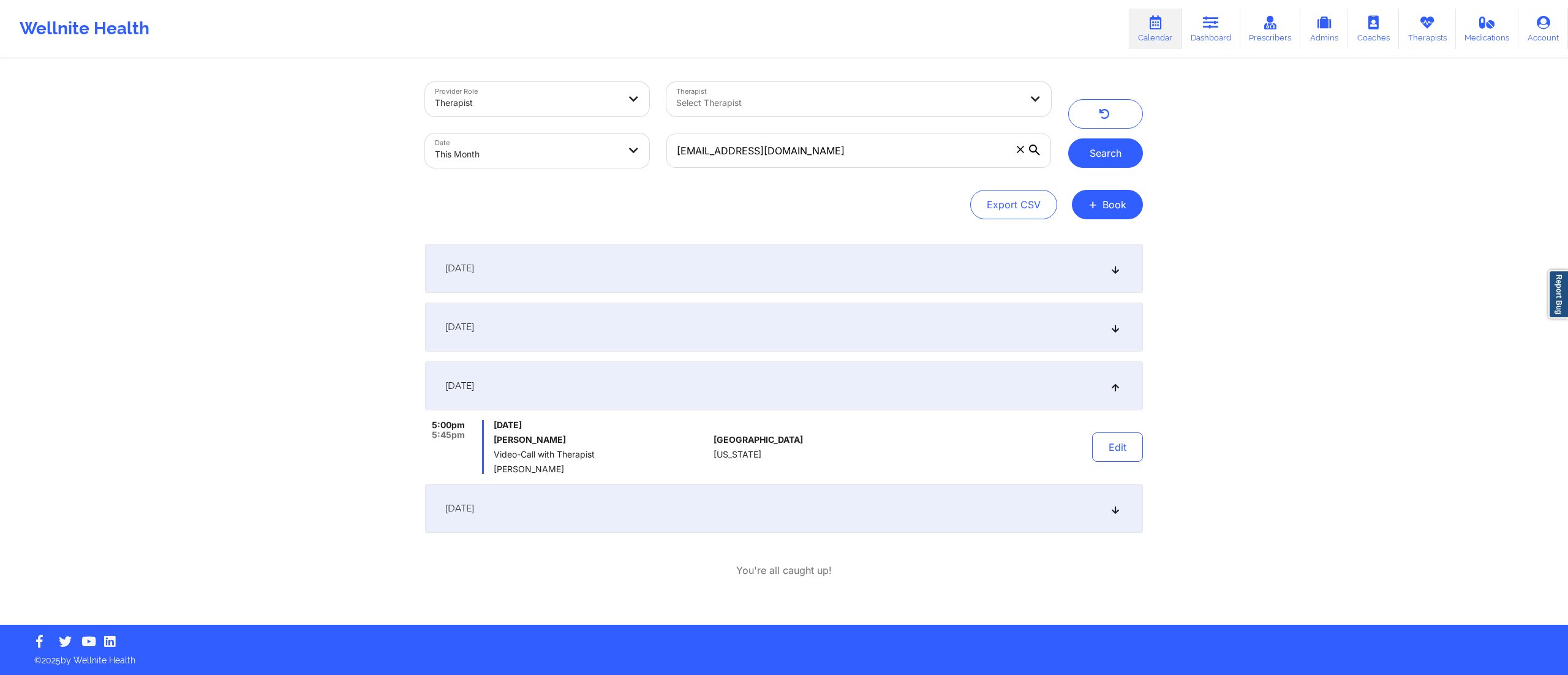
click at [1099, 163] on button "Search" at bounding box center [1106, 153] width 75 height 29
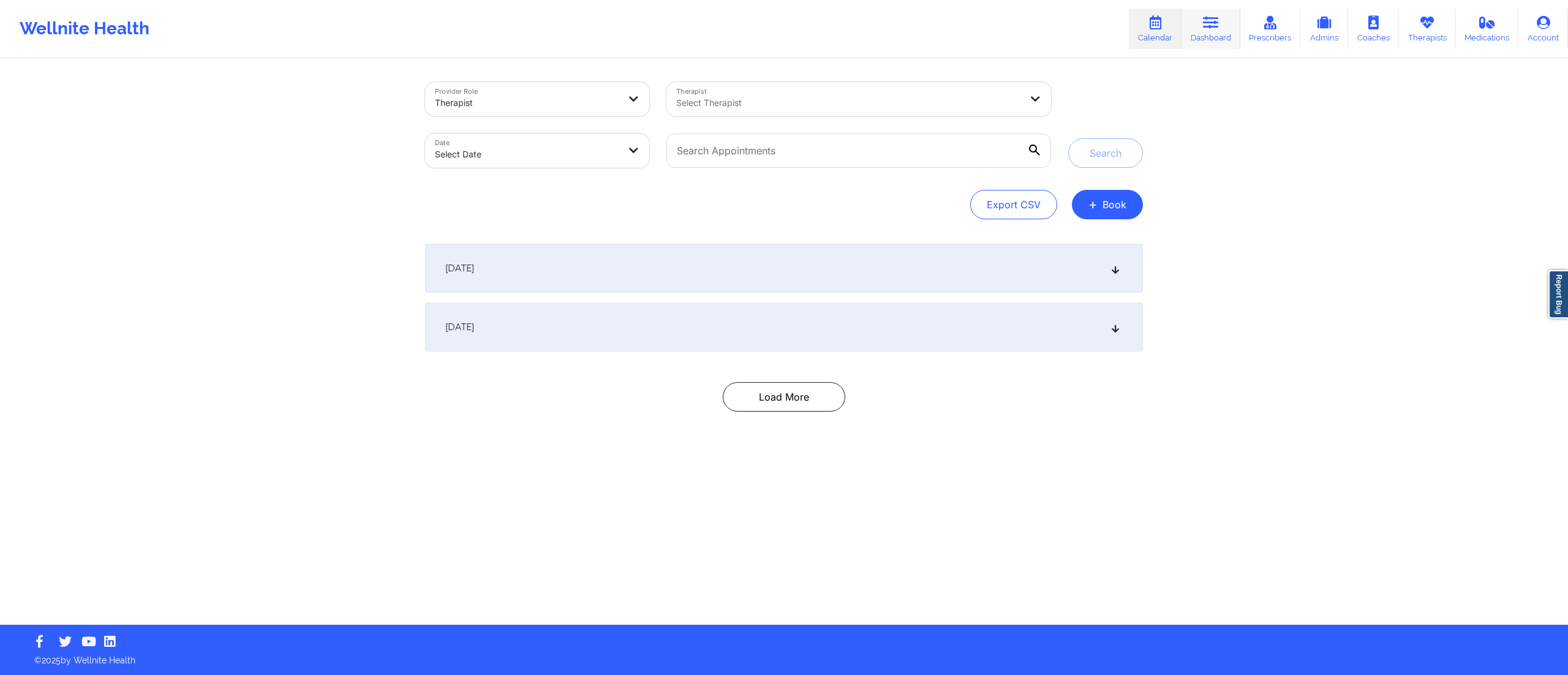
click at [1196, 28] on link "Dashboard" at bounding box center [1211, 29] width 59 height 40
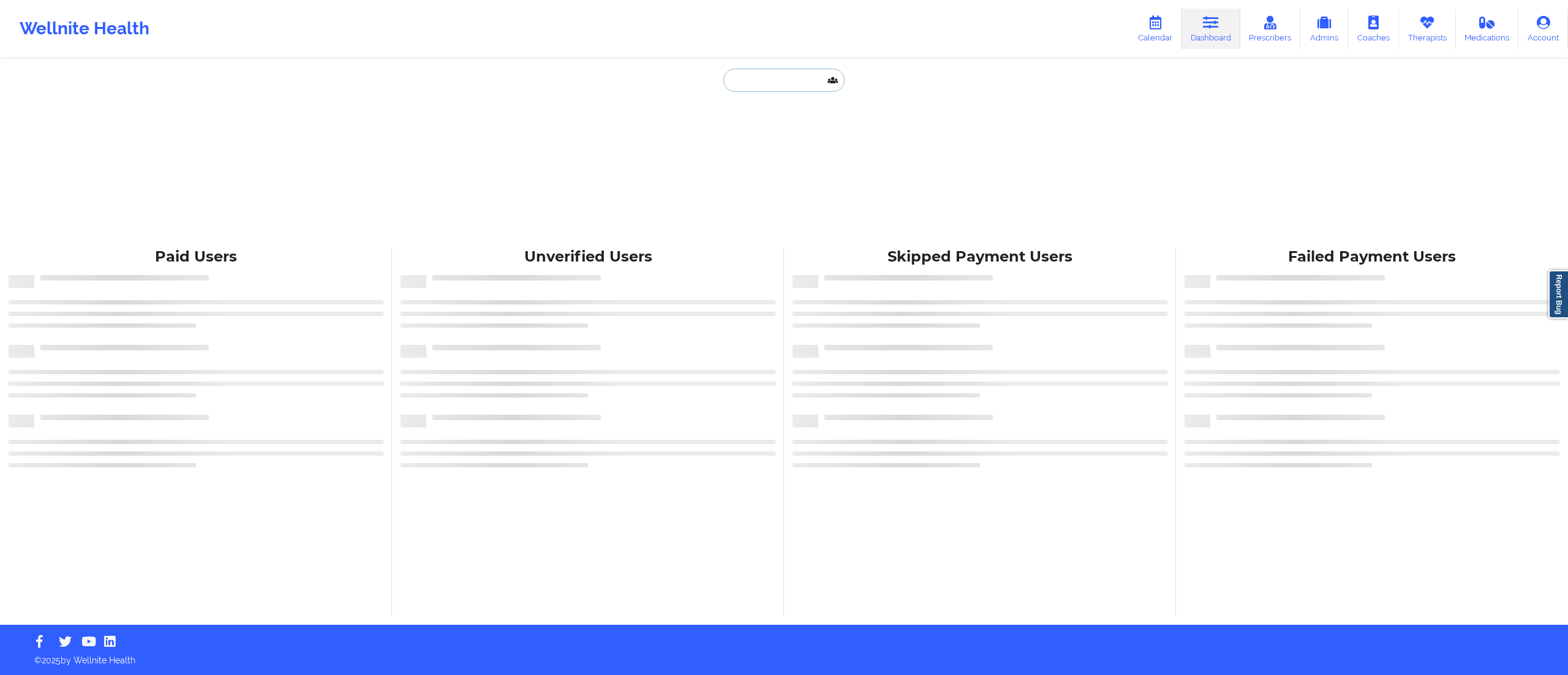
click at [780, 90] on input "text" at bounding box center [784, 80] width 121 height 24
paste input "info@nikkiruiz.com"
type input "info@nikkiruiz.com"
click at [735, 79] on input "text" at bounding box center [784, 80] width 121 height 24
paste input "[EMAIL_ADDRESS][DOMAIN_NAME]"
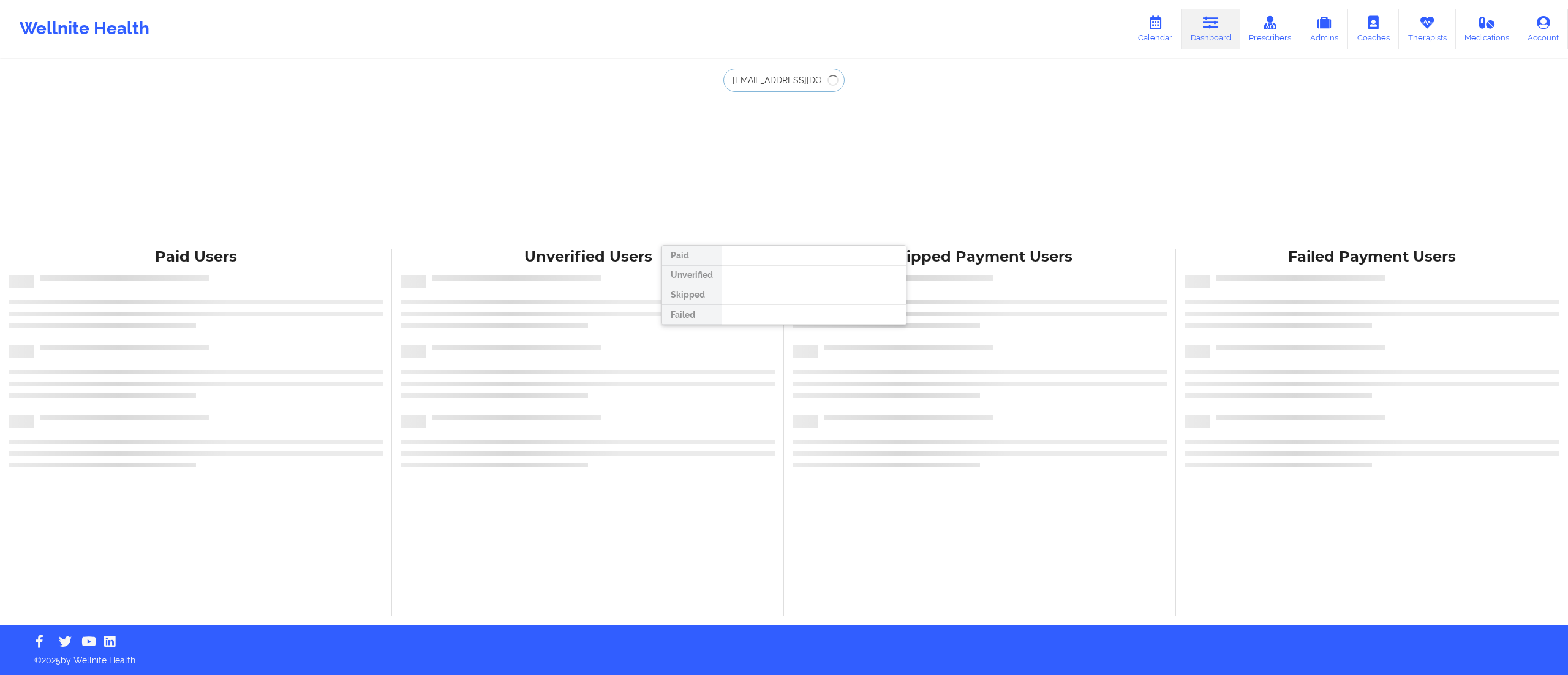
type input "[EMAIL_ADDRESS][DOMAIN_NAME]"
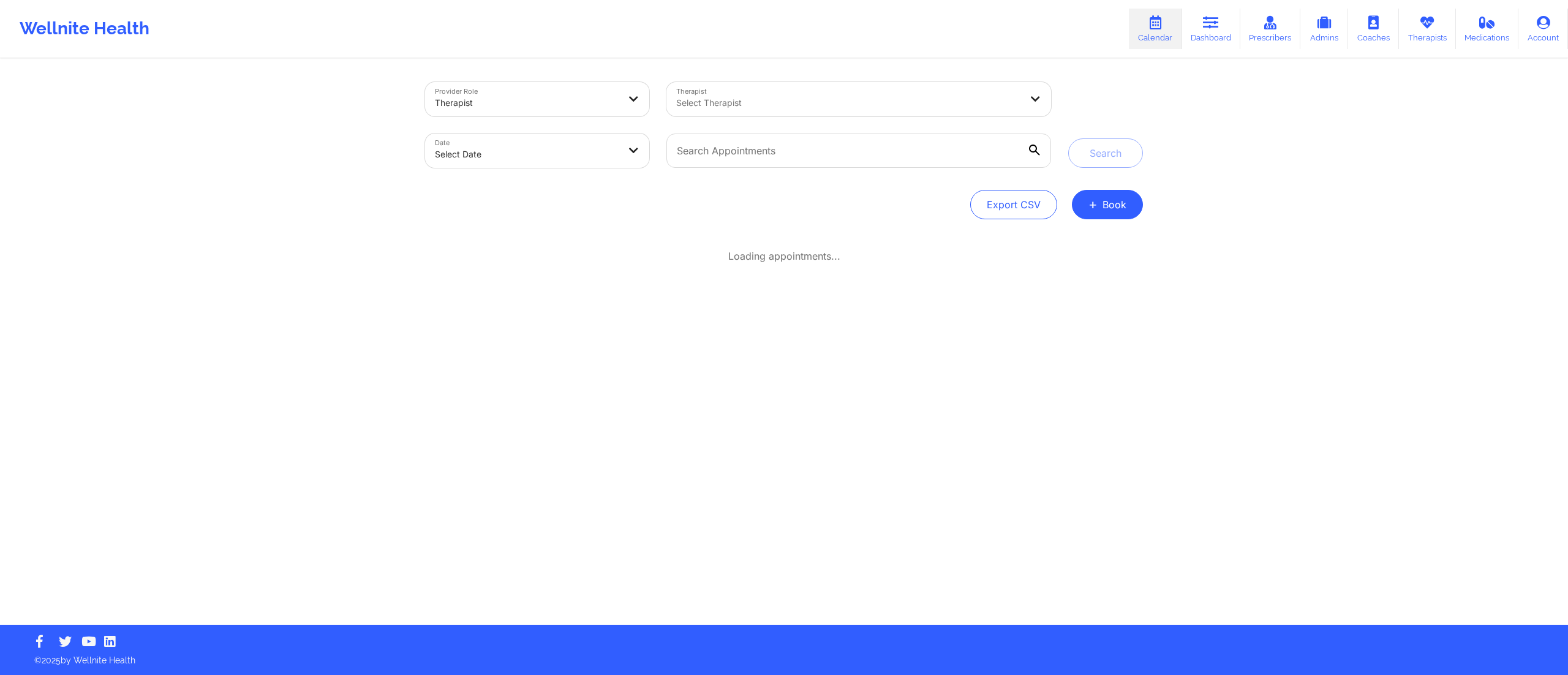
select select "2025-8"
select select "2025-9"
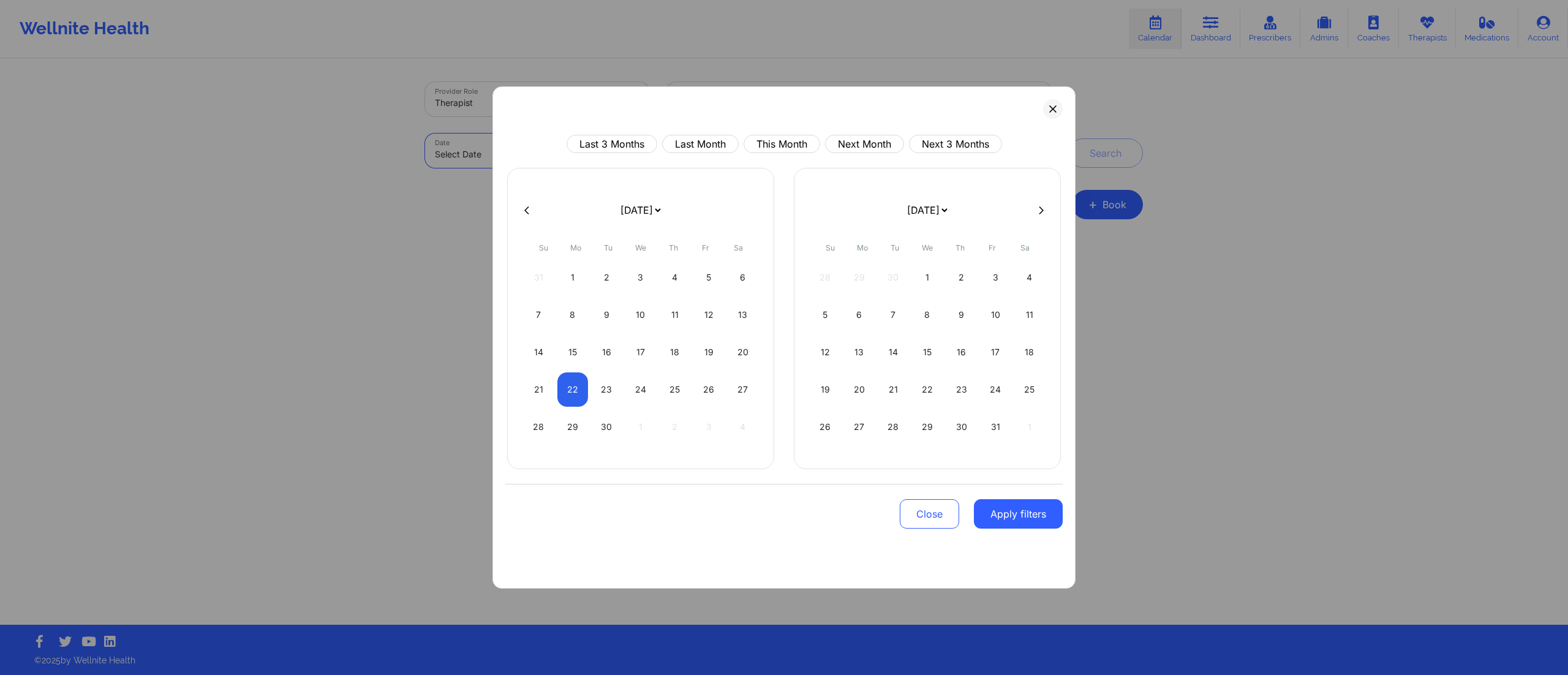
click at [491, 143] on body "Wellnite Health Calendar Dashboard Prescribers Admins Coaches Therapists Medica…" at bounding box center [784, 338] width 1568 height 675
click at [756, 141] on button "This Month" at bounding box center [781, 143] width 76 height 18
select select "2025-8"
select select "2025-9"
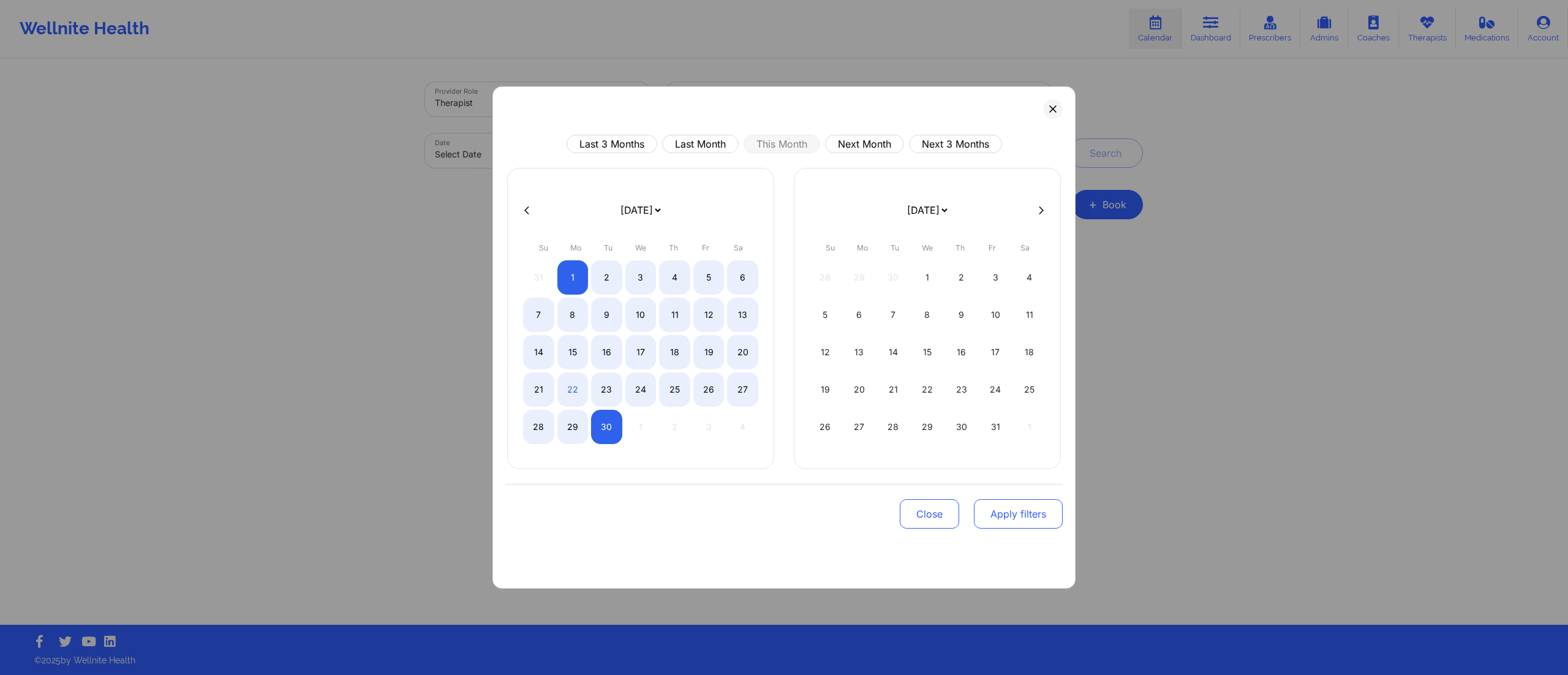
click at [1004, 513] on button "Apply filters" at bounding box center [1018, 514] width 89 height 29
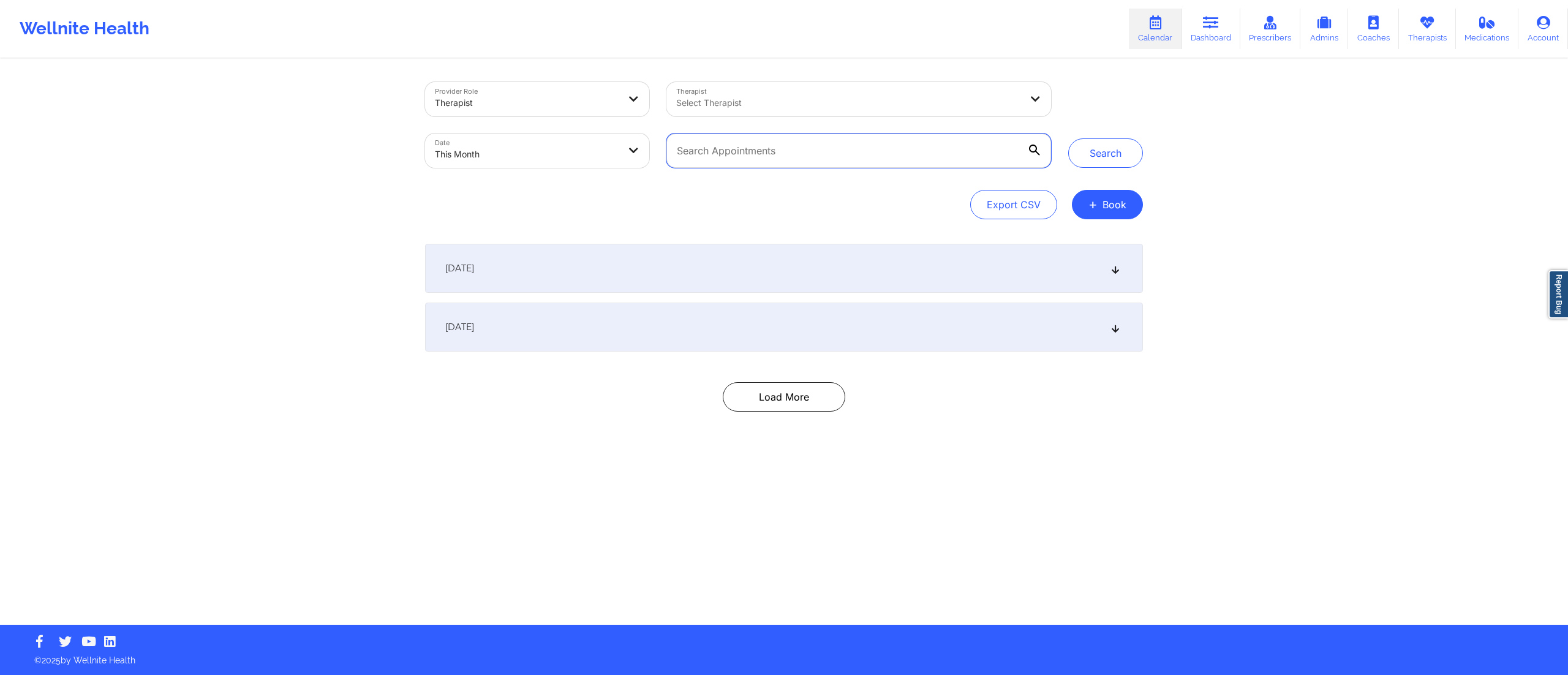
click at [790, 151] on input "text" at bounding box center [859, 151] width 384 height 35
paste input "[EMAIL_ADDRESS][DOMAIN_NAME]"
click at [1098, 160] on button "Search" at bounding box center [1106, 153] width 75 height 29
click at [914, 331] on div "September 25, 2025" at bounding box center [784, 327] width 718 height 49
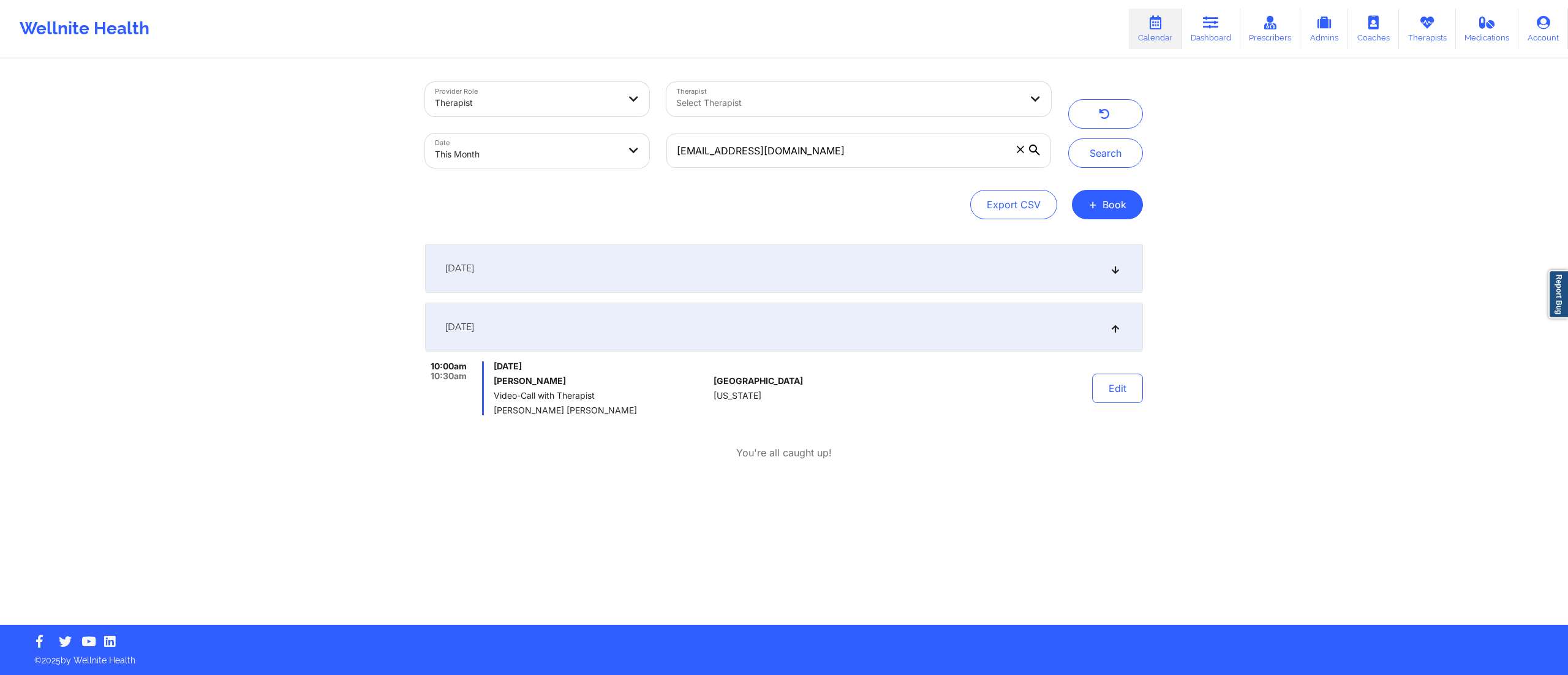
click at [849, 274] on div "September 18, 2025" at bounding box center [784, 268] width 718 height 49
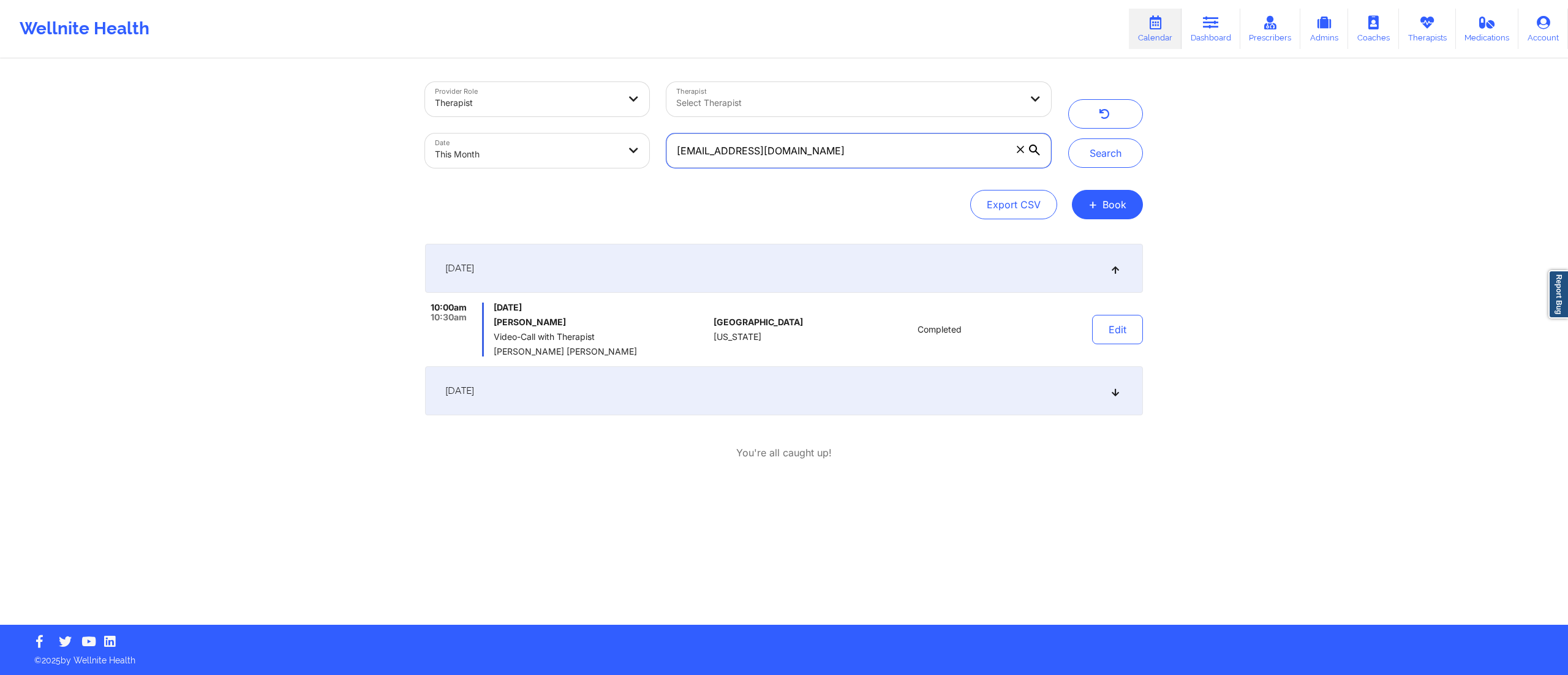
drag, startPoint x: 799, startPoint y: 141, endPoint x: 637, endPoint y: 141, distance: 162.0
click at [637, 141] on div "Provider Role Therapist Therapist Select Therapist Date This Month anspach123@g…" at bounding box center [738, 125] width 643 height 103
paste input "emlynmio"
click at [1111, 160] on button "Search" at bounding box center [1106, 153] width 75 height 29
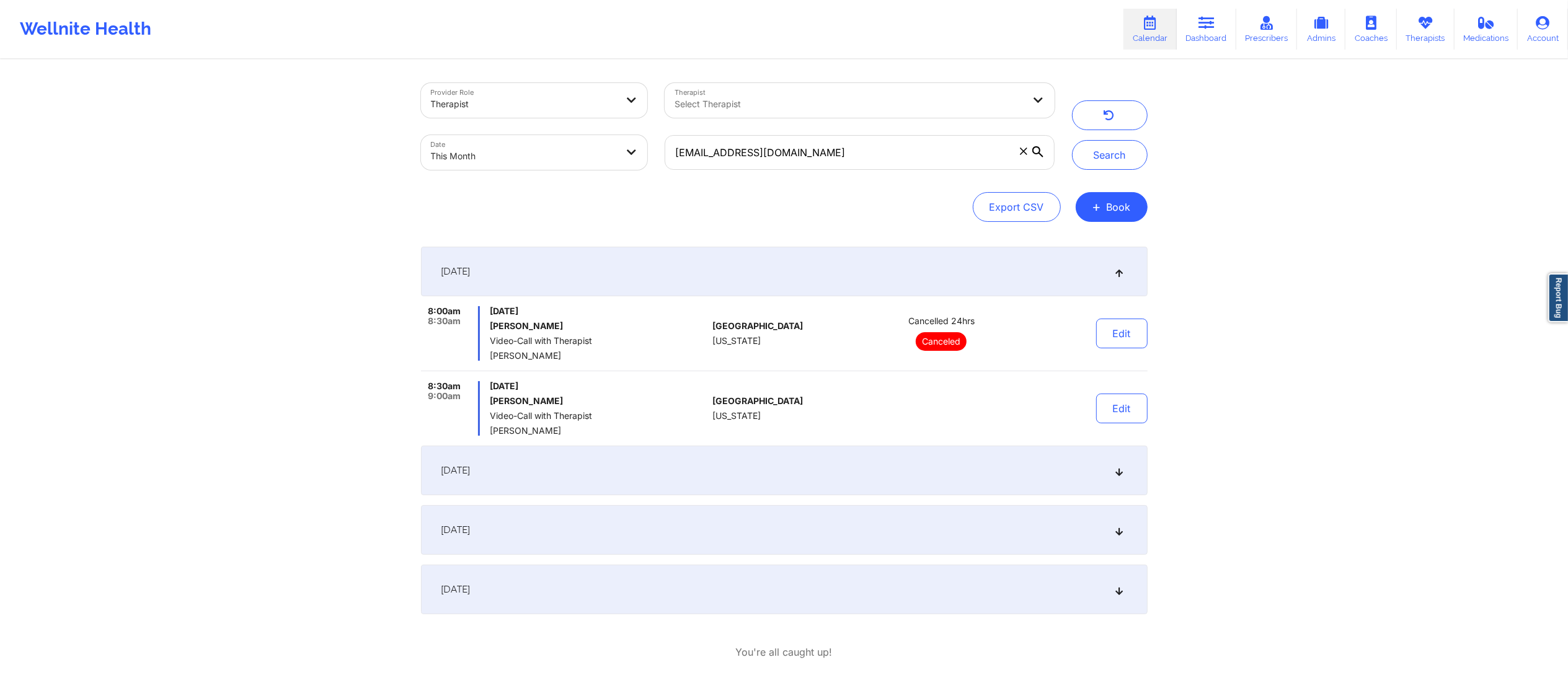
drag, startPoint x: 614, startPoint y: 523, endPoint x: 677, endPoint y: 533, distance: 63.8
click at [614, 525] on div "September 18, 2025" at bounding box center [784, 530] width 727 height 50
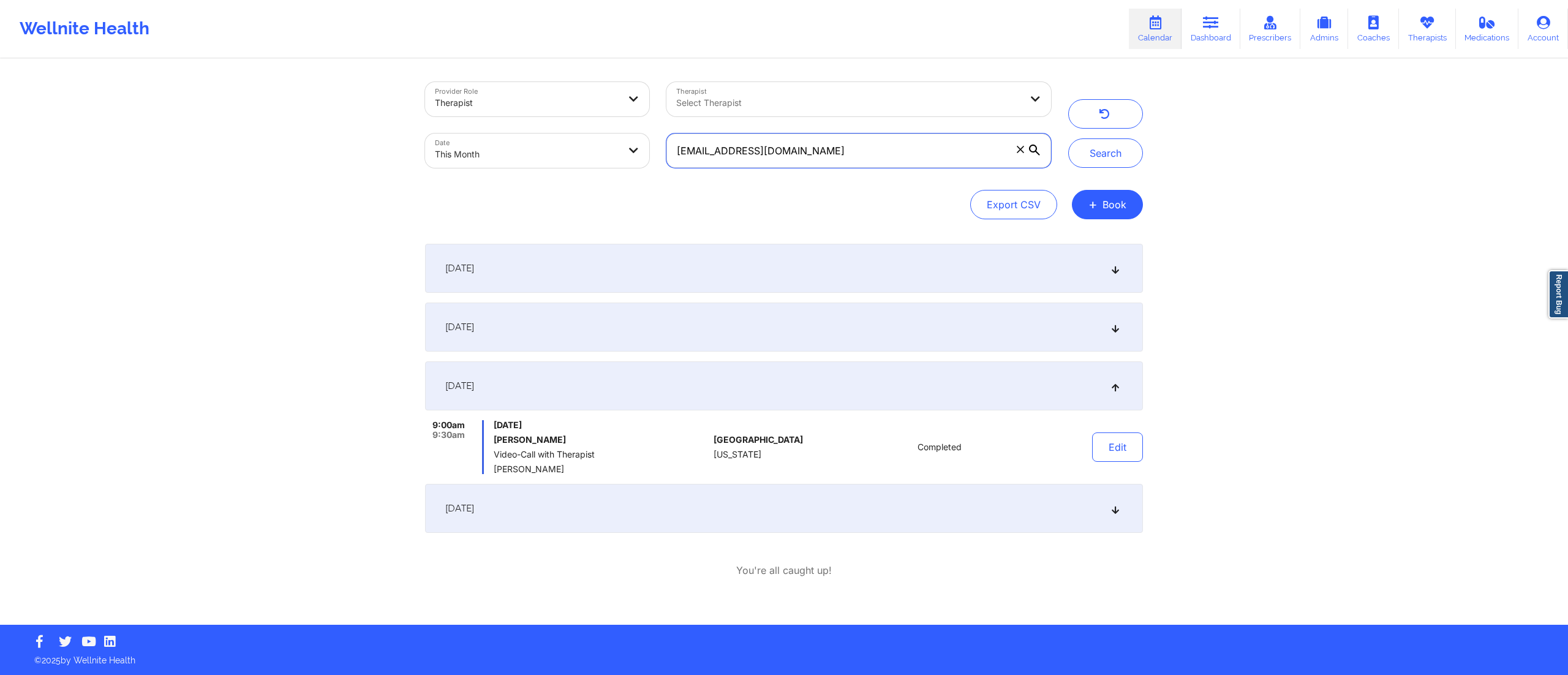
drag, startPoint x: 805, startPoint y: 156, endPoint x: 608, endPoint y: 156, distance: 197.0
click at [608, 156] on div "Provider Role Therapist Therapist Select Therapist Date This Month emlynmio@gma…" at bounding box center [738, 125] width 643 height 103
paste input "agnescho95"
click at [1106, 154] on button "Search" at bounding box center [1106, 153] width 75 height 29
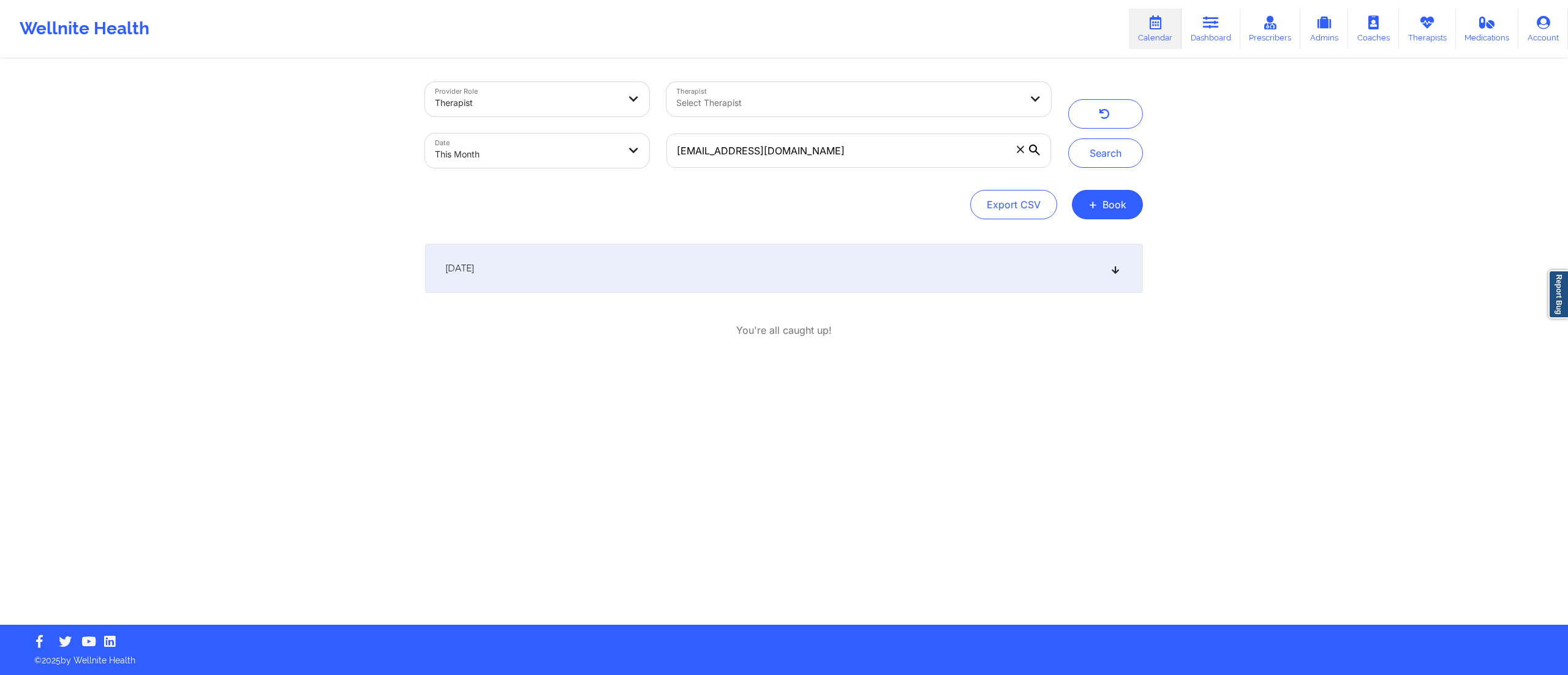
click at [844, 271] on div "September 19, 2025" at bounding box center [784, 268] width 718 height 49
drag, startPoint x: 838, startPoint y: 149, endPoint x: 615, endPoint y: 158, distance: 223.2
click at [615, 158] on div "Provider Role Therapist Therapist Select Therapist Date This Month agnescho95@g…" at bounding box center [738, 125] width 643 height 103
paste input "edenbaker2001"
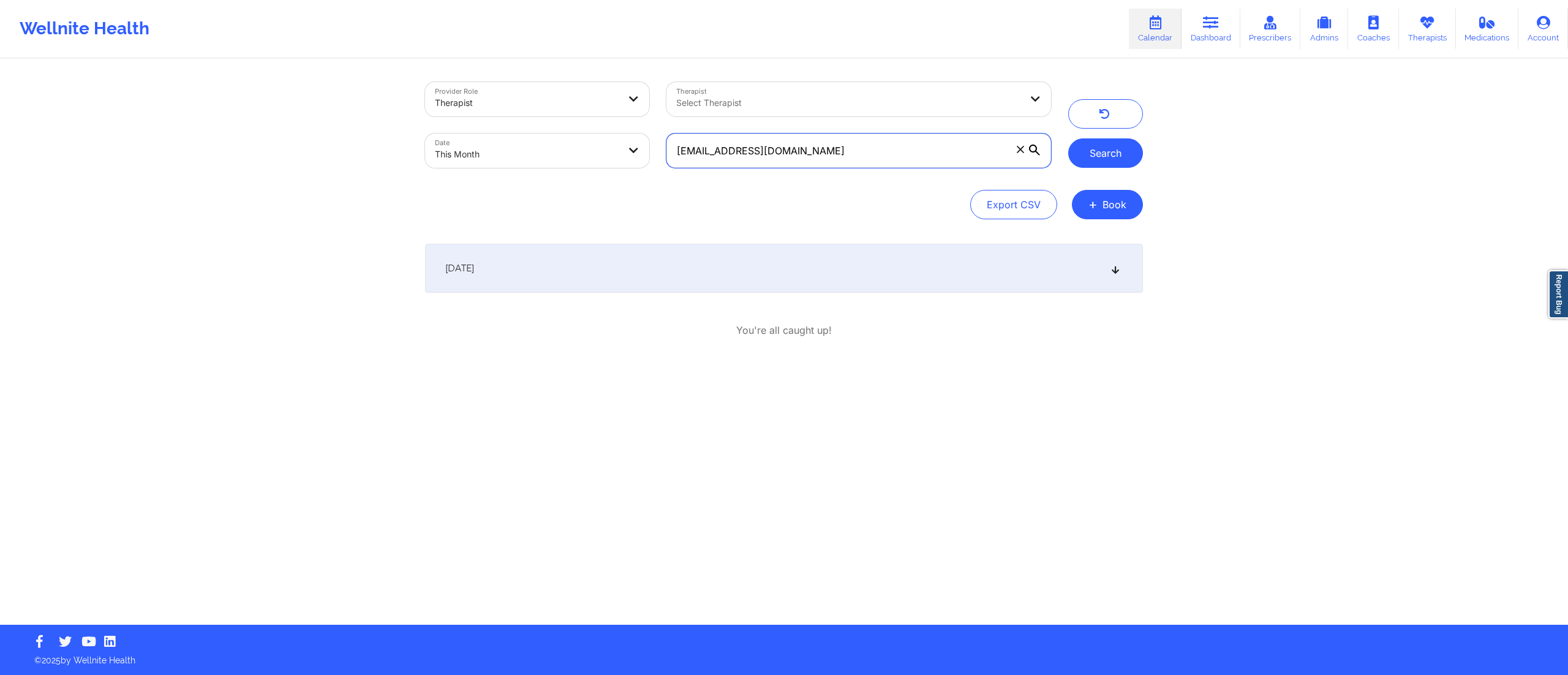
type input "edenbaker2001@gmail.com"
click at [1089, 149] on button "Search" at bounding box center [1106, 153] width 75 height 29
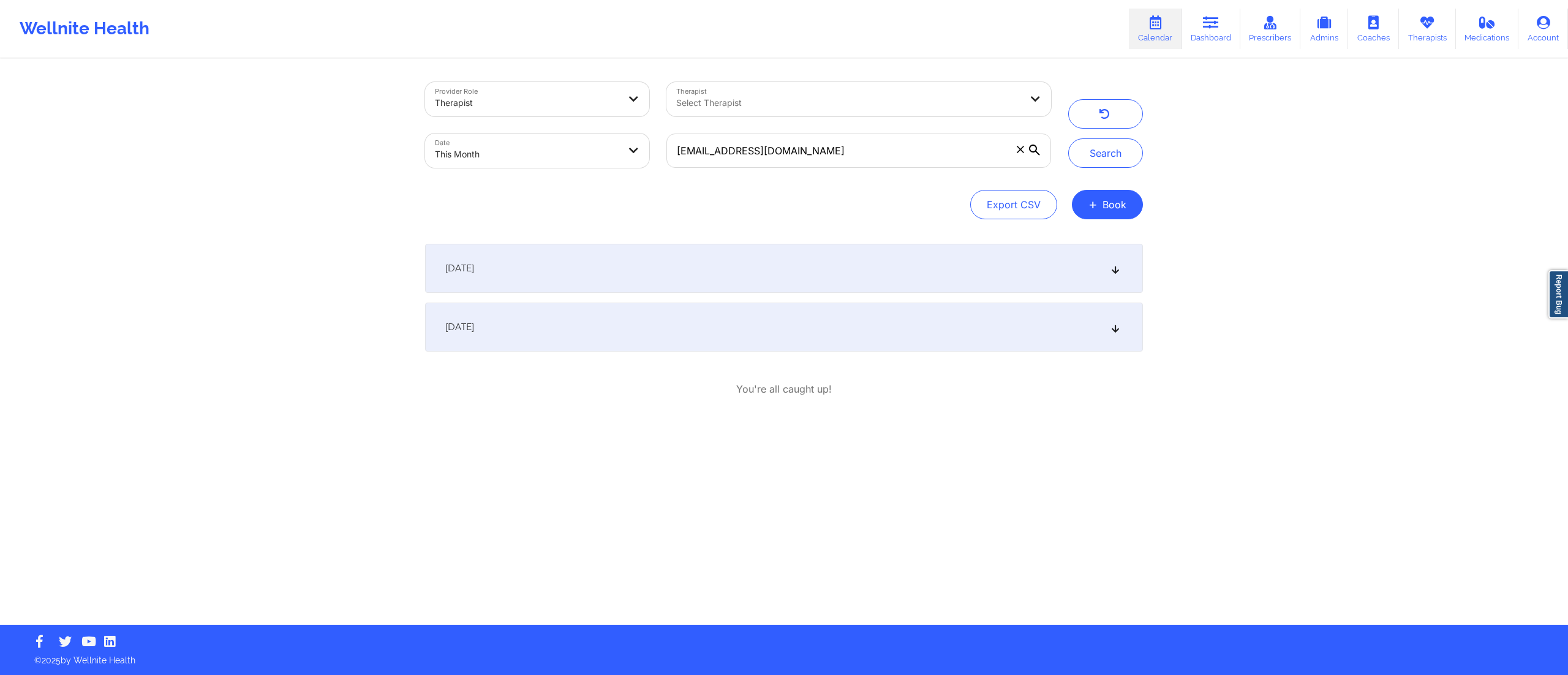
click at [848, 325] on div "September 20, 2025" at bounding box center [784, 327] width 718 height 49
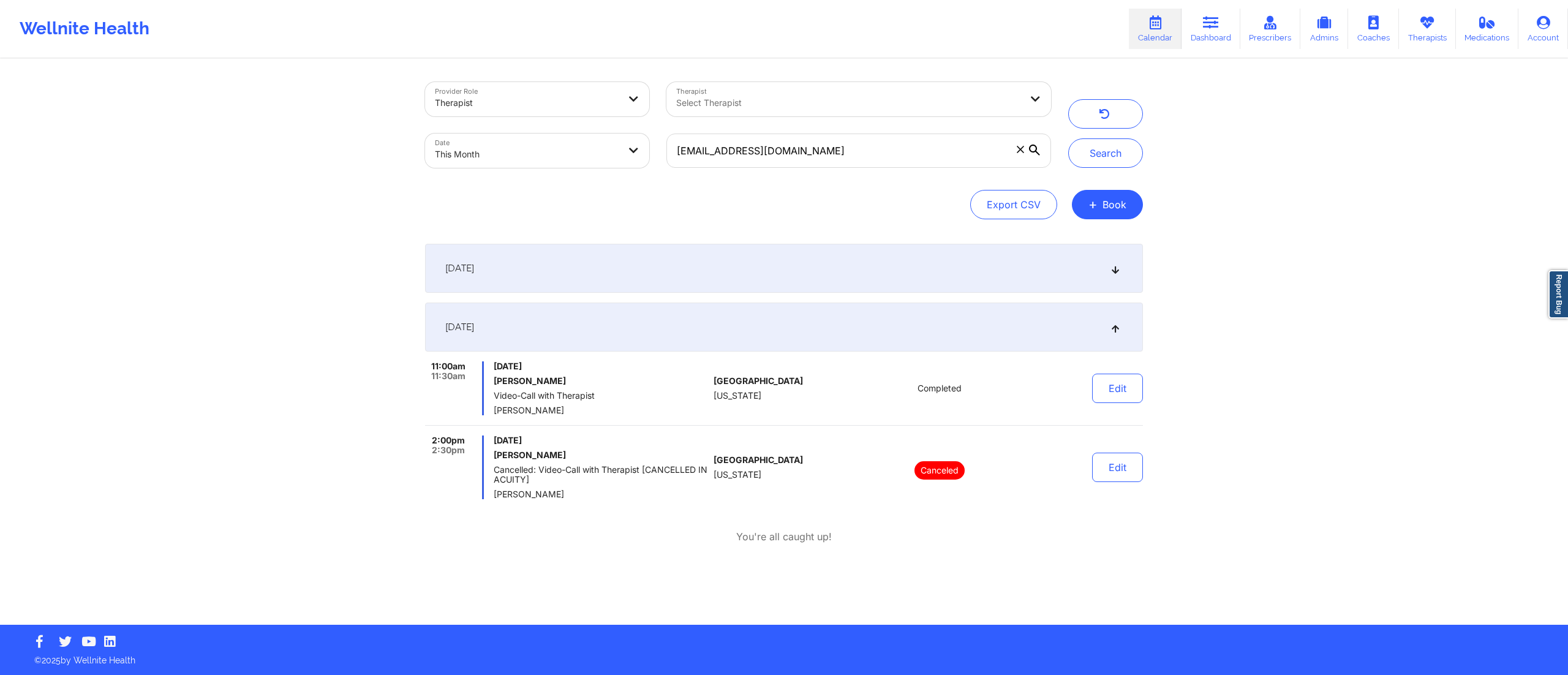
click at [929, 322] on div "September 20, 2025" at bounding box center [784, 327] width 718 height 49
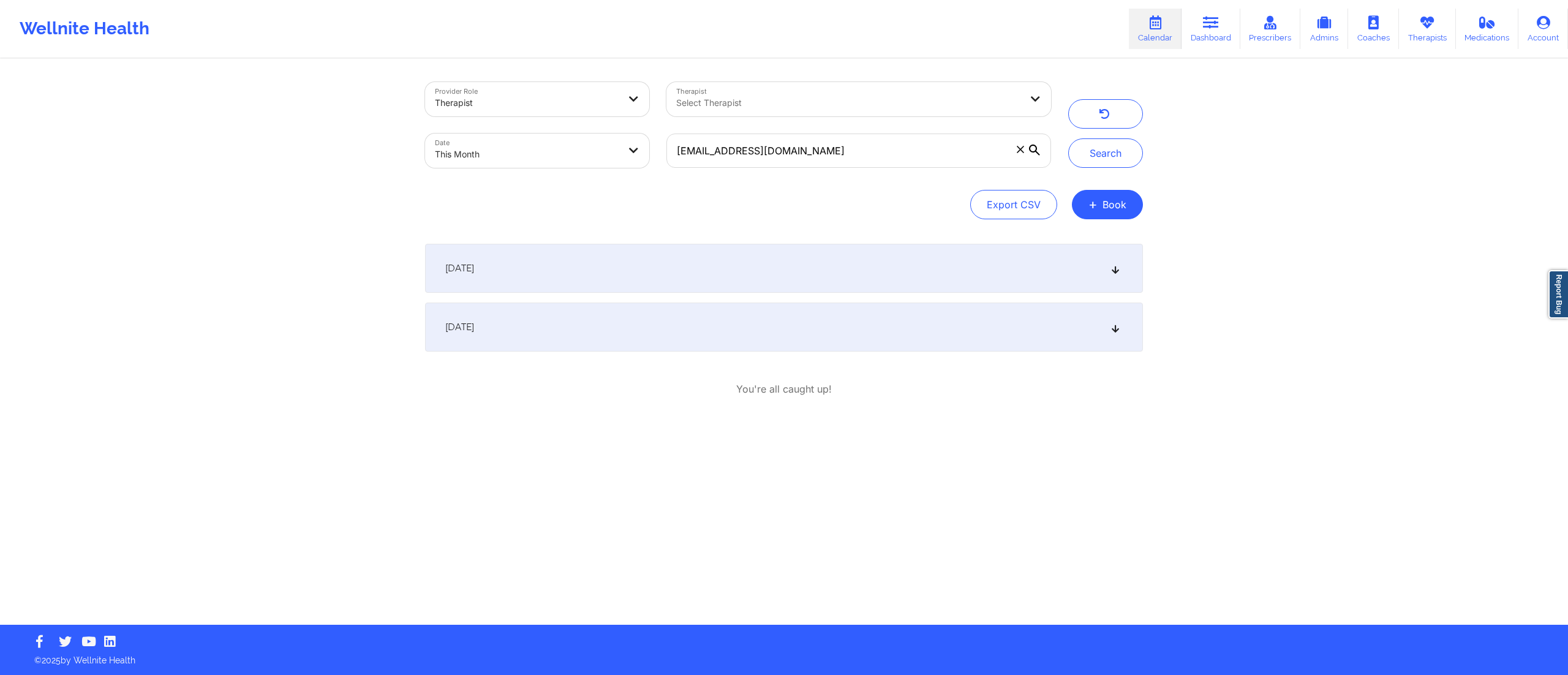
click at [799, 274] on div "September 6, 2025" at bounding box center [784, 268] width 718 height 49
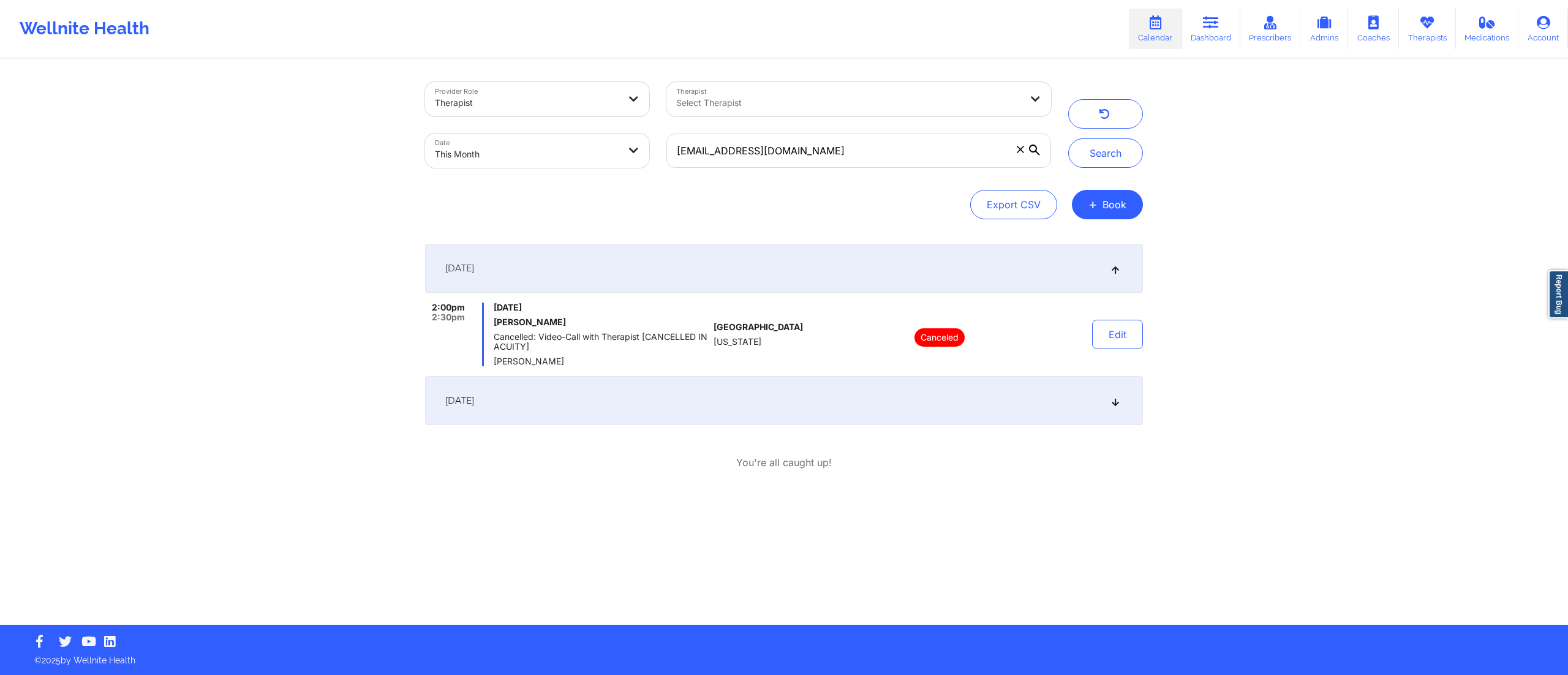
click at [799, 274] on div "September 6, 2025" at bounding box center [784, 268] width 718 height 49
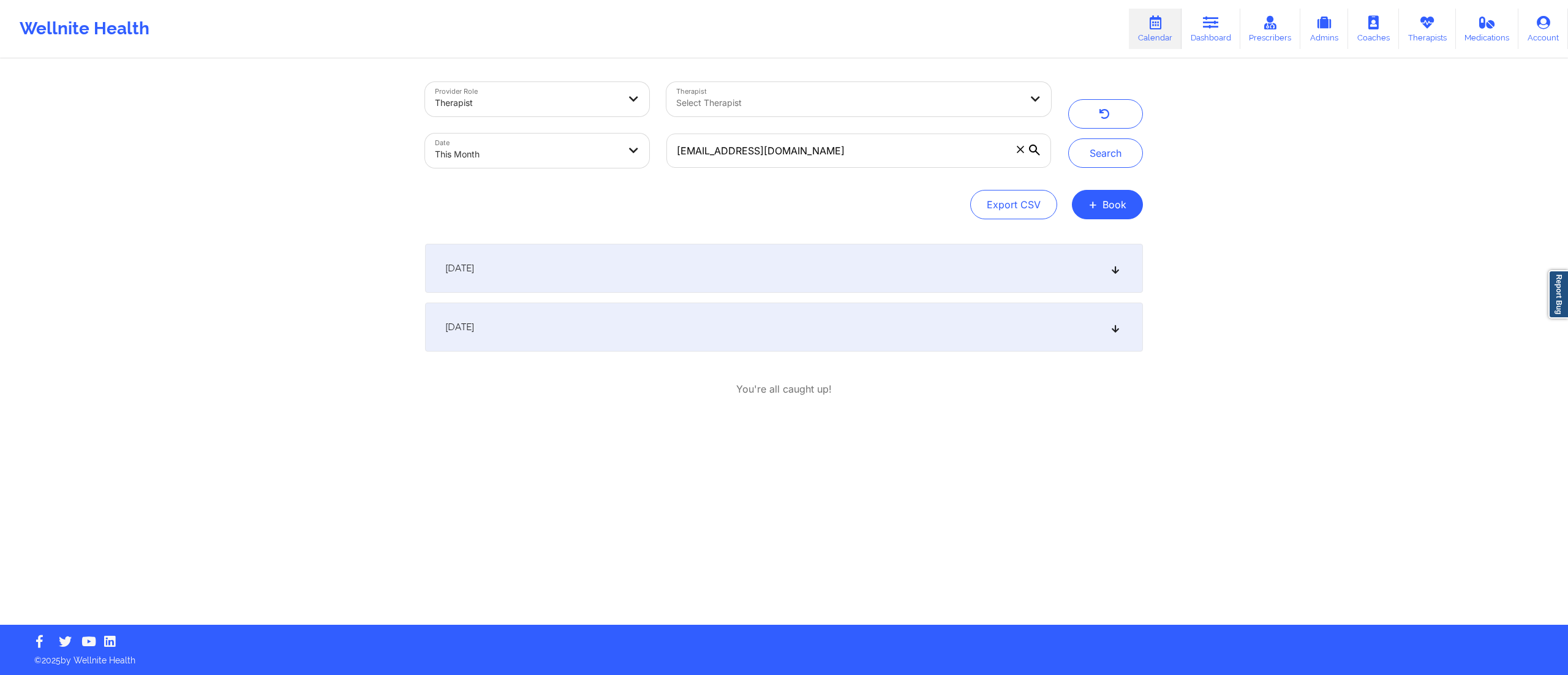
click at [1019, 151] on icon at bounding box center [1020, 149] width 7 height 7
click at [1019, 151] on input "edenbaker2001@gmail.com" at bounding box center [859, 151] width 384 height 35
click at [815, 83] on div "Select Therapist" at bounding box center [845, 99] width 356 height 35
click at [770, 157] on input "text" at bounding box center [859, 151] width 384 height 35
paste input "lau.jamison@gmail.com"
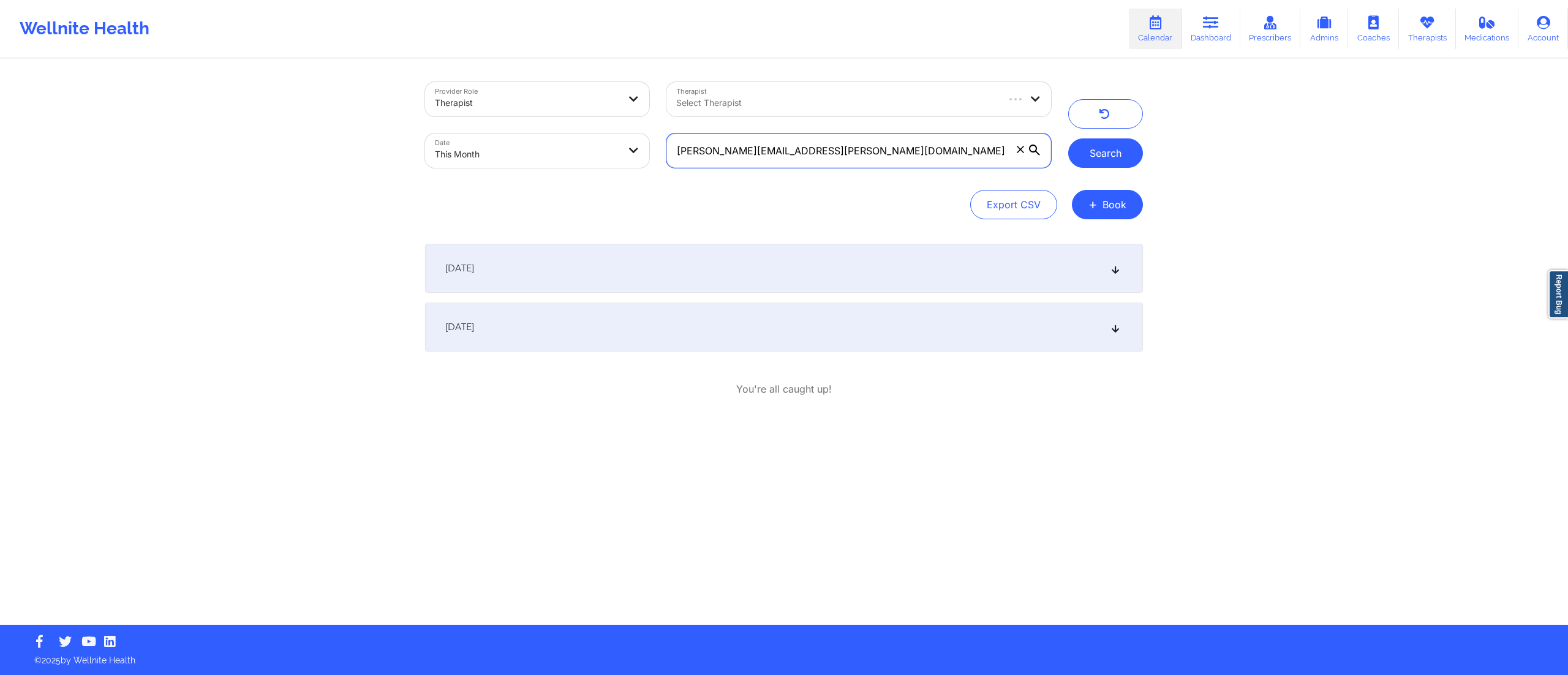
type input "lau.jamison@gmail.com"
click at [1106, 151] on button "Search" at bounding box center [1106, 153] width 75 height 29
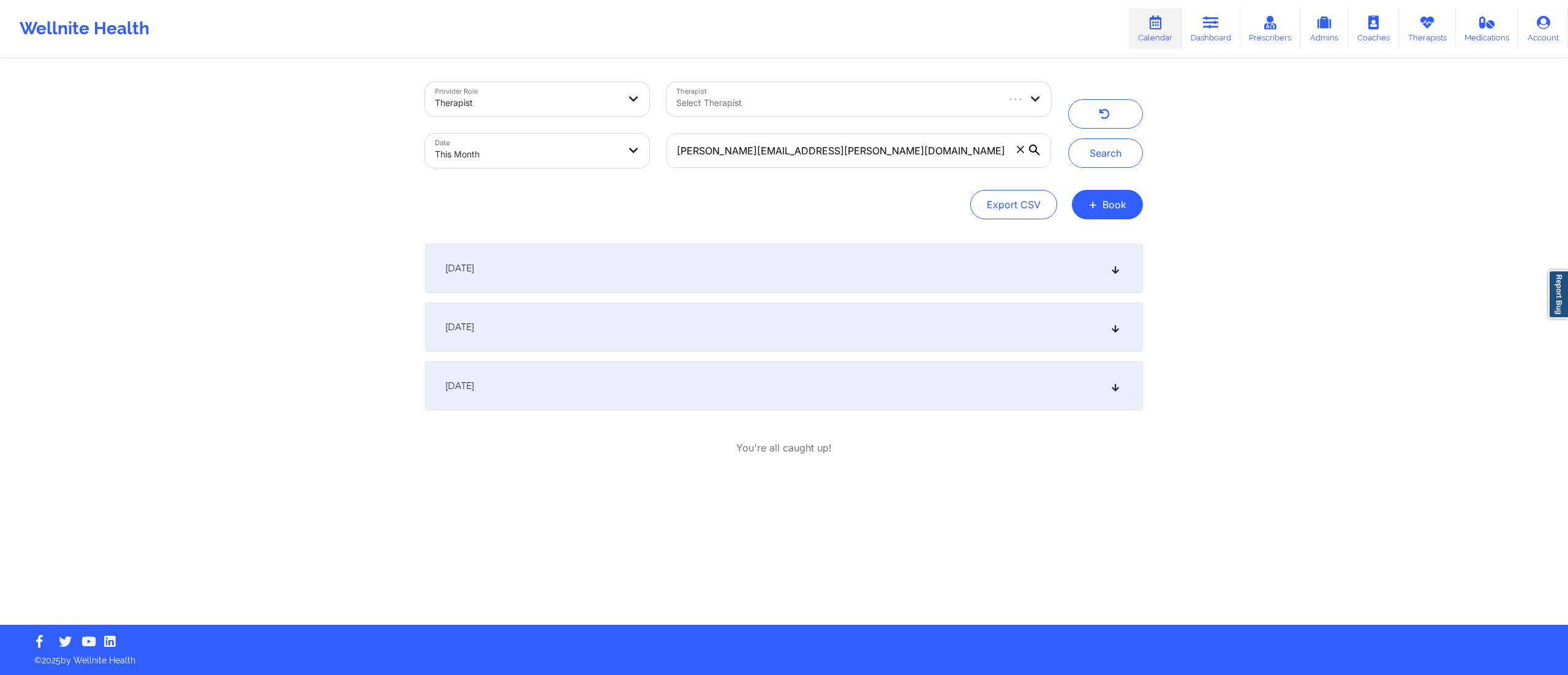
click at [726, 321] on div "[DATE]" at bounding box center [784, 327] width 718 height 49
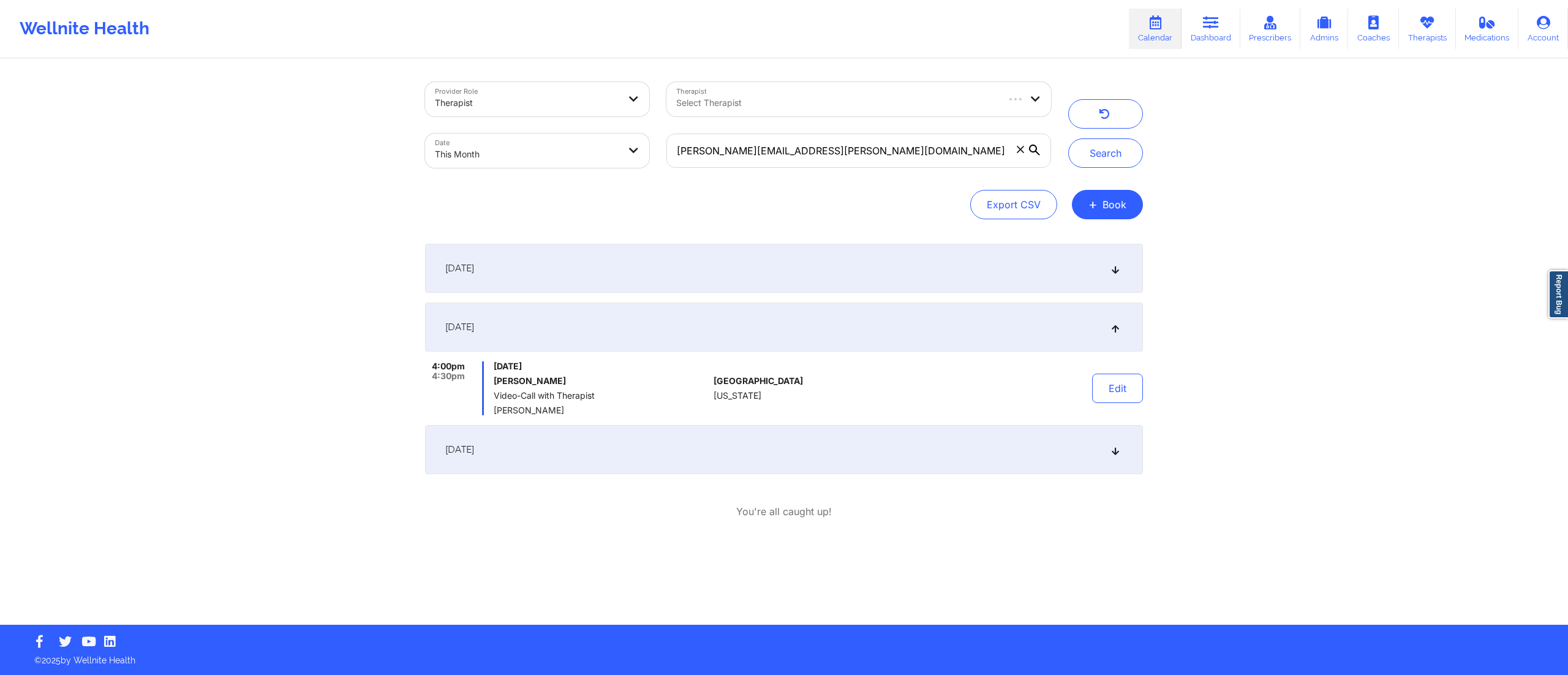
click at [726, 321] on div "[DATE]" at bounding box center [784, 327] width 718 height 49
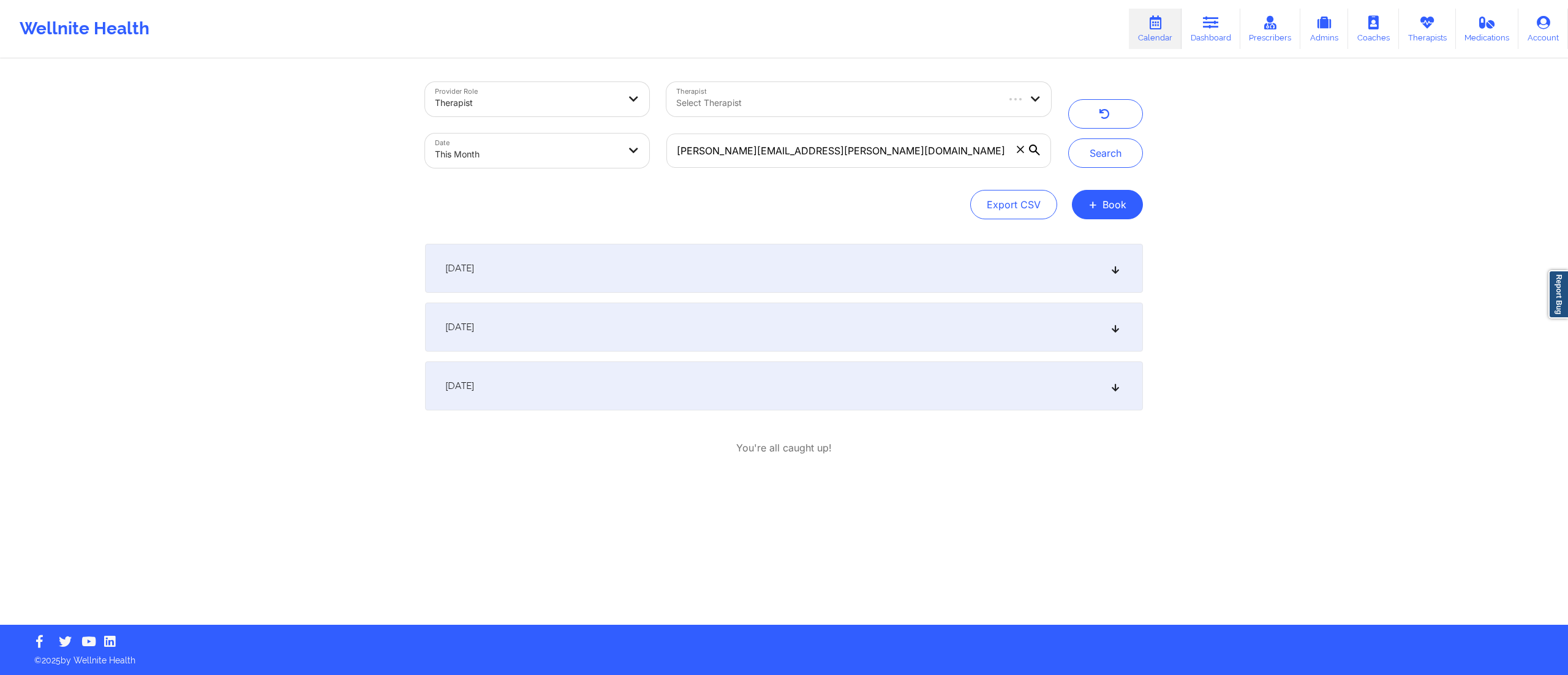
click at [723, 391] on div "[DATE]" at bounding box center [784, 386] width 718 height 49
click at [716, 330] on div "[DATE]" at bounding box center [784, 327] width 718 height 49
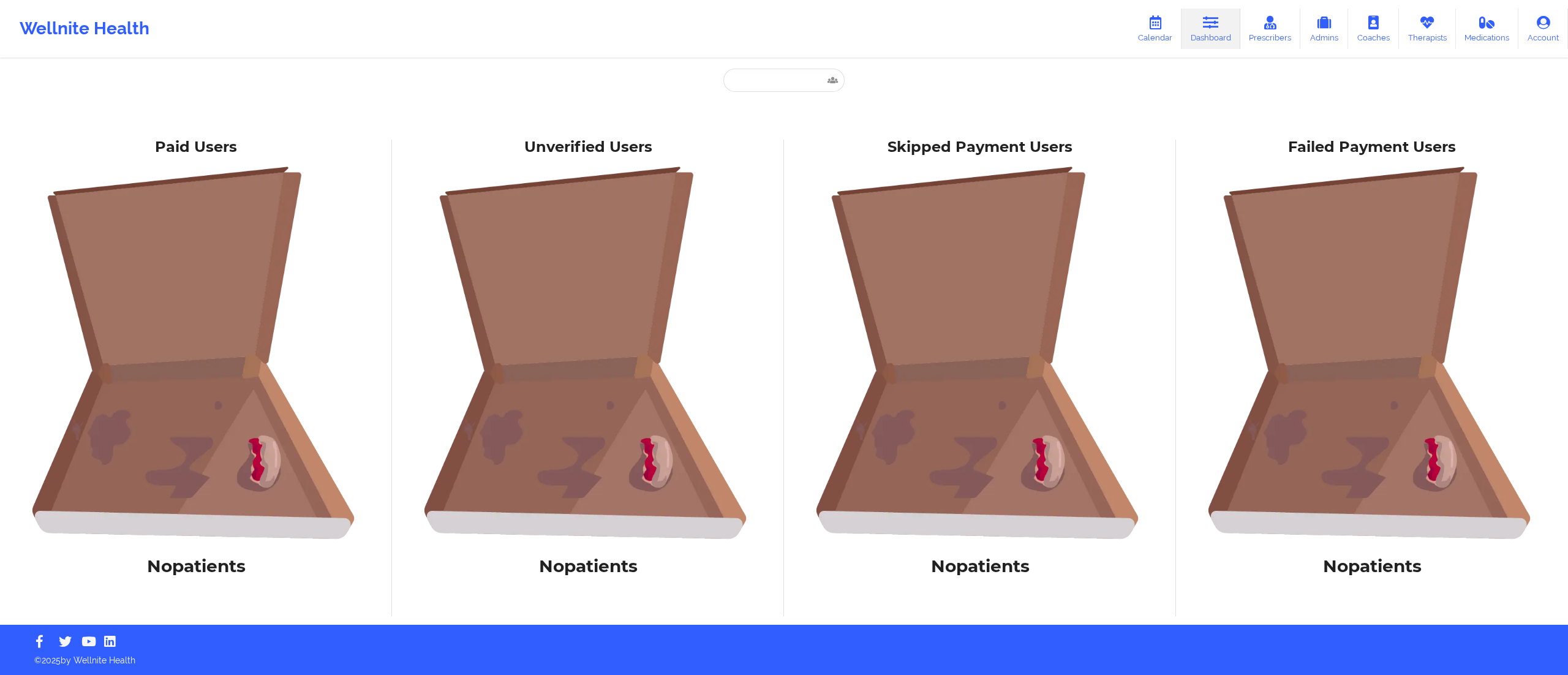
click at [768, 61] on div "Paid Unverified Skipped Failed Paid Users No patients Unverified Users No patie…" at bounding box center [784, 312] width 1568 height 625
click at [772, 77] on input "text" at bounding box center [784, 80] width 121 height 24
type input "[PERSON_NAME]"
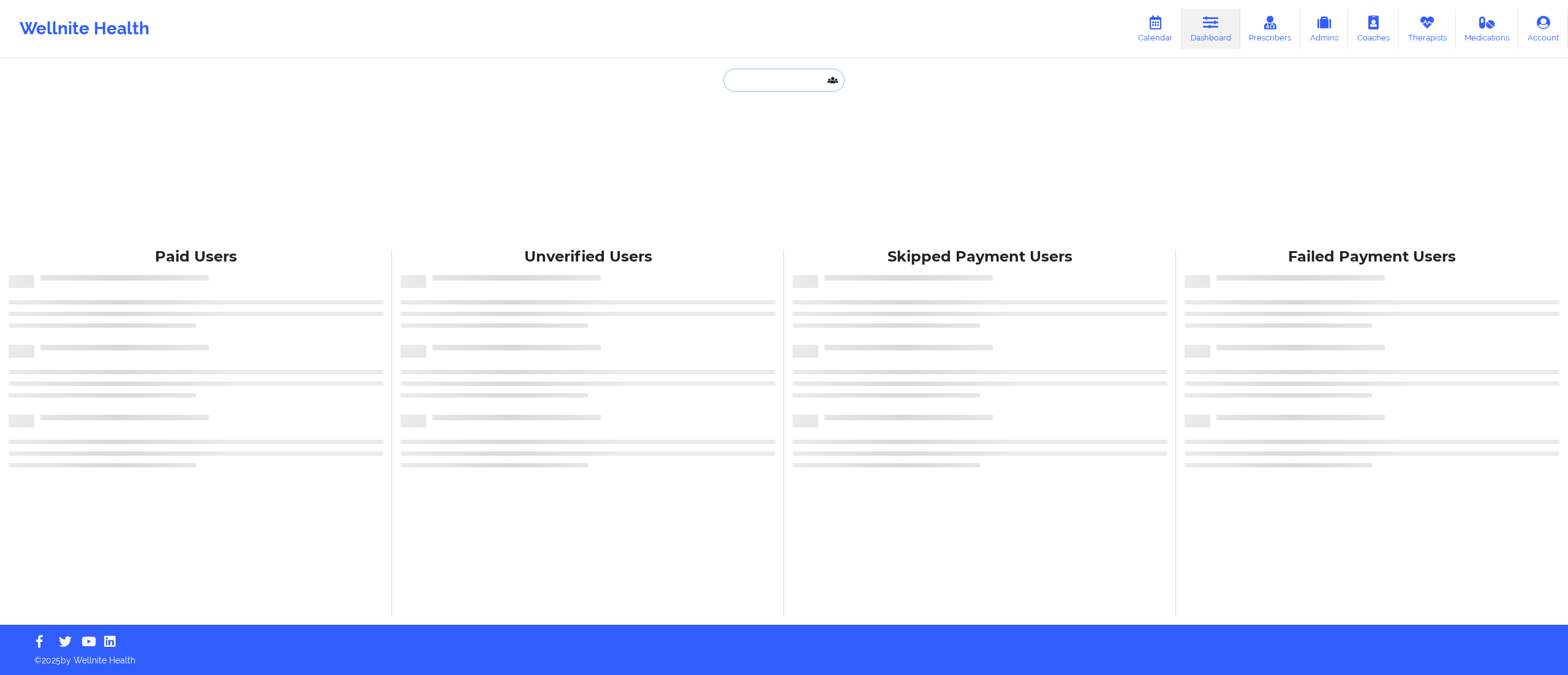
click at [770, 82] on input "text" at bounding box center [784, 80] width 121 height 24
type input "[PERSON_NAME]"
click at [1540, 28] on icon at bounding box center [1544, 23] width 16 height 13
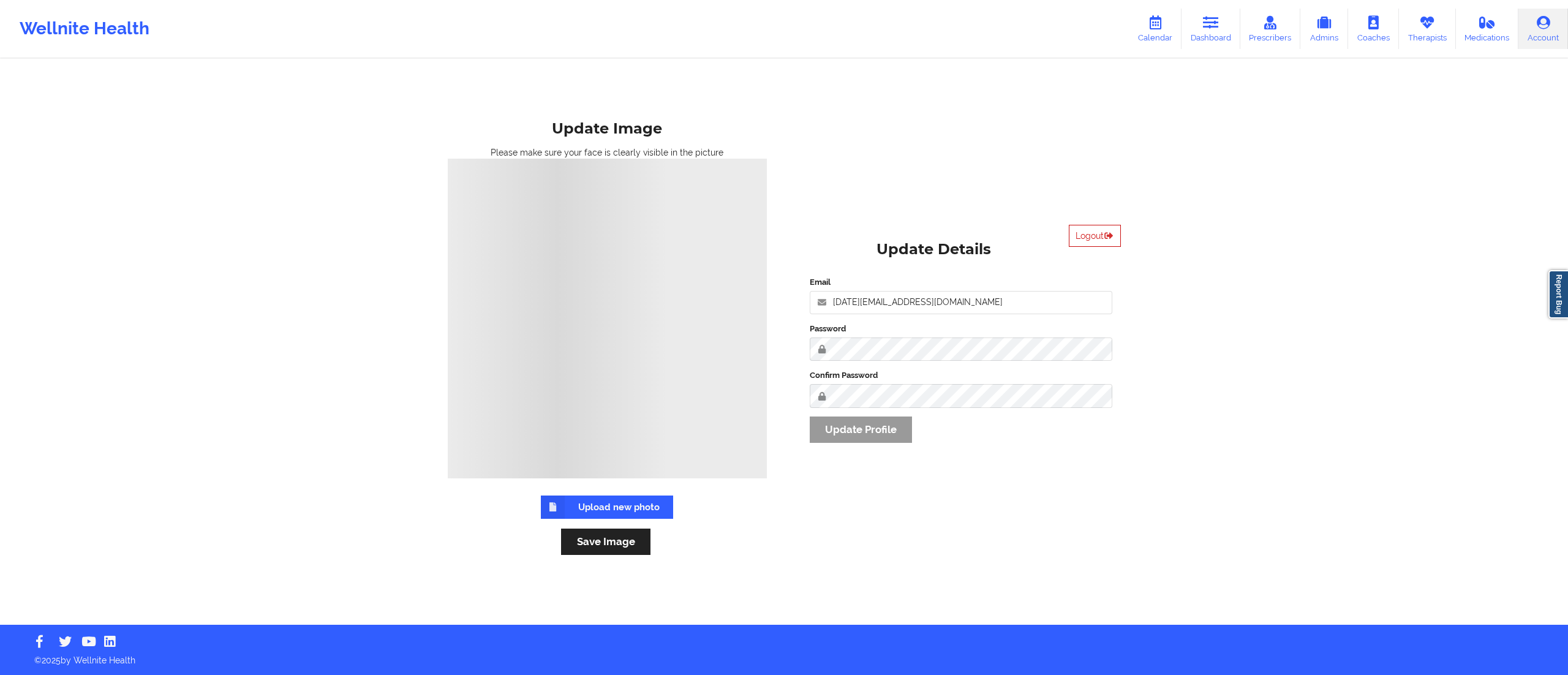
click at [1093, 240] on button "Logout" at bounding box center [1095, 236] width 52 height 22
click at [1270, 247] on div "Wellnite Health Calendar Dashboard Prescribers Admins Coaches Therapists Medica…" at bounding box center [784, 312] width 1568 height 625
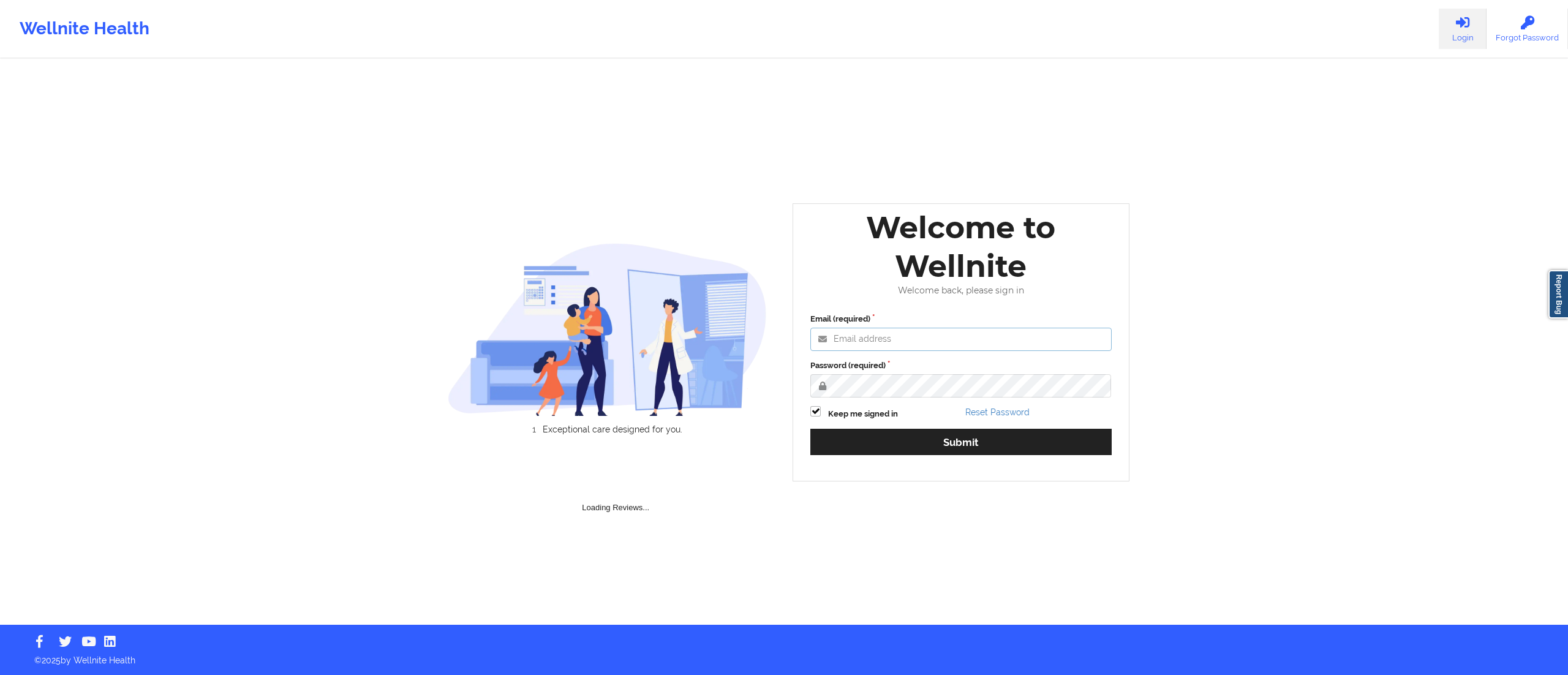
type input "[DATE][EMAIL_ADDRESS][DOMAIN_NAME]"
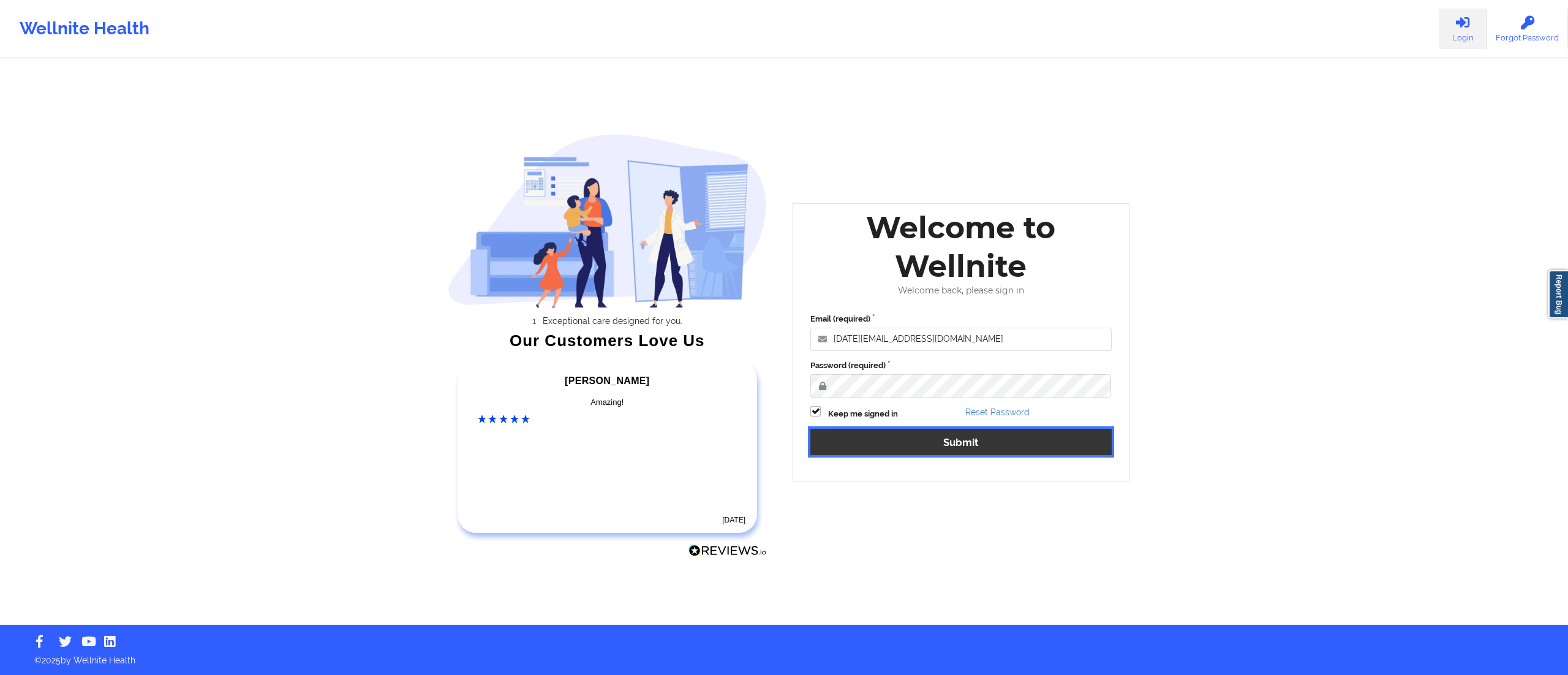
click at [876, 441] on button "Submit" at bounding box center [961, 442] width 301 height 26
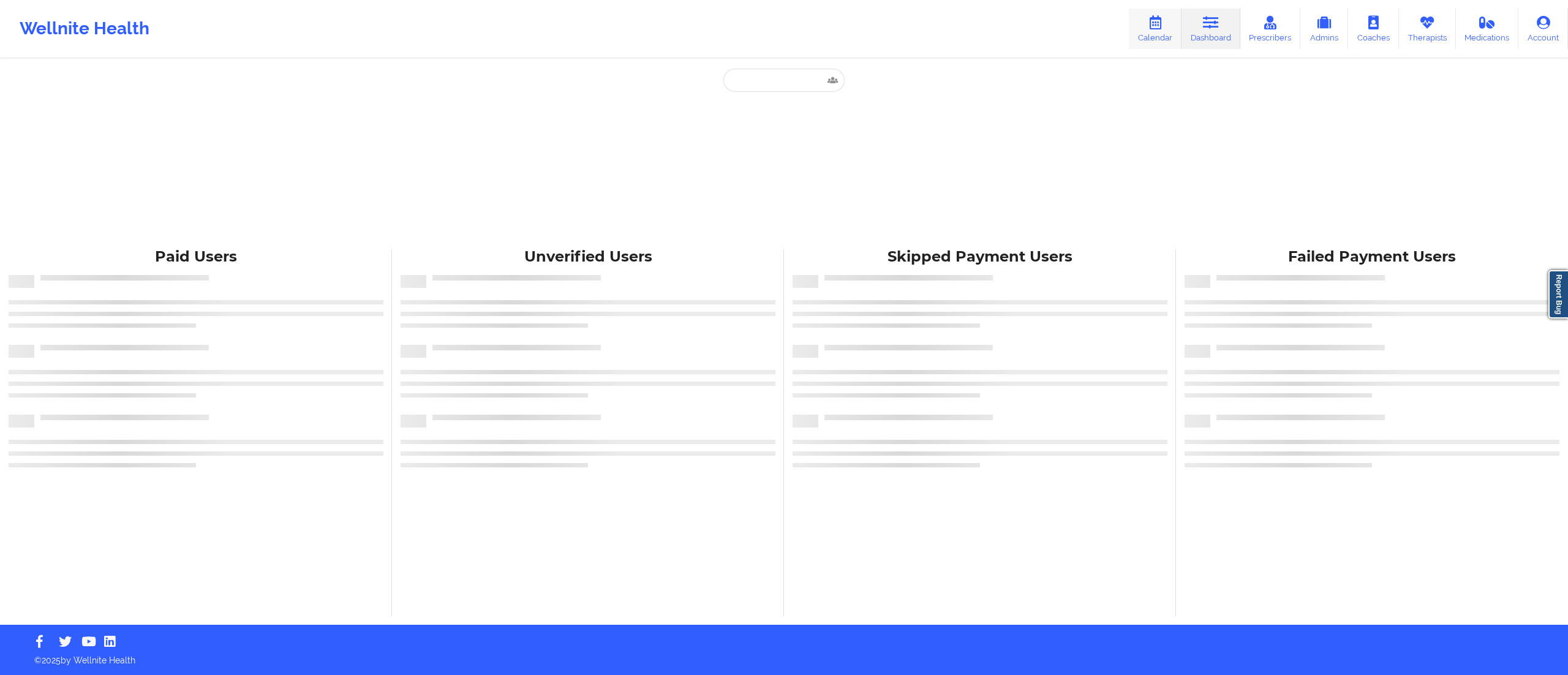
click at [1158, 31] on link "Calendar" at bounding box center [1156, 29] width 53 height 40
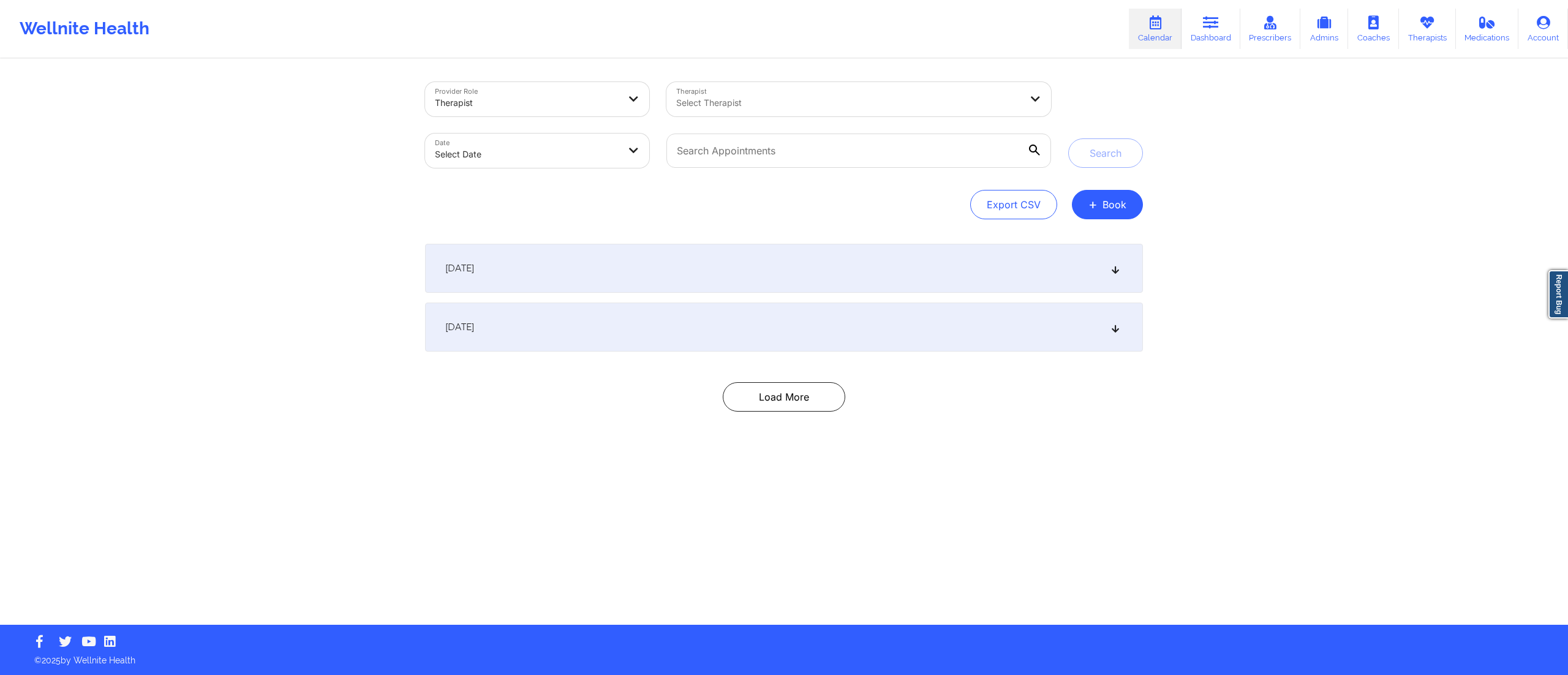
click at [503, 152] on body "Wellnite Health Calendar Dashboard Prescribers Admins Coaches Therapists Medica…" at bounding box center [784, 338] width 1568 height 675
select select "2025-8"
select select "2025-9"
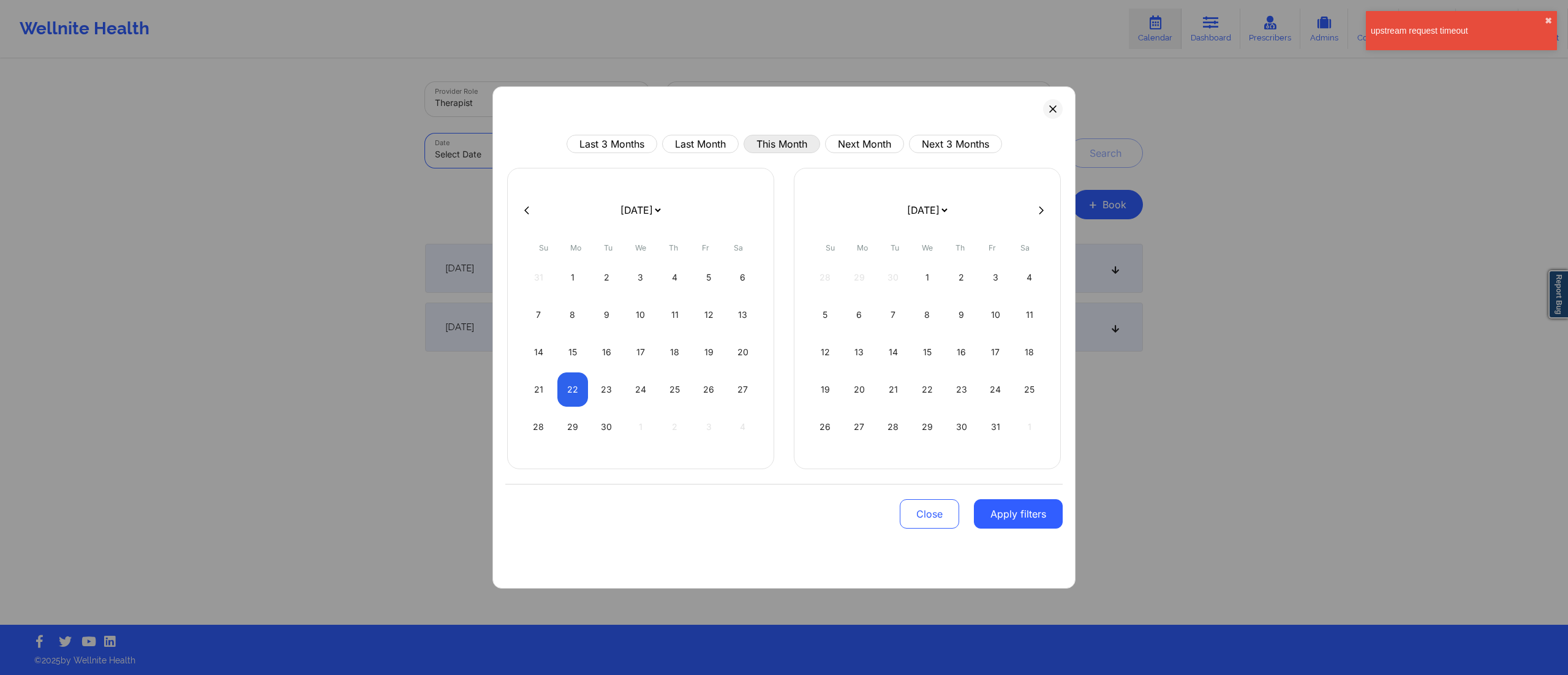
click at [790, 142] on button "This Month" at bounding box center [781, 143] width 76 height 18
select select "2025-8"
select select "2025-9"
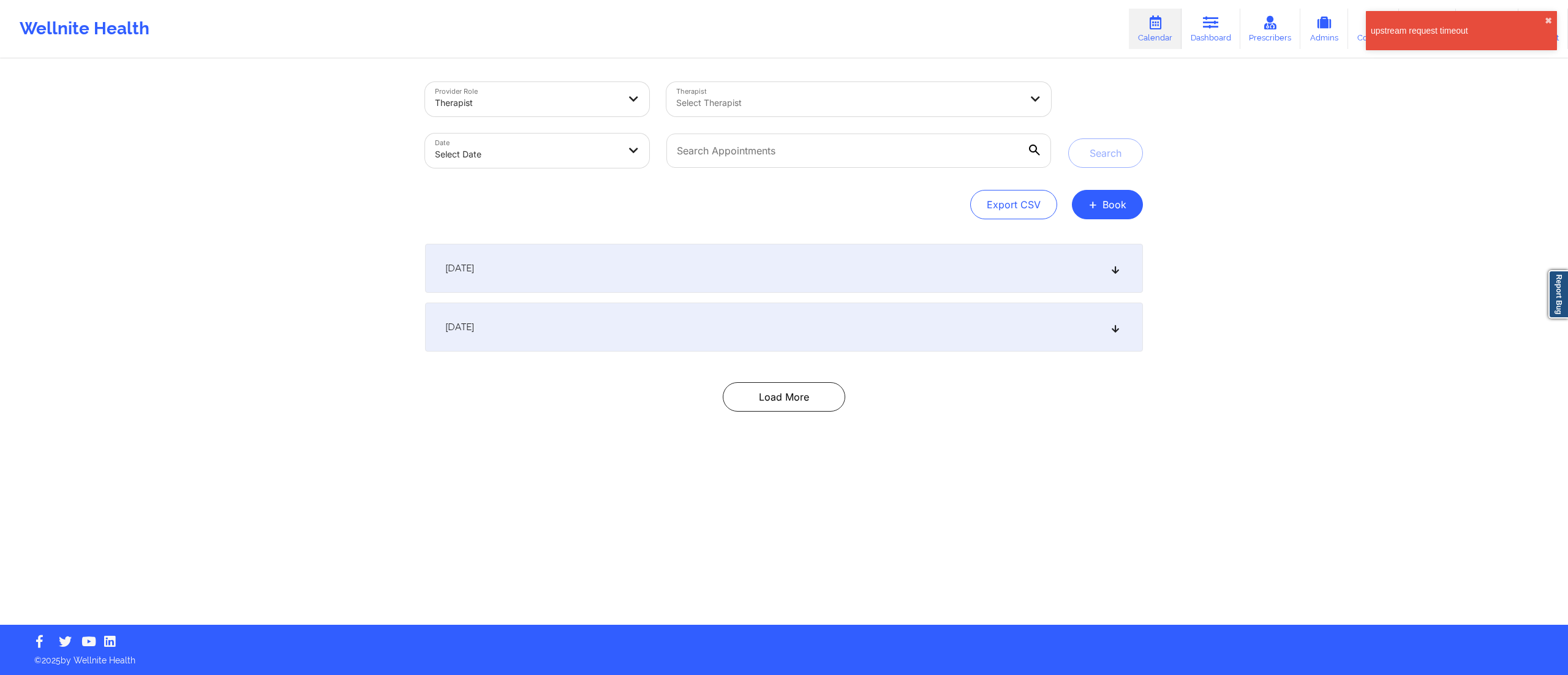
select select "2025-8"
select select "2025-9"
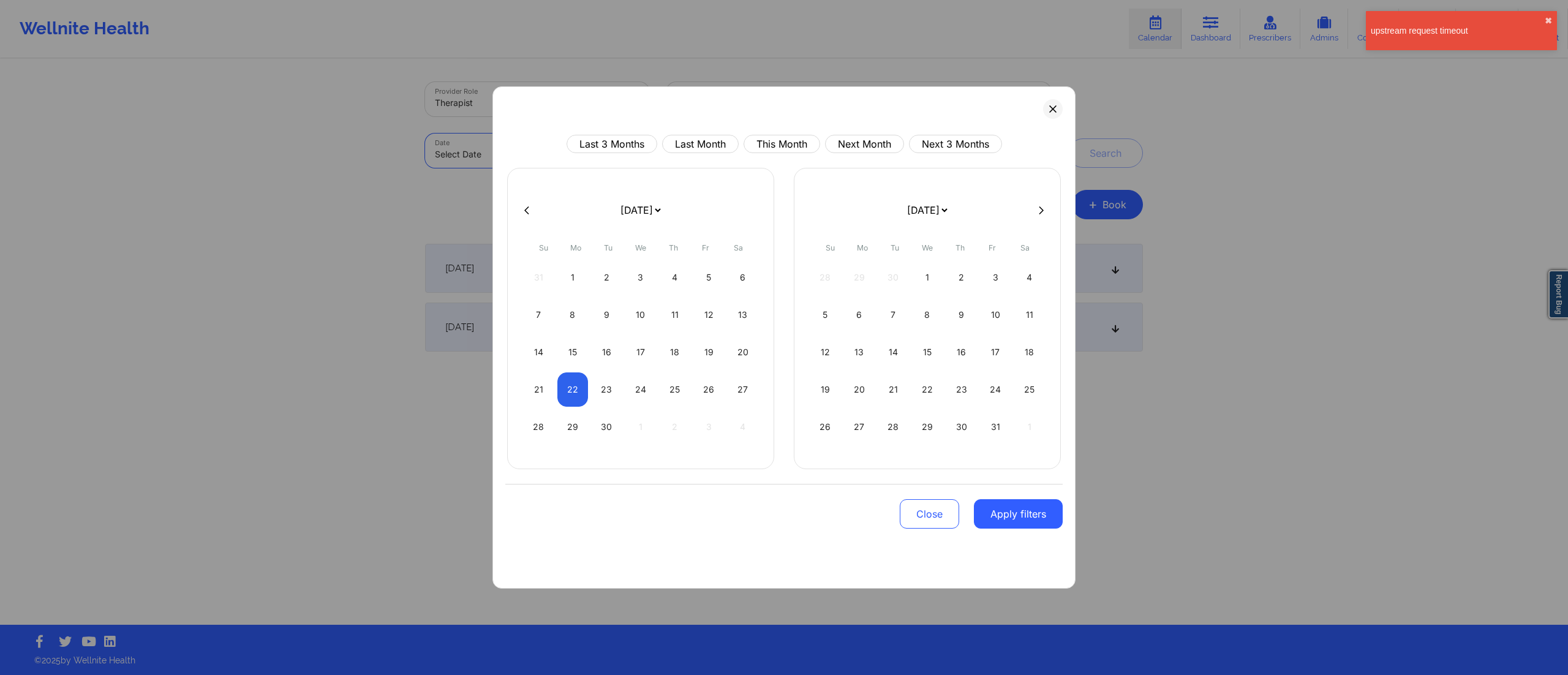
click at [515, 141] on body "upstream request timeout ✖︎ Wellnite Health Calendar Dashboard Prescribers Admi…" at bounding box center [784, 338] width 1568 height 675
click at [775, 131] on div "Last 3 Months Last Month This Month Next Month Next 3 Months [DATE] [DATE] [DAT…" at bounding box center [784, 337] width 583 height 502
click at [773, 142] on button "This Month" at bounding box center [781, 143] width 76 height 18
select select "2025-8"
select select "2025-9"
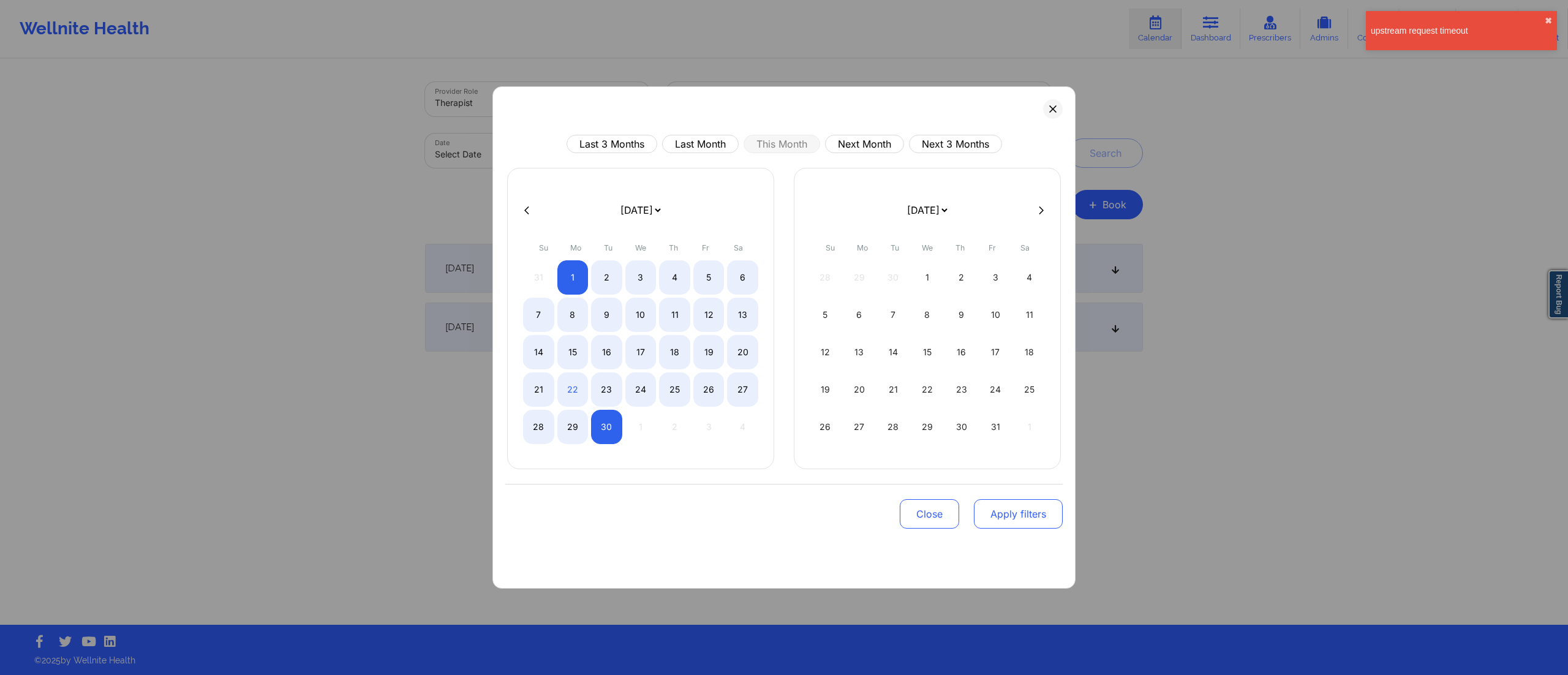
click at [1000, 521] on button "Apply filters" at bounding box center [1018, 514] width 89 height 29
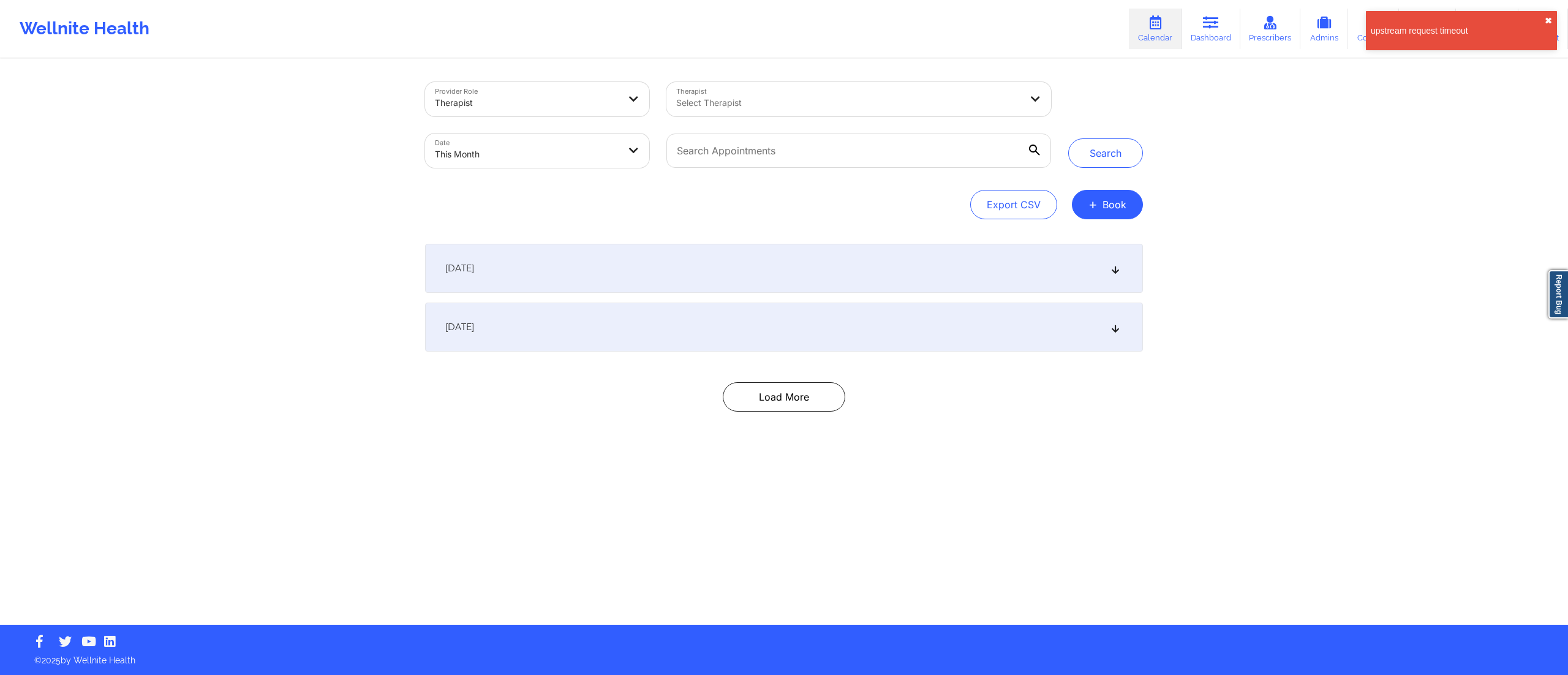
click at [1547, 18] on button "✖︎" at bounding box center [1548, 21] width 7 height 10
click at [835, 137] on input "text" at bounding box center [859, 151] width 384 height 35
paste input "[EMAIL_ADDRESS][DOMAIN_NAME]"
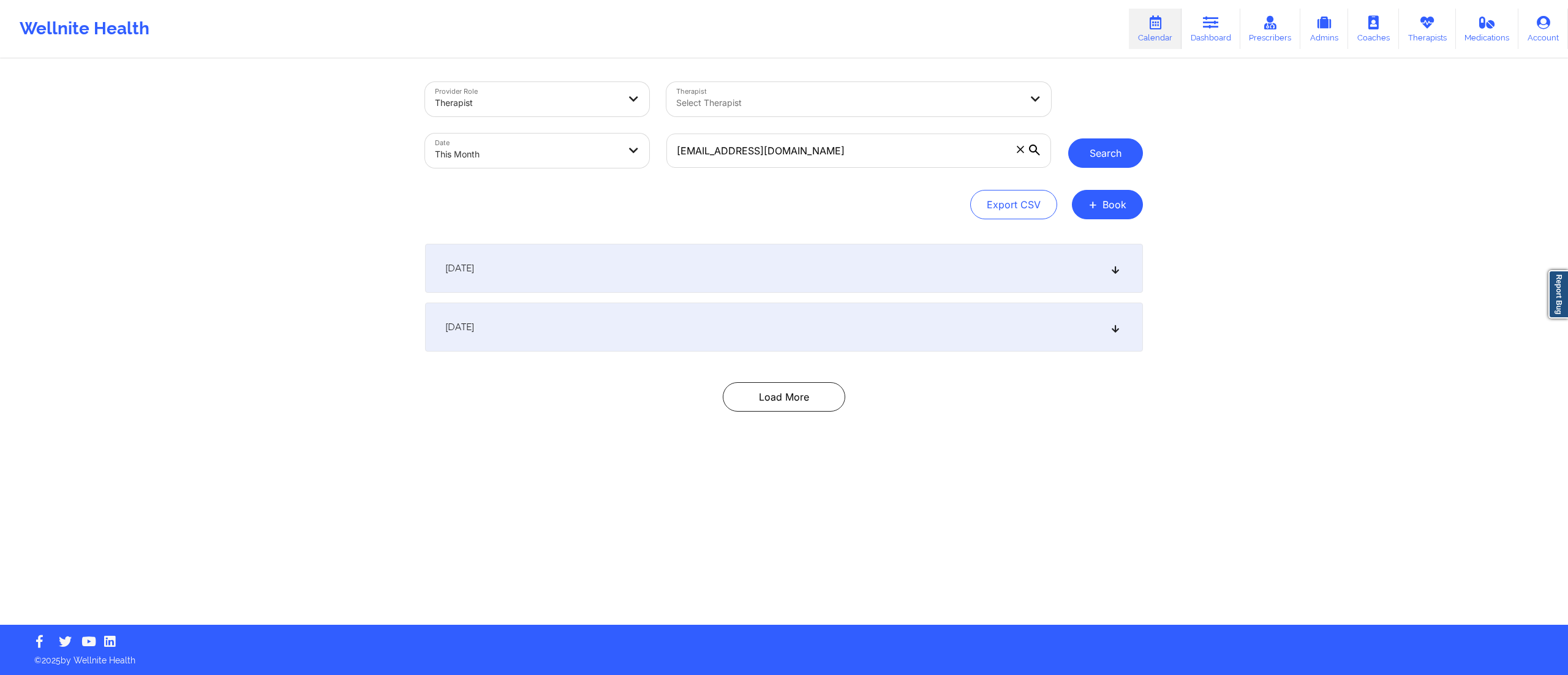
click at [1111, 153] on button "Search" at bounding box center [1106, 153] width 75 height 29
click at [787, 337] on div "[DATE]" at bounding box center [784, 327] width 718 height 49
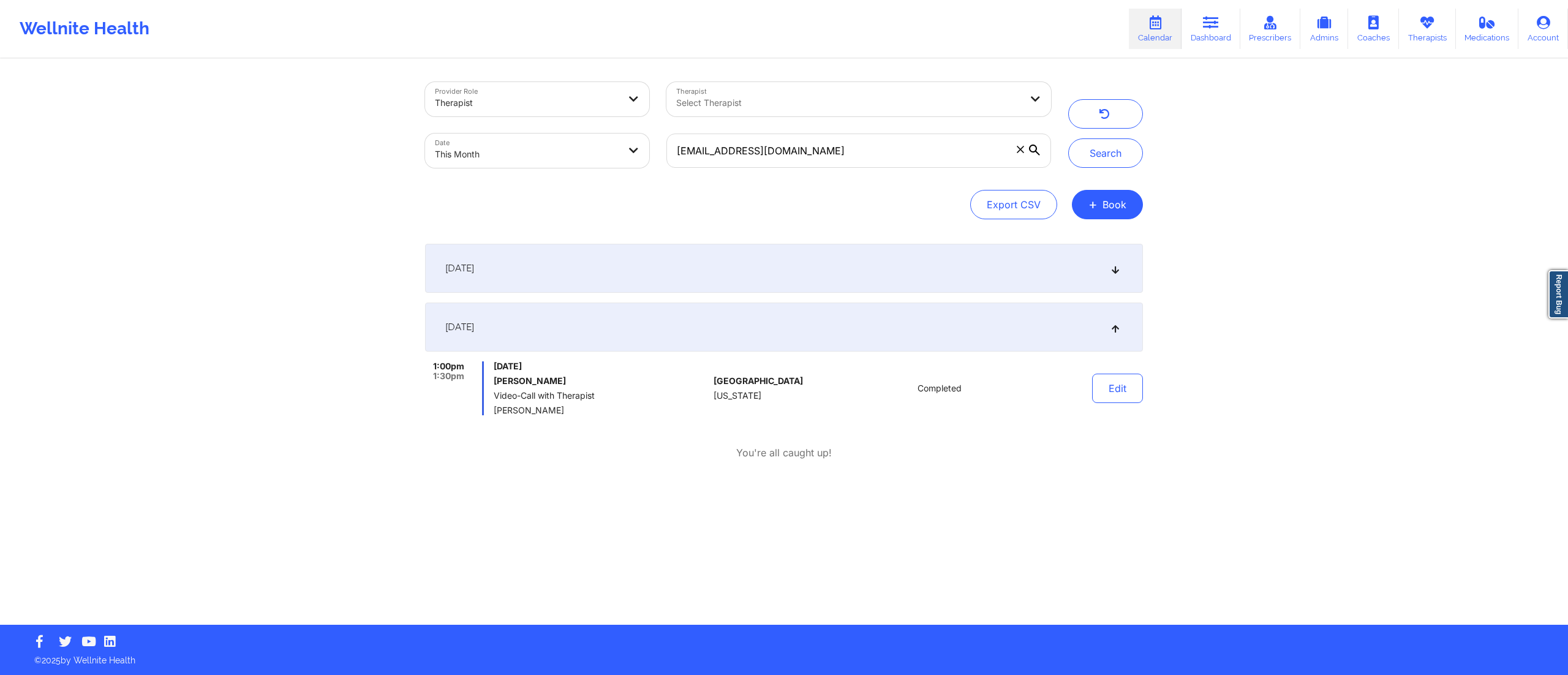
click at [783, 340] on div "[DATE]" at bounding box center [784, 327] width 718 height 49
drag, startPoint x: 858, startPoint y: 149, endPoint x: 586, endPoint y: 149, distance: 272.0
click at [586, 149] on div "Provider Role Therapist Therapist Select Therapist Date This Month [EMAIL_ADDRE…" at bounding box center [738, 125] width 643 height 103
paste input "d3912b"
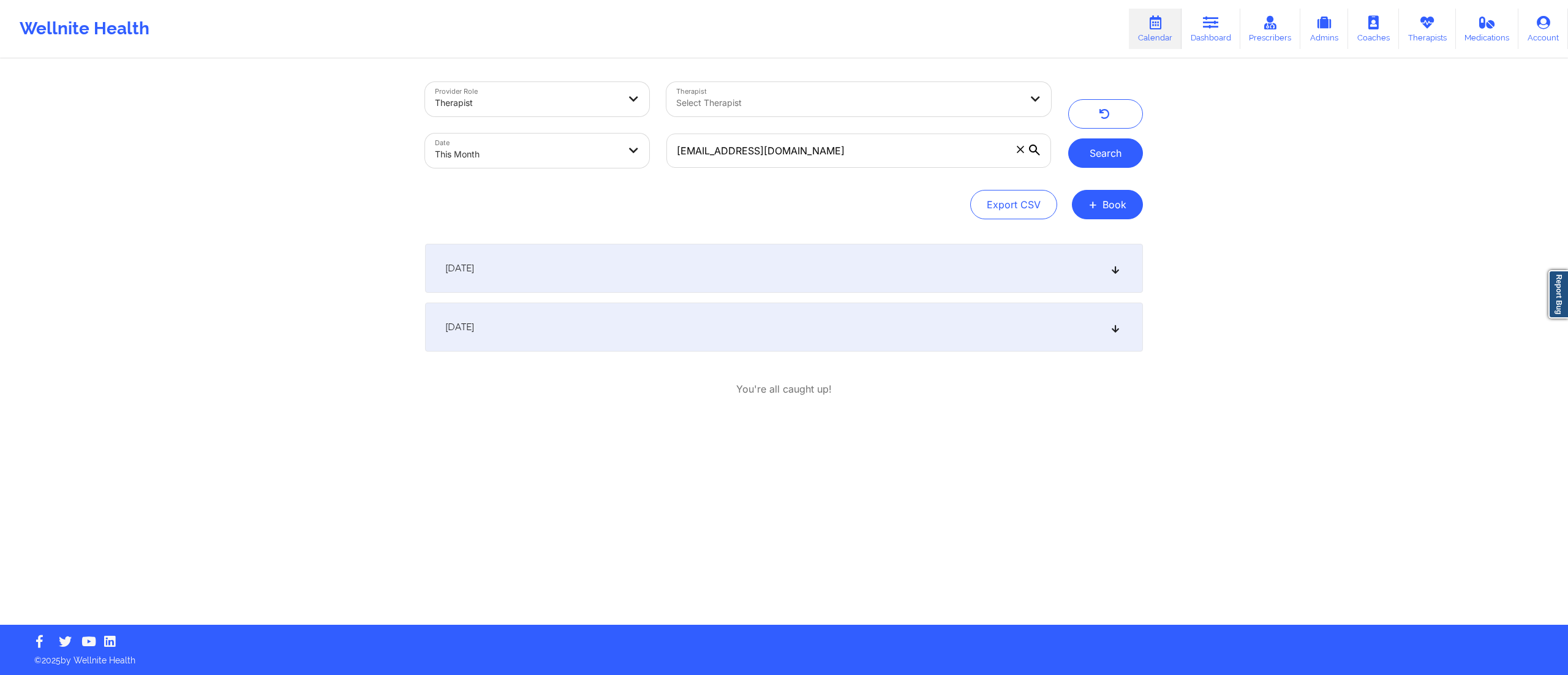
click at [1117, 154] on button "Search" at bounding box center [1106, 153] width 75 height 29
click at [968, 332] on div "[DATE]" at bounding box center [784, 327] width 718 height 49
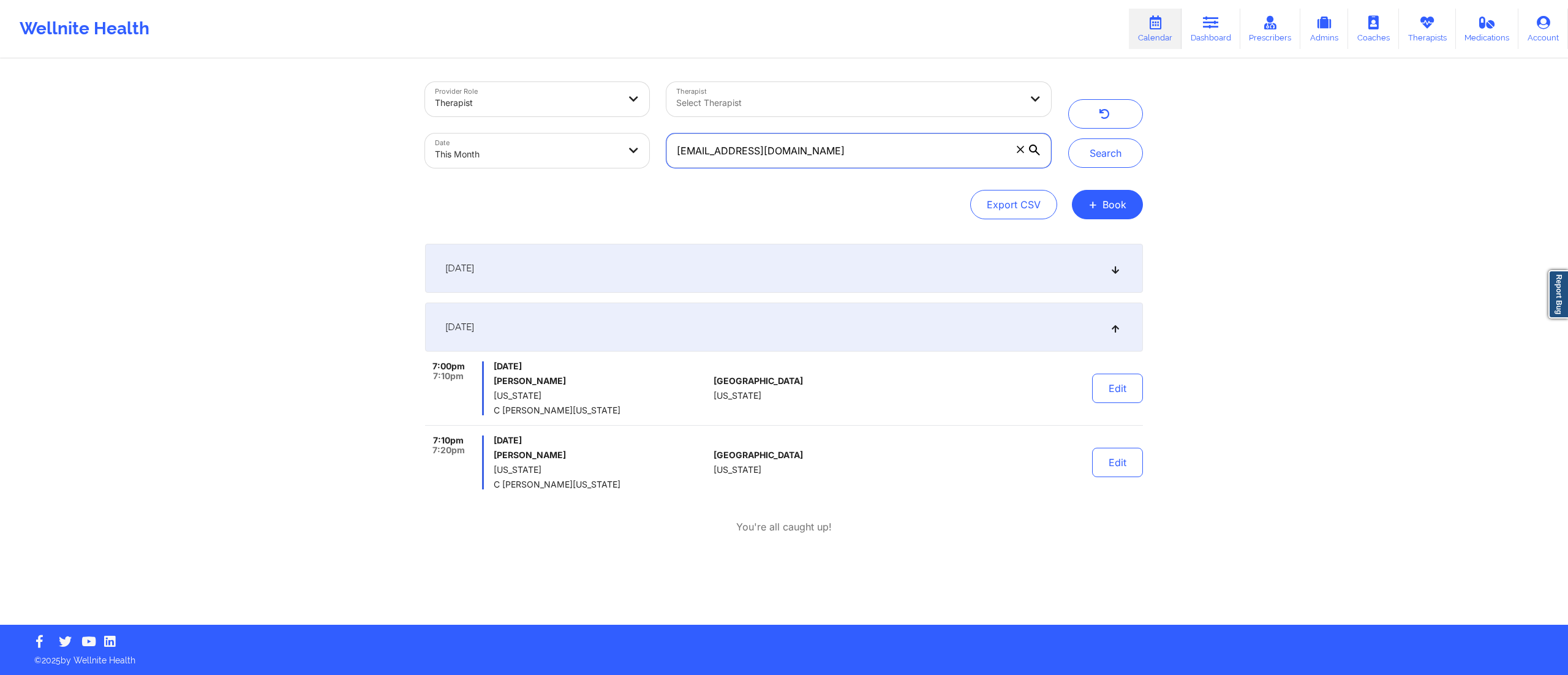
drag, startPoint x: 797, startPoint y: 156, endPoint x: 635, endPoint y: 149, distance: 162.2
click at [635, 149] on div "Provider Role Therapist Therapist Select Therapist Date This Month [EMAIL_ADDRE…" at bounding box center [738, 125] width 643 height 103
paste input "[EMAIL_ADDRESS]"
click at [1103, 159] on button "Search" at bounding box center [1106, 153] width 75 height 29
click at [758, 269] on div "[DATE]" at bounding box center [784, 268] width 718 height 49
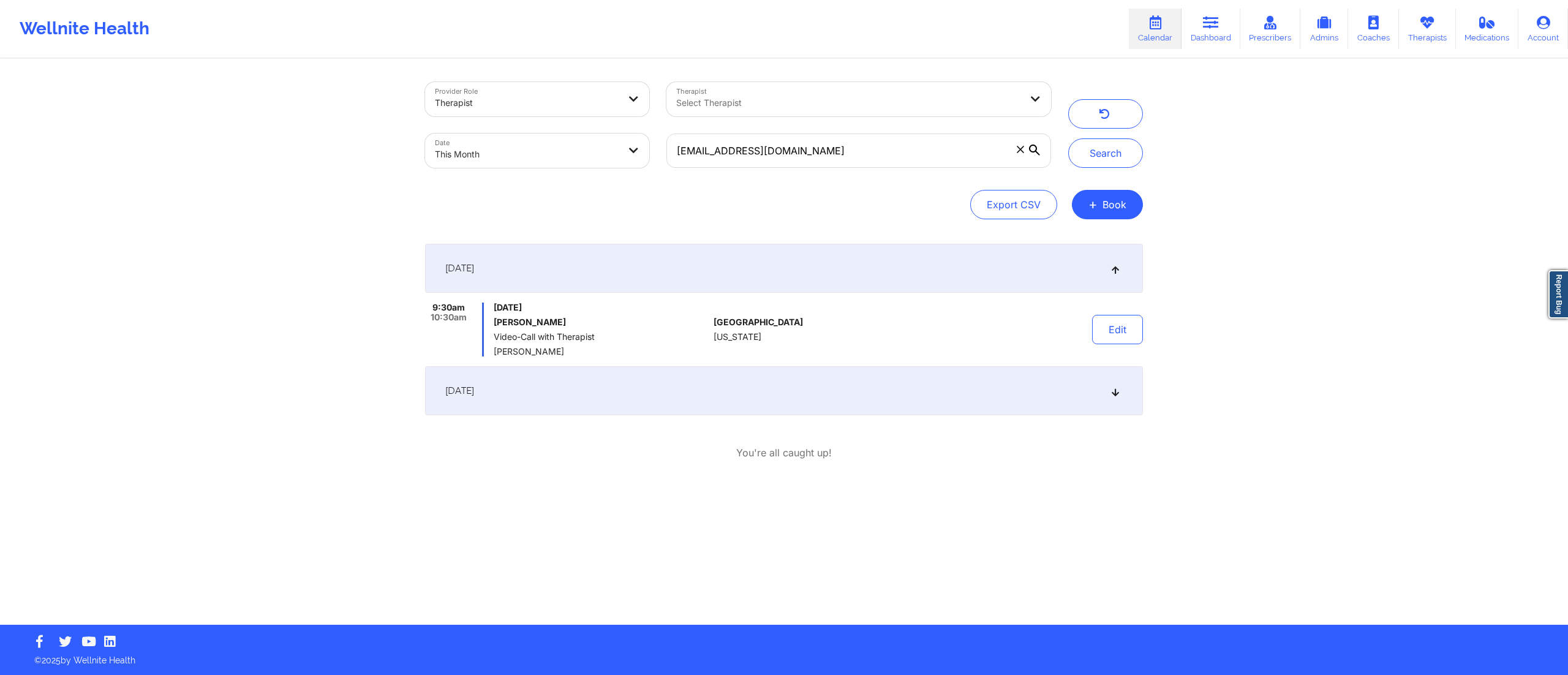
click at [1148, 322] on div "Provider Role Therapist Therapist Select Therapist Date This Month [EMAIL_ADDRE…" at bounding box center [784, 343] width 735 height 565
click at [1111, 332] on button "Edit" at bounding box center [1117, 329] width 51 height 29
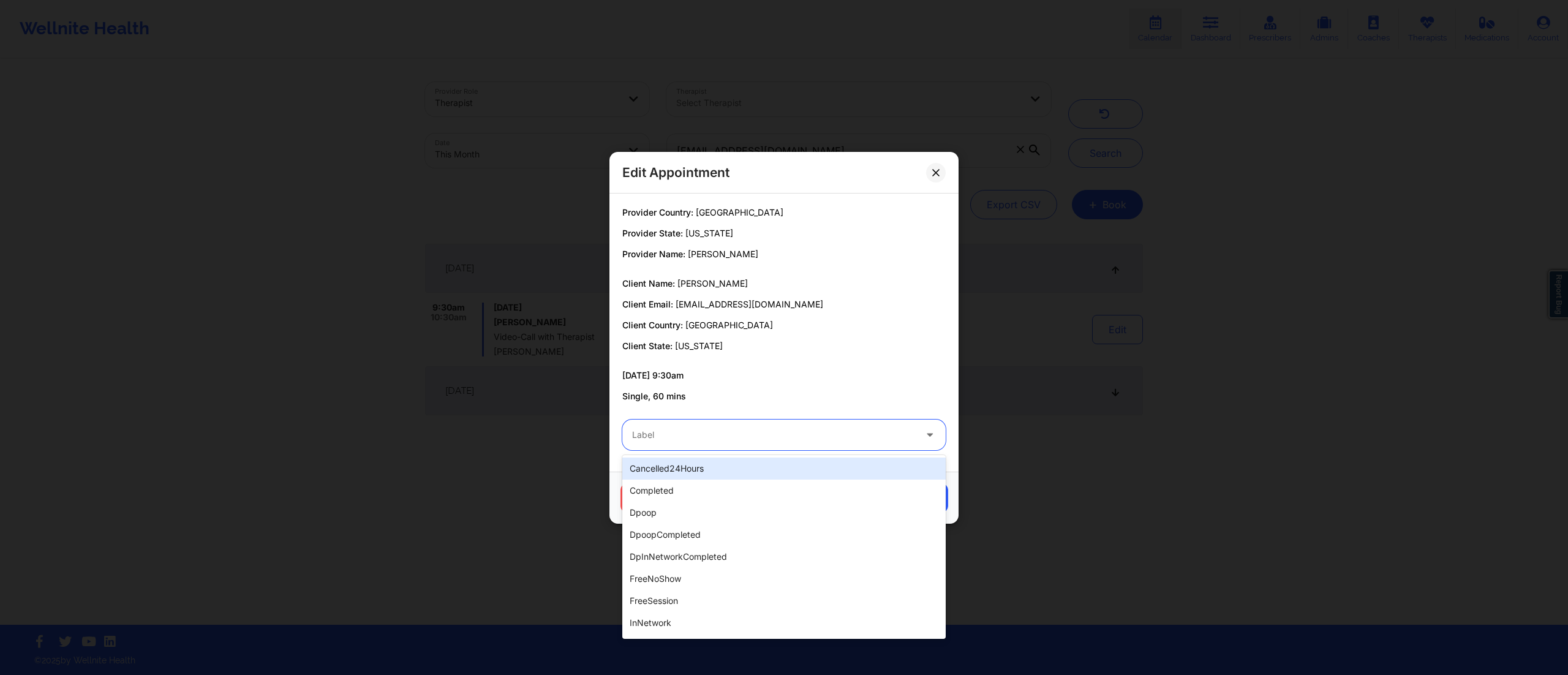
click at [719, 433] on div at bounding box center [773, 435] width 283 height 15
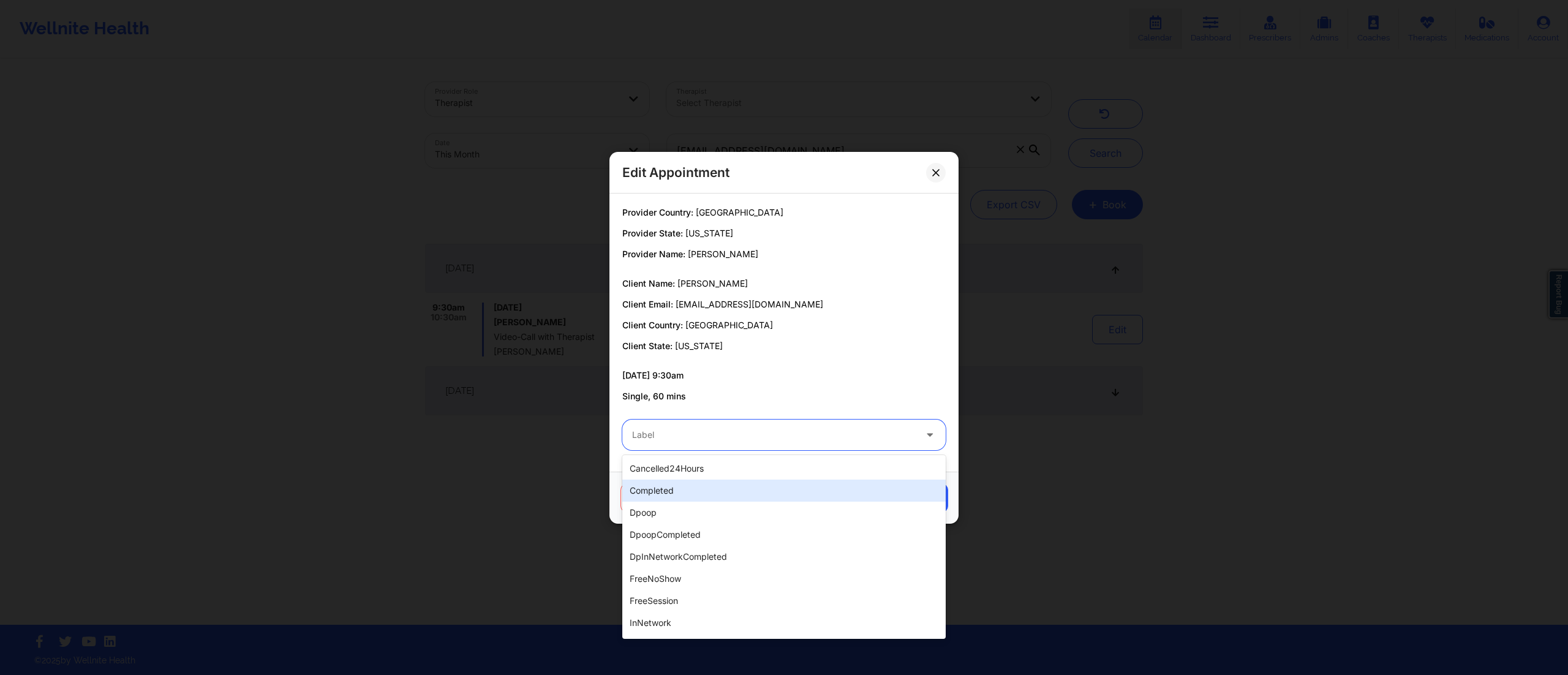
drag, startPoint x: 682, startPoint y: 494, endPoint x: 692, endPoint y: 490, distance: 10.8
click at [682, 493] on div "completed" at bounding box center [784, 490] width 323 height 22
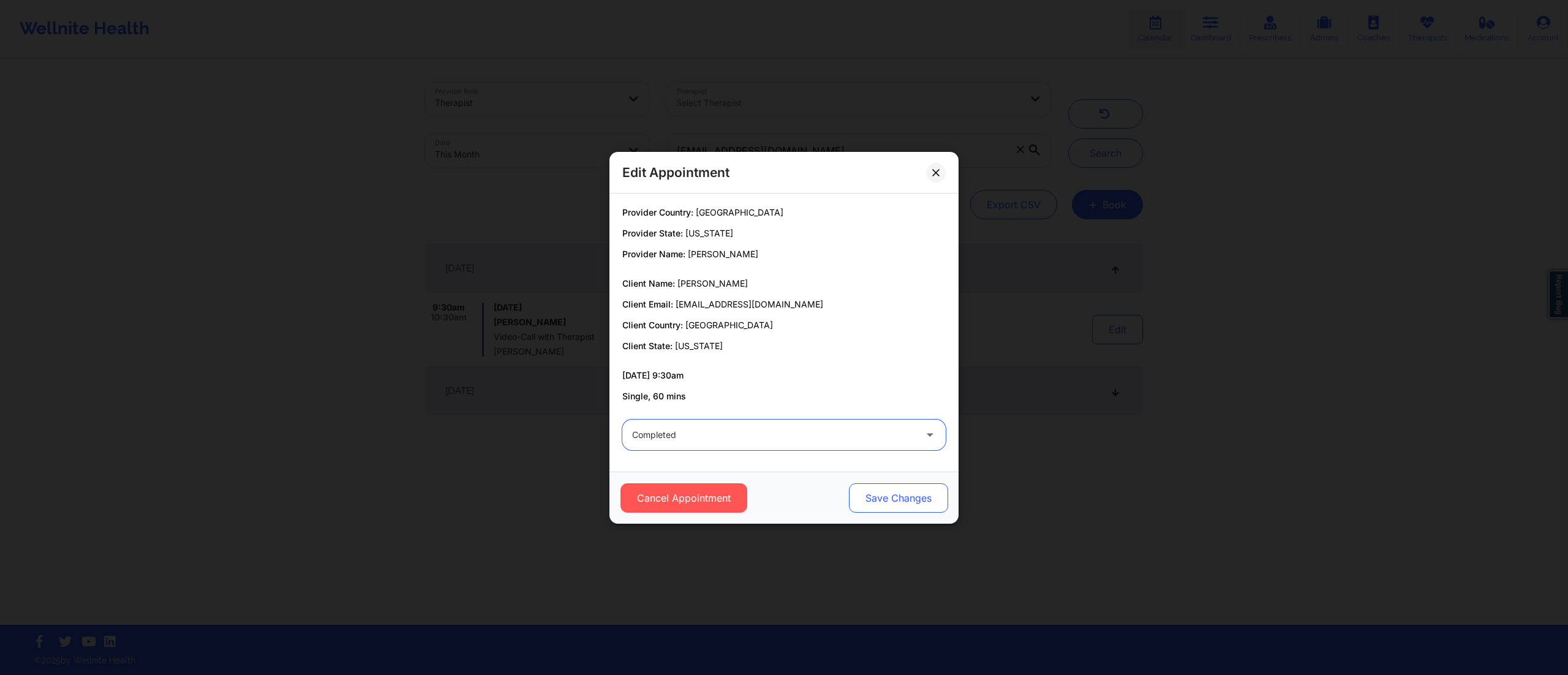
click at [875, 494] on button "Save Changes" at bounding box center [898, 498] width 99 height 29
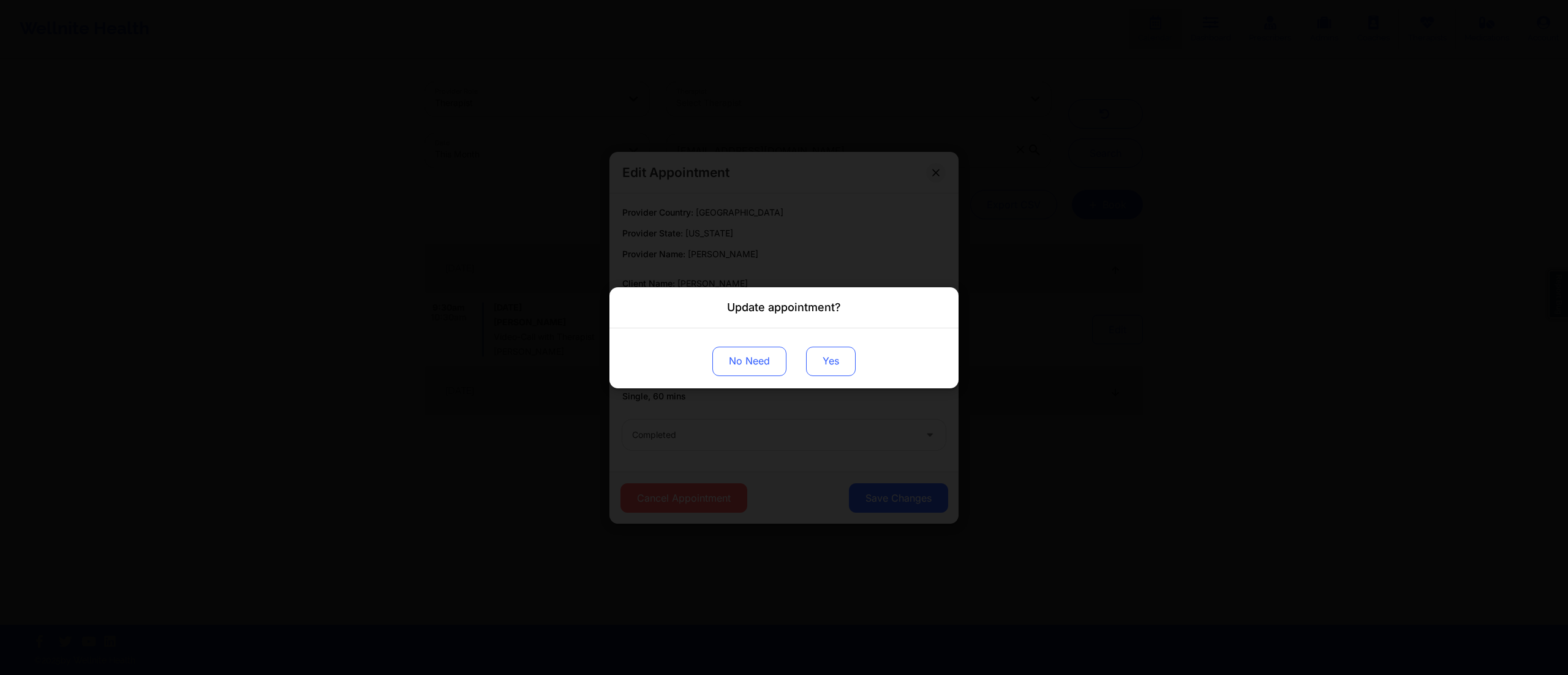
click at [828, 359] on button "Yes" at bounding box center [830, 361] width 49 height 29
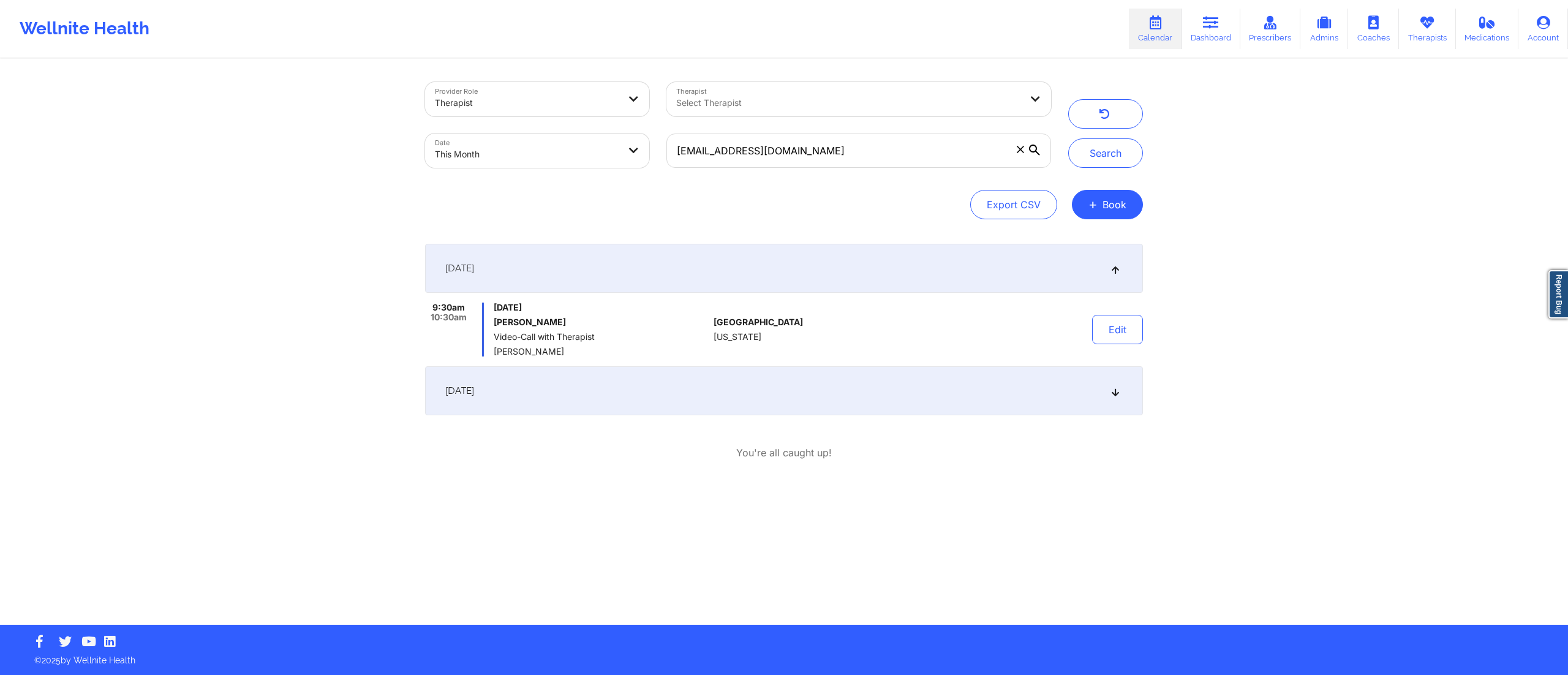
click at [998, 403] on div "[DATE]" at bounding box center [784, 390] width 718 height 49
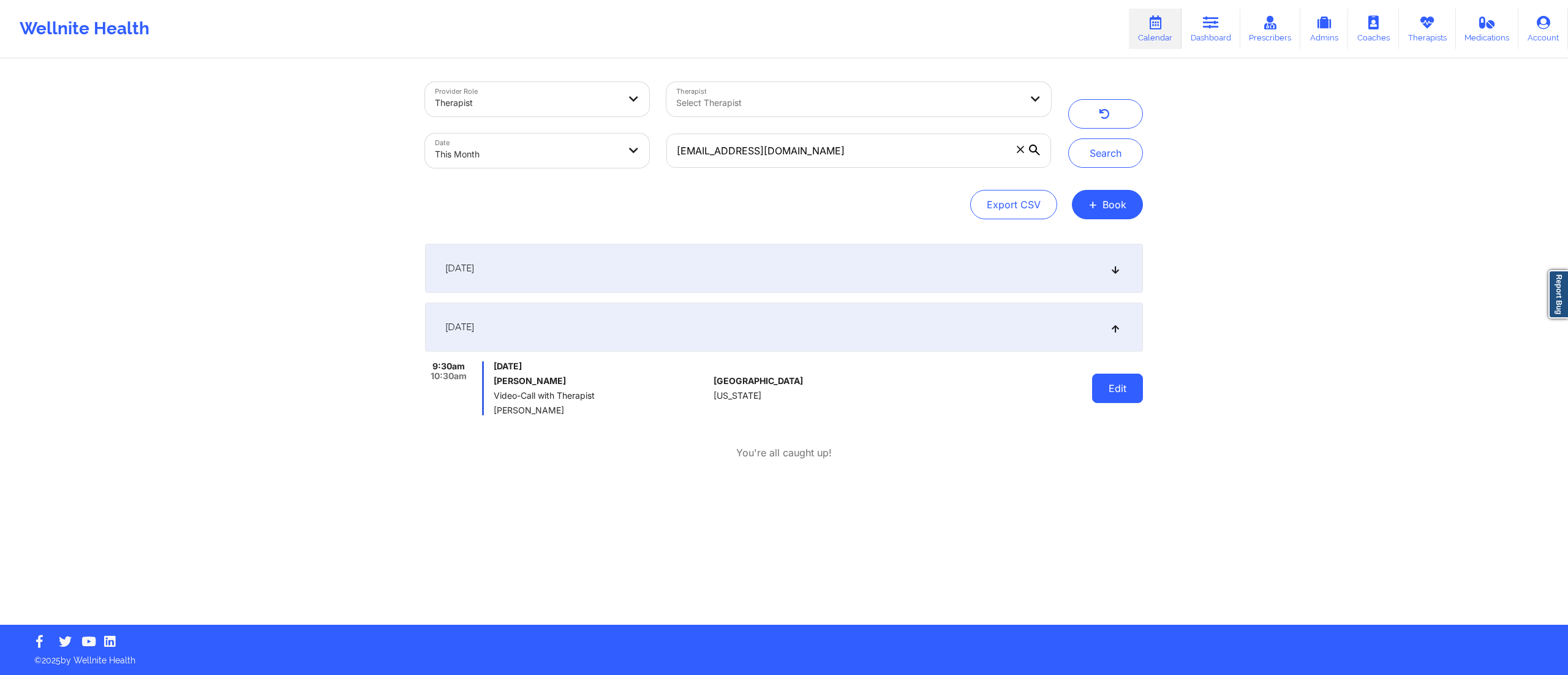
click at [1125, 399] on button "Edit" at bounding box center [1117, 388] width 51 height 29
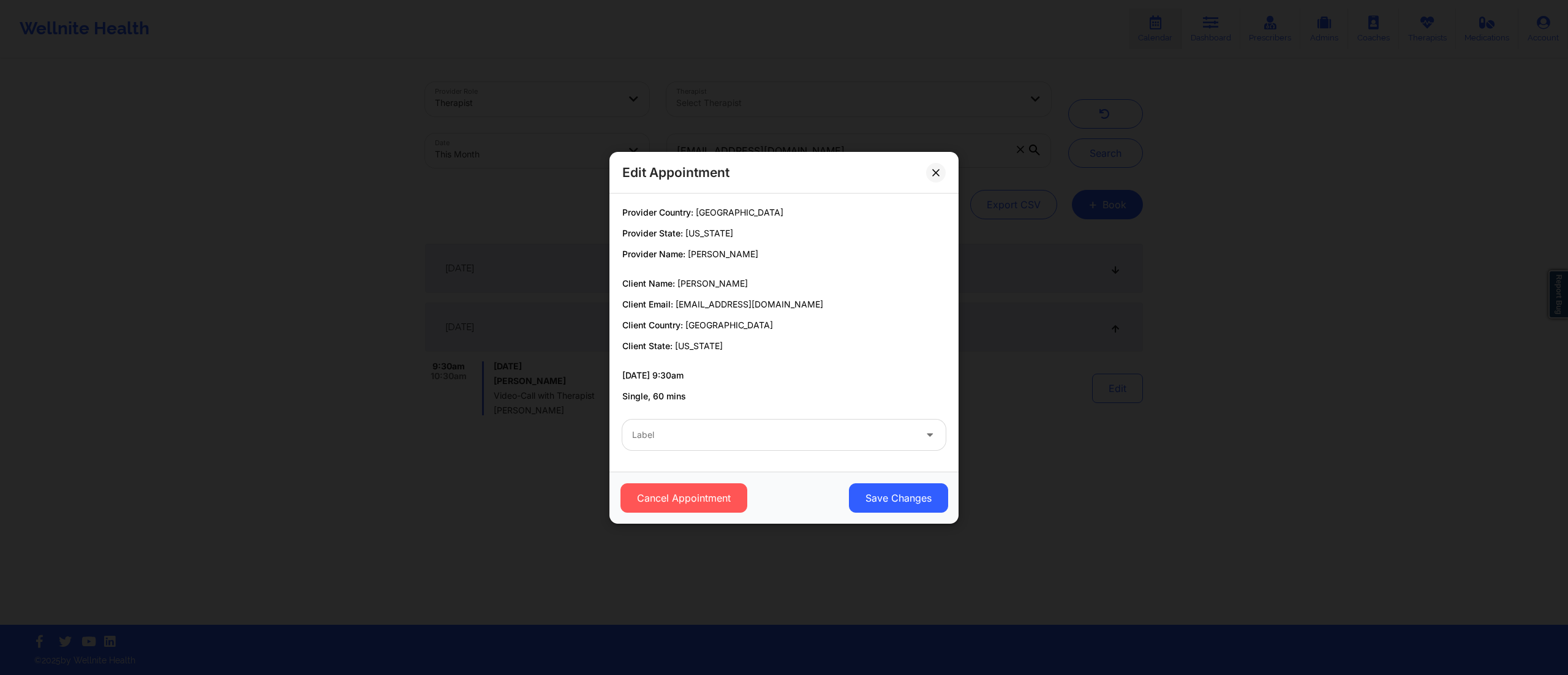
click at [809, 443] on div at bounding box center [773, 435] width 283 height 15
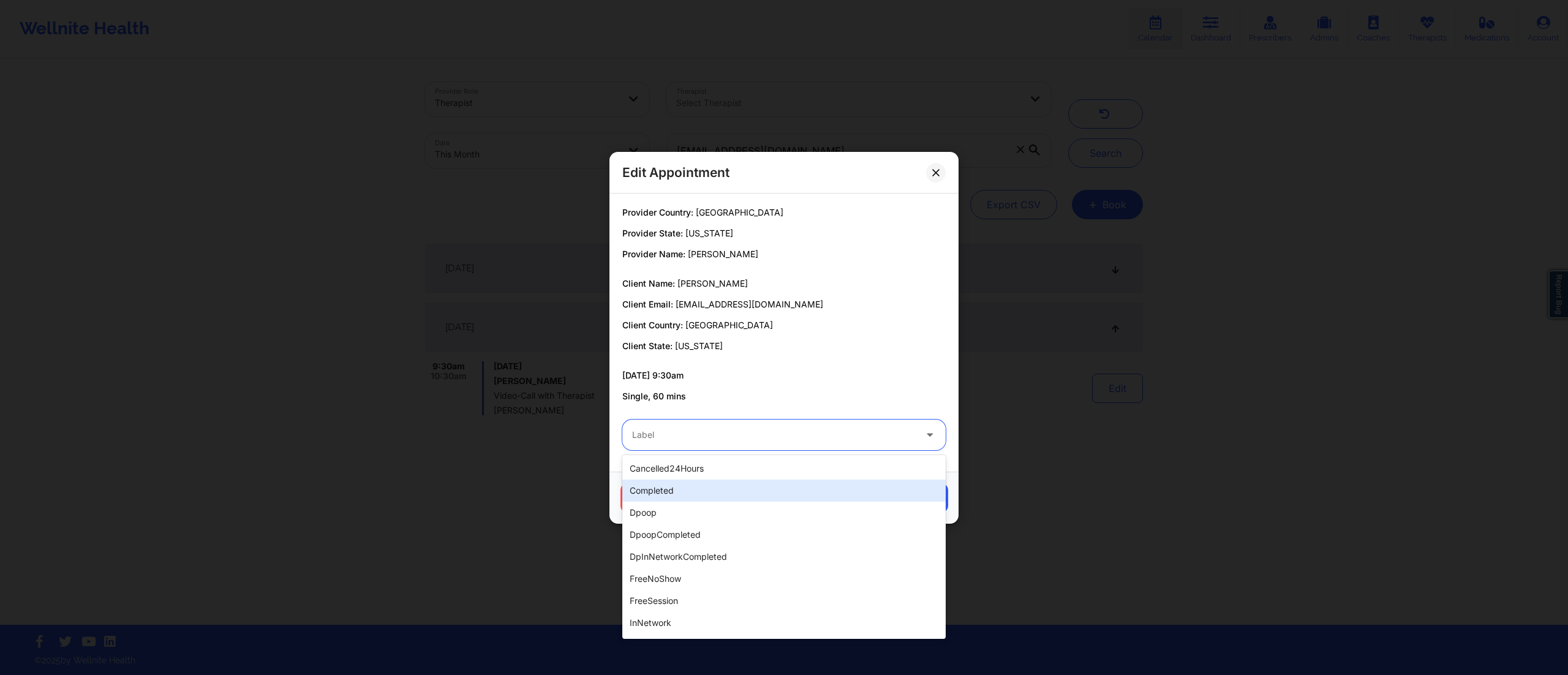
click at [715, 490] on div "completed" at bounding box center [784, 490] width 323 height 22
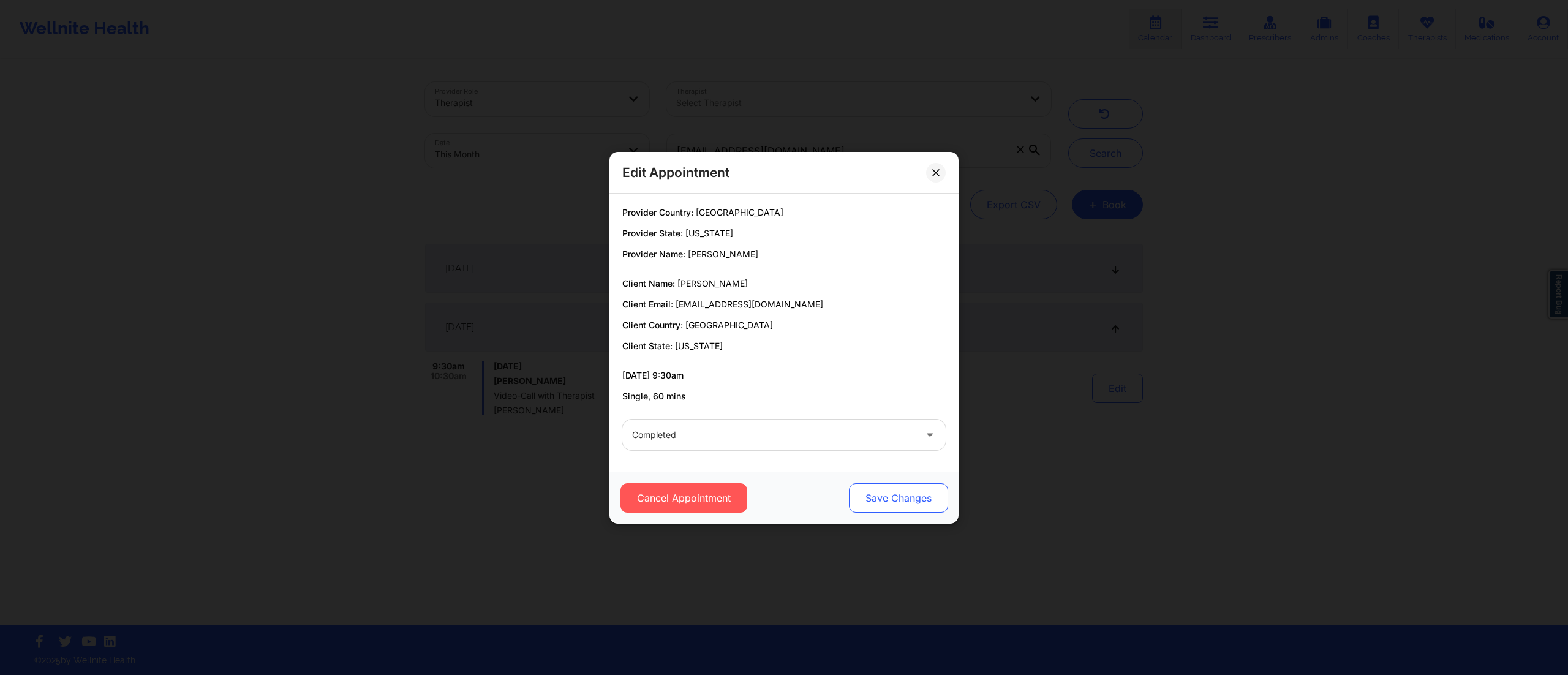
click at [876, 494] on button "Save Changes" at bounding box center [898, 498] width 99 height 29
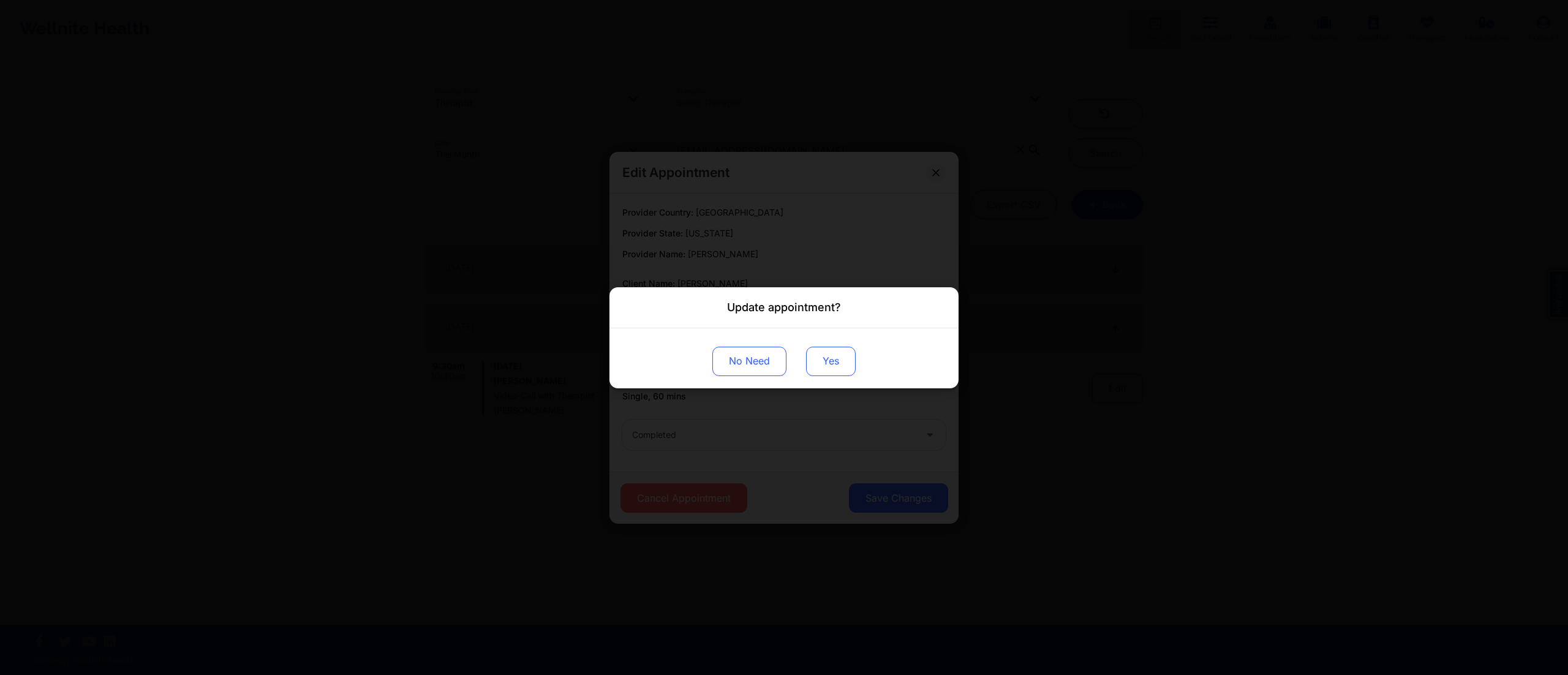
click at [818, 365] on button "Yes" at bounding box center [830, 361] width 49 height 29
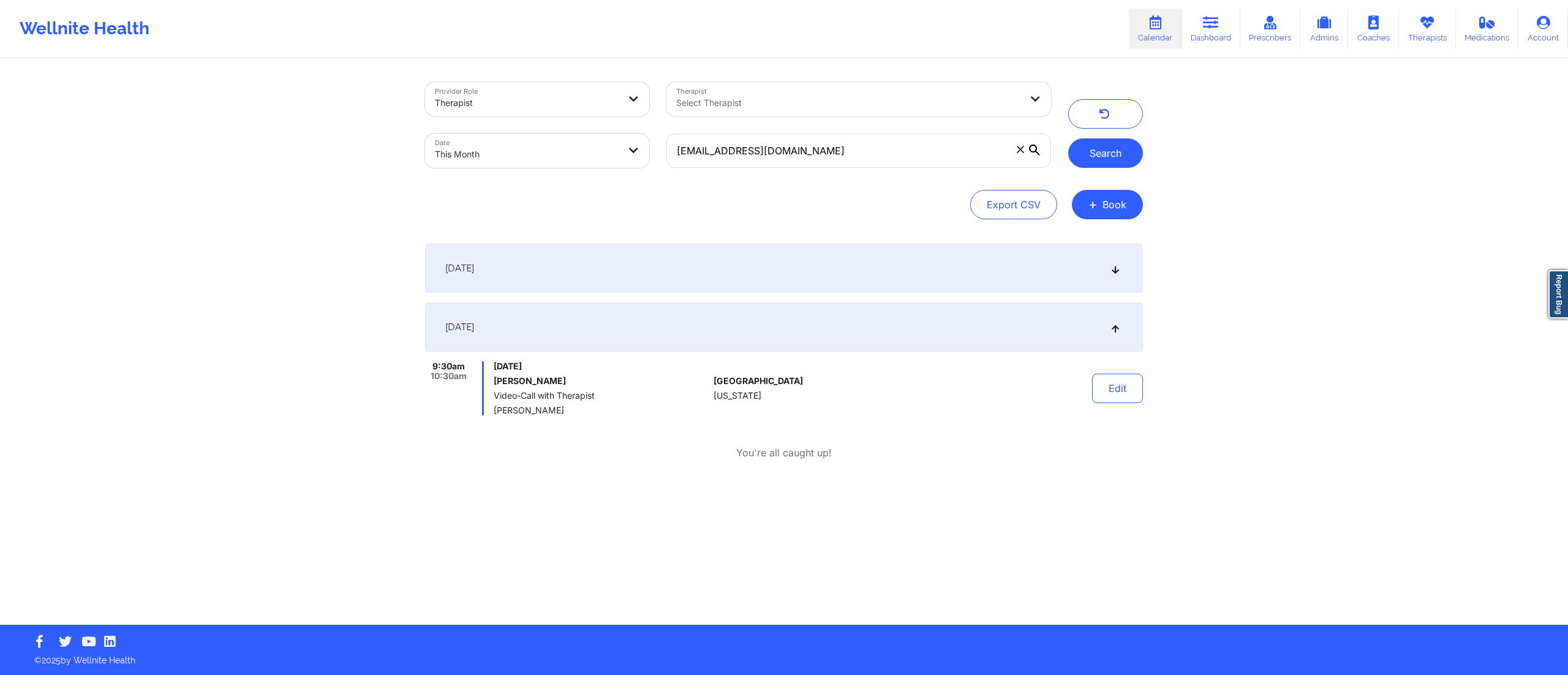
click at [1099, 153] on button "Search" at bounding box center [1106, 153] width 75 height 29
click at [789, 261] on div "[DATE]" at bounding box center [784, 268] width 718 height 49
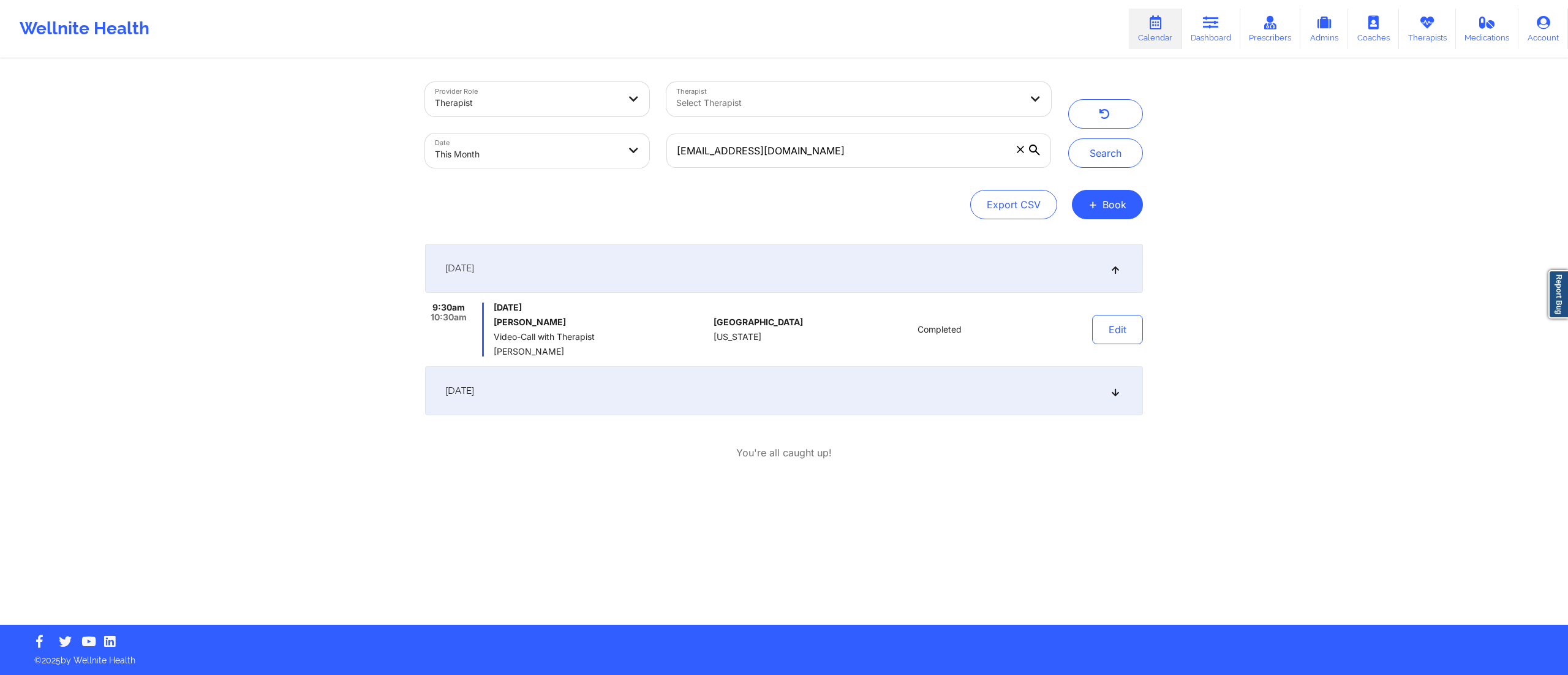
click at [784, 382] on div "[DATE]" at bounding box center [784, 390] width 718 height 49
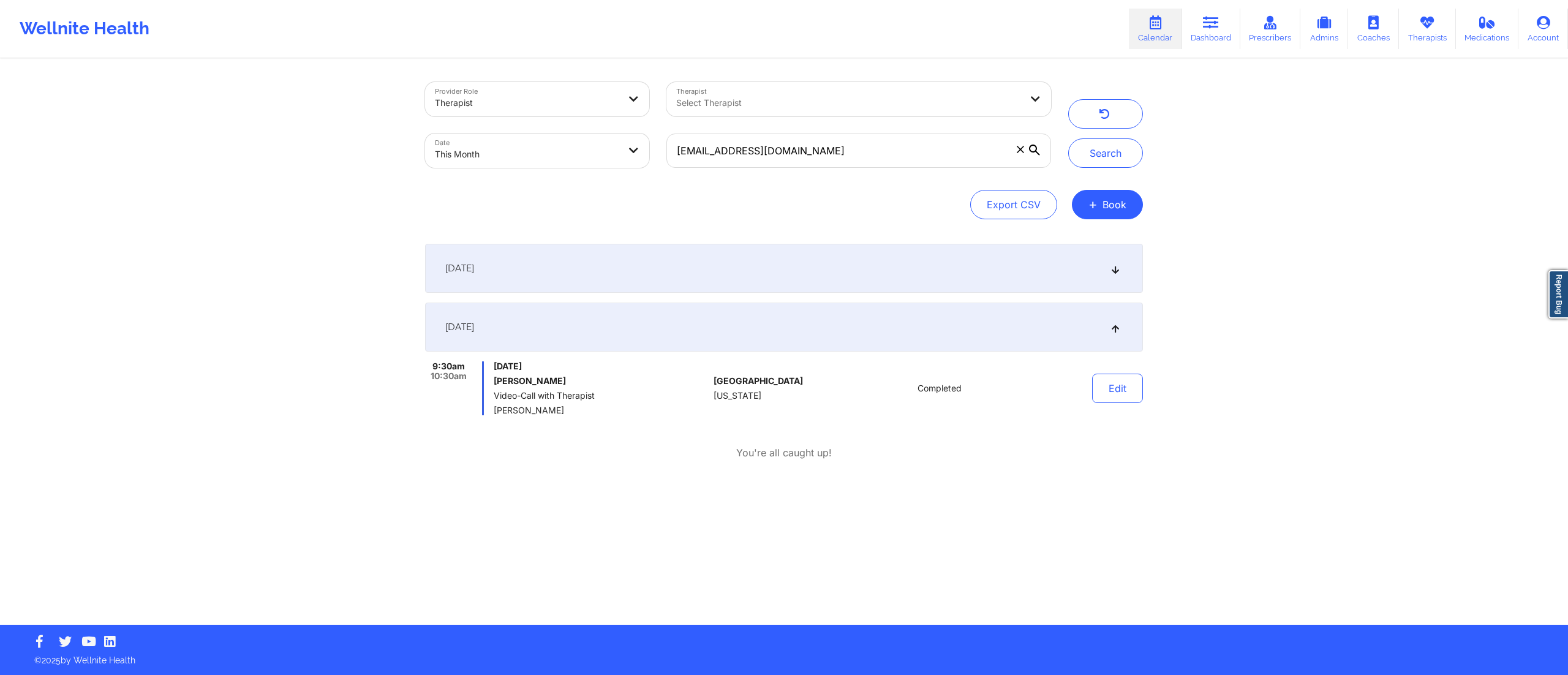
click at [708, 266] on div "[DATE]" at bounding box center [784, 268] width 718 height 49
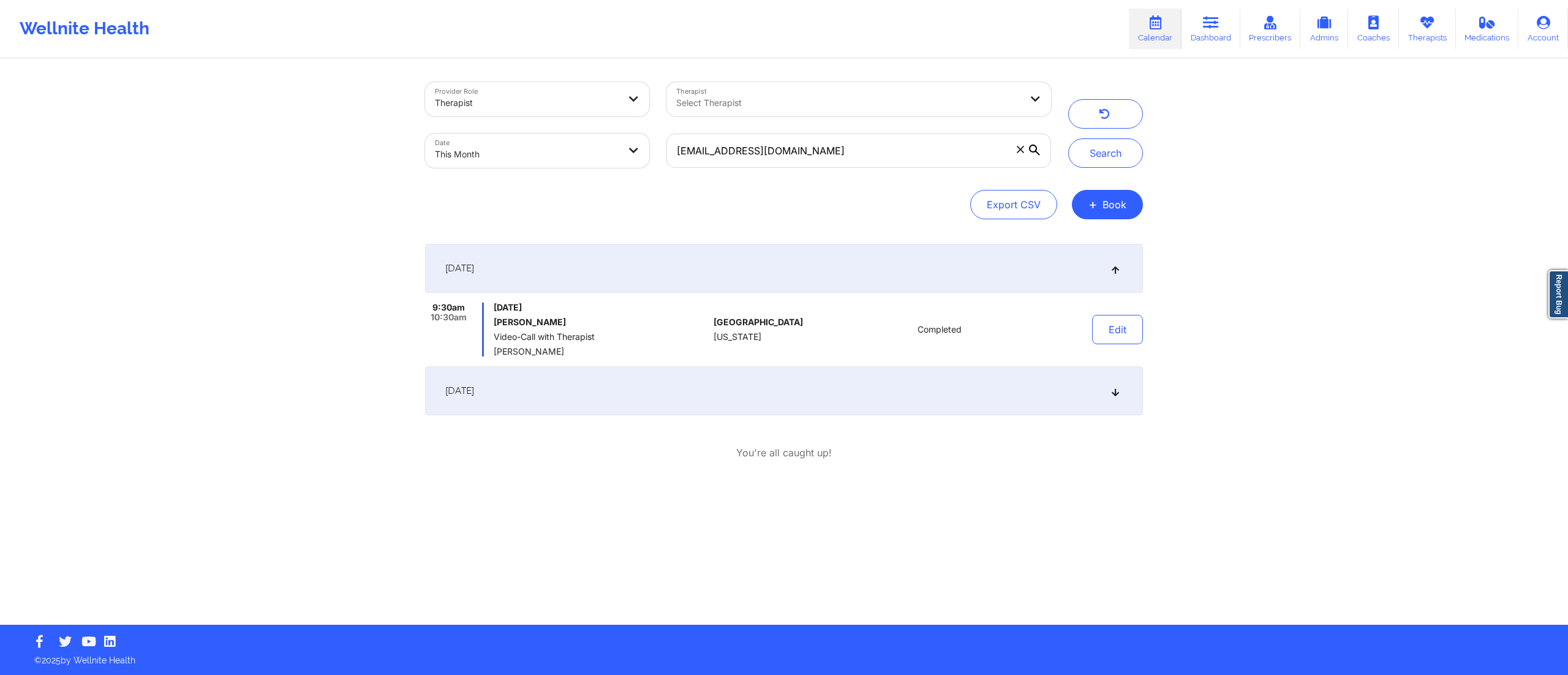
click at [708, 266] on div "[DATE]" at bounding box center [784, 268] width 718 height 49
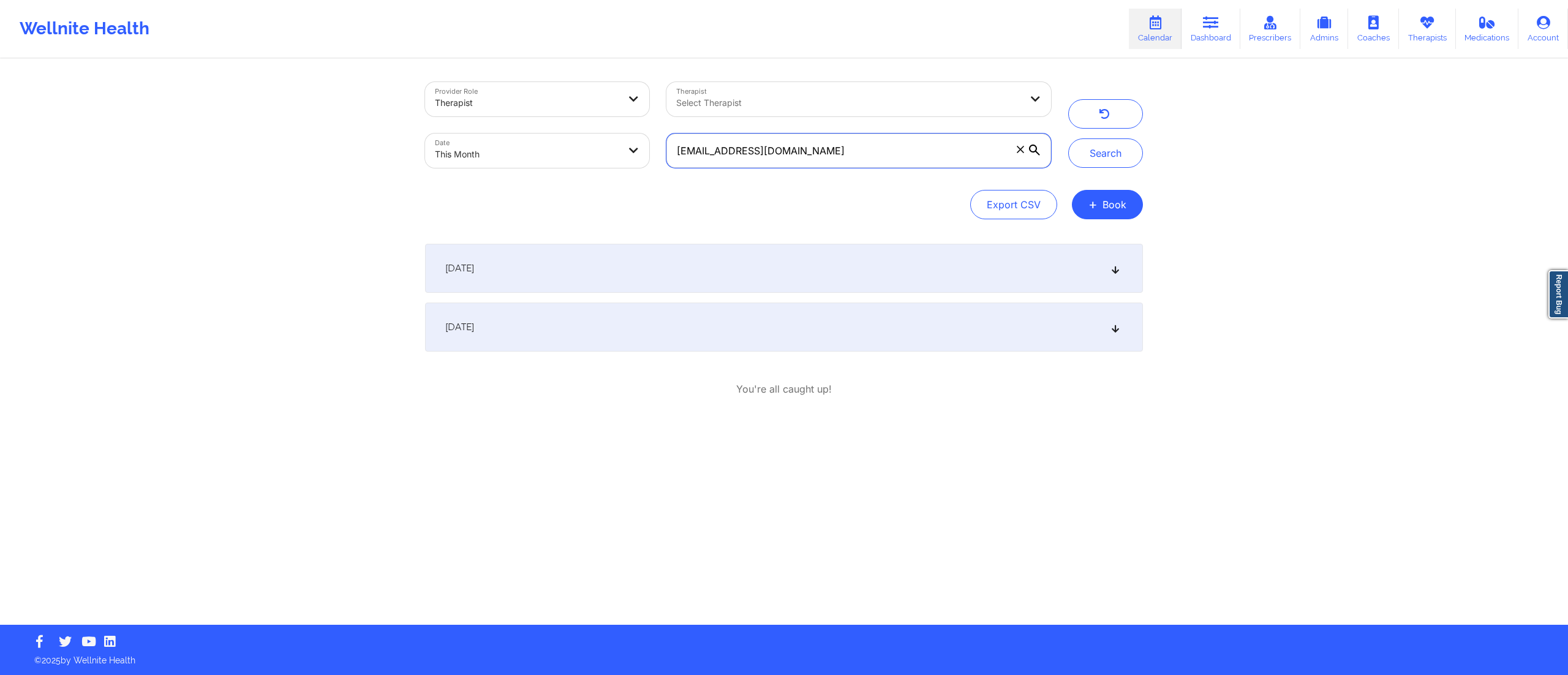
drag, startPoint x: 836, startPoint y: 151, endPoint x: 604, endPoint y: 135, distance: 232.6
click at [604, 135] on div "Provider Role Therapist Therapist Select Therapist Date This Month [EMAIL_ADDRE…" at bounding box center [738, 125] width 643 height 103
paste input "[PERSON_NAME]"
click at [1108, 154] on button "Search" at bounding box center [1106, 153] width 75 height 29
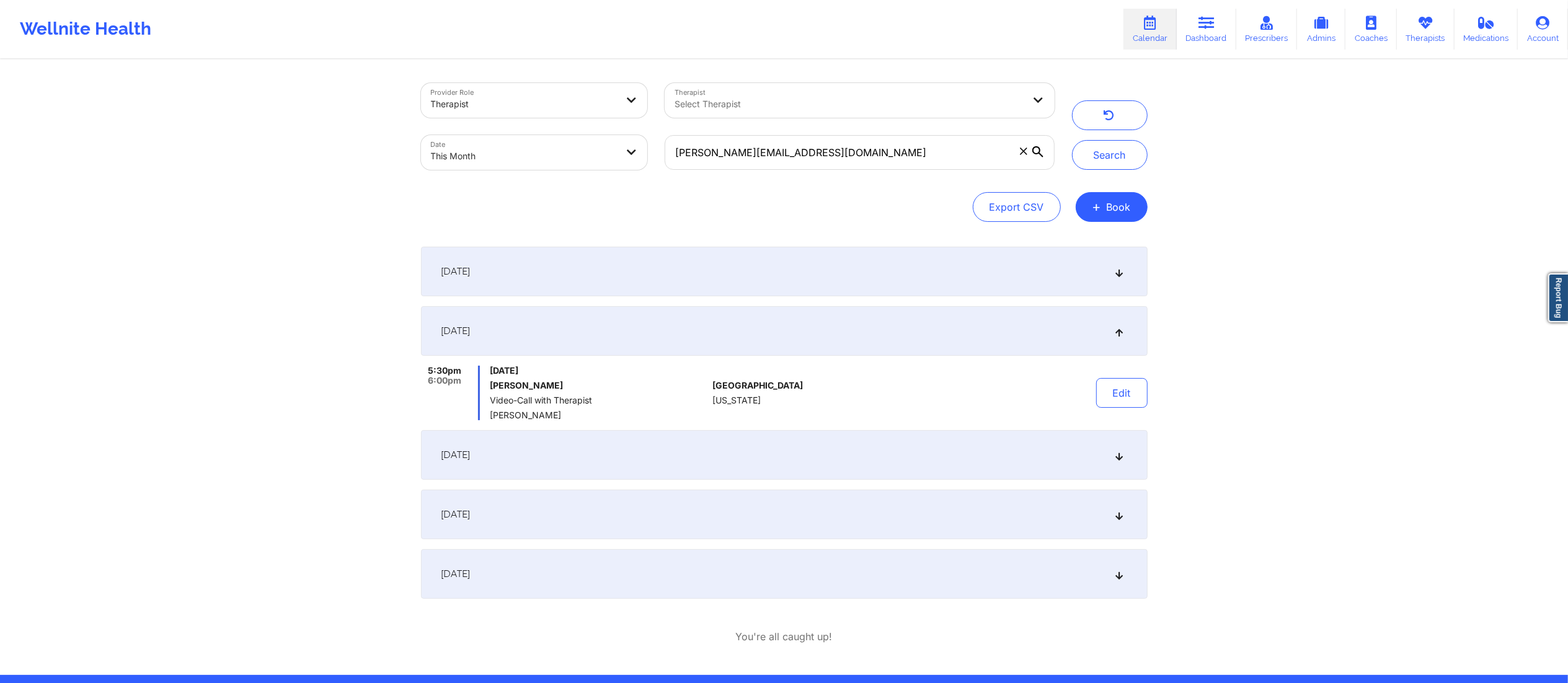
click at [625, 329] on div "[DATE]" at bounding box center [784, 331] width 727 height 50
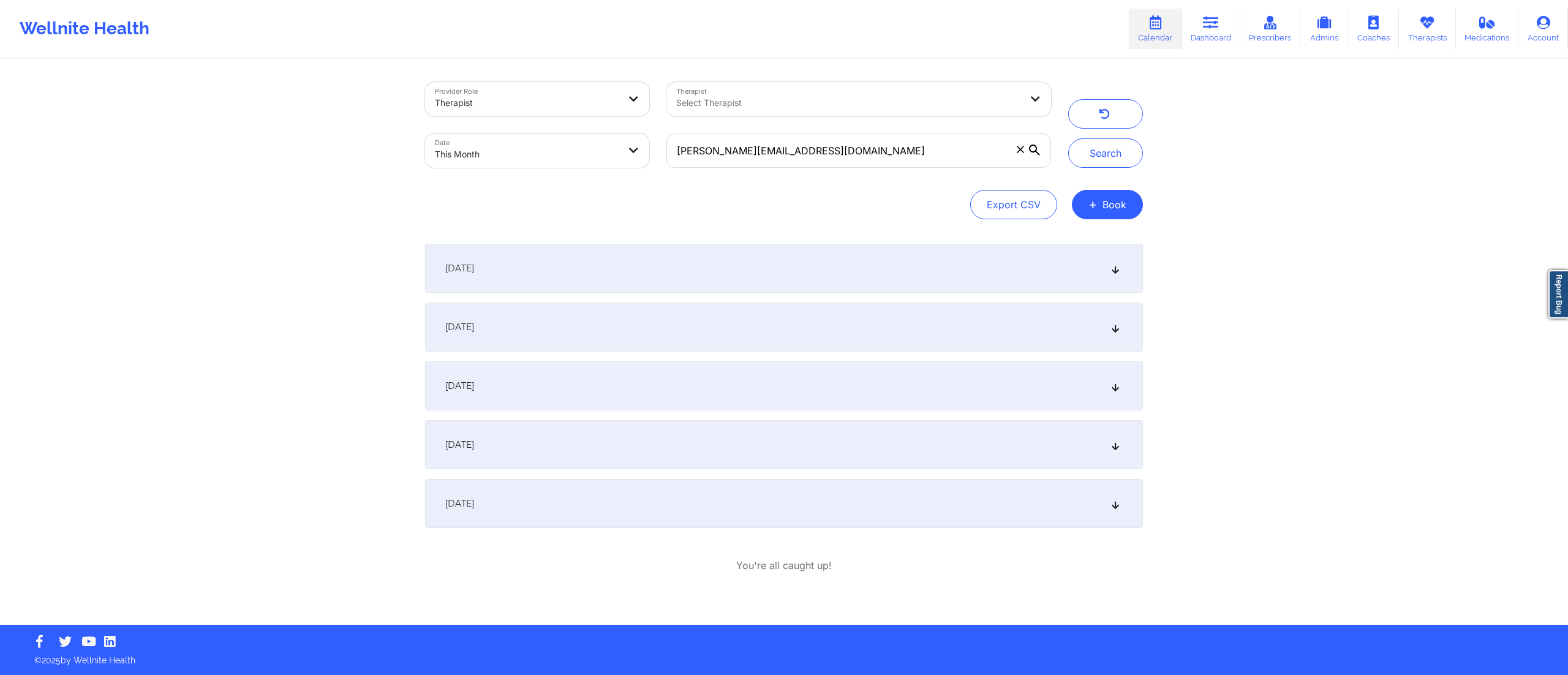
click at [623, 387] on div "[DATE]" at bounding box center [784, 386] width 718 height 49
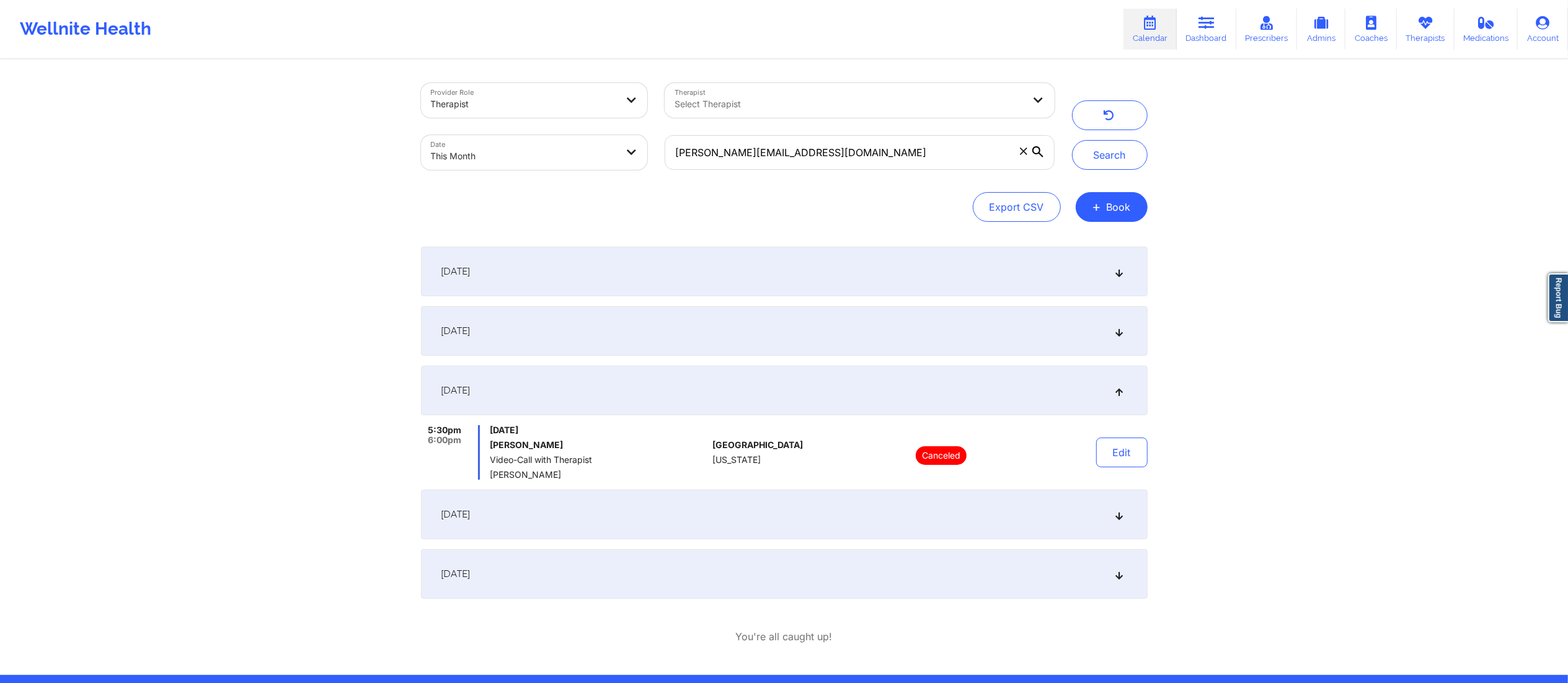
click at [665, 523] on div "[DATE]" at bounding box center [784, 514] width 727 height 50
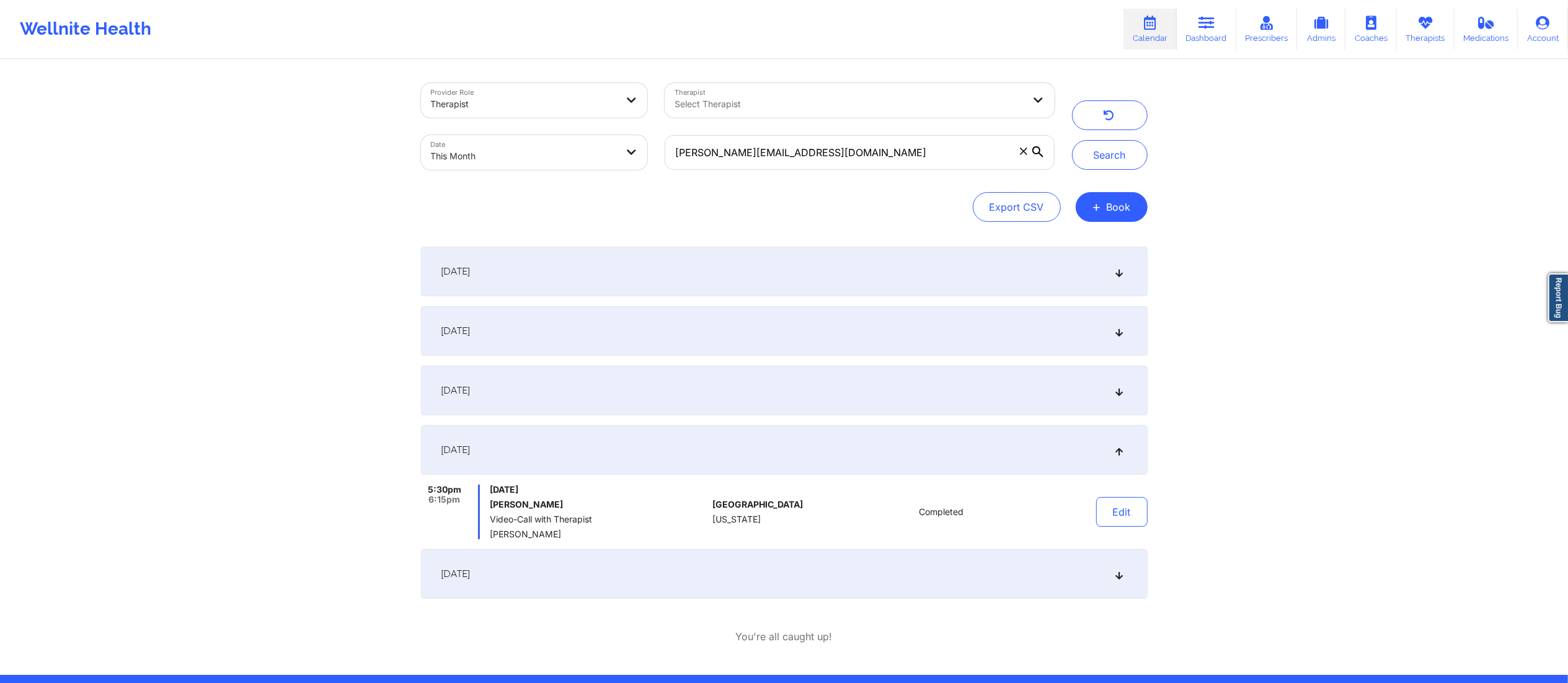
click at [691, 577] on div "[DATE]" at bounding box center [784, 574] width 727 height 50
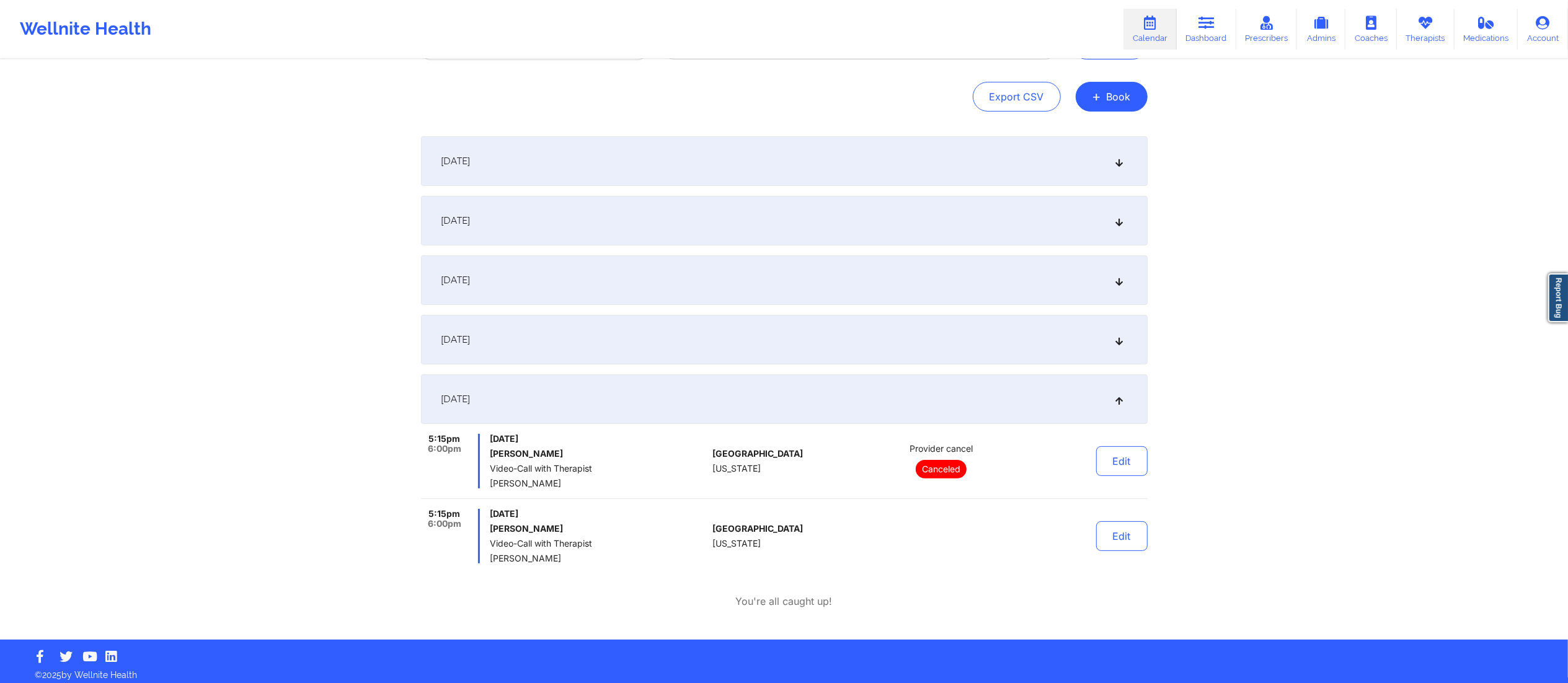
scroll to position [117, 0]
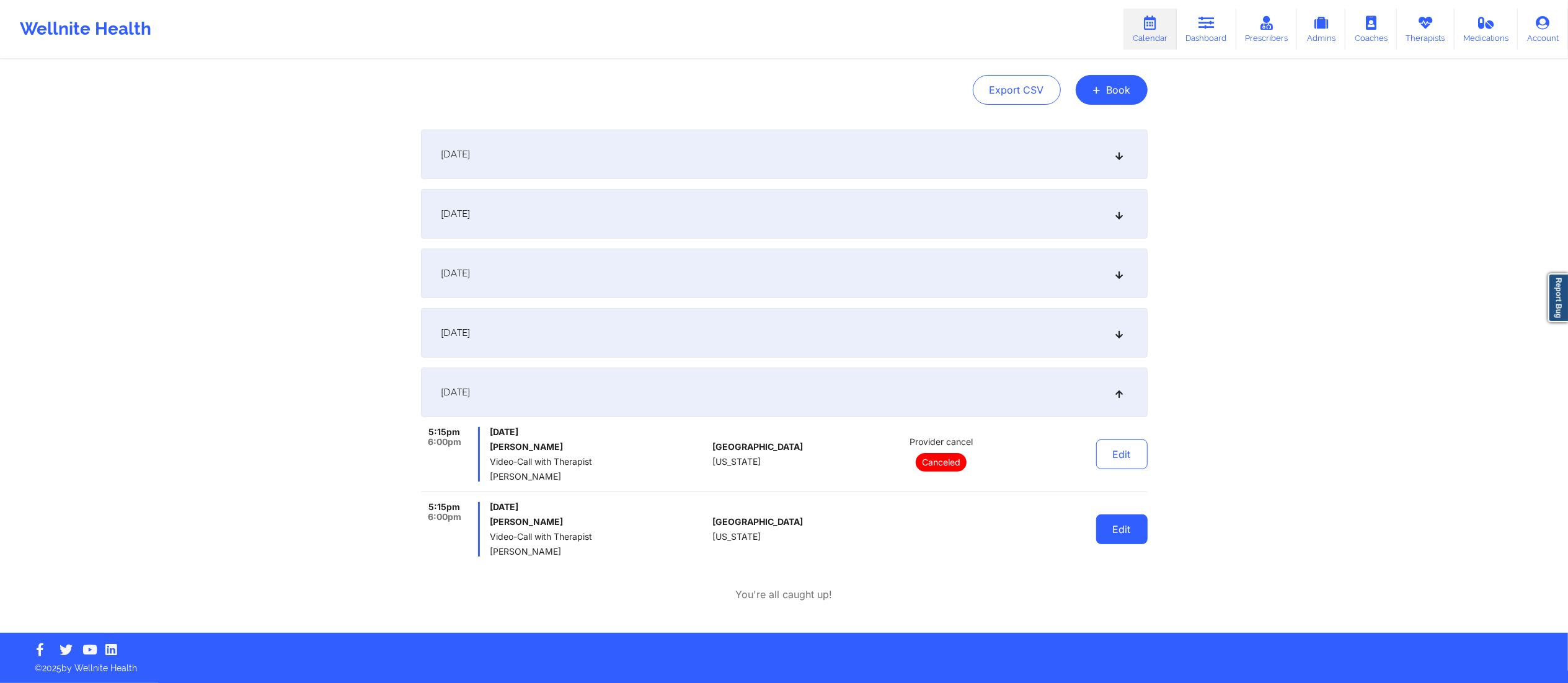
click at [1128, 534] on button "Edit" at bounding box center [1121, 530] width 51 height 30
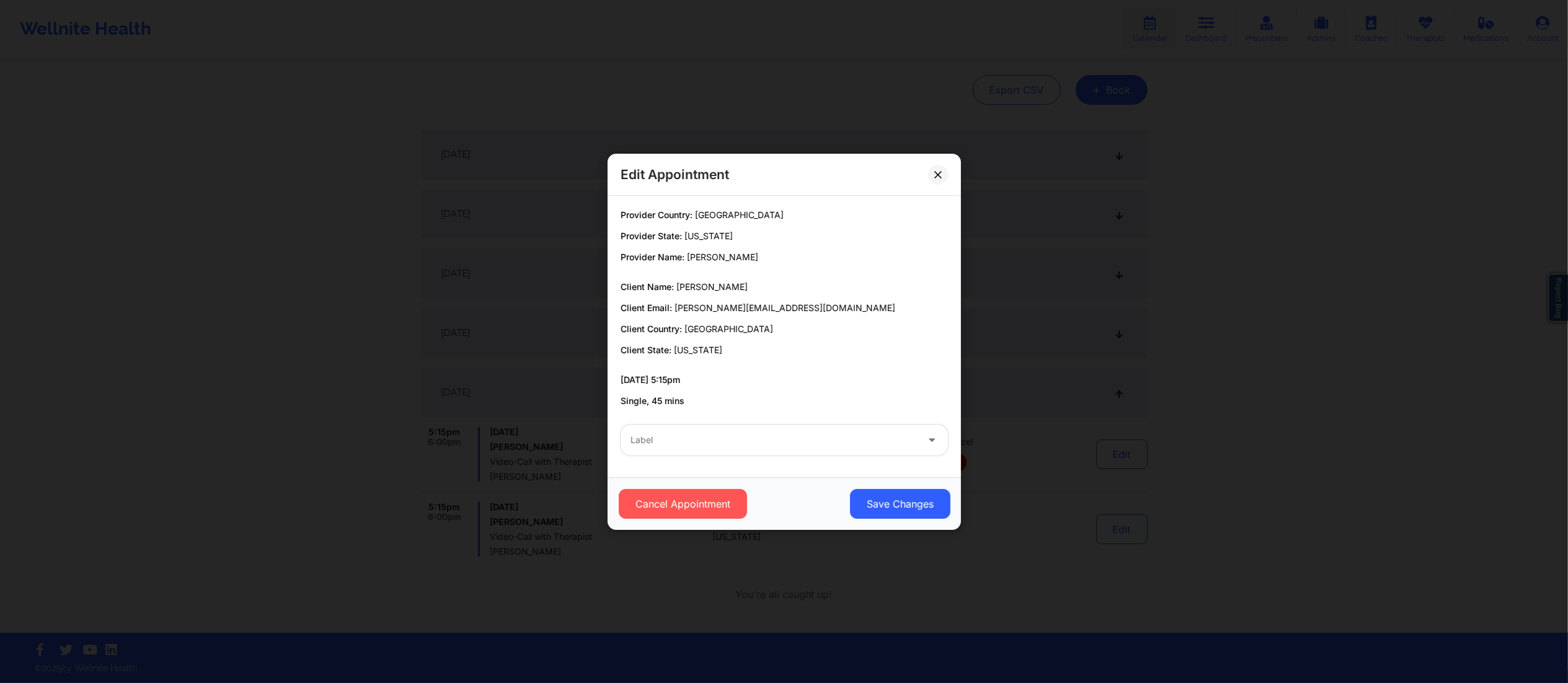
click at [737, 430] on div "Label" at bounding box center [769, 440] width 298 height 31
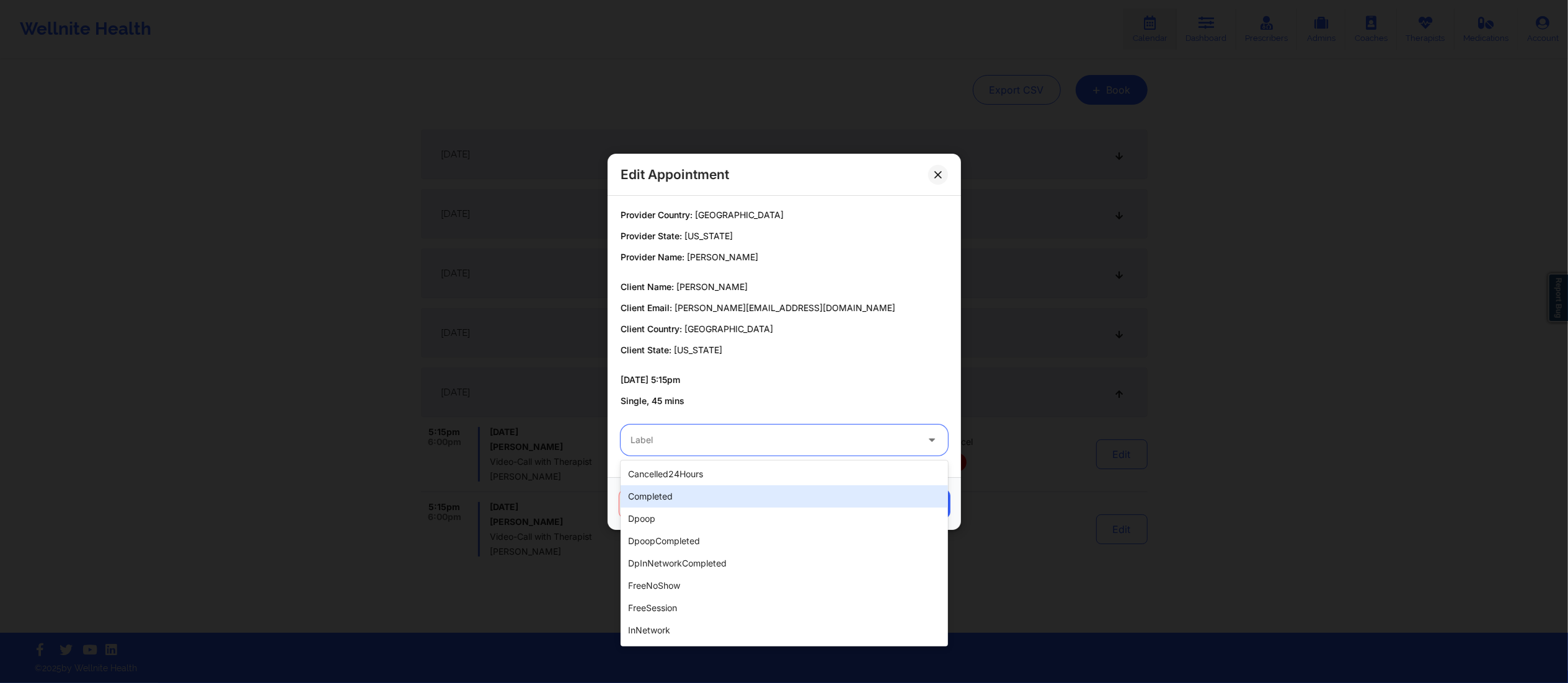
click at [695, 496] on div "completed" at bounding box center [784, 496] width 327 height 22
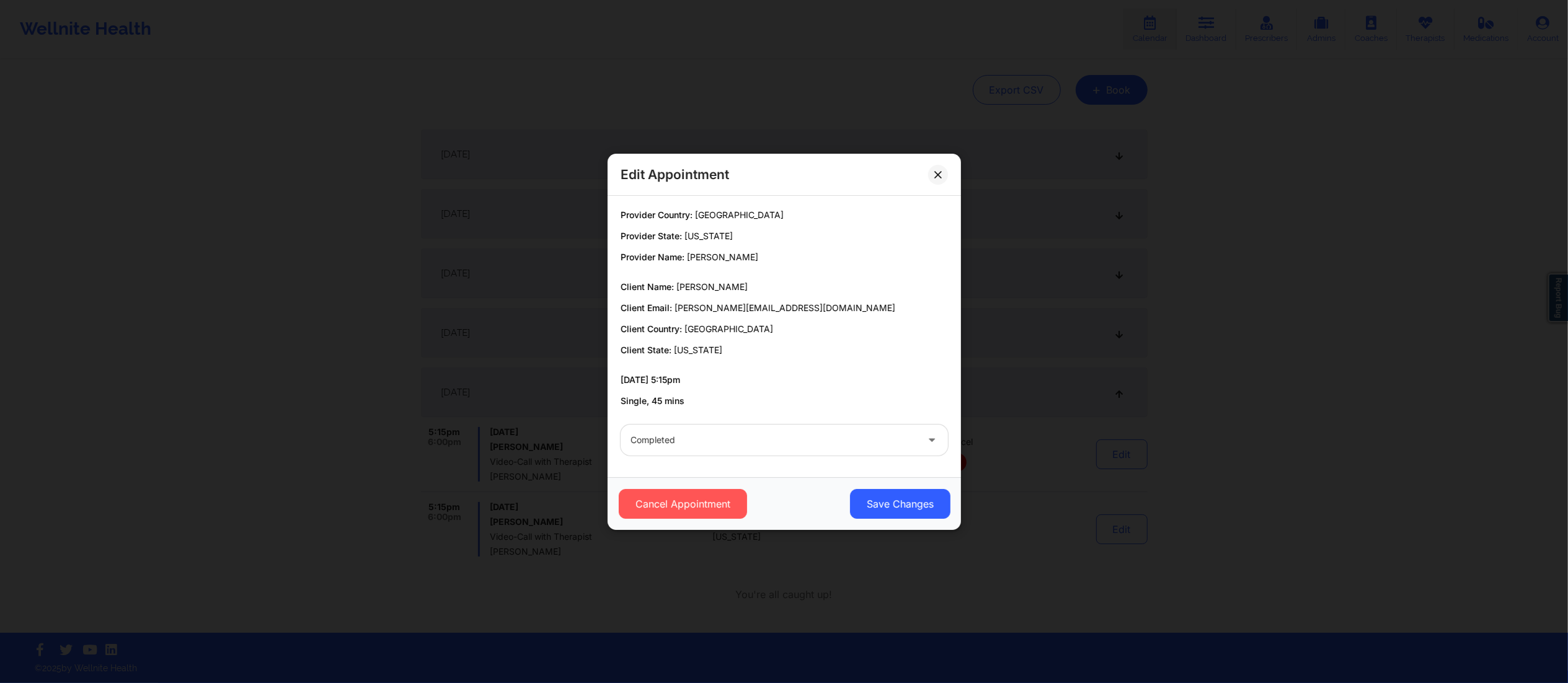
click at [951, 510] on div "Cancel Appointment Save Changes" at bounding box center [784, 504] width 336 height 30
click at [894, 496] on button "Save Changes" at bounding box center [899, 504] width 100 height 30
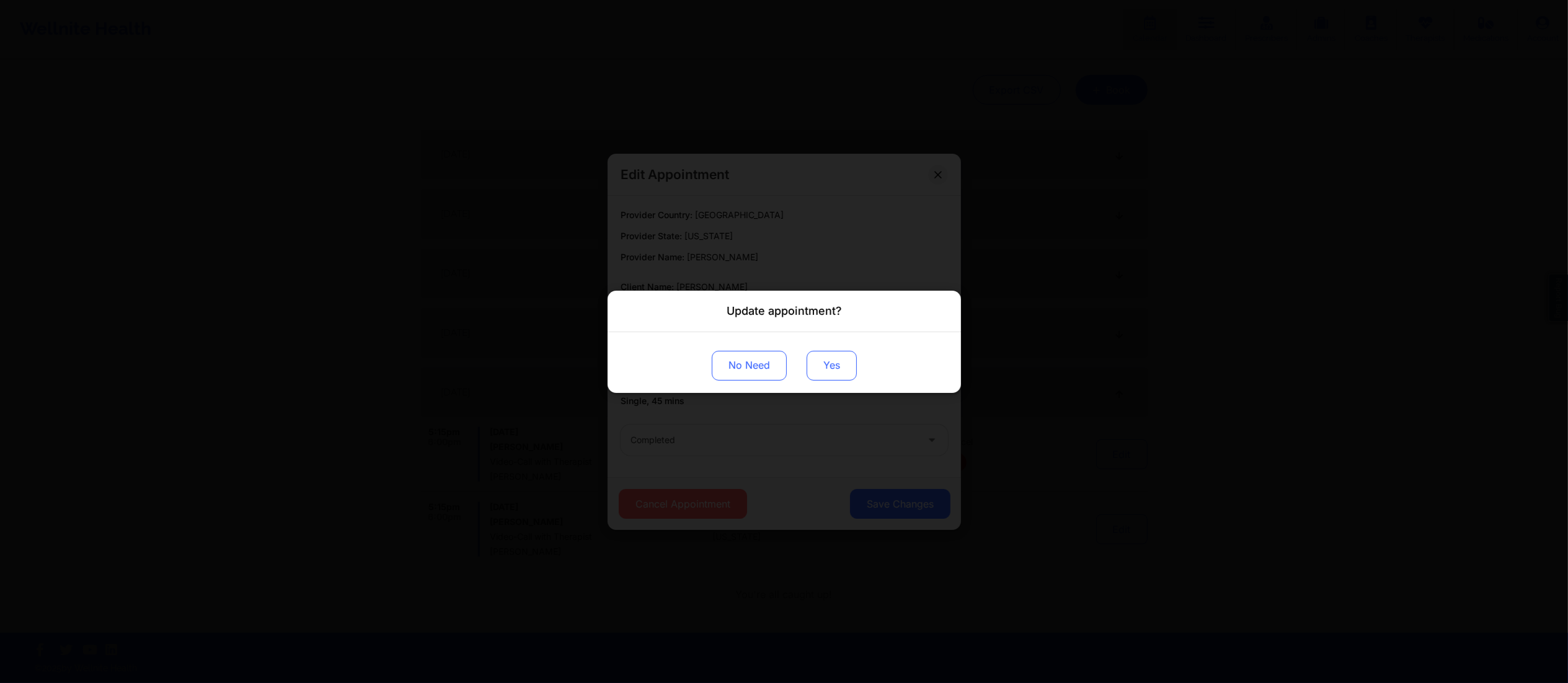
click at [824, 359] on button "Yes" at bounding box center [831, 365] width 50 height 30
click at [1023, 589] on div "Update appointment? No Need" at bounding box center [784, 342] width 1568 height 683
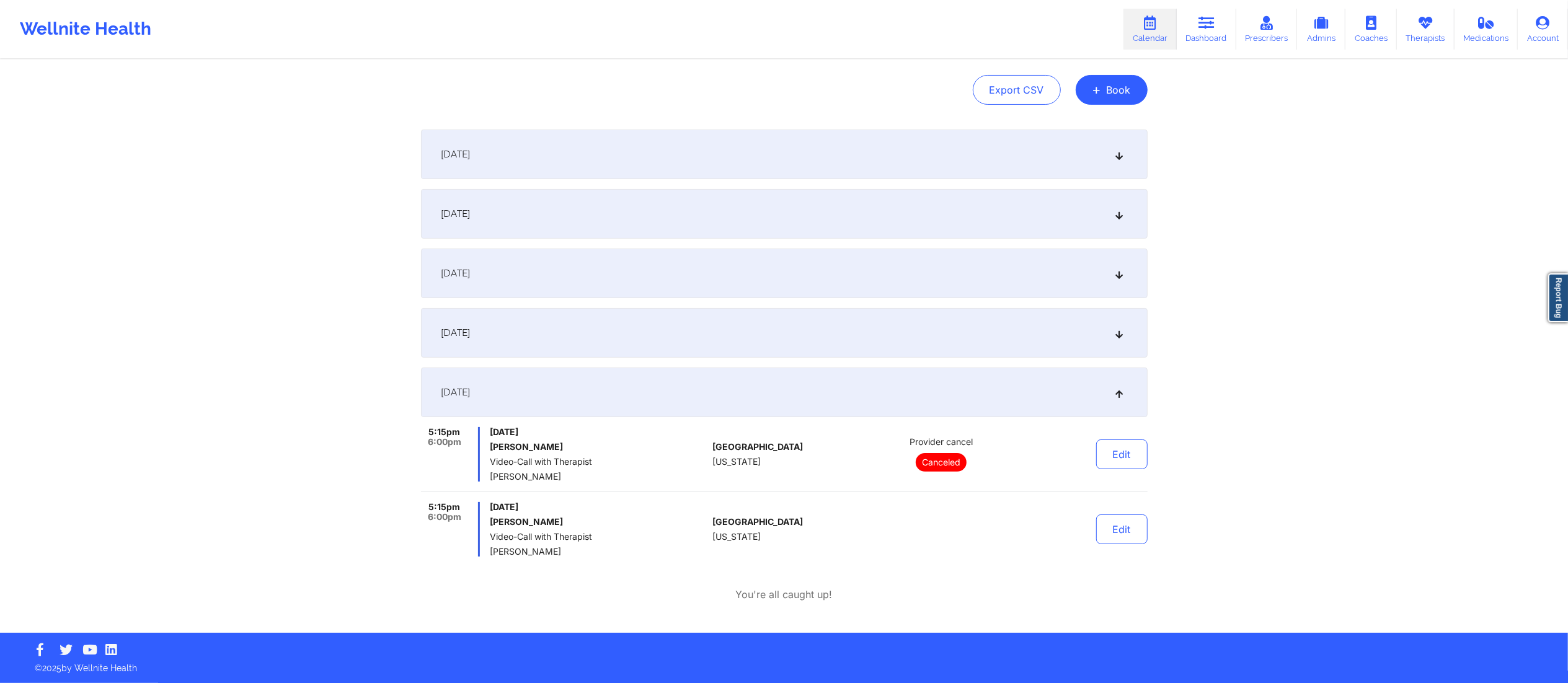
click at [588, 333] on div "[DATE]" at bounding box center [784, 333] width 727 height 50
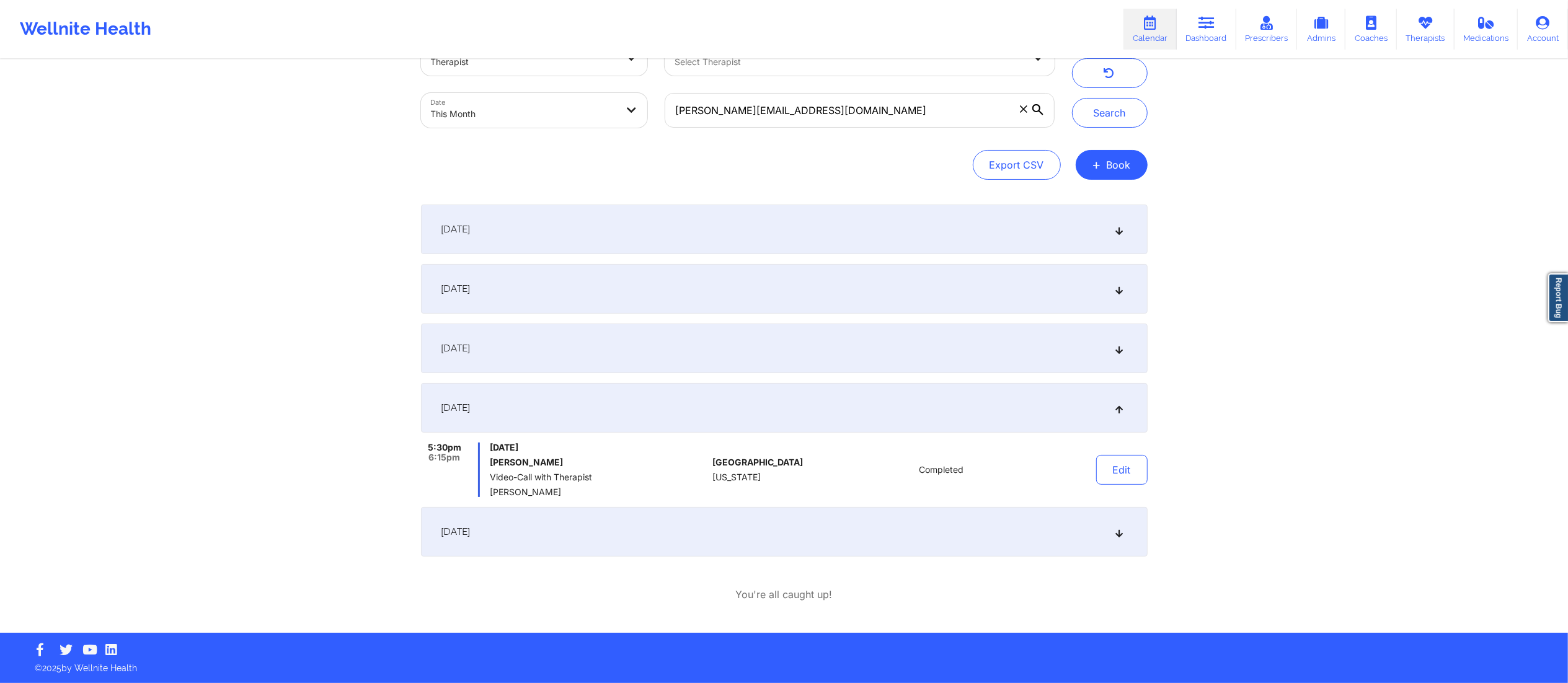
click at [655, 414] on div "[DATE]" at bounding box center [784, 408] width 727 height 50
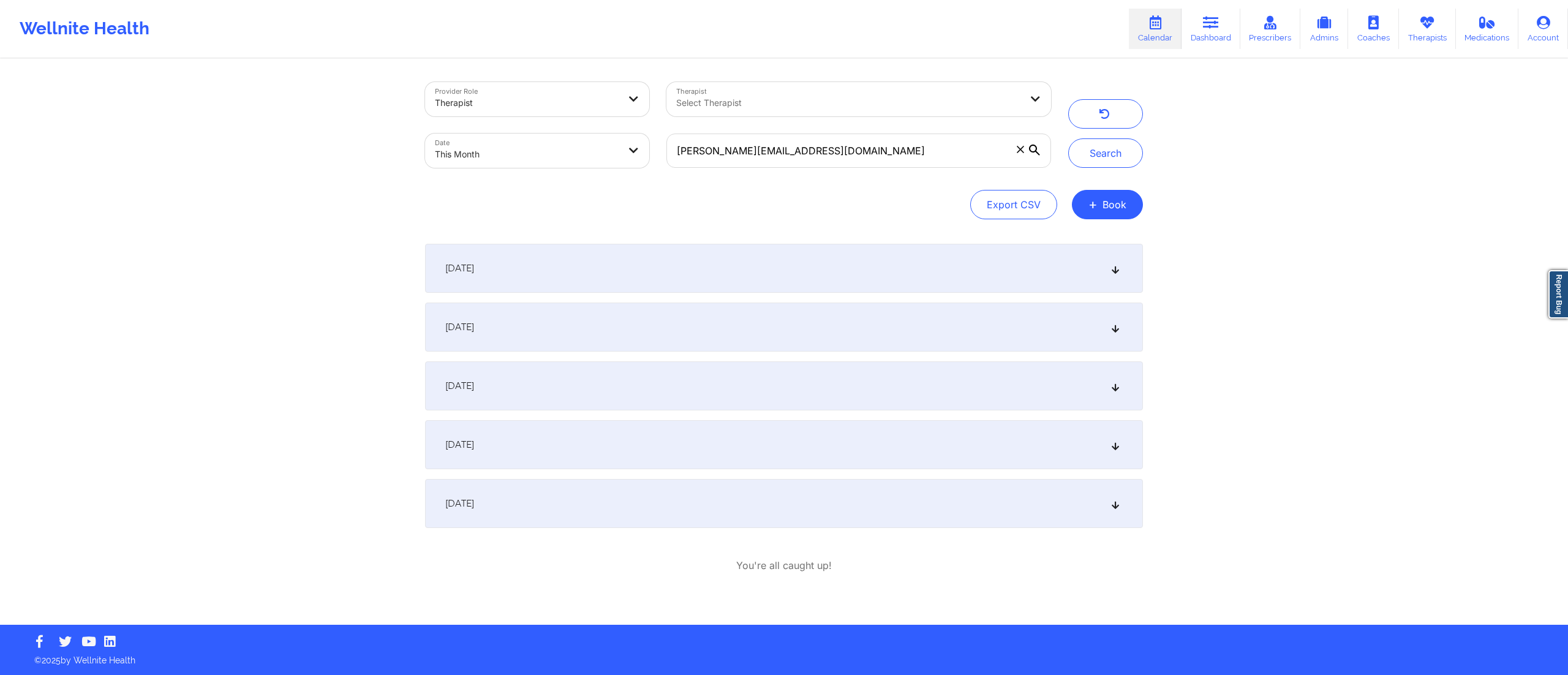
click at [612, 501] on div "[DATE]" at bounding box center [784, 504] width 718 height 49
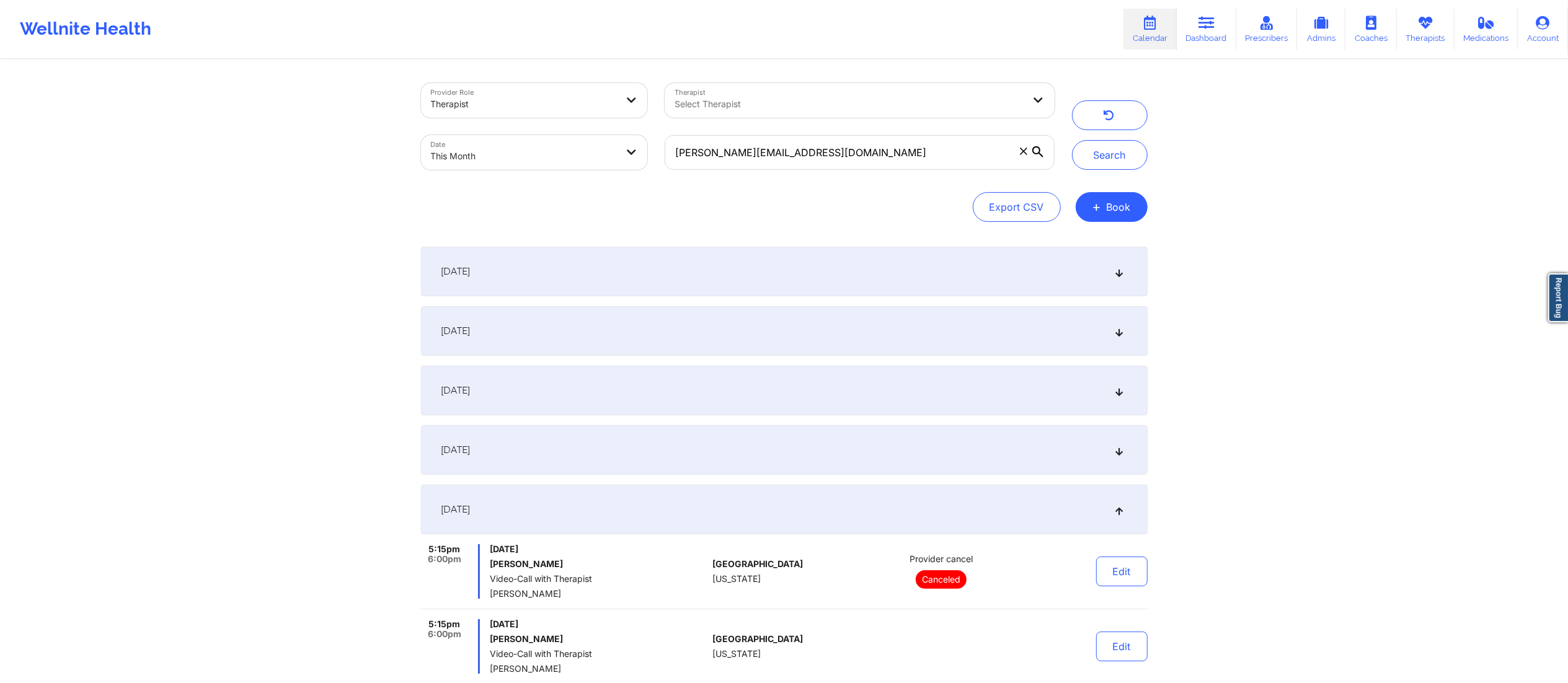
scroll to position [117, 0]
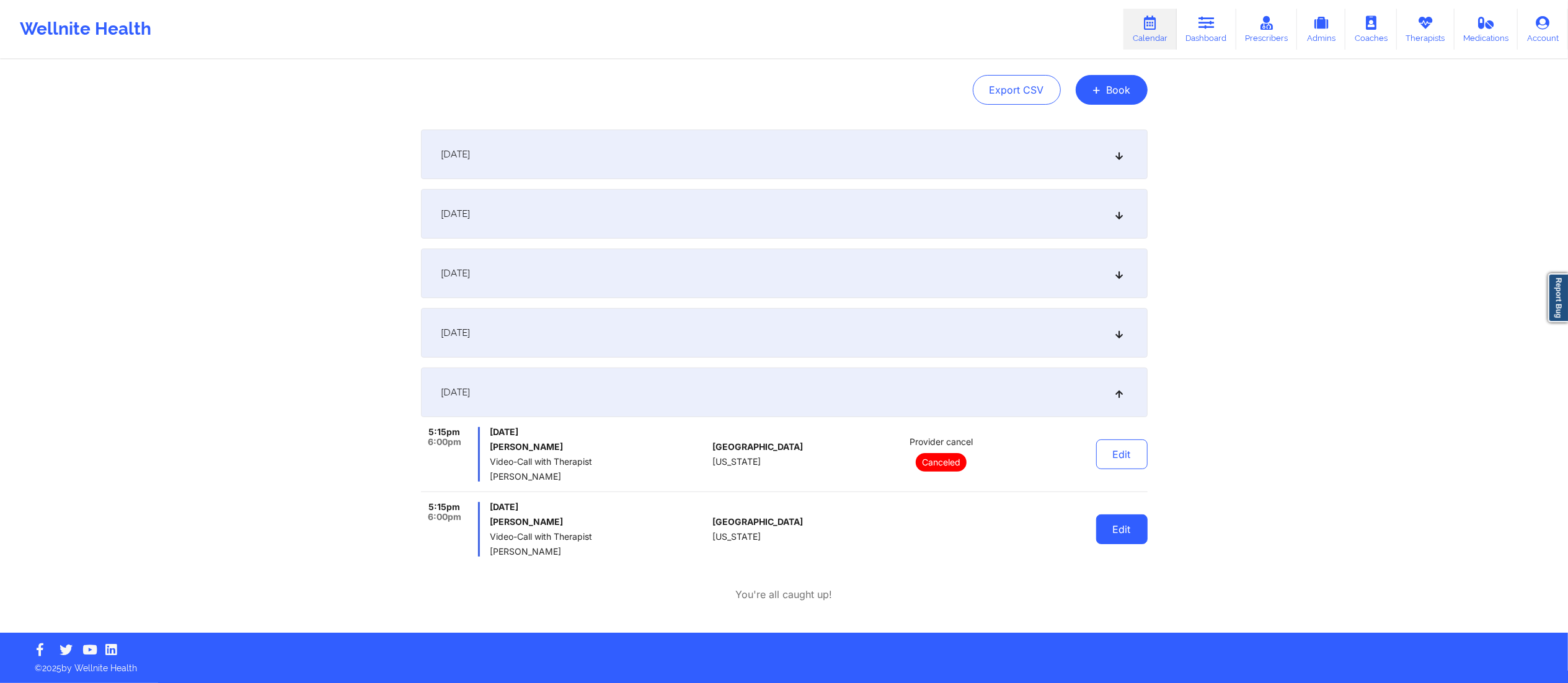
click at [1124, 537] on button "Edit" at bounding box center [1121, 530] width 51 height 30
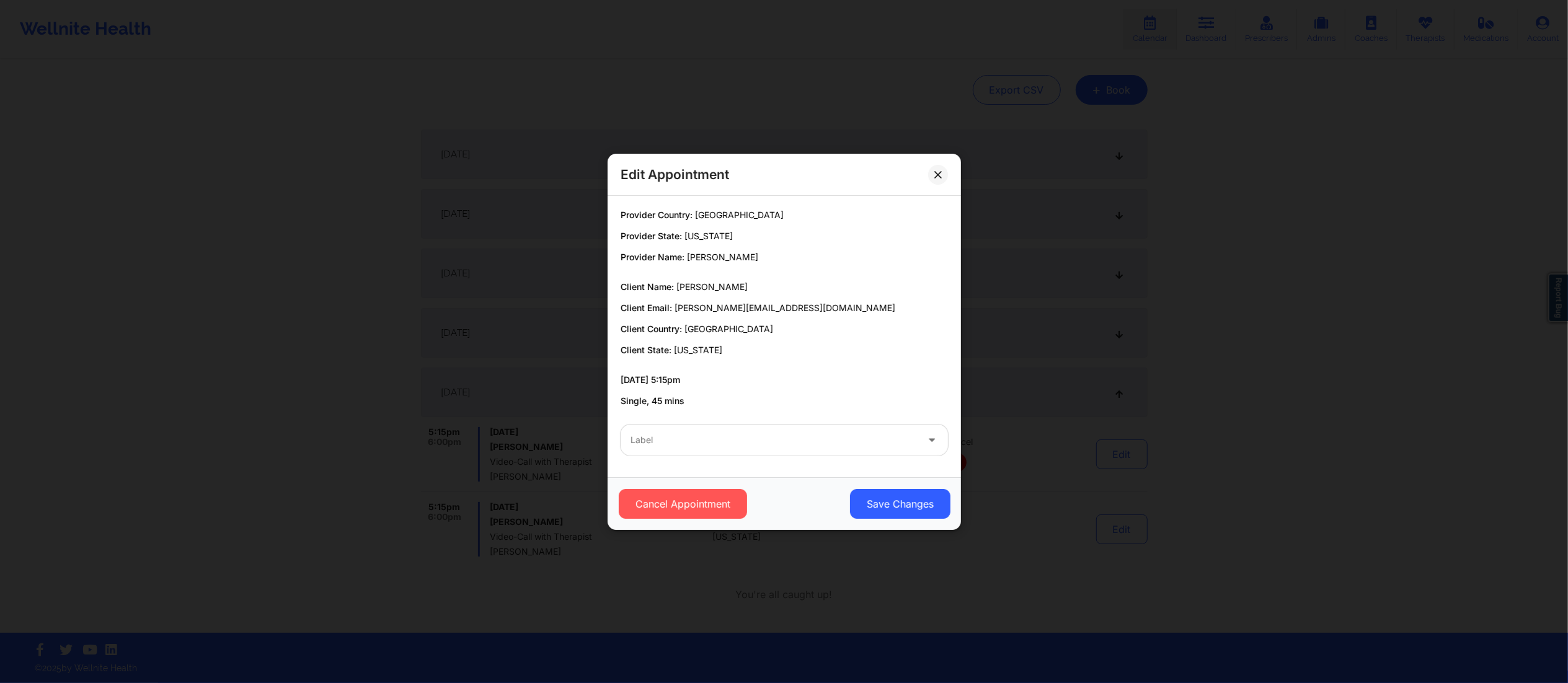
click at [801, 450] on div "Label" at bounding box center [769, 440] width 298 height 31
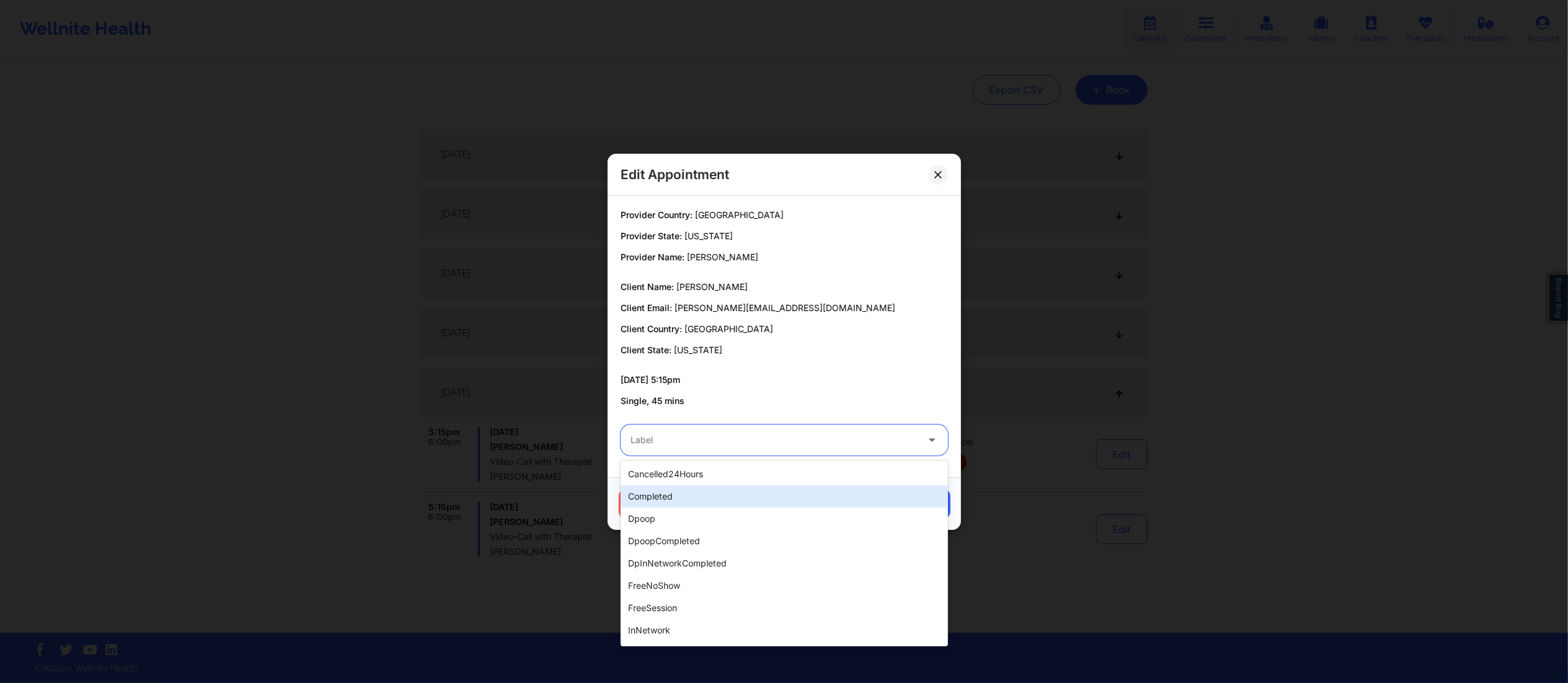
click at [714, 502] on div "completed" at bounding box center [784, 496] width 327 height 22
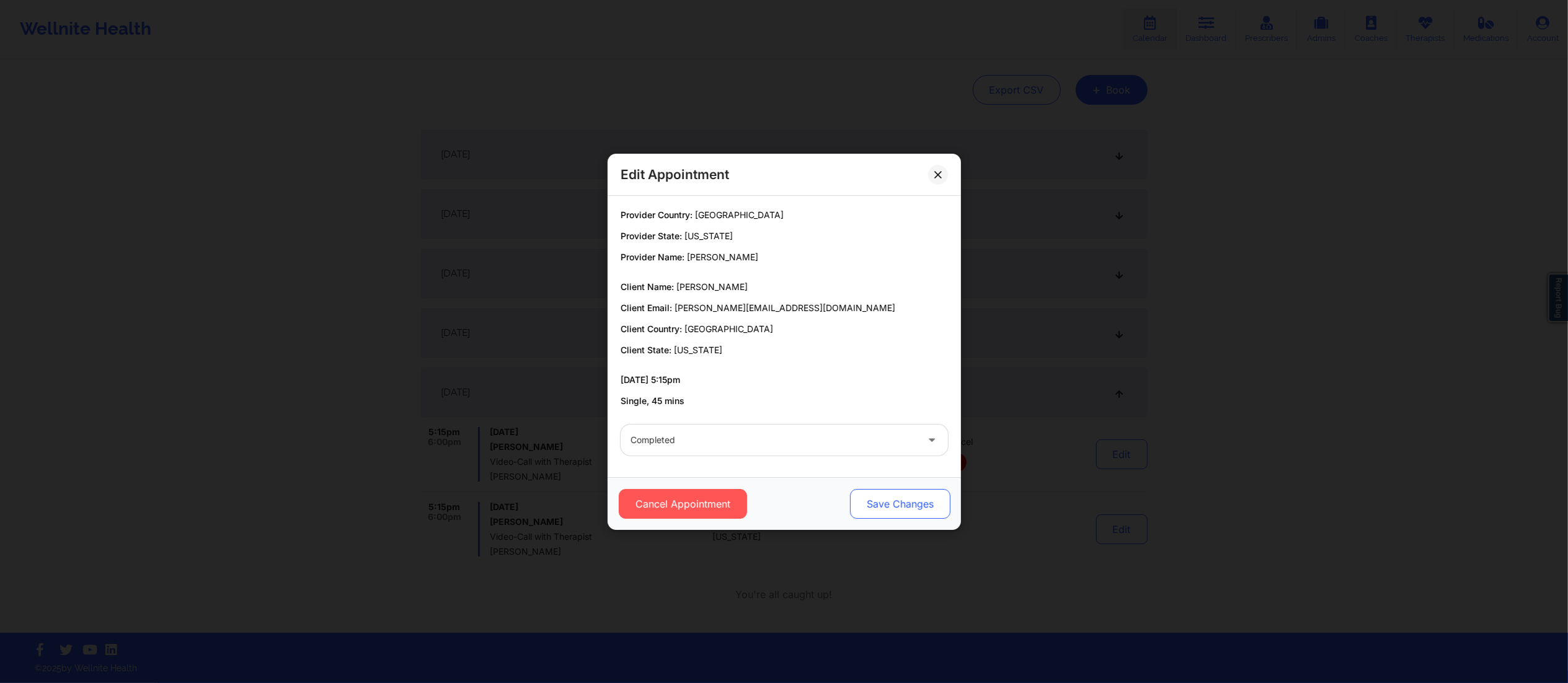
click at [886, 518] on button "Save Changes" at bounding box center [899, 504] width 100 height 30
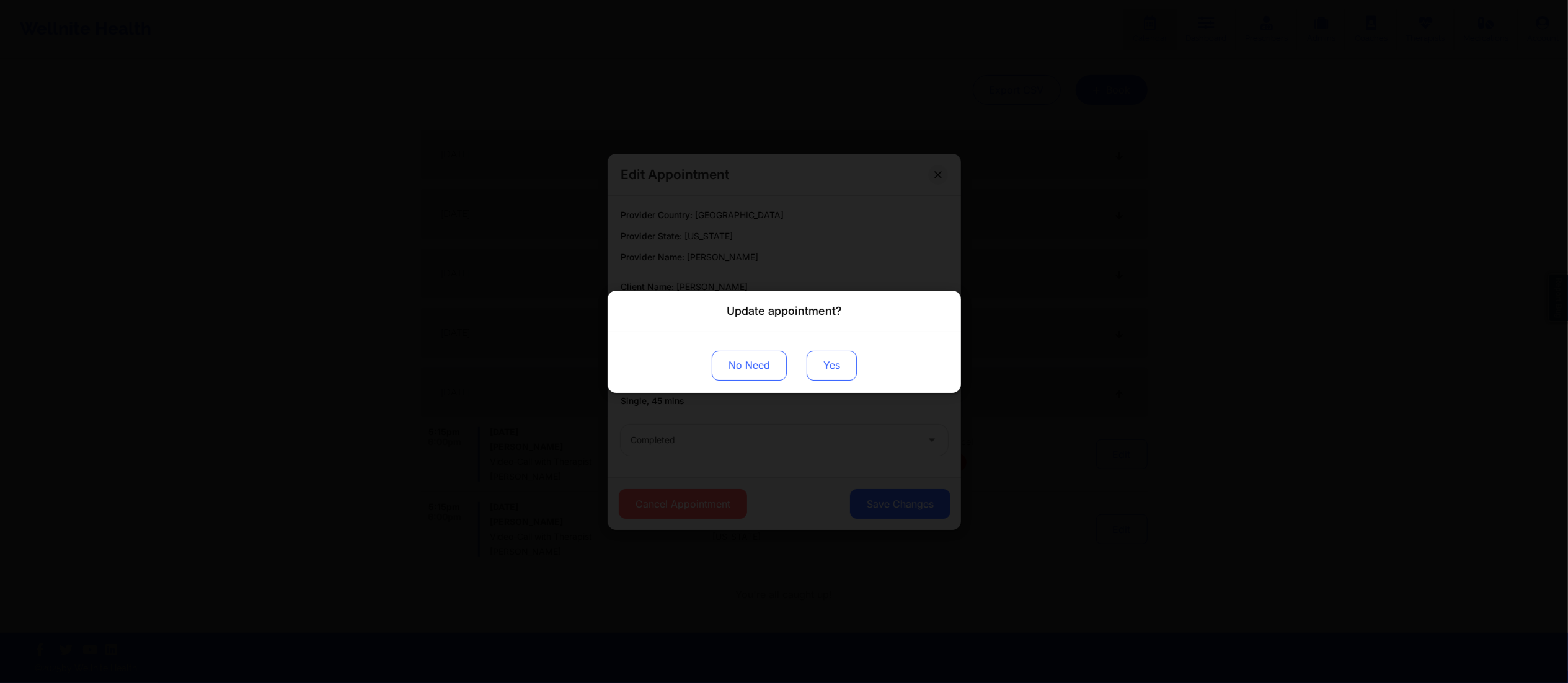
click at [831, 363] on button "Yes" at bounding box center [831, 365] width 50 height 30
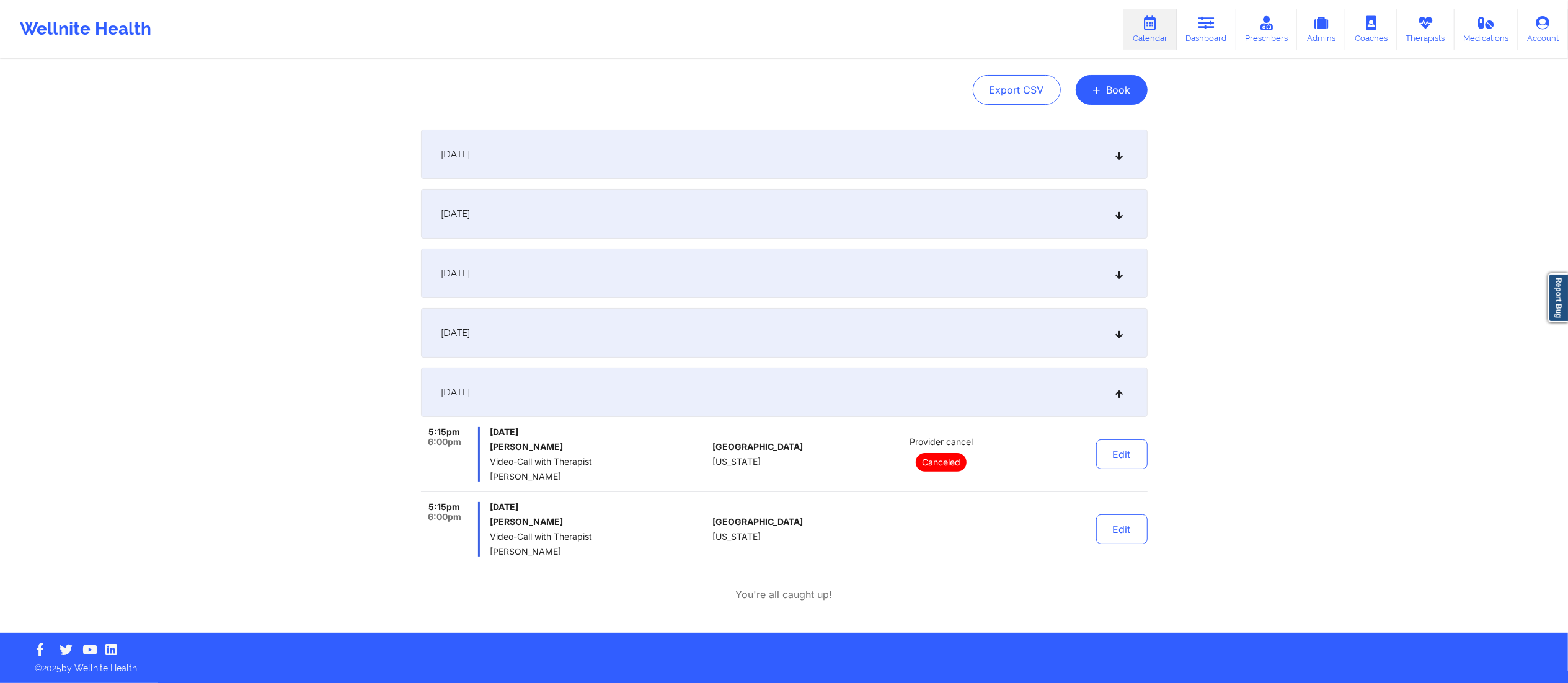
click at [665, 292] on div "[DATE]" at bounding box center [784, 273] width 727 height 50
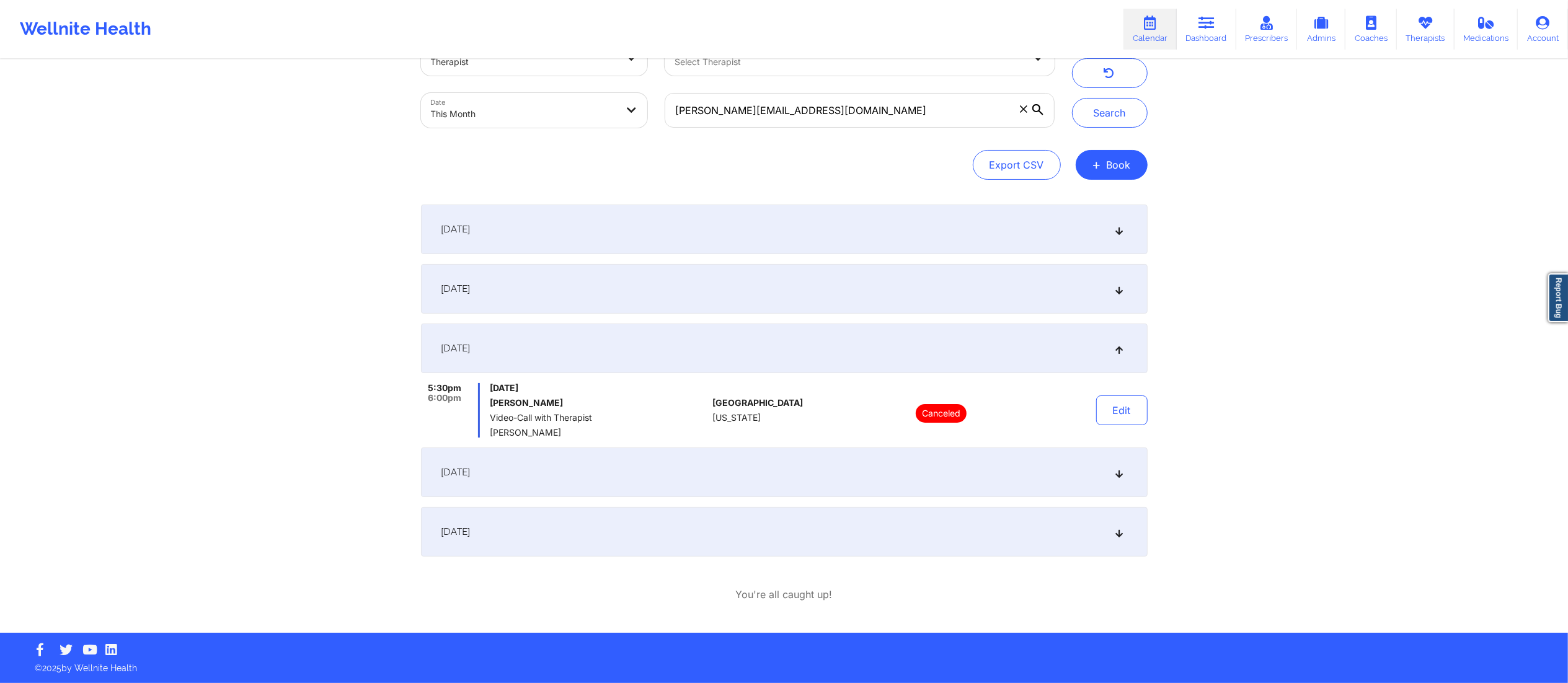
click at [648, 472] on div "[DATE]" at bounding box center [784, 472] width 727 height 50
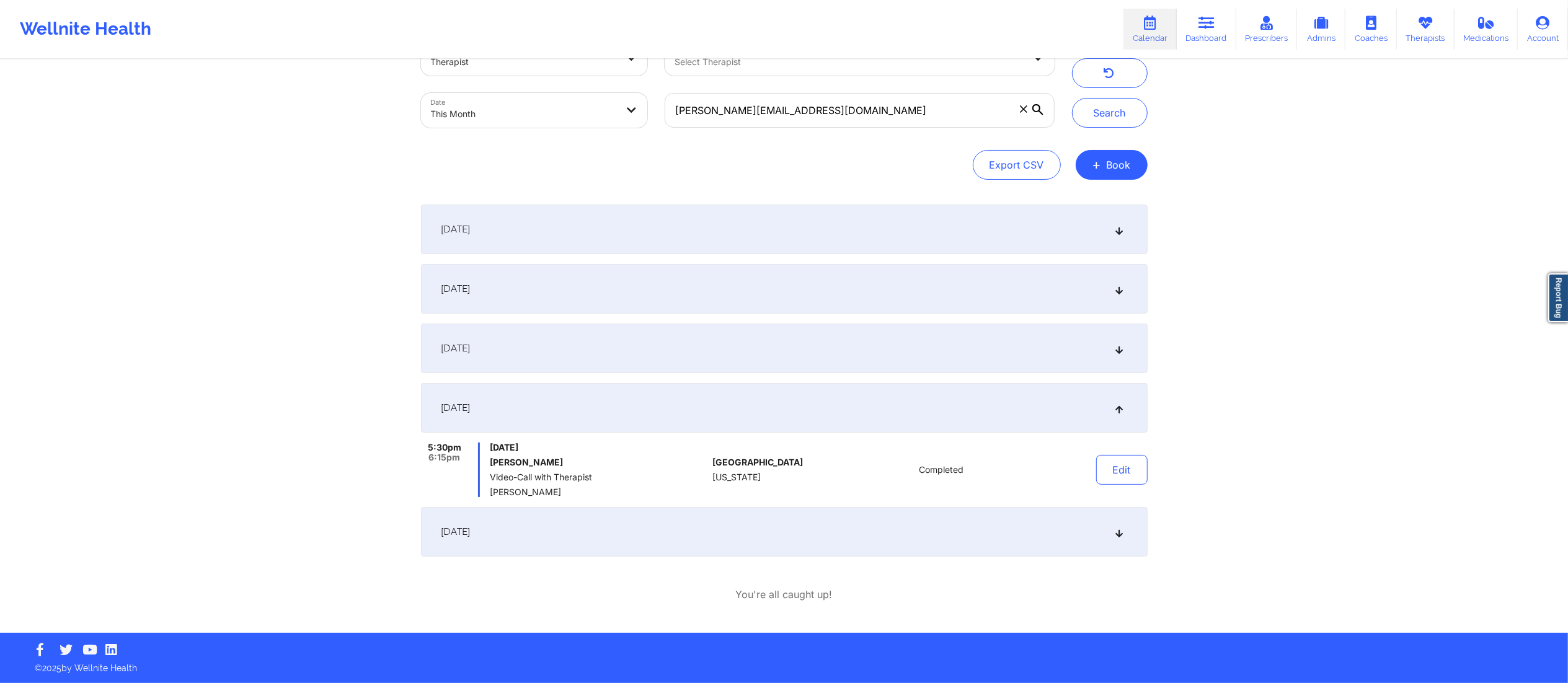
click at [641, 341] on div "[DATE]" at bounding box center [784, 348] width 727 height 50
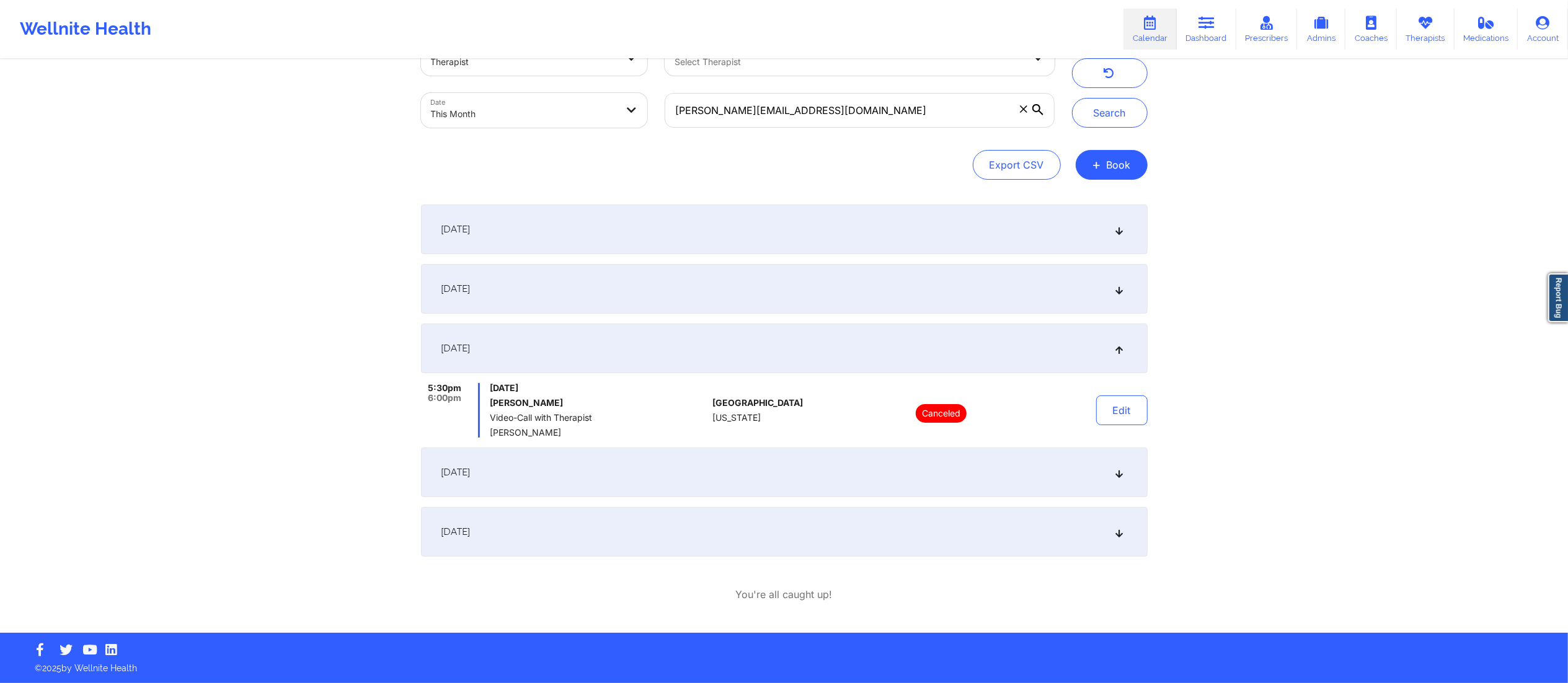
click at [643, 466] on div "[DATE]" at bounding box center [784, 472] width 727 height 50
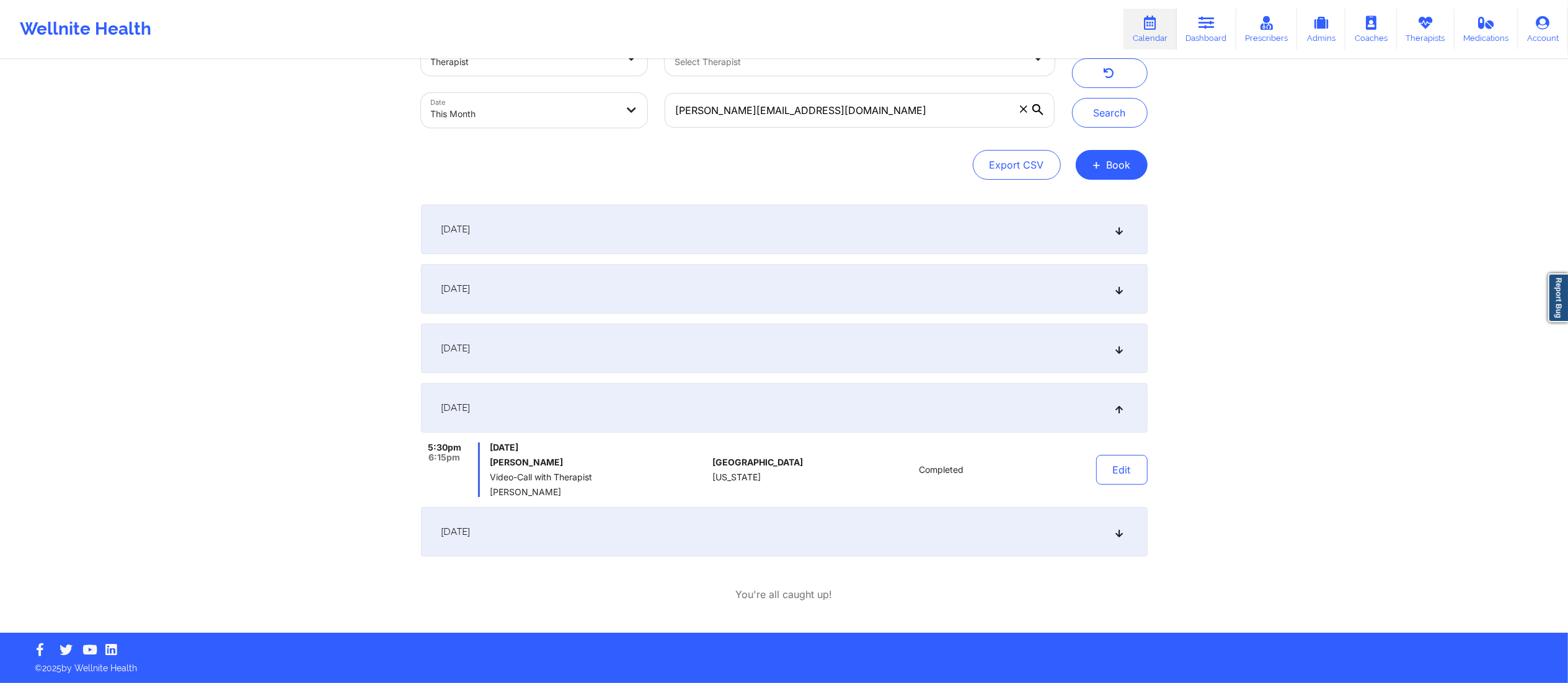
click at [638, 348] on div "[DATE]" at bounding box center [784, 348] width 727 height 50
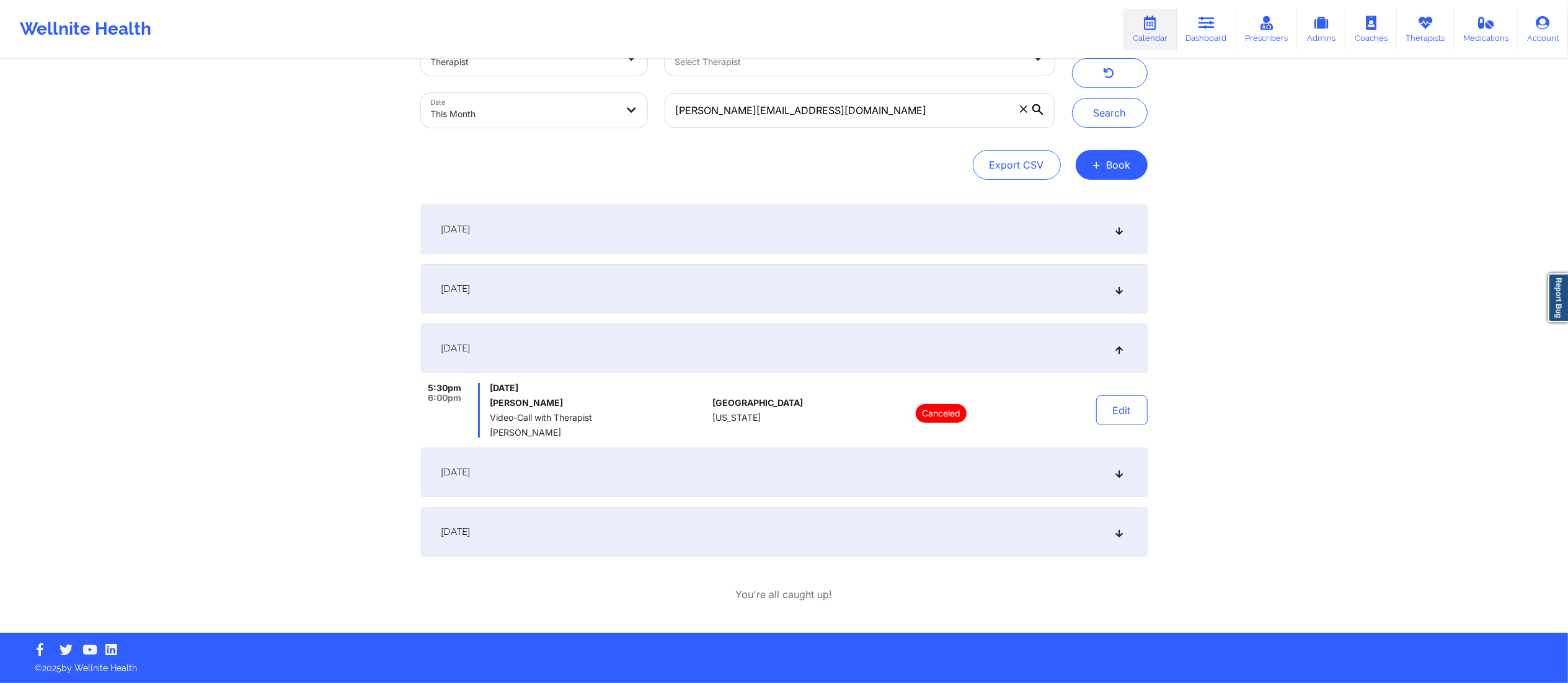
click at [657, 295] on div "[DATE]" at bounding box center [784, 289] width 727 height 50
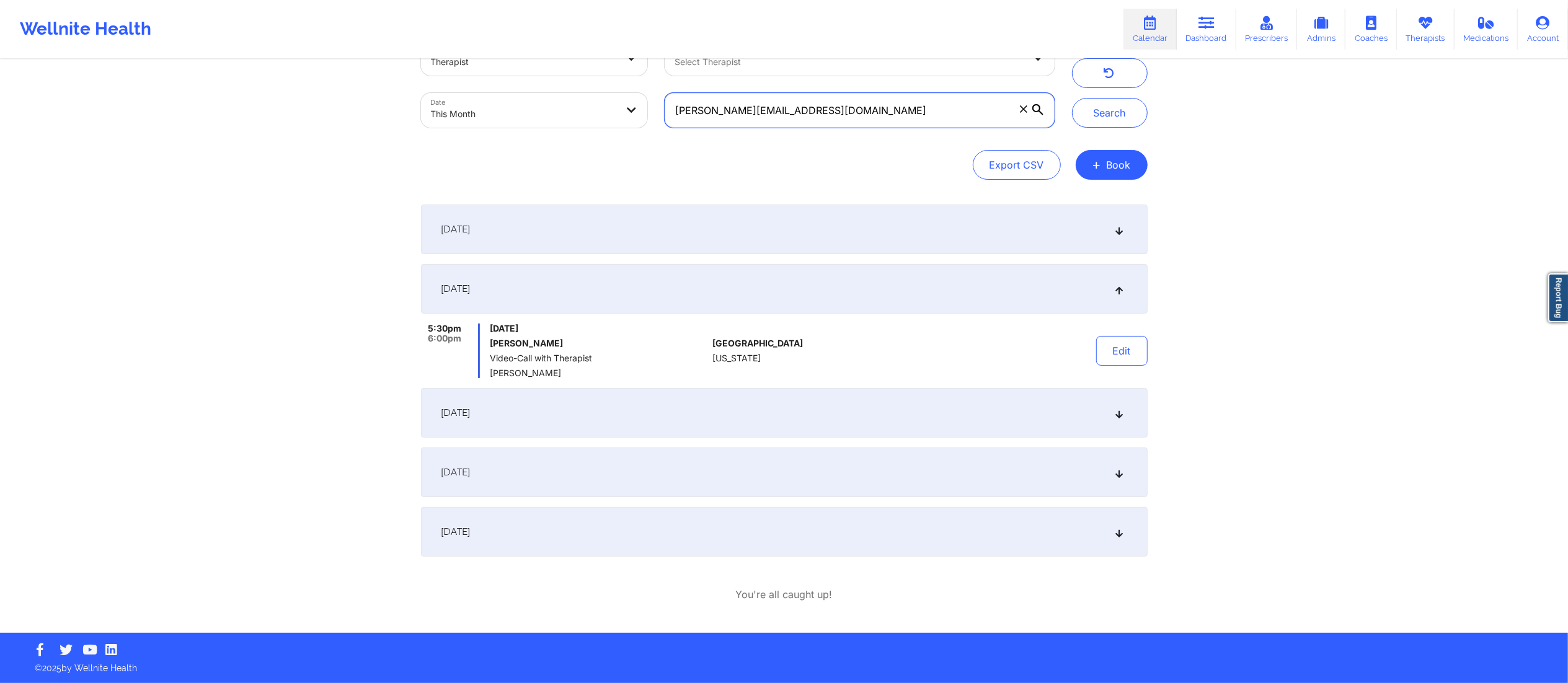
drag, startPoint x: 838, startPoint y: 124, endPoint x: 609, endPoint y: 129, distance: 229.1
click at [612, 129] on div "Provider Role Therapist Therapist Select Therapist Date This Month [PERSON_NAME…" at bounding box center [737, 84] width 651 height 104
paste input "[EMAIL_ADDRESS]"
click at [1117, 110] on button "Search" at bounding box center [1110, 113] width 76 height 30
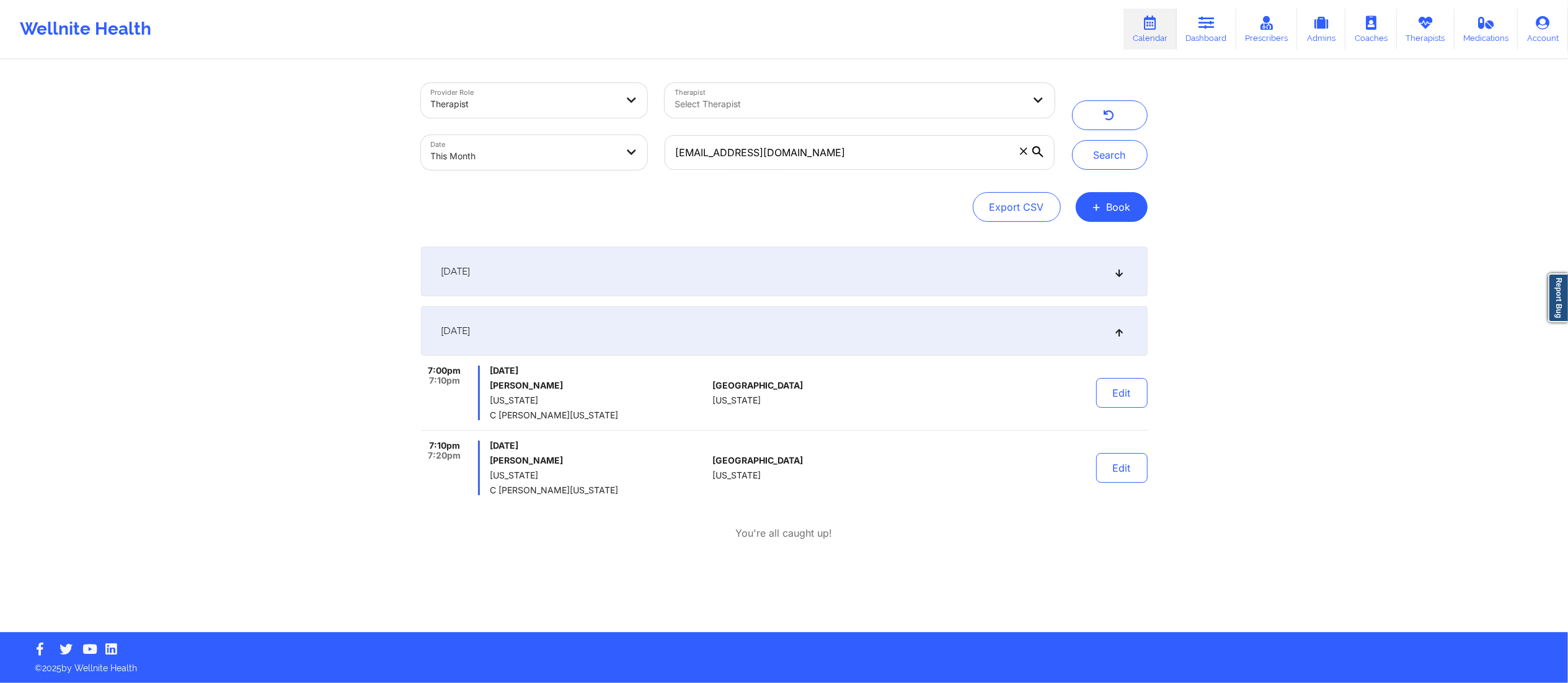
scroll to position [0, 0]
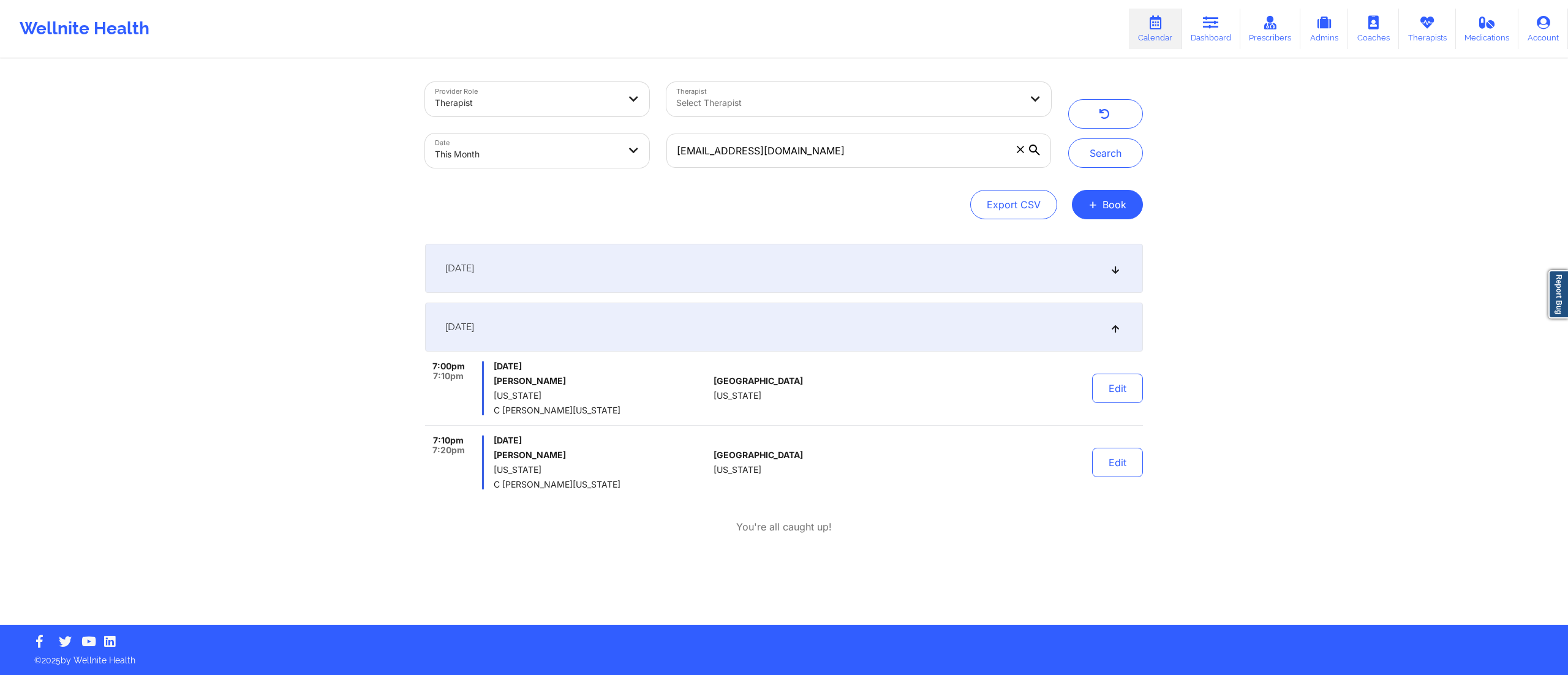
click at [696, 330] on div "[DATE]" at bounding box center [784, 327] width 718 height 49
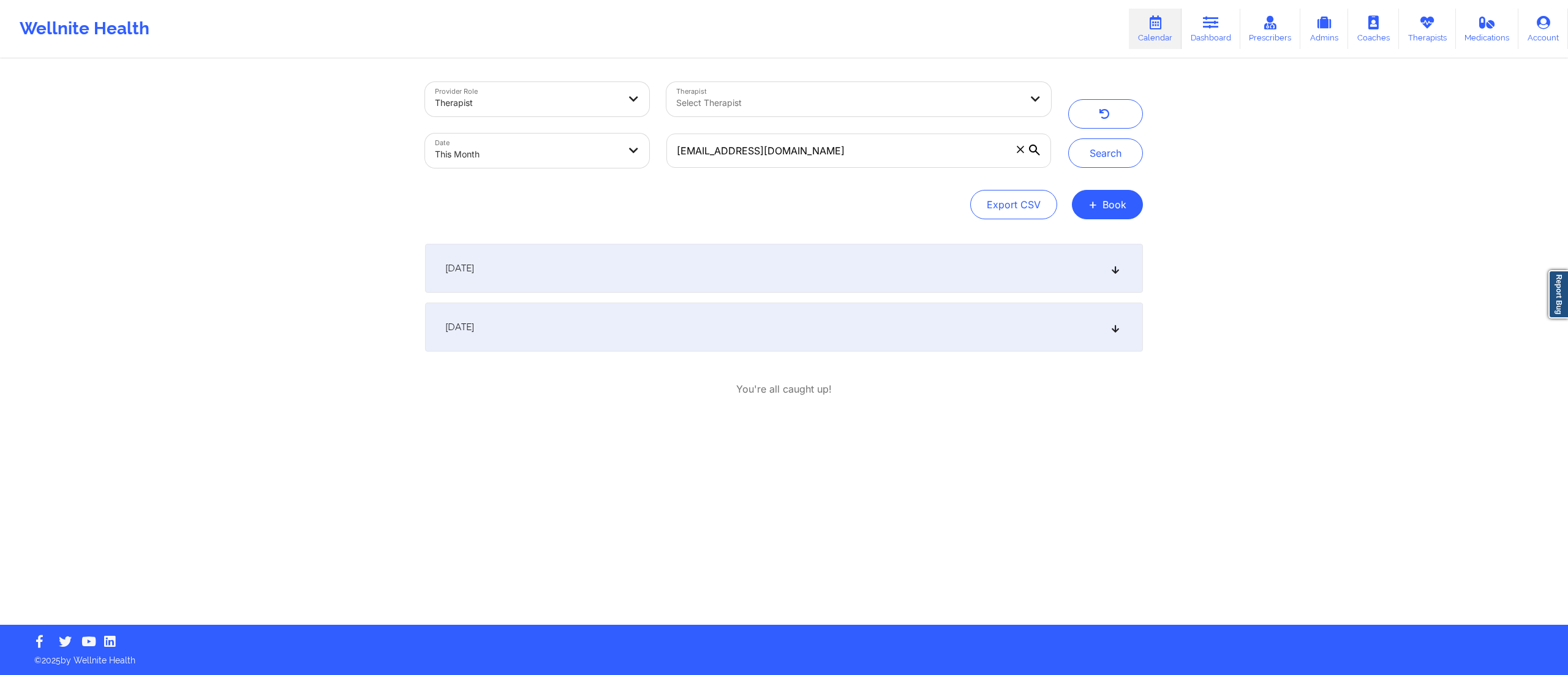
click at [689, 324] on div "[DATE]" at bounding box center [784, 327] width 718 height 49
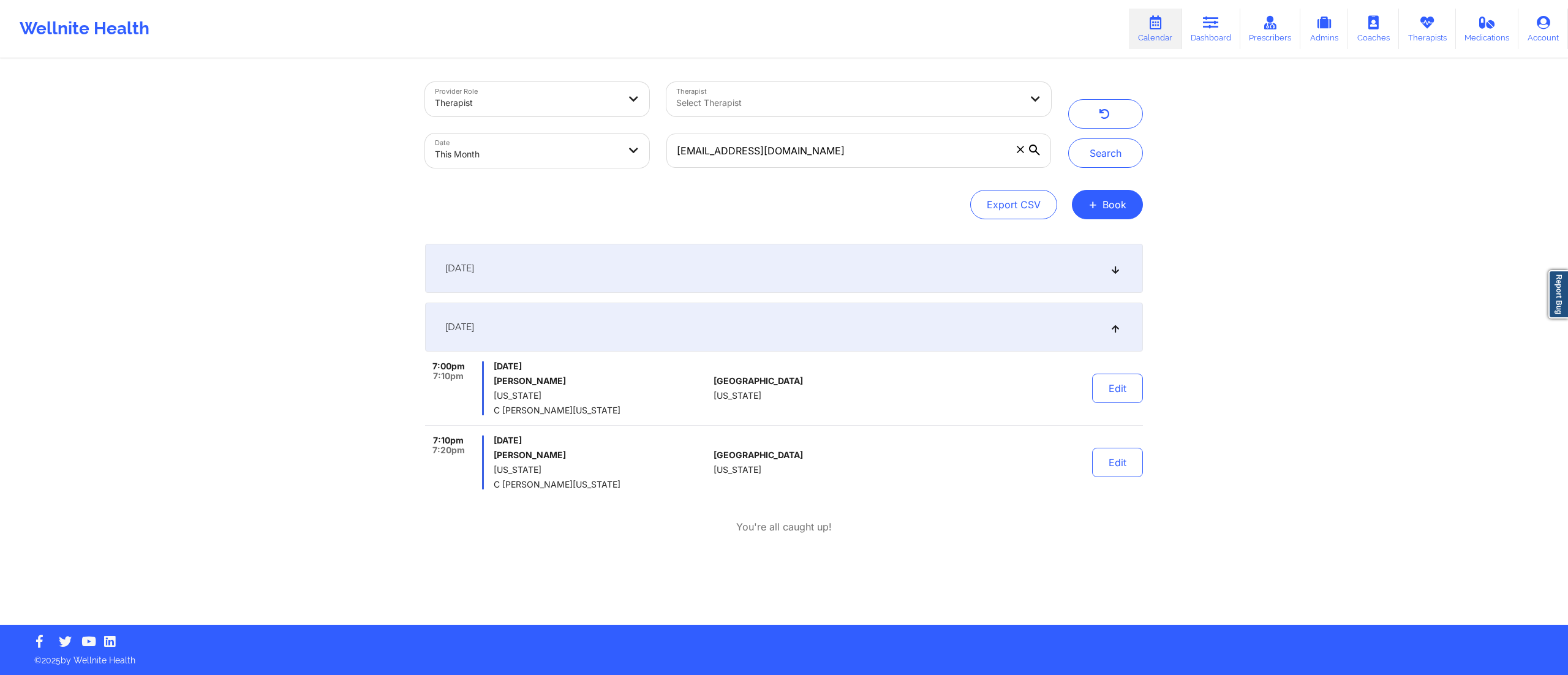
click at [715, 270] on div "[DATE]" at bounding box center [784, 268] width 718 height 49
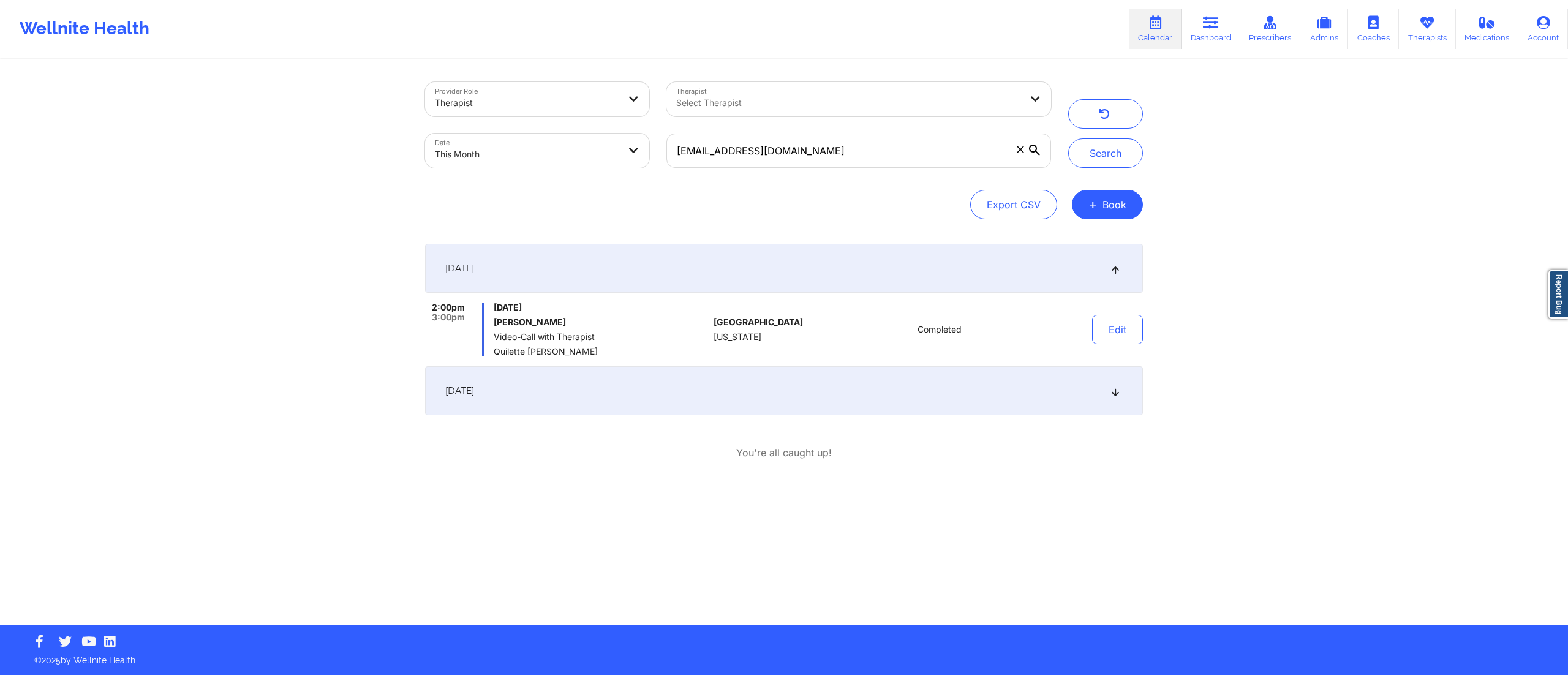
click at [704, 397] on div "[DATE]" at bounding box center [784, 390] width 718 height 49
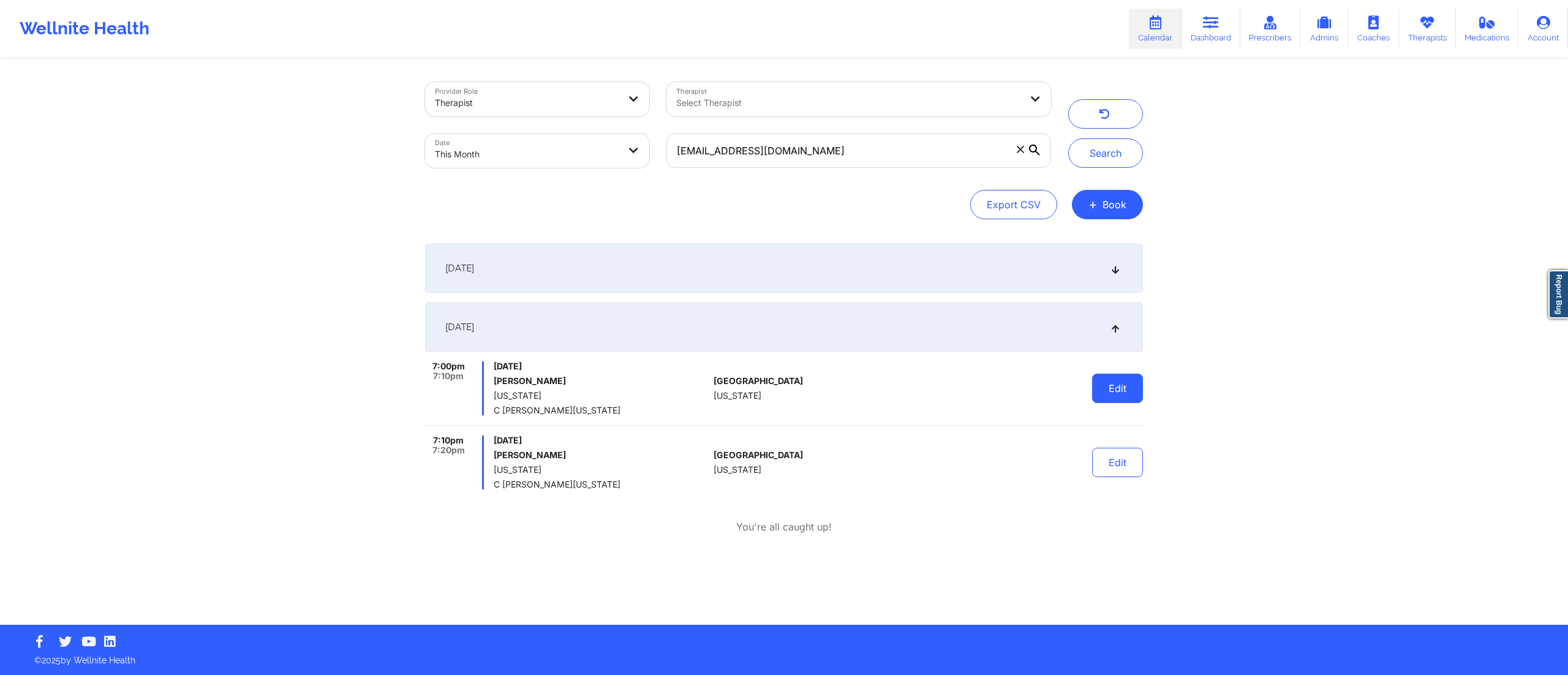
click at [1125, 396] on button "Edit" at bounding box center [1117, 388] width 51 height 29
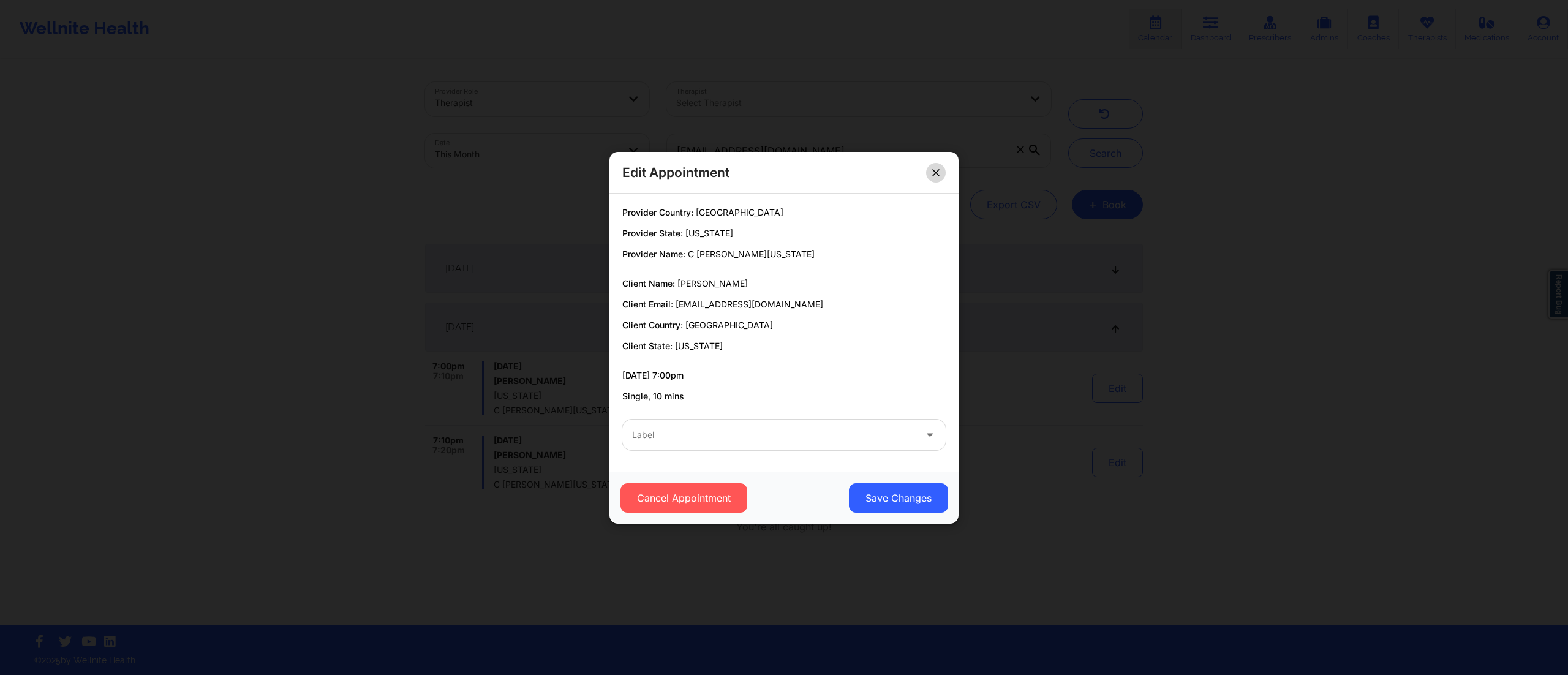
click at [932, 171] on icon at bounding box center [936, 172] width 7 height 7
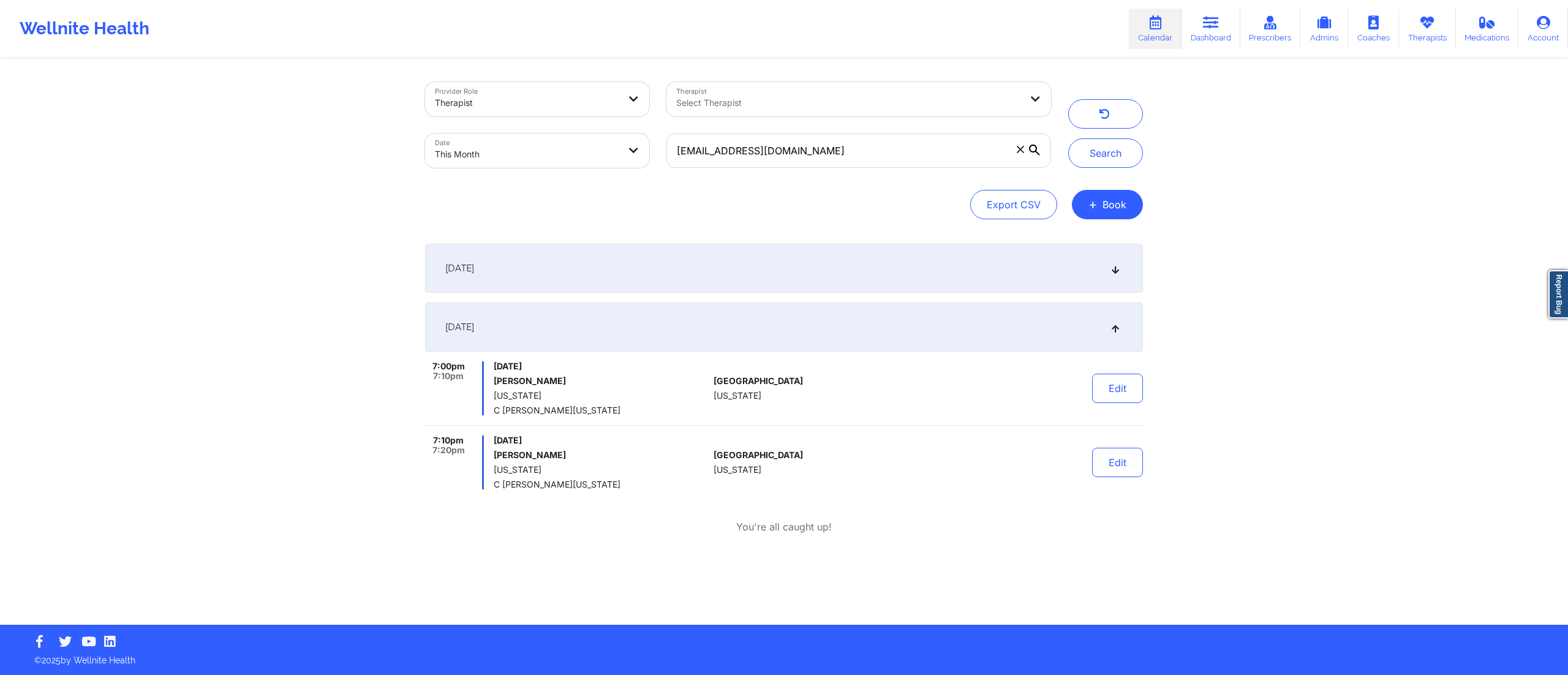
click at [701, 332] on div "[DATE]" at bounding box center [784, 327] width 718 height 49
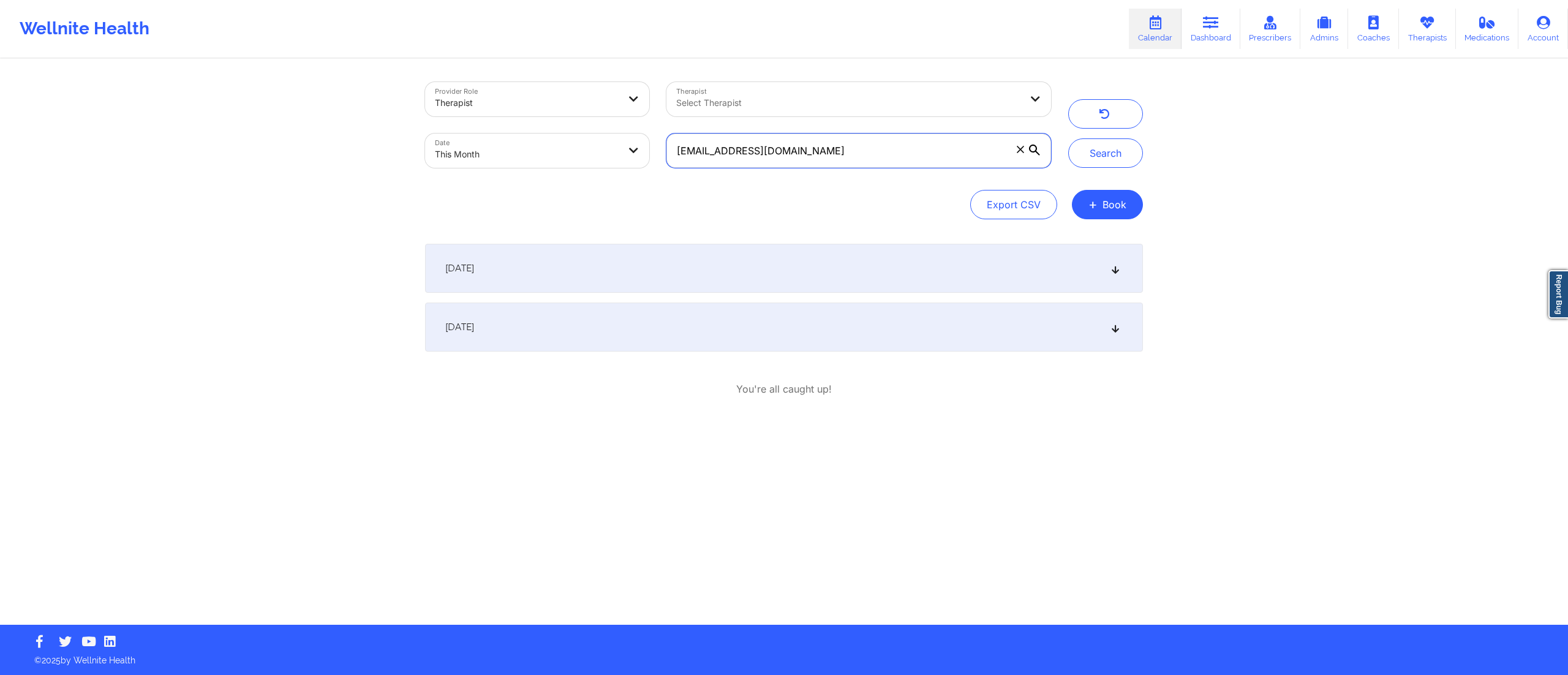
drag, startPoint x: 824, startPoint y: 154, endPoint x: 621, endPoint y: 159, distance: 203.1
click at [621, 159] on div "Provider Role Therapist Therapist Select Therapist Date This Month [EMAIL_ADDRE…" at bounding box center [738, 125] width 643 height 103
paste input "labennett91"
click at [1127, 160] on button "Search" at bounding box center [1106, 153] width 75 height 29
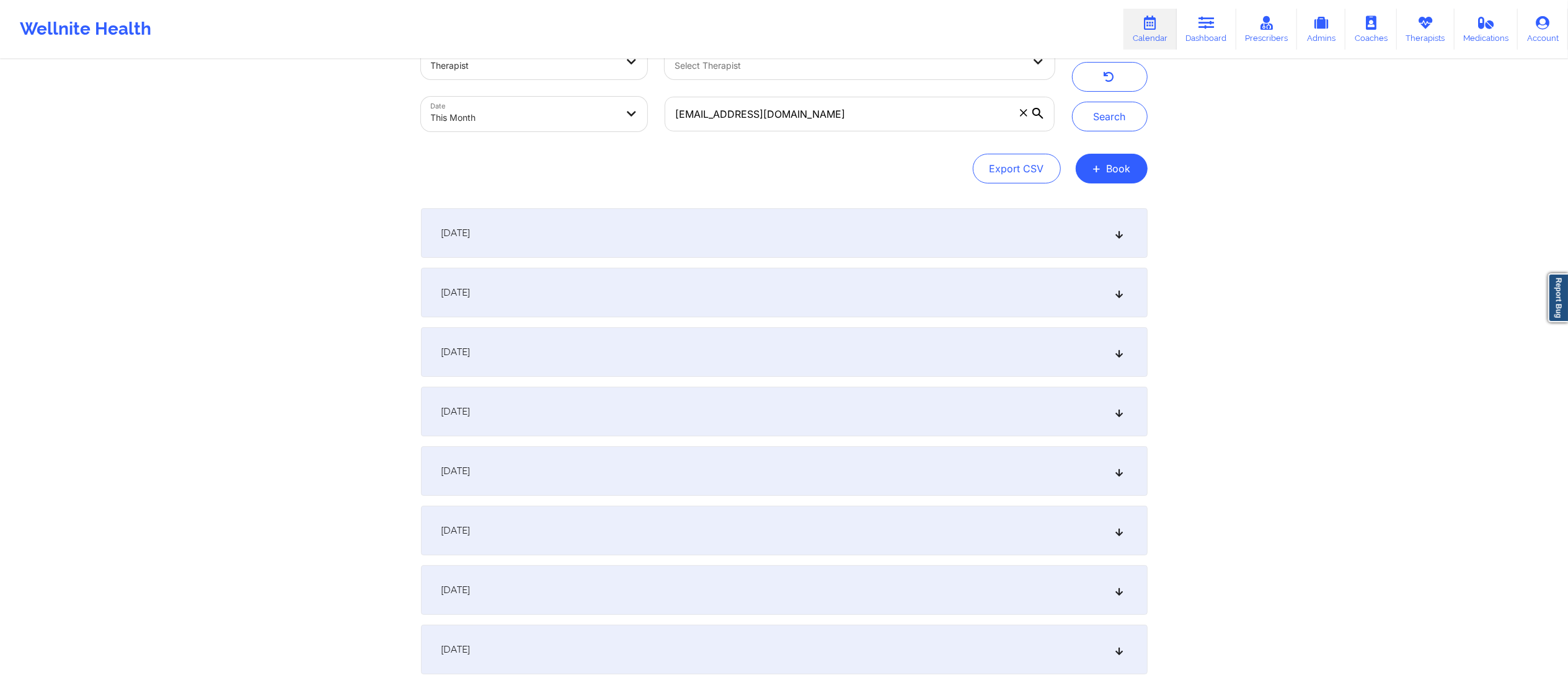
scroll to position [39, 0]
click at [584, 463] on div "[DATE]" at bounding box center [784, 469] width 727 height 50
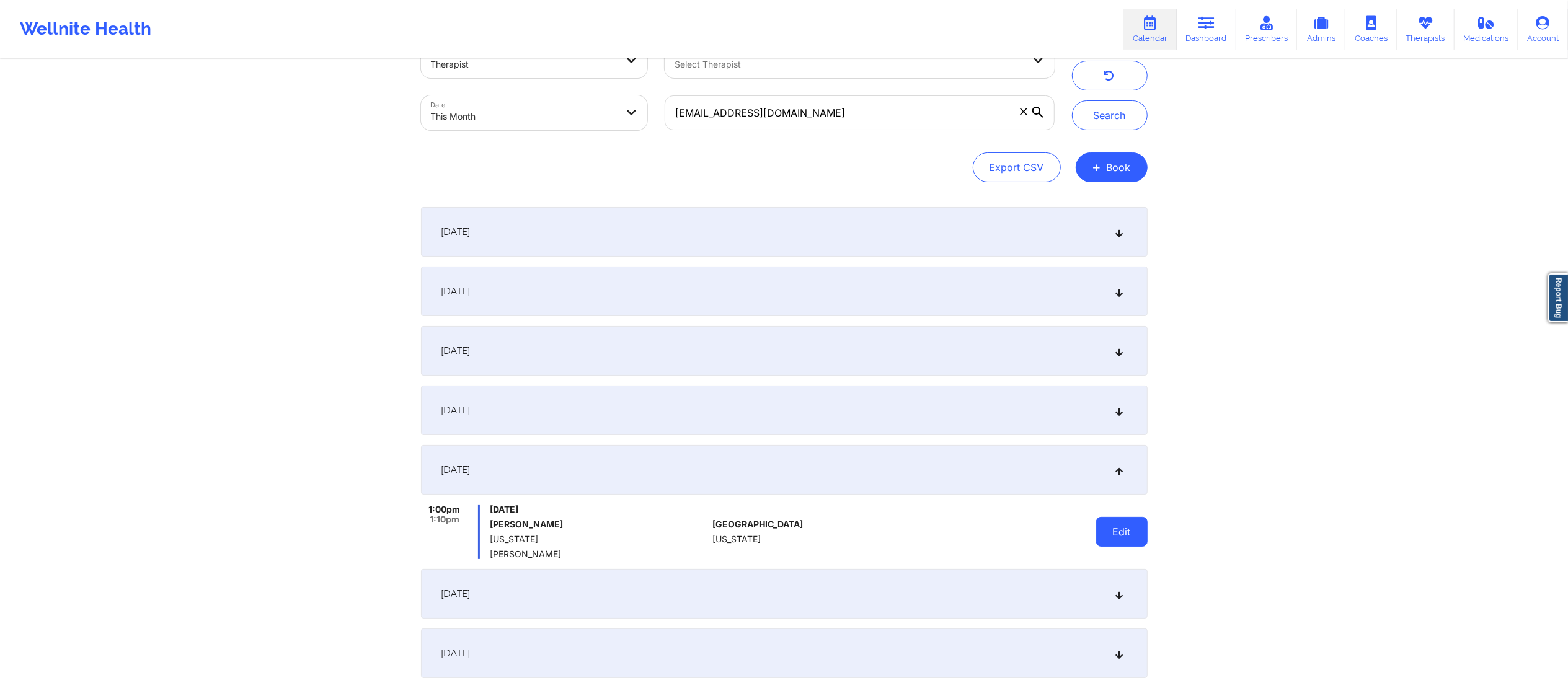
click at [1134, 539] on button "Edit" at bounding box center [1121, 532] width 51 height 30
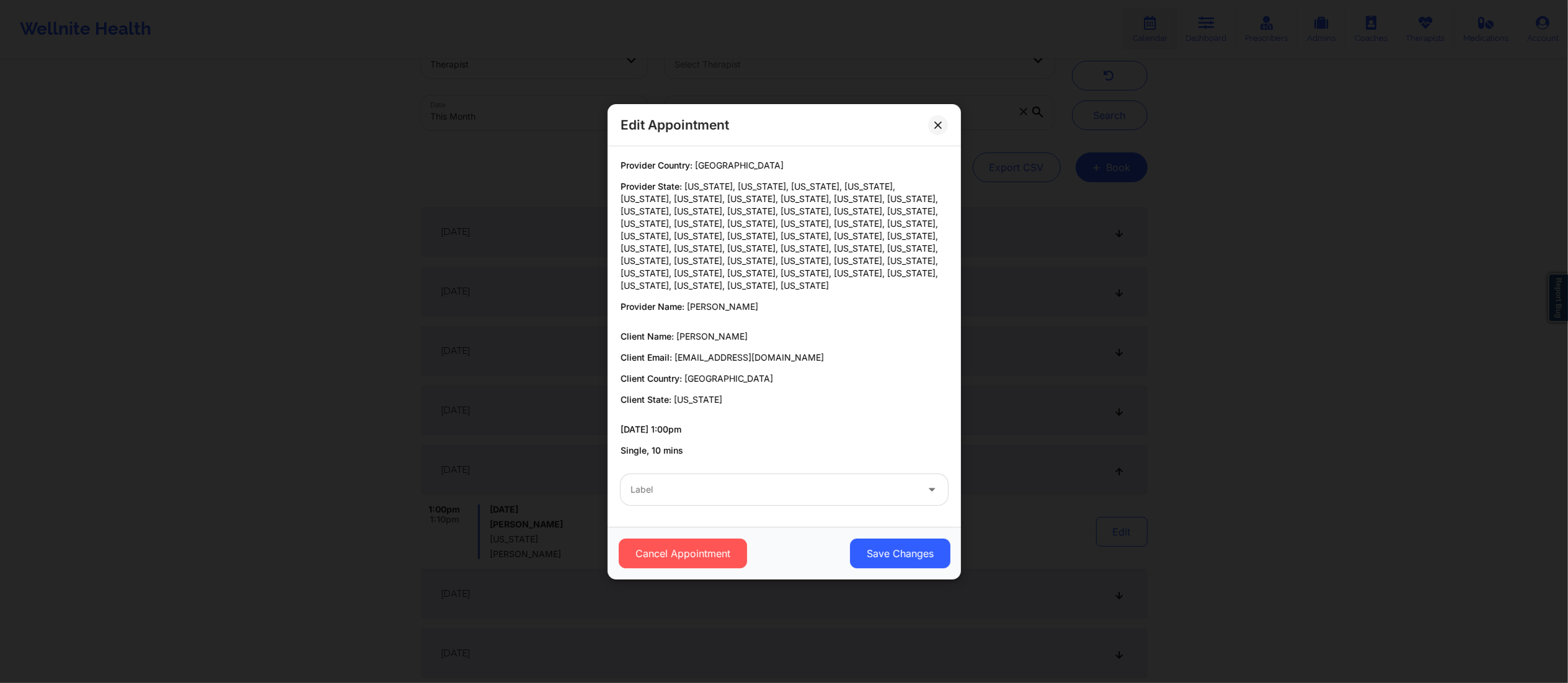
click at [745, 474] on div "Label" at bounding box center [769, 490] width 298 height 31
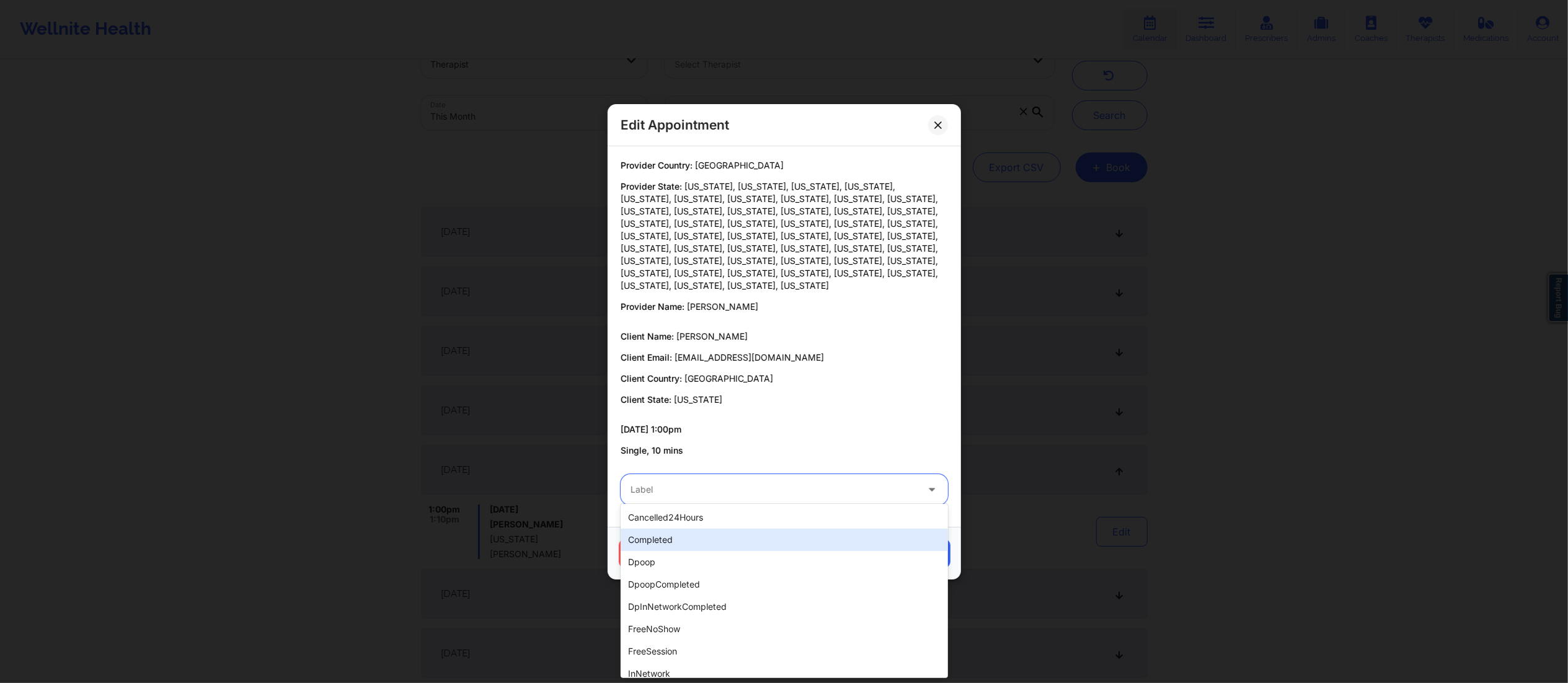
click at [671, 542] on div "completed" at bounding box center [784, 540] width 327 height 22
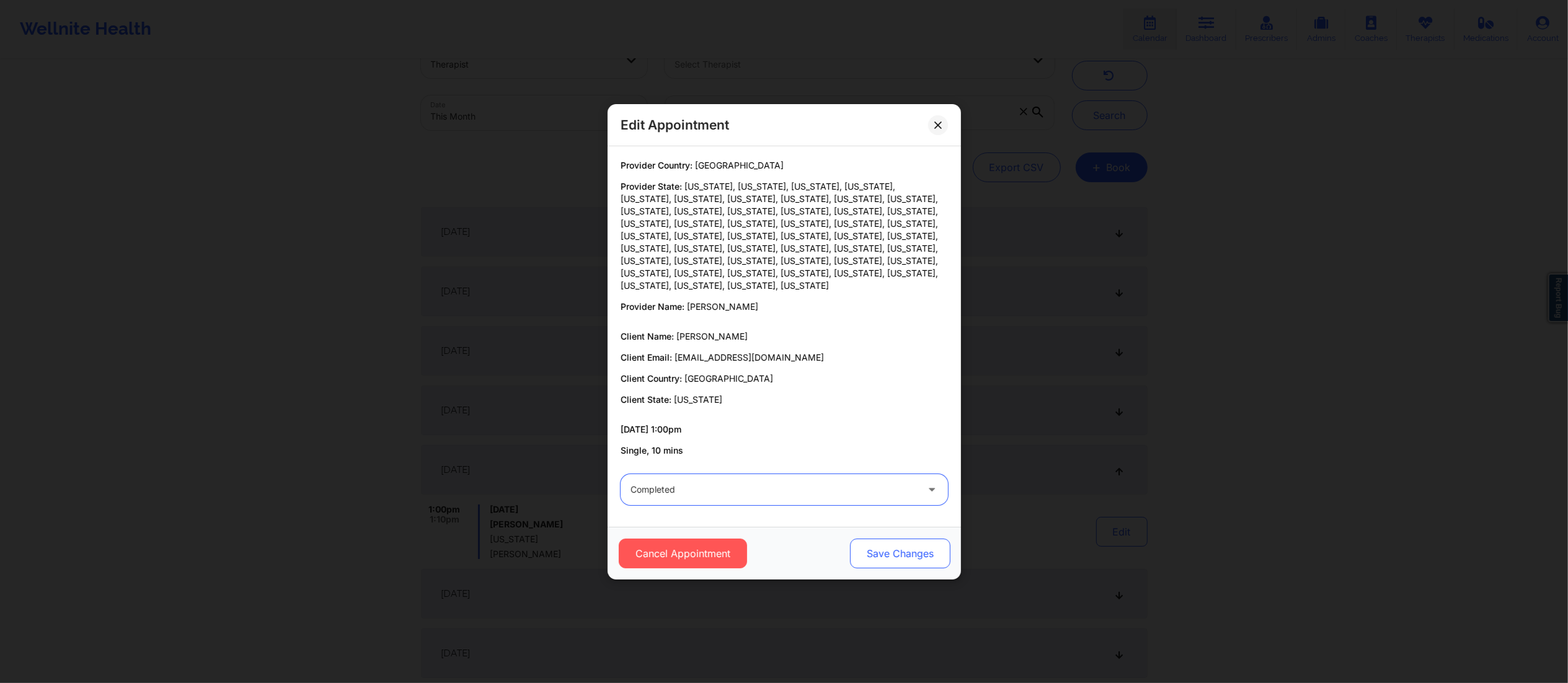
click at [920, 542] on button "Save Changes" at bounding box center [899, 554] width 100 height 30
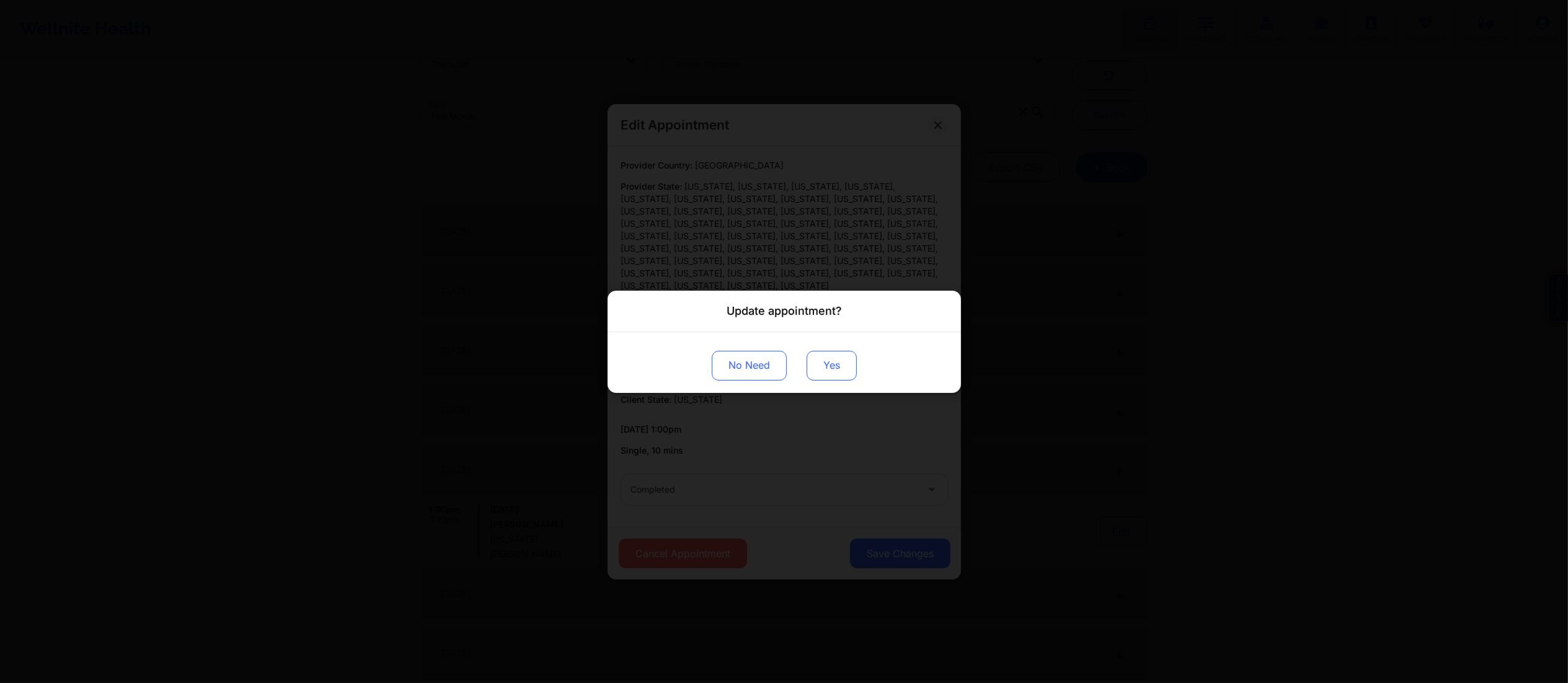
click at [843, 359] on button "Yes" at bounding box center [831, 365] width 50 height 30
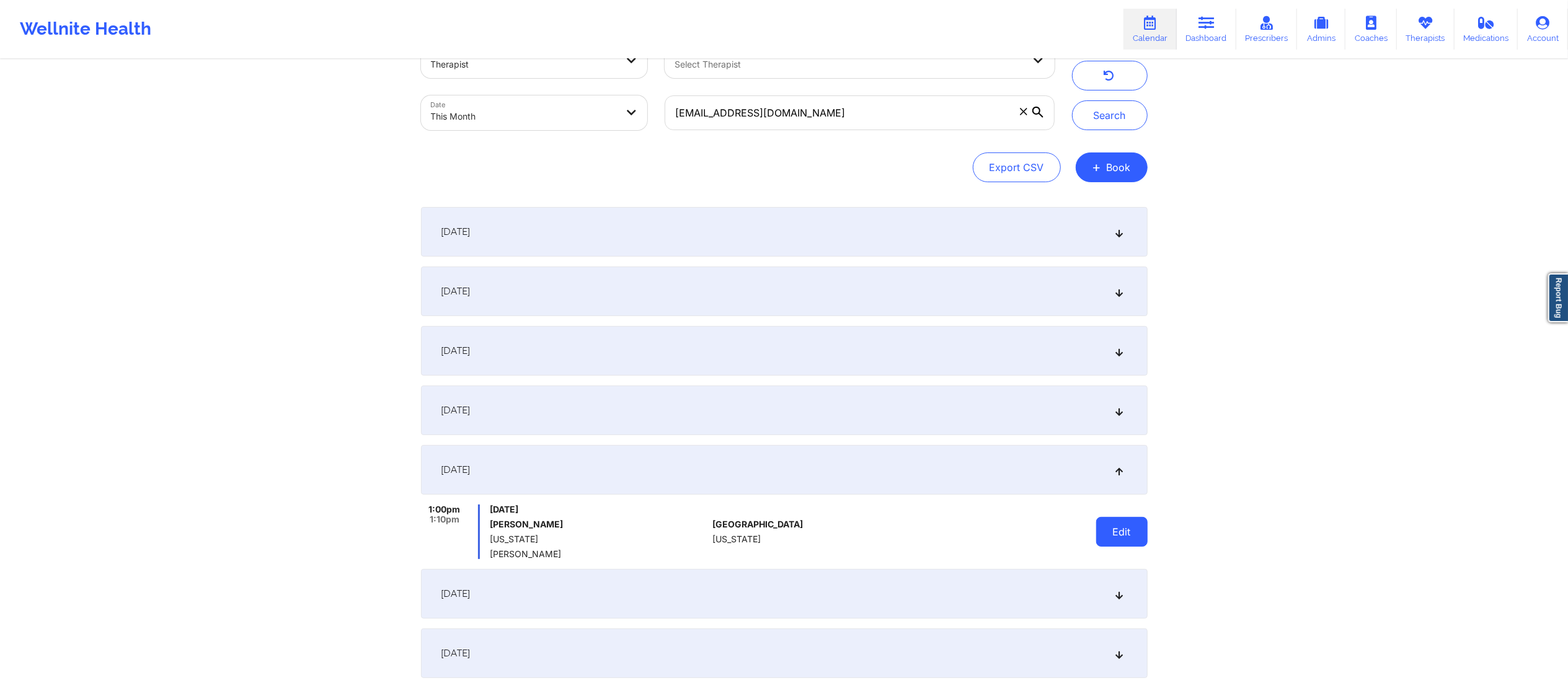
click at [1116, 534] on button "Edit" at bounding box center [1121, 532] width 51 height 30
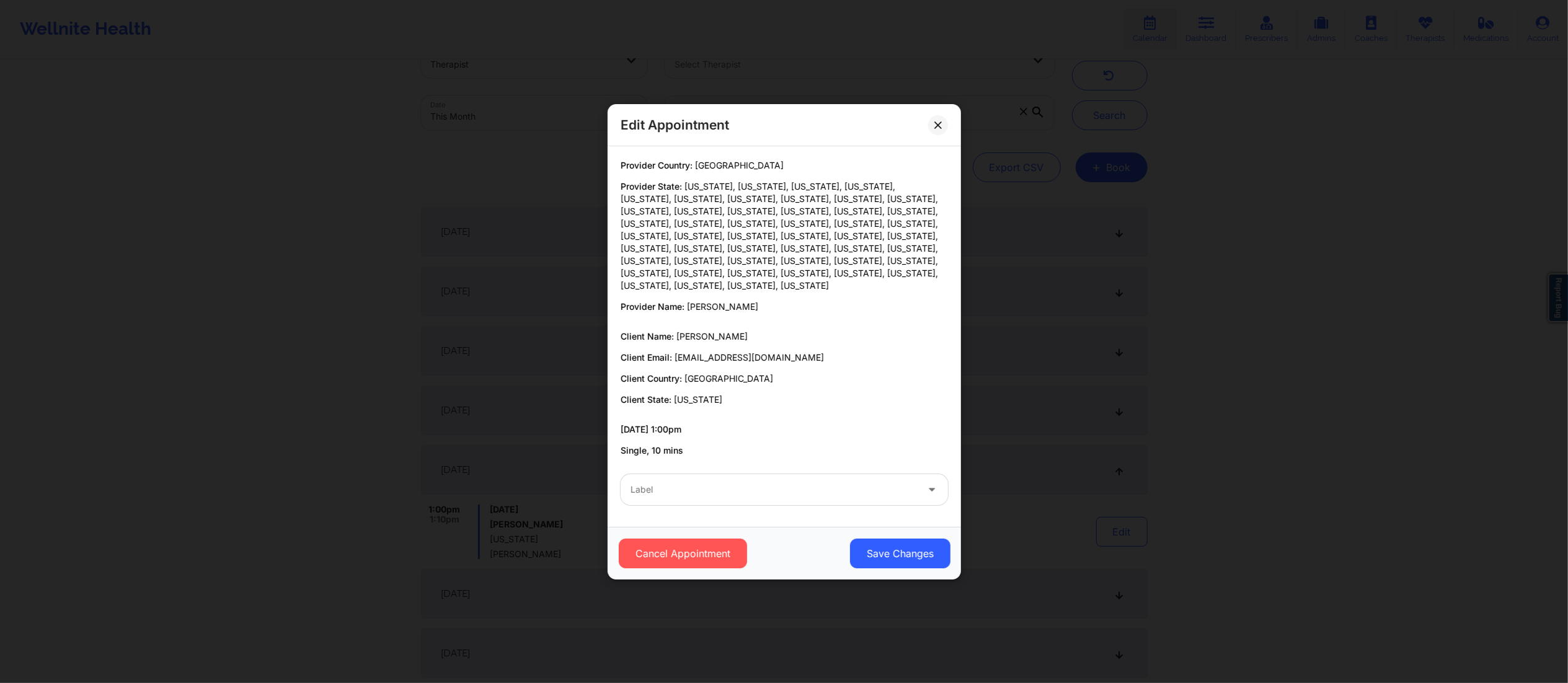
click at [800, 493] on div "Label" at bounding box center [769, 490] width 298 height 31
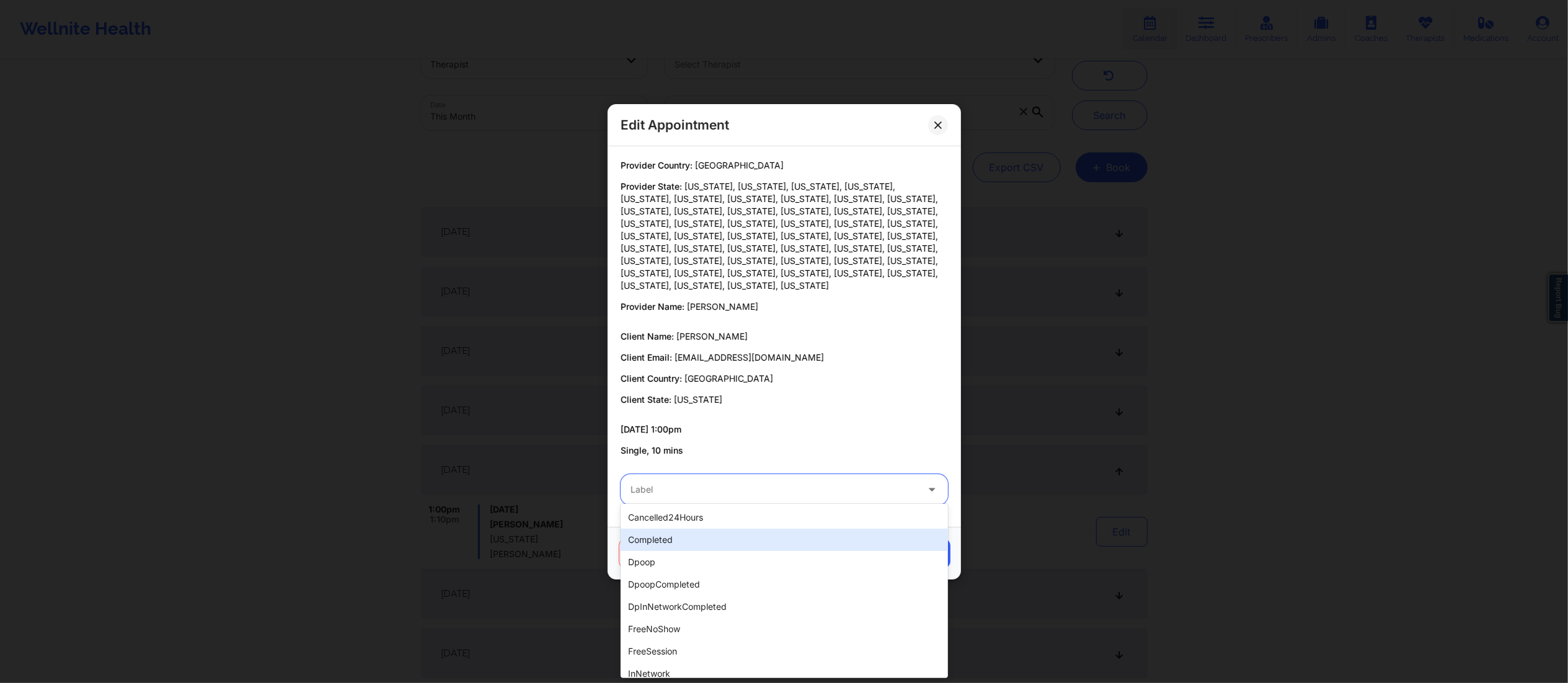
drag, startPoint x: 705, startPoint y: 537, endPoint x: 707, endPoint y: 543, distance: 6.3
click at [705, 538] on div "completed" at bounding box center [784, 540] width 327 height 22
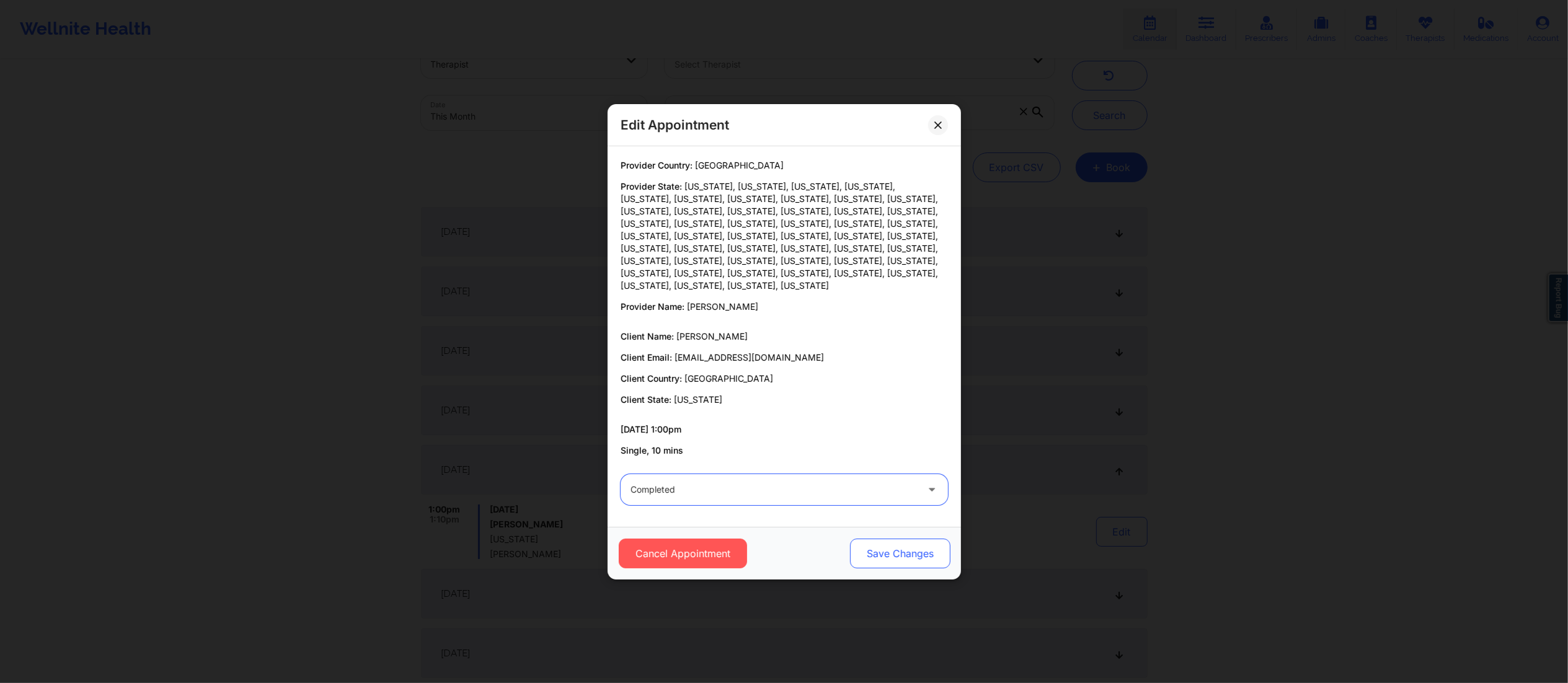
click at [874, 552] on button "Save Changes" at bounding box center [899, 554] width 100 height 30
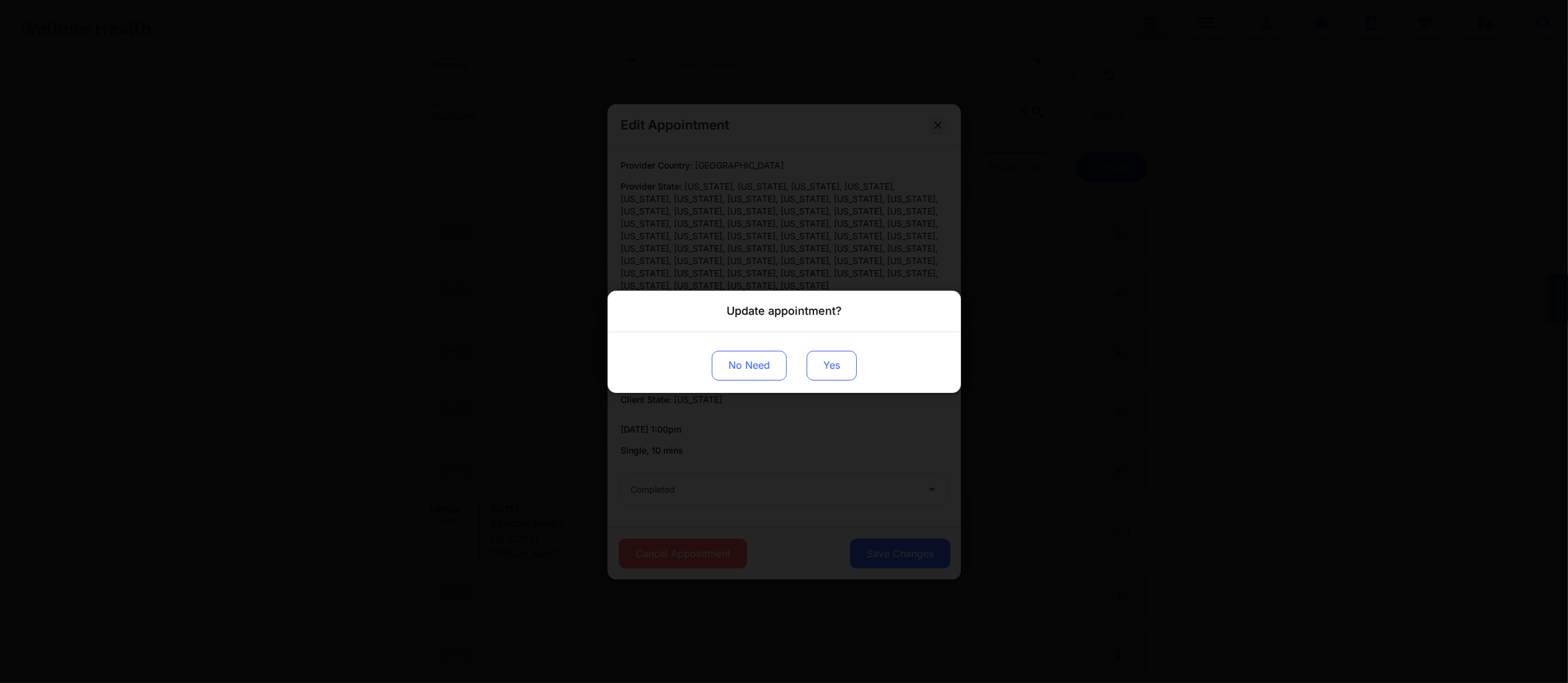
click at [827, 366] on button "Yes" at bounding box center [831, 365] width 50 height 30
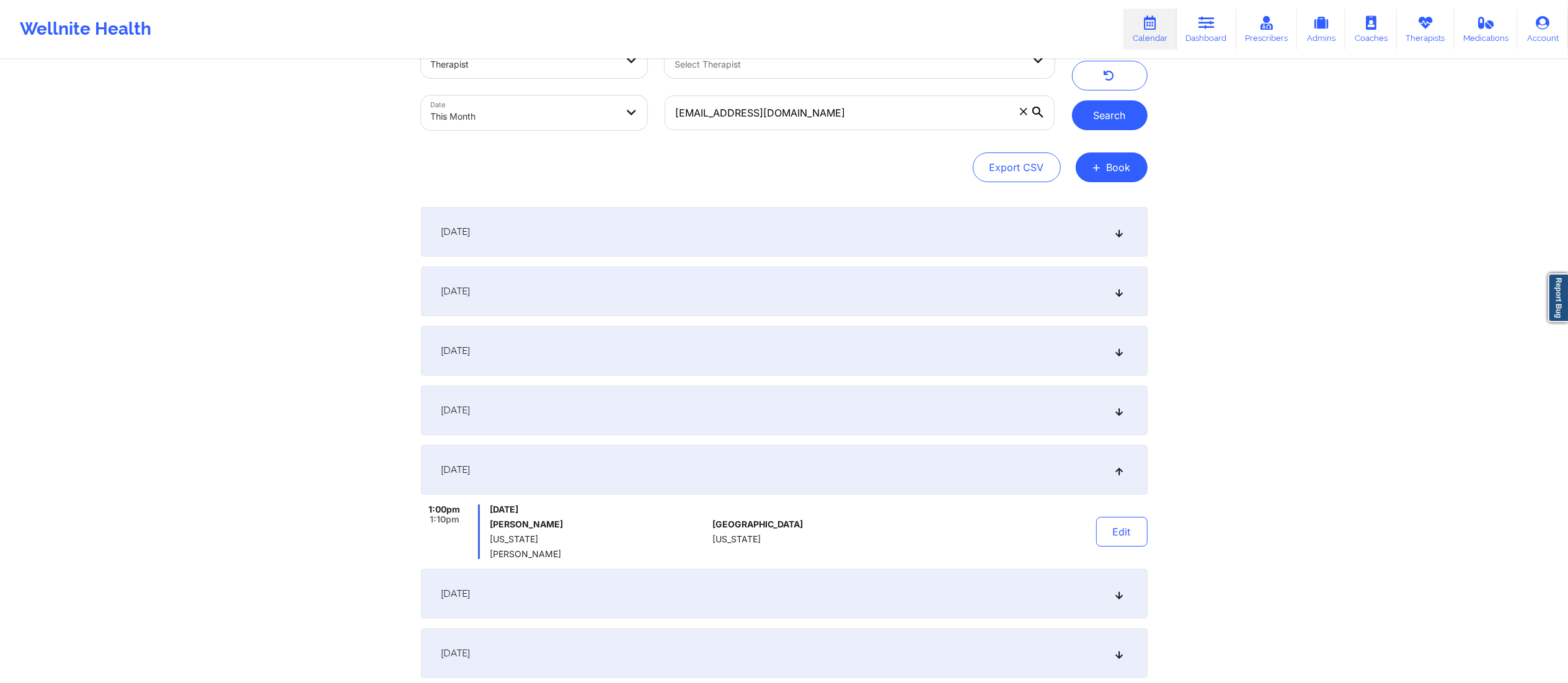
click at [1095, 116] on button "Search" at bounding box center [1110, 115] width 76 height 30
drag, startPoint x: 847, startPoint y: 117, endPoint x: 630, endPoint y: 132, distance: 217.5
click at [630, 132] on div "Provider Role Therapist Therapist Select Therapist Date This Month [EMAIL_ADDRE…" at bounding box center [737, 87] width 651 height 104
paste input "tammyb@imcc"
type input "[EMAIL_ADDRESS][DOMAIN_NAME]"
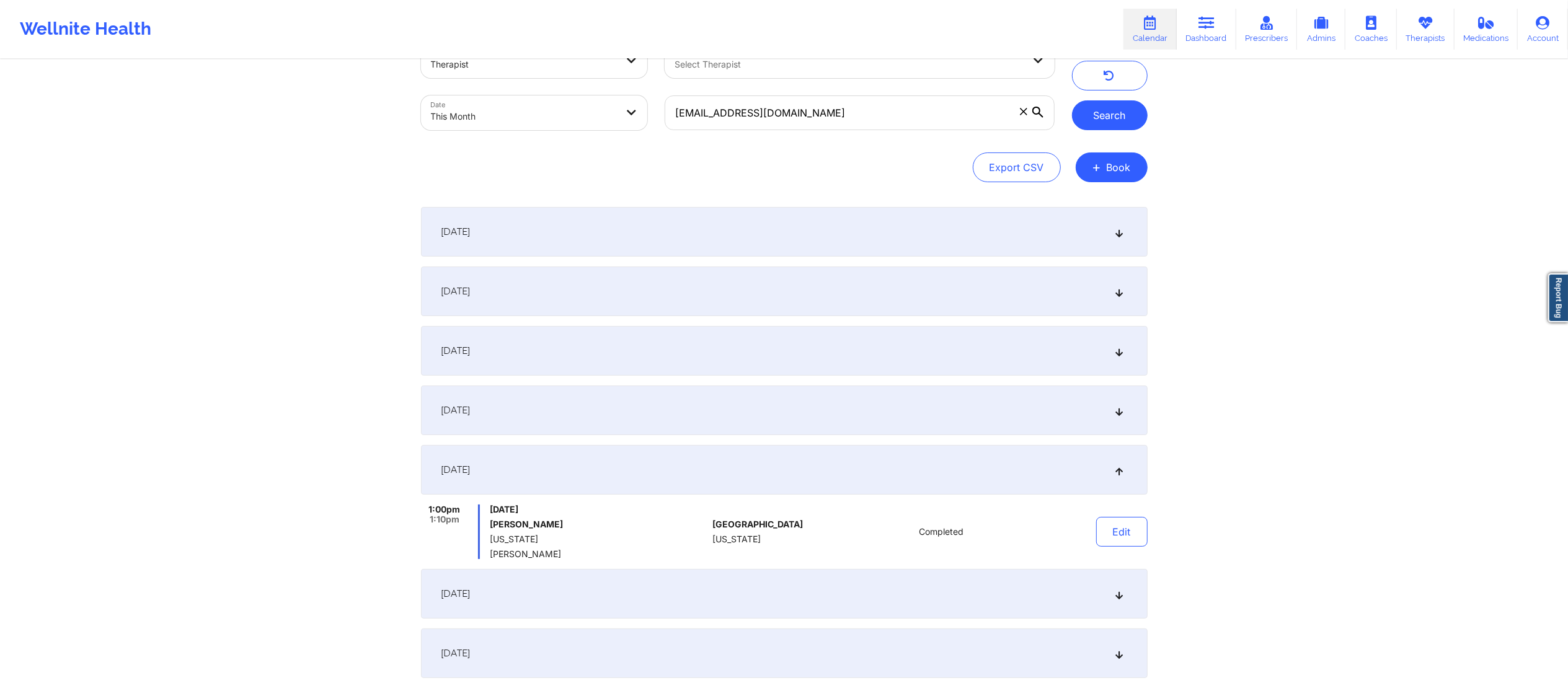
click at [1087, 115] on button "Search" at bounding box center [1110, 115] width 76 height 30
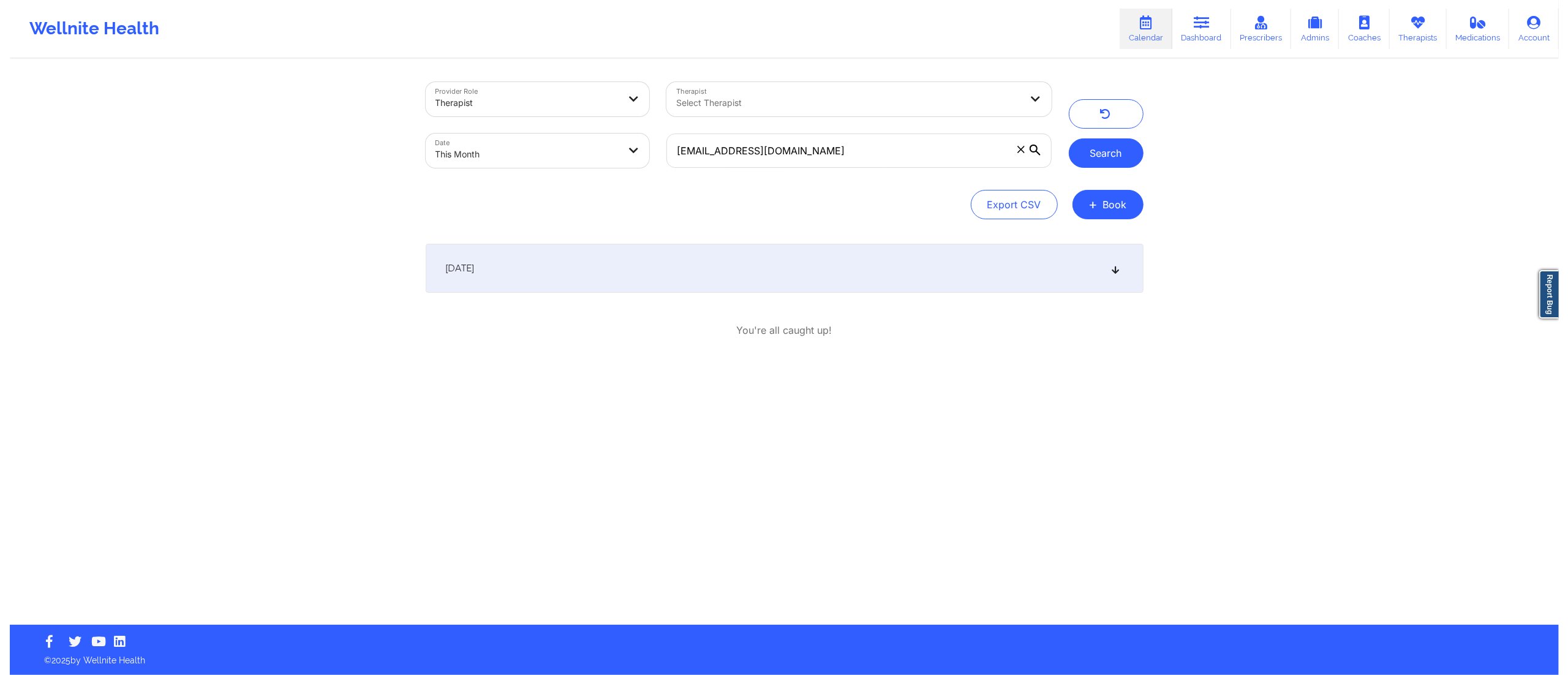
scroll to position [0, 0]
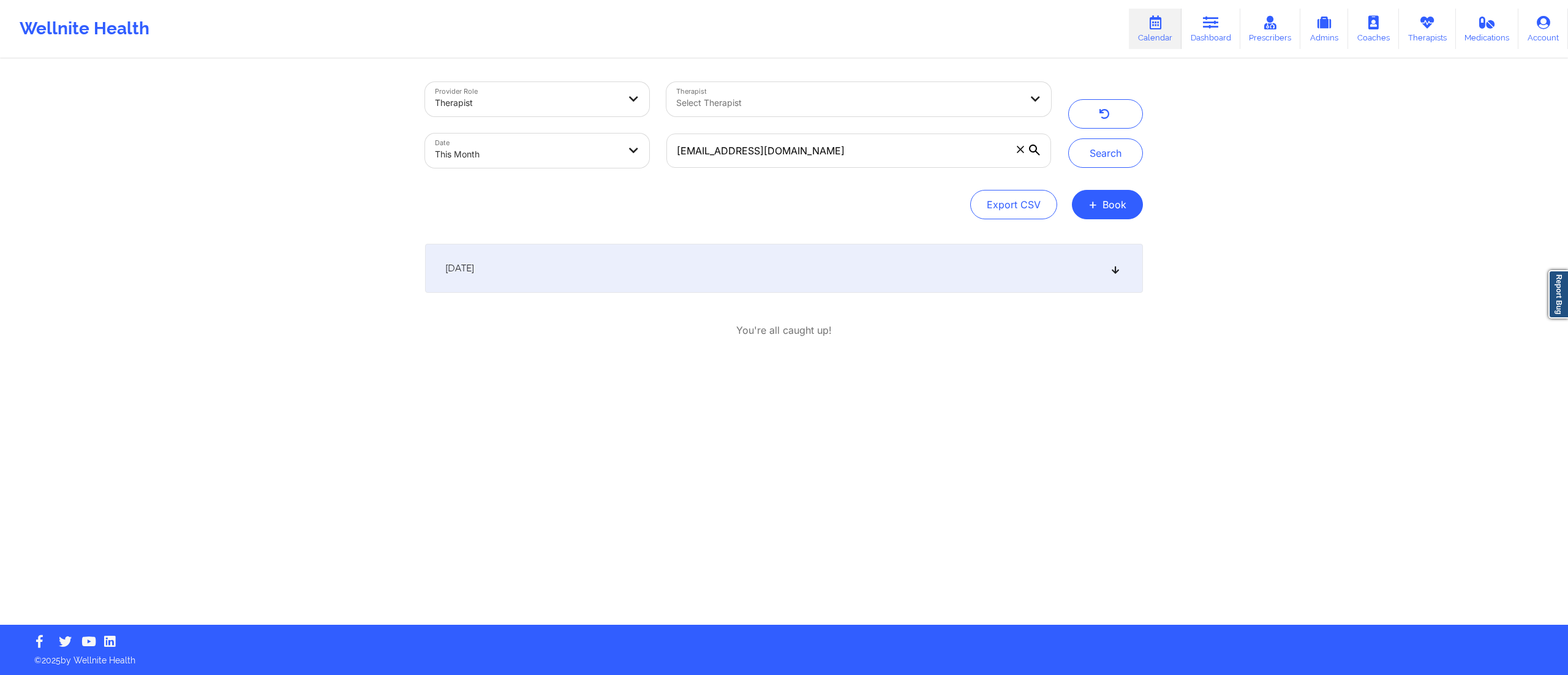
click at [598, 266] on div "[DATE]" at bounding box center [784, 268] width 718 height 49
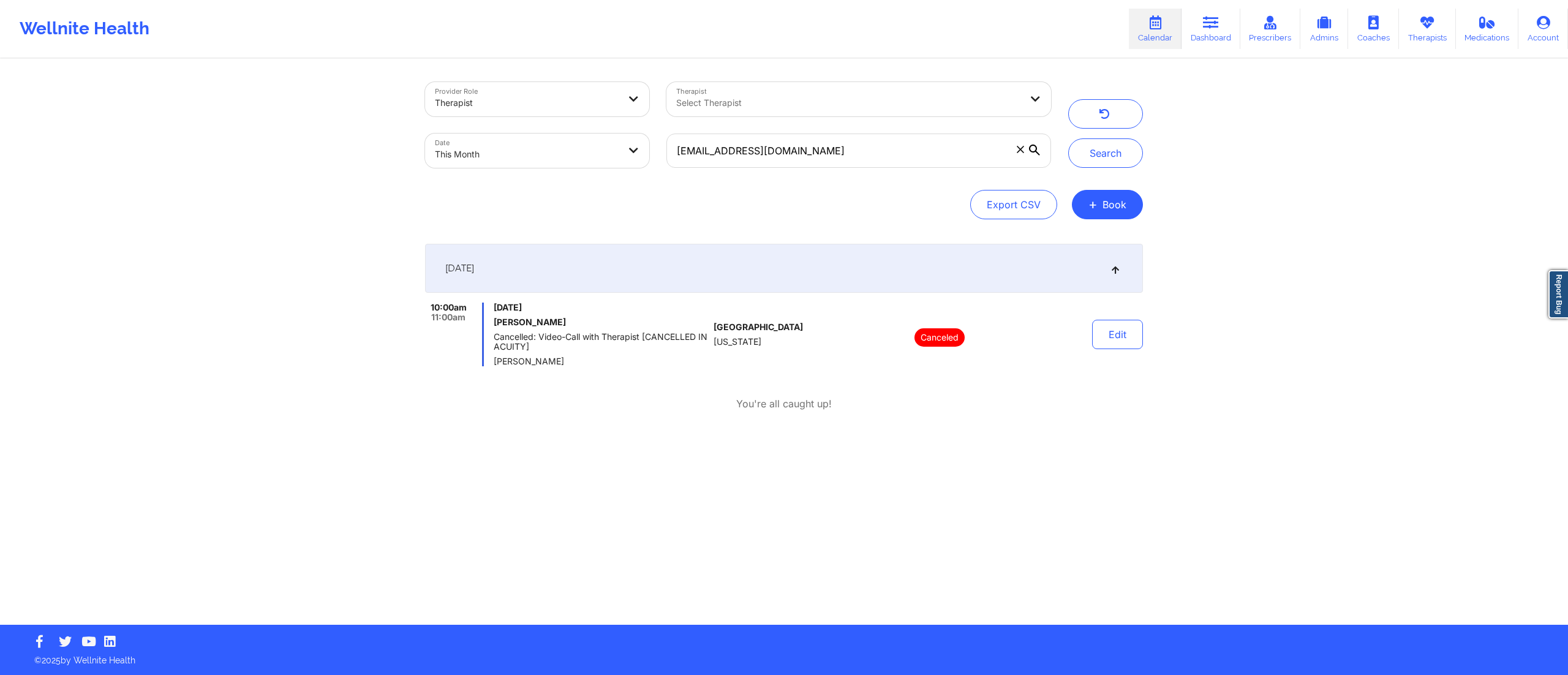
click at [636, 272] on div "[DATE]" at bounding box center [784, 268] width 718 height 49
